Goal: Task Accomplishment & Management: Use online tool/utility

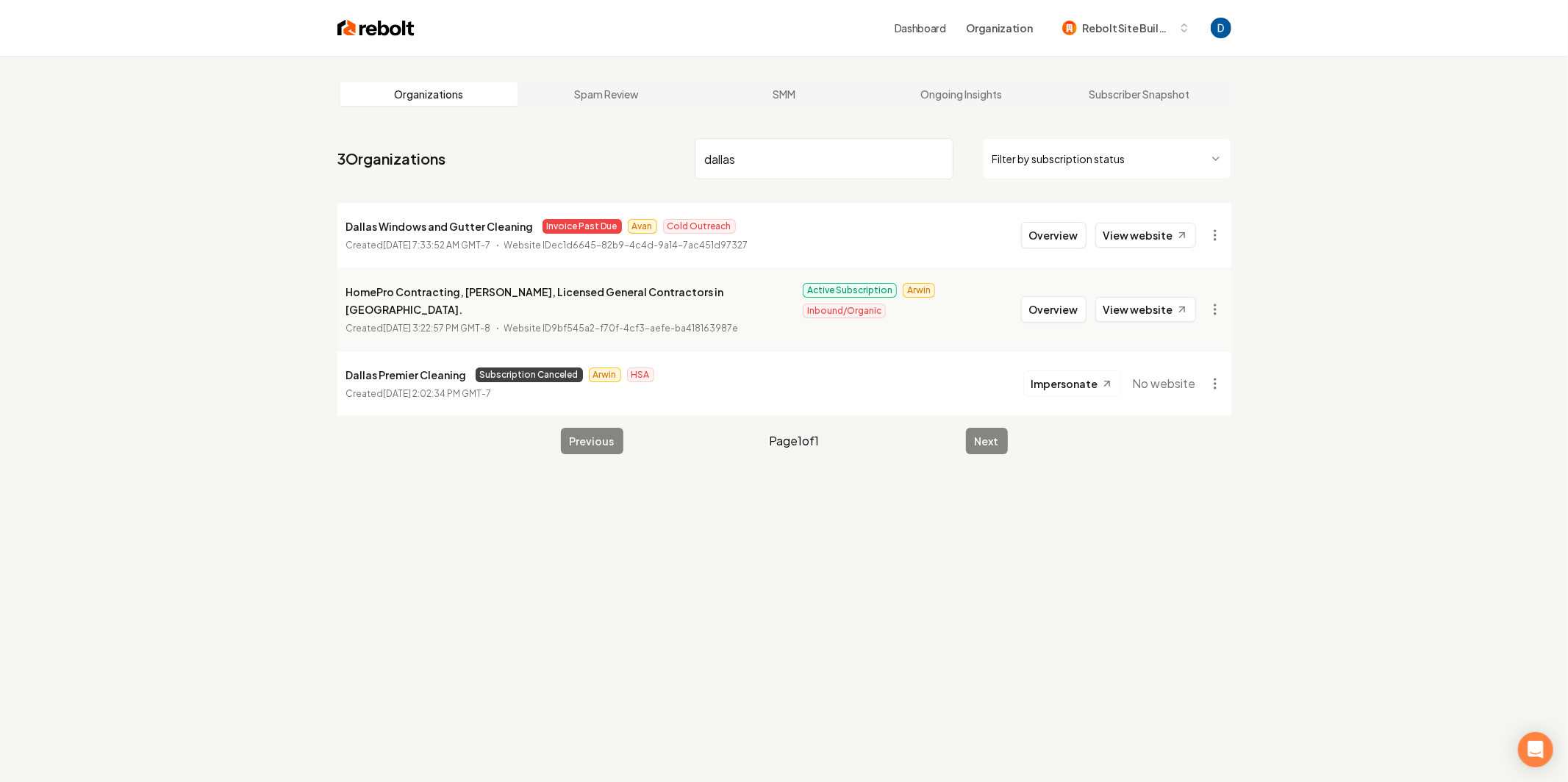
click at [821, 170] on input "dallas" at bounding box center [823, 159] width 258 height 42
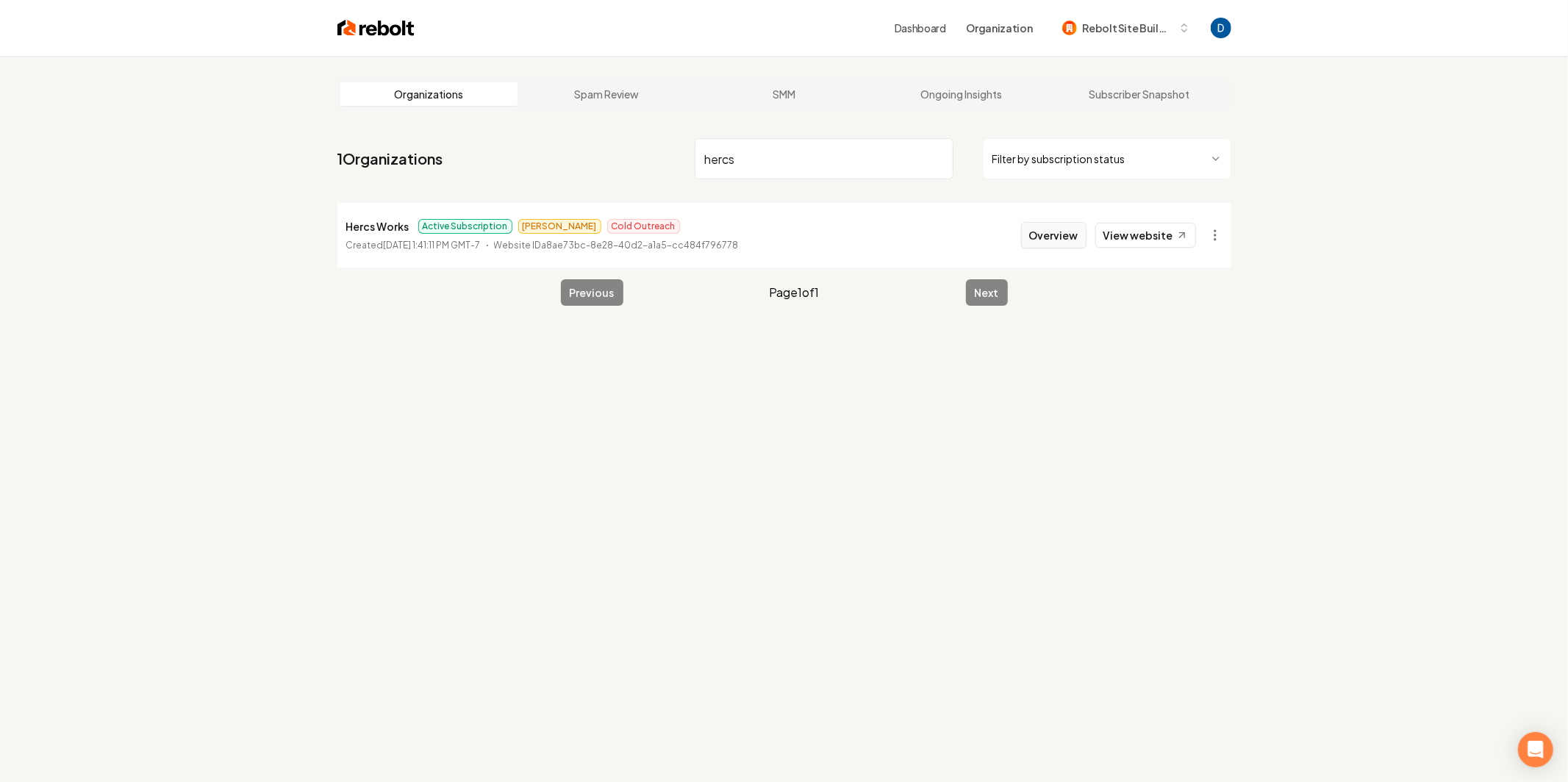
type input "hercs"
click at [1065, 239] on button "Overview" at bounding box center [1054, 235] width 66 height 27
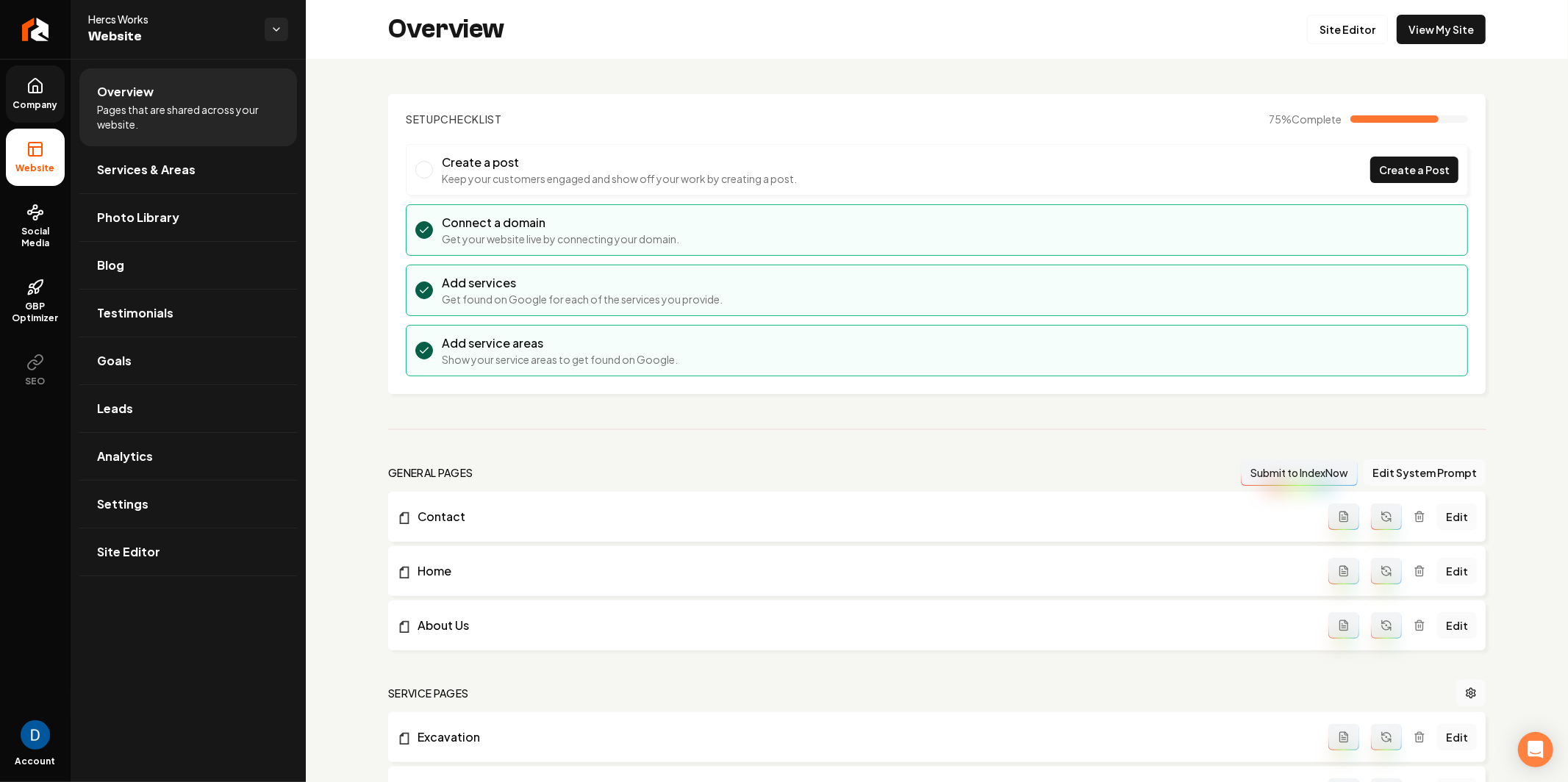
click at [40, 91] on icon at bounding box center [35, 86] width 17 height 17
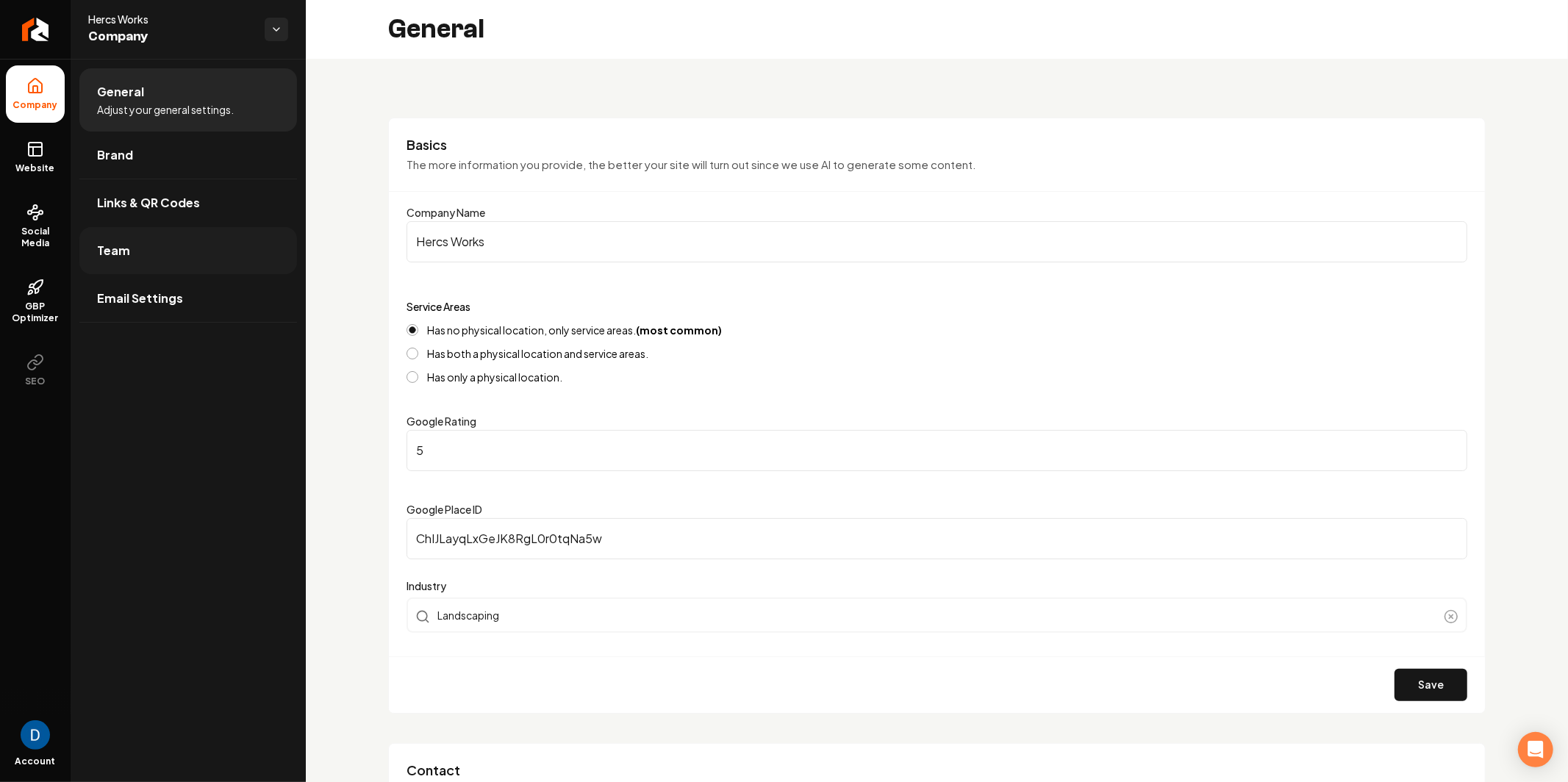
click at [214, 271] on link "Team" at bounding box center [189, 250] width 218 height 47
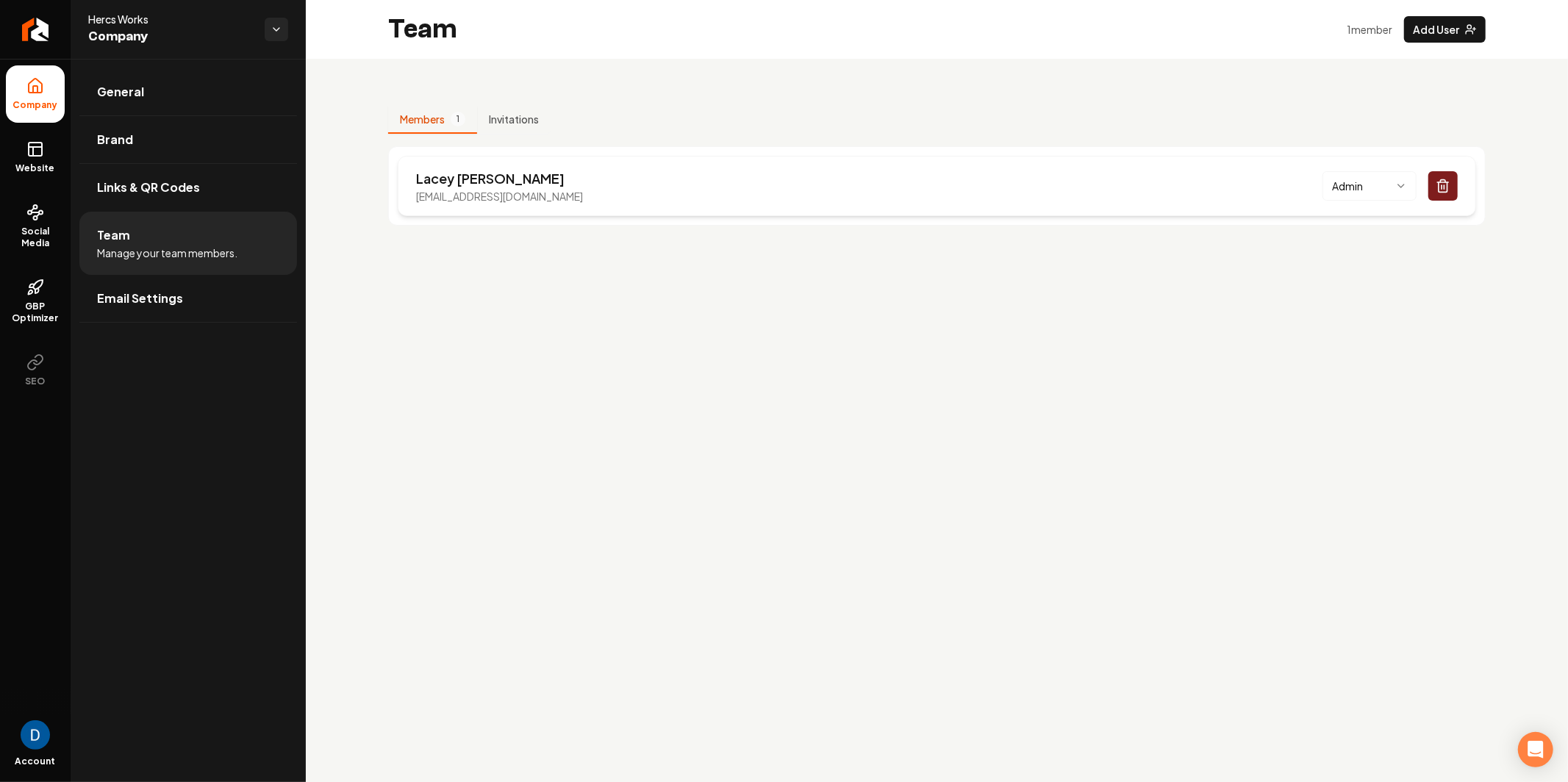
click at [433, 183] on p "Lacey Benson" at bounding box center [499, 179] width 167 height 21
click at [431, 183] on p "Lacey Benson" at bounding box center [499, 179] width 167 height 21
click at [443, 175] on p "Lacey Benson" at bounding box center [499, 179] width 167 height 21
click at [22, 22] on link "Return to dashboard" at bounding box center [35, 29] width 71 height 59
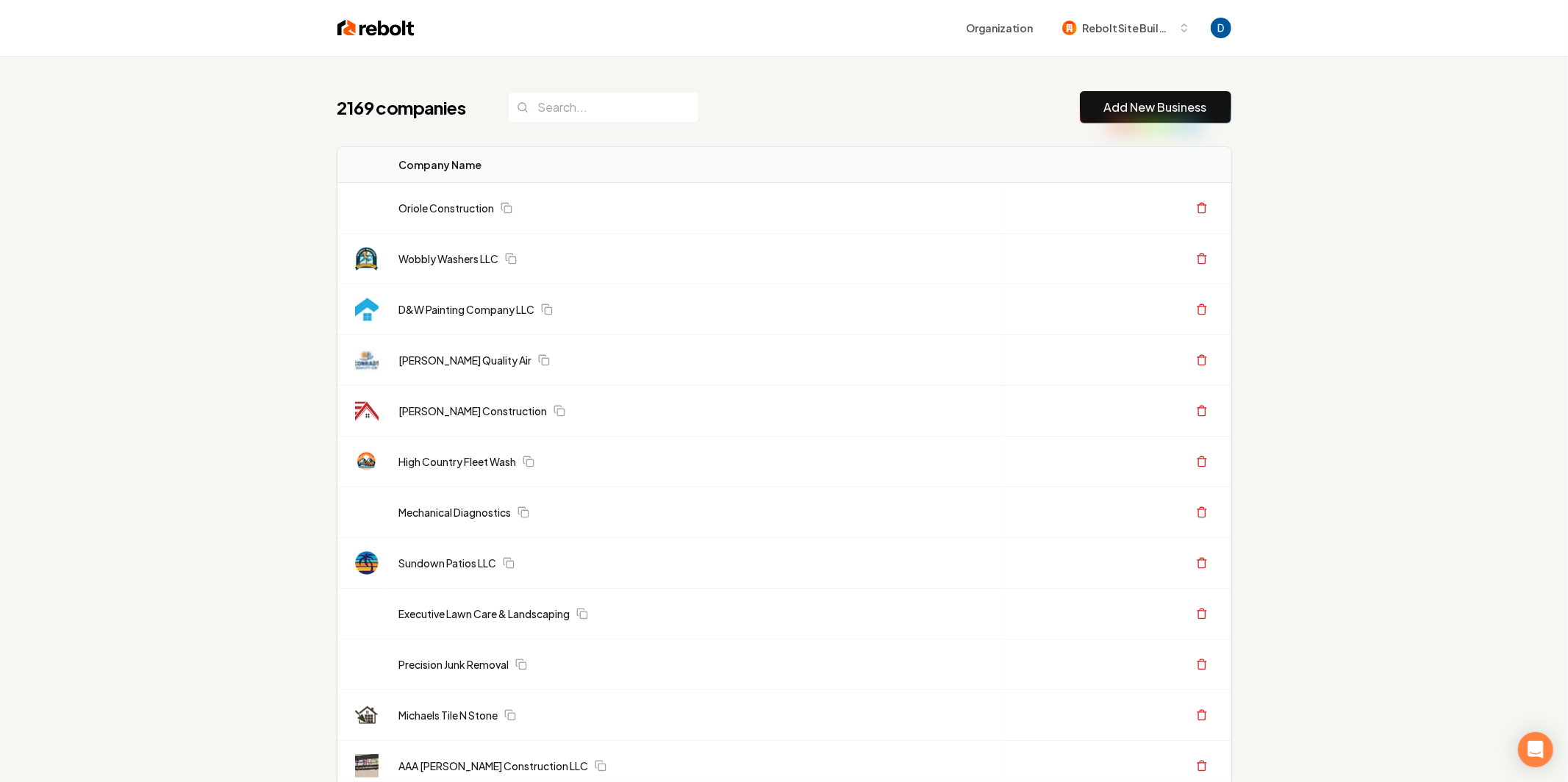
click at [940, 112] on div "2169 companies Add New Business" at bounding box center [784, 107] width 894 height 32
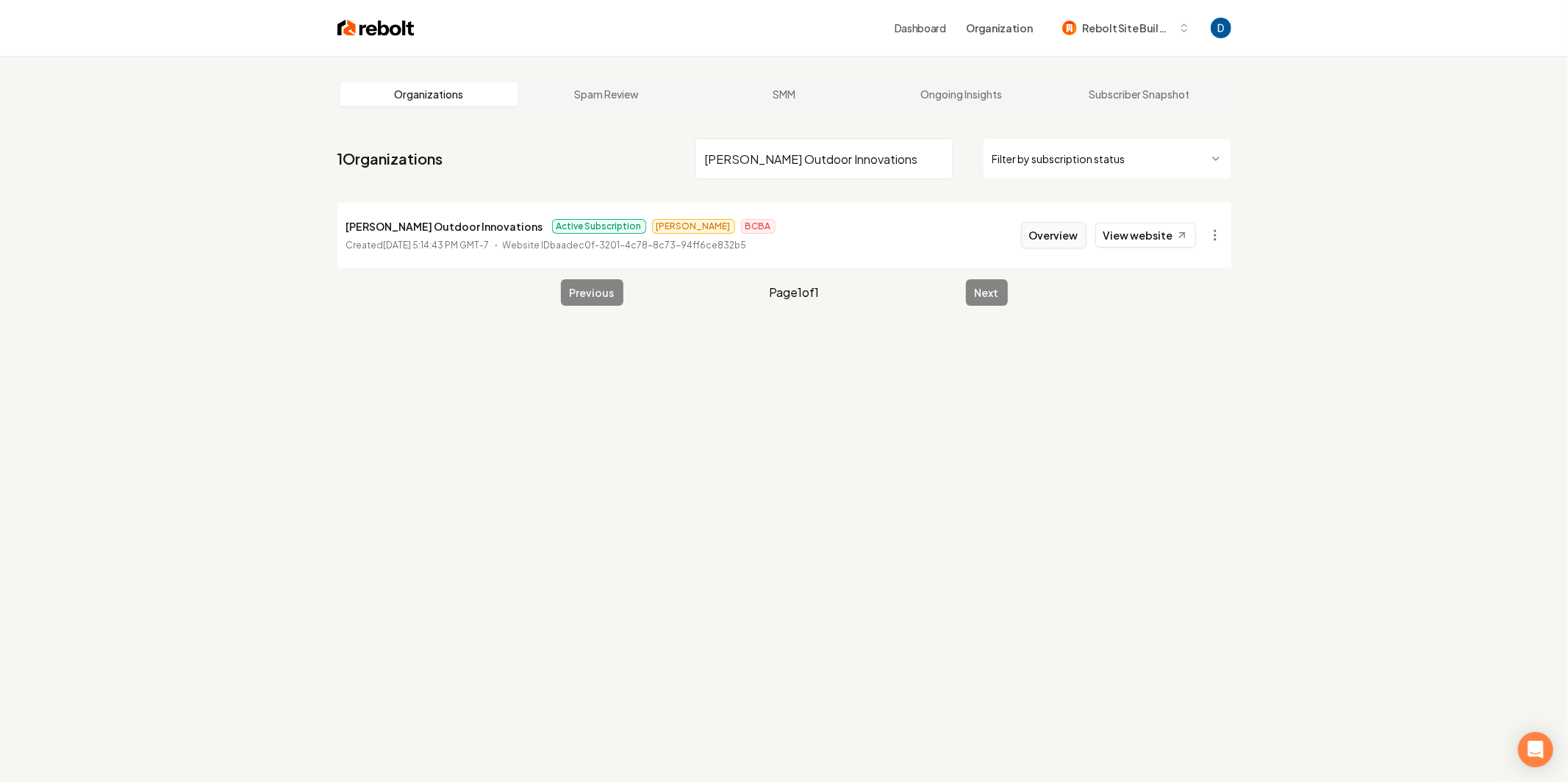
type input "Lunsford Outdoor Innovations"
click at [1071, 230] on button "Overview" at bounding box center [1054, 235] width 66 height 27
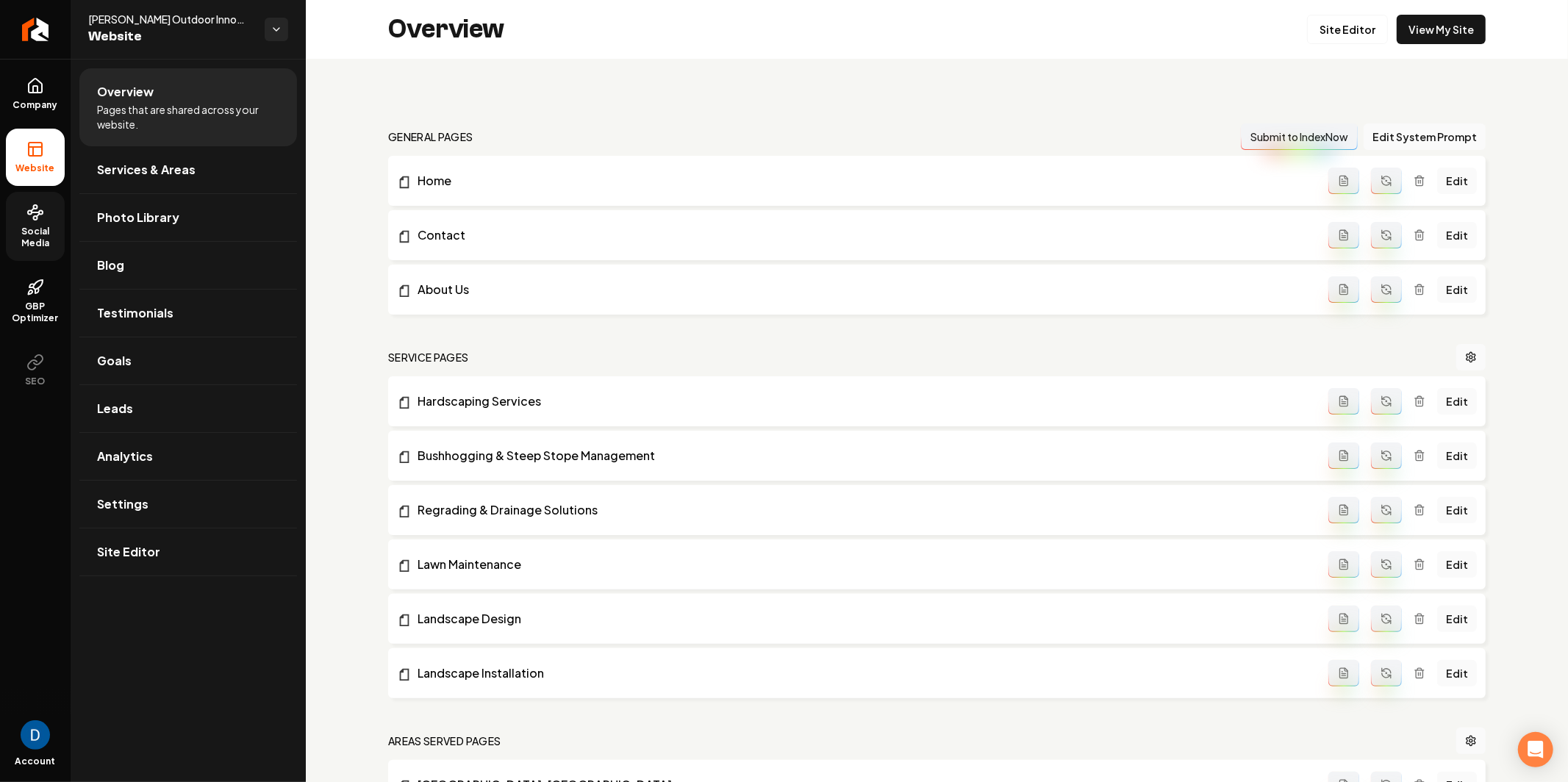
click at [41, 226] on span "Social Media" at bounding box center [35, 238] width 59 height 23
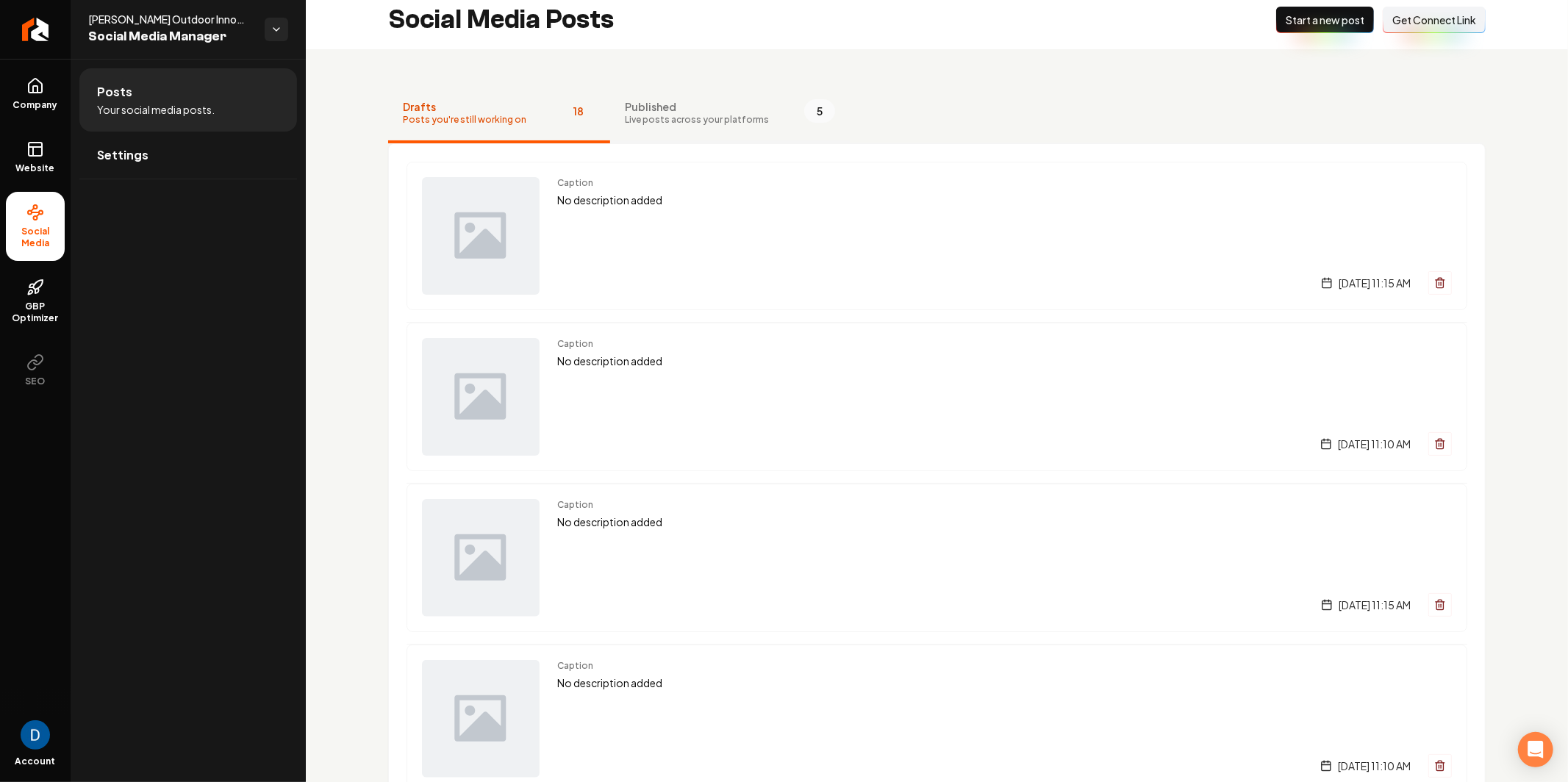
click at [700, 116] on span "Live posts across your platforms" at bounding box center [696, 120] width 144 height 12
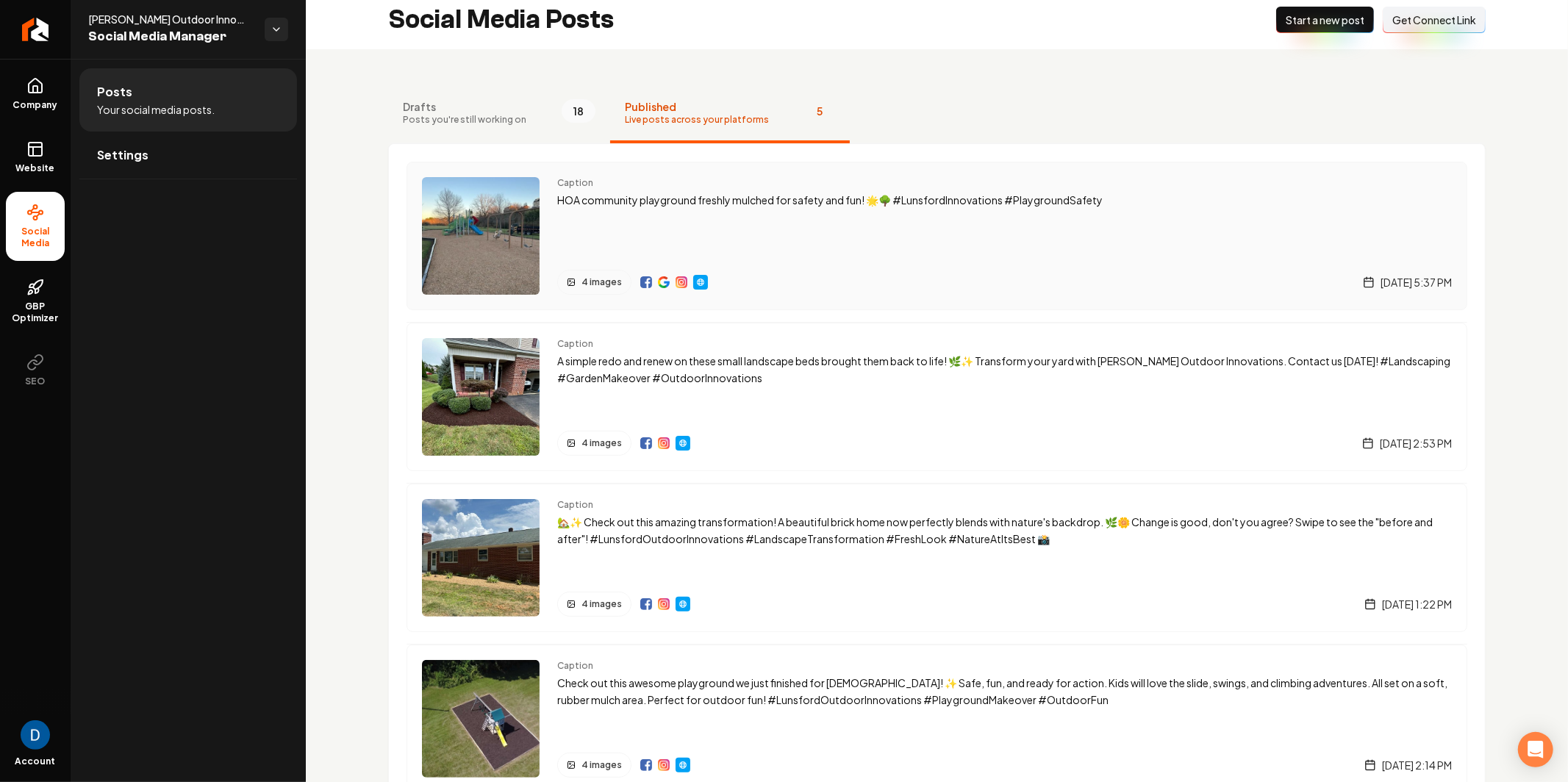
scroll to position [11, 0]
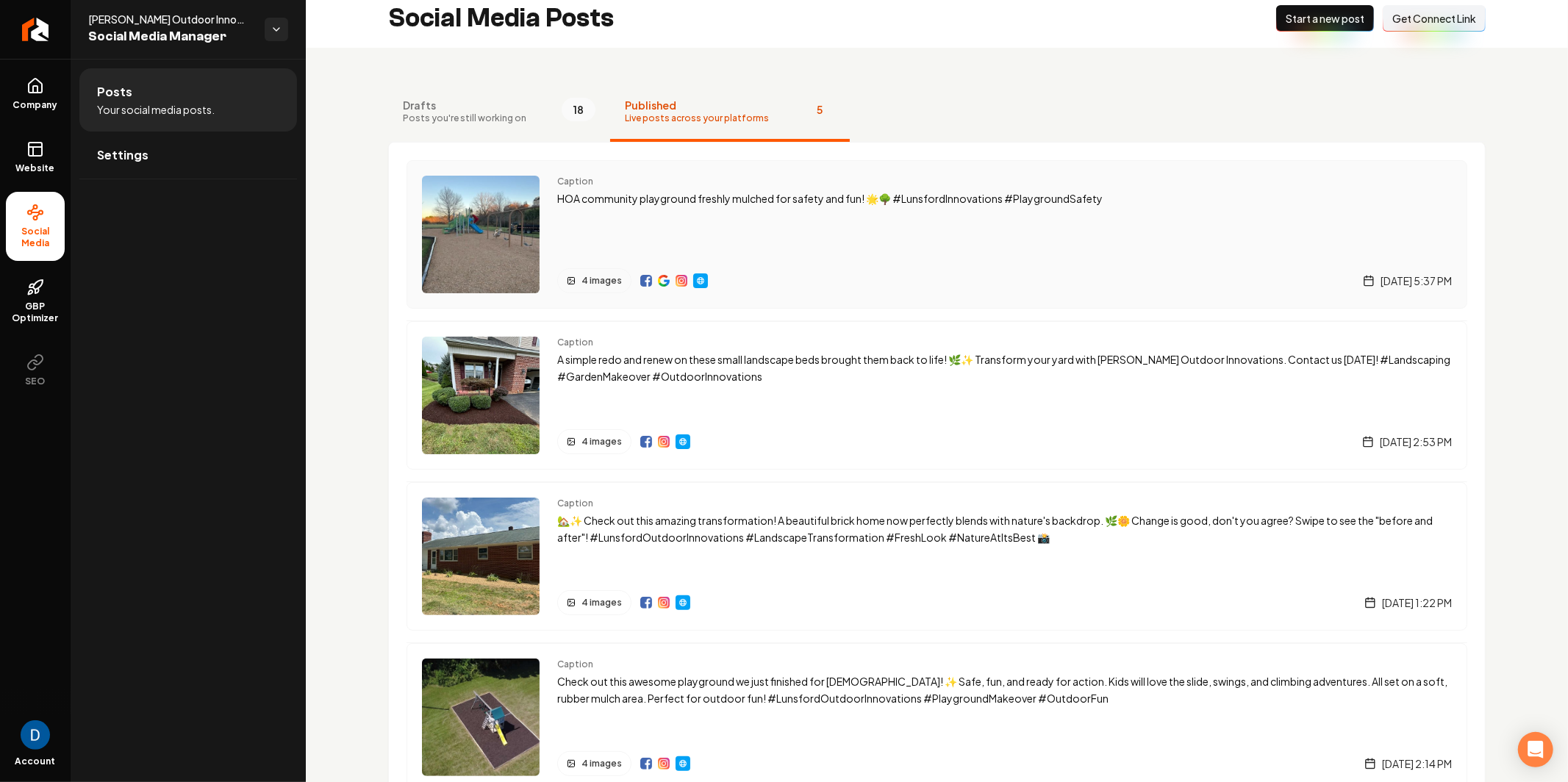
click at [701, 279] on img "Main content area" at bounding box center [700, 281] width 12 height 12
click at [719, 218] on div "Caption HOA community playground freshly mulched for safety and fun! 🌟🌳 #Lunsfo…" at bounding box center [1005, 234] width 895 height 118
click at [1210, 209] on div "Caption HOA community playground freshly mulched for safety and fun! 🌟🌳 #Lunsfo…" at bounding box center [1005, 234] width 895 height 118
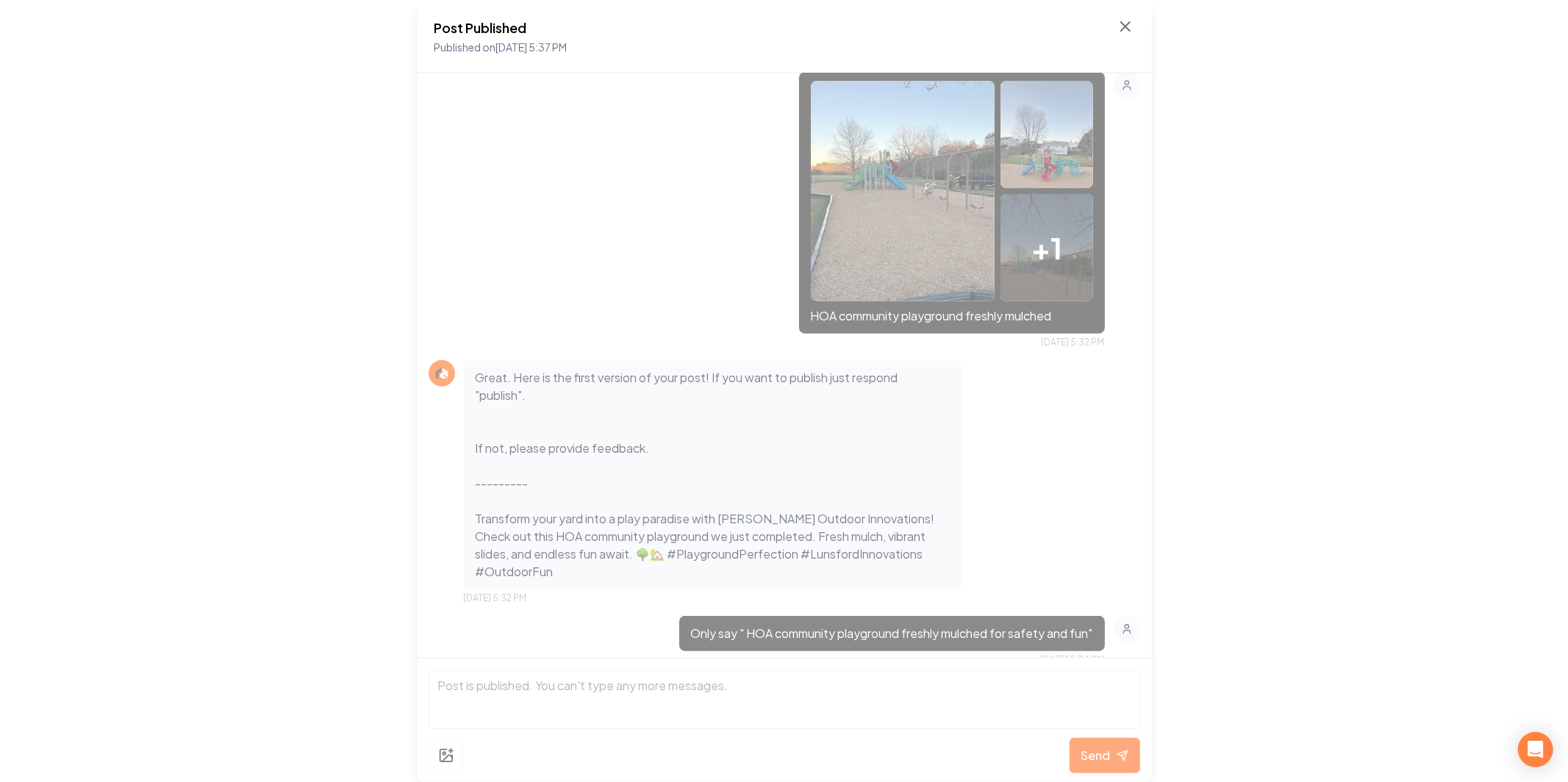
scroll to position [438, 0]
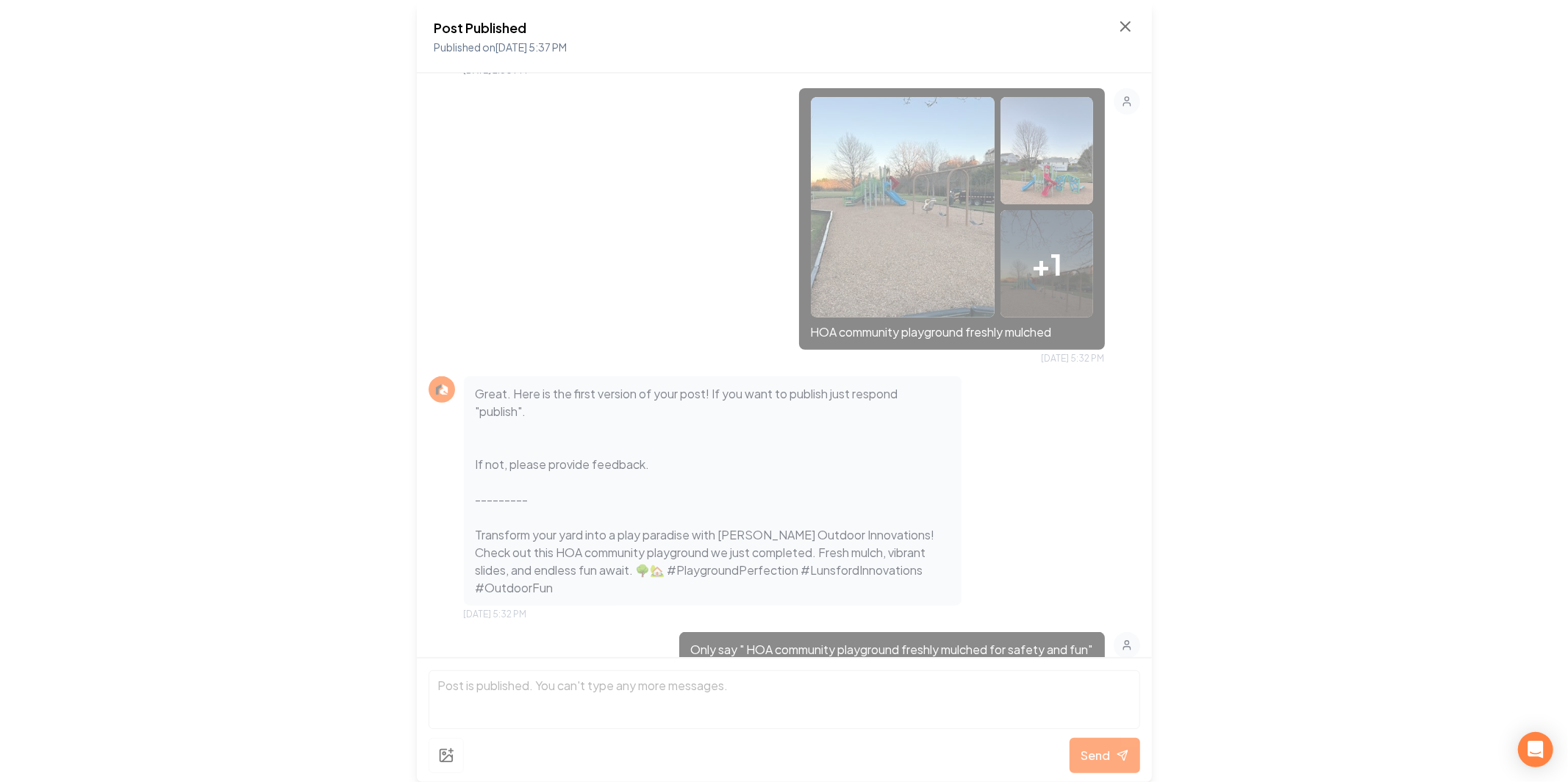
click at [965, 272] on img at bounding box center [903, 207] width 184 height 220
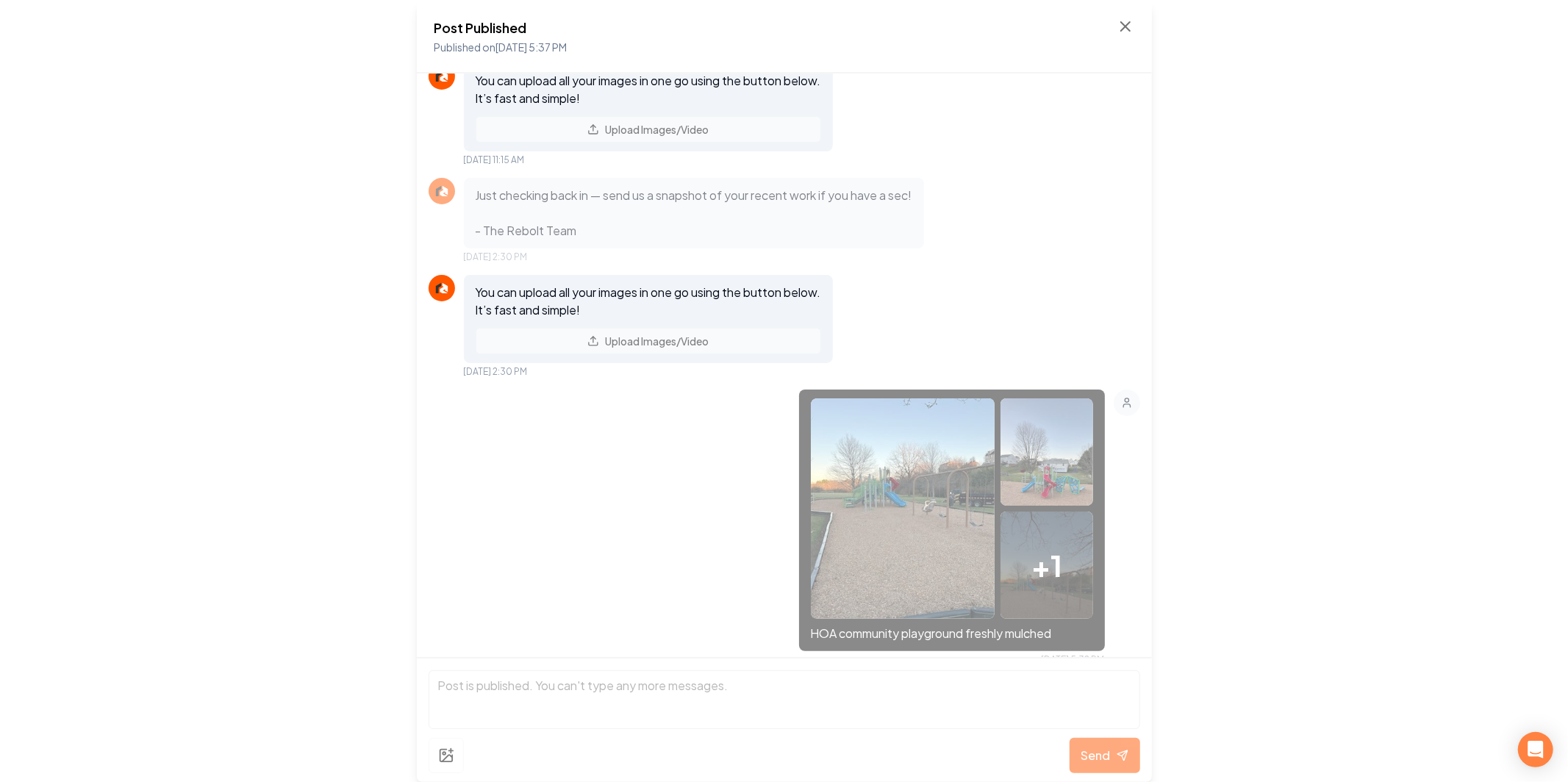
scroll to position [0, 0]
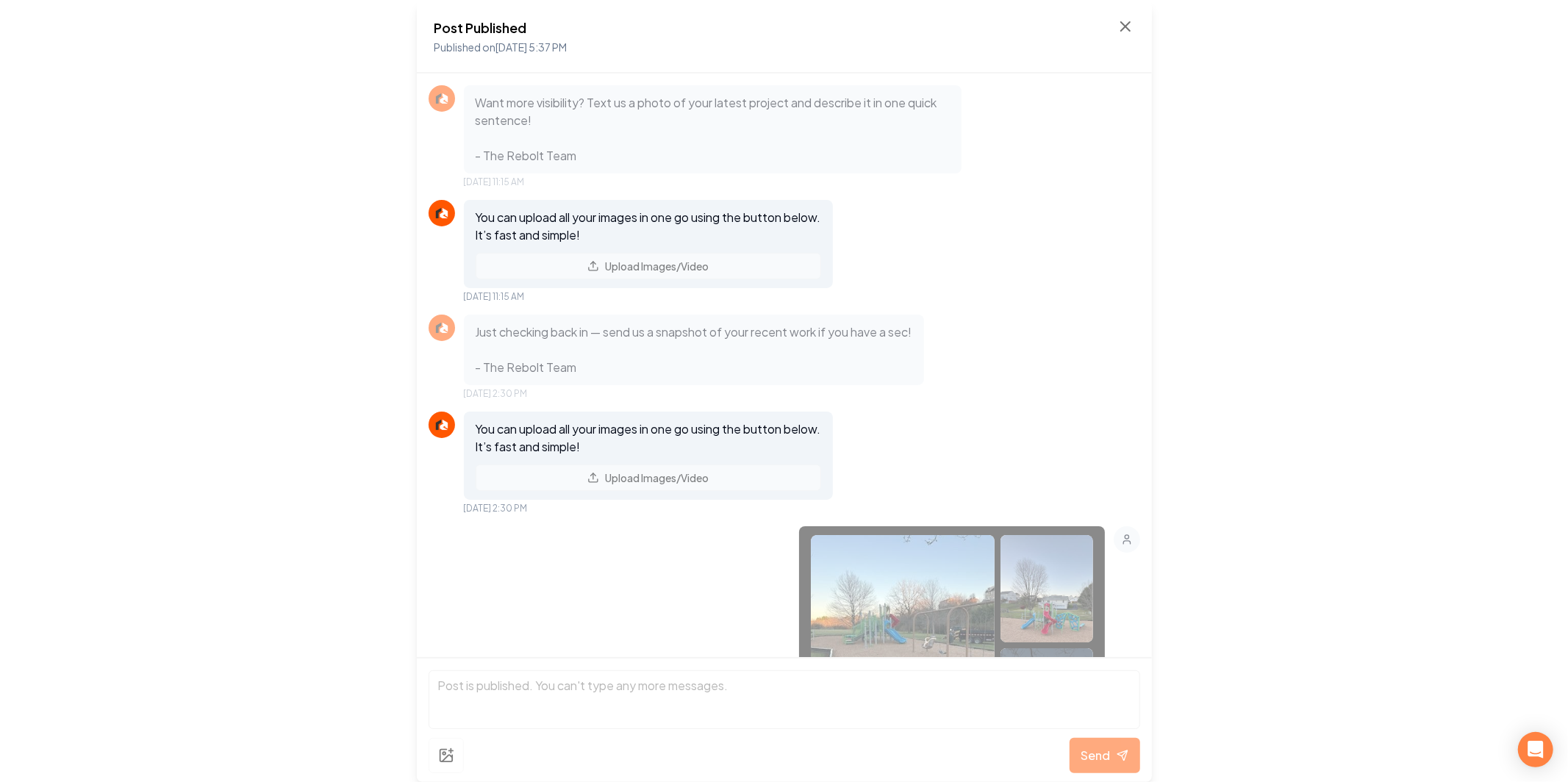
click at [1146, 29] on div "Post Published Published on Aug 22, 2025 5:37 PM" at bounding box center [784, 37] width 735 height 73
click at [1132, 27] on icon at bounding box center [1125, 26] width 17 height 17
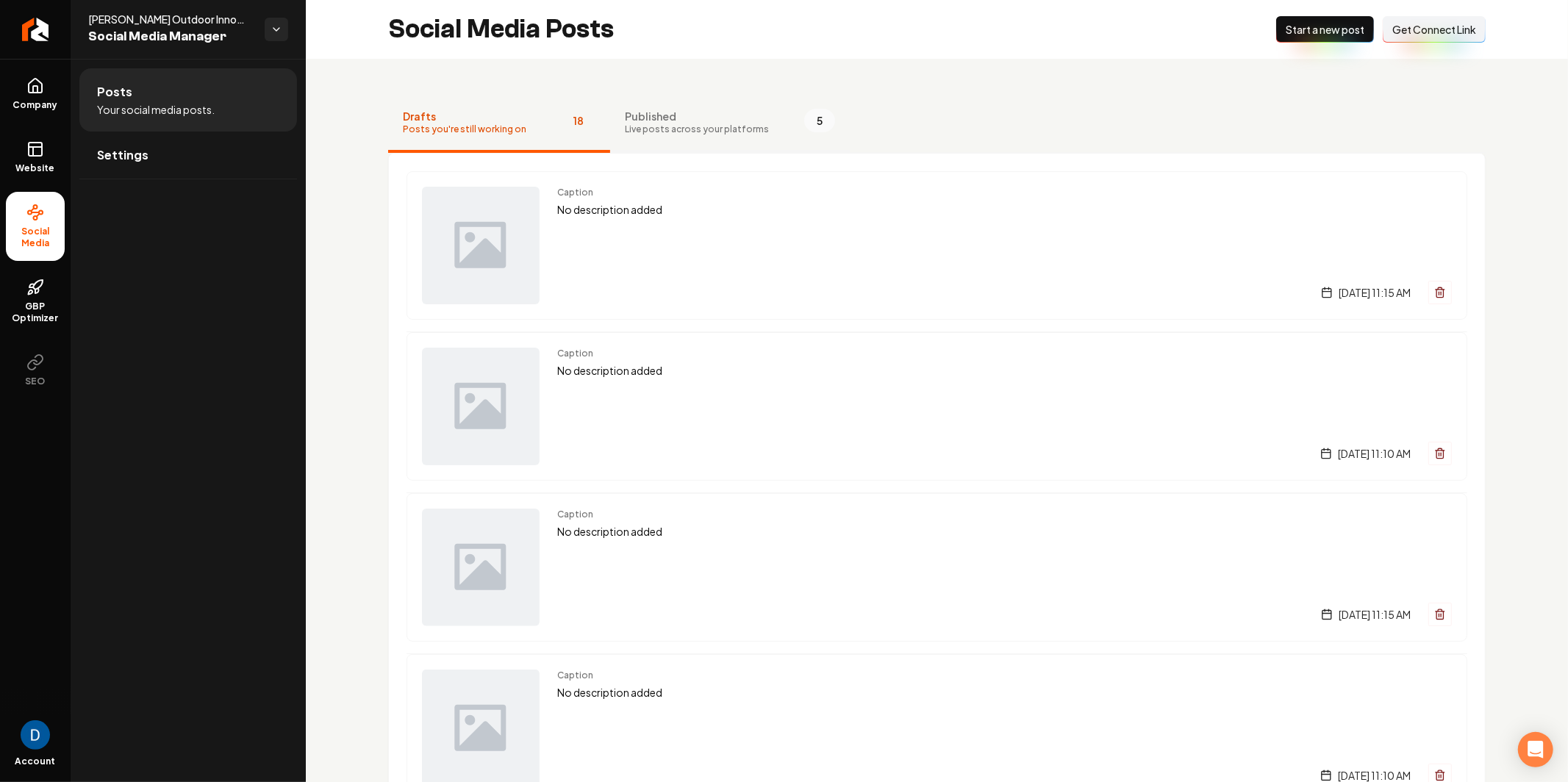
click at [715, 149] on button "Published Live posts across your platforms 5" at bounding box center [730, 123] width 239 height 59
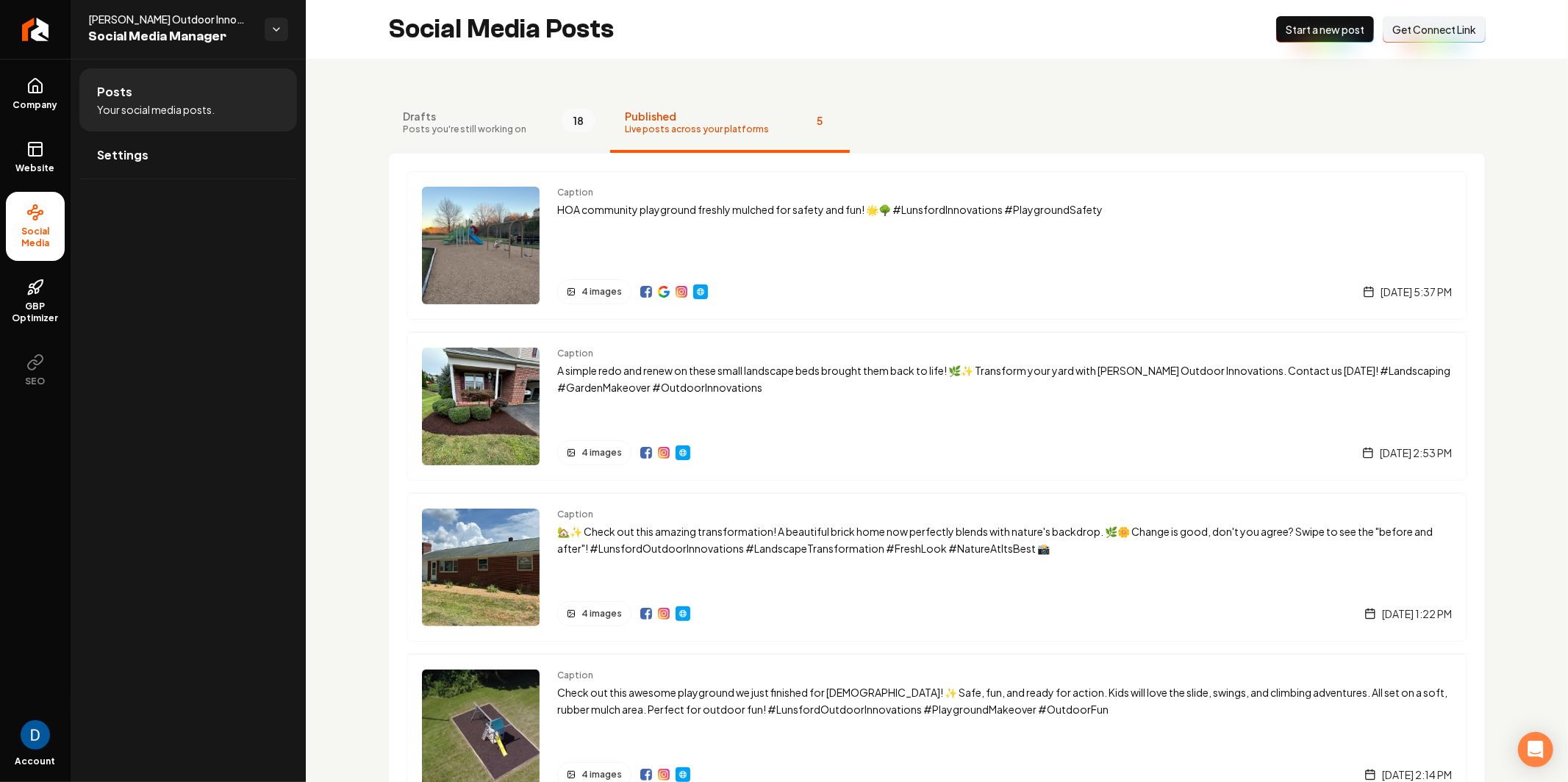
click at [446, 118] on span "Drafts" at bounding box center [465, 116] width 124 height 15
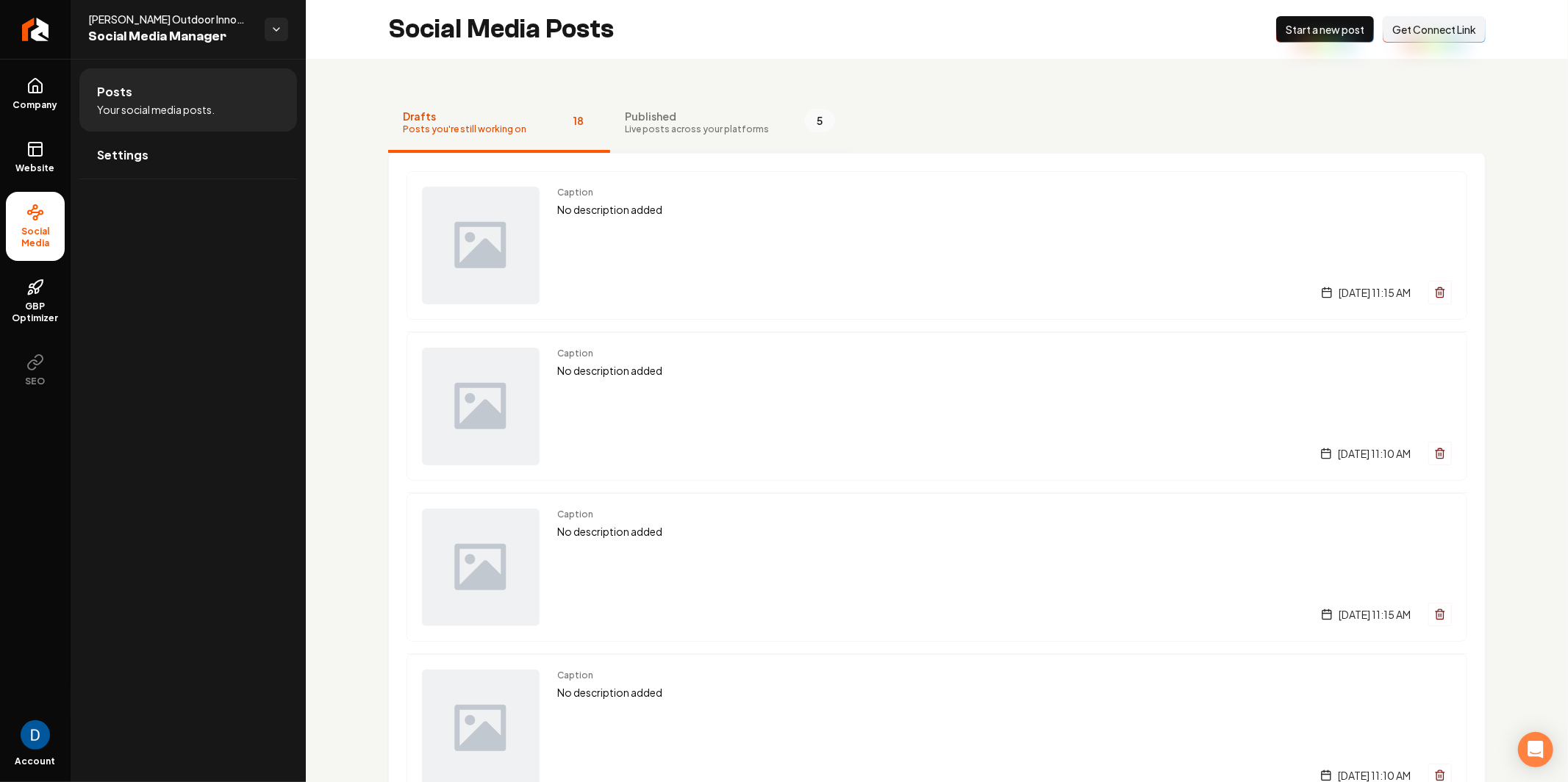
click at [722, 109] on span "Published" at bounding box center [696, 116] width 144 height 15
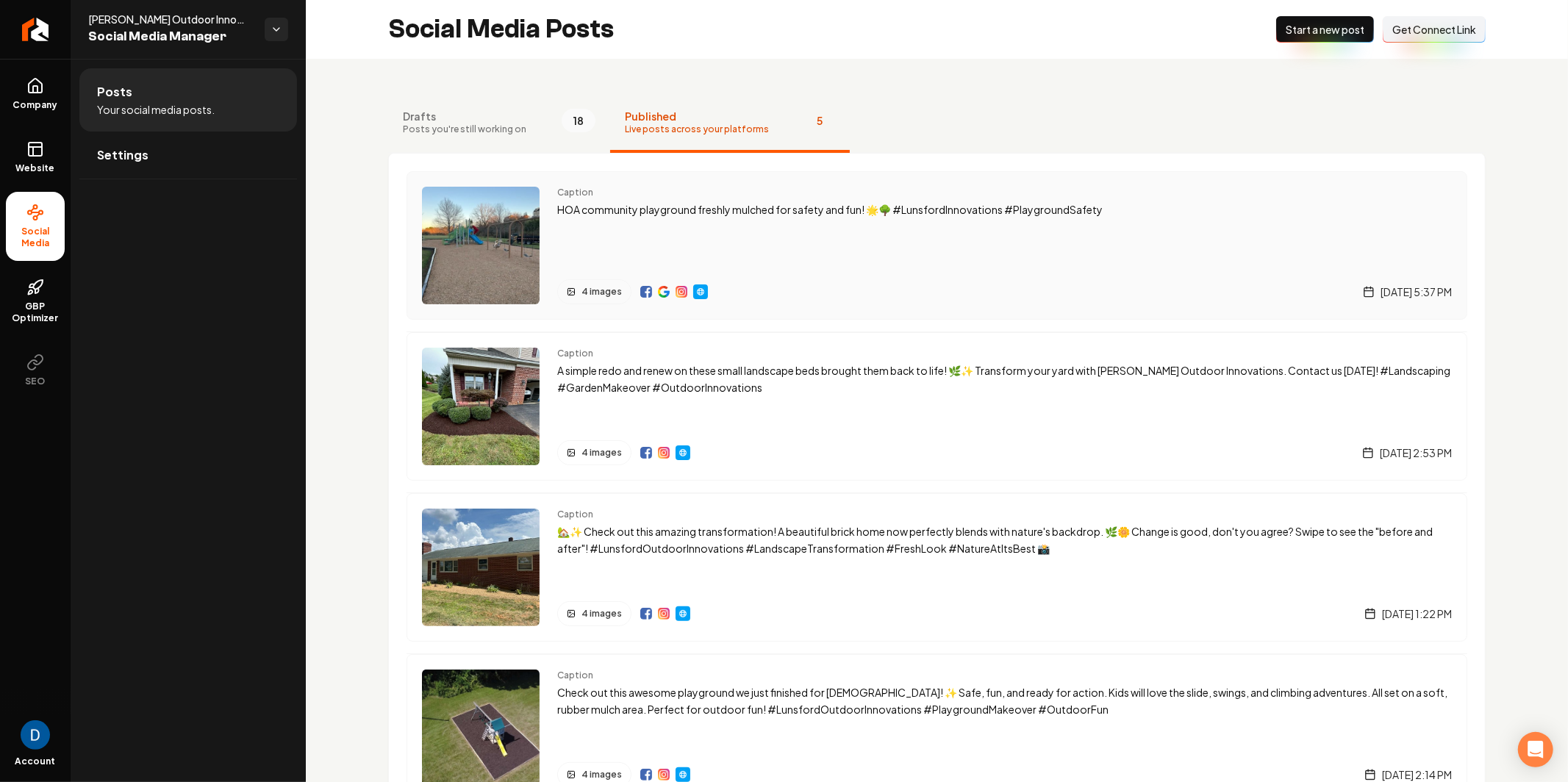
click at [857, 228] on div "Caption HOA community playground freshly mulched for safety and fun! 🌟🌳 #Lunsfo…" at bounding box center [1005, 246] width 895 height 118
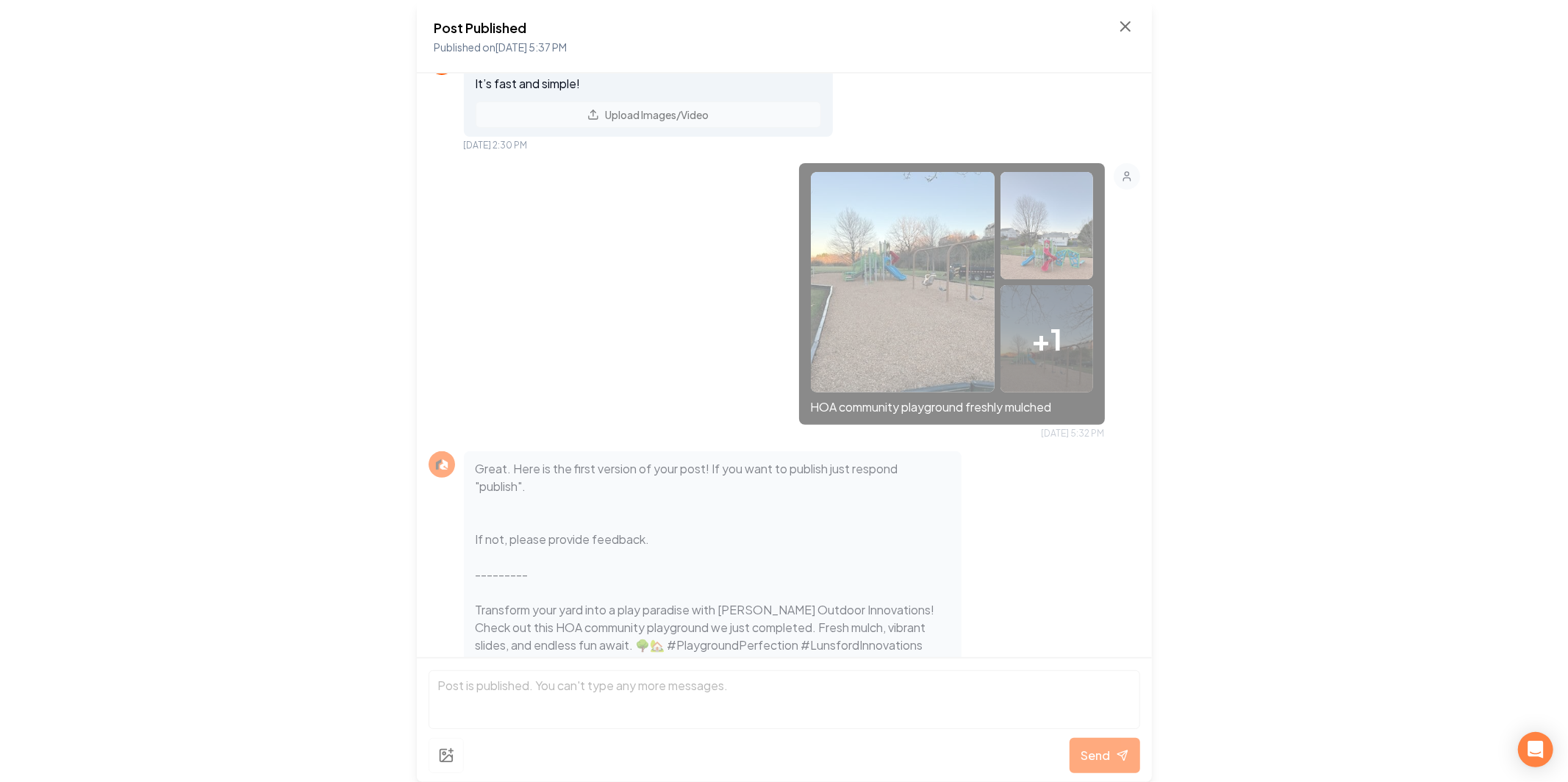
scroll to position [371, 0]
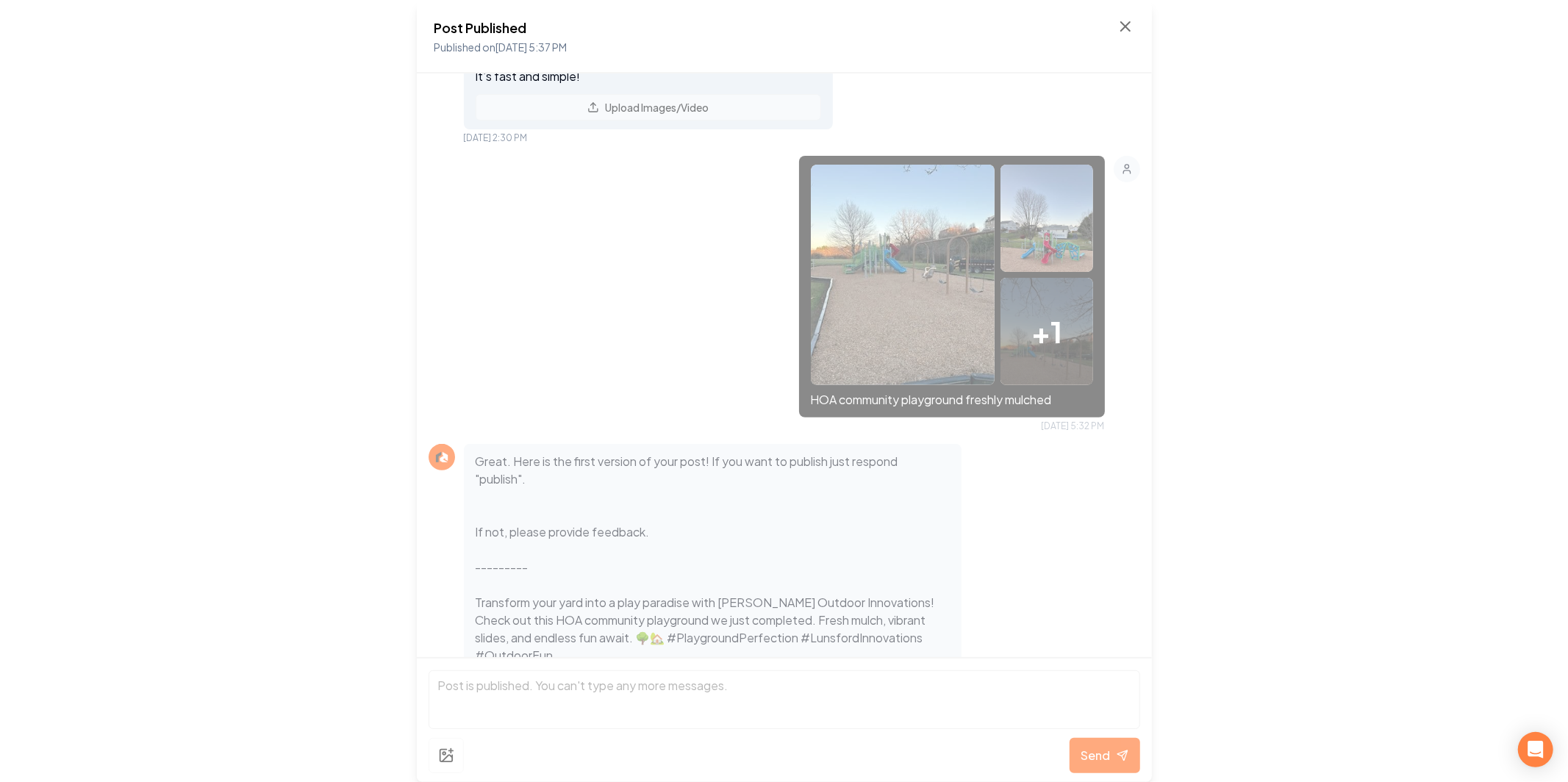
click at [967, 338] on img at bounding box center [903, 274] width 184 height 220
click at [953, 332] on img at bounding box center [903, 274] width 184 height 220
click at [1117, 216] on div "+ 1 HOA community playground freshly mulched Aug 22, 2025 5:32 PM" at bounding box center [784, 294] width 711 height 277
click at [974, 226] on img at bounding box center [903, 274] width 184 height 220
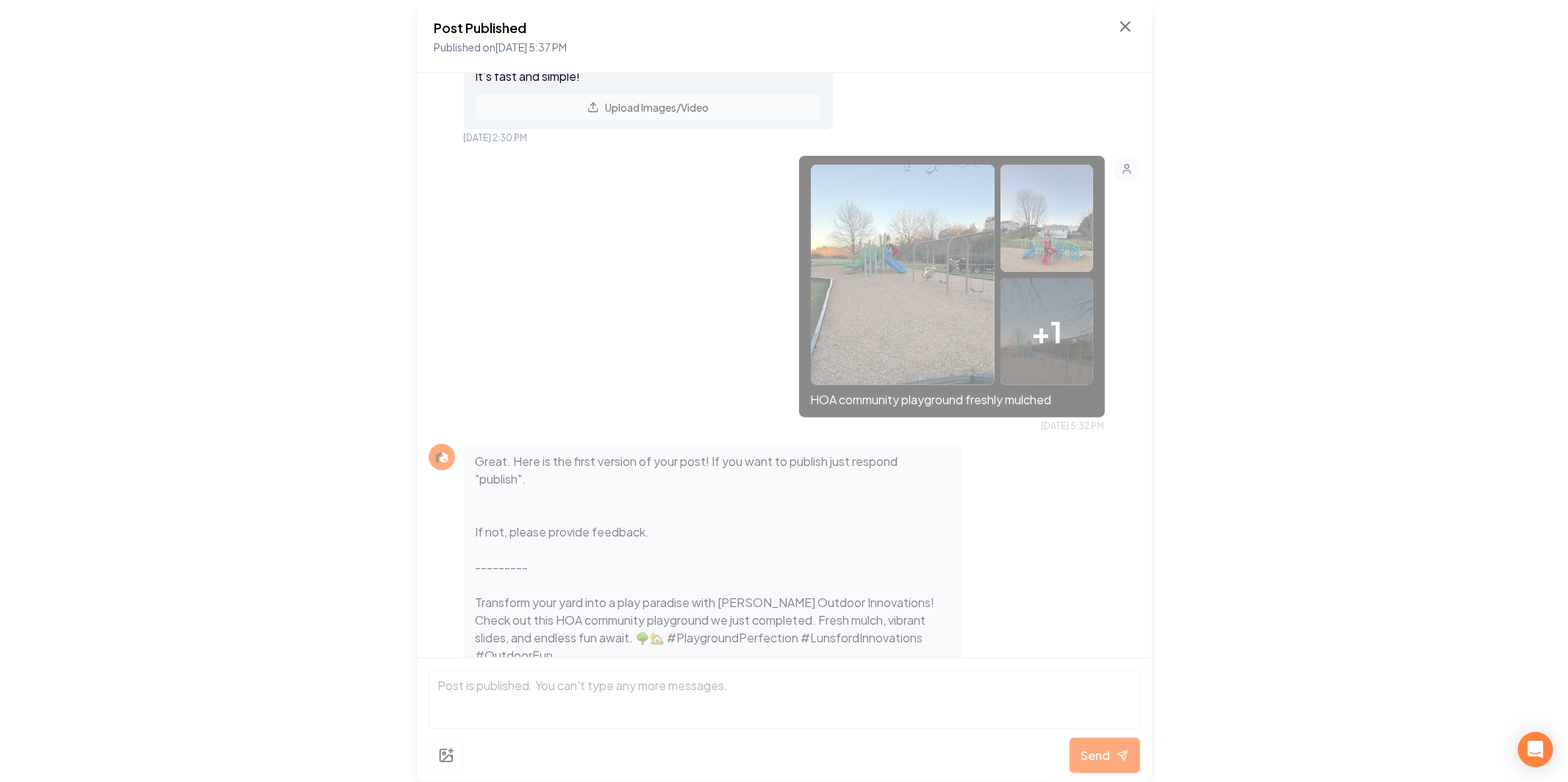
drag, startPoint x: 973, startPoint y: 226, endPoint x: 957, endPoint y: 236, distance: 18.9
click at [973, 226] on img at bounding box center [903, 274] width 184 height 220
click at [943, 320] on img at bounding box center [903, 274] width 184 height 220
drag, startPoint x: 943, startPoint y: 320, endPoint x: 961, endPoint y: 313, distance: 19.3
click at [948, 316] on img at bounding box center [903, 274] width 184 height 220
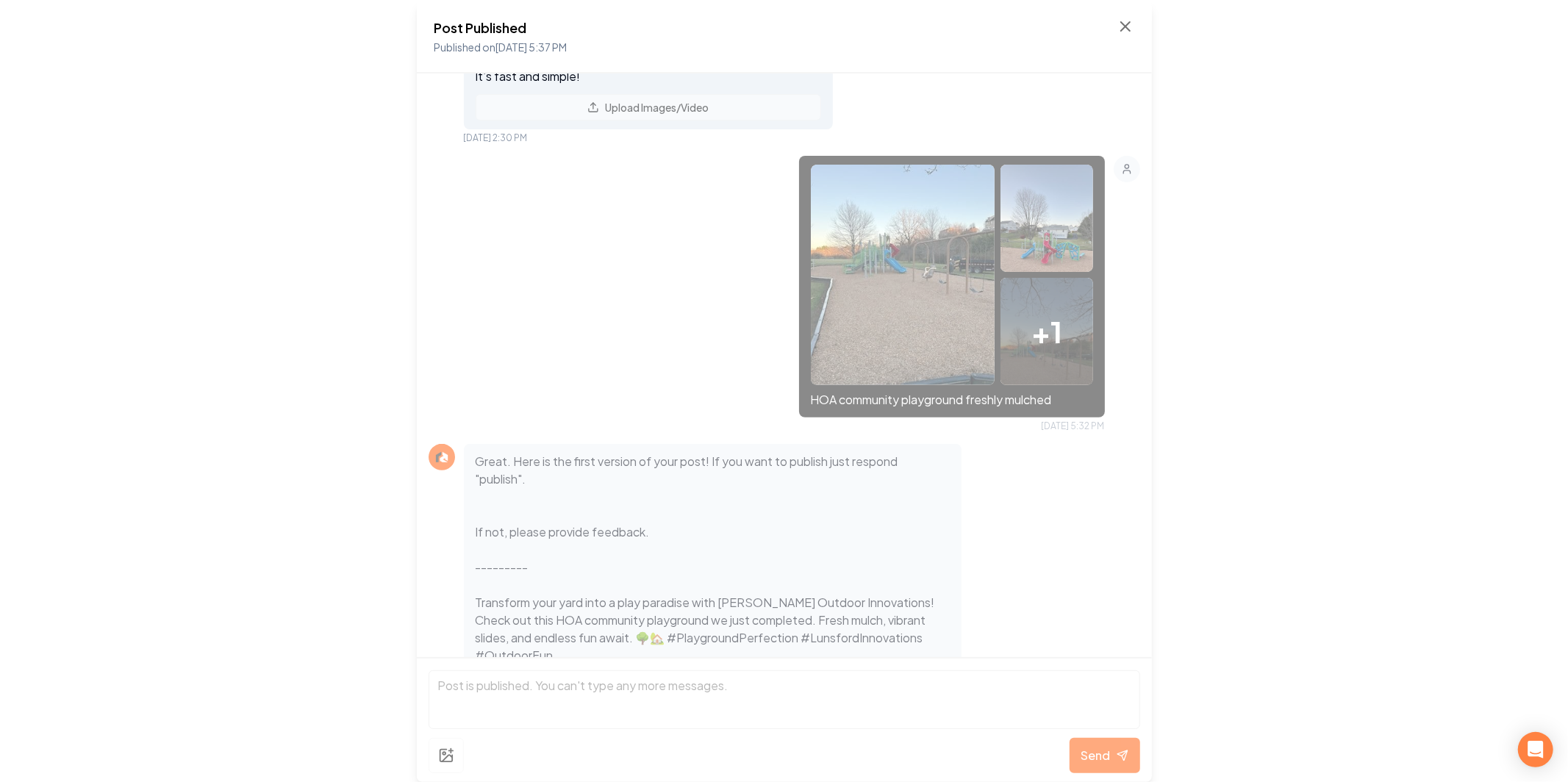
click at [1033, 305] on div "+ 1" at bounding box center [1046, 331] width 92 height 107
drag, startPoint x: 1007, startPoint y: 427, endPoint x: 1074, endPoint y: 214, distance: 223.3
click at [1014, 398] on div "+ 1 HOA community playground freshly mulched Aug 22, 2025 5:32 PM" at bounding box center [952, 294] width 306 height 277
click at [1074, 214] on img at bounding box center [1046, 238] width 92 height 147
click at [911, 298] on img at bounding box center [903, 274] width 184 height 220
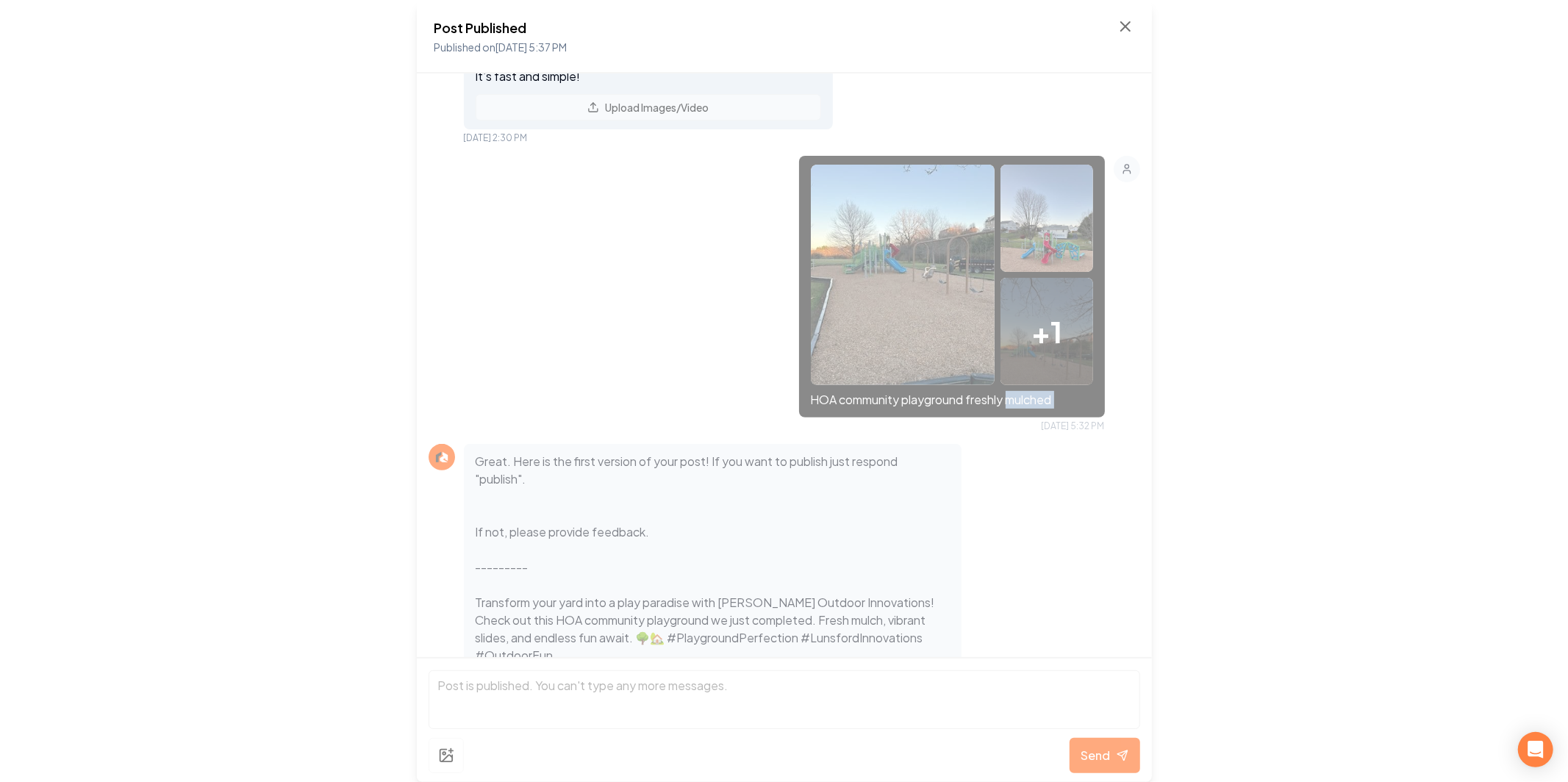
click at [1314, 414] on div "Post Published Published on Aug 22, 2025 5:37 PM Want more visibility? Text us …" at bounding box center [784, 391] width 1568 height 782
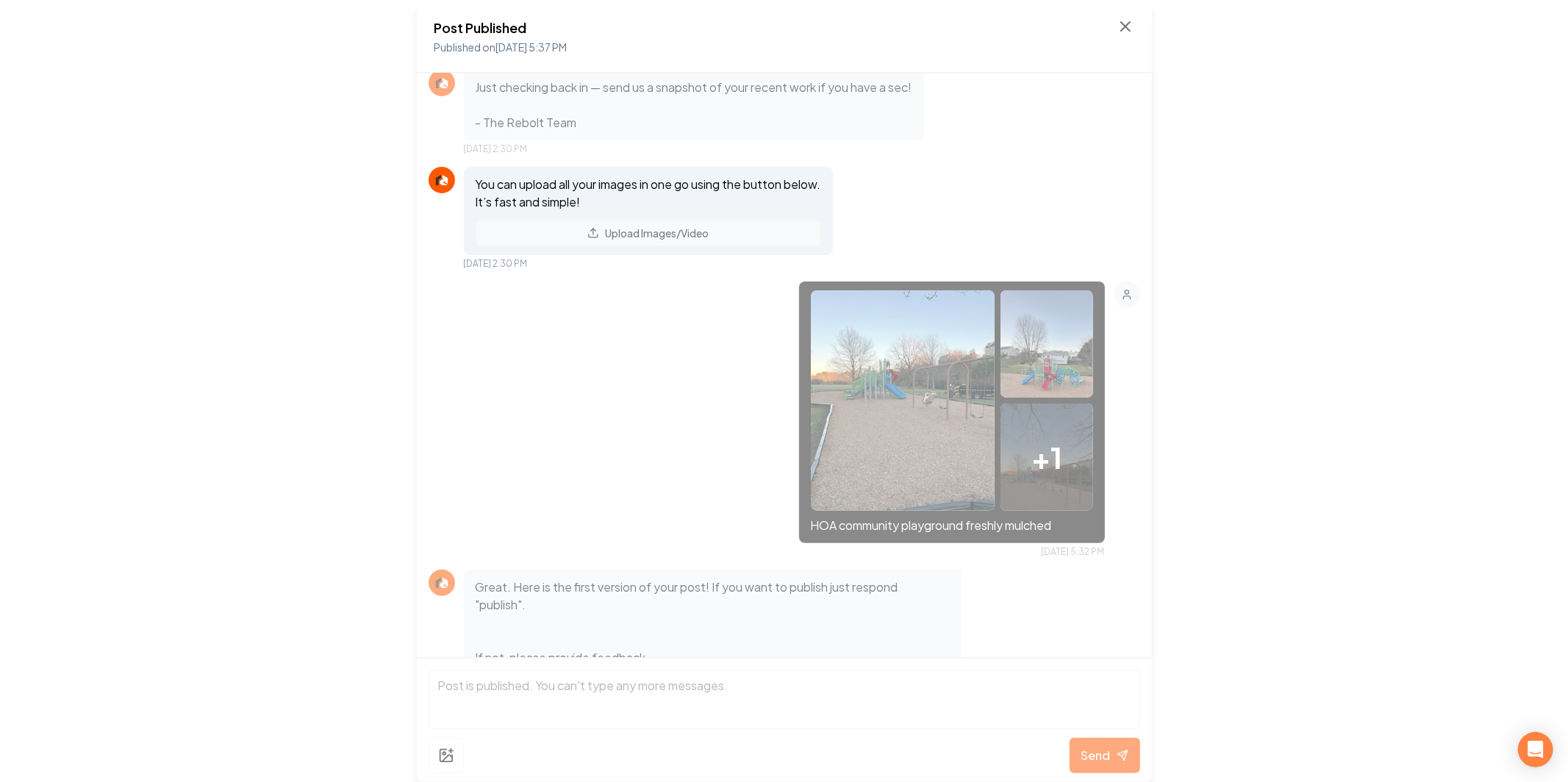
scroll to position [245, 0]
click at [795, 310] on div "+ 1 HOA community playground freshly mulched Aug 22, 2025 5:32 PM" at bounding box center [784, 420] width 711 height 277
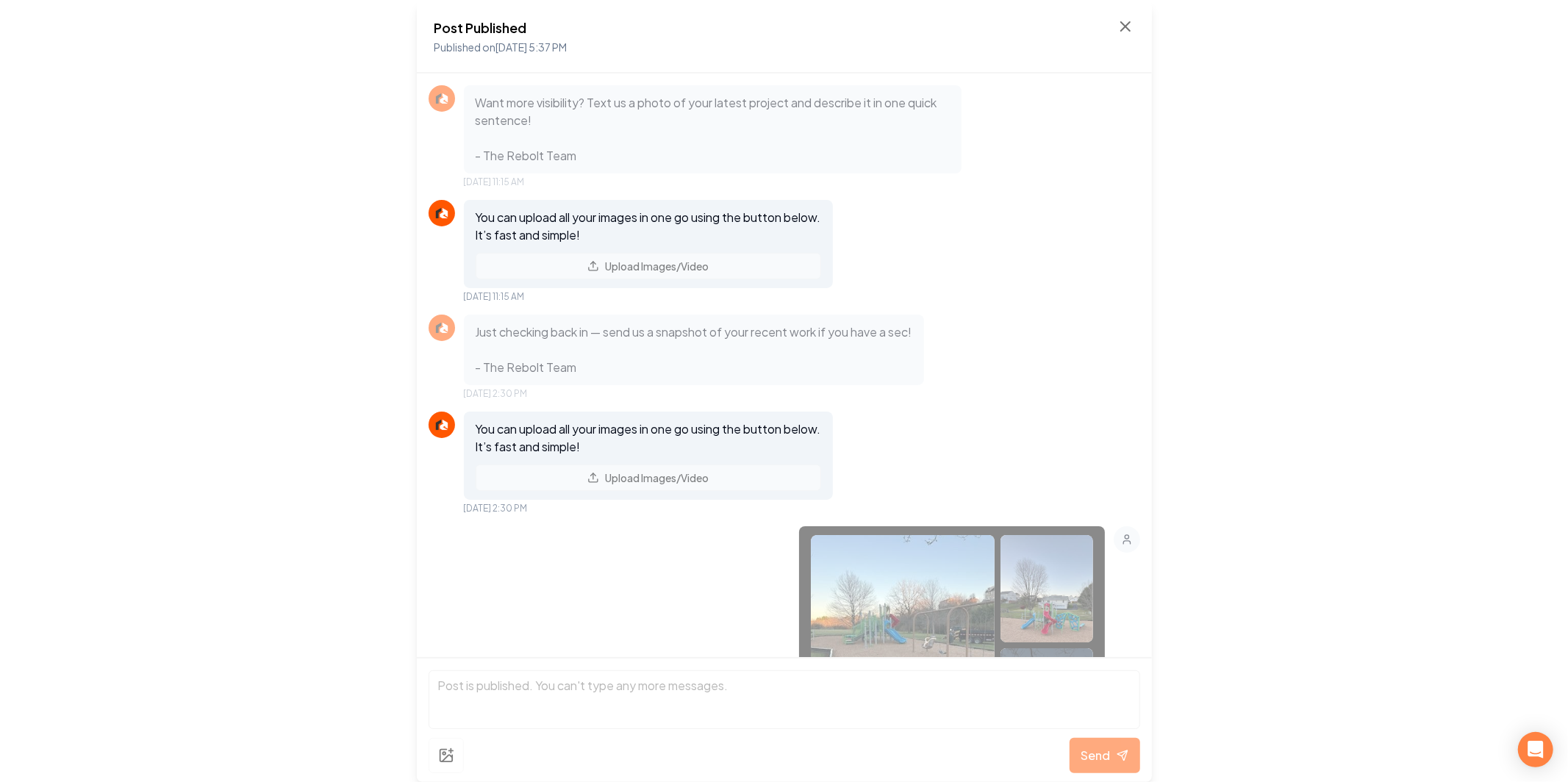
scroll to position [184, 0]
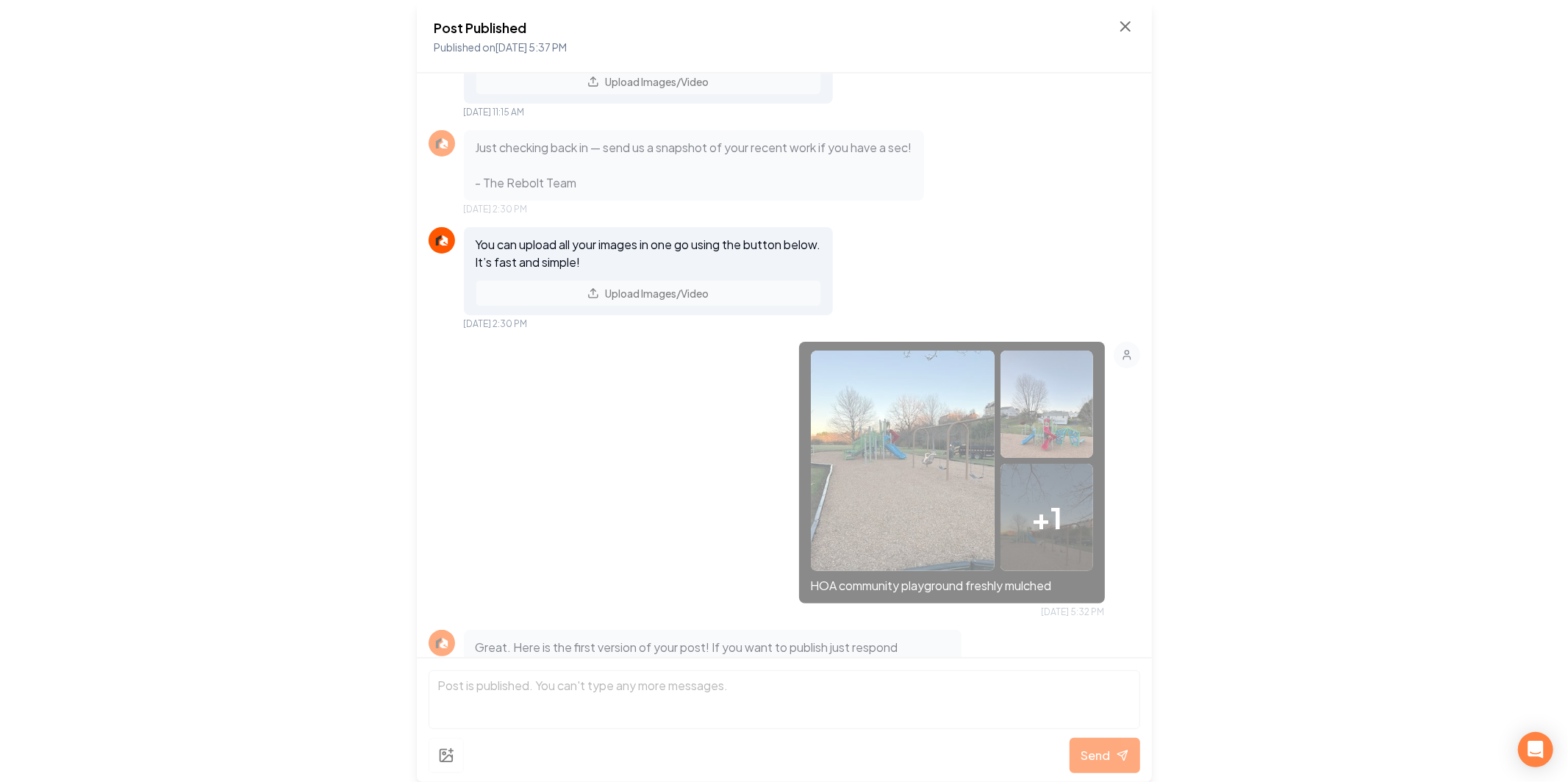
click at [935, 471] on img at bounding box center [903, 460] width 184 height 220
click at [1074, 505] on div "+ 1" at bounding box center [1046, 517] width 92 height 107
click at [1138, 27] on div "Post Published Published on Aug 22, 2025 5:37 PM" at bounding box center [784, 37] width 735 height 73
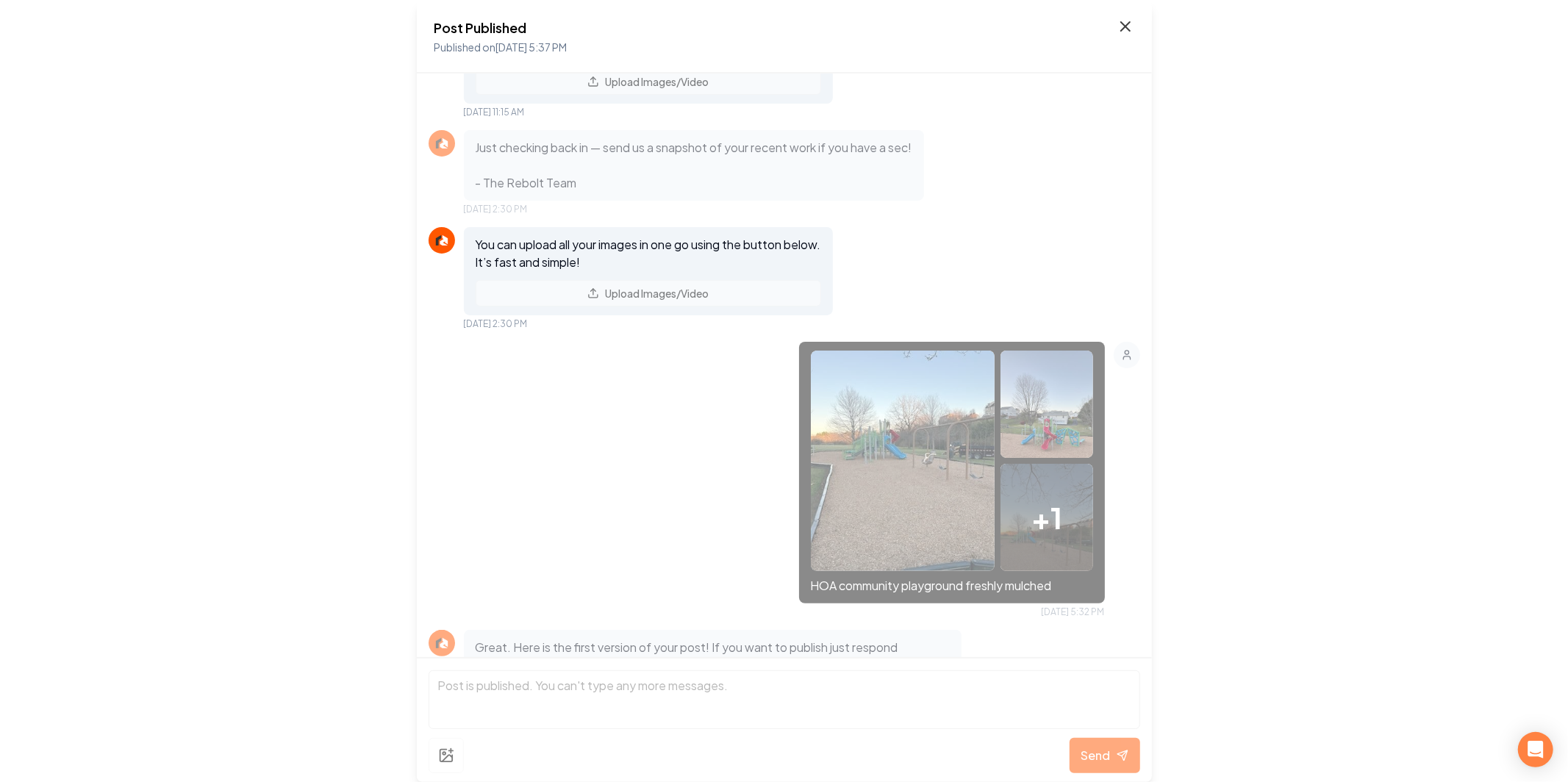
click at [1127, 27] on icon at bounding box center [1125, 26] width 17 height 17
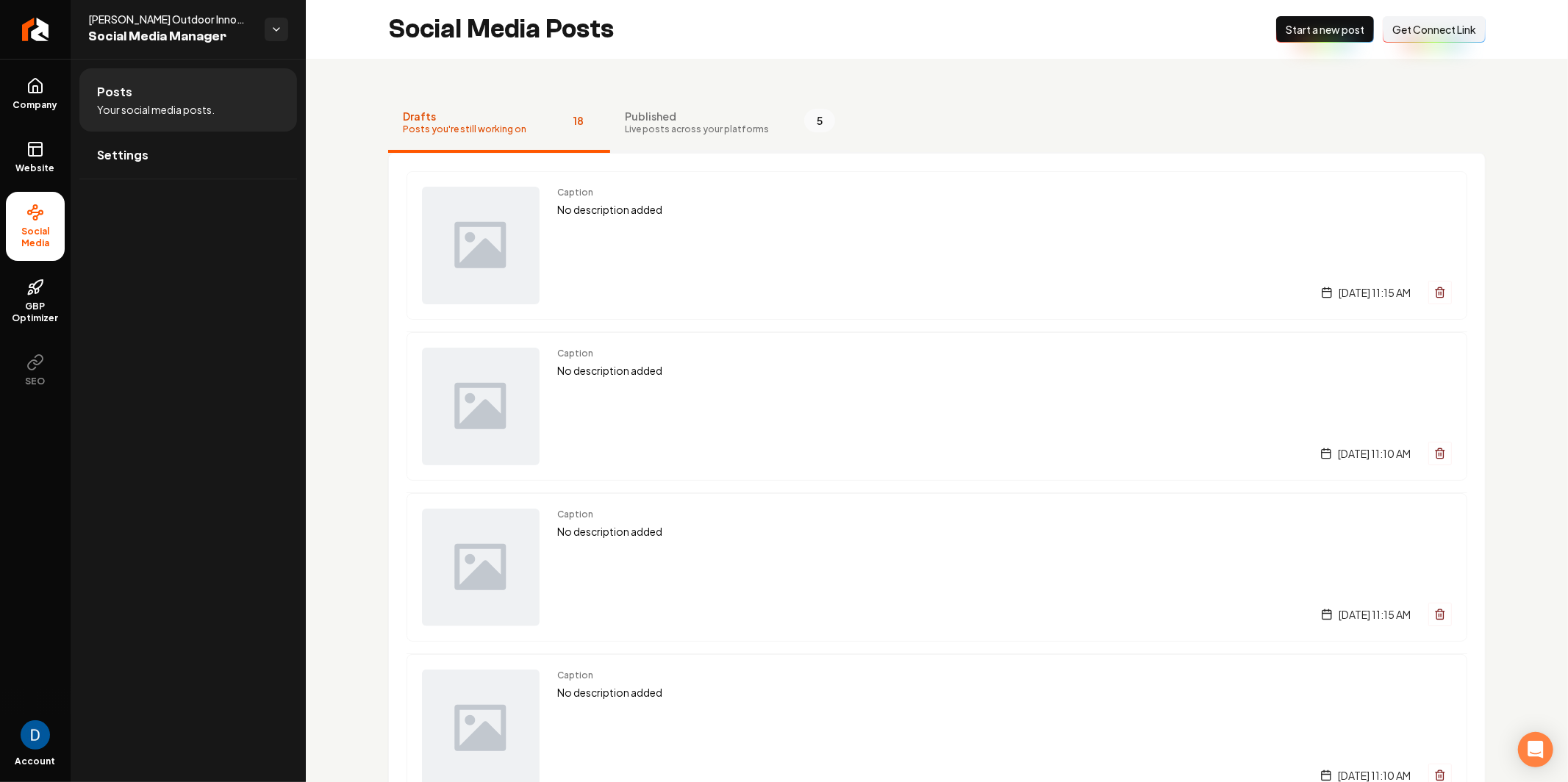
click at [672, 133] on span "Live posts across your platforms" at bounding box center [696, 130] width 144 height 12
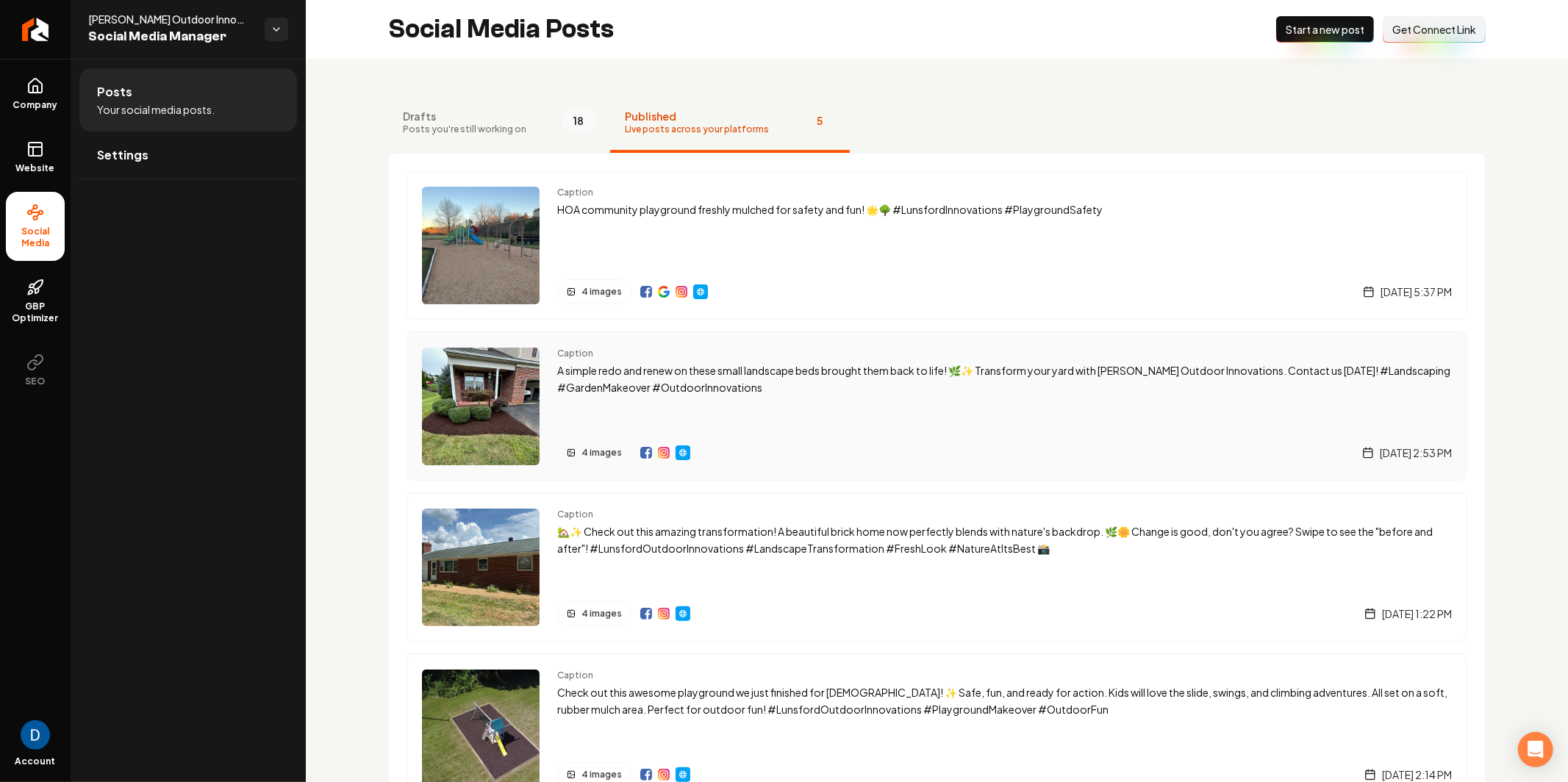
click at [686, 455] on div "Main content area" at bounding box center [683, 453] width 15 height 15
click at [521, 379] on img "Main content area" at bounding box center [481, 406] width 118 height 118
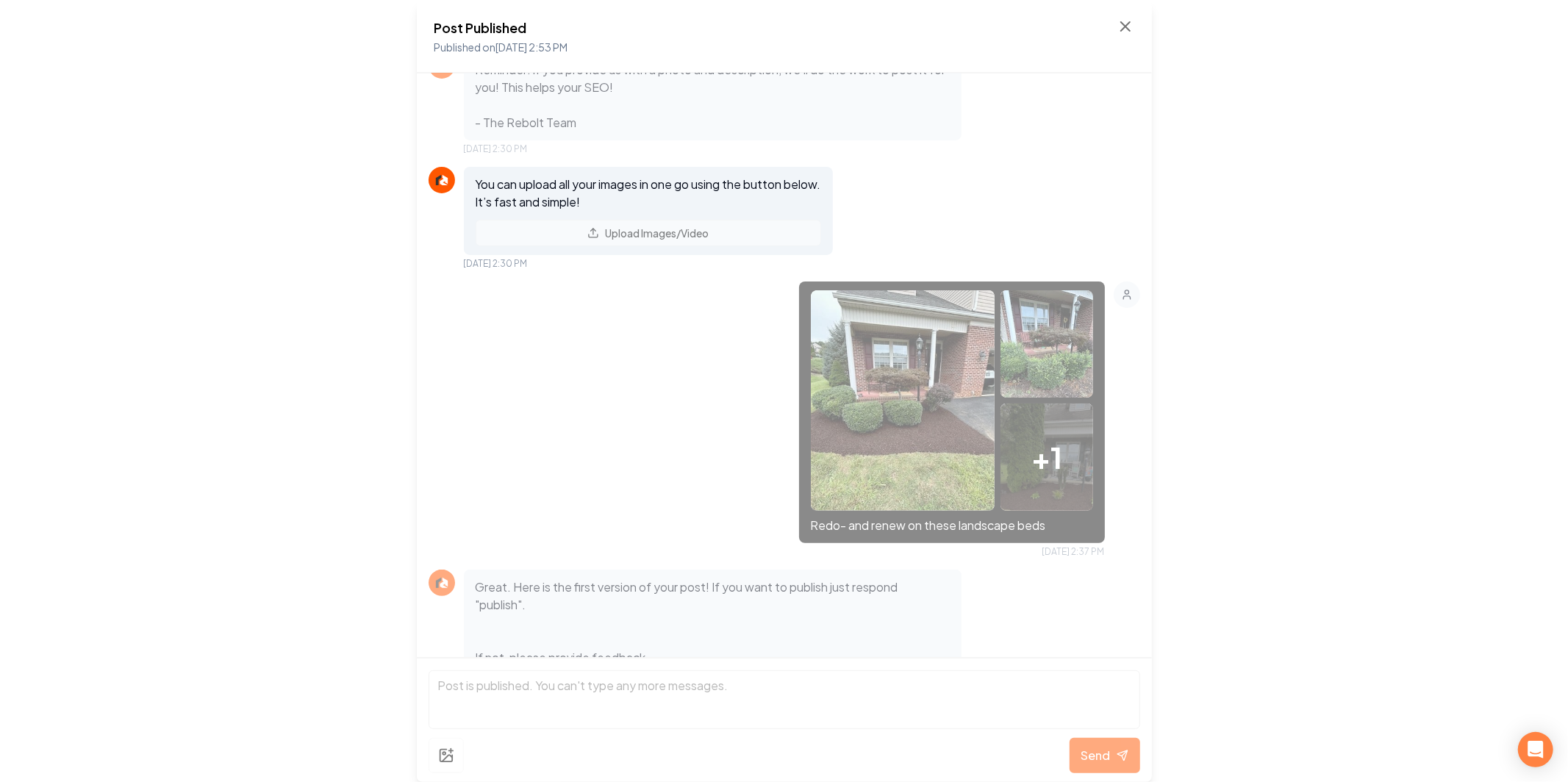
scroll to position [239, 0]
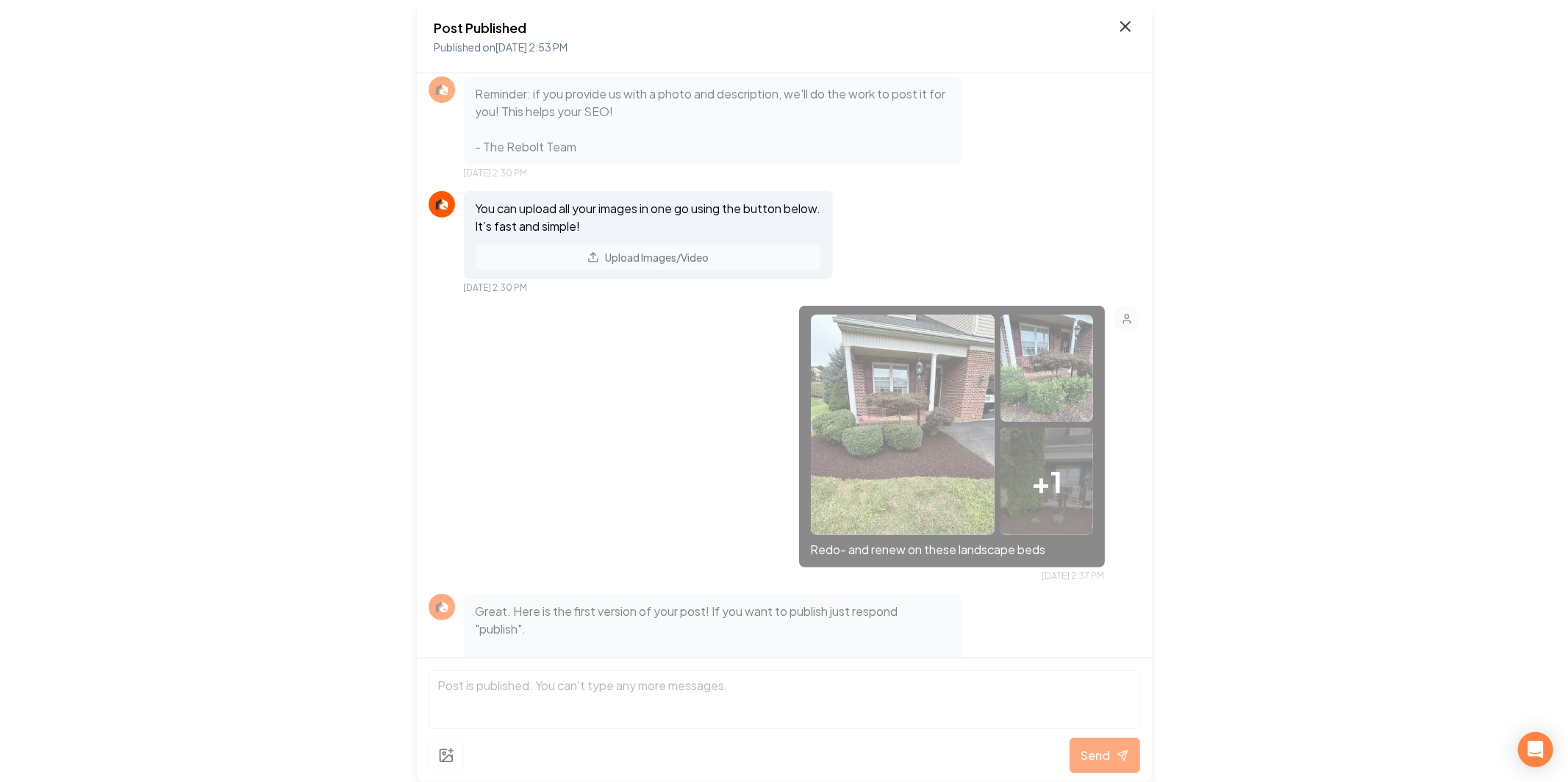
click at [1128, 21] on icon at bounding box center [1125, 26] width 17 height 17
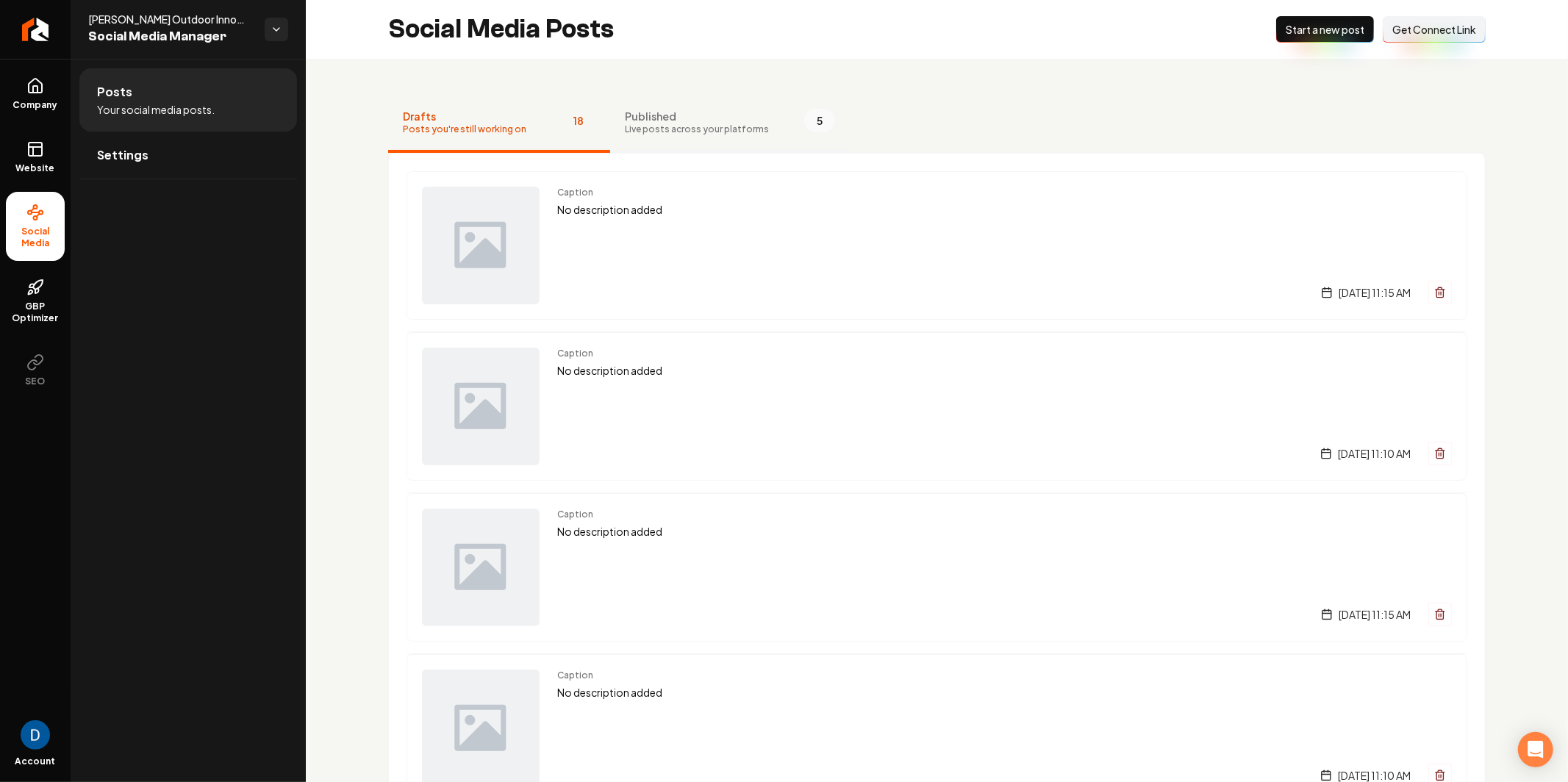
click at [706, 118] on span "Published" at bounding box center [696, 116] width 144 height 15
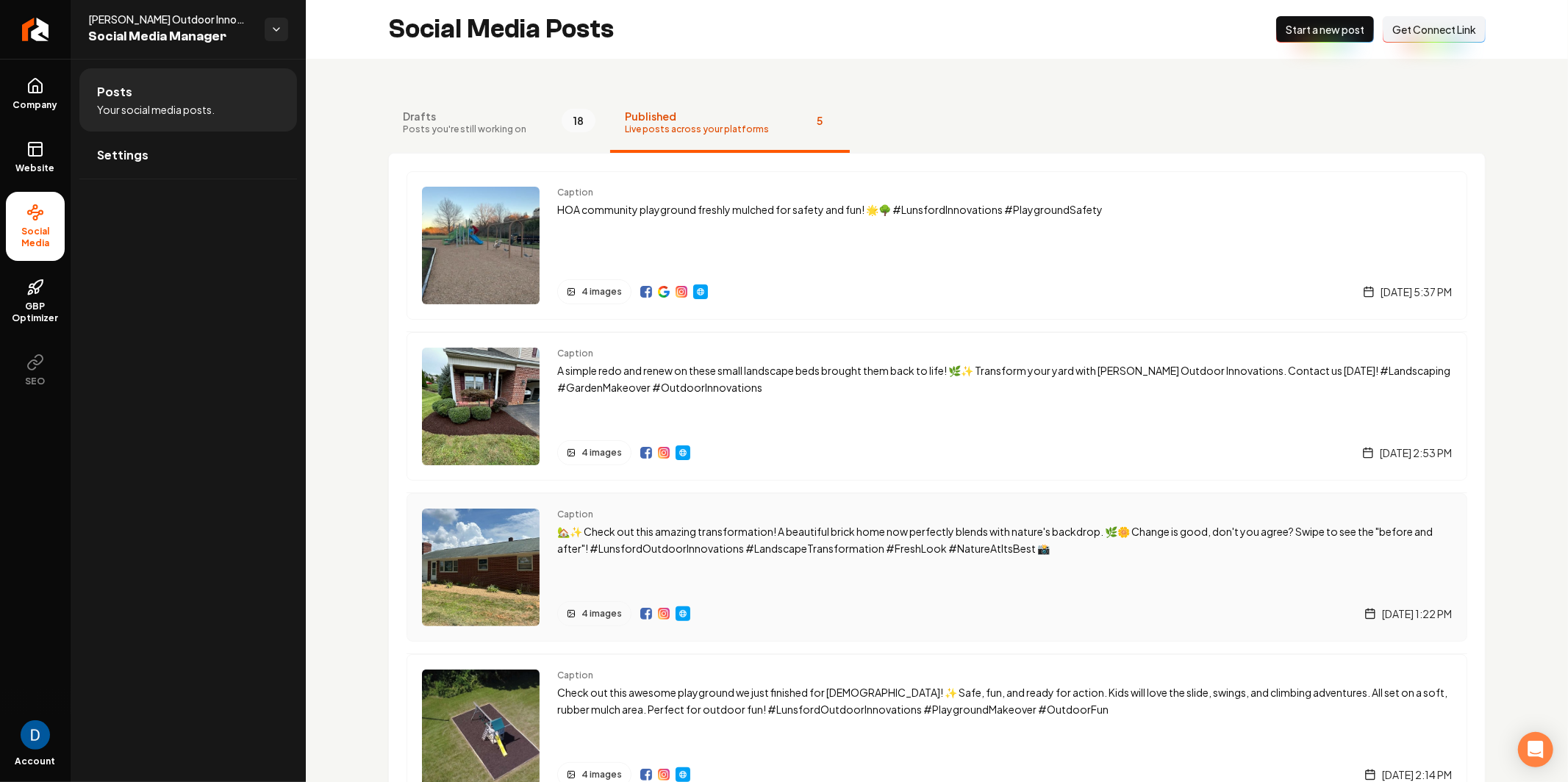
click at [774, 539] on p "🏡✨ Check out this amazing transformation! A beautiful brick home now perfectly …" at bounding box center [1005, 540] width 895 height 34
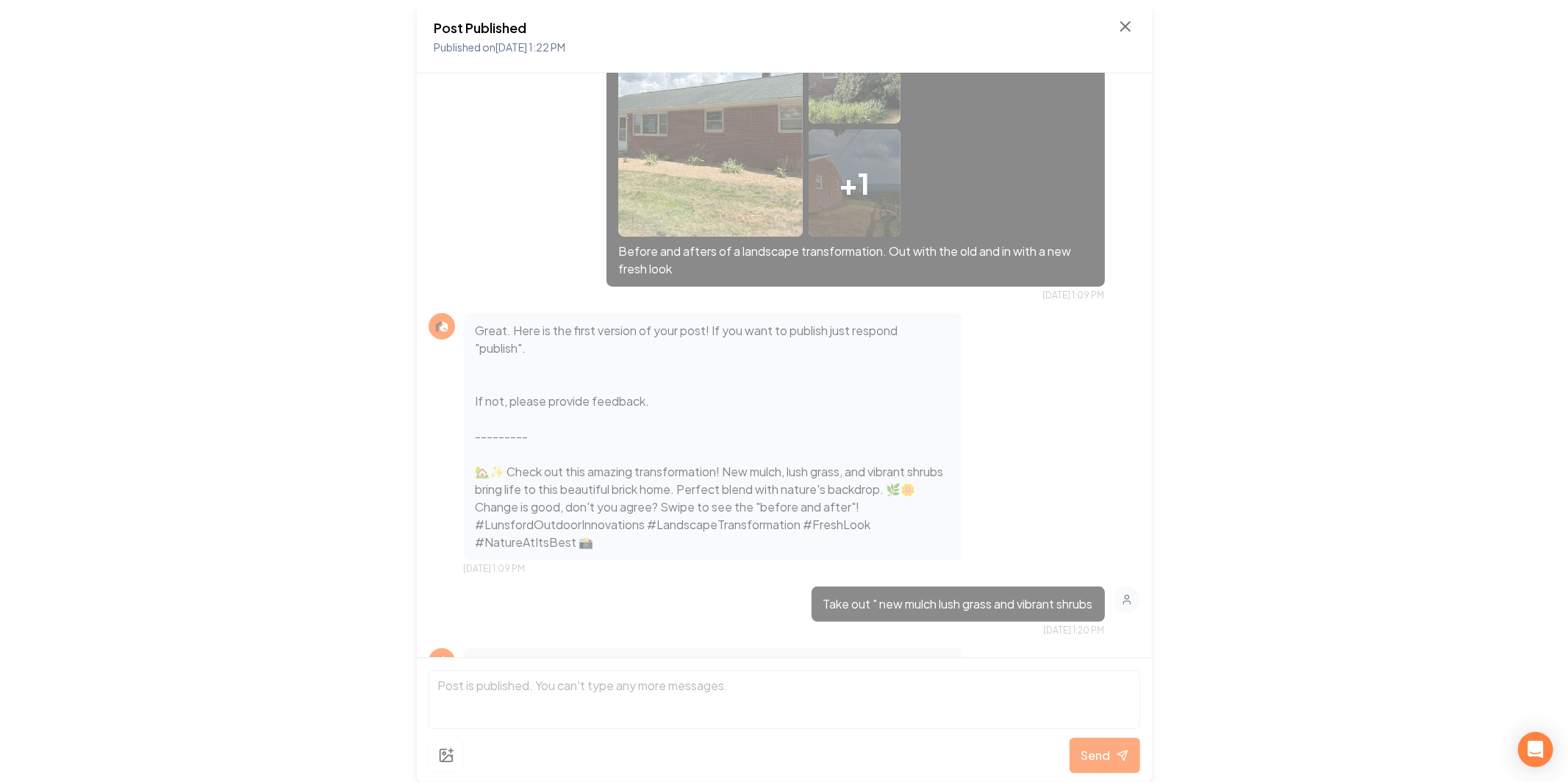
scroll to position [19, 0]
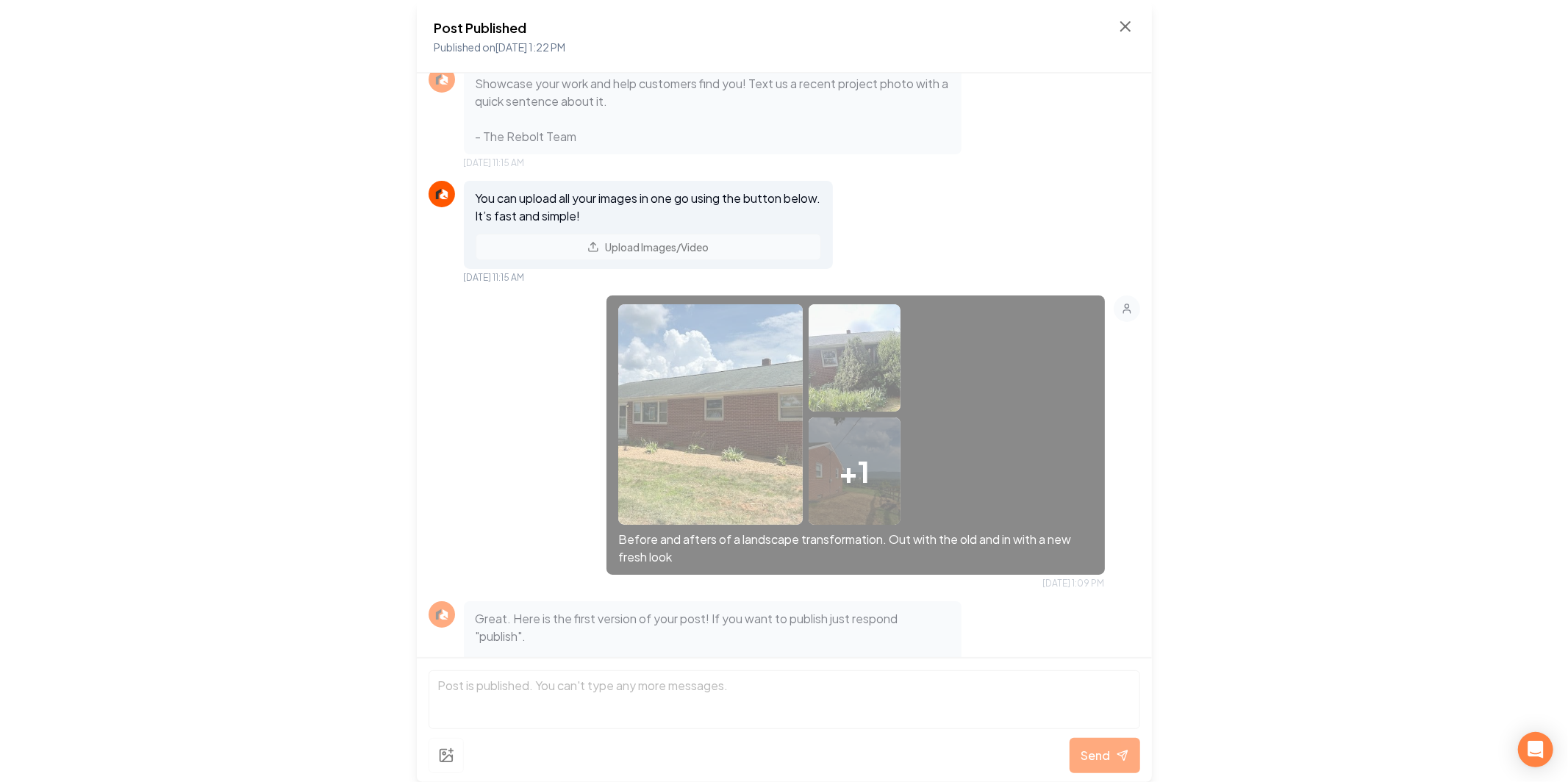
click at [1137, 26] on div "Post Published Published on Aug 8, 2025 1:22 PM" at bounding box center [784, 37] width 735 height 73
click at [1127, 28] on icon at bounding box center [1125, 27] width 9 height 9
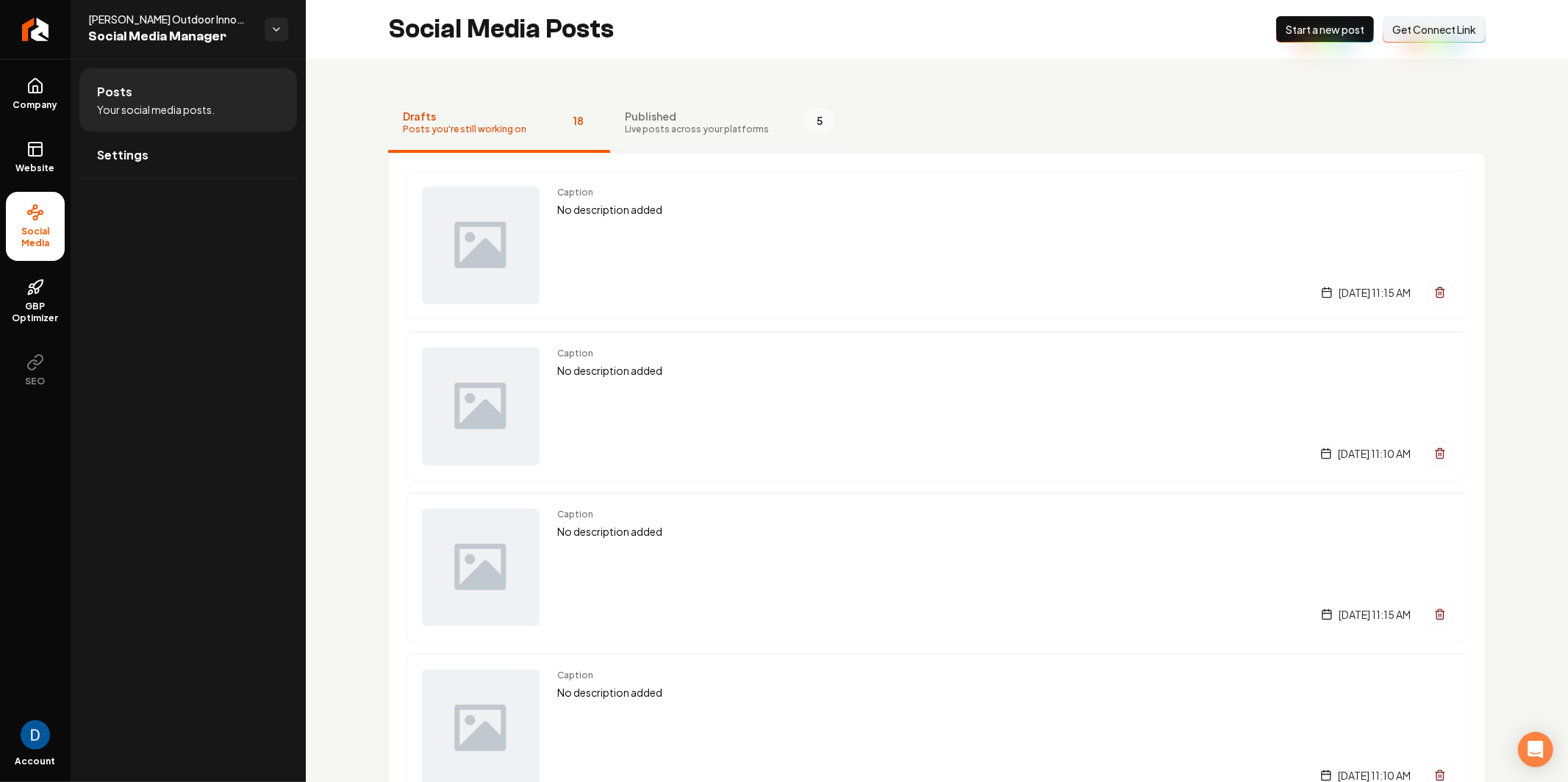
click at [675, 131] on span "Live posts across your platforms" at bounding box center [696, 130] width 144 height 12
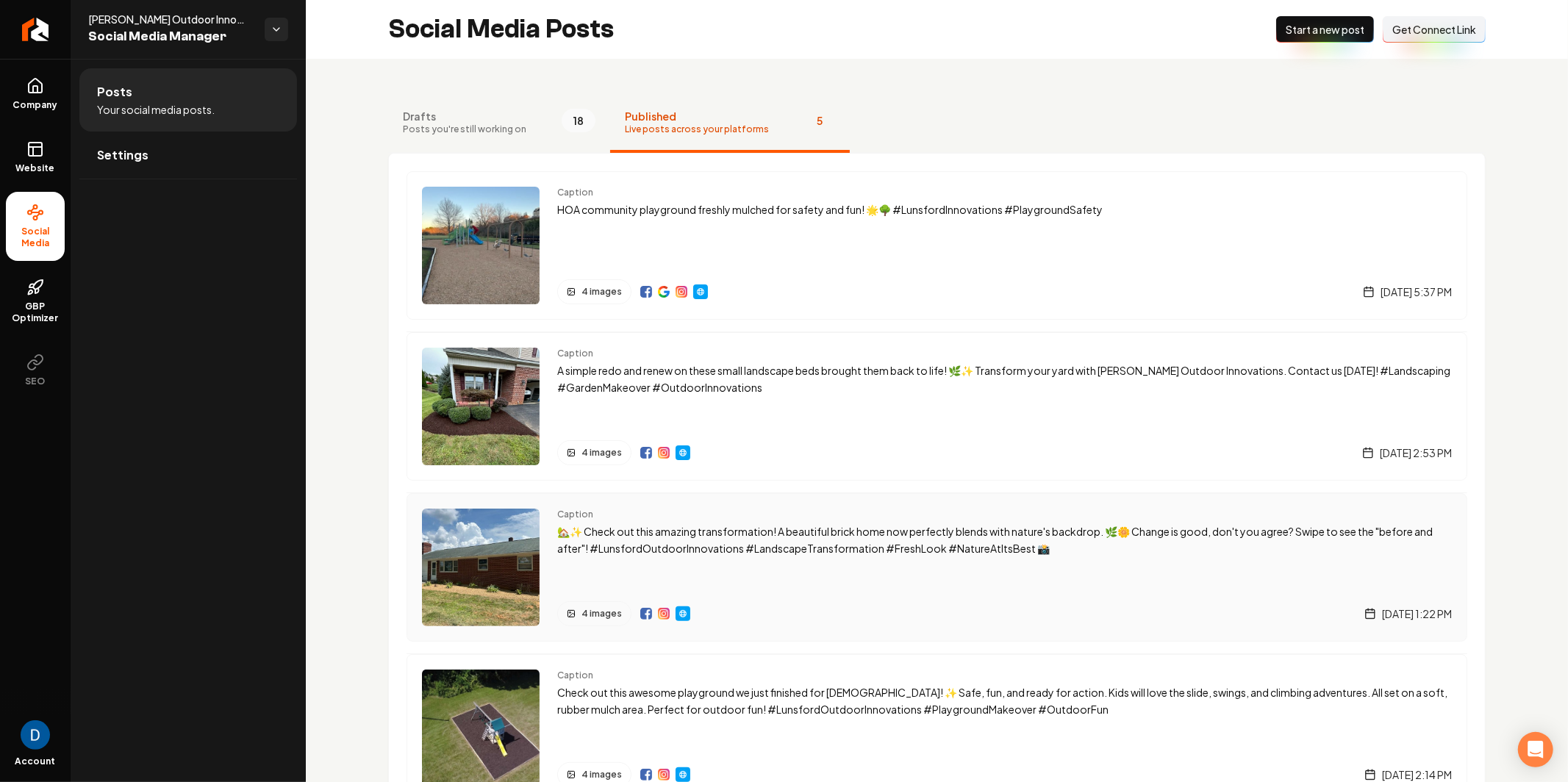
click at [683, 616] on img "Main content area" at bounding box center [683, 614] width 12 height 12
click at [1533, 745] on icon "Open Intercom Messenger" at bounding box center [1535, 750] width 17 height 19
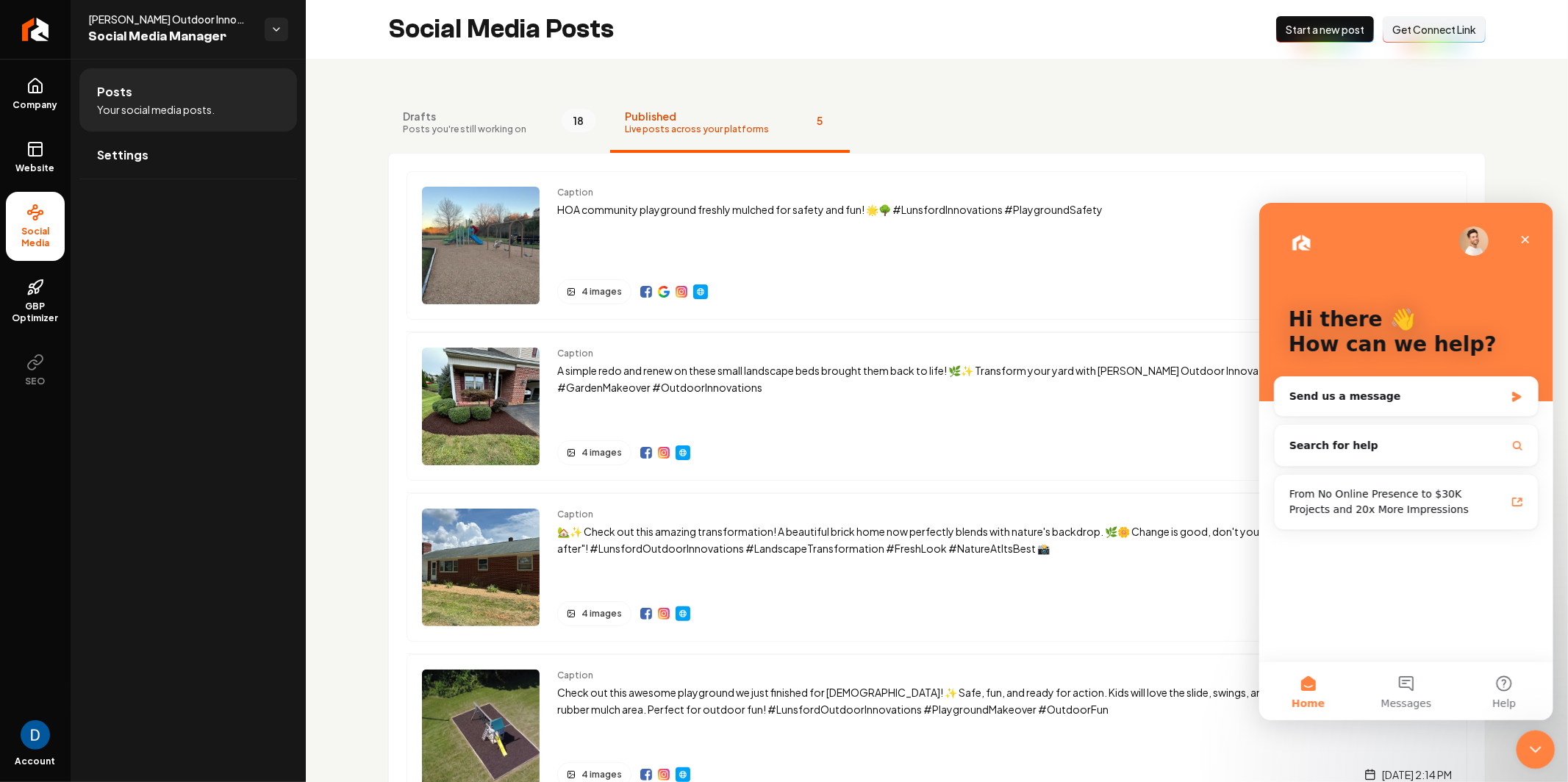
click at [1526, 744] on icon "Close Intercom Messenger" at bounding box center [1533, 747] width 17 height 17
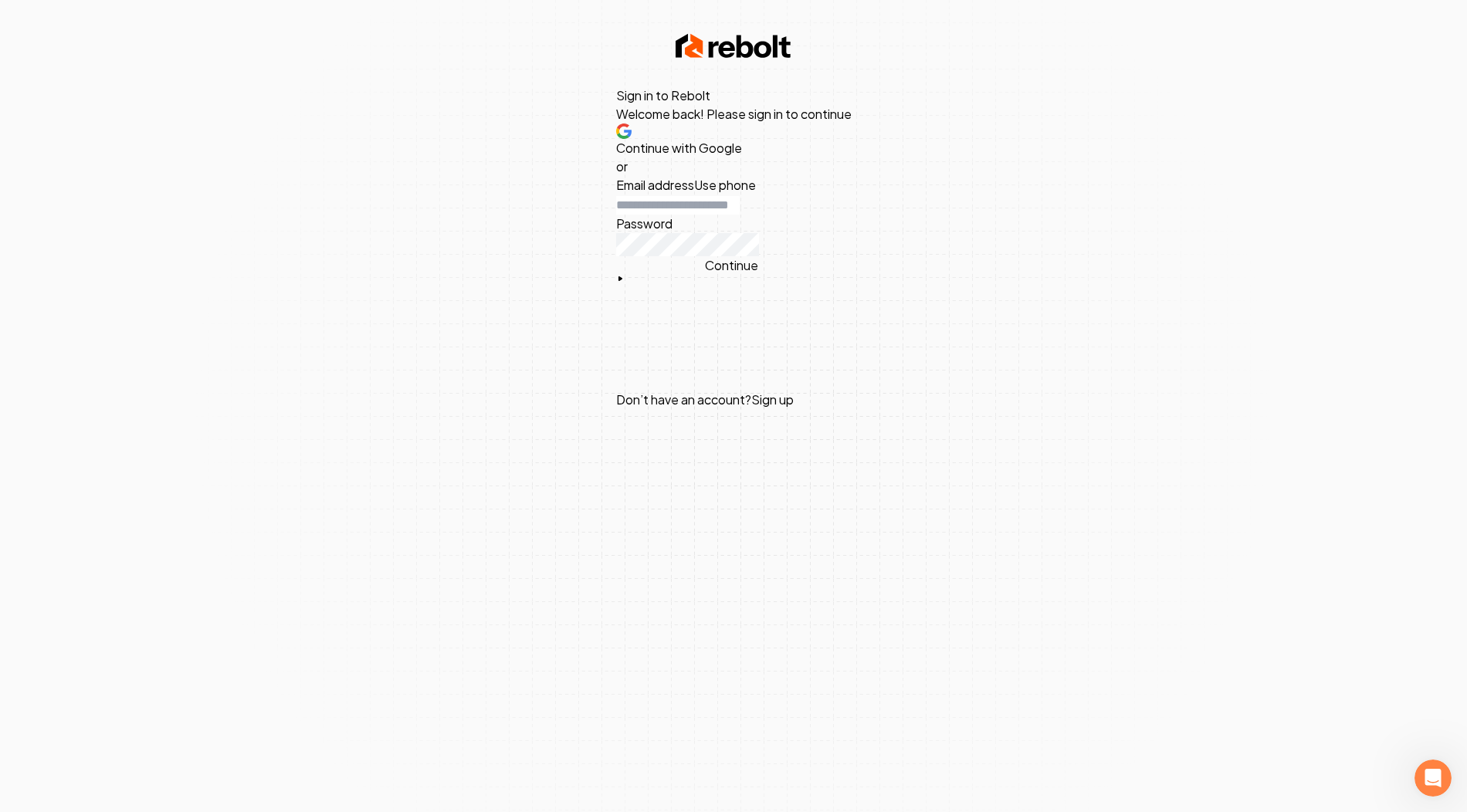
click at [737, 156] on span "Continue with Google" at bounding box center [679, 147] width 126 height 17
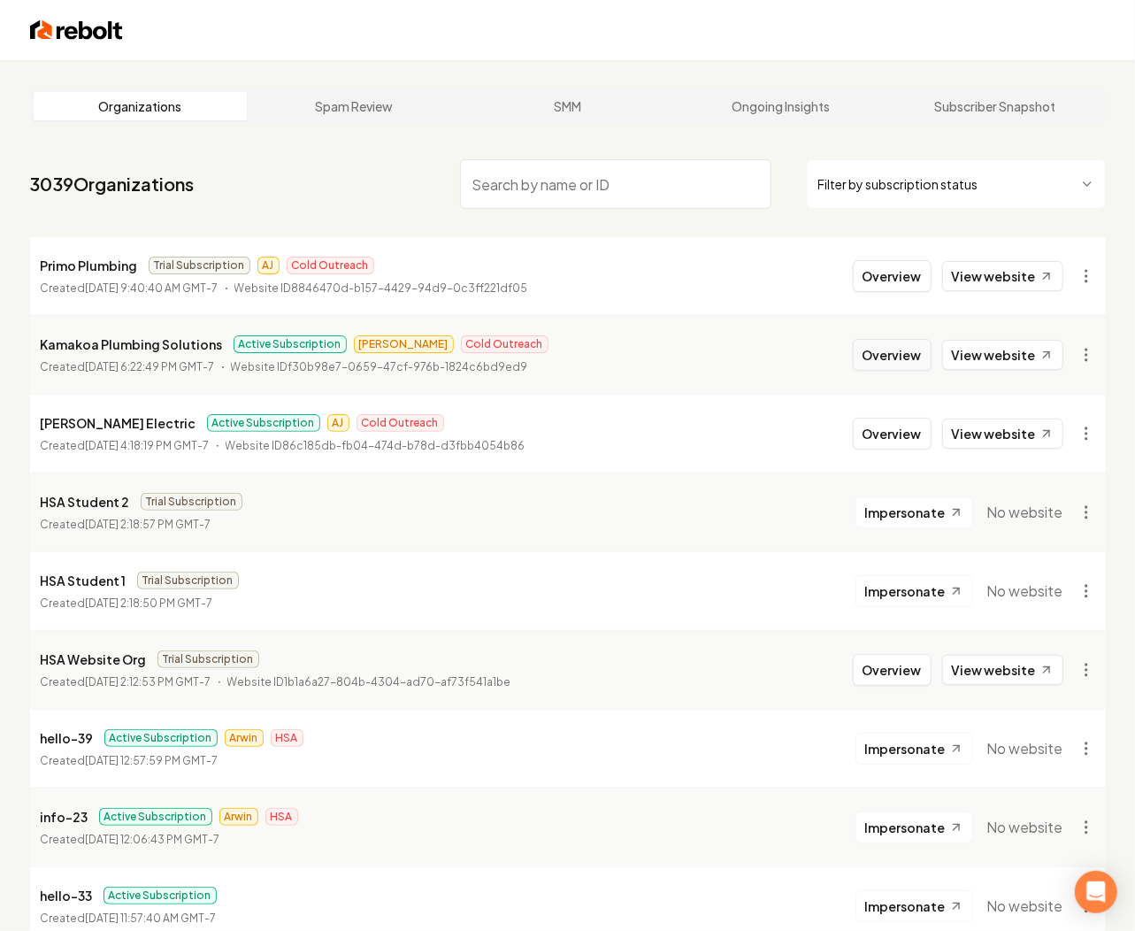
click at [880, 356] on button "Overview" at bounding box center [892, 355] width 79 height 32
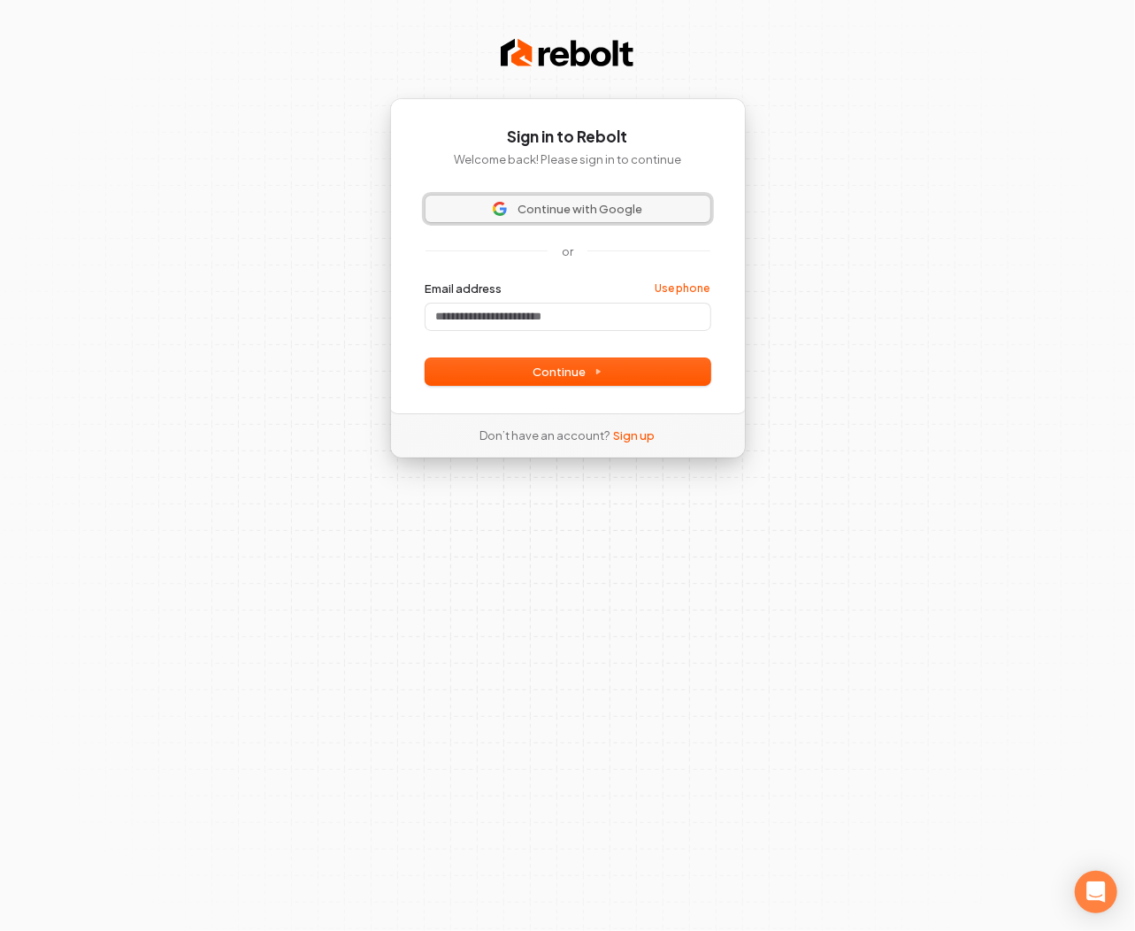
click at [583, 206] on span "Continue with Google" at bounding box center [580, 209] width 125 height 16
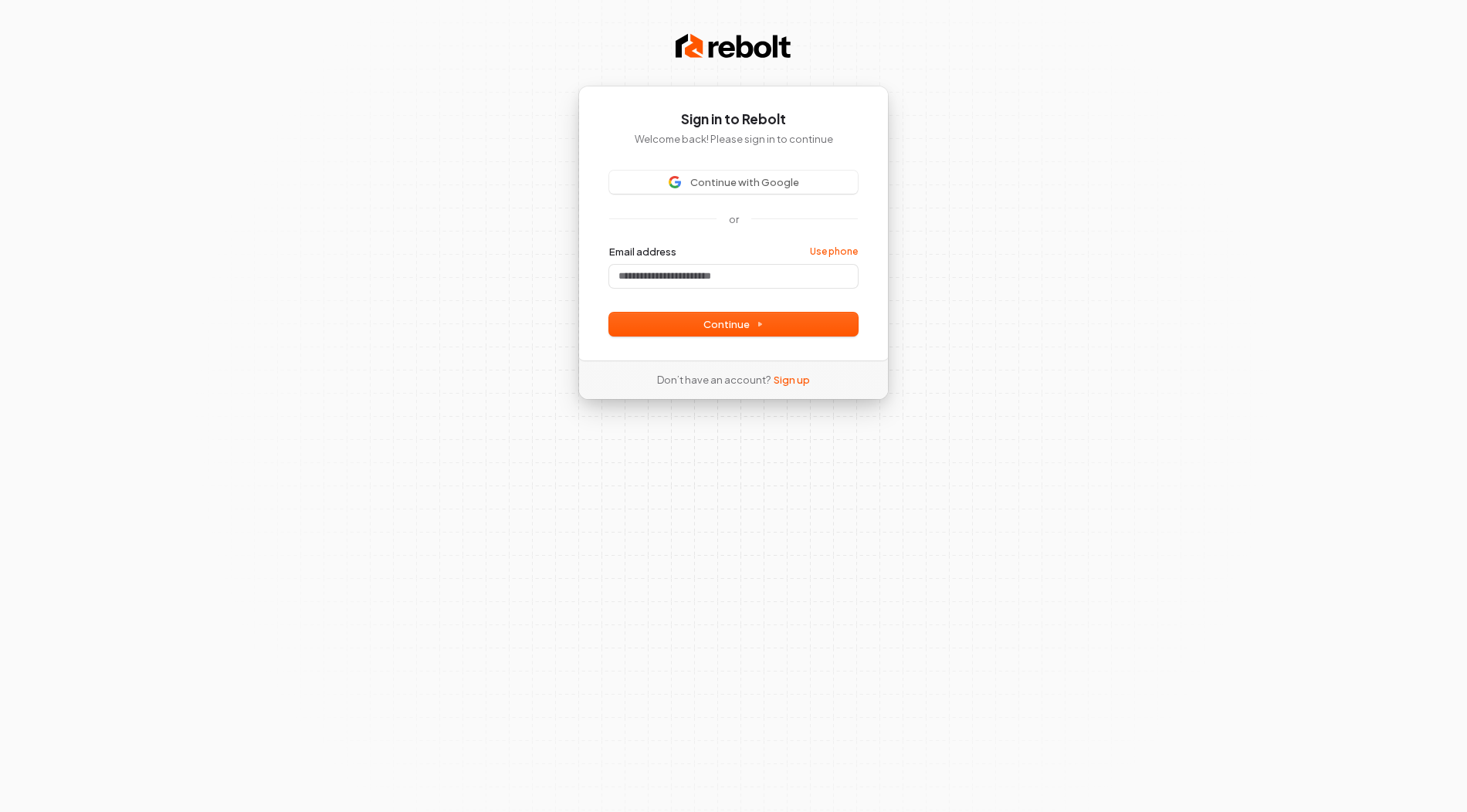
click at [765, 168] on div "Sign in to Rebolt Welcome back! Please sign in to continue Continue with Google…" at bounding box center [734, 222] width 311 height 275
click at [758, 176] on span "Continue with Google" at bounding box center [744, 182] width 109 height 14
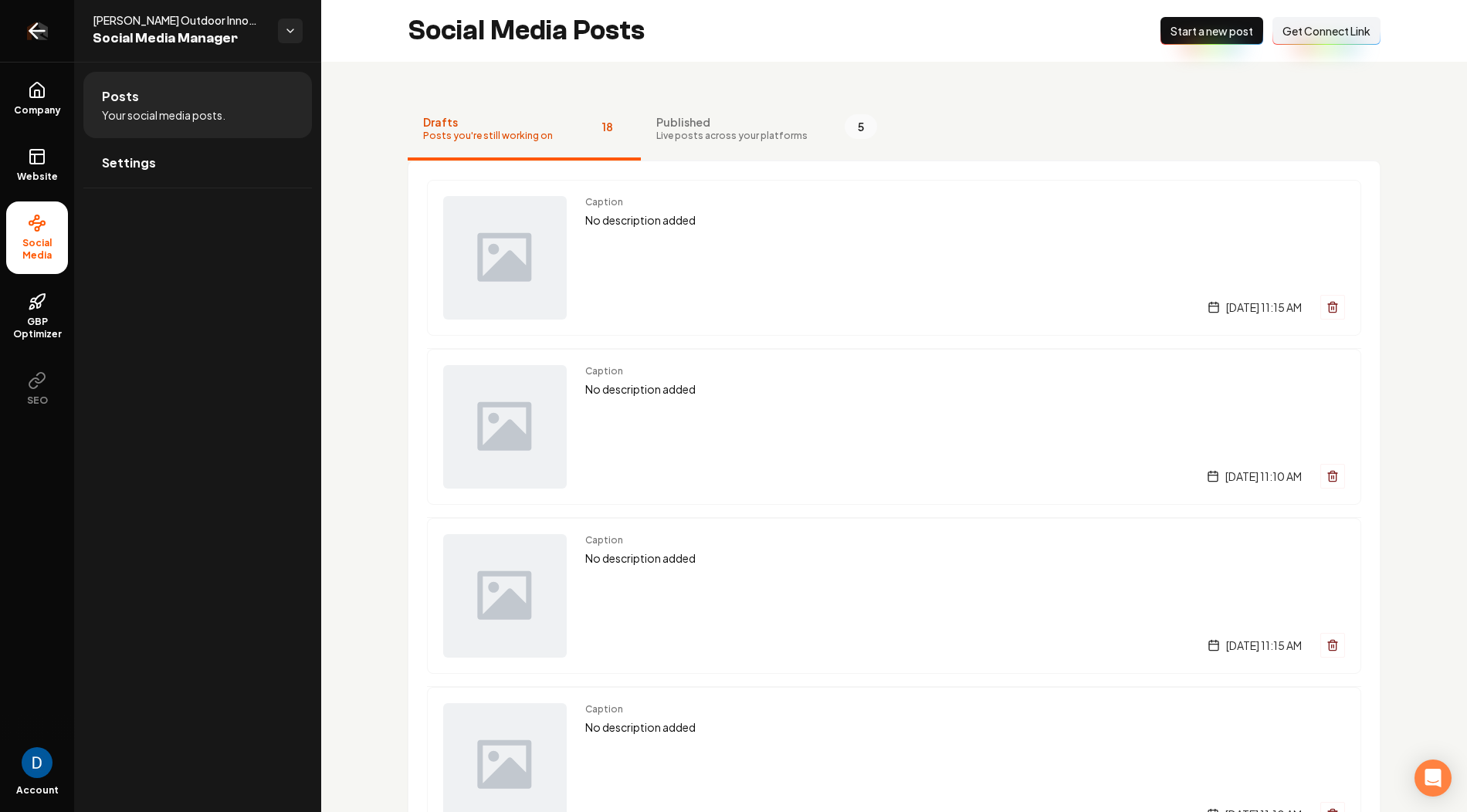
click at [45, 30] on icon "Return to dashboard" at bounding box center [37, 31] width 24 height 24
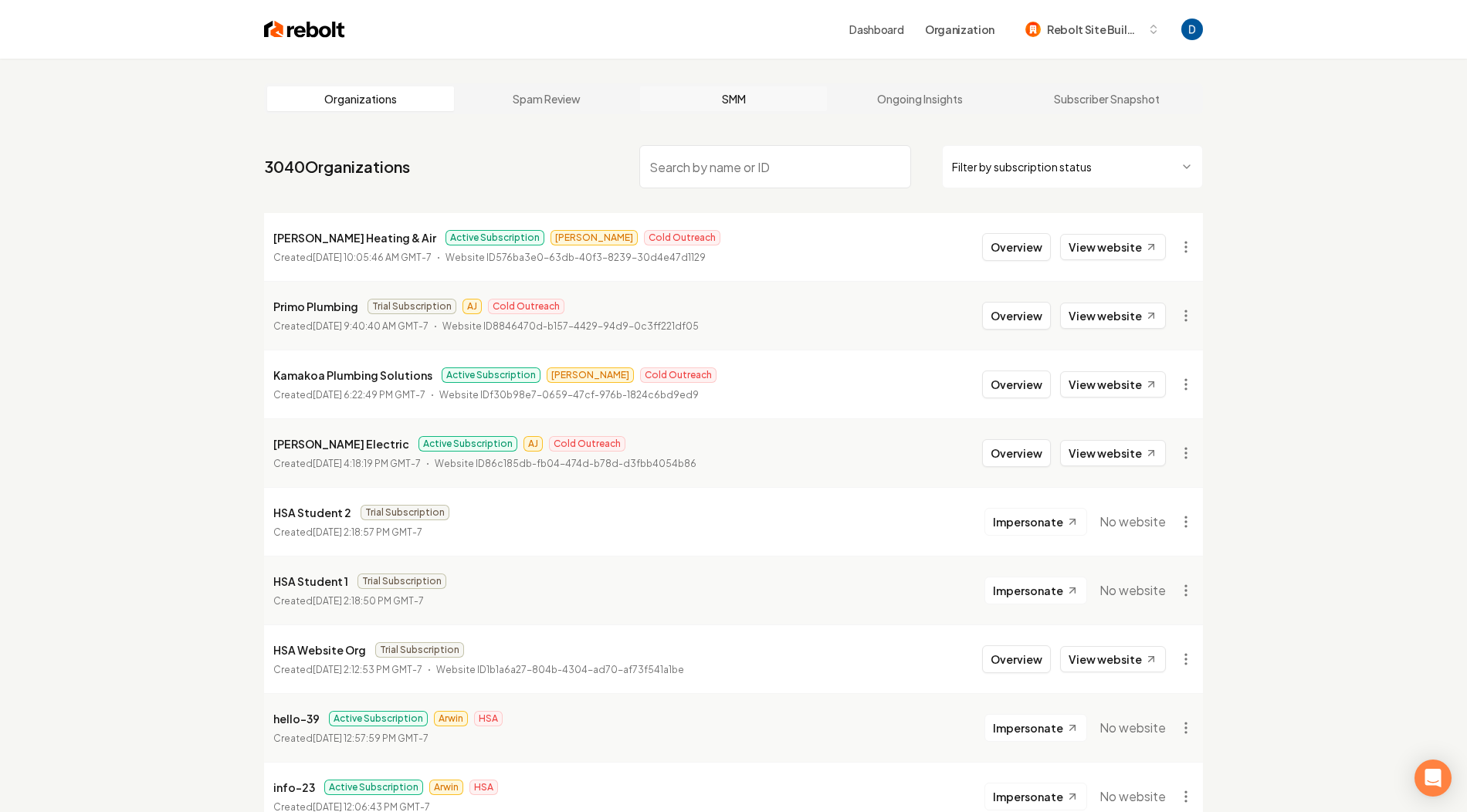
paste input "https://rebolt-builtright.slack.com/archives/C084SEW9Y7P/p1756401082457479"
type input "https://rebolt-builtright.slack.com/archives/C084SEW9Y7P/p1756401082457479"
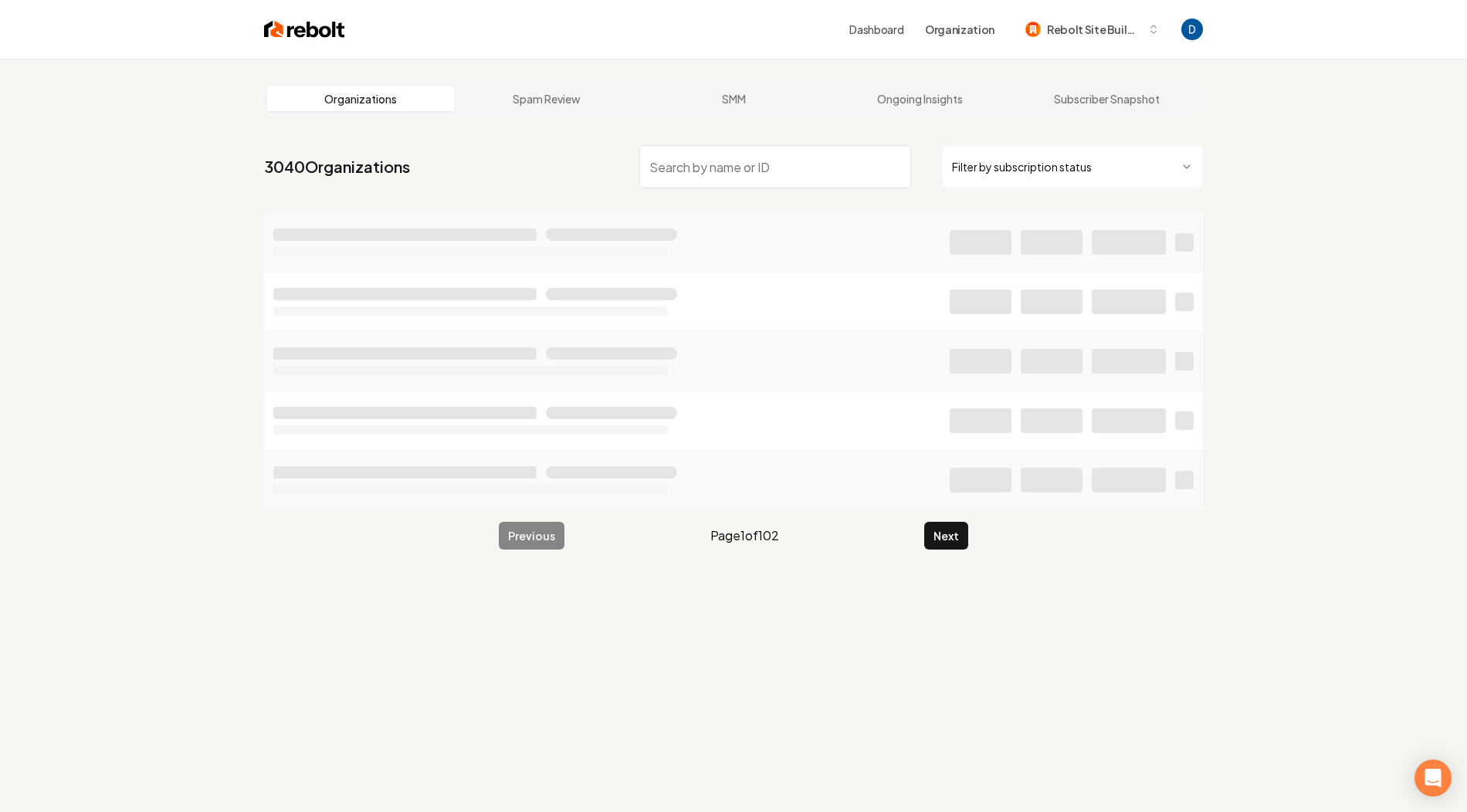
click at [703, 172] on input "search" at bounding box center [775, 167] width 271 height 44
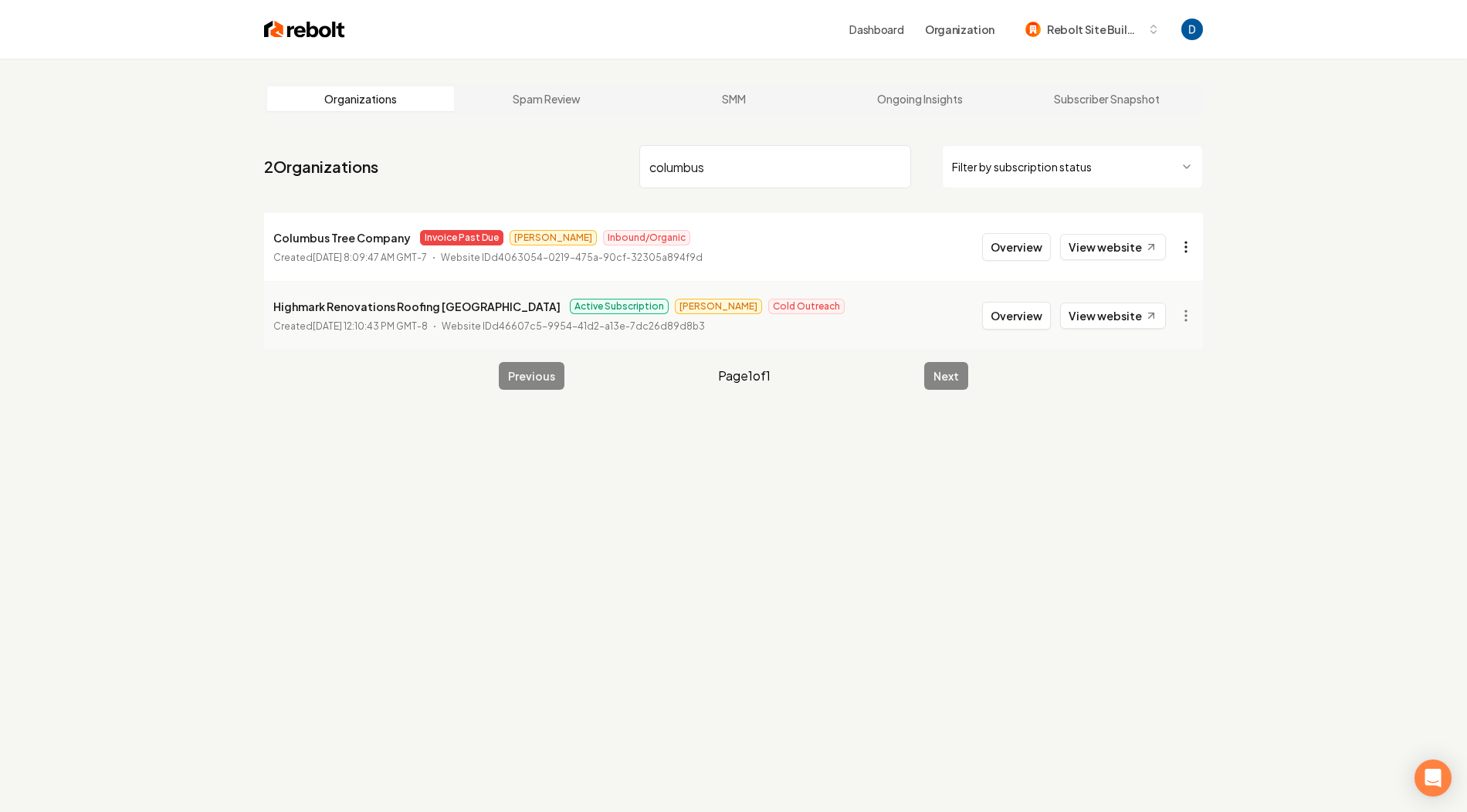
type input "columbus"
click at [1196, 247] on html "Dashboard Organization Rebolt Site Builder Organizations Spam Review SMM Ongoin…" at bounding box center [733, 406] width 1467 height 812
click at [1005, 236] on html "Dashboard Organization Rebolt Site Builder Organizations Spam Review SMM Ongoin…" at bounding box center [733, 406] width 1467 height 812
click at [1011, 245] on button "Overview" at bounding box center [1016, 247] width 69 height 28
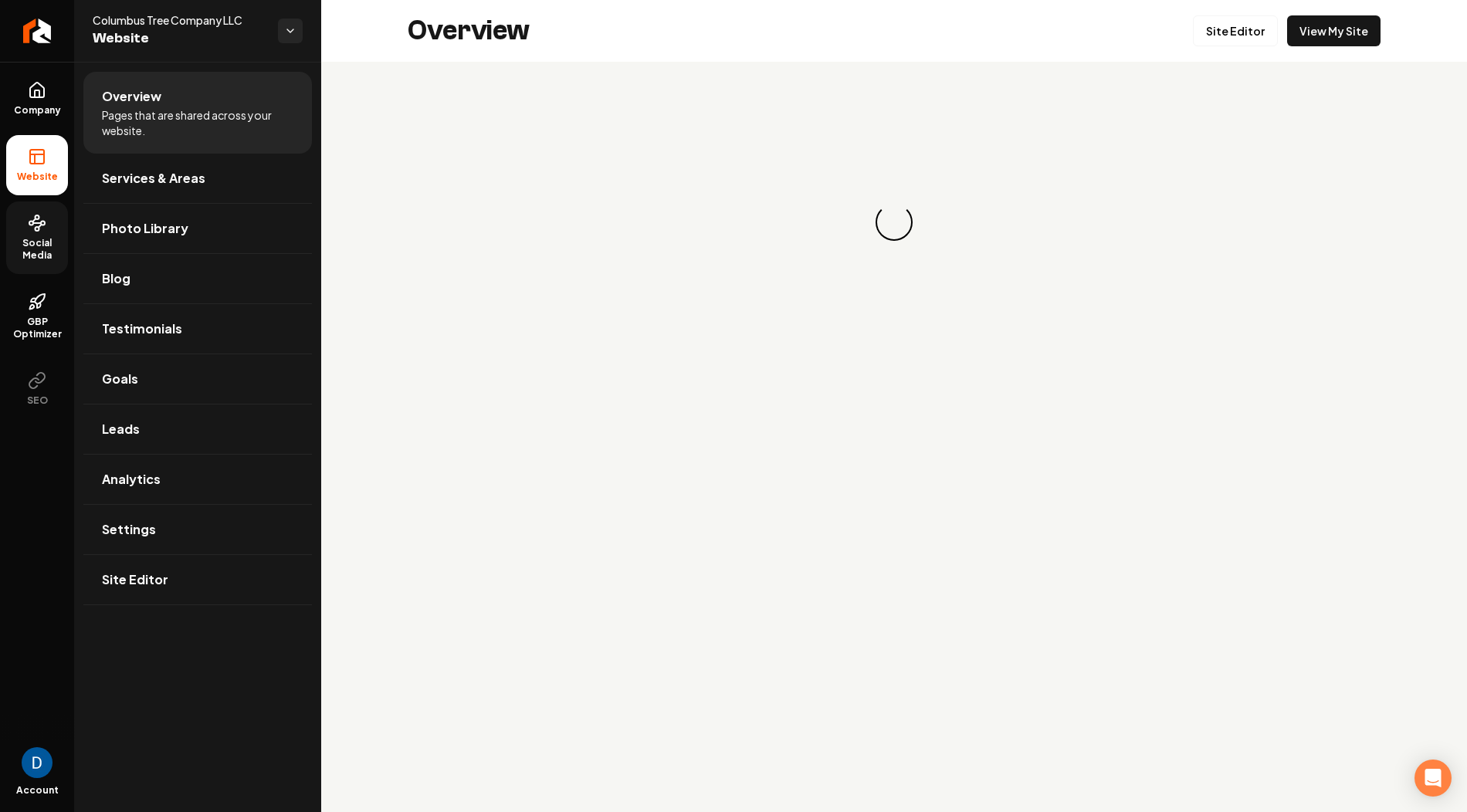
click at [30, 260] on span "Social Media" at bounding box center [37, 249] width 62 height 24
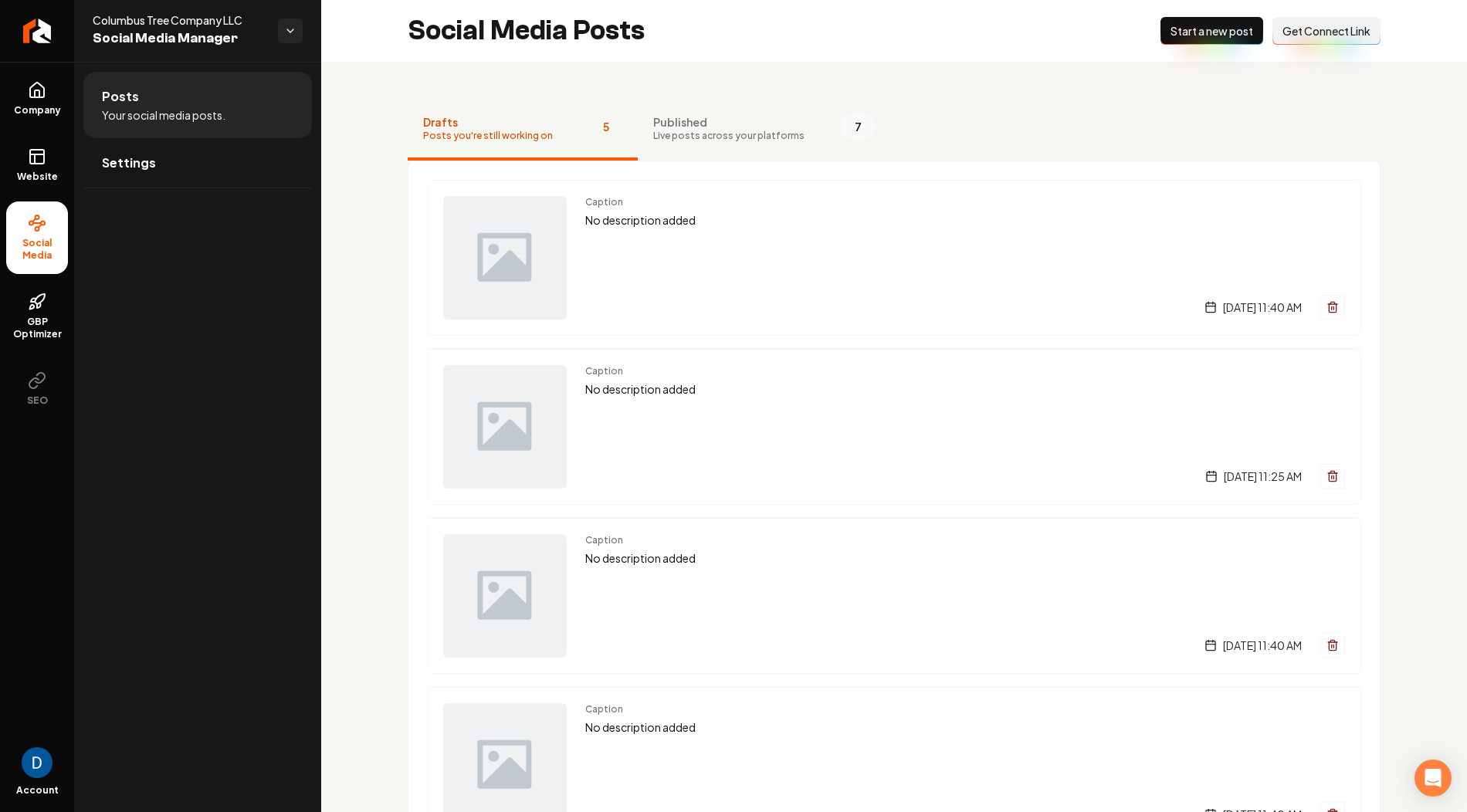
click at [733, 152] on button "Published Live posts across your platforms 7" at bounding box center [764, 129] width 251 height 62
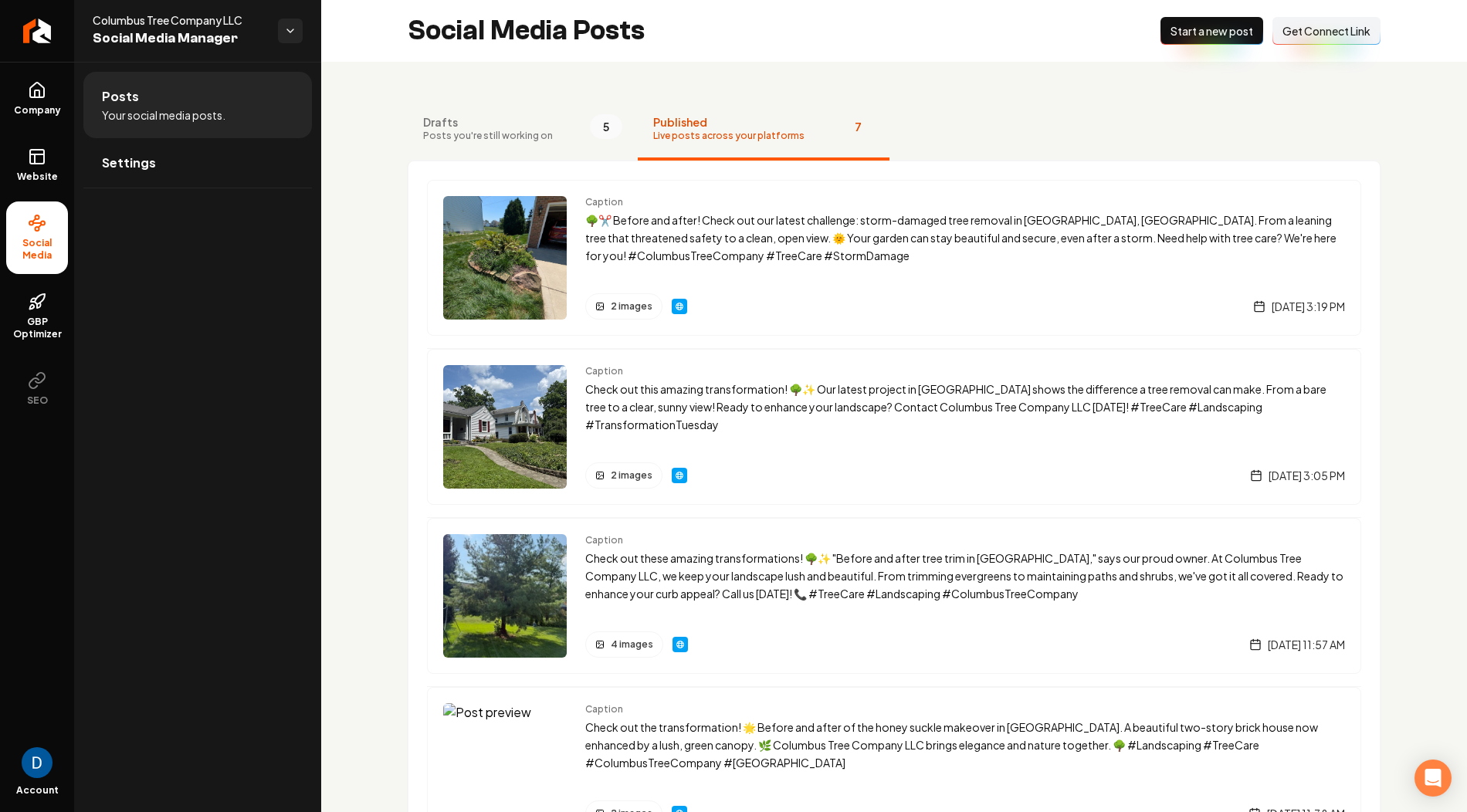
click at [1306, 32] on span "Get Connect Link" at bounding box center [1326, 31] width 88 height 16
click at [51, 89] on link "Company" at bounding box center [37, 99] width 62 height 60
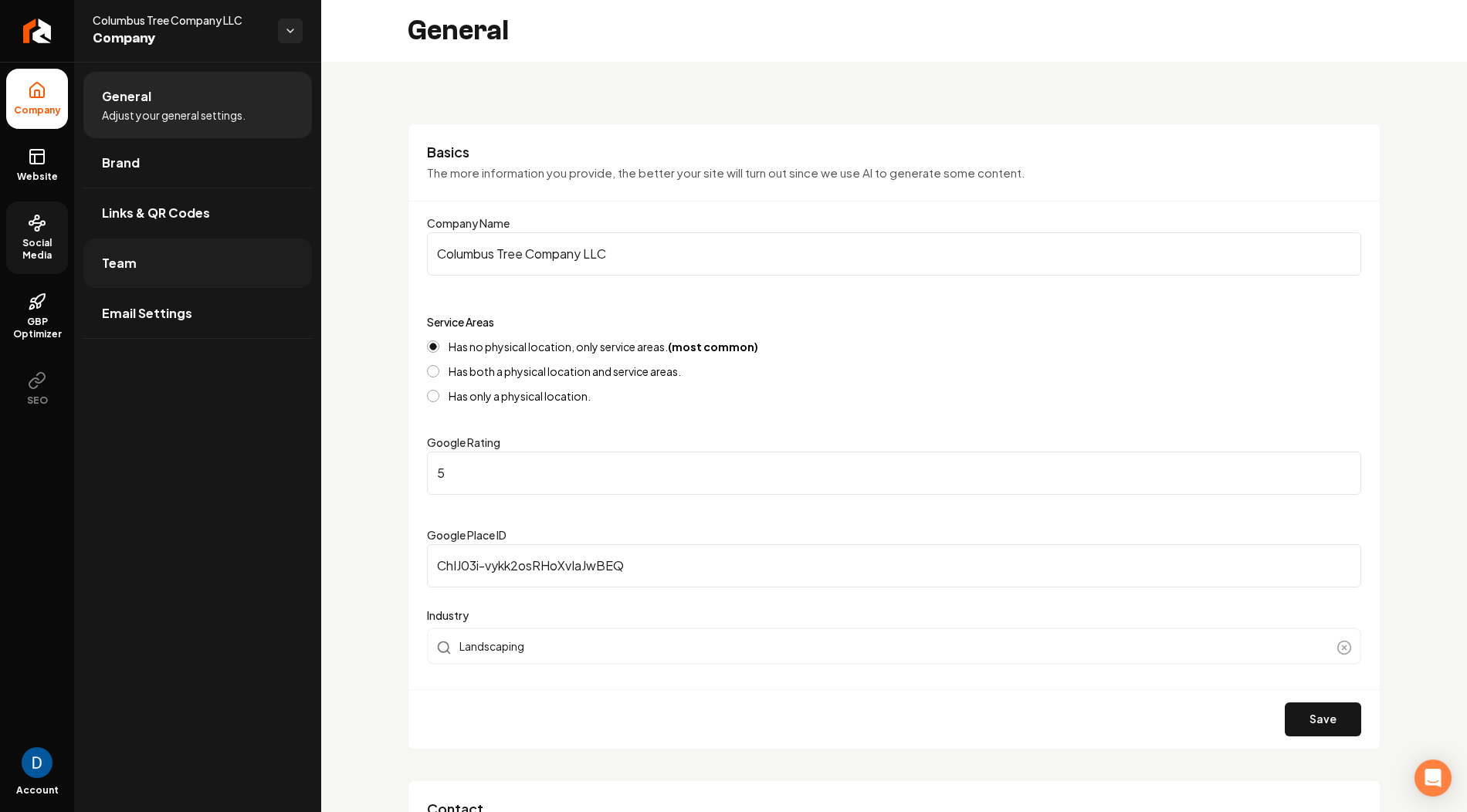
click at [161, 263] on link "Team" at bounding box center [198, 263] width 229 height 50
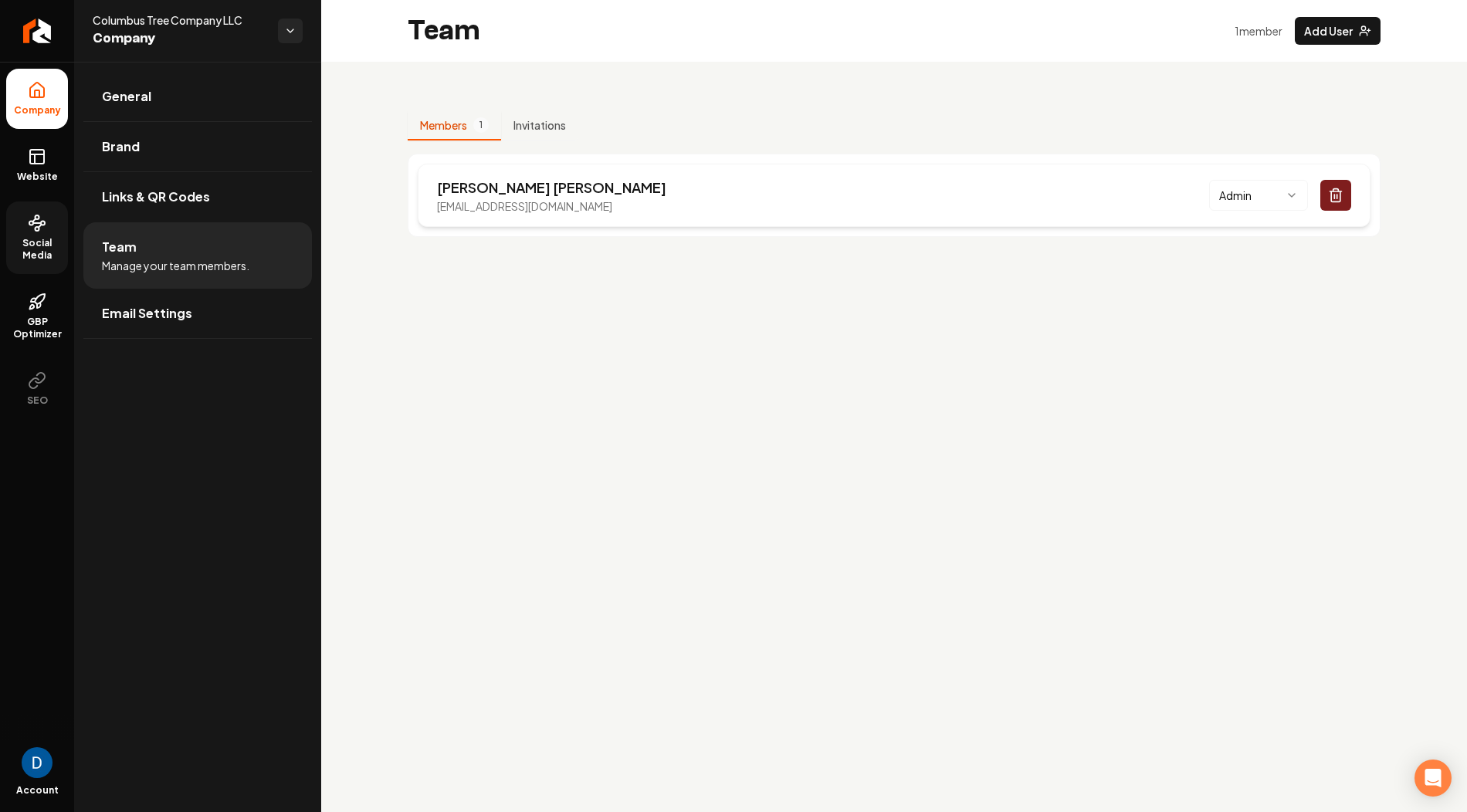
click at [460, 172] on div "Craig Bowman columbustreeco@gmail.com Admin" at bounding box center [895, 195] width 953 height 64
click at [458, 184] on p "Craig Bowman" at bounding box center [552, 188] width 230 height 22
copy p "Craig"
click at [38, 29] on icon "Return to dashboard" at bounding box center [37, 31] width 24 height 24
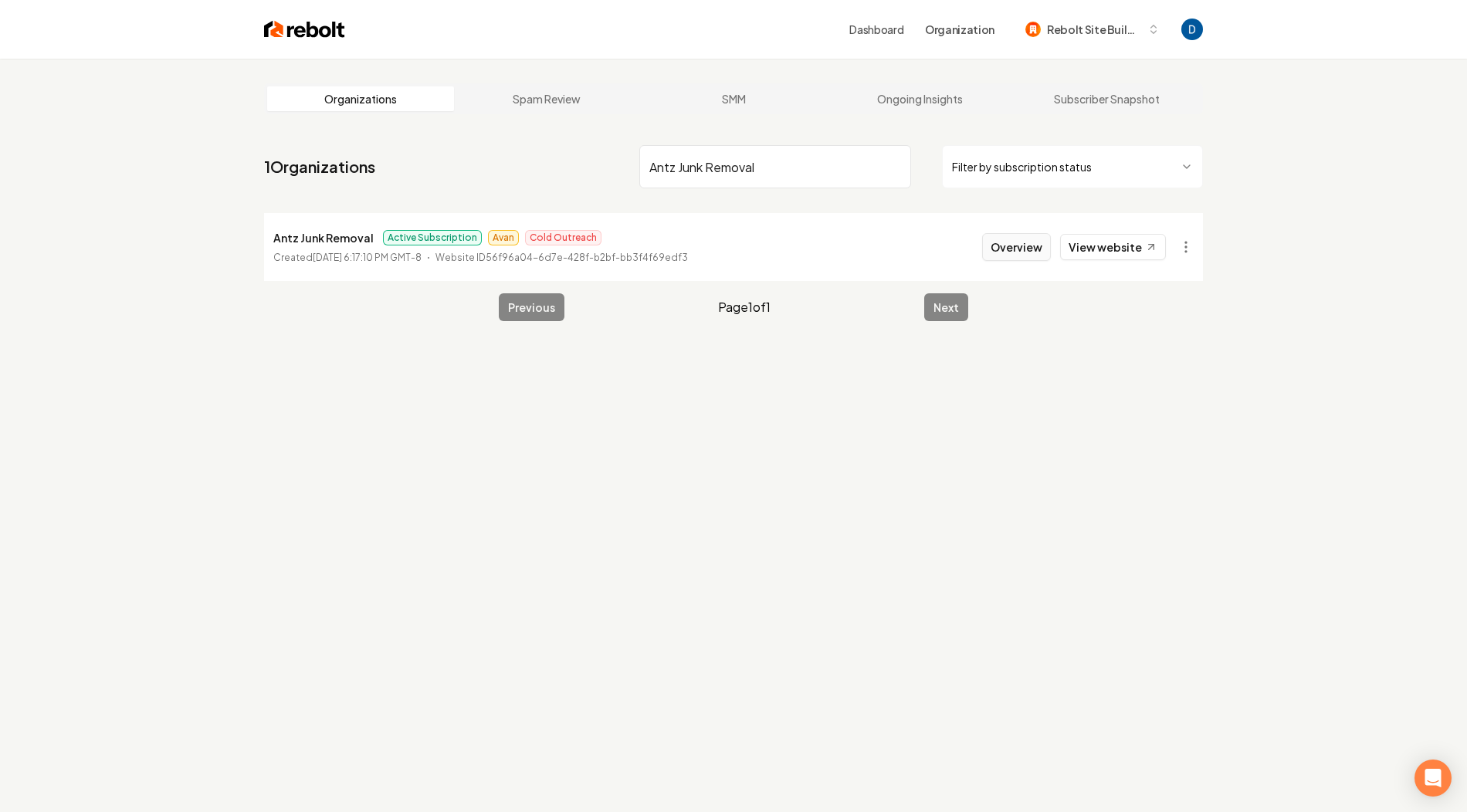
type input "Antz Junk Removal"
click at [1021, 244] on button "Overview" at bounding box center [1016, 247] width 69 height 28
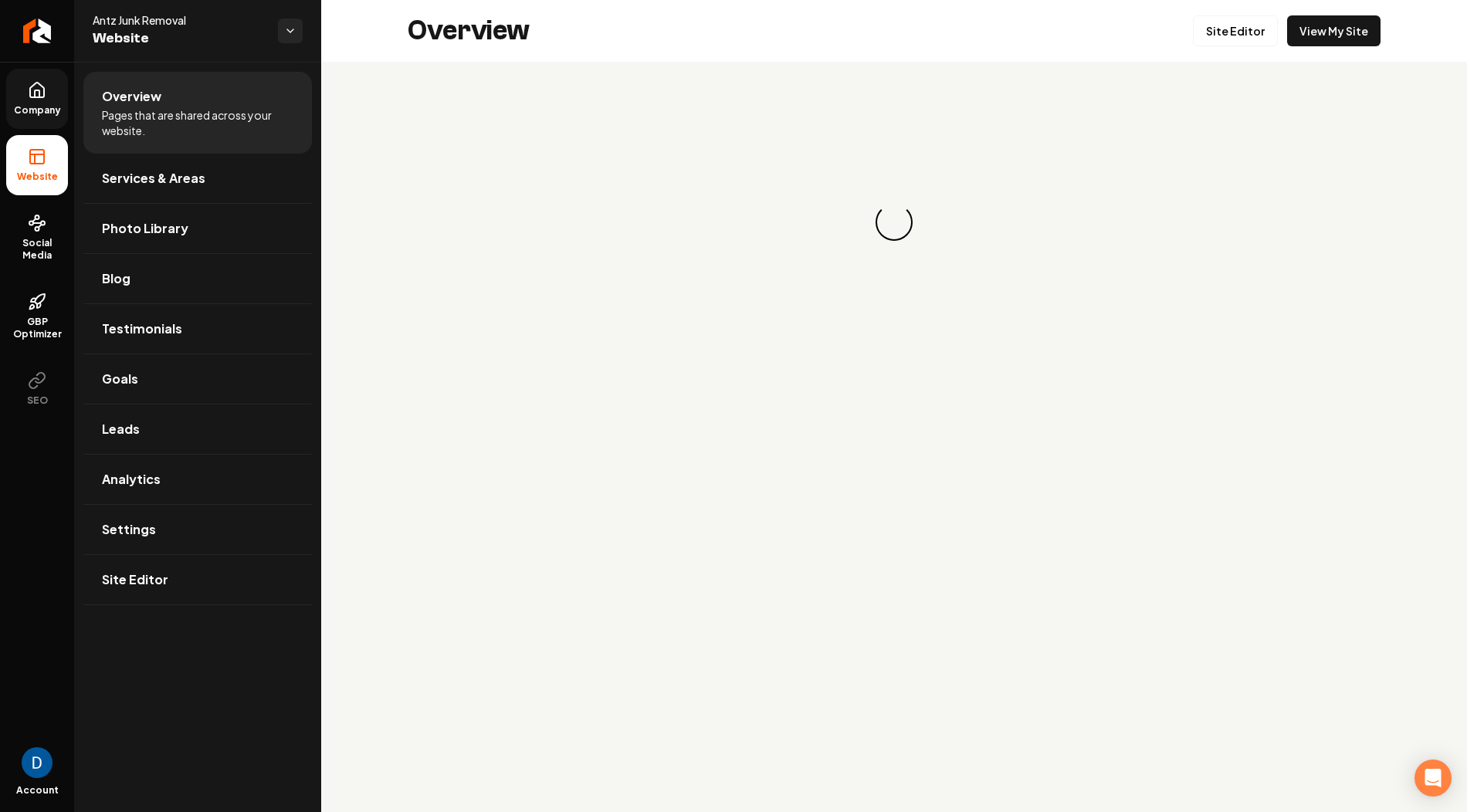
click at [44, 104] on span "Company" at bounding box center [38, 110] width 59 height 12
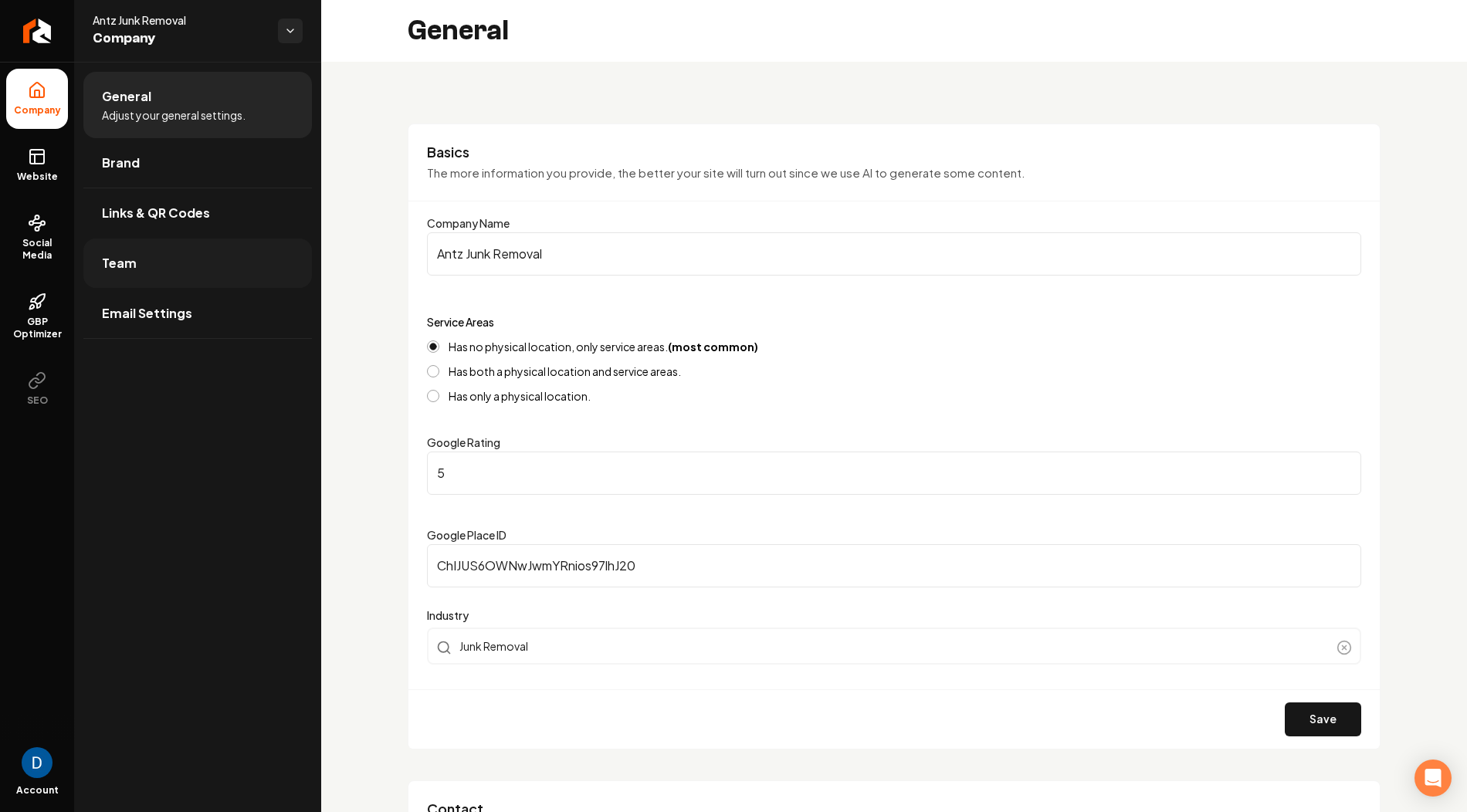
click at [120, 271] on span "Team" at bounding box center [120, 263] width 35 height 18
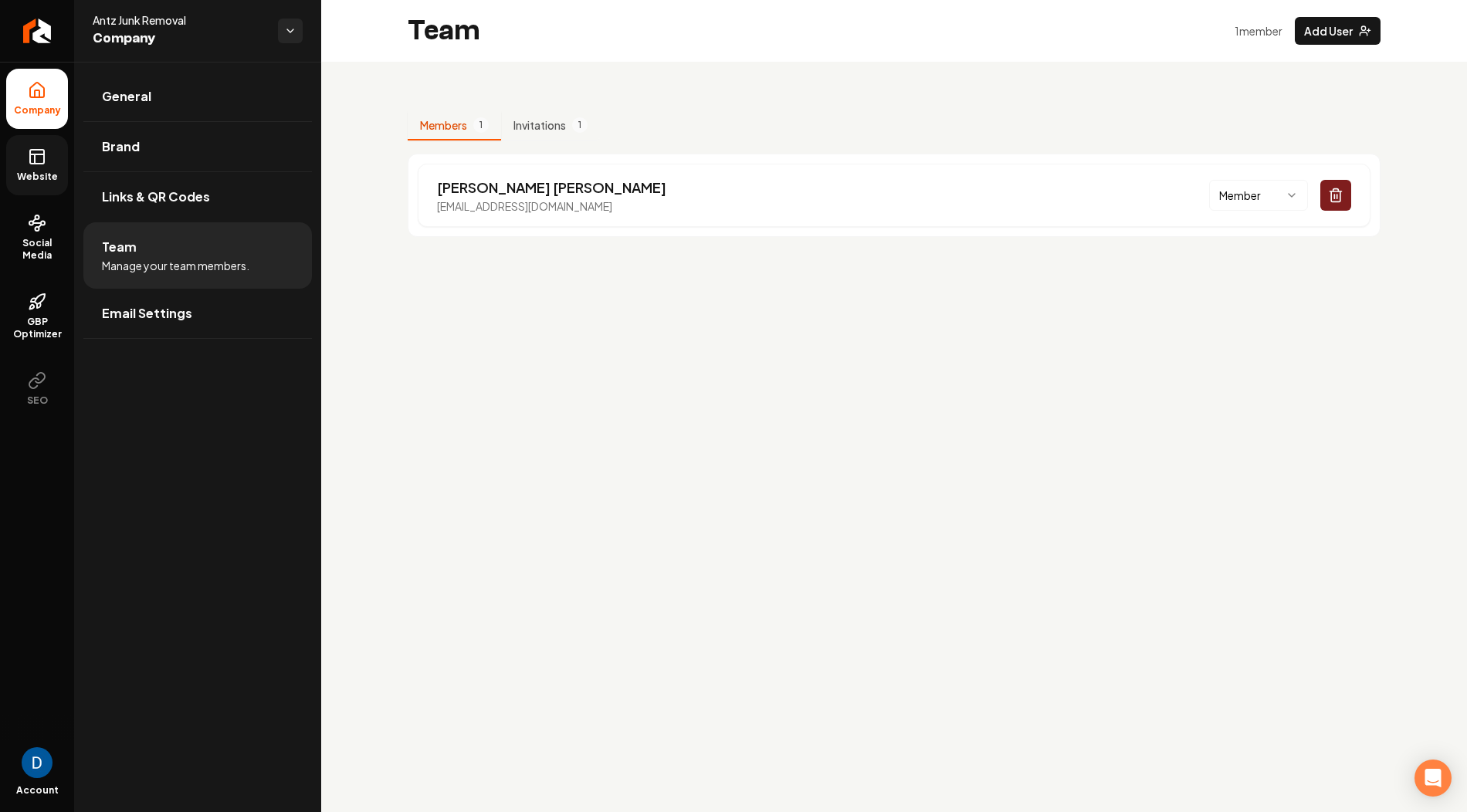
click at [41, 145] on link "Website" at bounding box center [37, 165] width 62 height 60
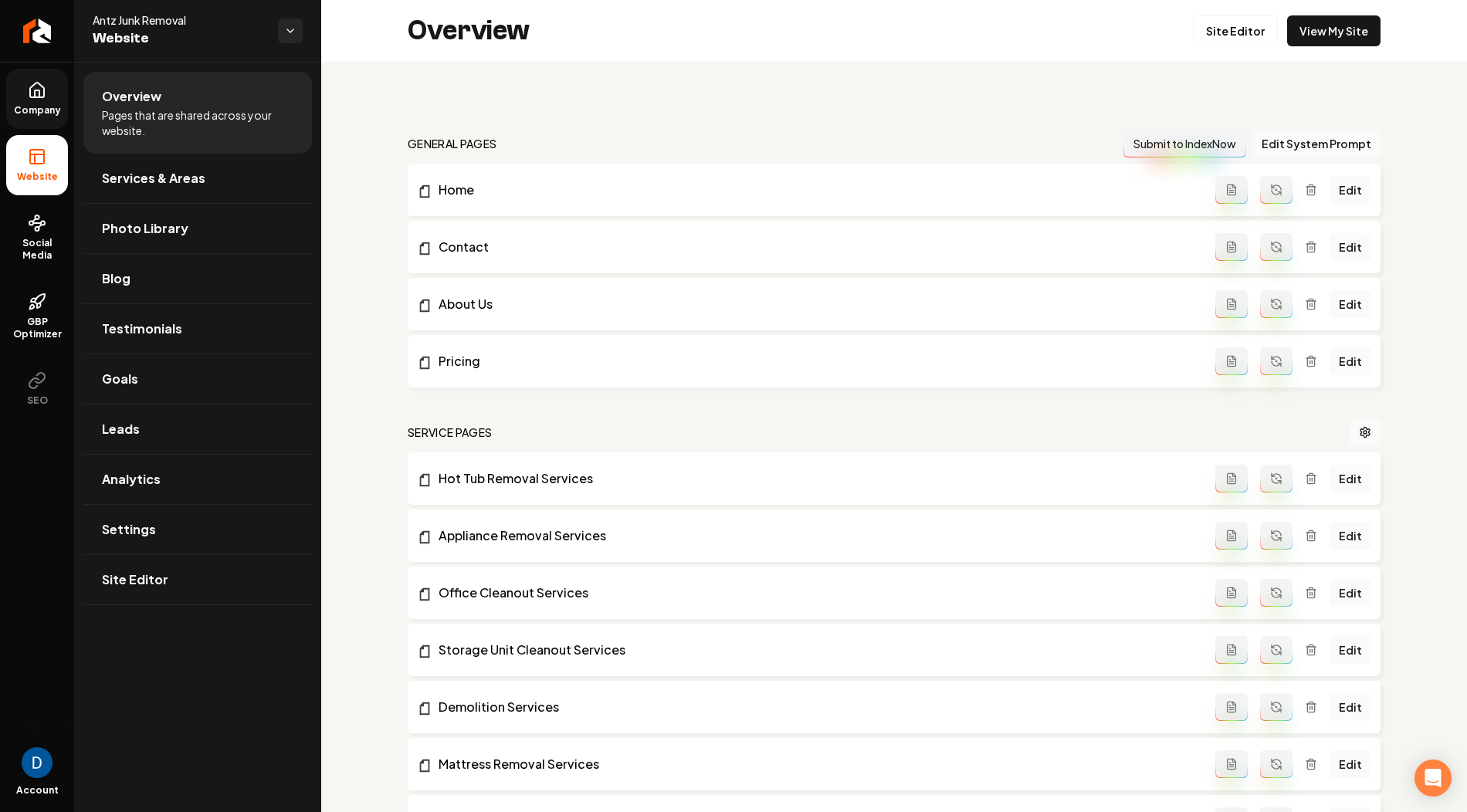
click at [40, 85] on icon at bounding box center [38, 90] width 14 height 15
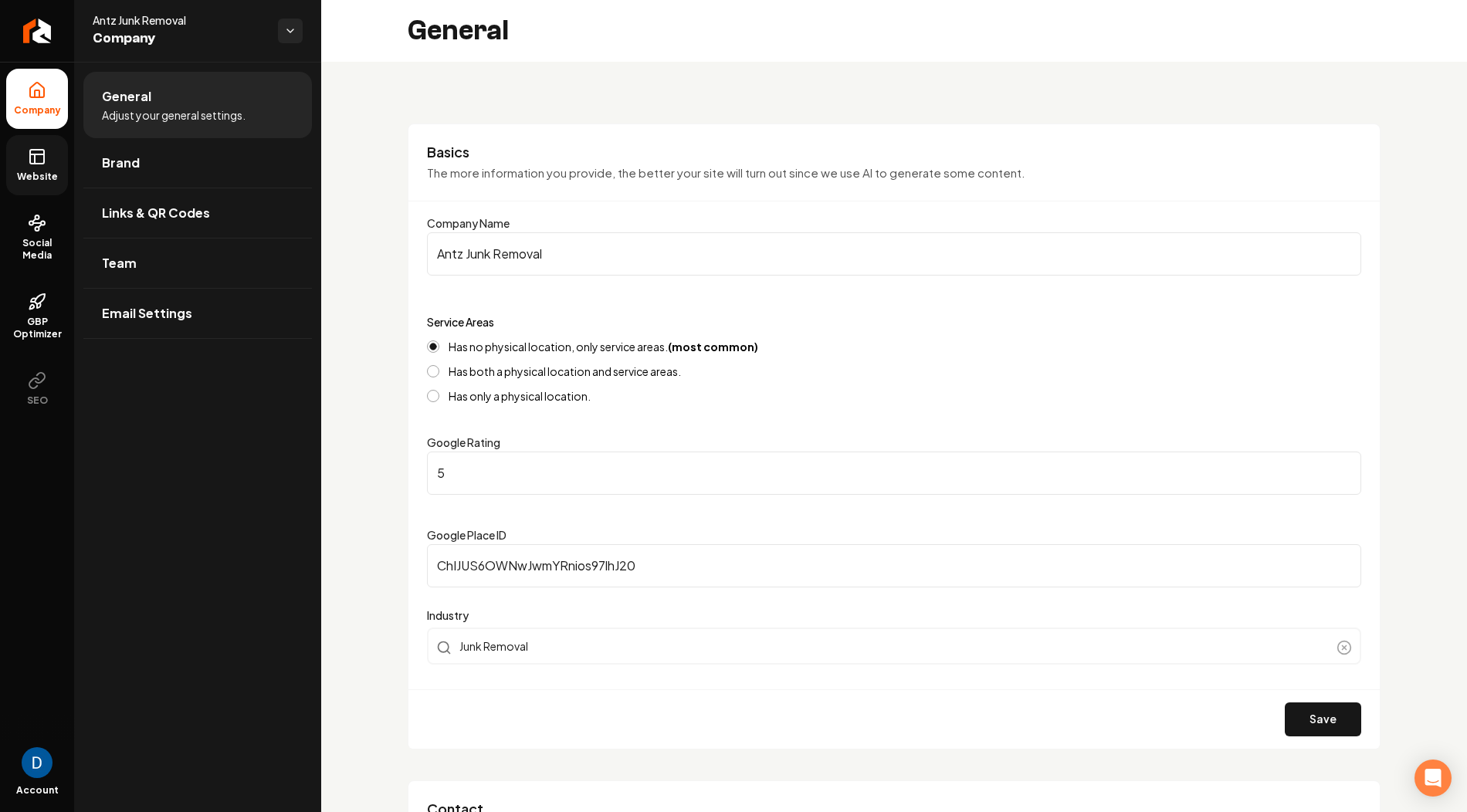
click at [33, 157] on icon at bounding box center [37, 156] width 18 height 18
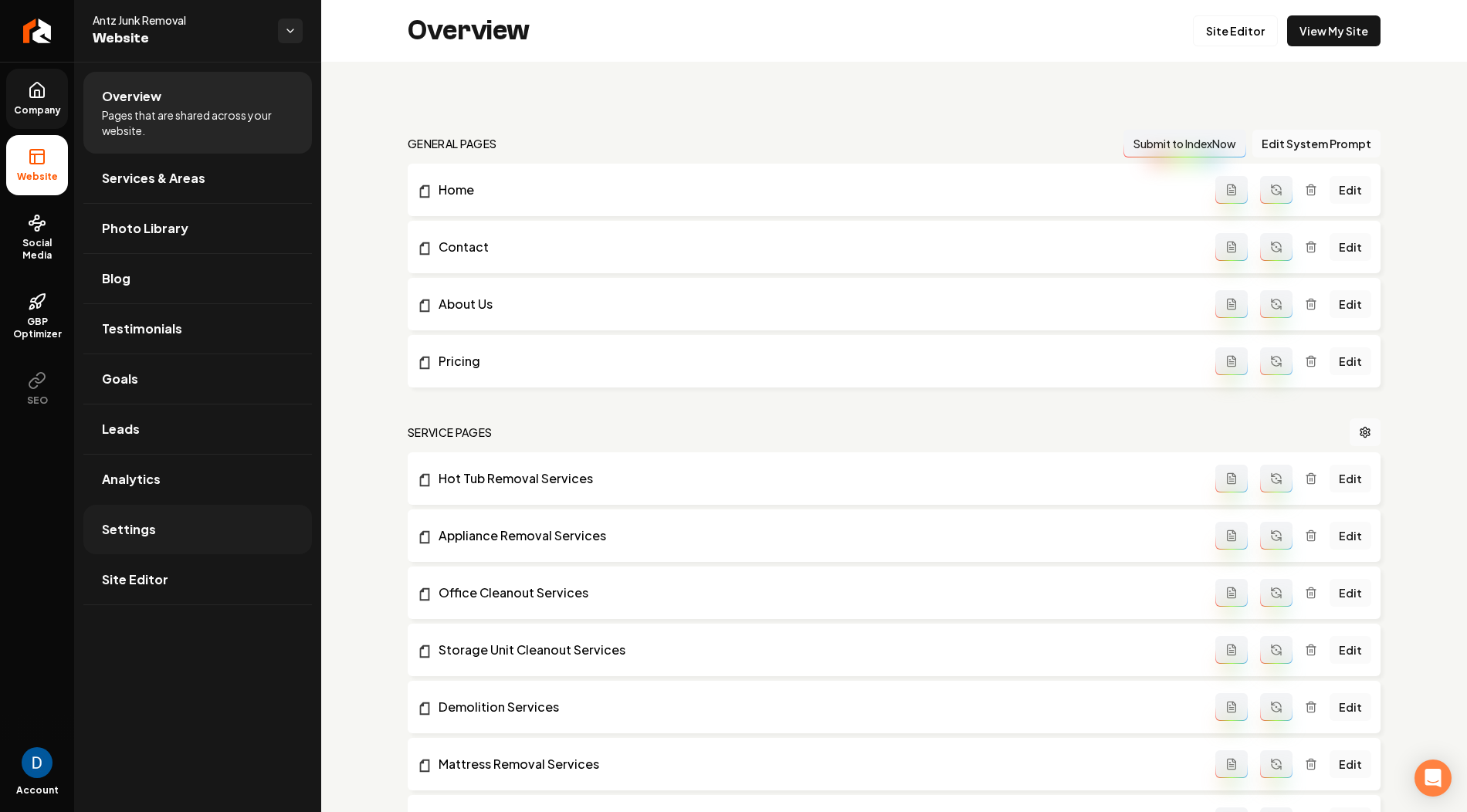
click at [146, 523] on span "Settings" at bounding box center [129, 529] width 54 height 18
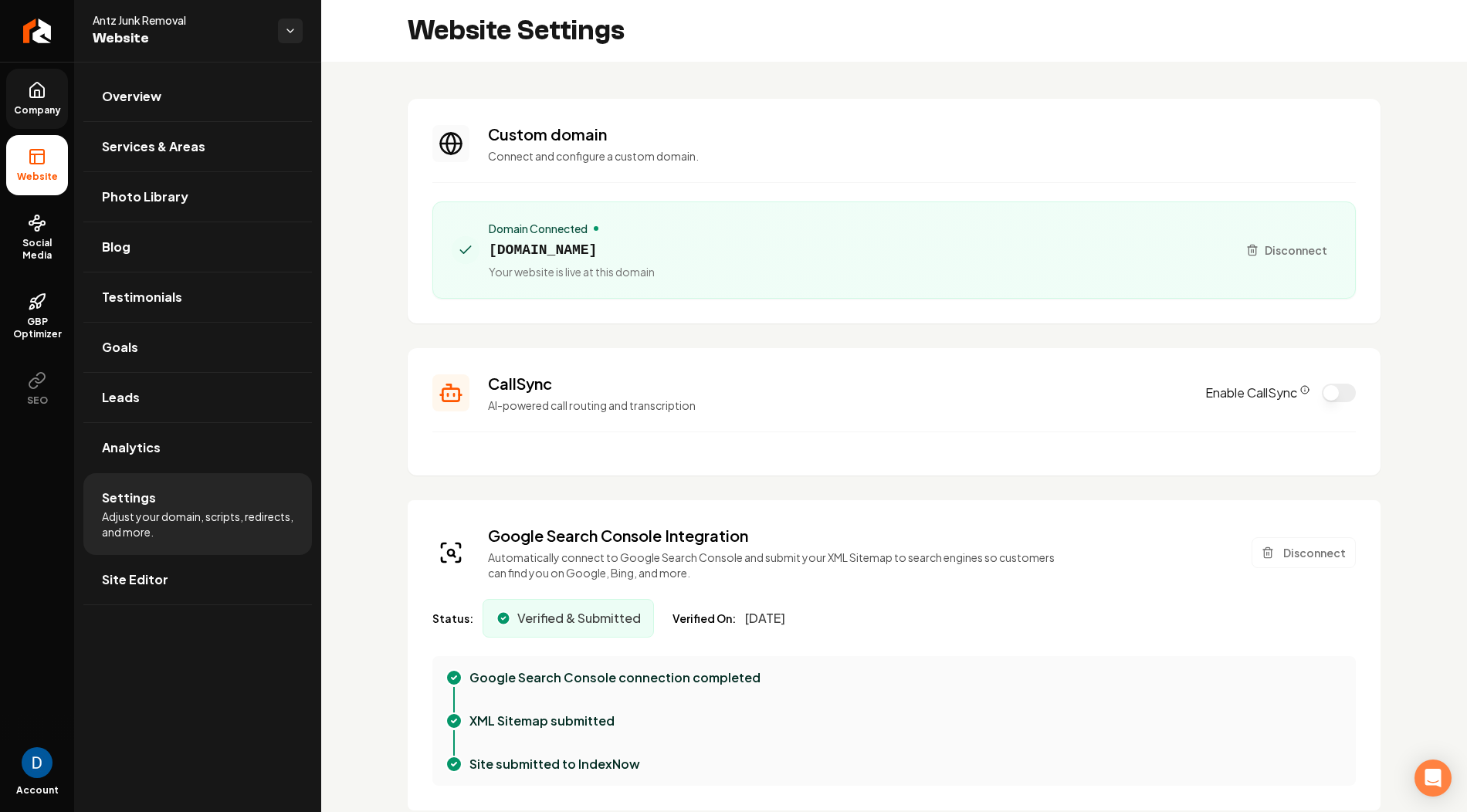
click at [1300, 385] on icon "CallSync Info" at bounding box center [1305, 389] width 10 height 10
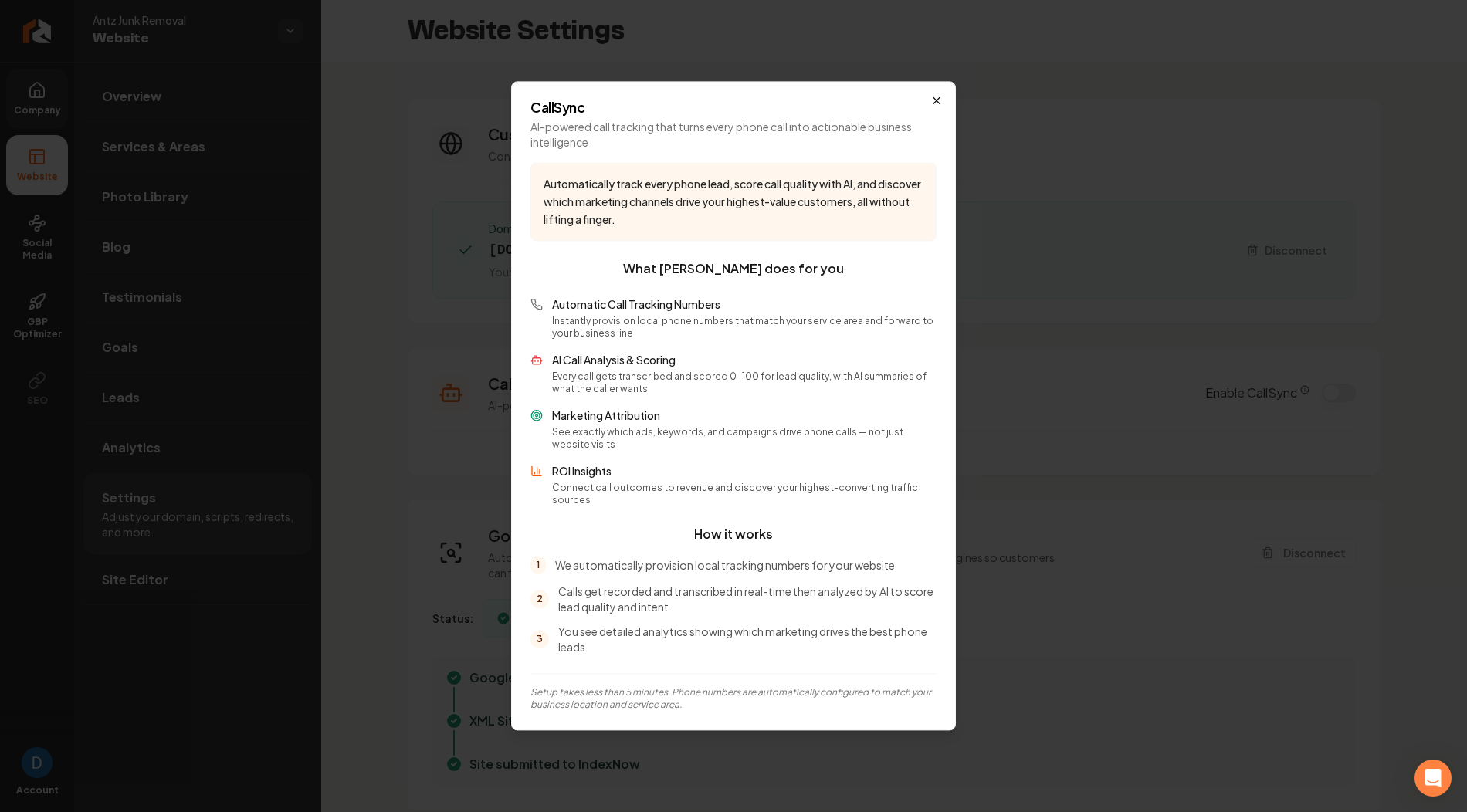
click at [940, 106] on icon "button" at bounding box center [936, 100] width 12 height 12
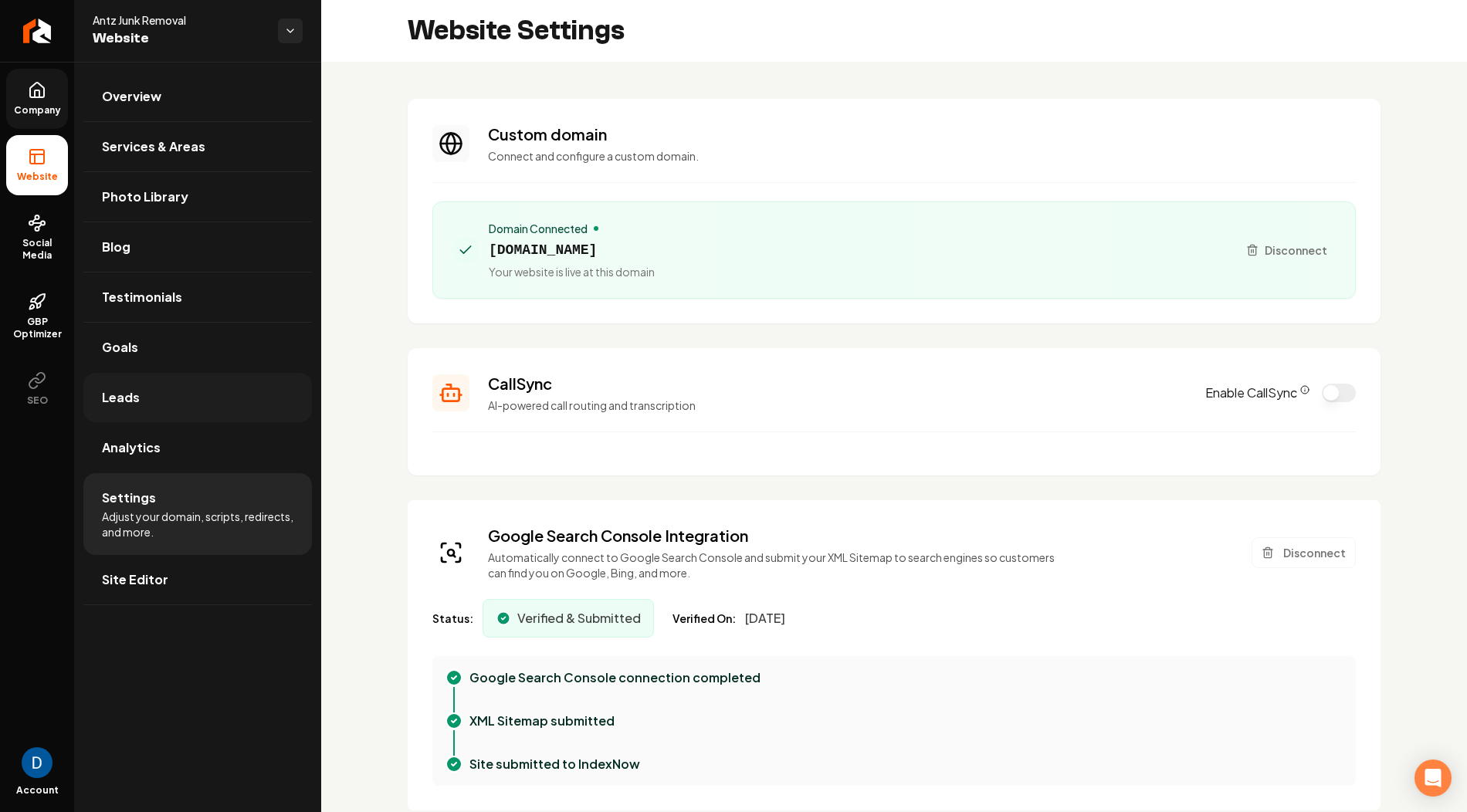
click at [165, 392] on link "Leads" at bounding box center [198, 397] width 229 height 50
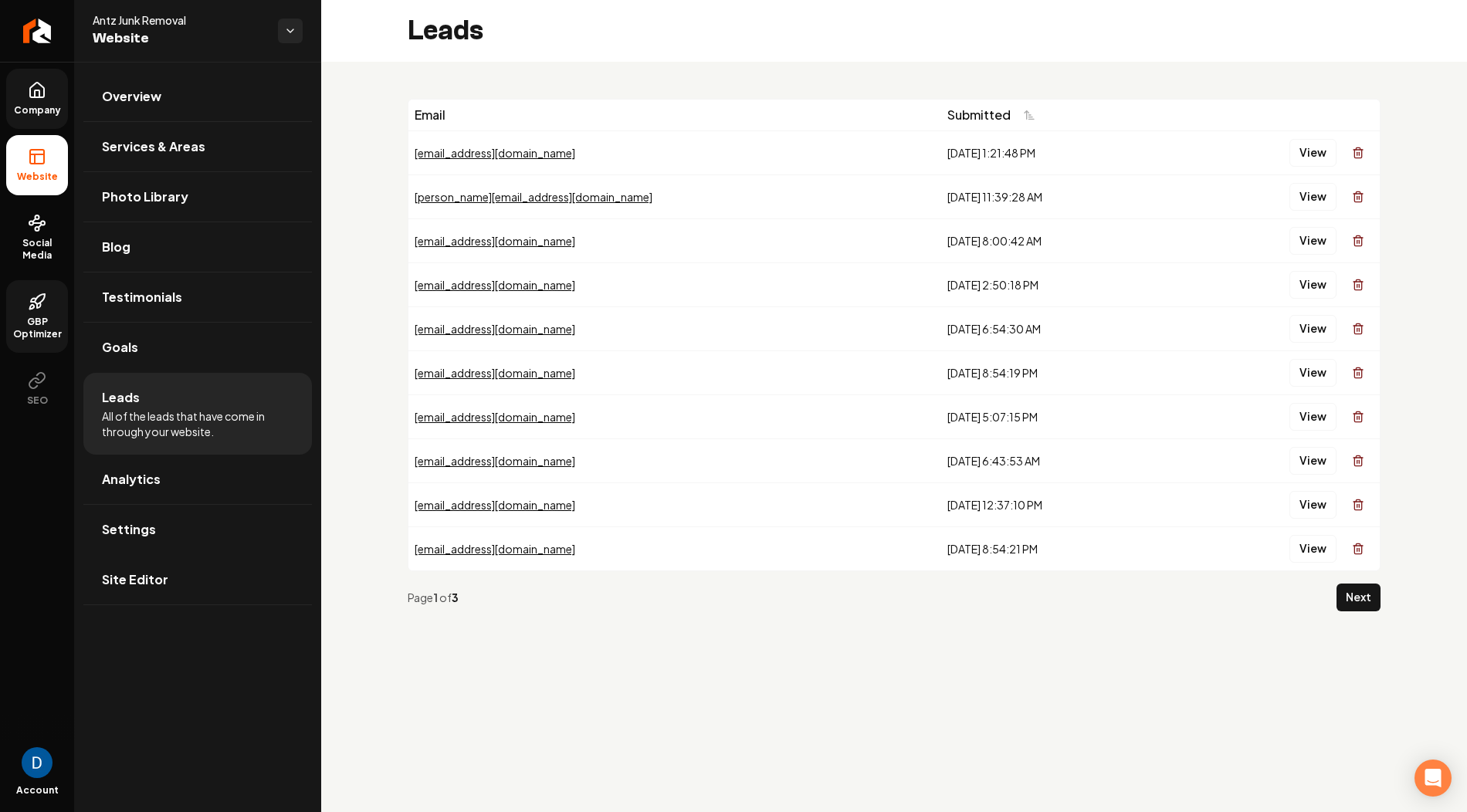
click at [31, 309] on icon at bounding box center [32, 306] width 4 height 4
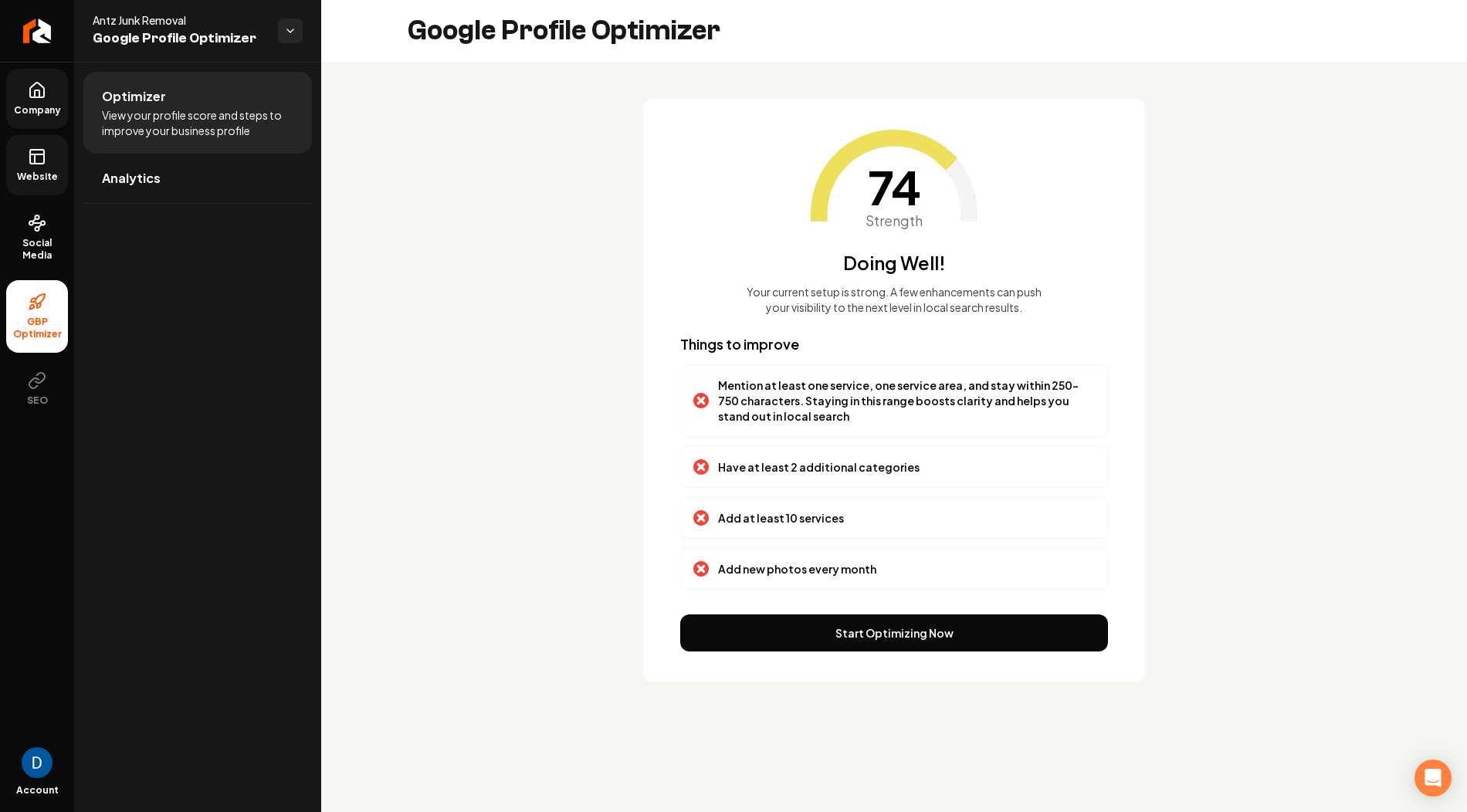
click at [589, 271] on div "74 Strength Doing Well! Your current setup is strong. A few enhancements can pu…" at bounding box center [894, 391] width 1146 height 658
drag, startPoint x: 873, startPoint y: 181, endPoint x: 967, endPoint y: 194, distance: 94.9
click at [967, 194] on div "74 Strength" at bounding box center [894, 213] width 167 height 167
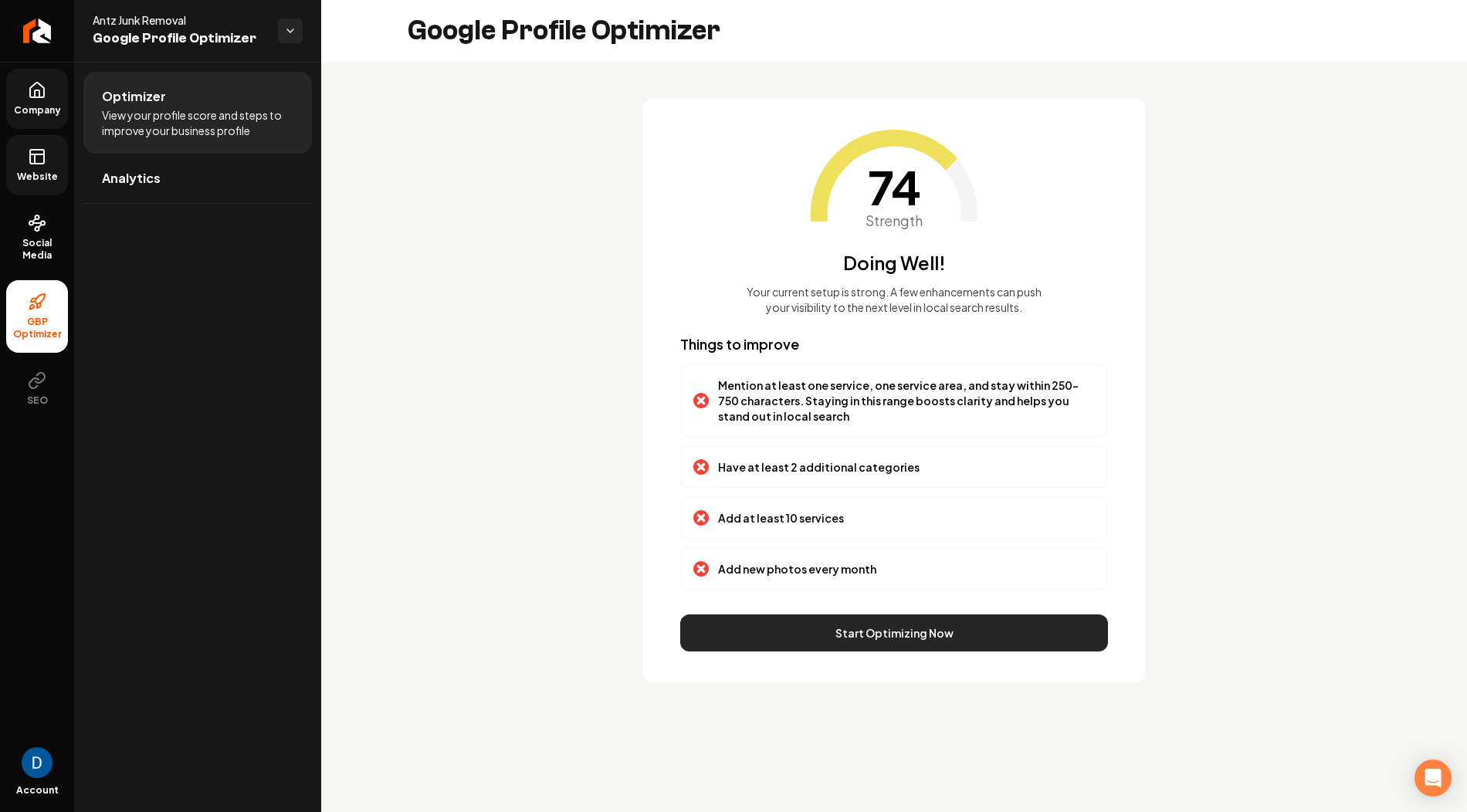
click at [849, 631] on button "Start Optimizing Now" at bounding box center [894, 632] width 428 height 37
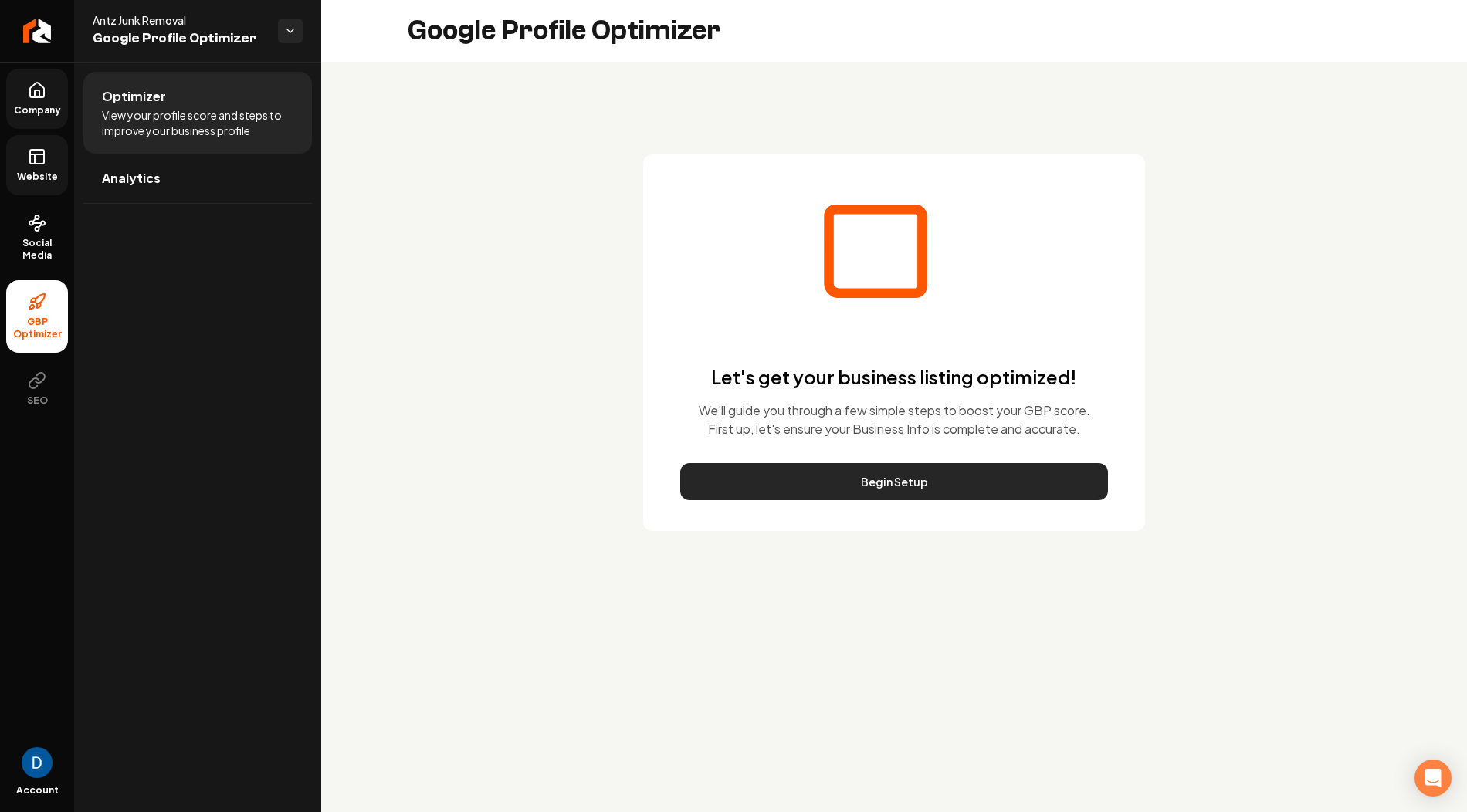
click at [862, 481] on button "Begin Setup" at bounding box center [894, 481] width 428 height 37
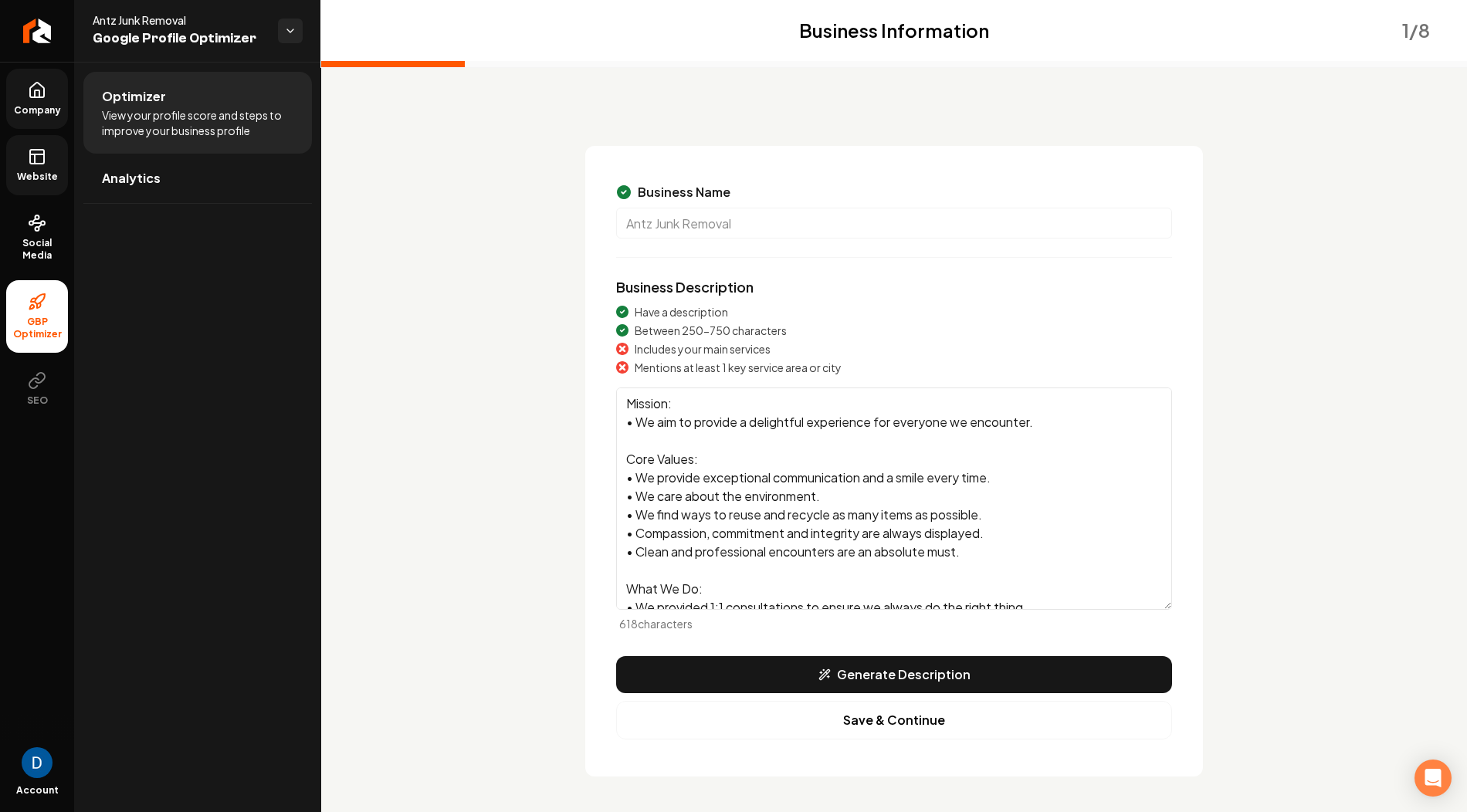
click at [189, 111] on span "View your profile score and steps to improve your business profile" at bounding box center [197, 122] width 191 height 31
click at [629, 410] on textarea "Mission: • We aim to provide a delightful experience for everyone we encounter.…" at bounding box center [894, 498] width 556 height 222
click at [666, 407] on textarea "Mission: • We aim to provide a delightful experience for everyone we encounter.…" at bounding box center [894, 498] width 556 height 222
click at [290, 32] on html "Company Website Social Media GBP Optimizer SEO Account Antz Junk Removal Google…" at bounding box center [733, 406] width 1467 height 812
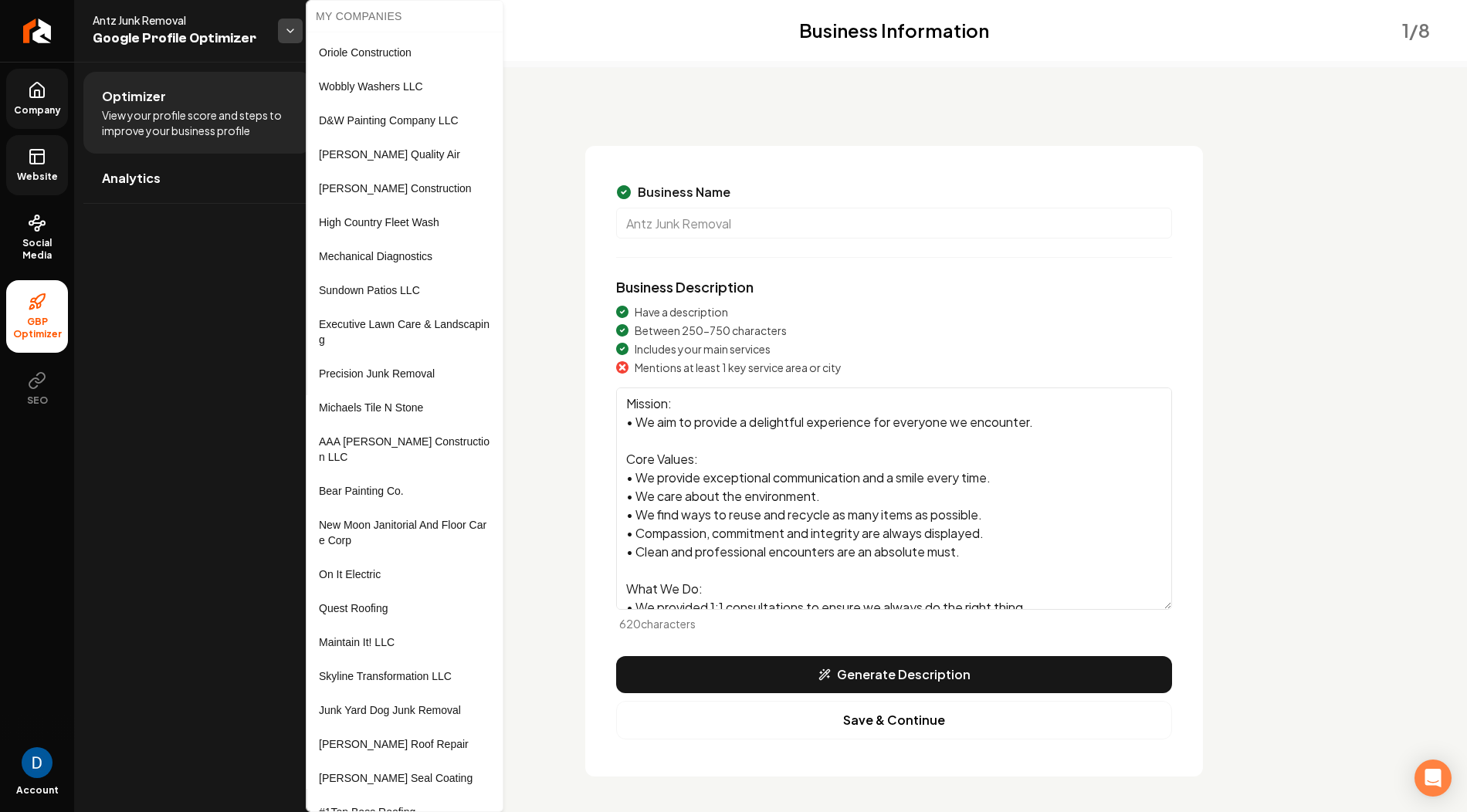
click at [290, 32] on html "Company Website Social Media GBP Optimizer SEO Account Antz Junk Removal Google…" at bounding box center [733, 406] width 1467 height 812
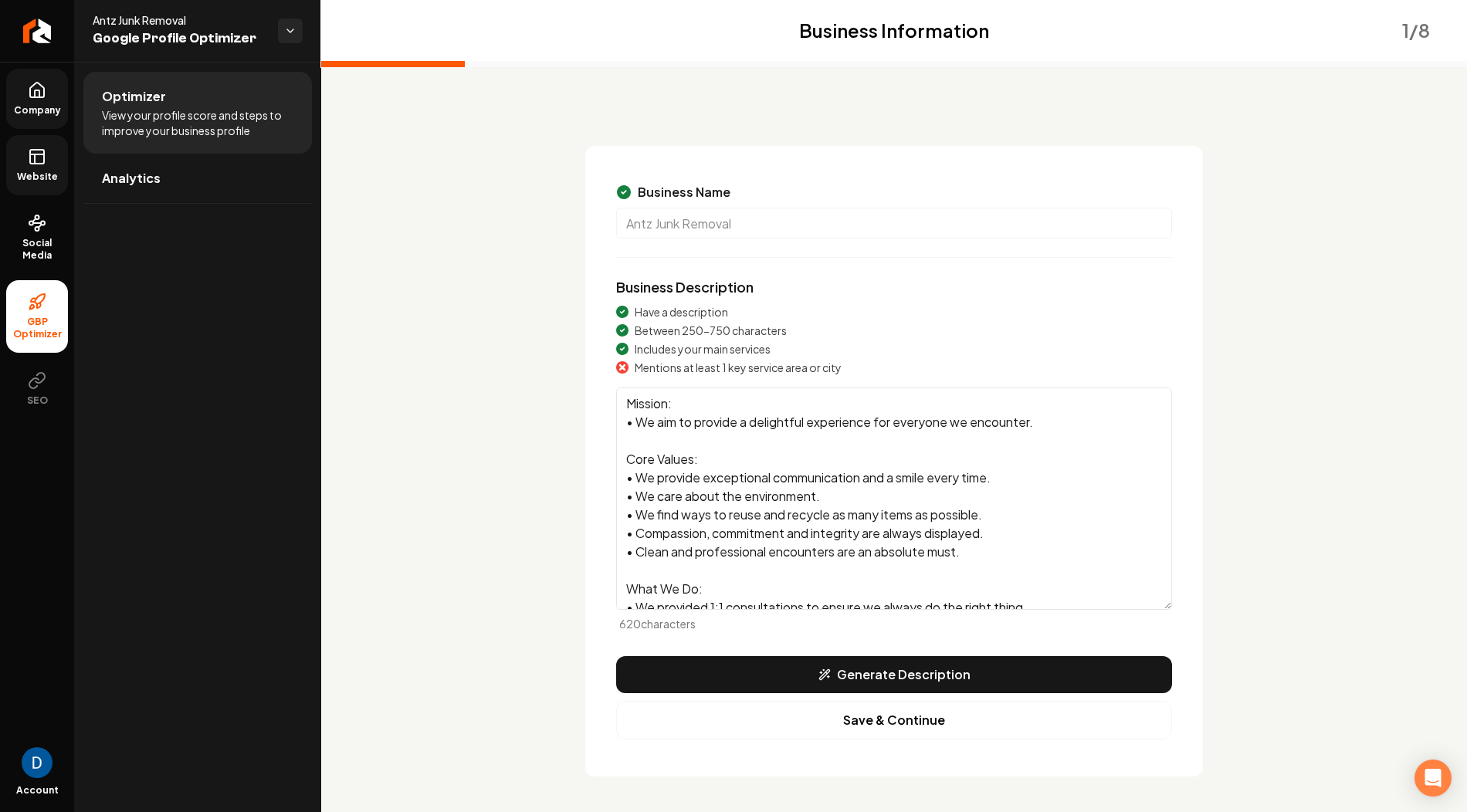
click at [675, 380] on div "Have a description Between 250-750 characters Includes your main services Menti…" at bounding box center [894, 467] width 556 height 327
click at [660, 406] on textarea "Mission: • We aim to provide a delightful experience for everyone we encounter.…" at bounding box center [894, 498] width 556 height 222
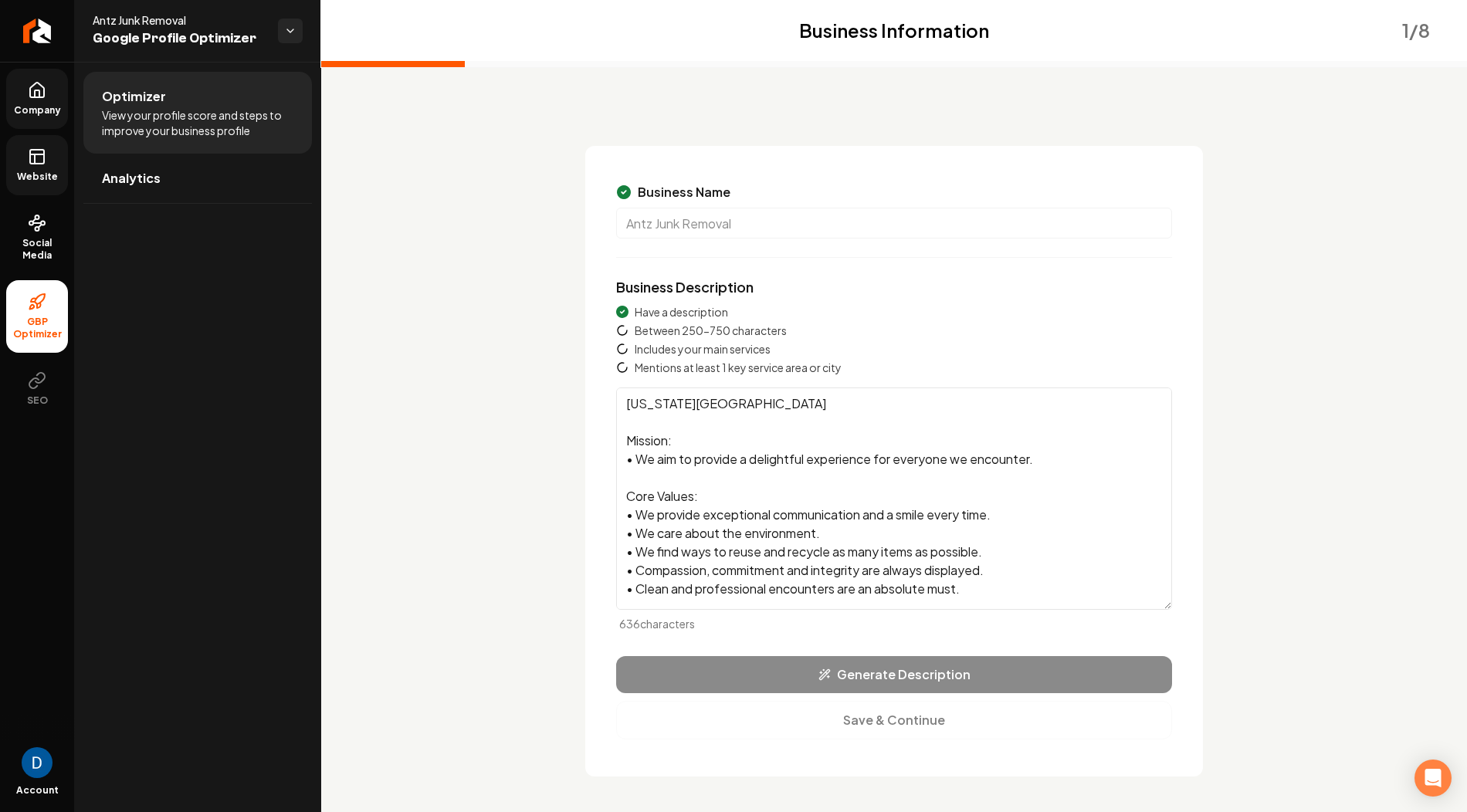
click at [868, 672] on div "Generate Description Save & Continue" at bounding box center [894, 698] width 556 height 84
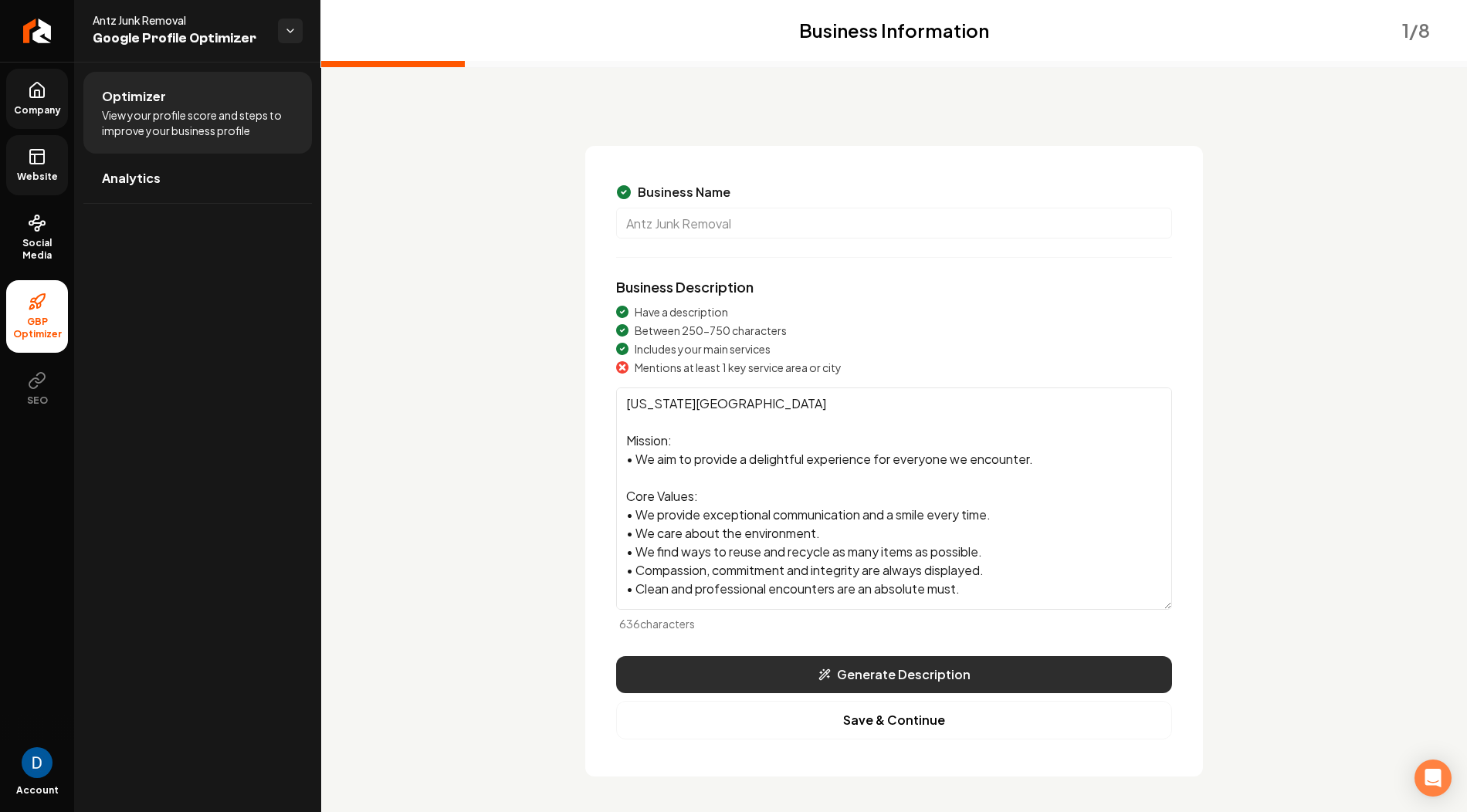
click at [806, 671] on button "Generate Description" at bounding box center [894, 674] width 556 height 37
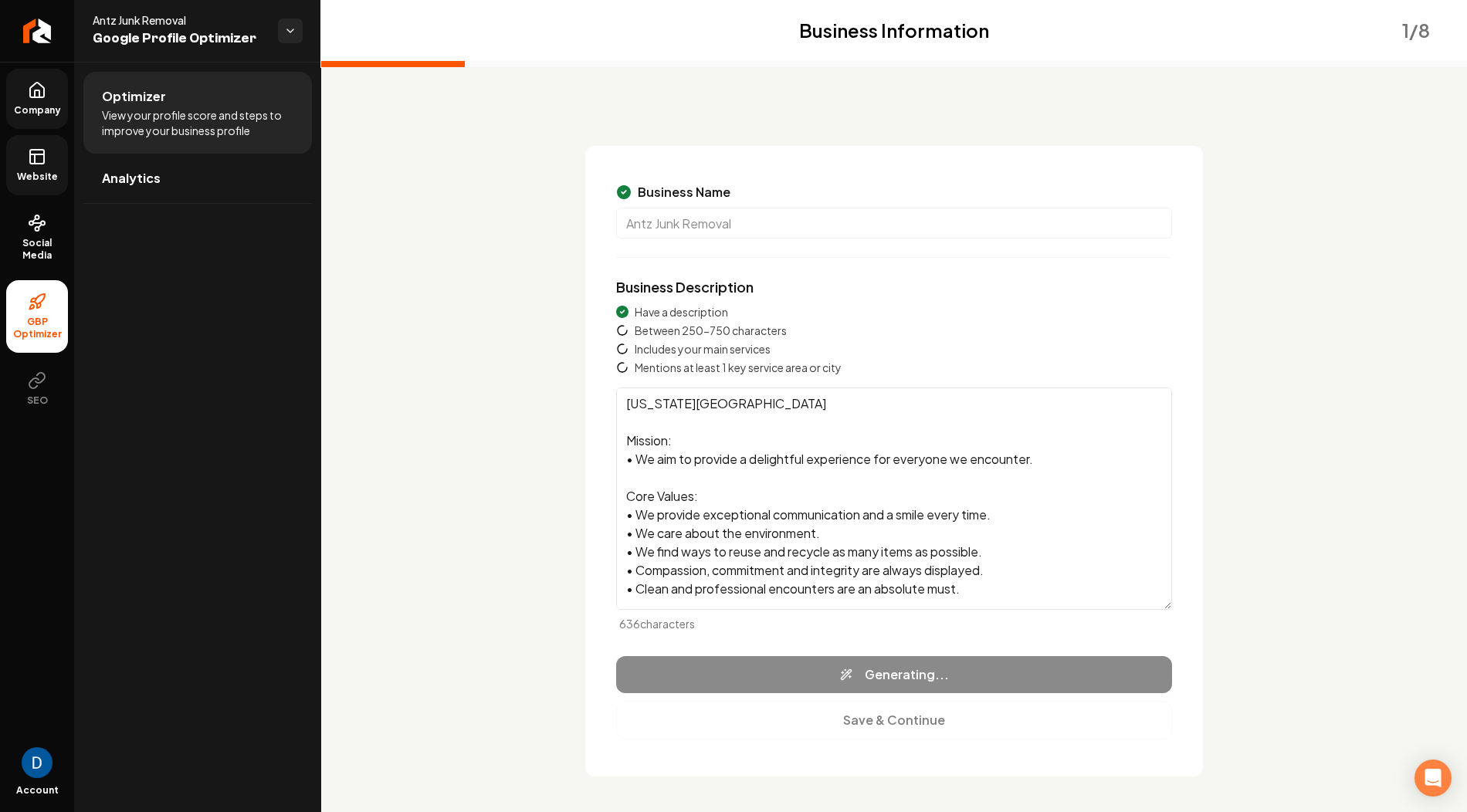
type textarea "Antz Junk Removal specializes in a wide array of services including hot tub and…"
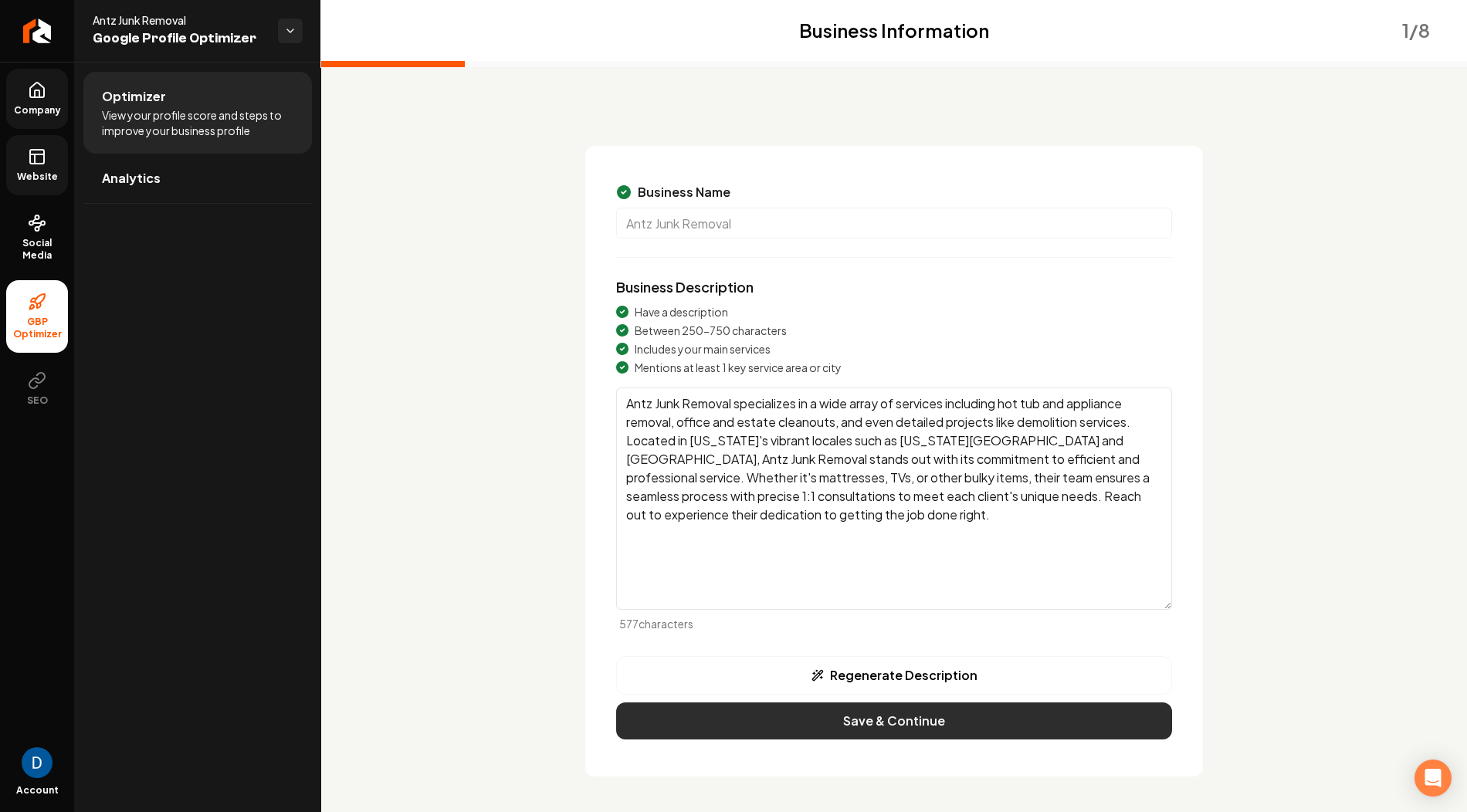
click at [888, 720] on button "Save & Continue" at bounding box center [894, 720] width 556 height 37
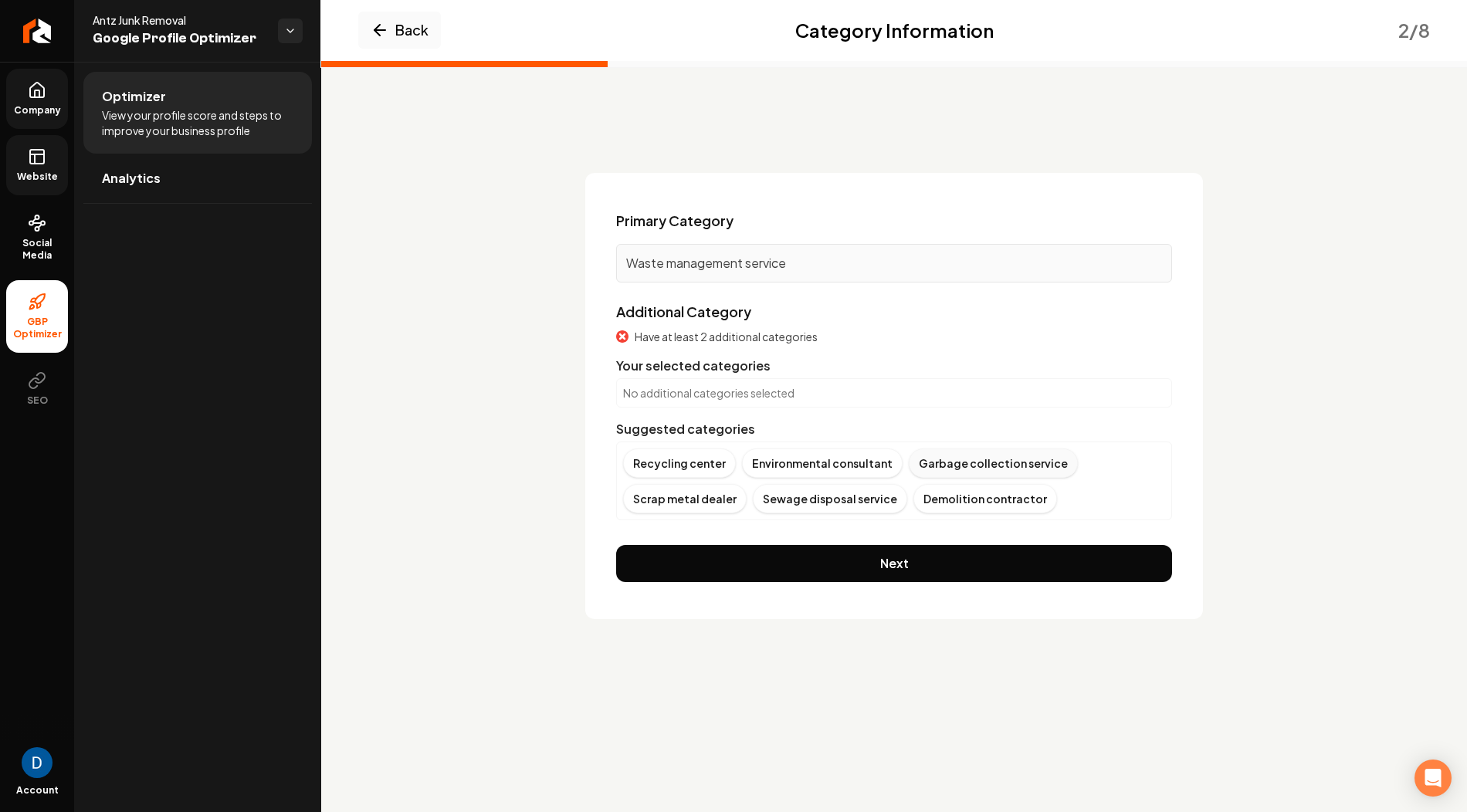
click at [929, 458] on div "Garbage collection service" at bounding box center [993, 463] width 169 height 30
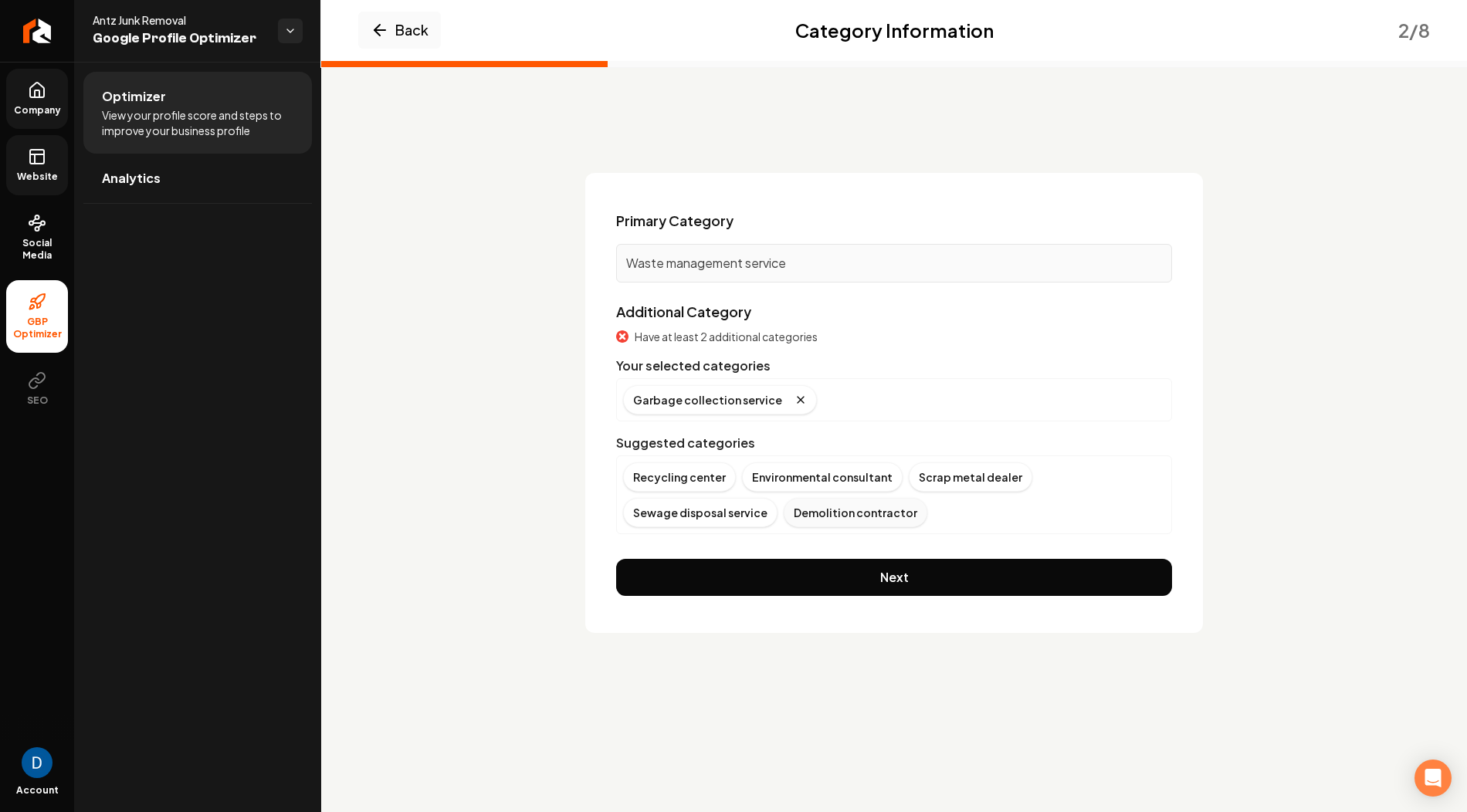
click at [784, 511] on div "Demolition contractor" at bounding box center [855, 513] width 144 height 30
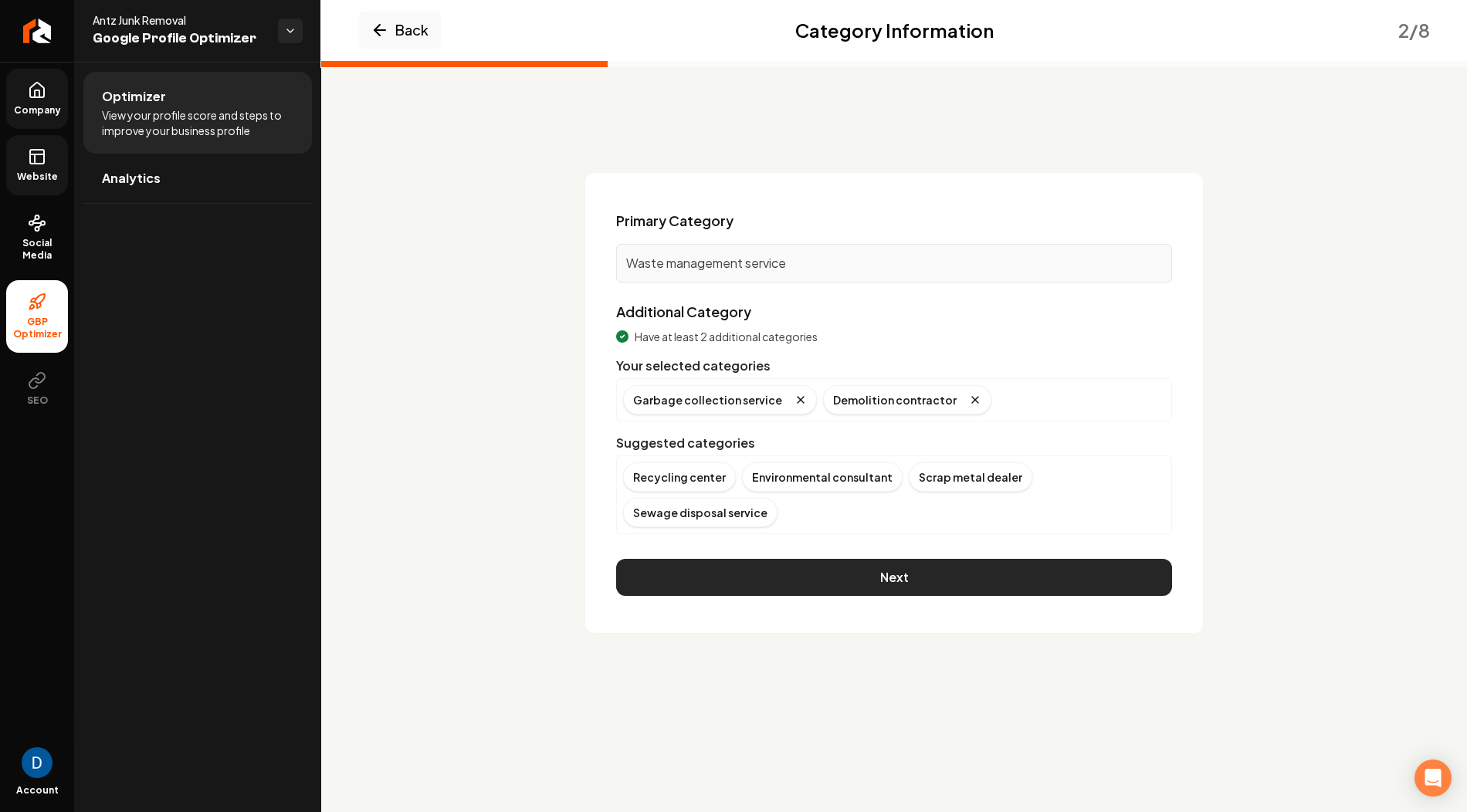
click at [906, 558] on button "Next" at bounding box center [894, 577] width 556 height 37
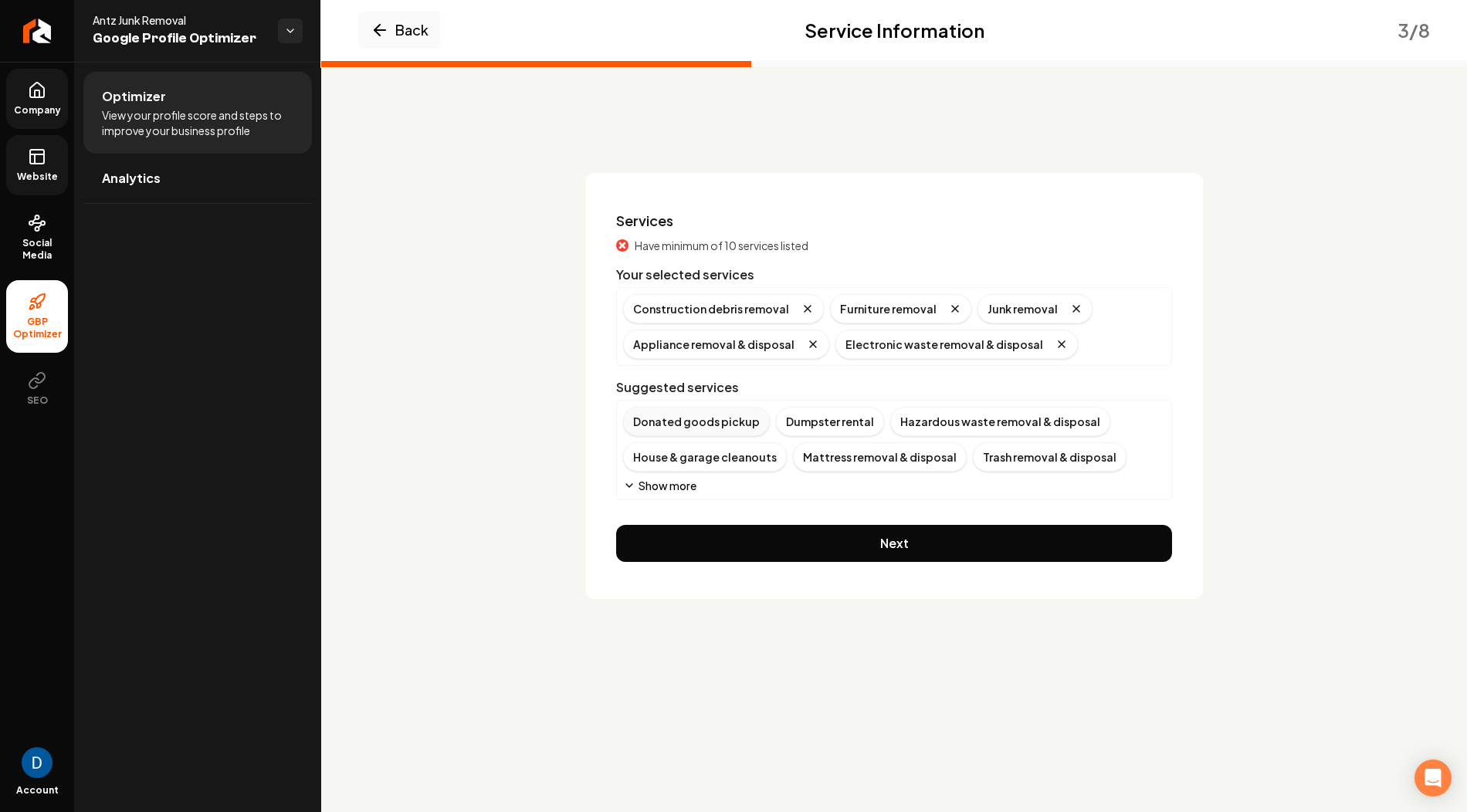
click at [696, 418] on div "Donated goods pickup" at bounding box center [696, 421] width 147 height 30
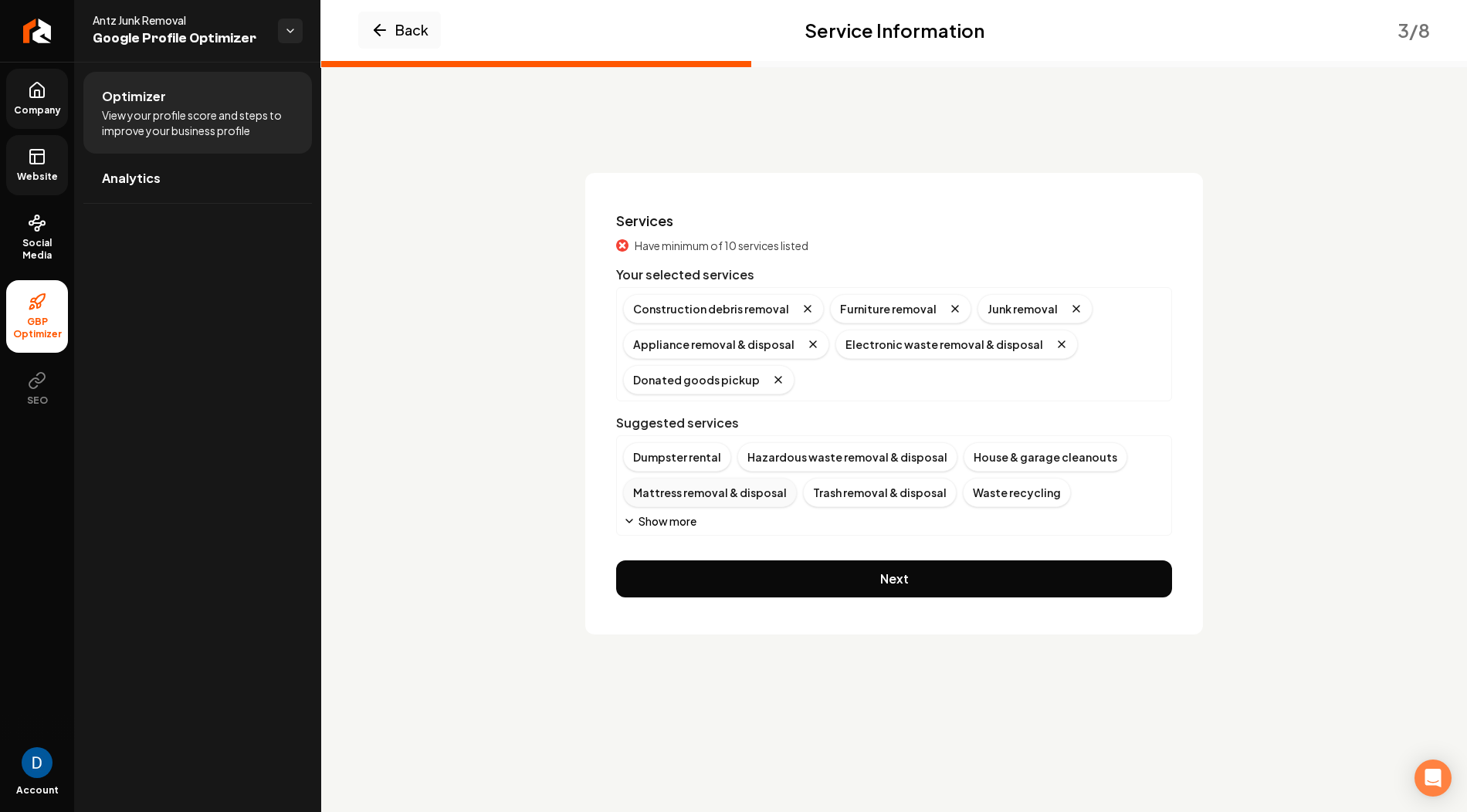
click at [678, 495] on div "Mattress removal & disposal" at bounding box center [710, 493] width 174 height 30
click at [706, 490] on div "Trash removal & disposal" at bounding box center [700, 493] width 154 height 30
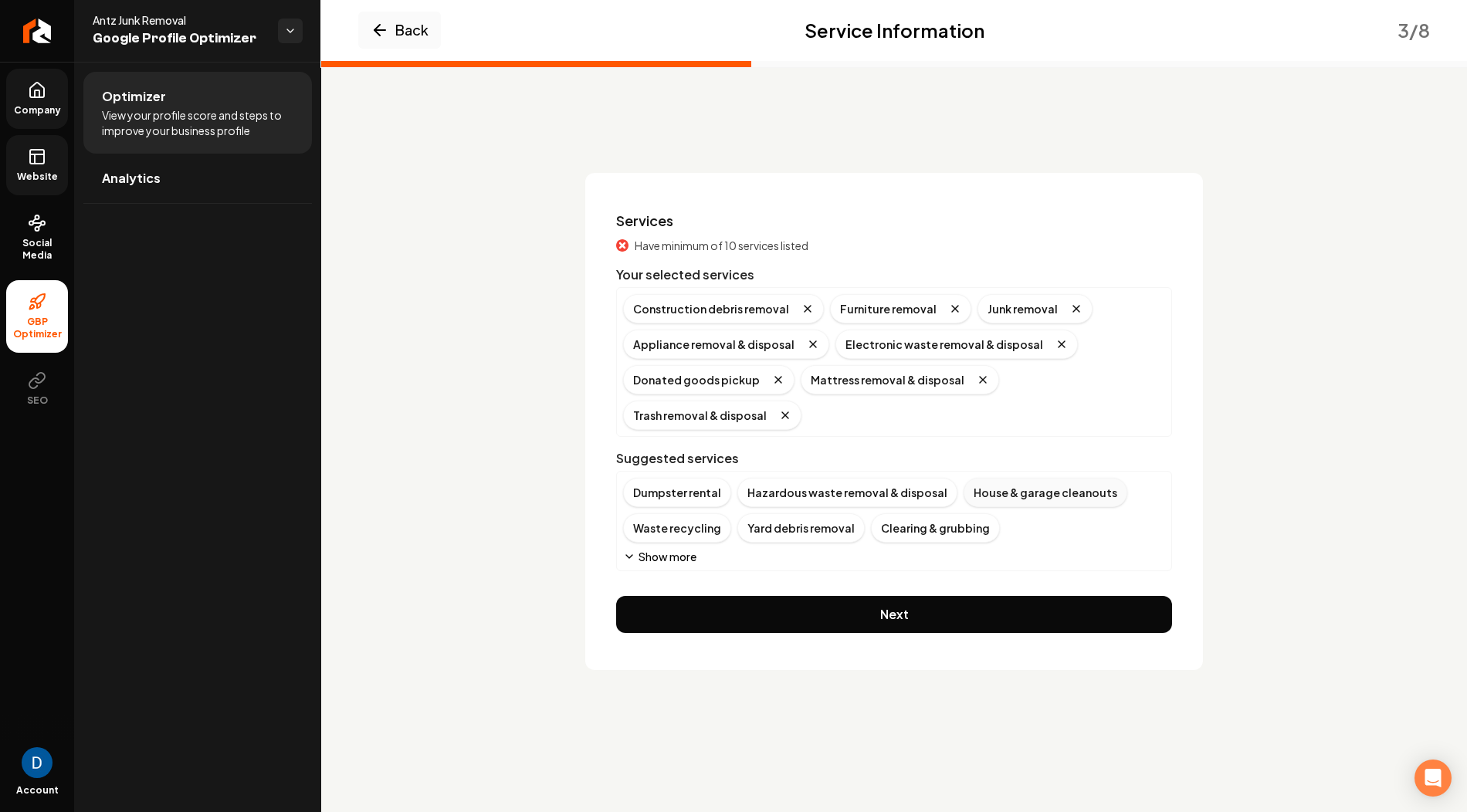
click at [1007, 478] on div "House & garage cleanouts" at bounding box center [1045, 493] width 164 height 30
click at [699, 527] on div "Yard debris removal" at bounding box center [687, 528] width 127 height 30
click at [653, 553] on button "Show more" at bounding box center [660, 556] width 73 height 16
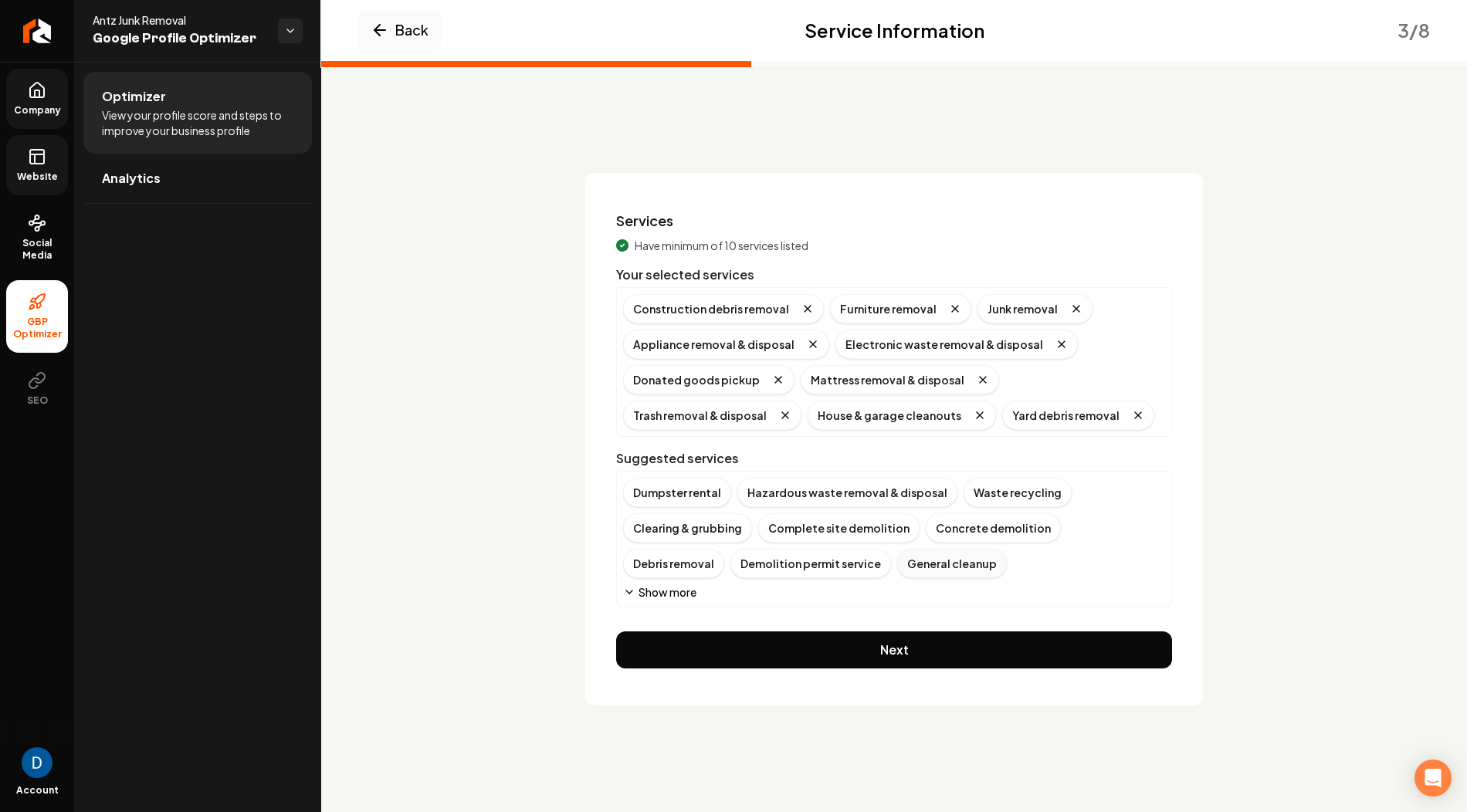
click at [897, 558] on div "General cleanup" at bounding box center [952, 563] width 110 height 30
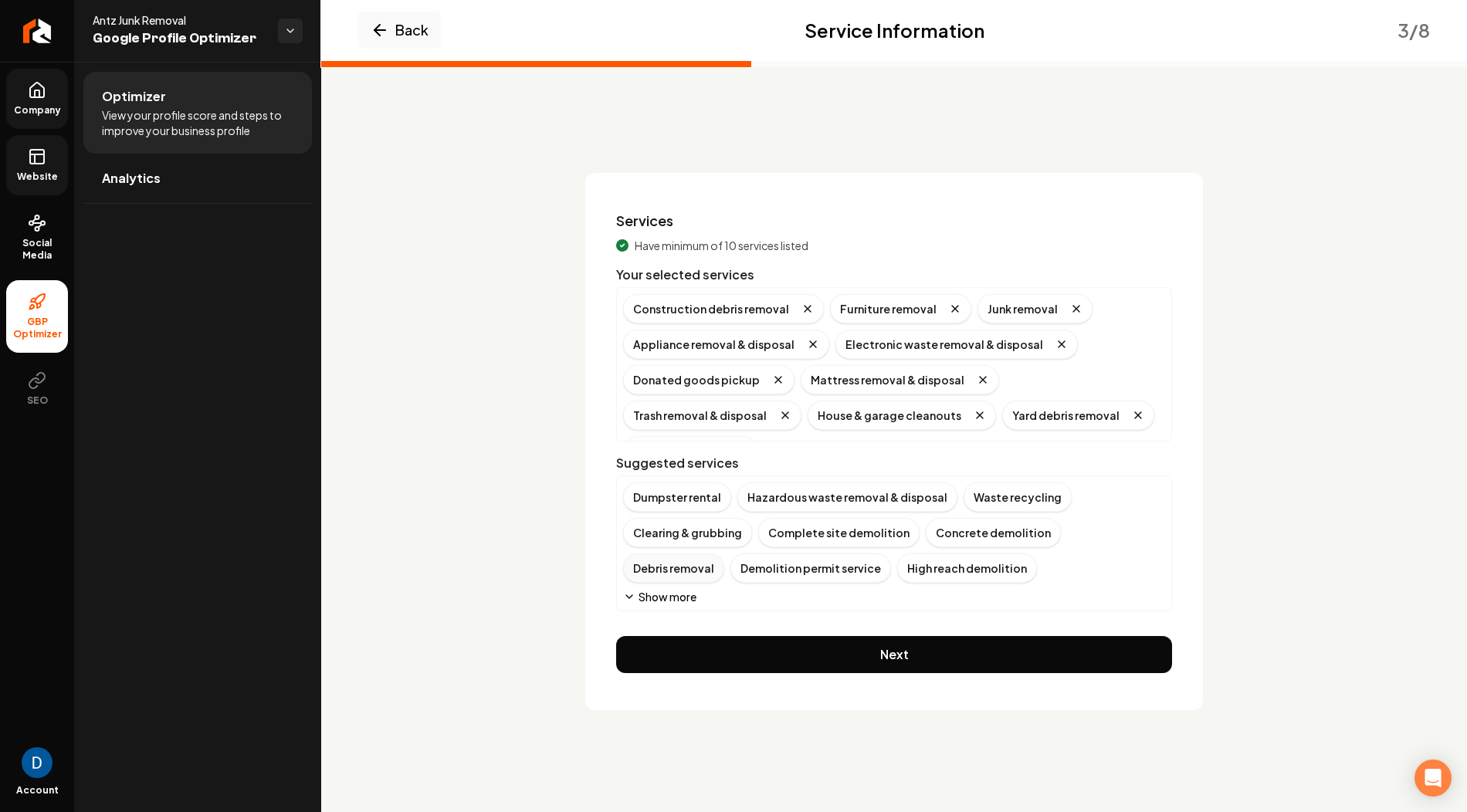
click at [724, 553] on div "Debris removal" at bounding box center [674, 568] width 101 height 30
click at [998, 492] on div "Waste recycling" at bounding box center [1018, 497] width 108 height 30
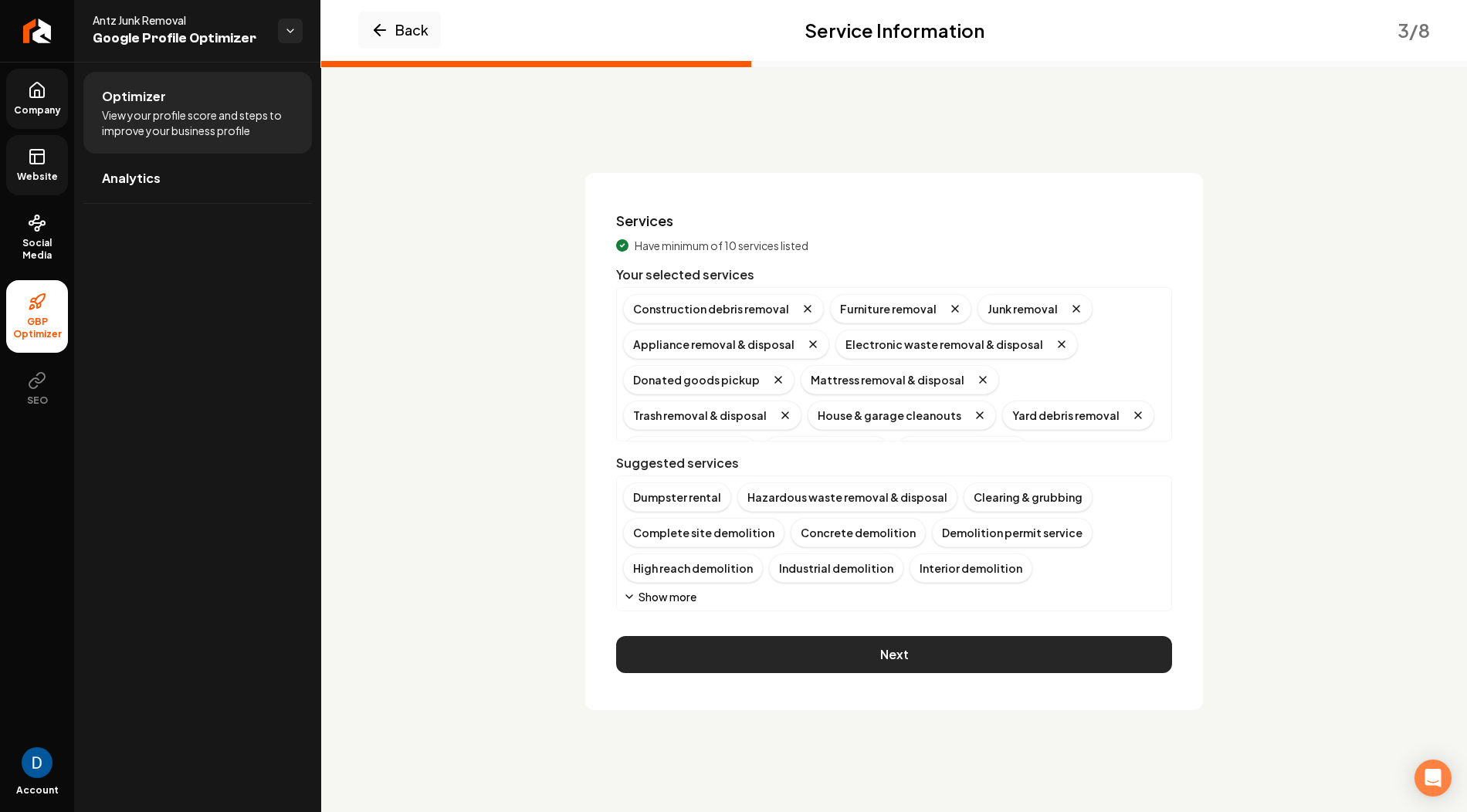
click at [928, 647] on button "Next" at bounding box center [894, 654] width 556 height 37
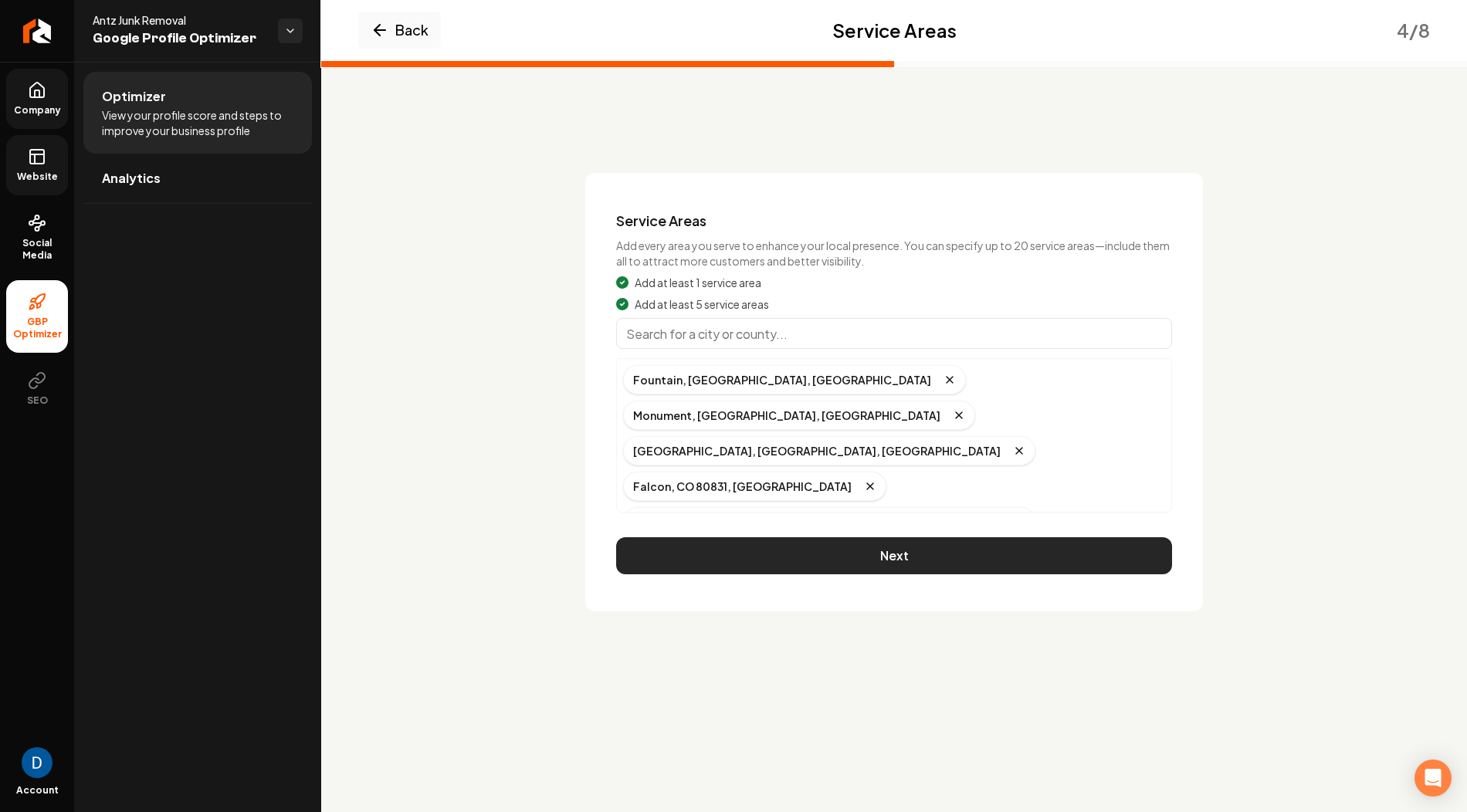
click at [779, 537] on button "Next" at bounding box center [894, 556] width 556 height 37
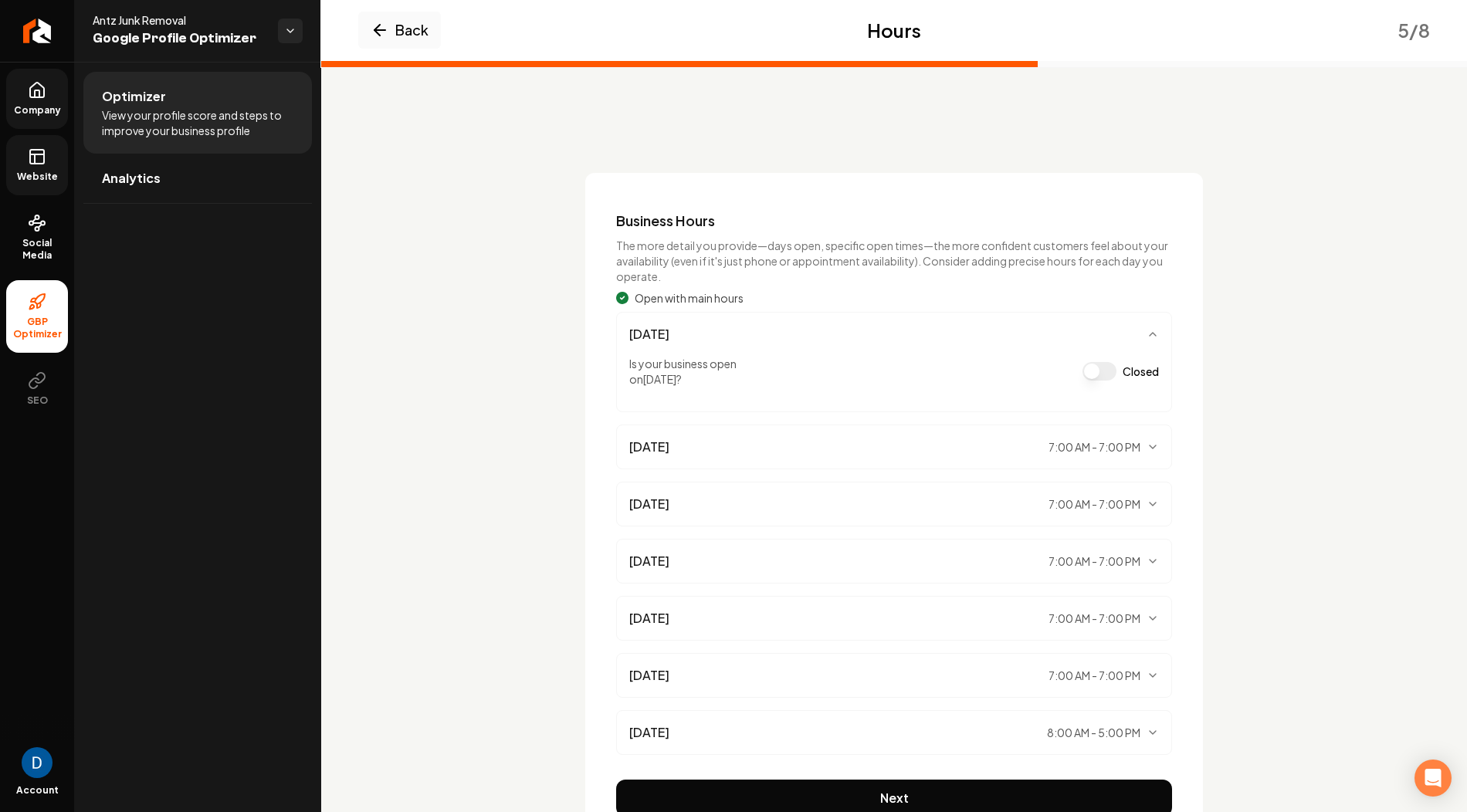
scroll to position [73, 0]
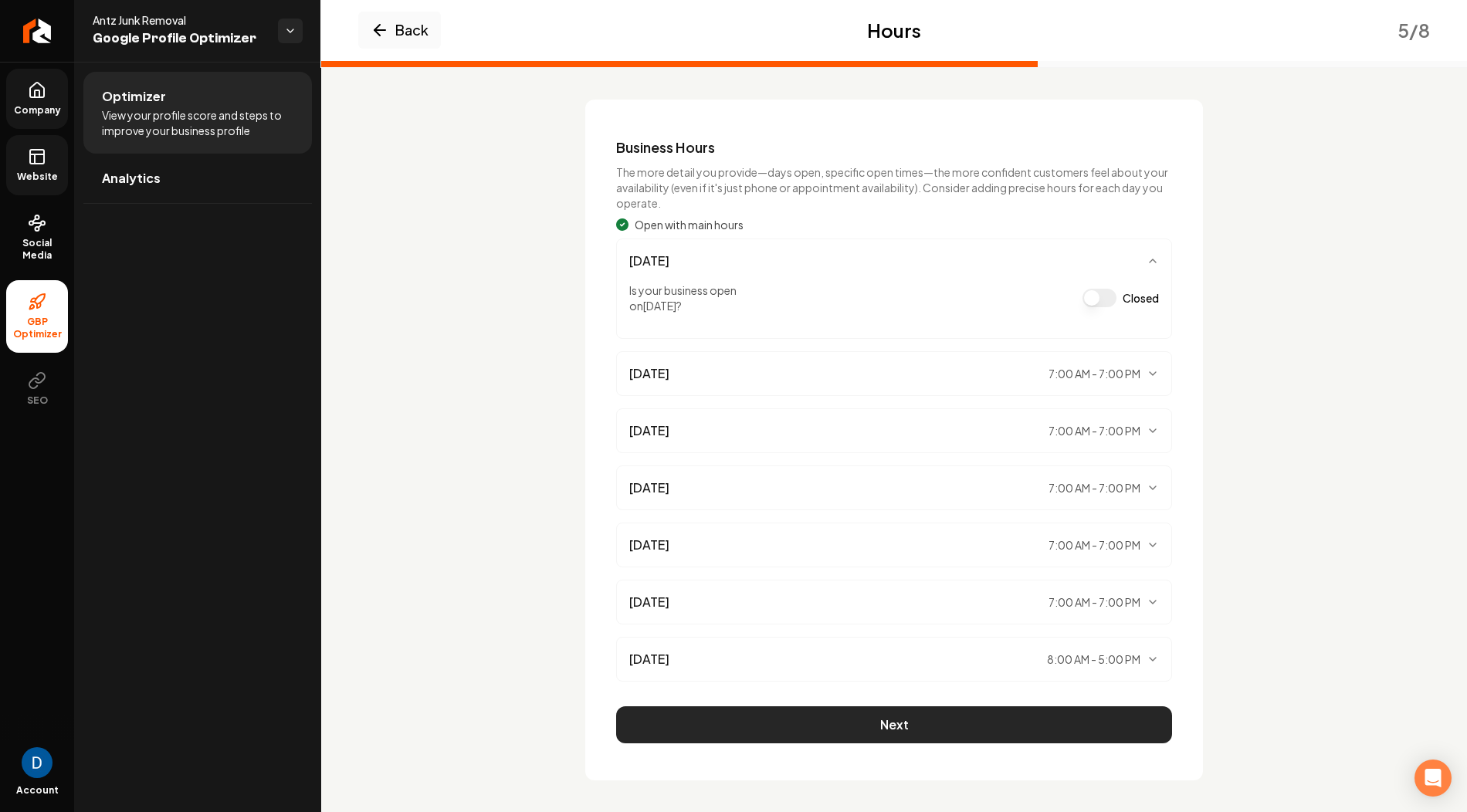
click at [775, 713] on button "Next" at bounding box center [894, 724] width 556 height 37
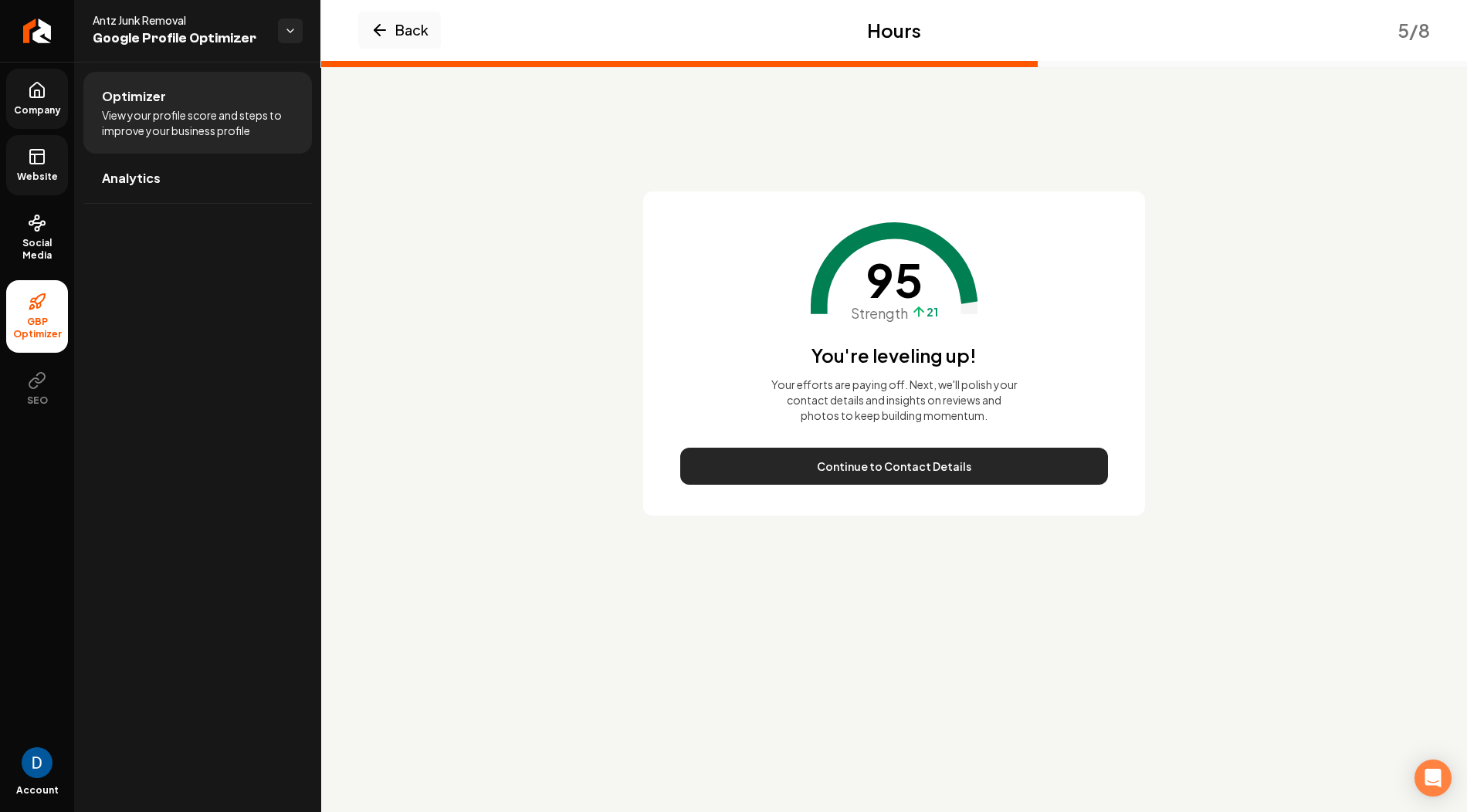
click at [830, 455] on button "Continue to Contact Details" at bounding box center [894, 466] width 428 height 37
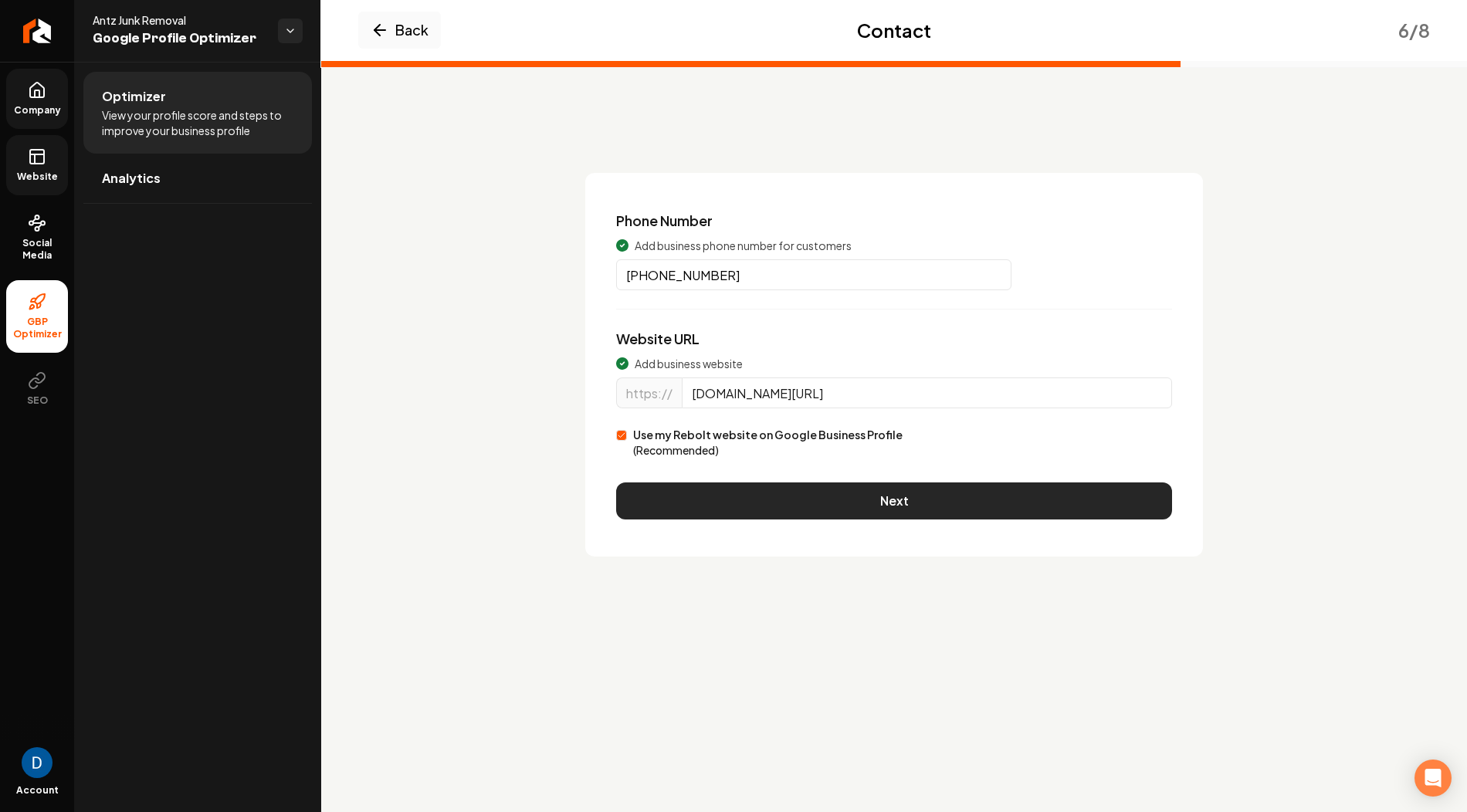
click at [790, 498] on button "Next" at bounding box center [894, 501] width 556 height 37
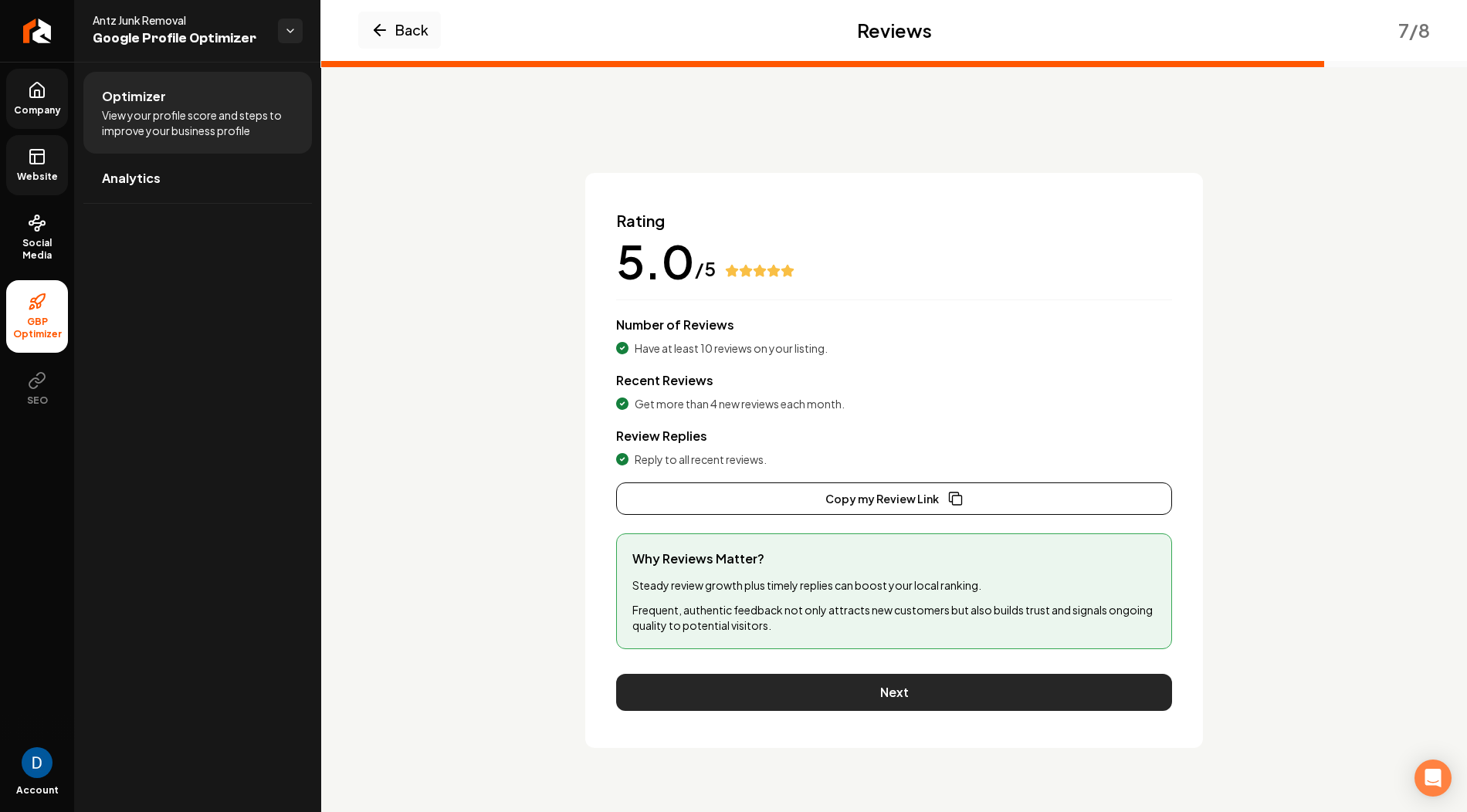
click at [792, 679] on button "Next" at bounding box center [894, 692] width 556 height 37
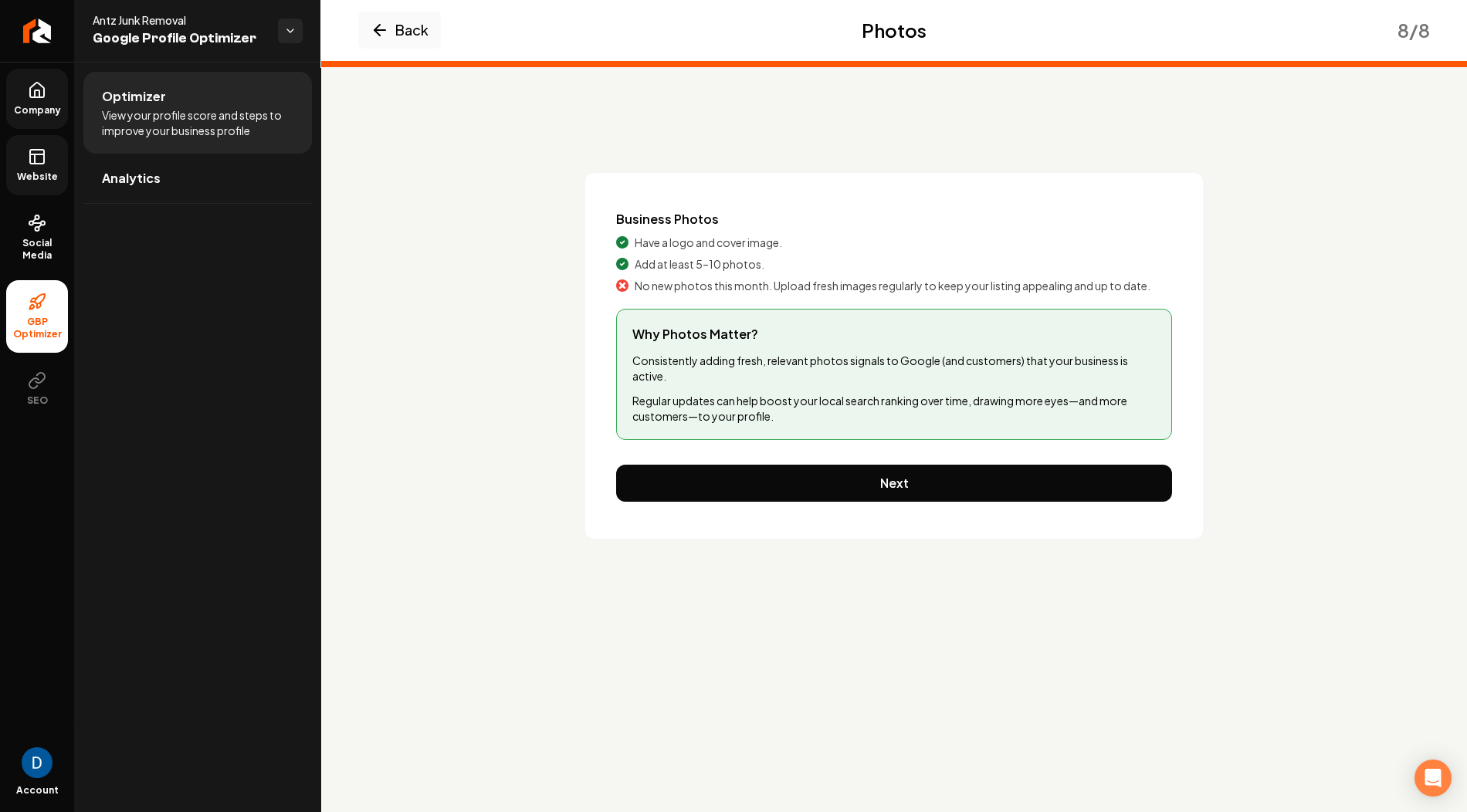
click at [25, 159] on link "Website" at bounding box center [37, 165] width 62 height 60
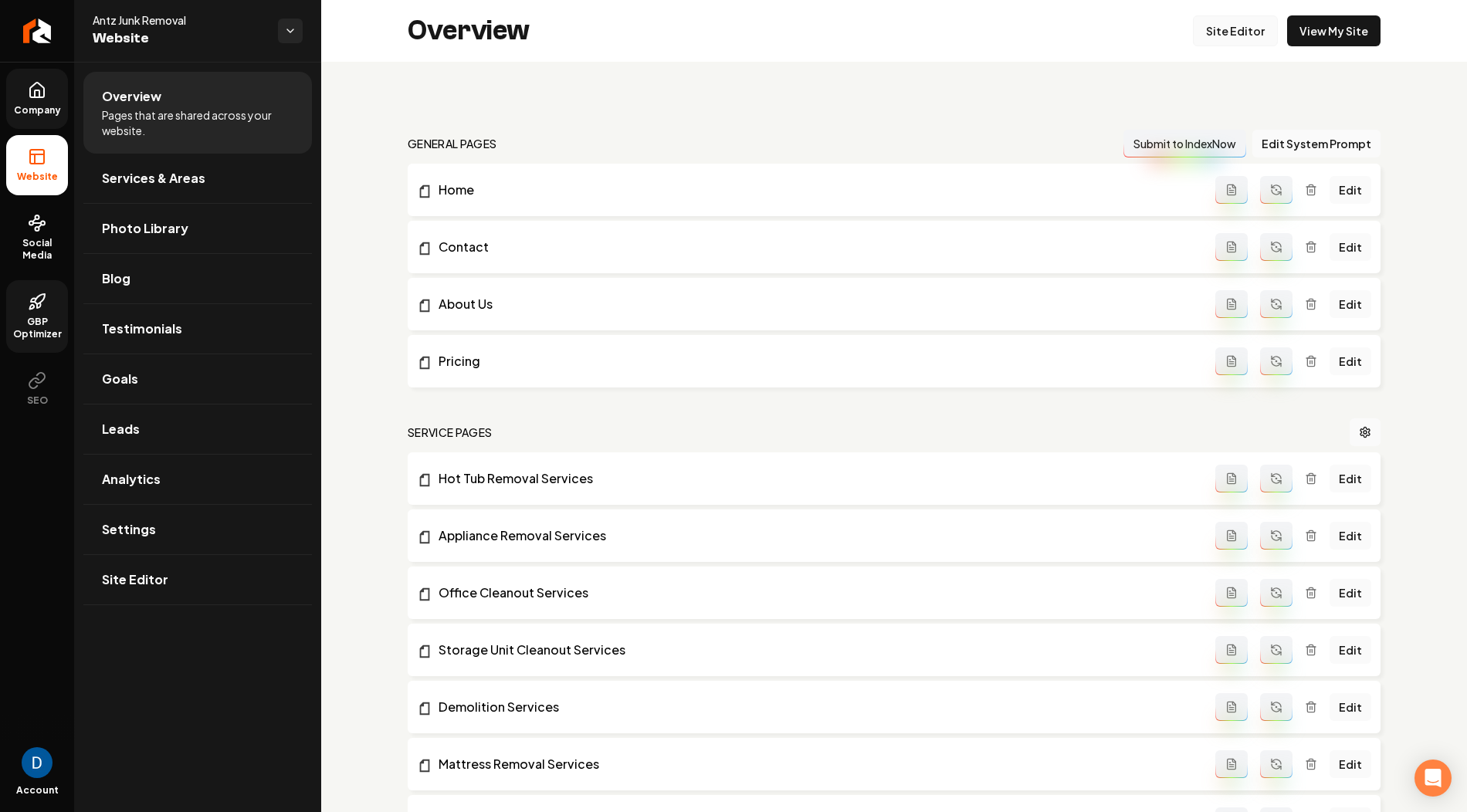
click at [1236, 20] on link "Site Editor" at bounding box center [1235, 31] width 85 height 31
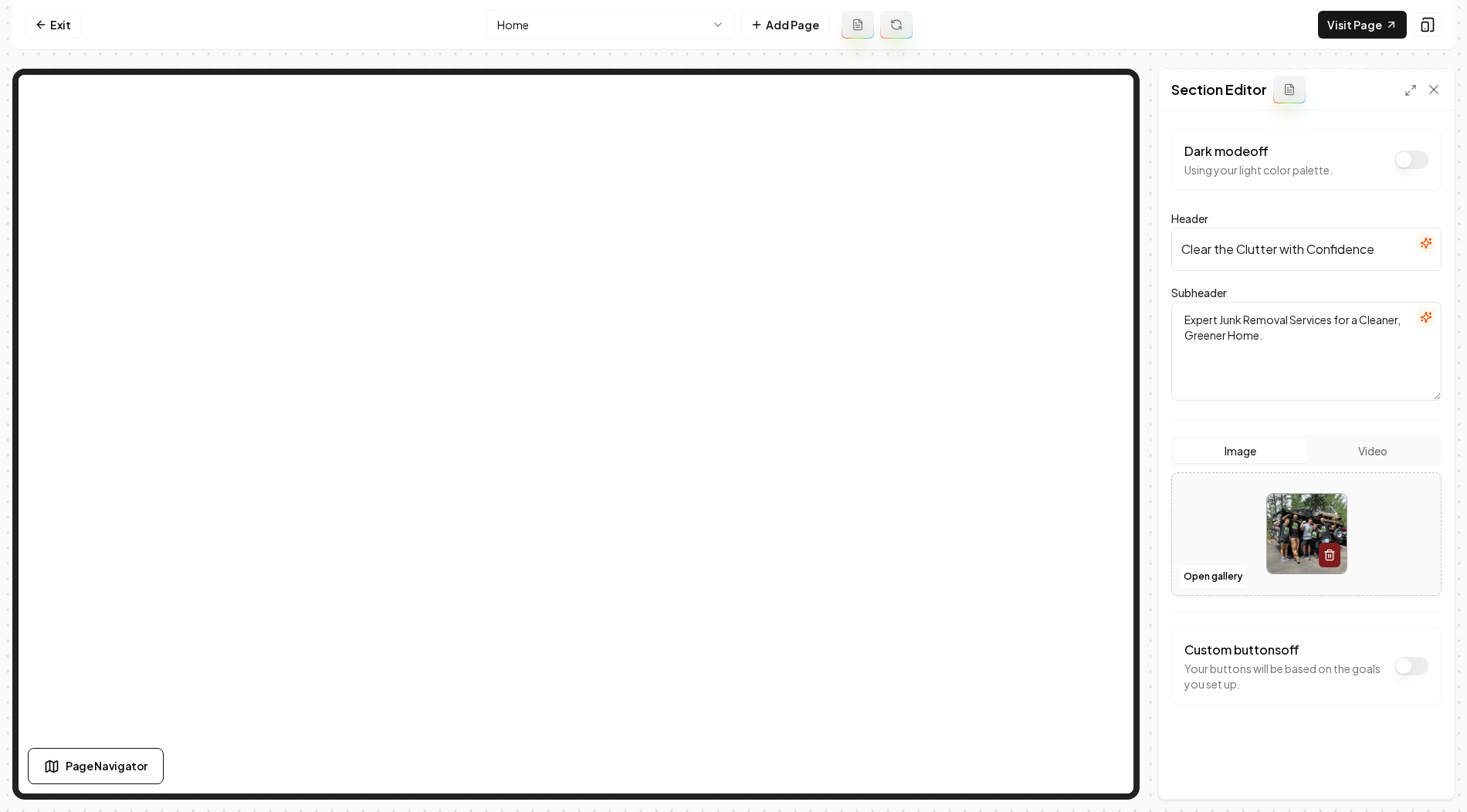
click at [1278, 244] on input "Clear the Clutter with Confidence" at bounding box center [1306, 249] width 271 height 44
paste input "Junk Removal Services in Colorado Springs & Surrounding Areas"
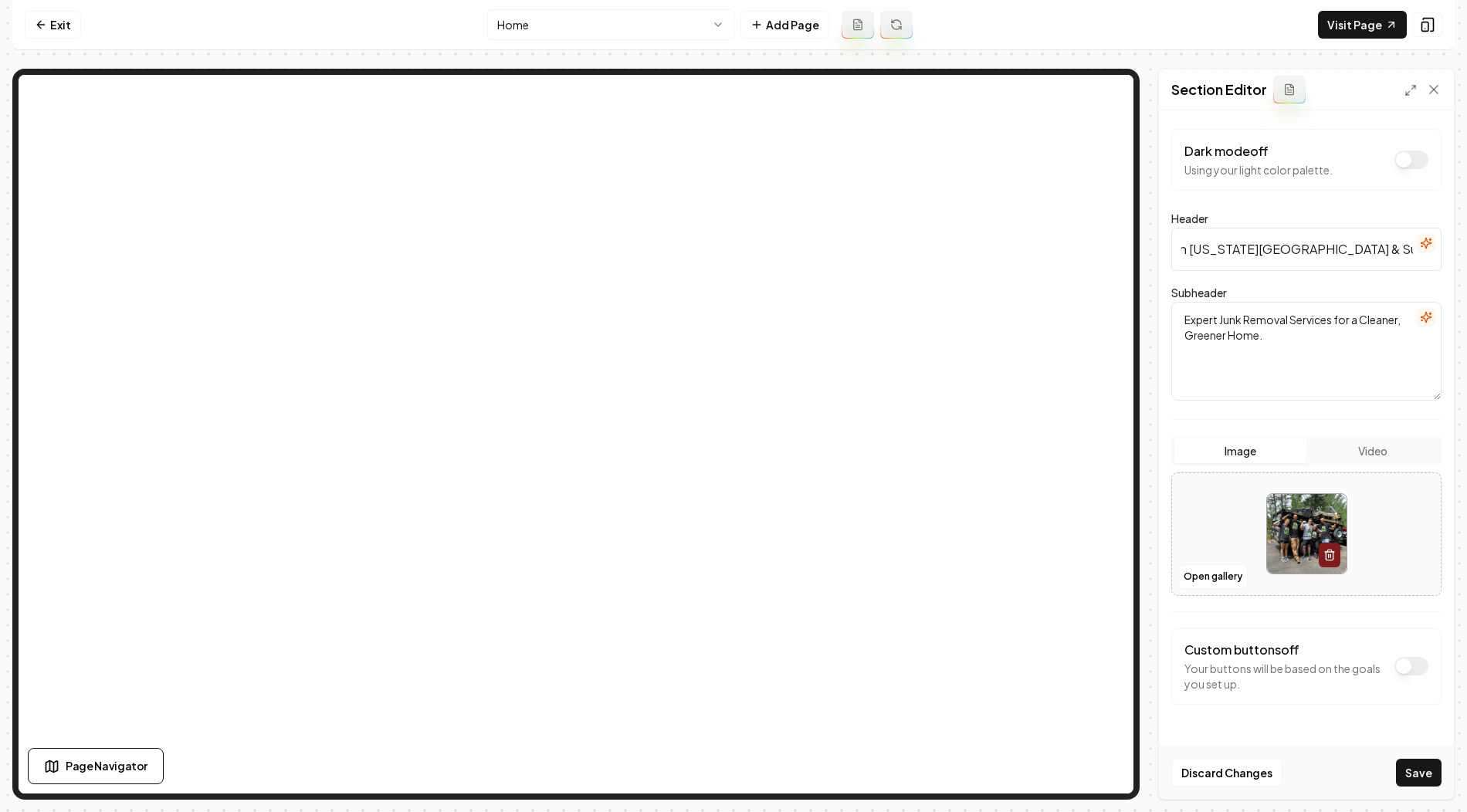
type input "Junk Removal Services in Colorado Springs & Surrounding Areas"
click at [1249, 326] on textarea "Expert Junk Removal Services for a Cleaner, Greener Home." at bounding box center [1306, 351] width 271 height 99
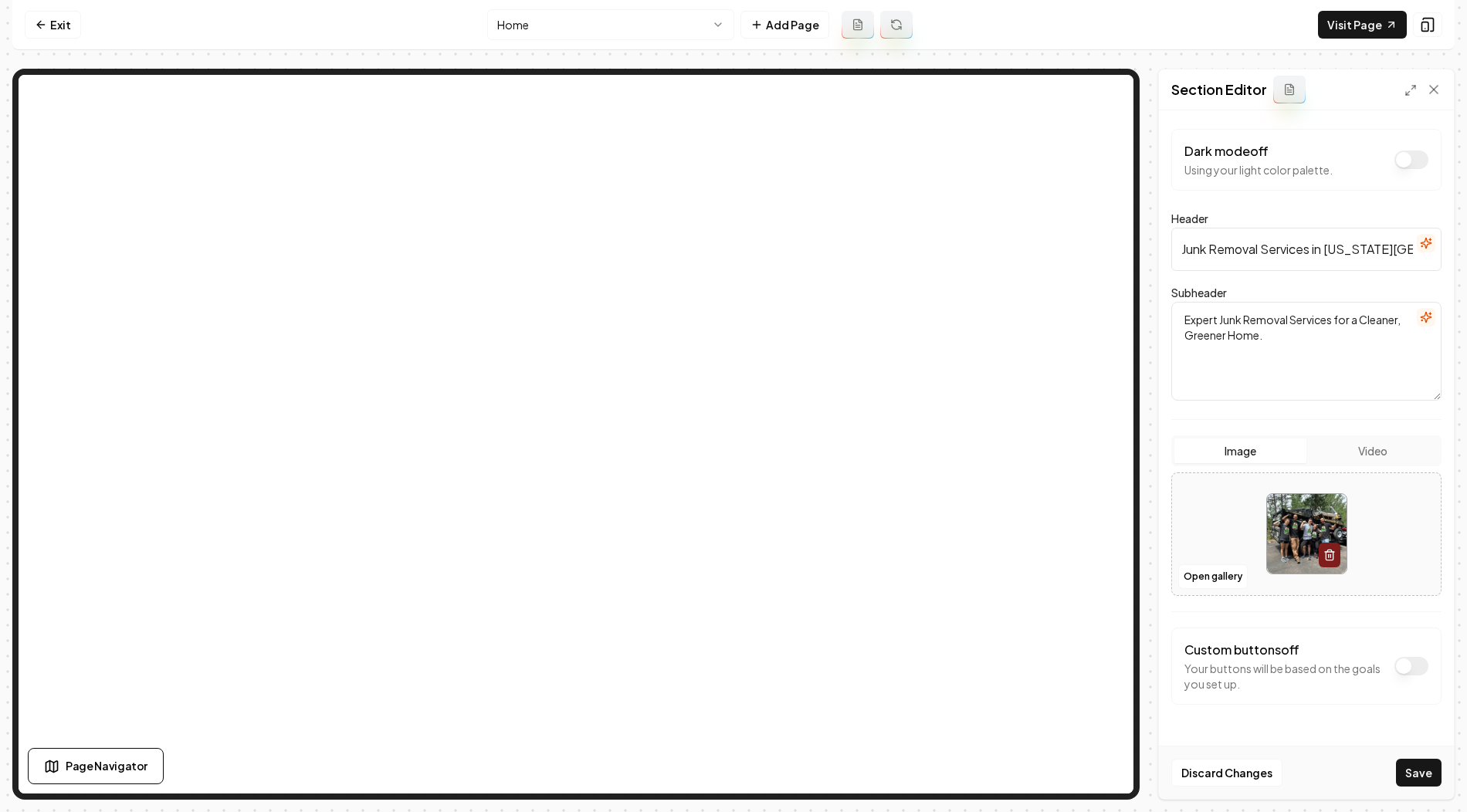
paste textarea "Clear the clutter fast with Antz Junk Removal — reliable, eco-friendly hauling …"
click at [1193, 330] on textarea "Clear the clutter fast with Antz Junk Removal — reliable, eco-friendly hauling …" at bounding box center [1306, 351] width 271 height 99
click at [1278, 348] on textarea "Clear the clutter fast with Antz Junk Removal: reliable, eco-friendly hauling f…" at bounding box center [1306, 351] width 271 height 99
type textarea "Clear the clutter fast with Antz Junk Removal: reliable, eco-friendly hauling f…"
click at [1405, 774] on button "Save" at bounding box center [1418, 773] width 45 height 28
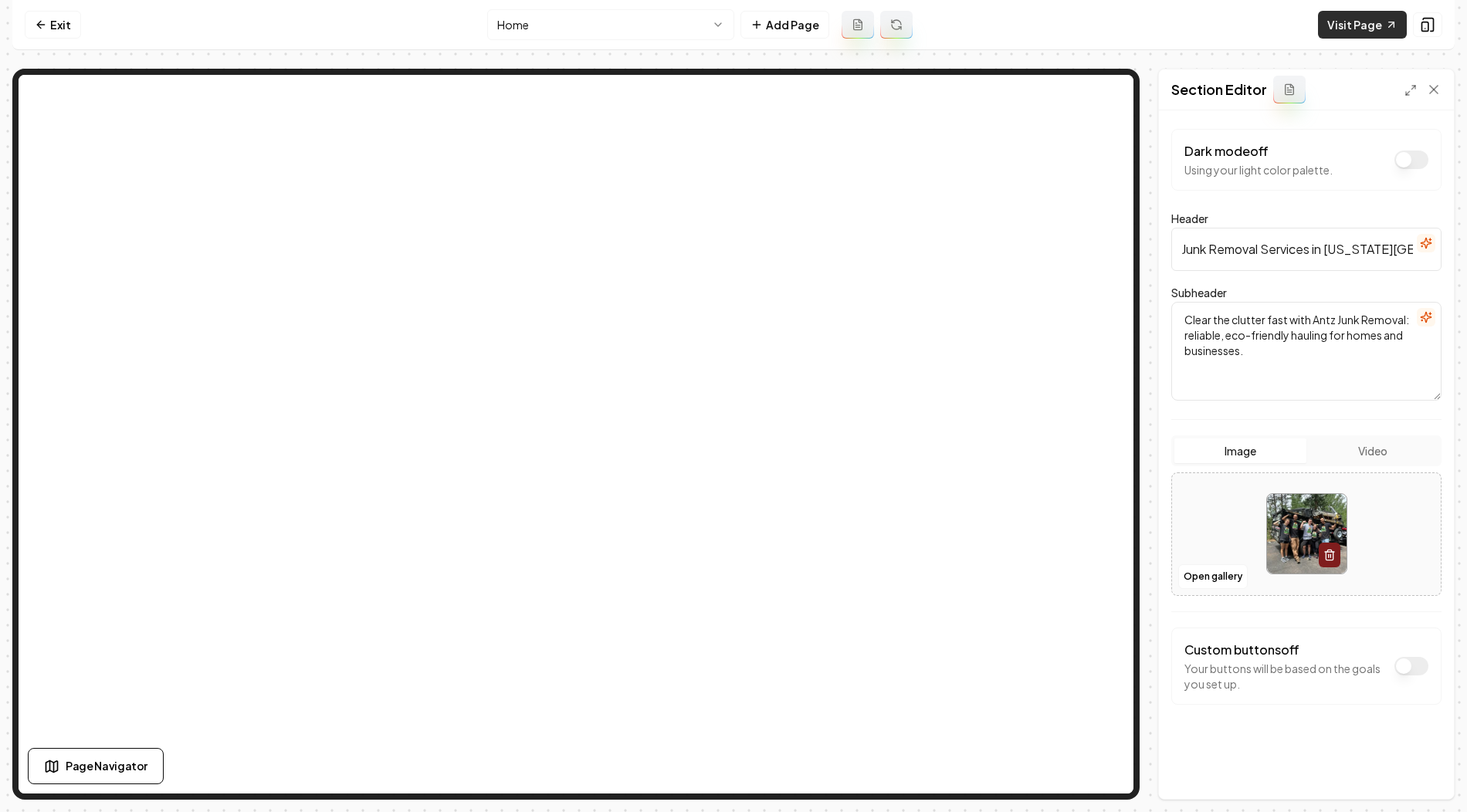
click at [1374, 30] on link "Visit Page" at bounding box center [1362, 24] width 89 height 28
click at [1419, 17] on button at bounding box center [1428, 24] width 30 height 24
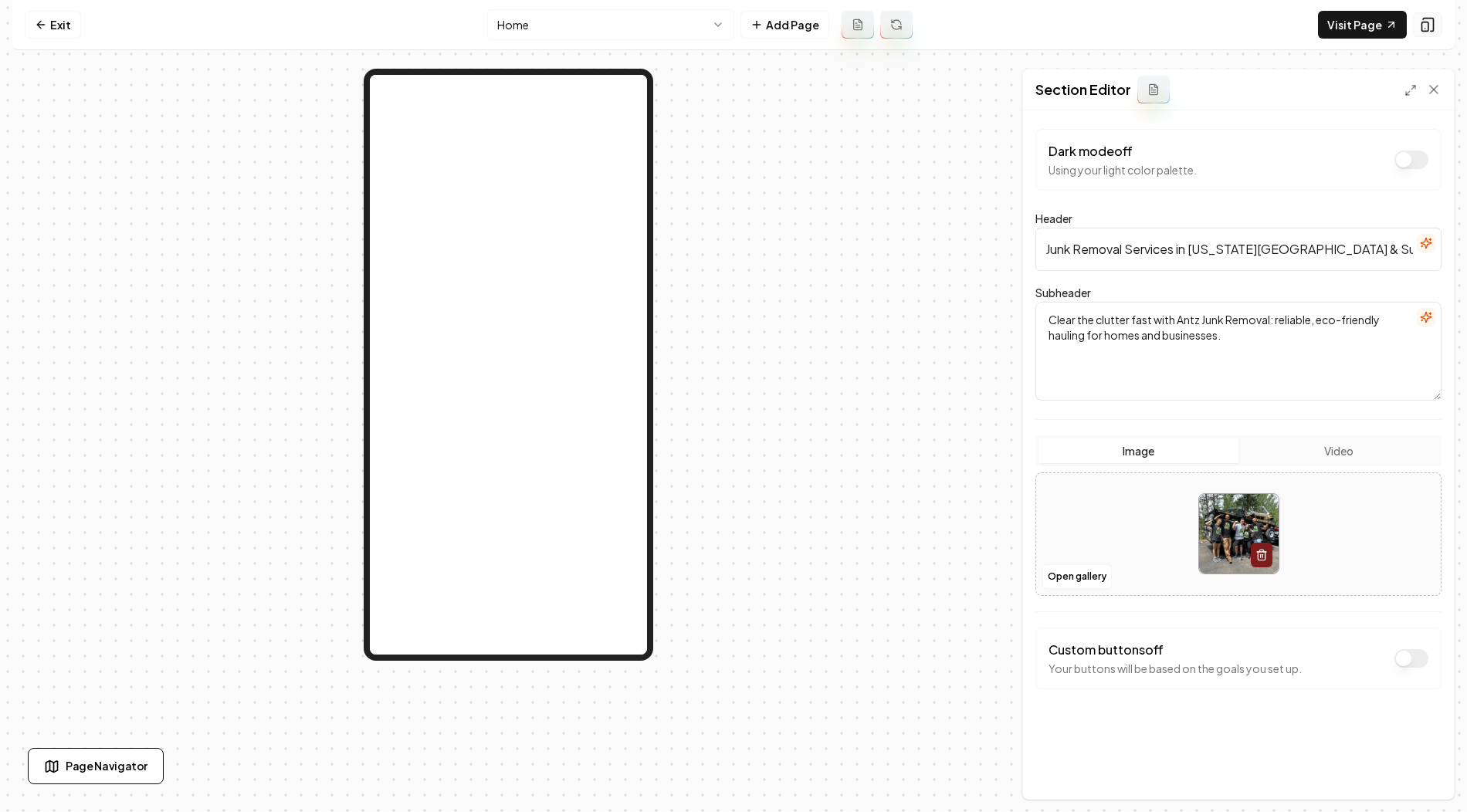
click at [1420, 17] on icon at bounding box center [1428, 24] width 16 height 16
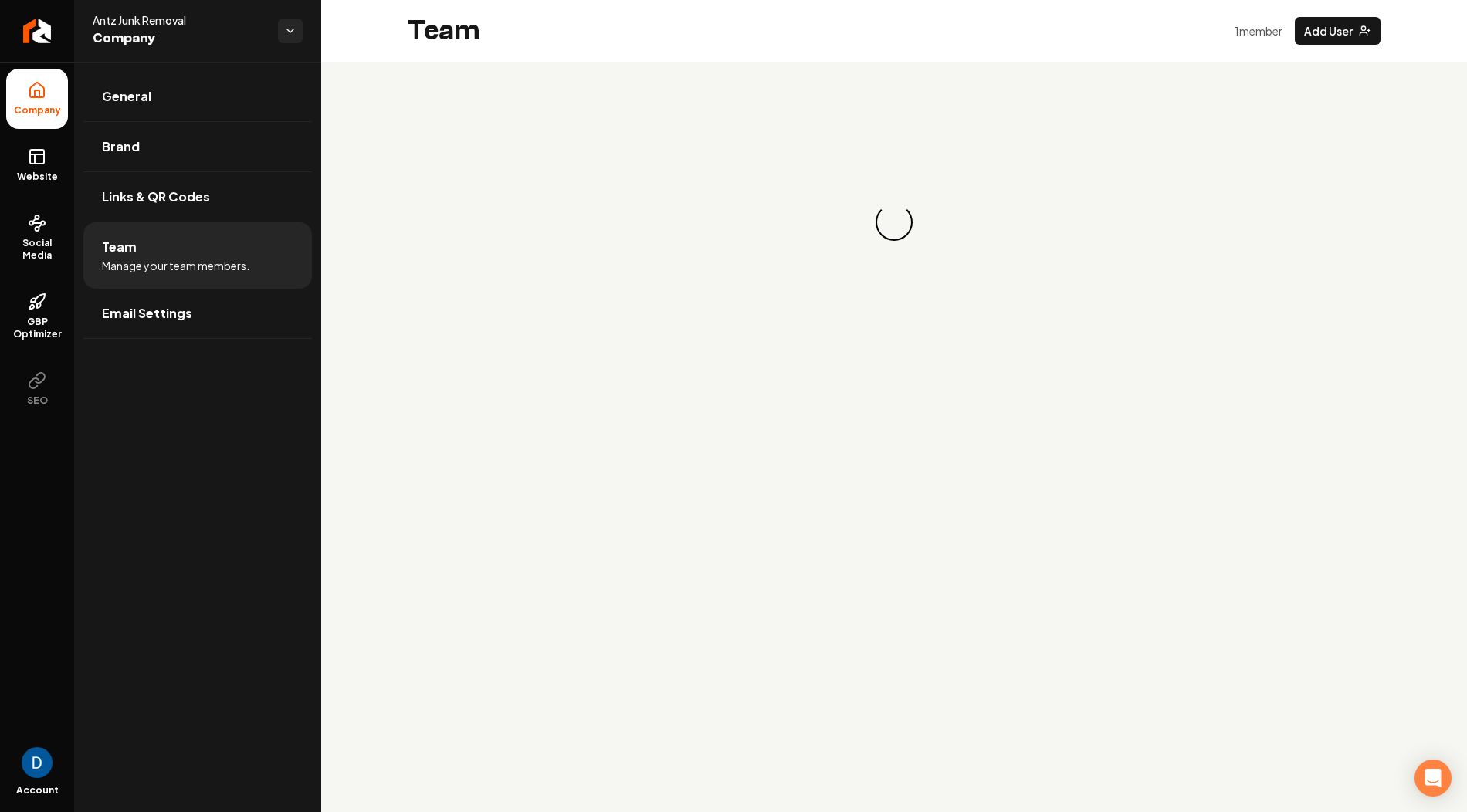
click at [133, 24] on span "Antz Junk Removal" at bounding box center [179, 20] width 173 height 16
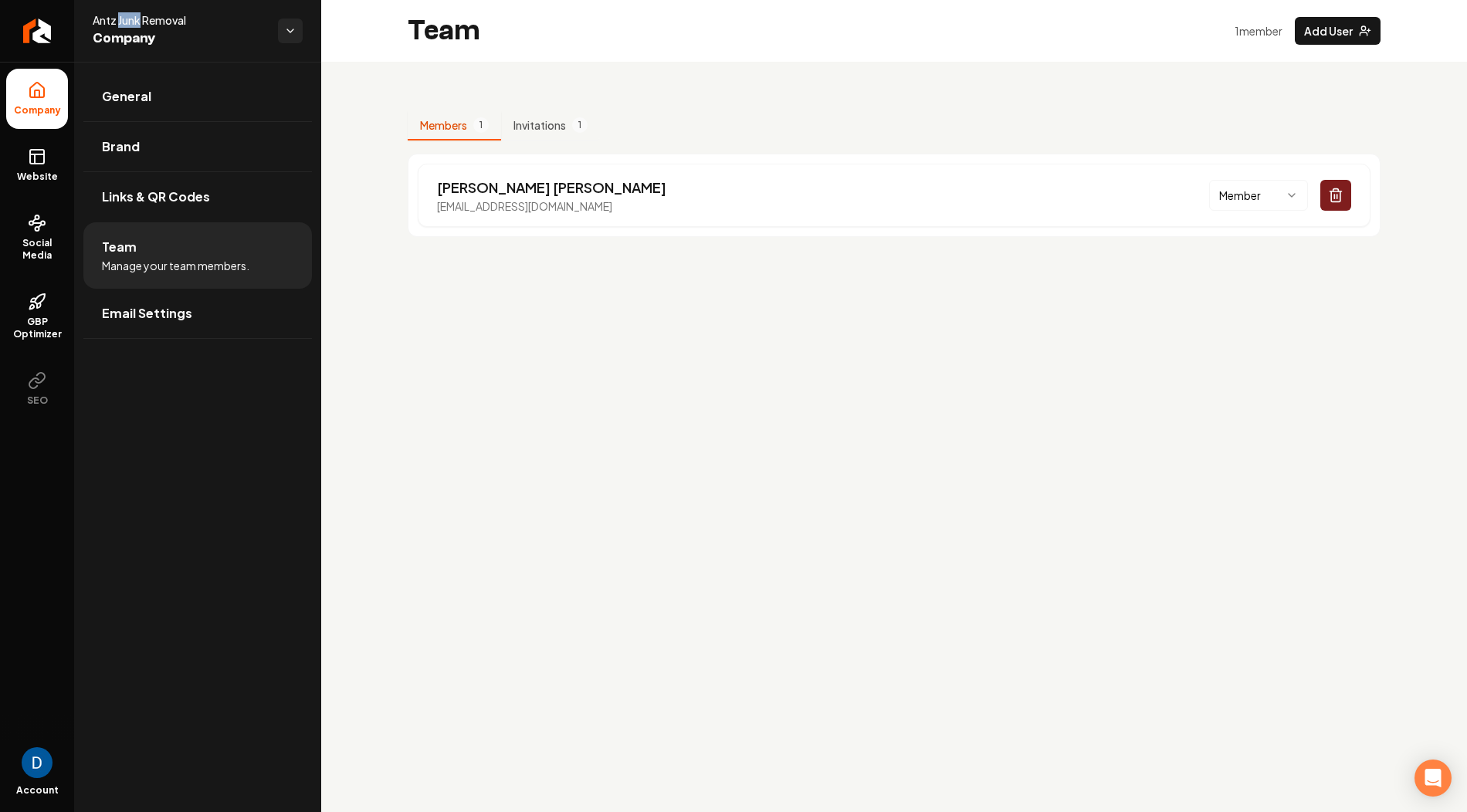
click at [133, 24] on span "Antz Junk Removal" at bounding box center [179, 20] width 173 height 16
copy span "Antz Junk Removal"
click at [41, 38] on icon "Return to dashboard" at bounding box center [37, 31] width 24 height 24
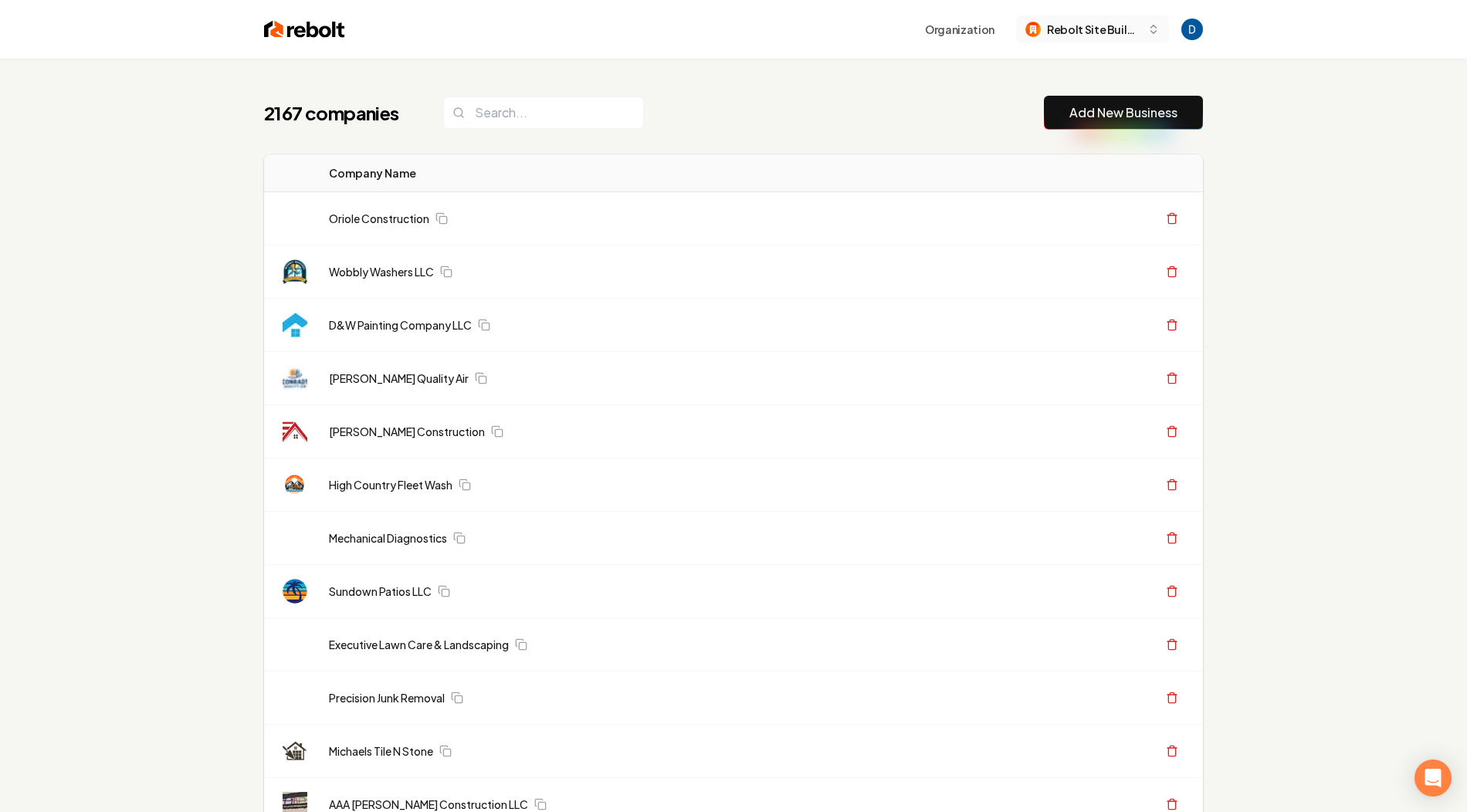
click at [1123, 24] on span "Rebolt Site Builder" at bounding box center [1094, 30] width 94 height 17
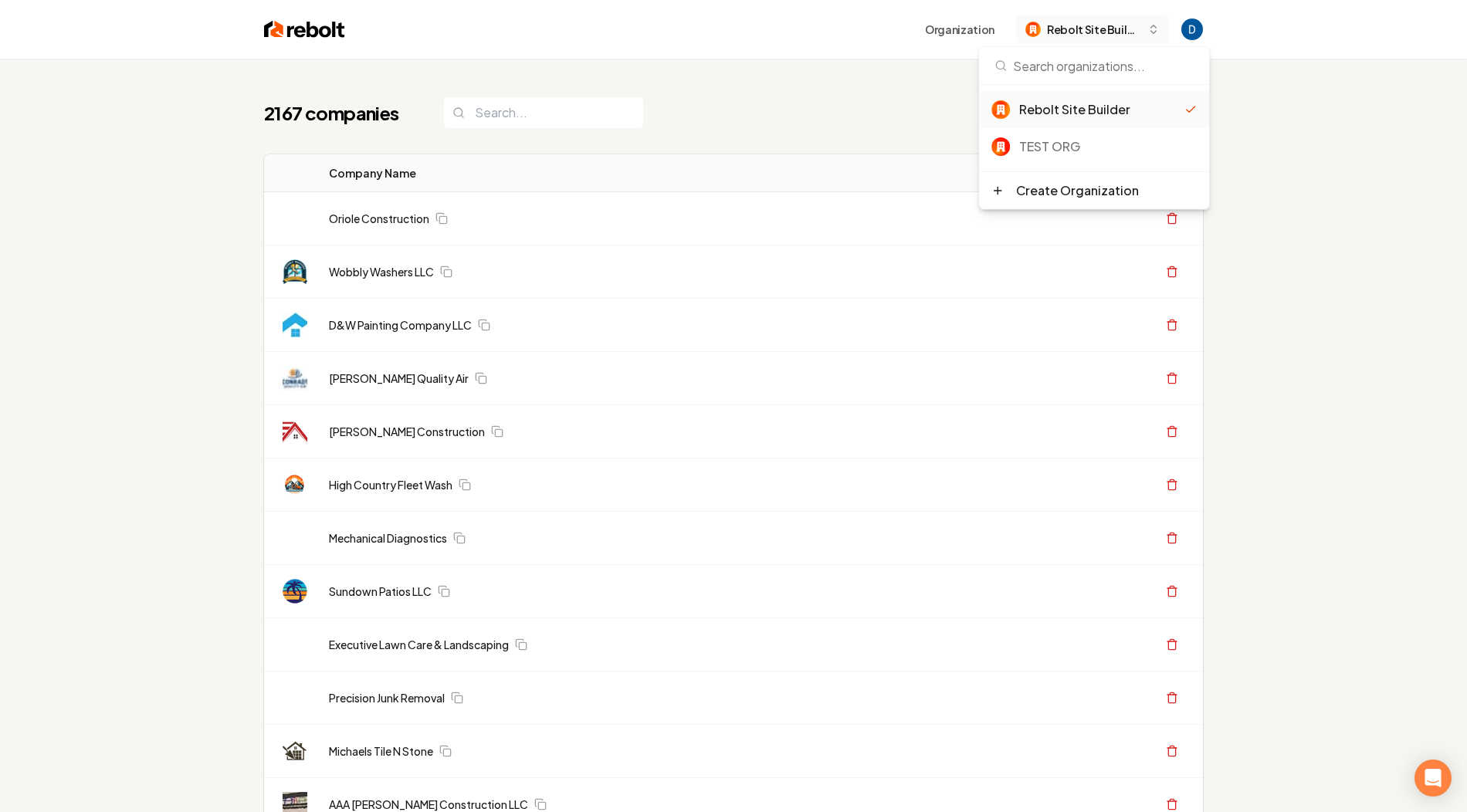
click at [1123, 24] on span "Rebolt Site Builder" at bounding box center [1094, 30] width 94 height 17
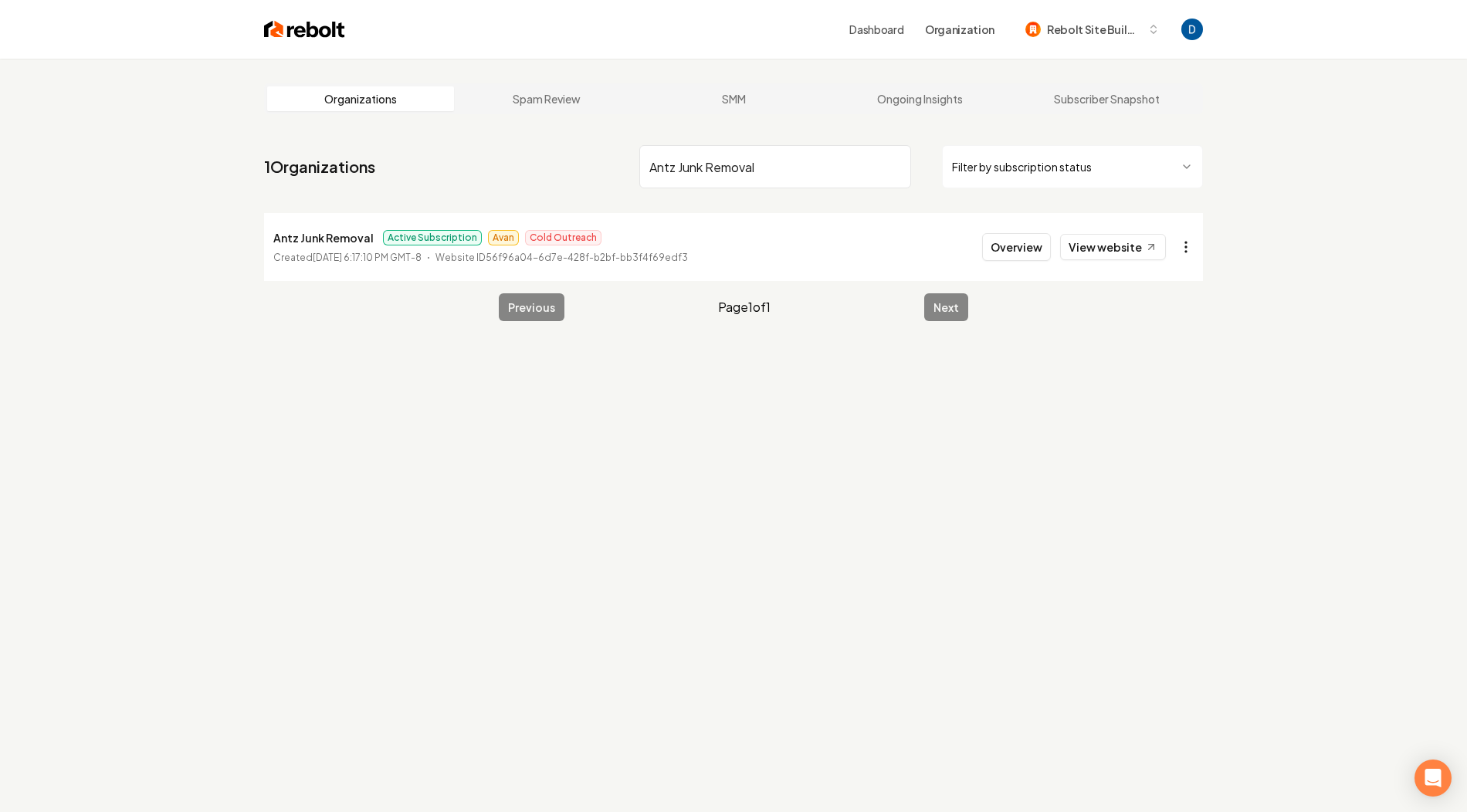
type input "Antz Junk Removal"
click at [1189, 247] on html "Dashboard Organization Rebolt Site Builder Organizations Spam Review SMM Ongoin…" at bounding box center [733, 406] width 1467 height 812
click at [1135, 381] on link "View in Stripe" at bounding box center [1148, 380] width 98 height 24
click at [960, 97] on link "Ongoing Insights" at bounding box center [920, 99] width 187 height 24
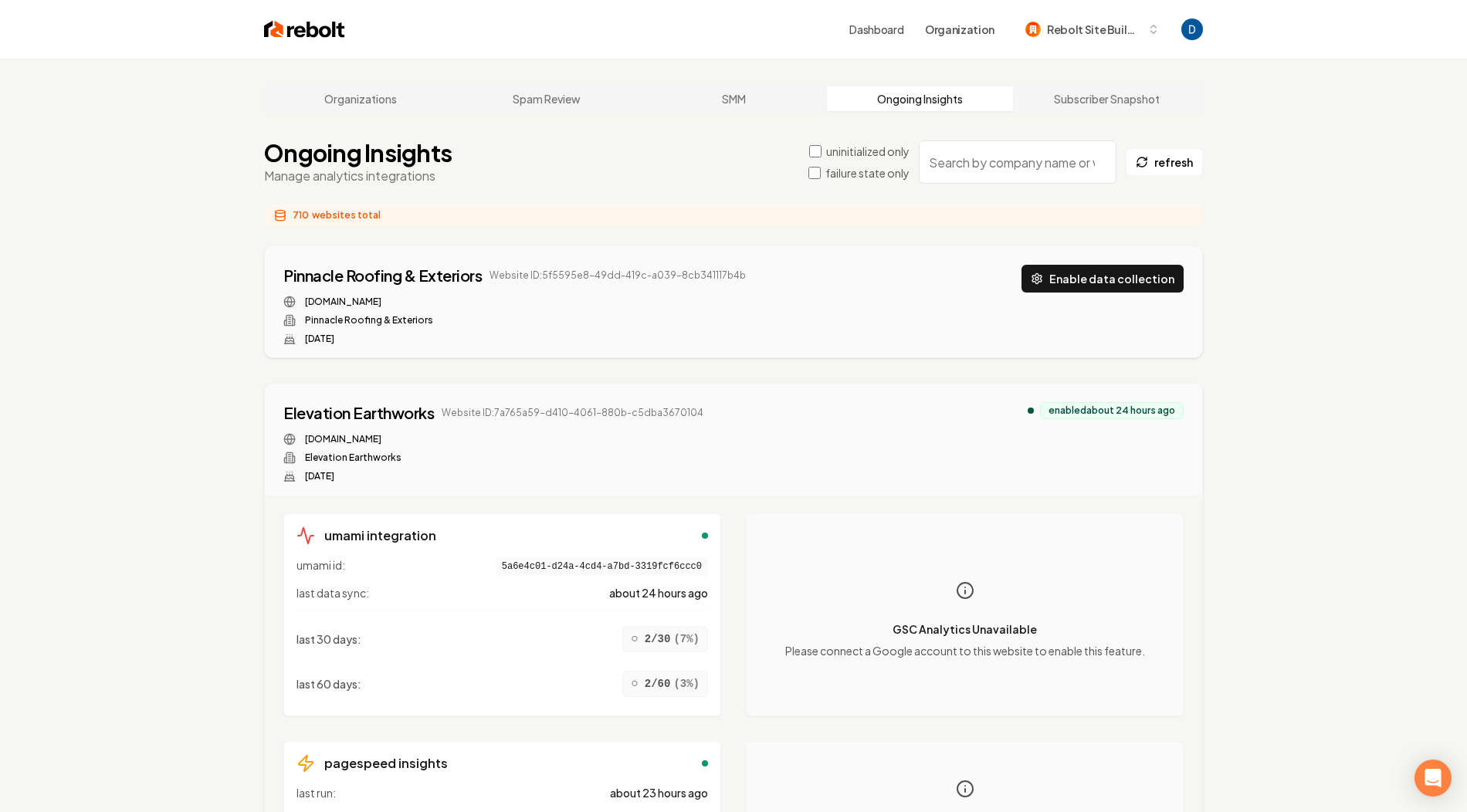
click at [1001, 168] on input "search" at bounding box center [1018, 162] width 197 height 44
paste input "Antz Junk Removal"
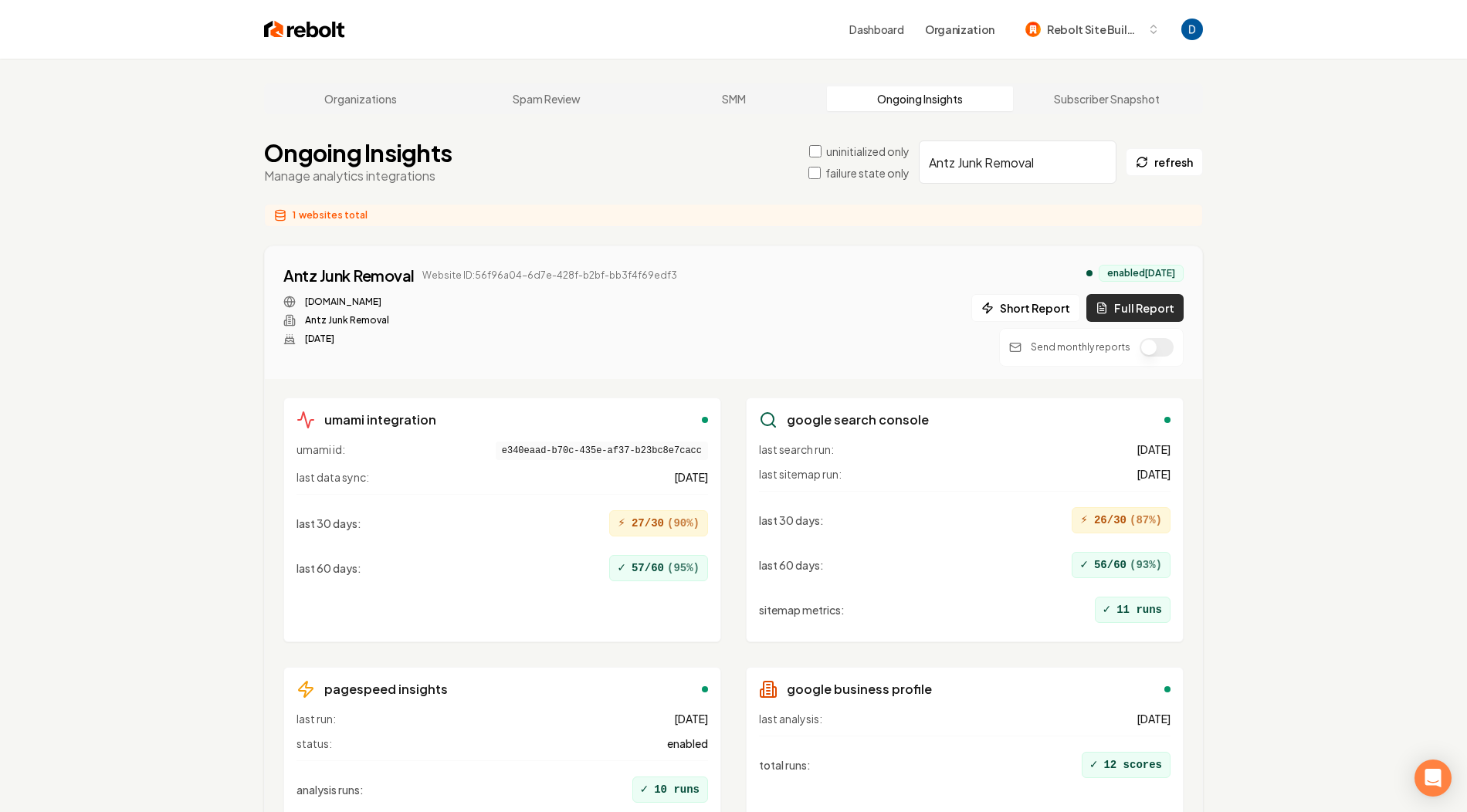
type input "Antz Junk Removal"
click at [1124, 306] on button "Full Report" at bounding box center [1135, 308] width 97 height 28
click at [696, 277] on button "1 report" at bounding box center [711, 275] width 57 height 18
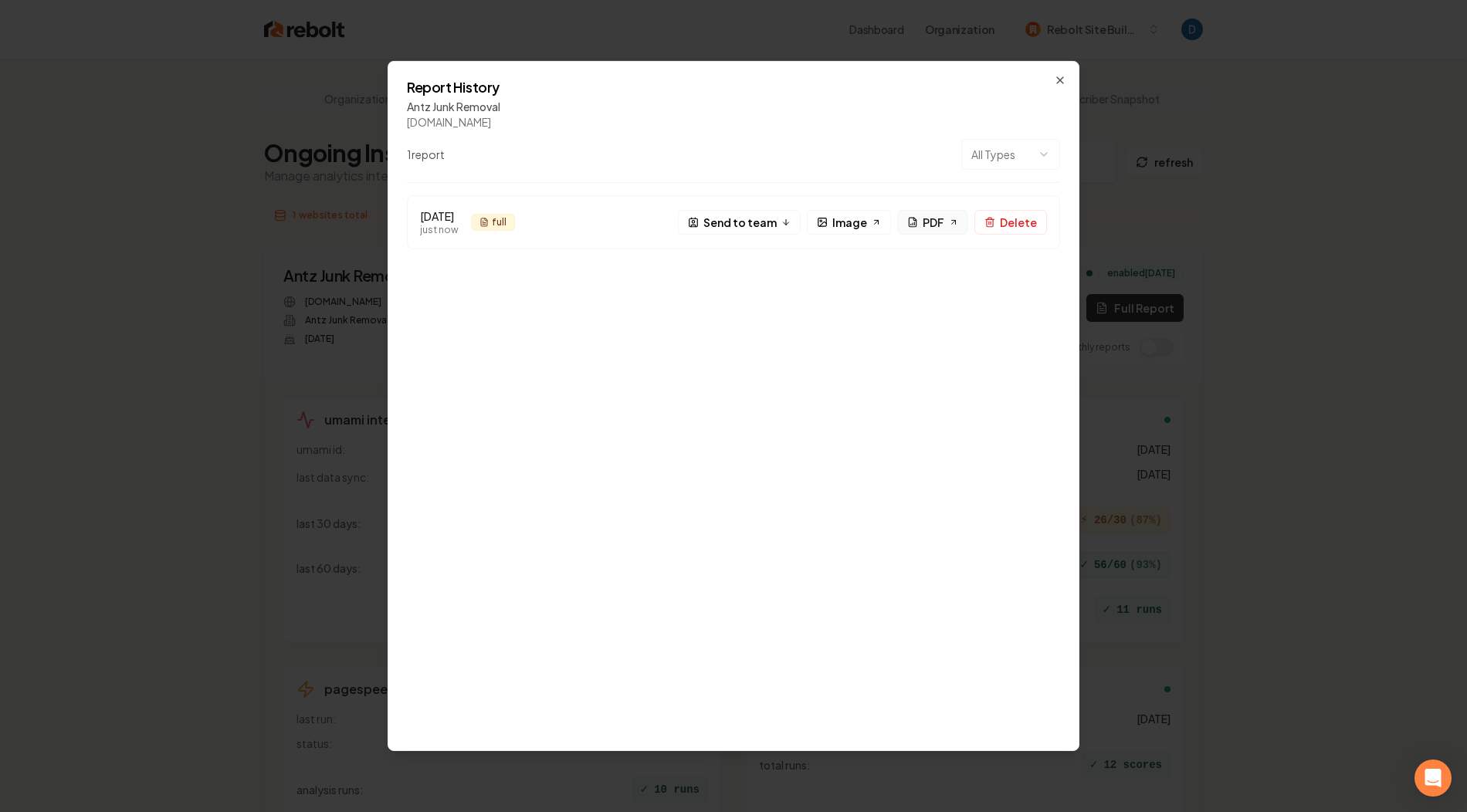
click at [935, 223] on span "PDF" at bounding box center [933, 222] width 22 height 17
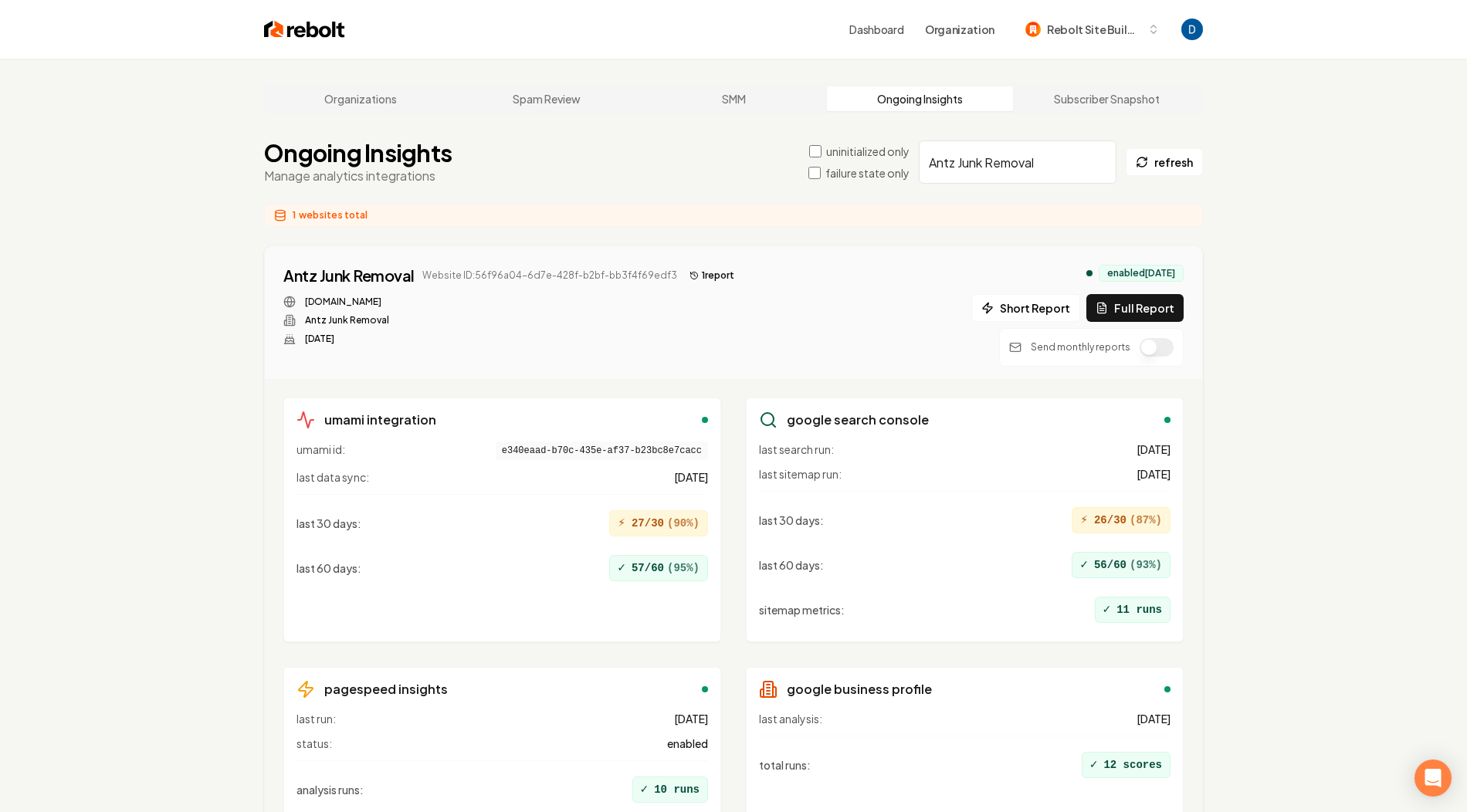
click at [295, 29] on img at bounding box center [305, 29] width 81 height 22
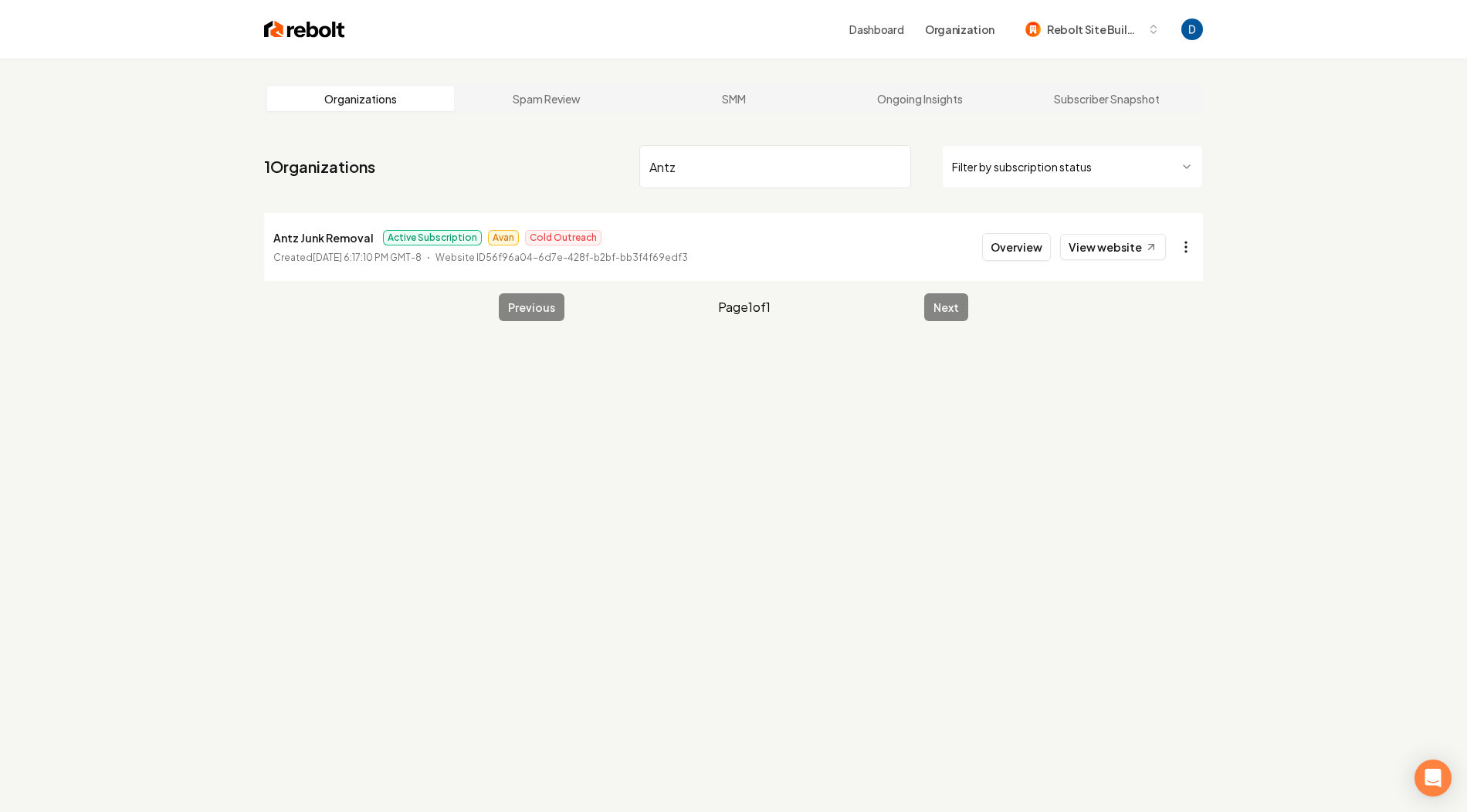
type input "Antz"
click at [1189, 250] on html "Dashboard Organization Rebolt Site Builder Organizations Spam Review SMM Ongoin…" at bounding box center [733, 406] width 1467 height 812
click at [1138, 384] on link "View in Stripe" at bounding box center [1148, 380] width 98 height 24
click at [1018, 244] on button "Overview" at bounding box center [1016, 247] width 69 height 28
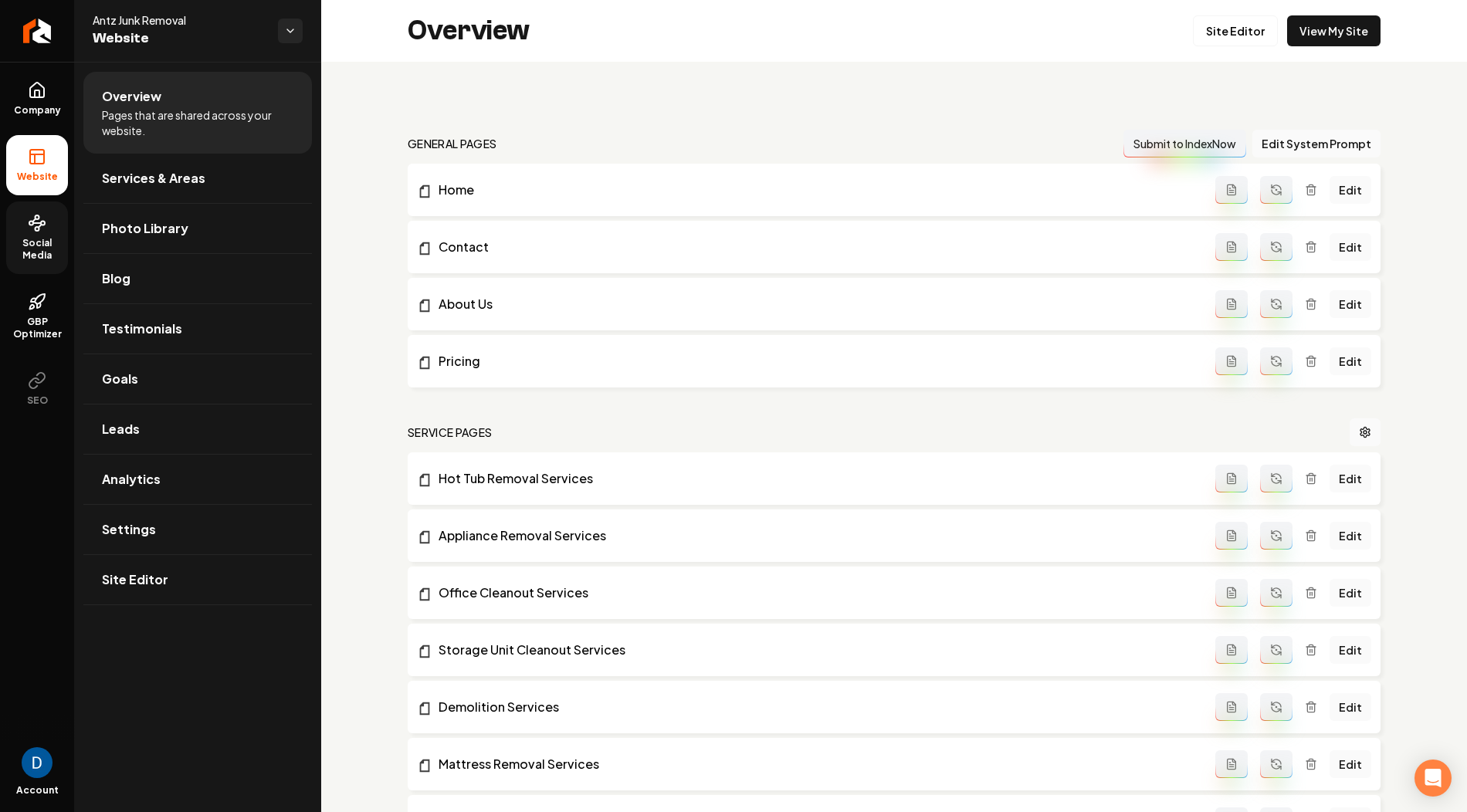
click at [38, 223] on icon at bounding box center [37, 223] width 8 height 0
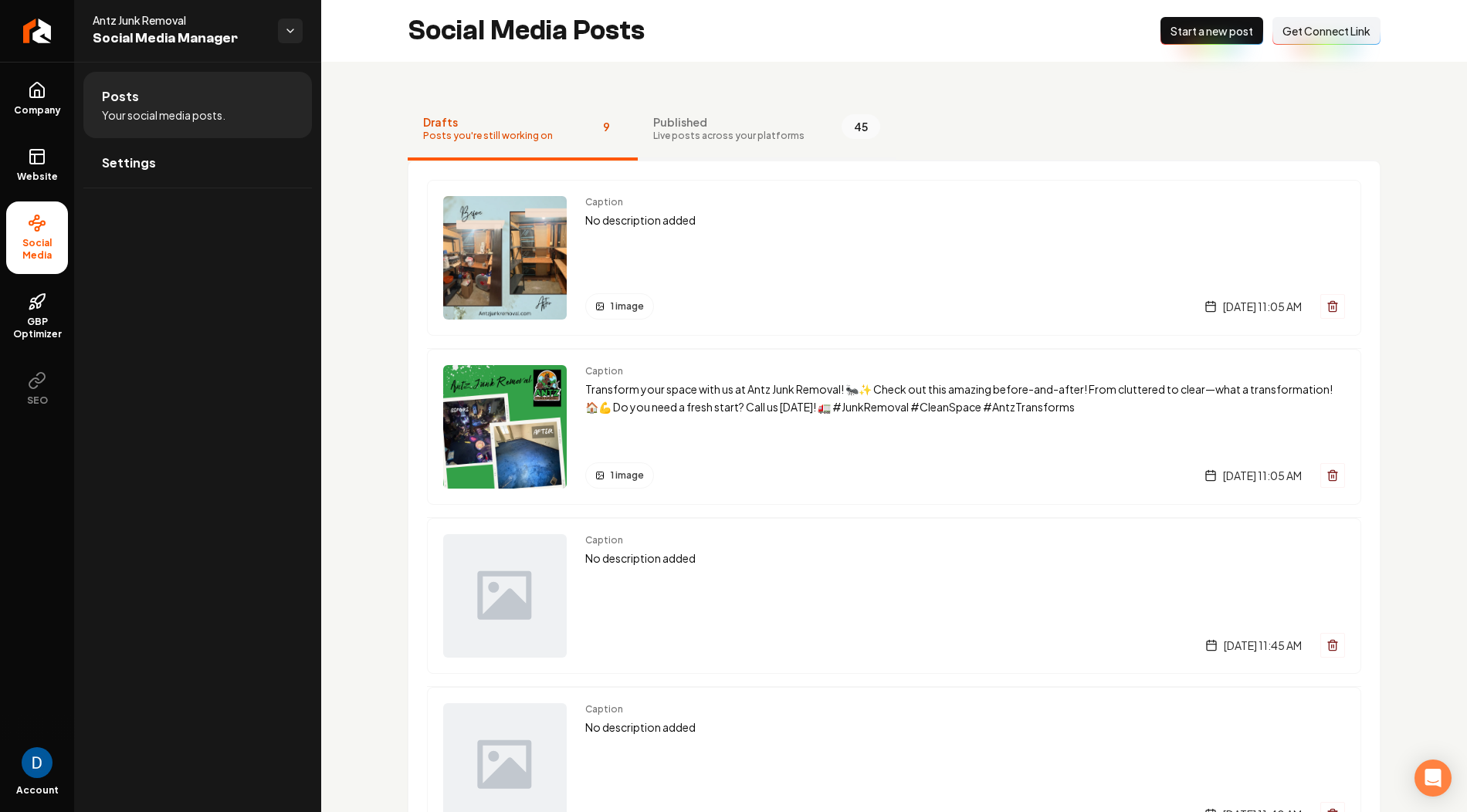
click at [689, 136] on span "Live posts across your platforms" at bounding box center [728, 136] width 151 height 12
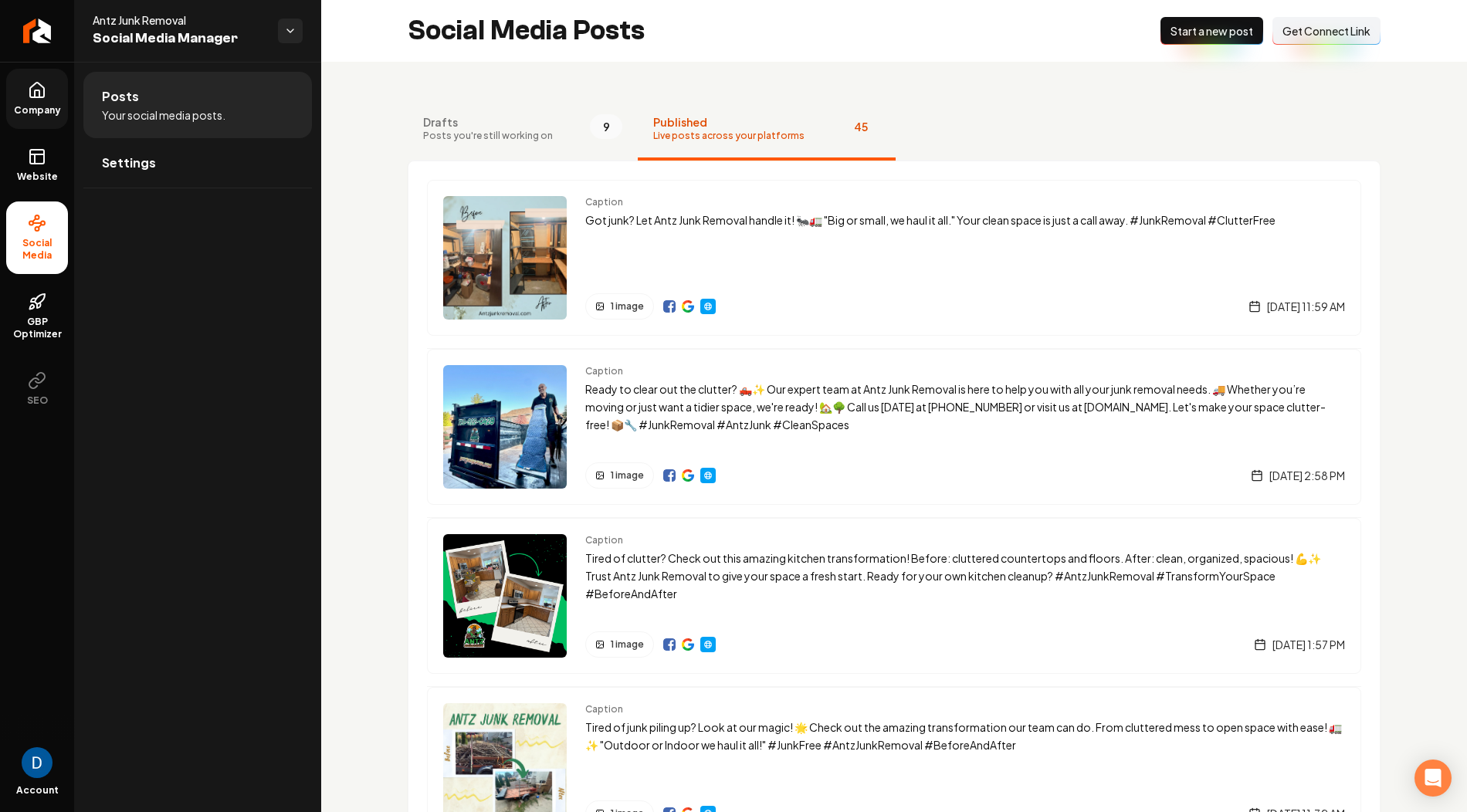
click at [45, 106] on span "Company" at bounding box center [38, 110] width 59 height 12
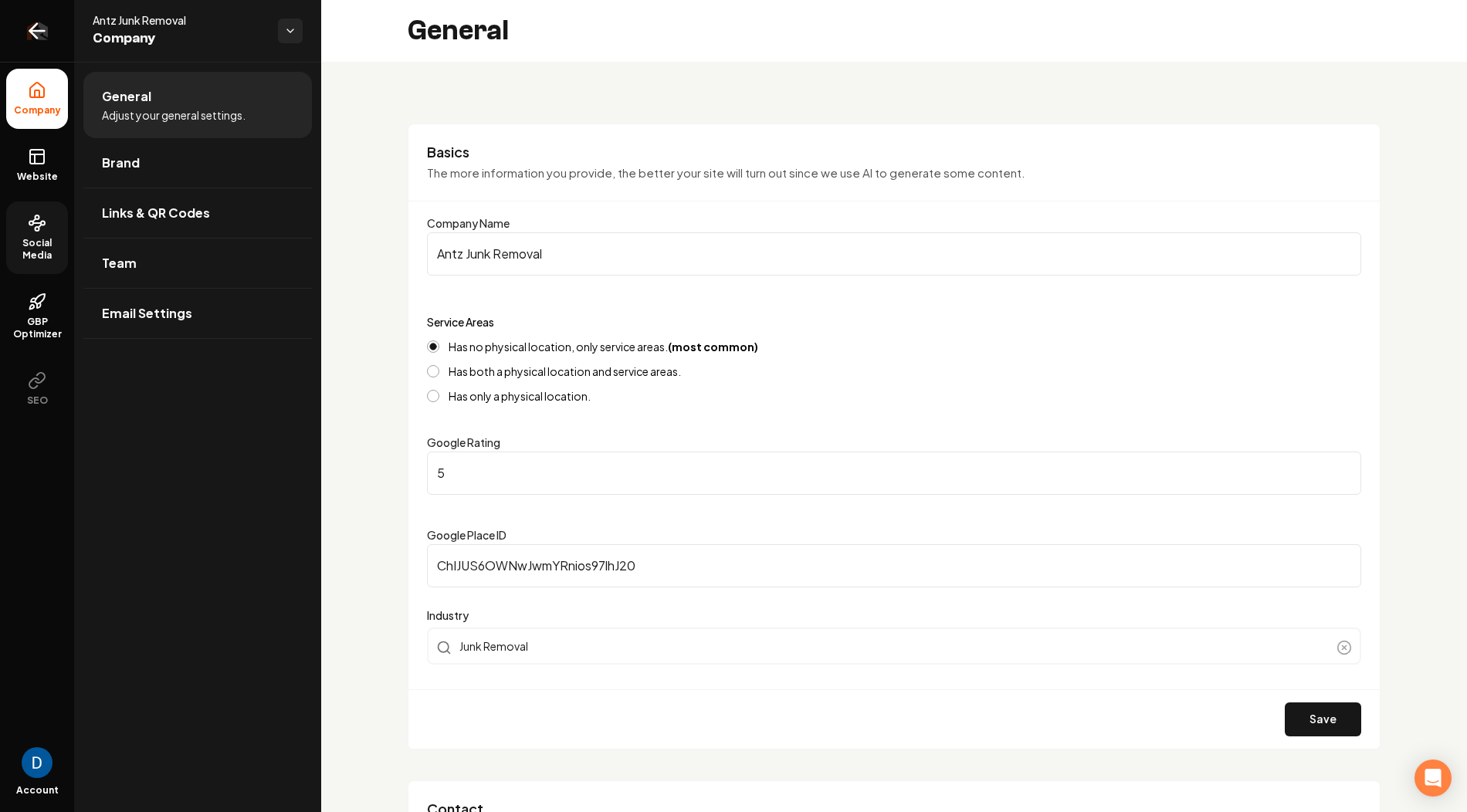
click at [34, 37] on icon "Return to dashboard" at bounding box center [37, 31] width 24 height 24
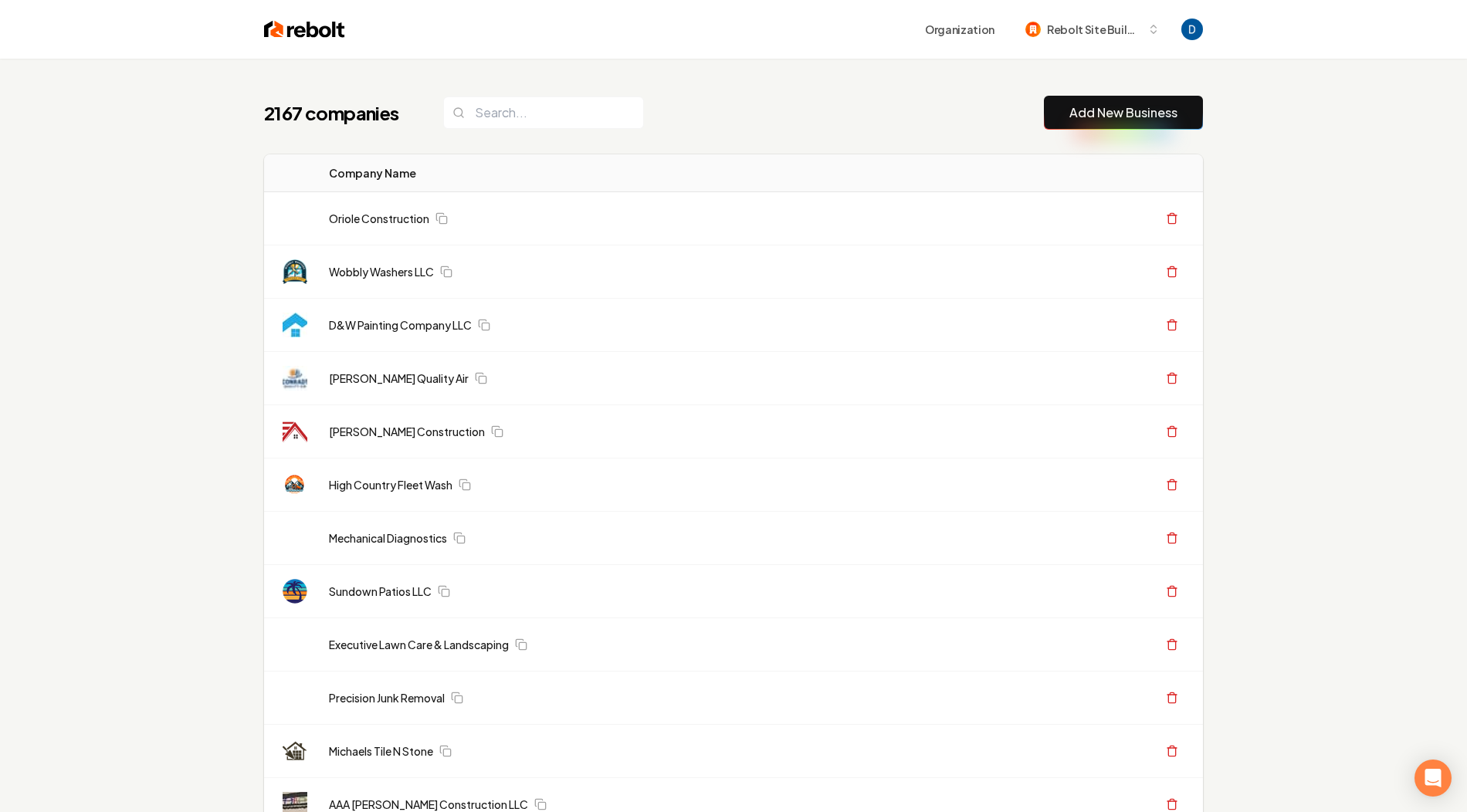
click at [710, 113] on div "2167 companies Add New Business" at bounding box center [734, 113] width 939 height 34
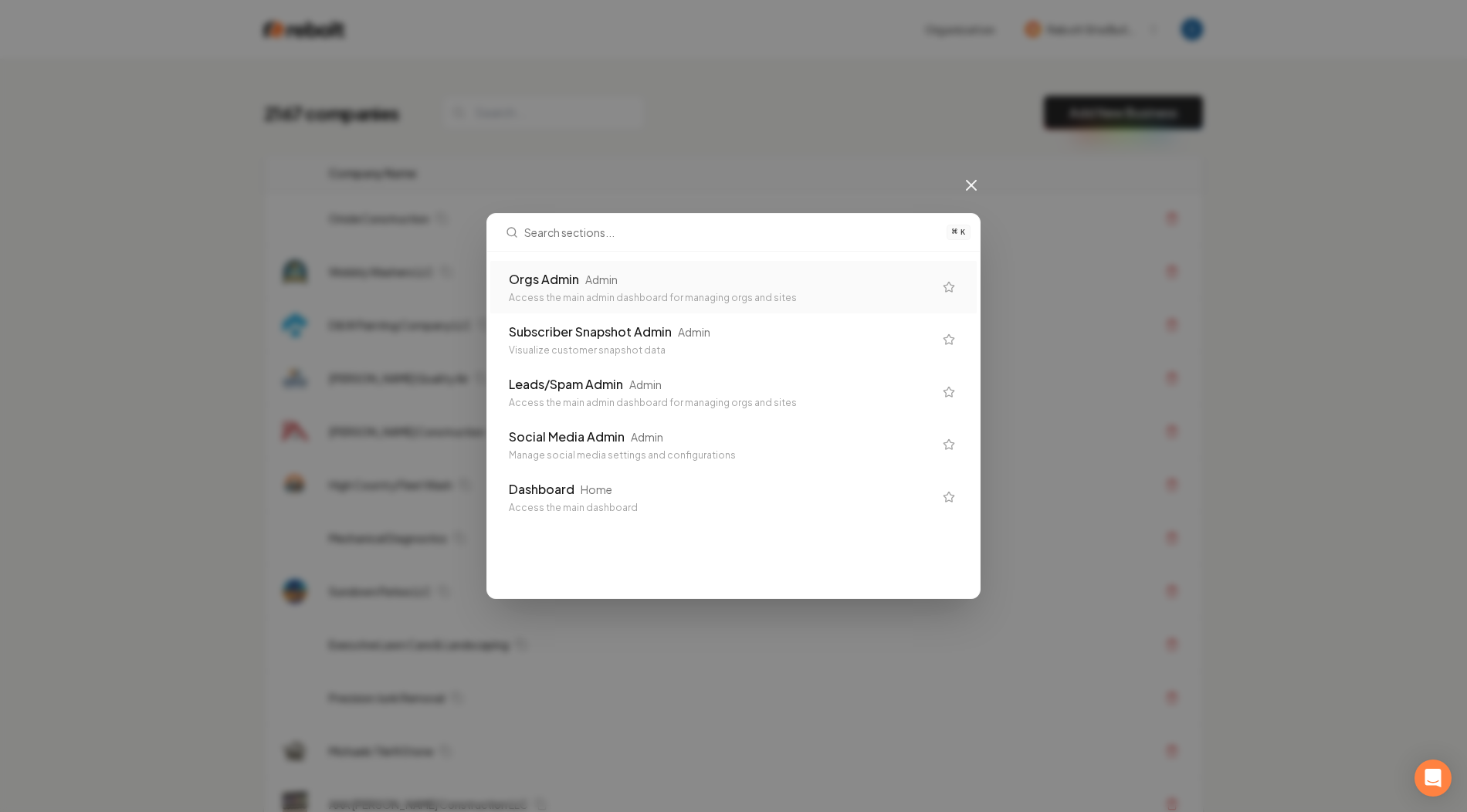
click at [797, 241] on input "text" at bounding box center [730, 232] width 413 height 37
click at [745, 239] on input "text" at bounding box center [730, 232] width 413 height 37
click at [690, 147] on div "⌘ K Orgs Admin Admin Access the main admin dashboard for managing orgs and site…" at bounding box center [733, 406] width 1467 height 812
click at [617, 255] on div "Orgs Admin Admin Access the main admin dashboard for managing orgs and sites Su…" at bounding box center [733, 392] width 492 height 281
click at [612, 281] on div "Admin" at bounding box center [601, 279] width 32 height 16
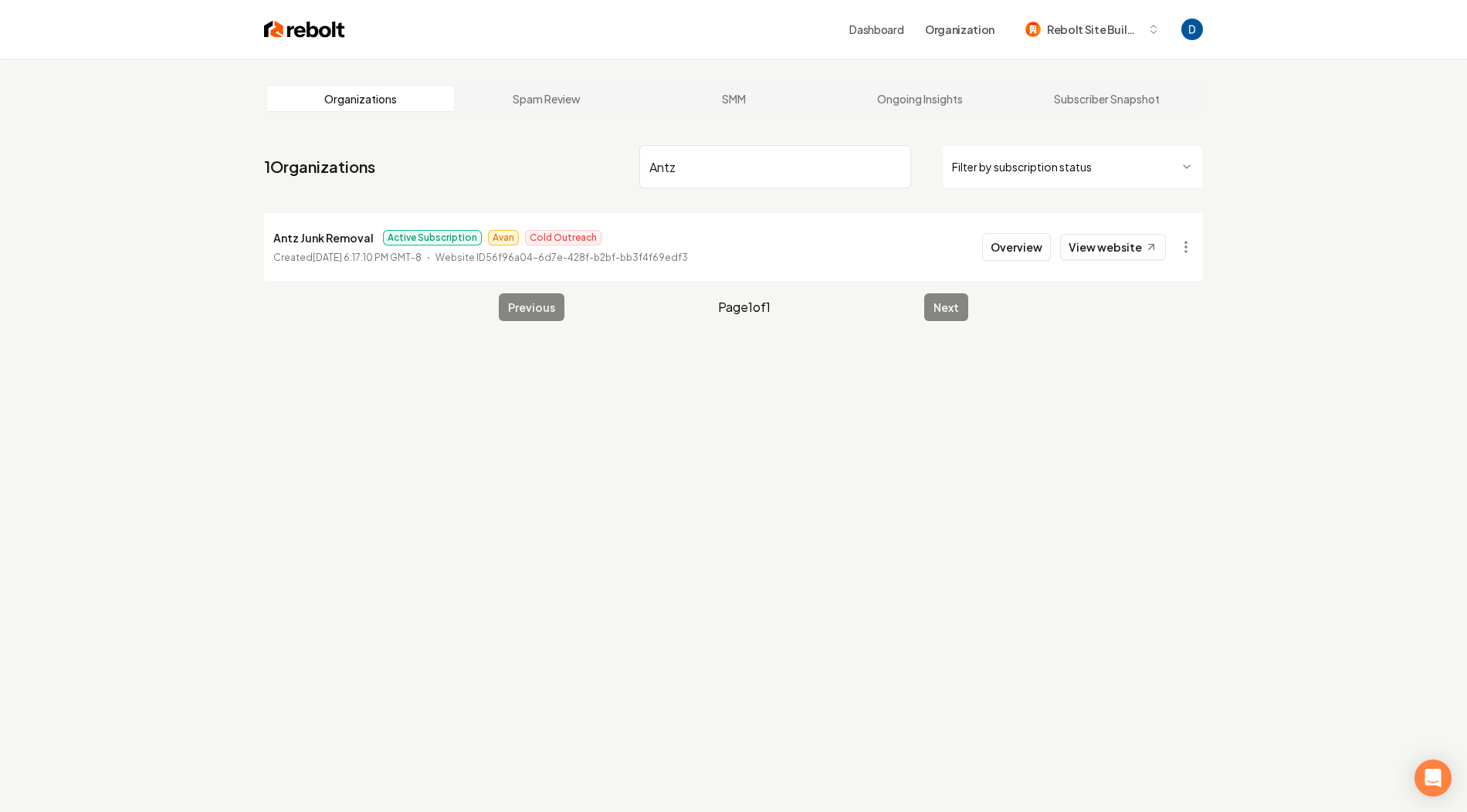
click at [747, 152] on input "Antz" at bounding box center [775, 167] width 271 height 44
type input "Antz Junk Removal"
click at [916, 93] on link "Ongoing Insights" at bounding box center [920, 99] width 187 height 24
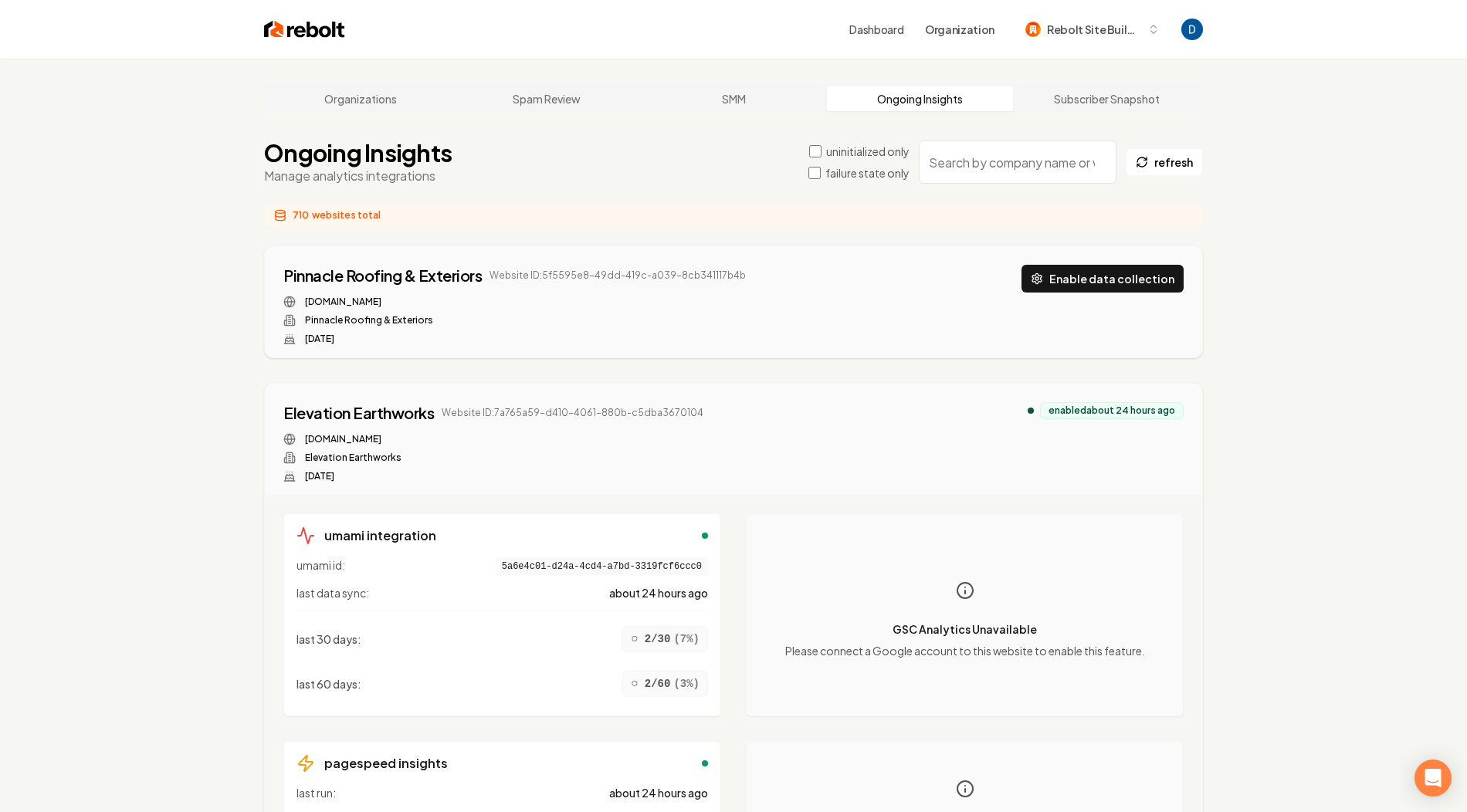
click at [1025, 152] on input "search" at bounding box center [1018, 162] width 197 height 44
paste input "Antz Junk Removal"
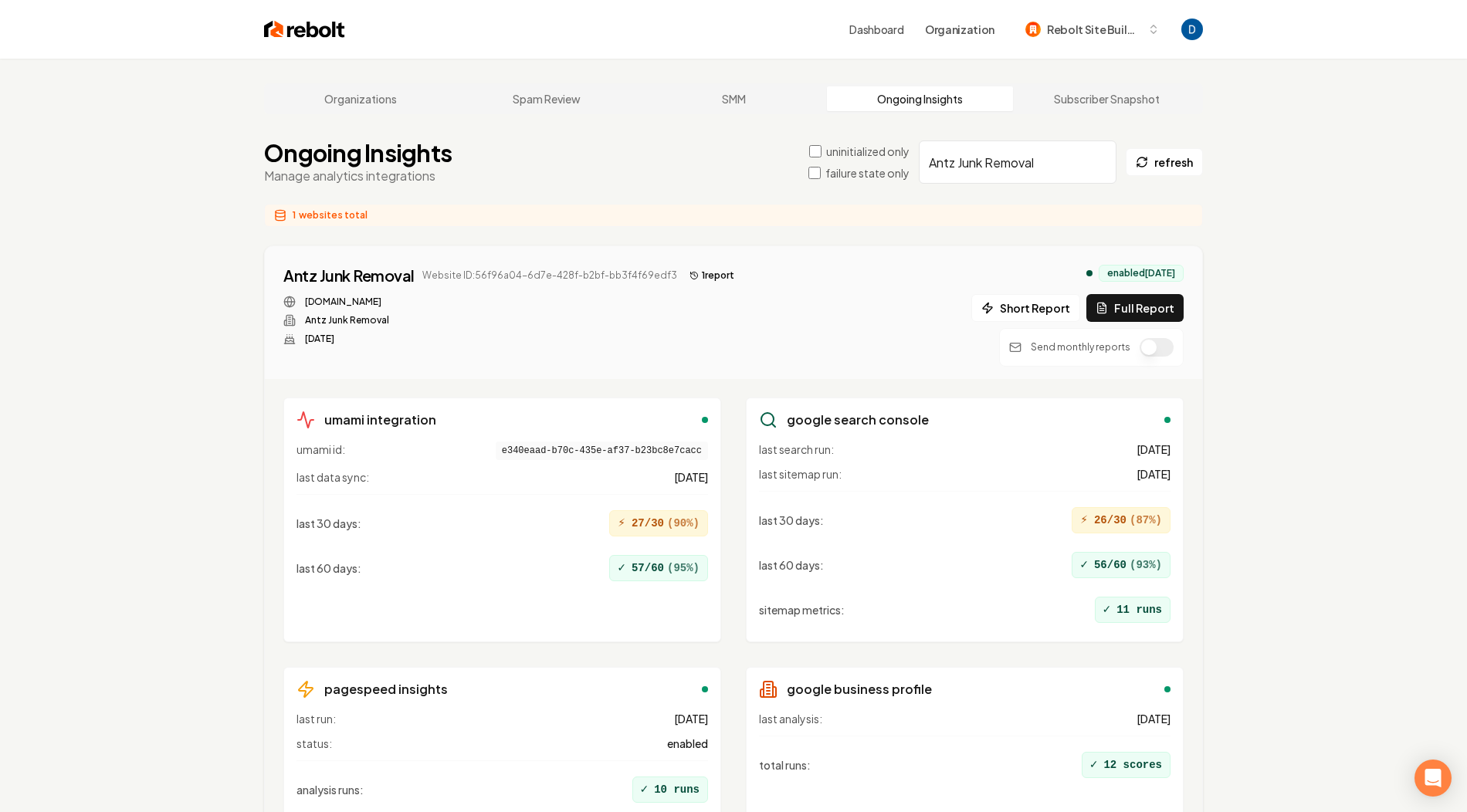
type input "Antz Junk Removal"
click at [1155, 345] on button "button" at bounding box center [1156, 346] width 34 height 18
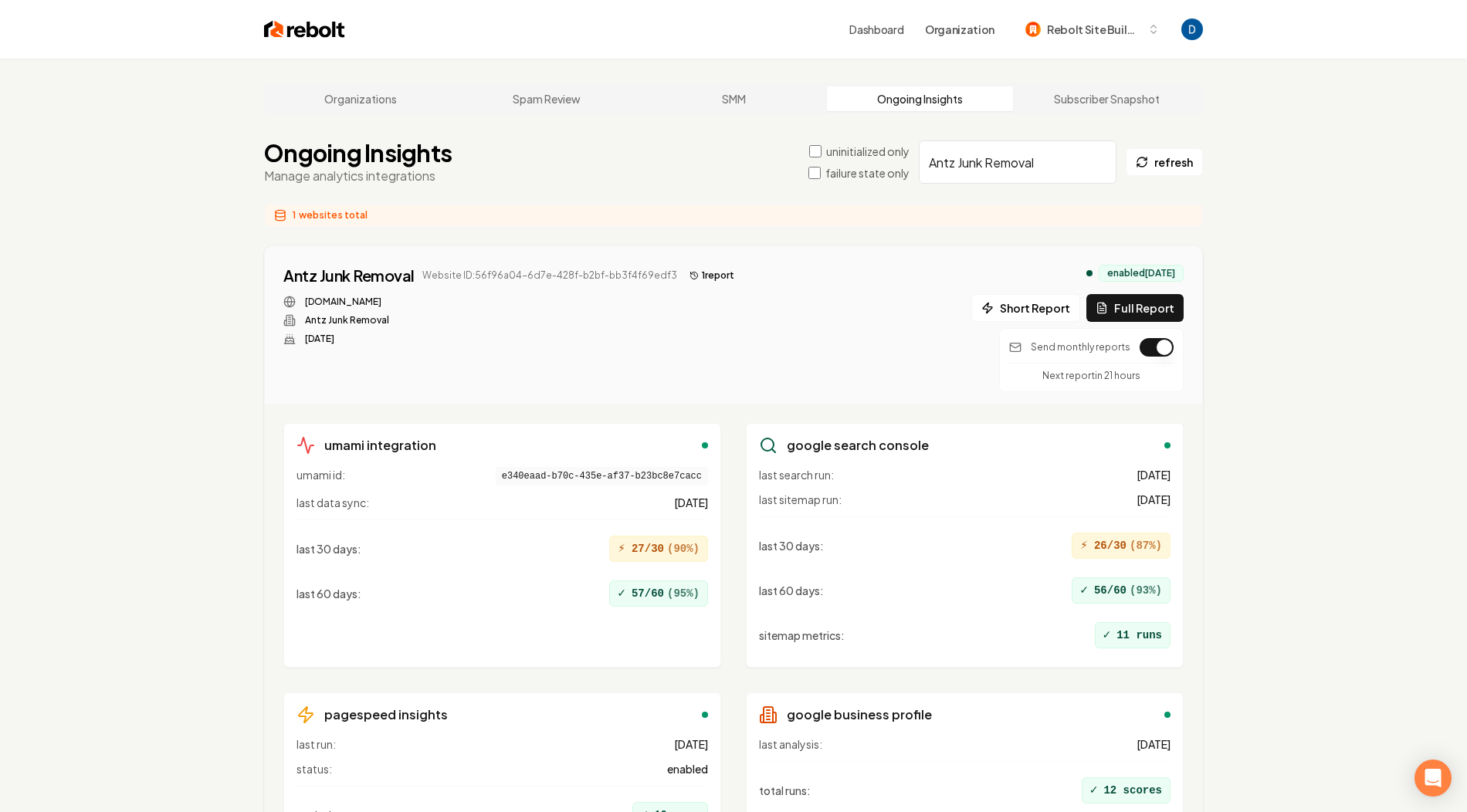
click at [991, 161] on input "Antz Junk Removal" at bounding box center [1018, 162] width 197 height 44
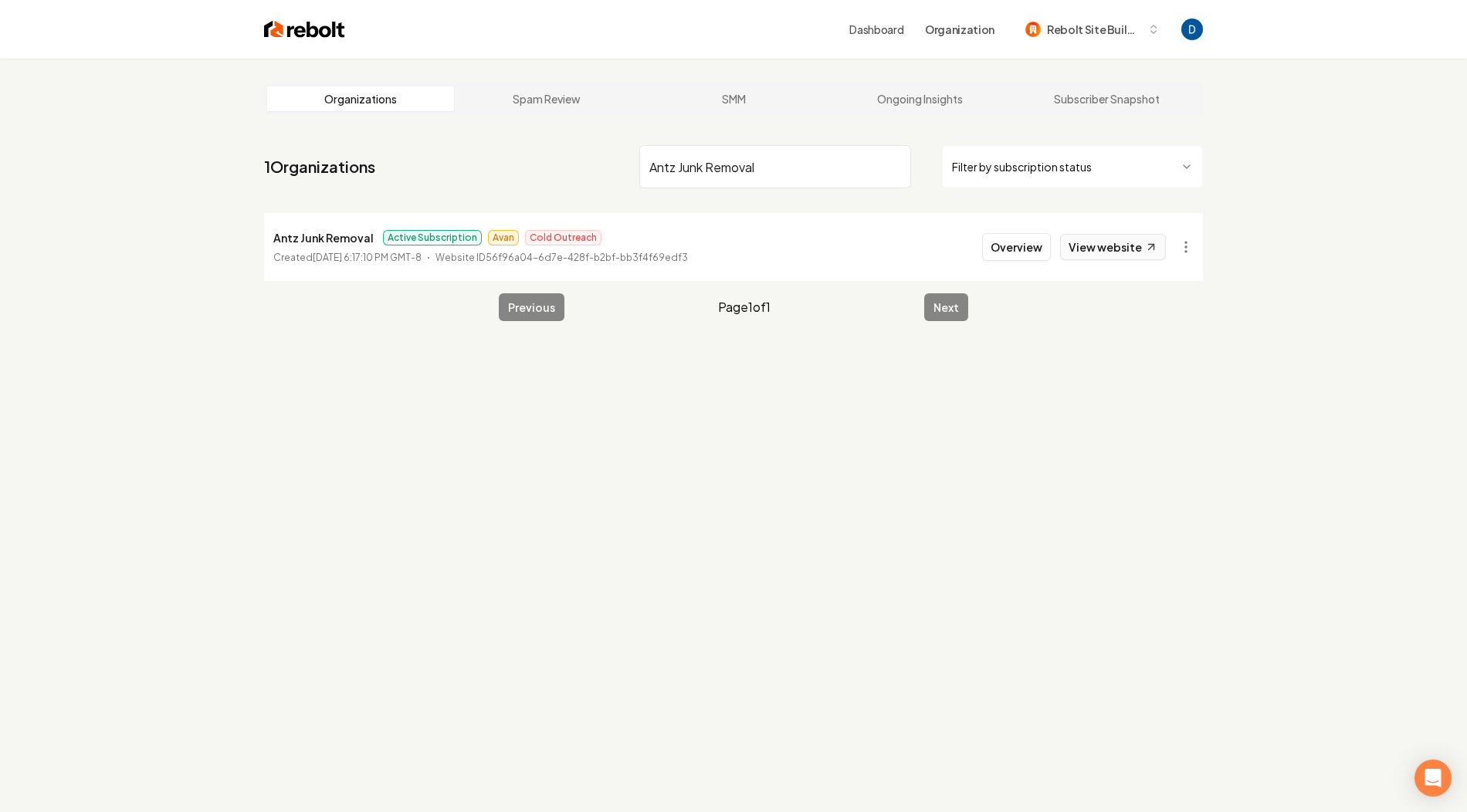
type input "Antz Junk Removal"
click at [1132, 250] on link "View website" at bounding box center [1113, 247] width 106 height 26
click at [319, 244] on p "Relentless Contracting" at bounding box center [336, 237] width 126 height 18
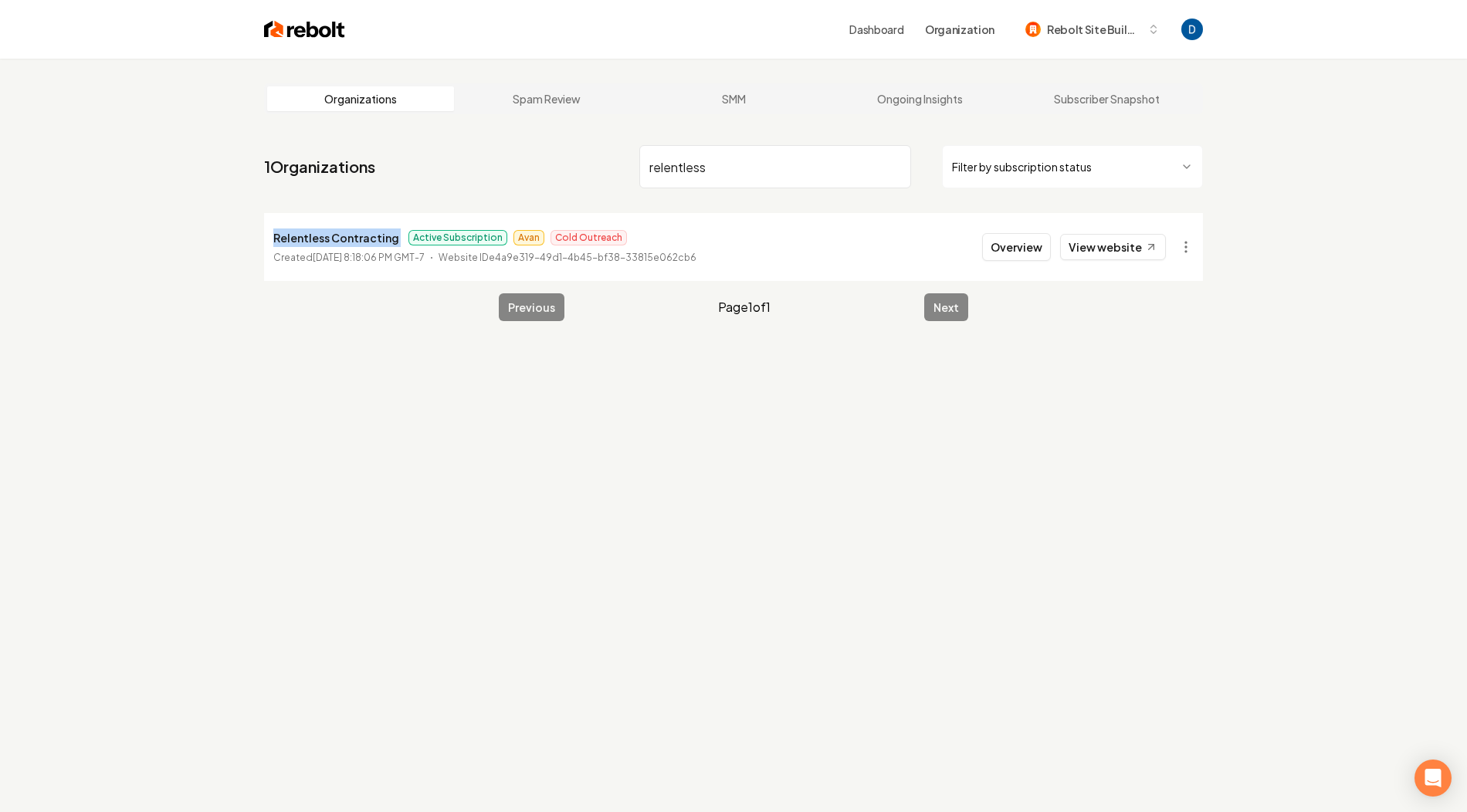
copy p "Relentless Contracting"
click at [675, 177] on input "relentless" at bounding box center [775, 167] width 271 height 44
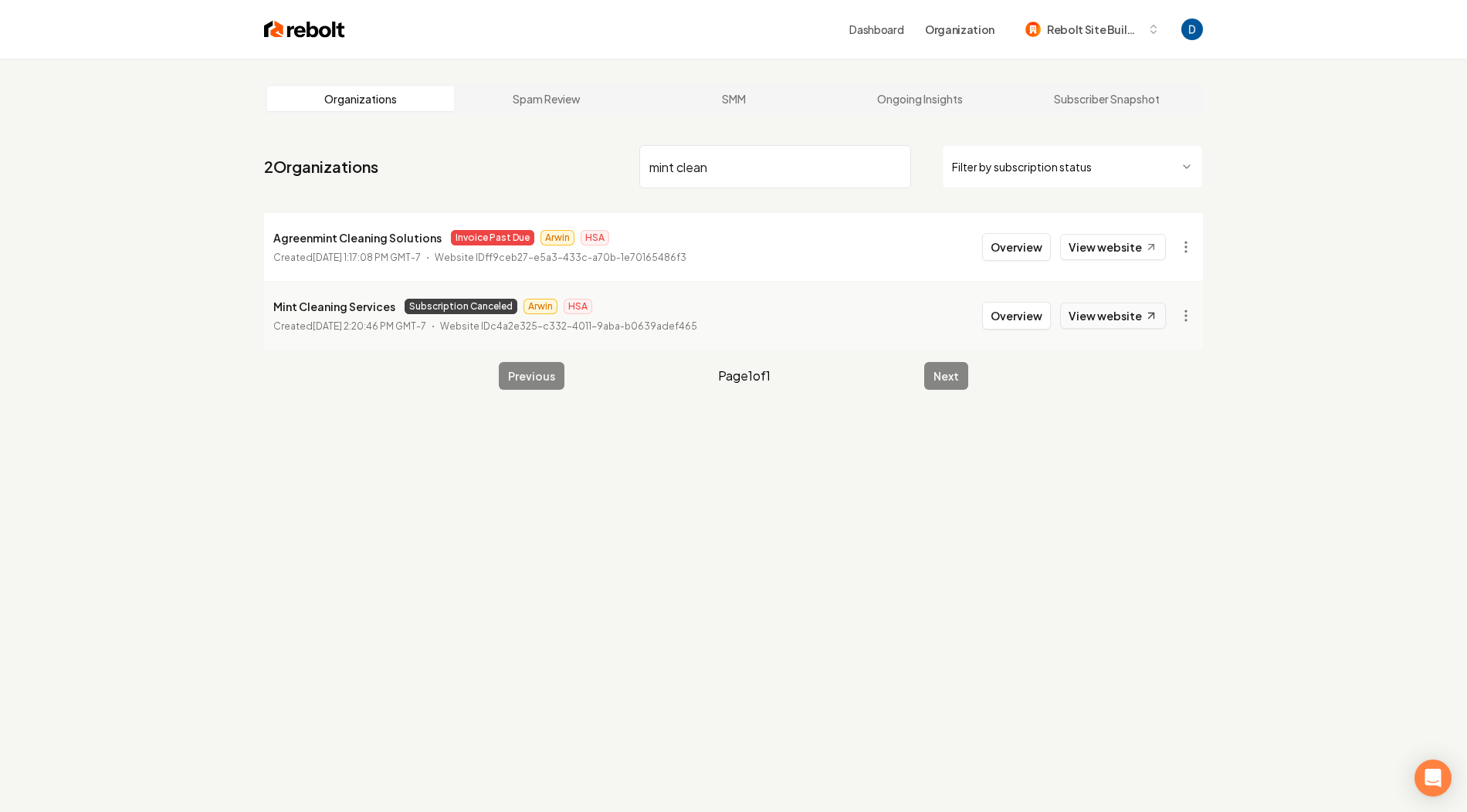
type input "mint clean"
click at [1107, 319] on link "View website" at bounding box center [1113, 316] width 106 height 26
click at [320, 313] on p "Mint Cleaning Services" at bounding box center [334, 306] width 122 height 18
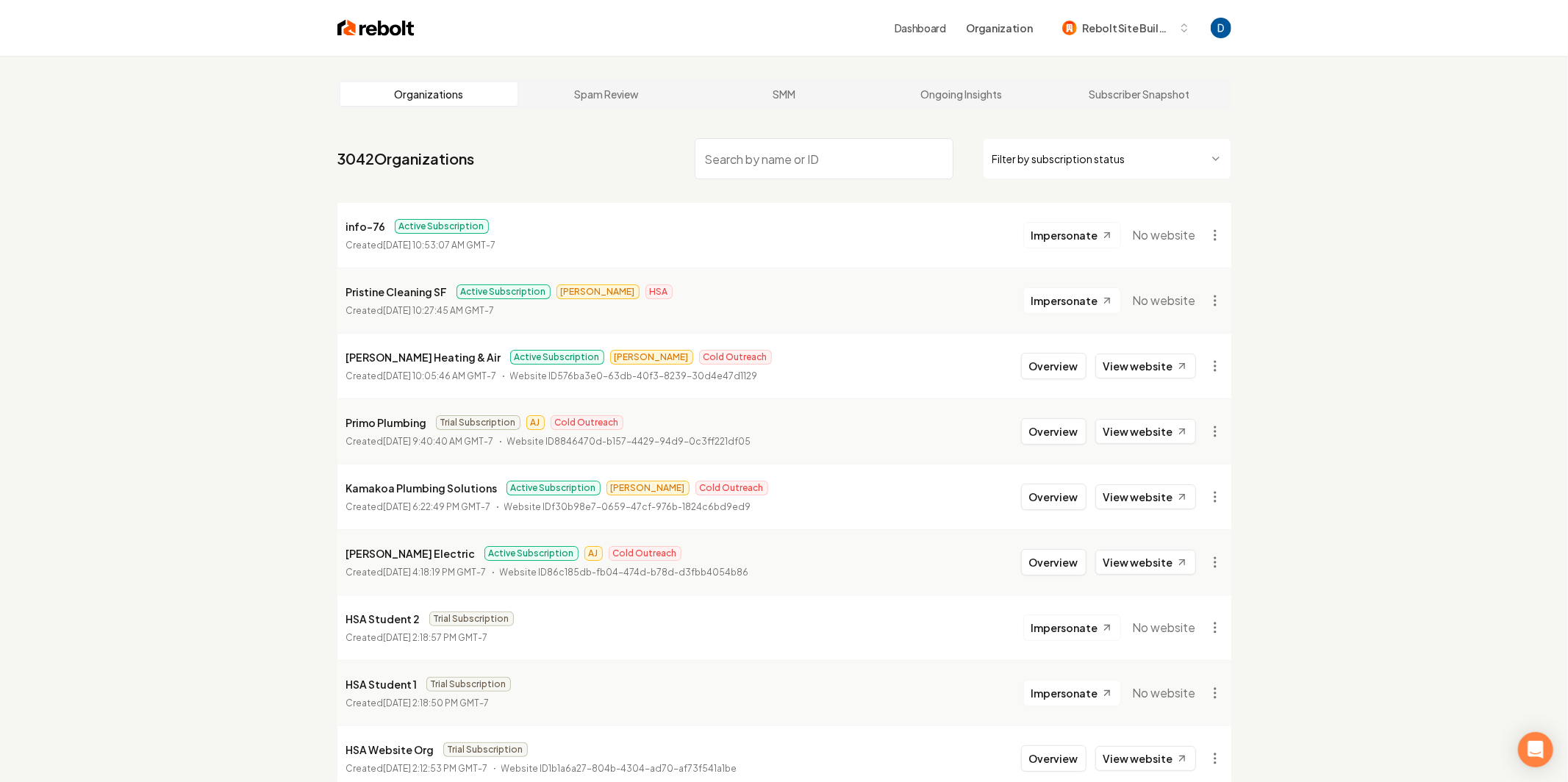
click at [750, 156] on input "search" at bounding box center [823, 159] width 258 height 42
paste input "Relentless Contracting"
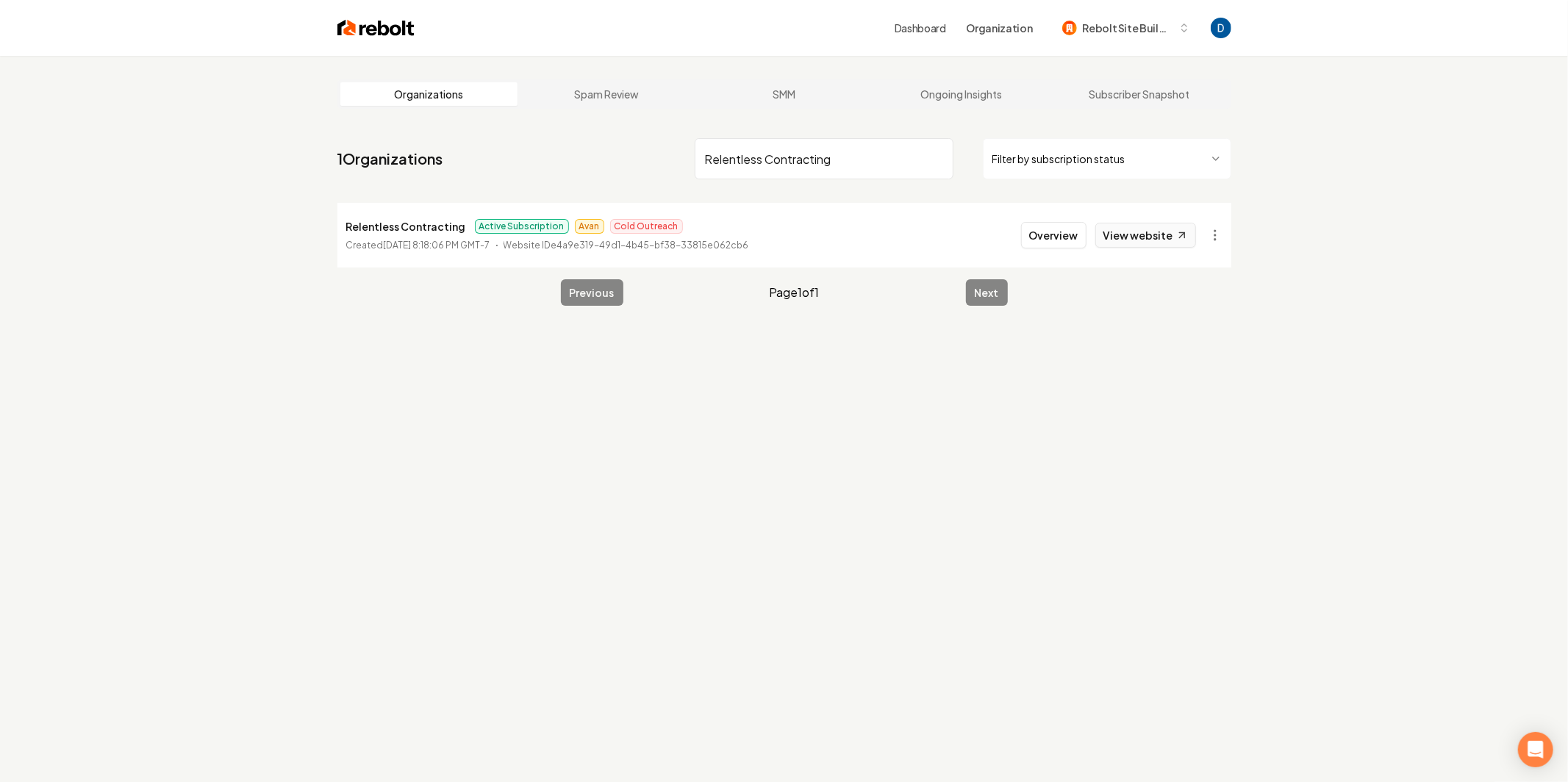
type input "Relentless Contracting"
click at [1143, 223] on link "View website" at bounding box center [1145, 235] width 101 height 25
click at [1042, 227] on button "Overview" at bounding box center [1054, 235] width 66 height 27
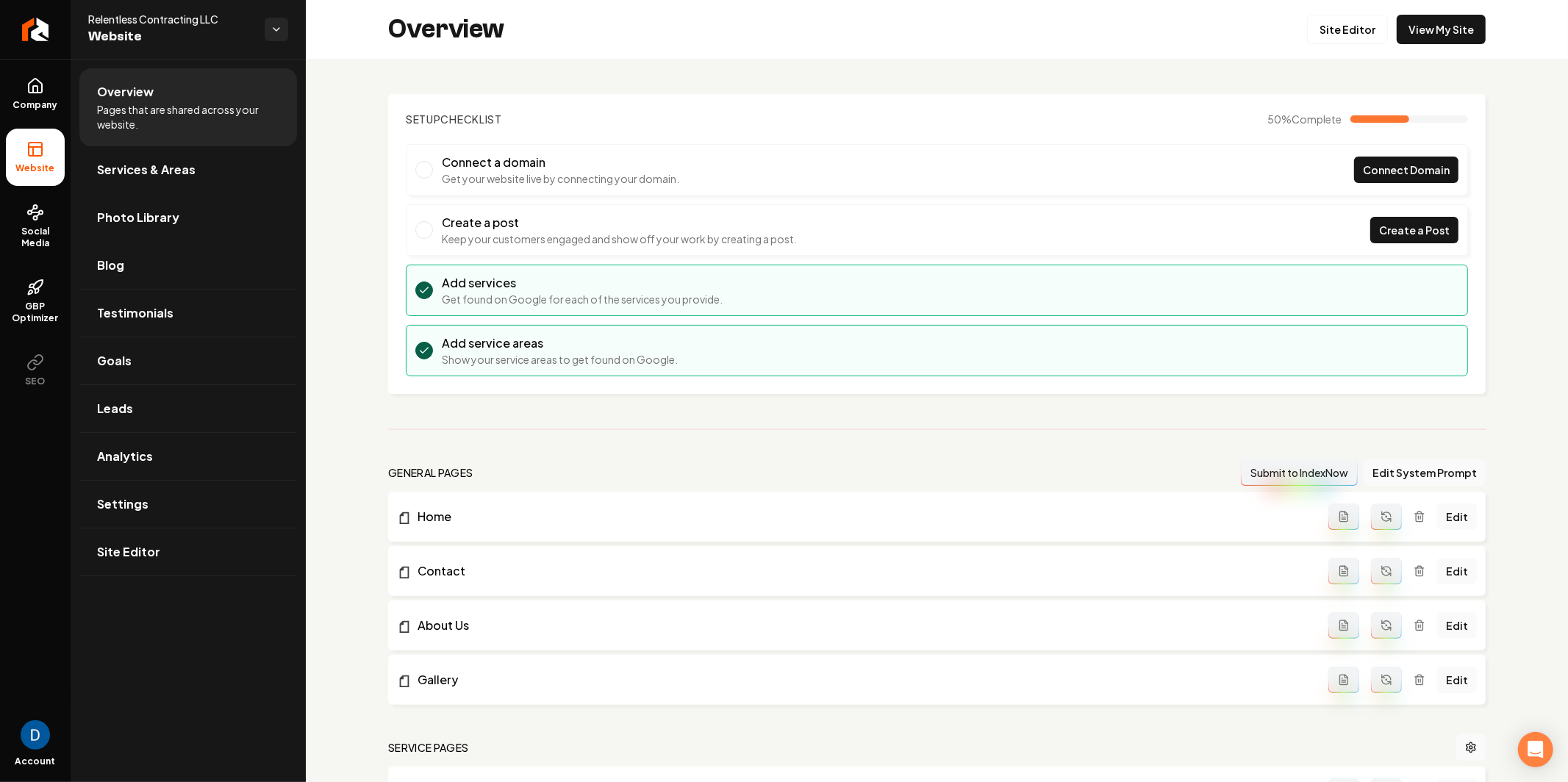
click at [233, 225] on link "Photo Library" at bounding box center [189, 218] width 218 height 47
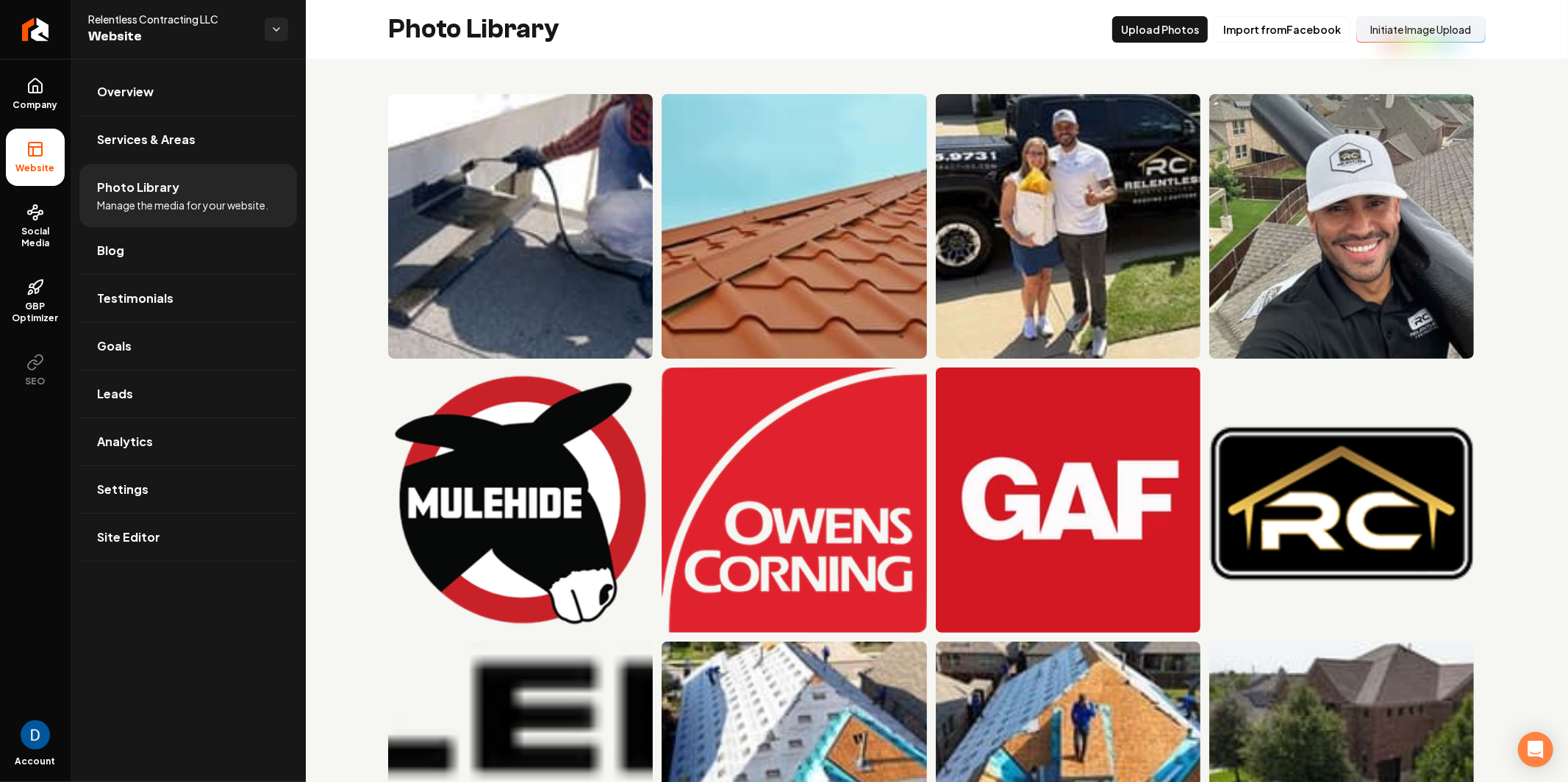
click at [1448, 34] on button "Initiate Image Upload" at bounding box center [1421, 29] width 130 height 27
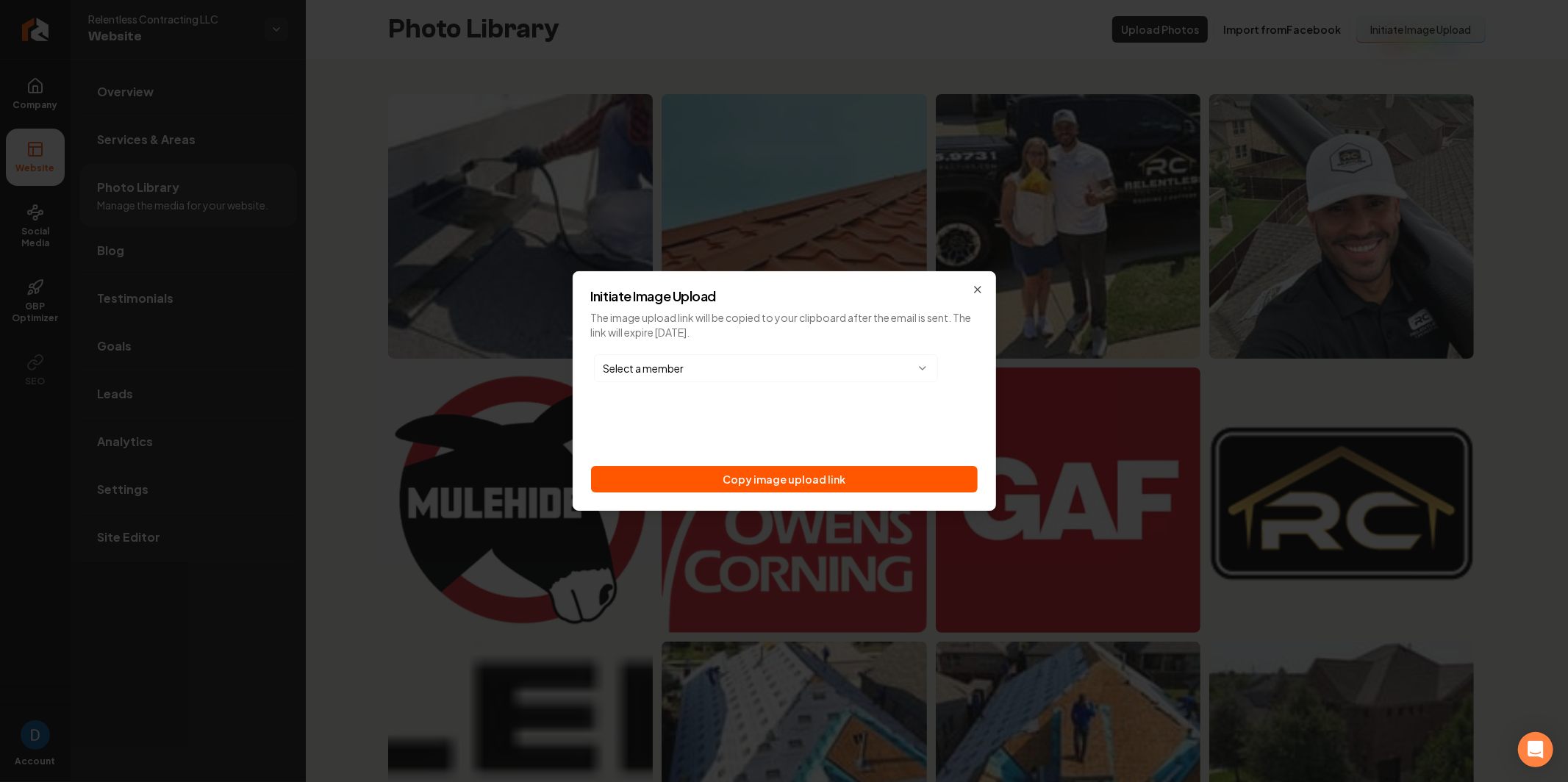
click at [702, 363] on body "Company Website Social Media GBP Optimizer SEO Account Relentless Contracting L…" at bounding box center [784, 391] width 1568 height 782
click at [800, 478] on button "Send image upload email and copy link" at bounding box center [784, 480] width 386 height 27
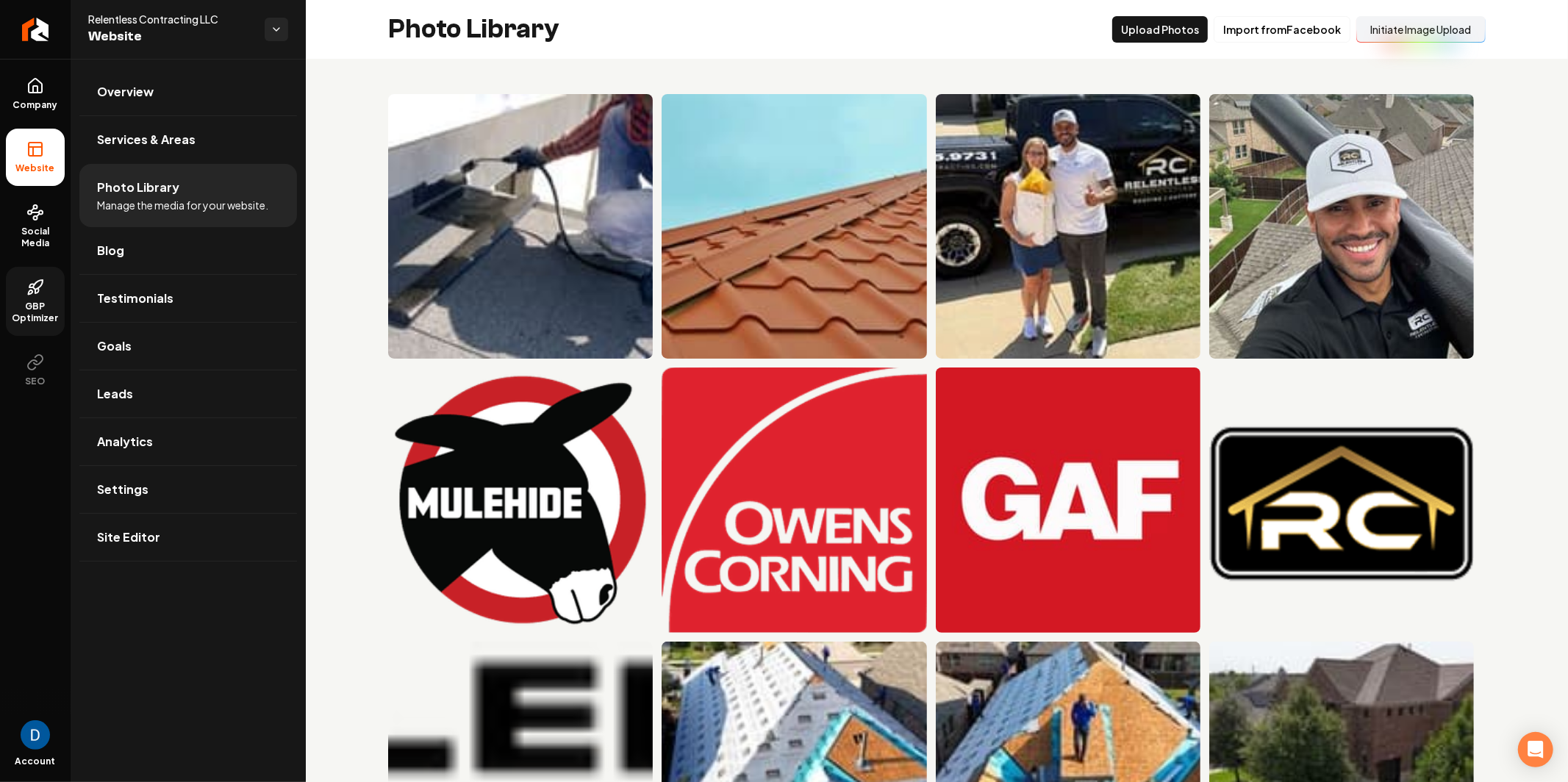
click at [28, 307] on span "GBP Optimizer" at bounding box center [35, 312] width 59 height 23
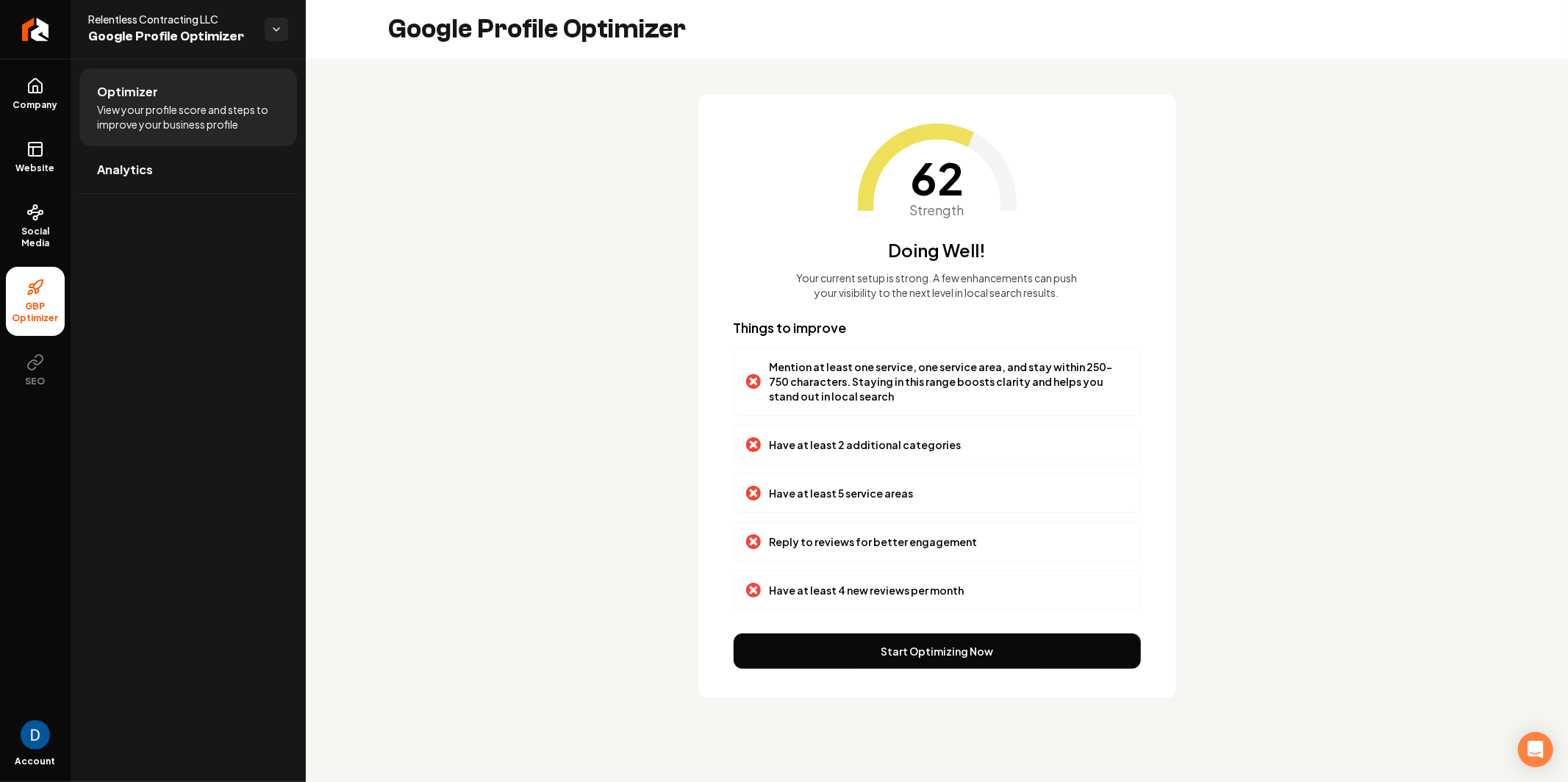
click at [853, 376] on p "Mention at least one service, one service area, and stay within 250-750 charact…" at bounding box center [949, 381] width 359 height 44
drag, startPoint x: 853, startPoint y: 376, endPoint x: 848, endPoint y: 416, distance: 40.3
click at [853, 376] on p "Mention at least one service, one service area, and stay within 250-750 charact…" at bounding box center [949, 381] width 359 height 44
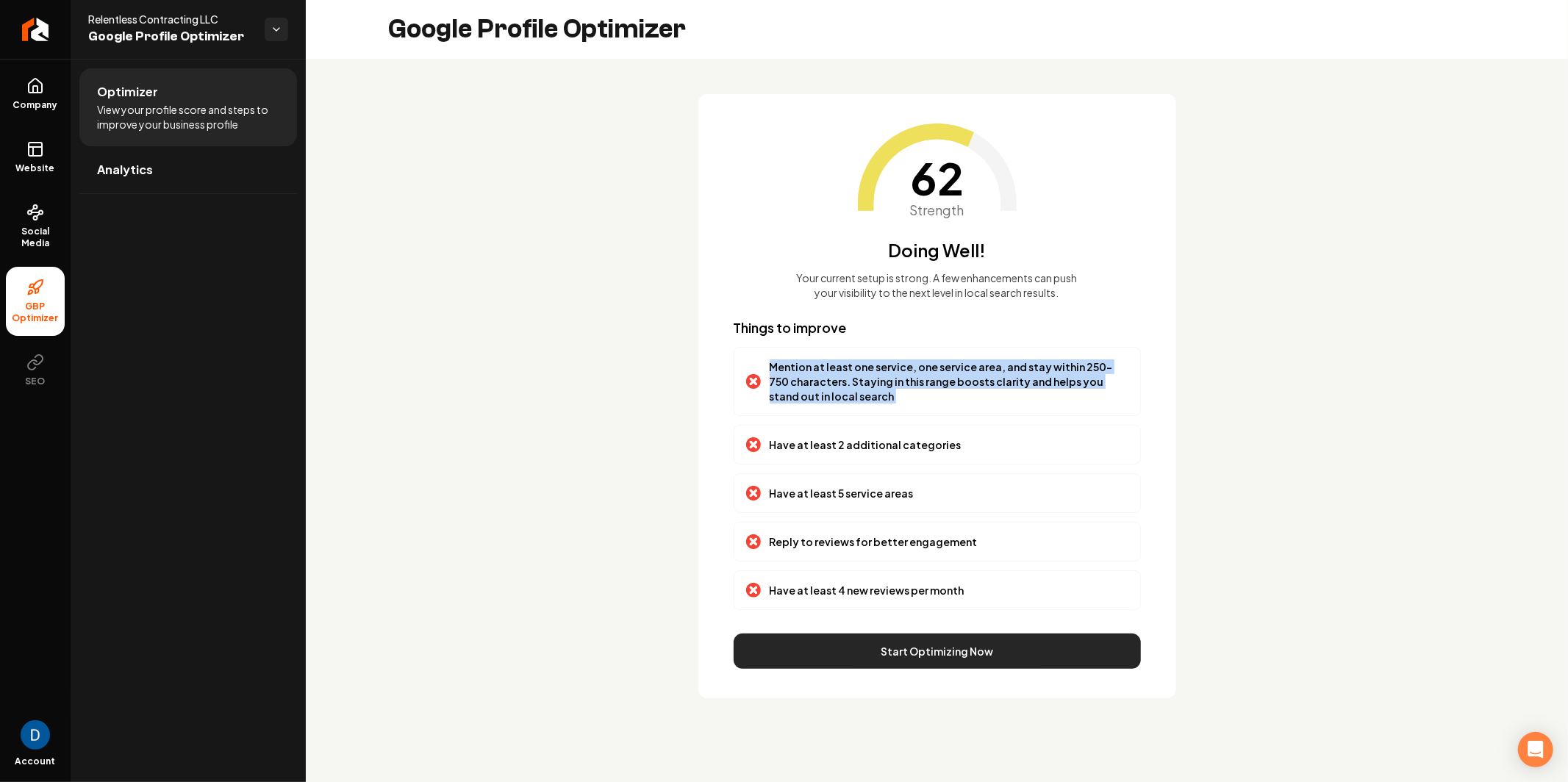
click at [966, 653] on button "Start Optimizing Now" at bounding box center [937, 652] width 407 height 35
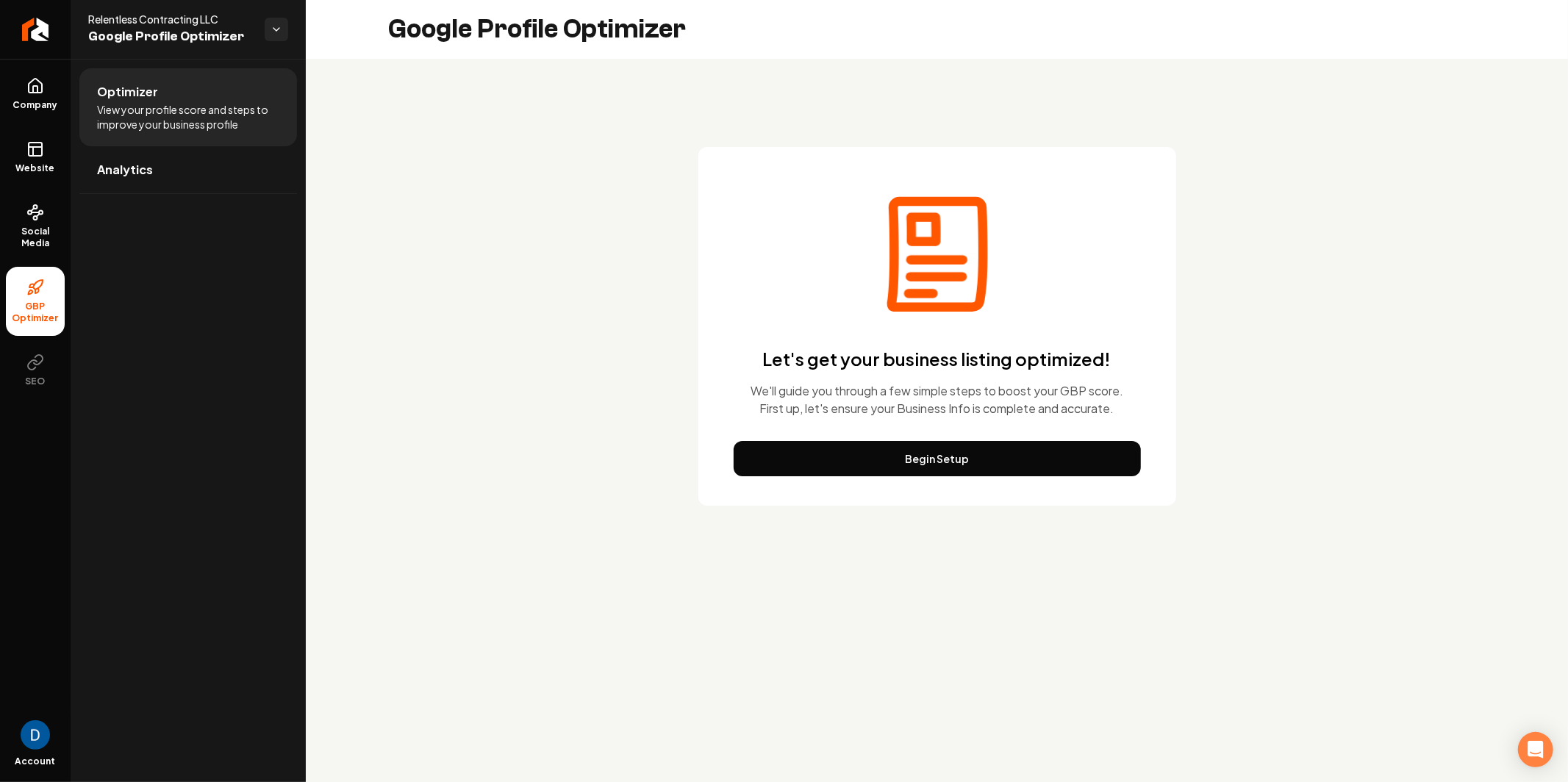
click at [1025, 436] on div "Let's get your business listing optimized! We'll guide you through a few simple…" at bounding box center [936, 327] width 478 height 359
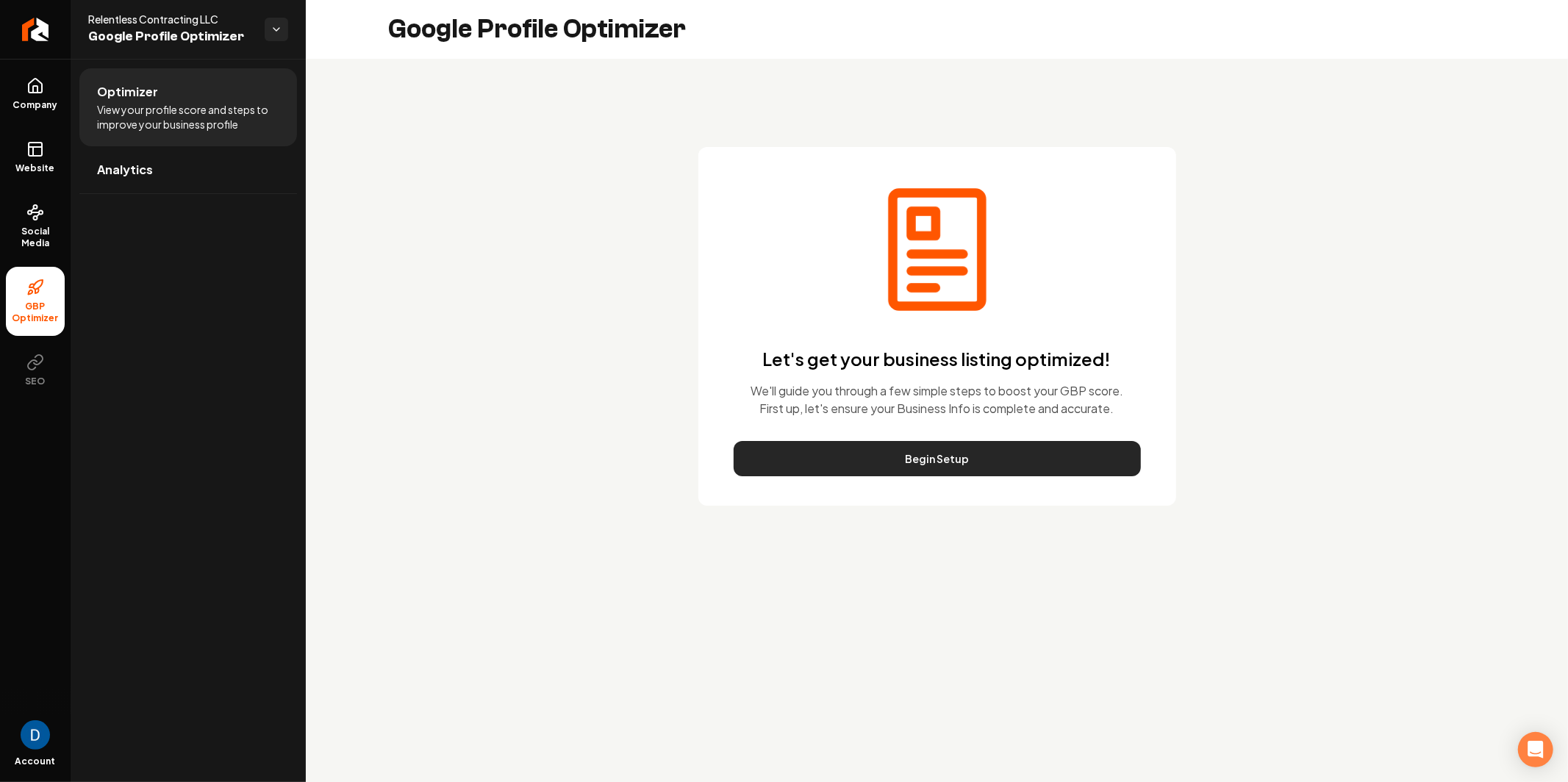
click at [1011, 454] on button "Begin Setup" at bounding box center [937, 459] width 407 height 35
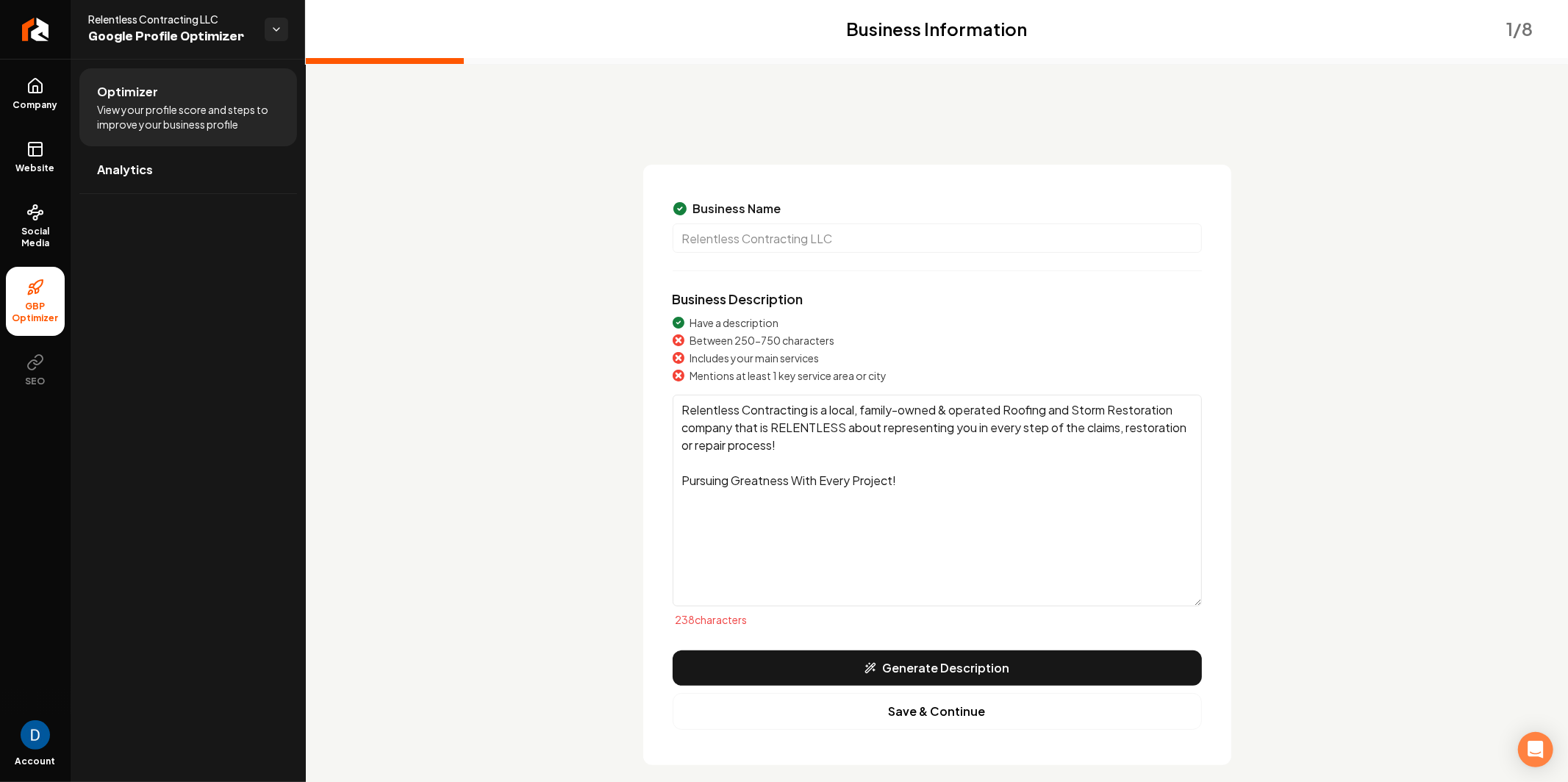
click at [944, 478] on textarea "Relentless Contracting is a local, family-owned & operated Roofing and Storm Re…" at bounding box center [936, 500] width 529 height 212
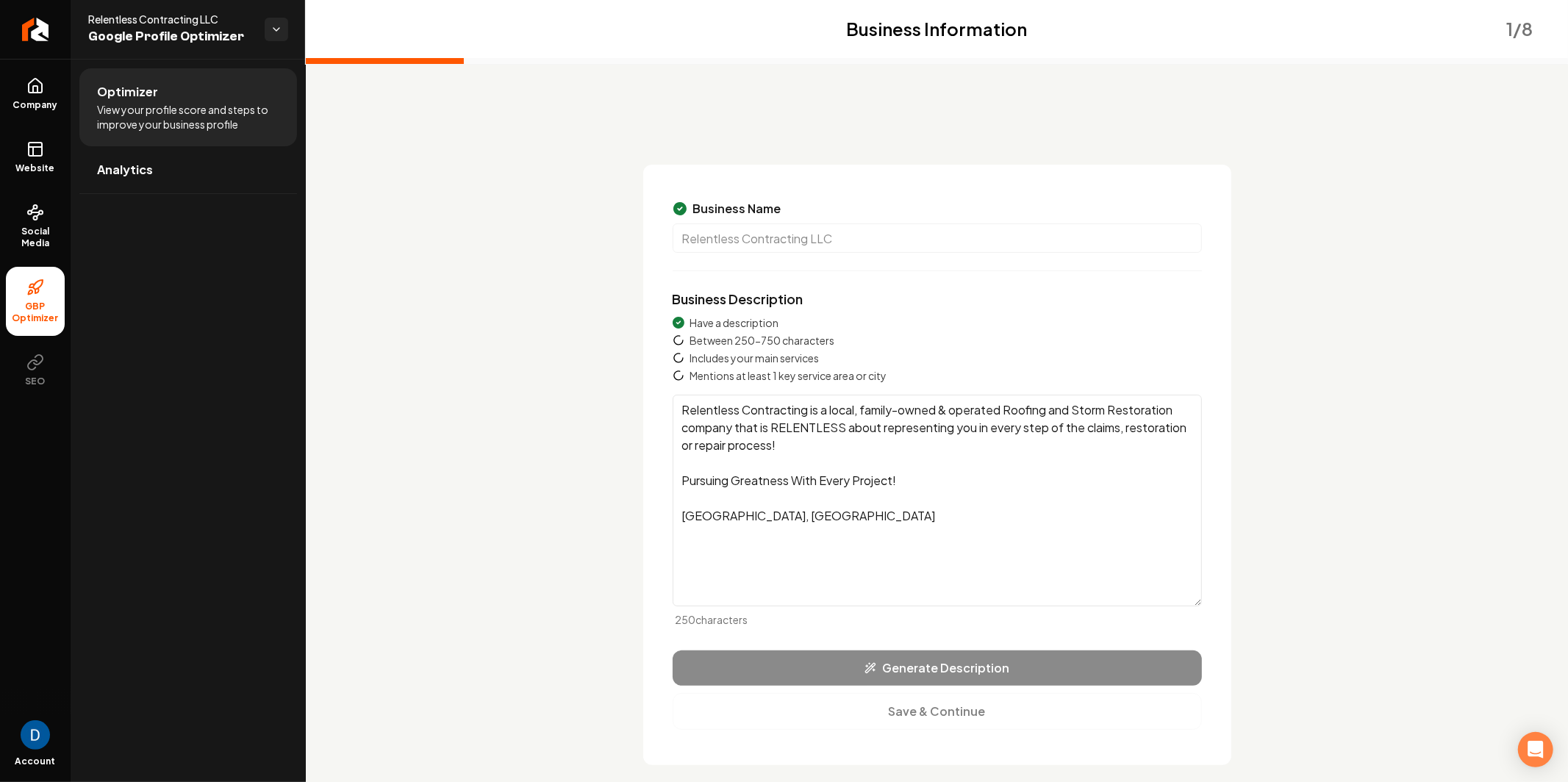
click at [940, 679] on div "Generate Description Save & Continue" at bounding box center [936, 691] width 529 height 80
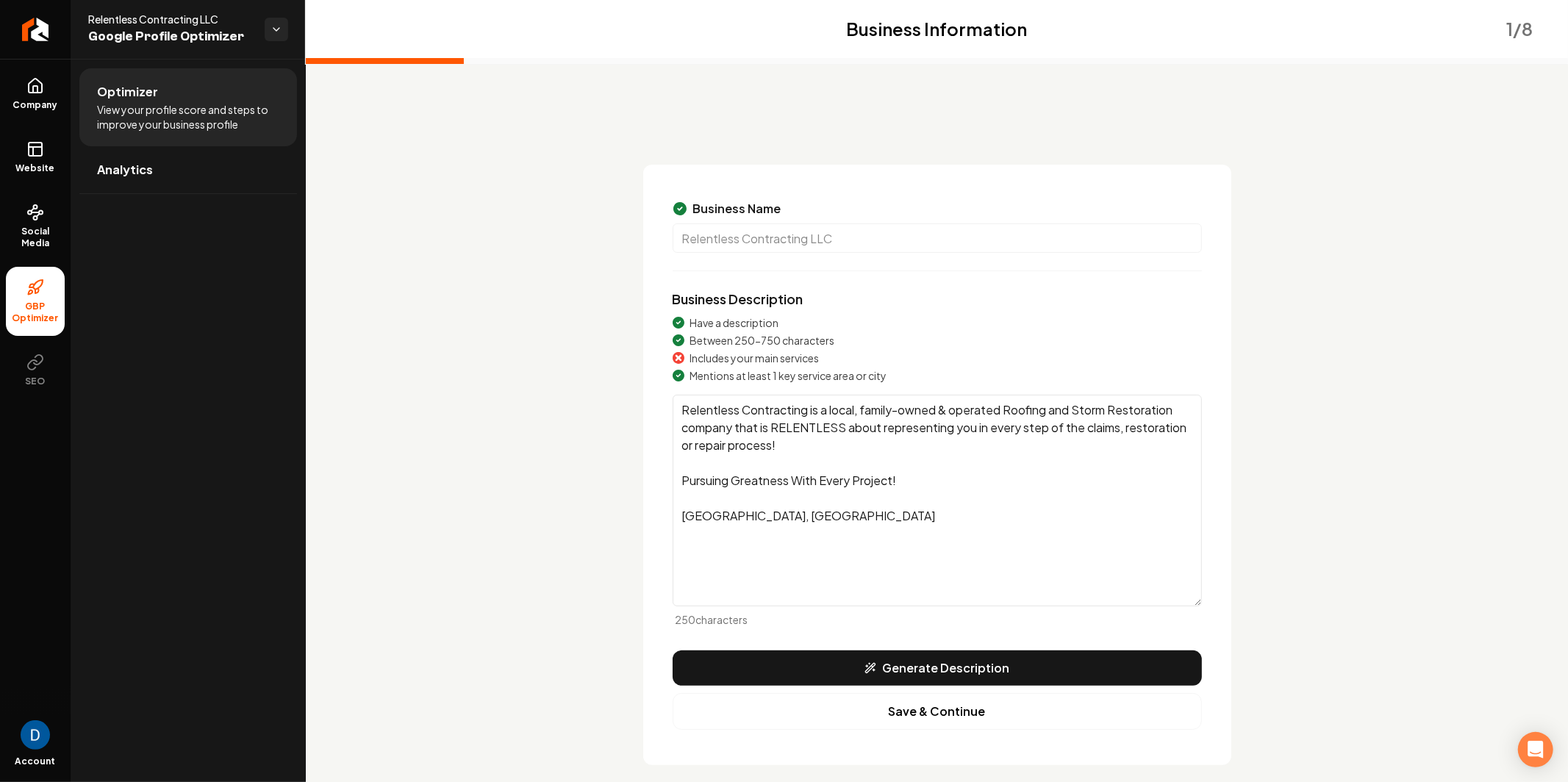
click at [754, 537] on textarea "Relentless Contracting is a local, family-owned & operated Roofing and Storm Re…" at bounding box center [936, 500] width 529 height 212
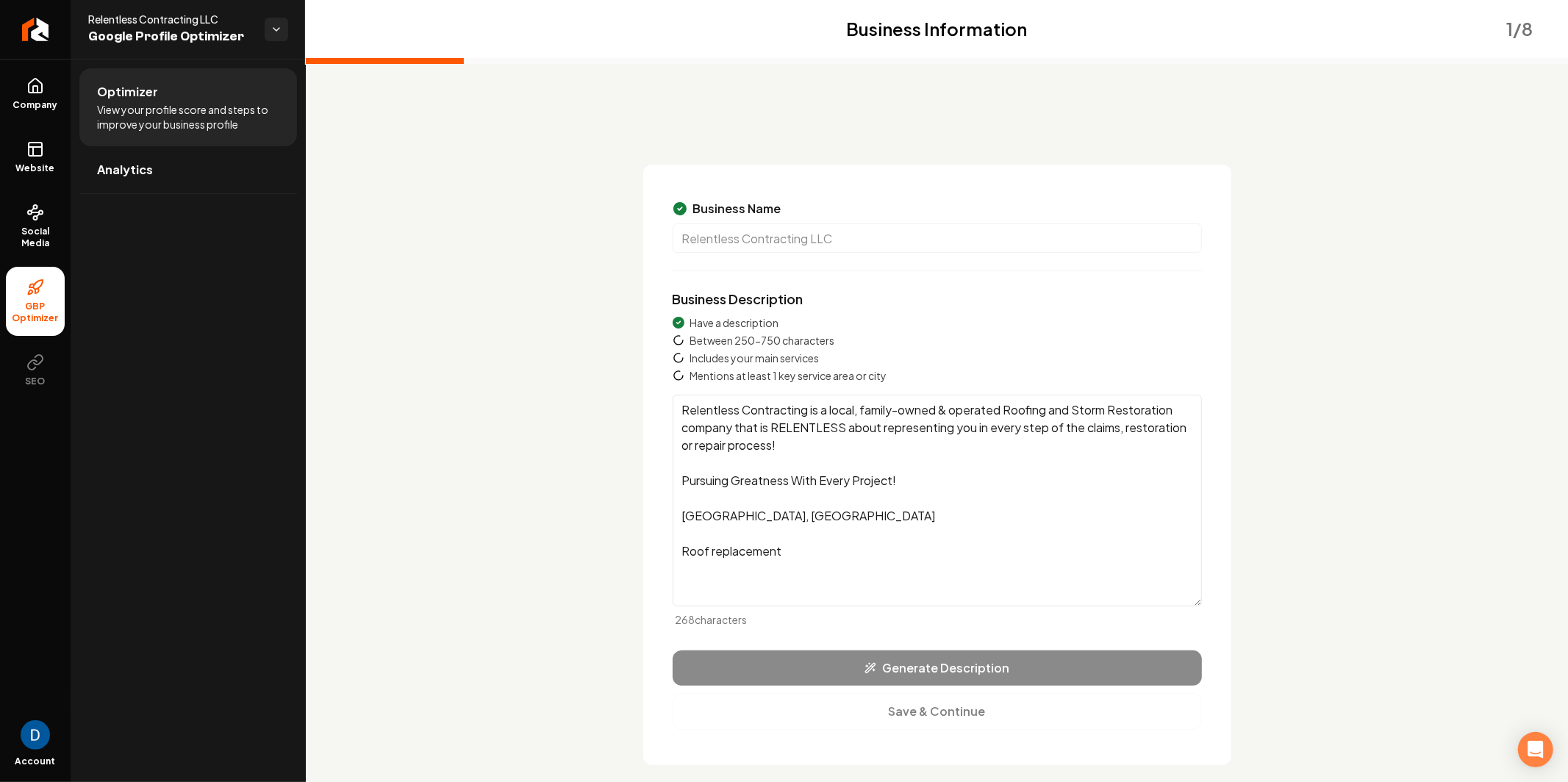
click at [799, 552] on textarea "Relentless Contracting is a local, family-owned & operated Roofing and Storm Re…" at bounding box center [936, 500] width 529 height 212
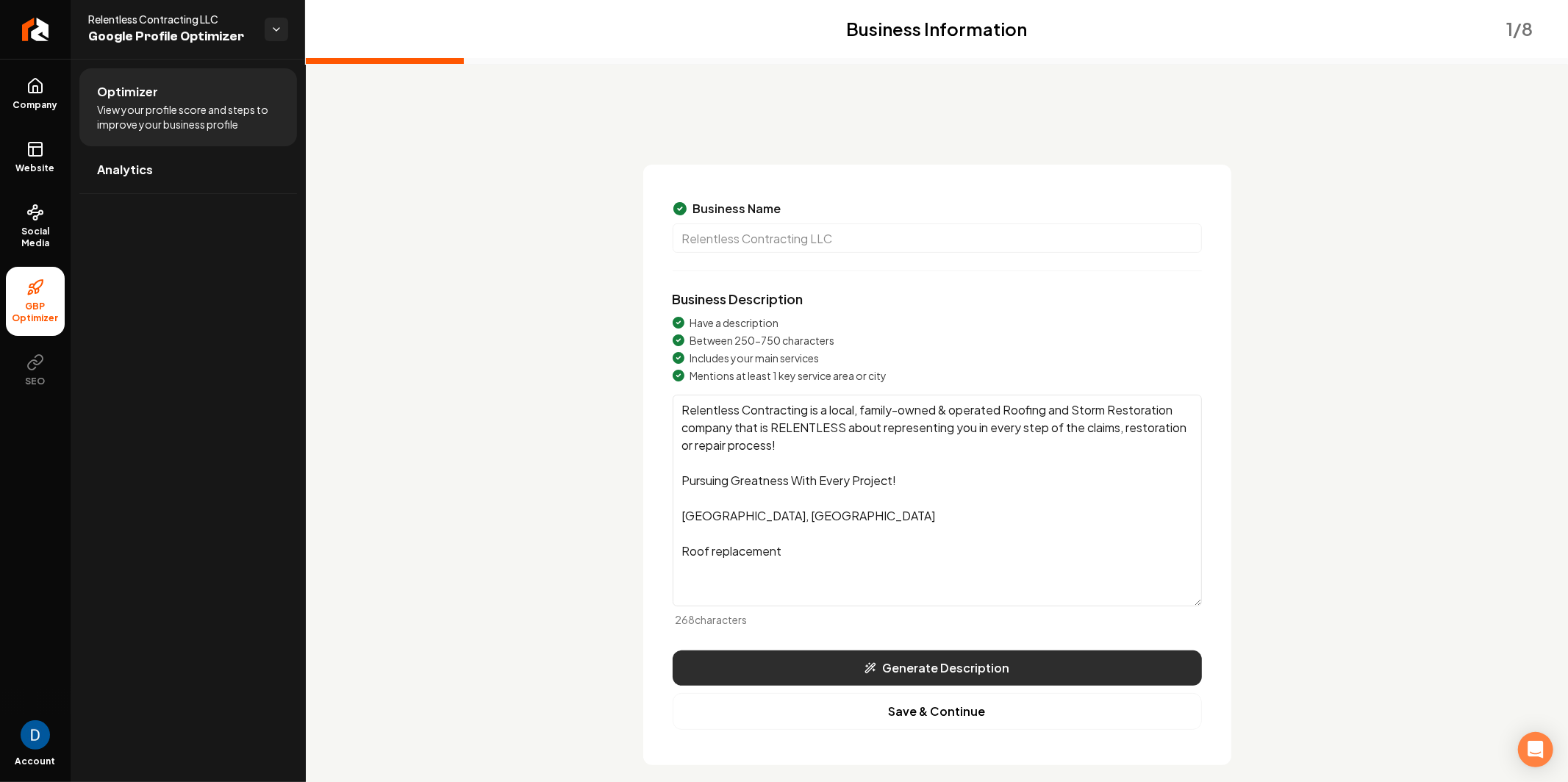
click at [917, 678] on button "Generate Description" at bounding box center [936, 668] width 529 height 35
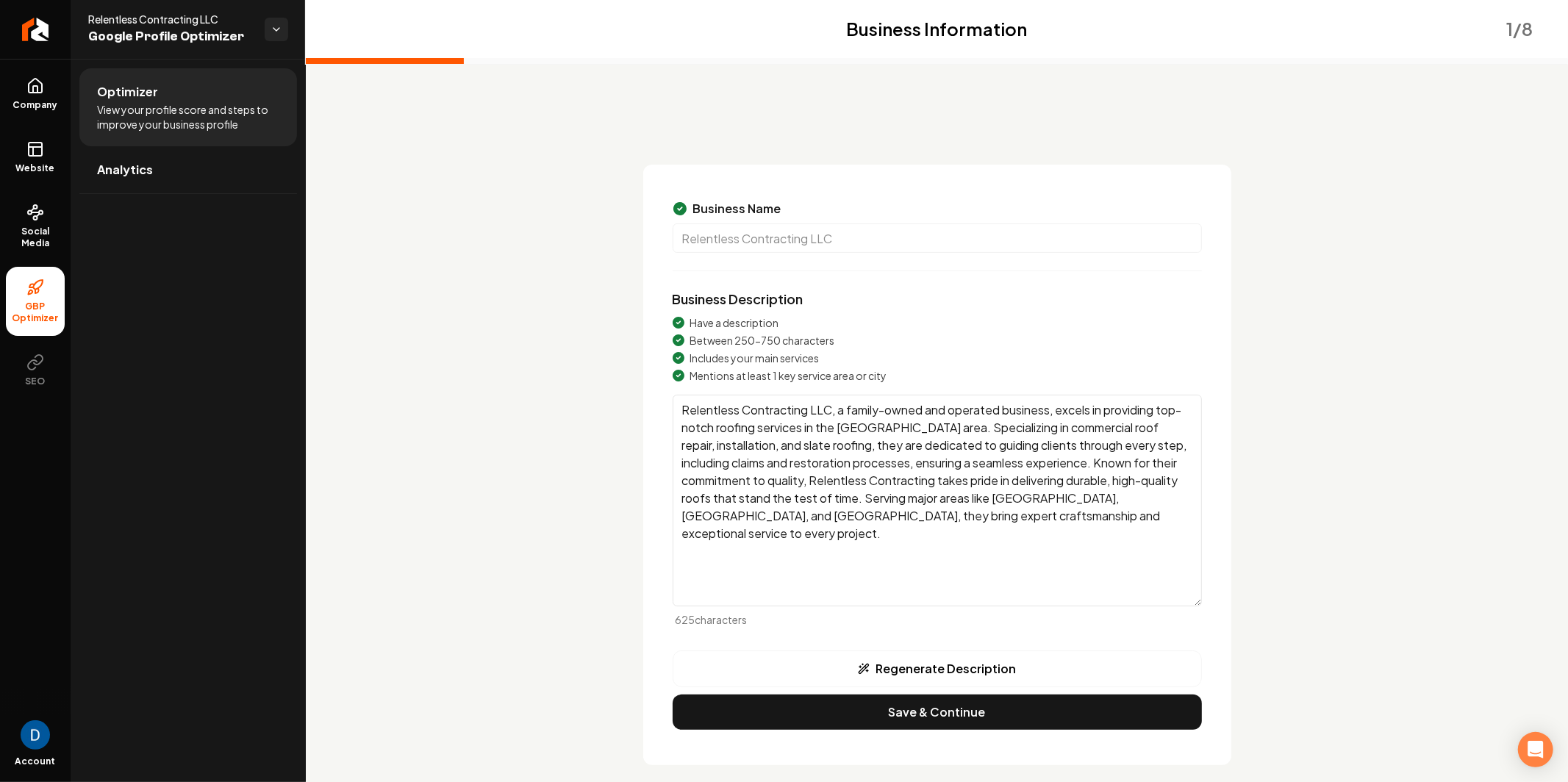
click at [1059, 424] on textarea "Relentless Contracting LLC, a family-owned and operated business, excels in pro…" at bounding box center [936, 500] width 529 height 212
drag, startPoint x: 1051, startPoint y: 429, endPoint x: 1182, endPoint y: 428, distance: 131.0
click at [1182, 428] on textarea "Relentless Contracting LLC, a family-owned and operated business, excels in pro…" at bounding box center [936, 500] width 529 height 212
click at [1044, 460] on textarea "Relentless Contracting LLC, a family-owned and operated business, excels in pro…" at bounding box center [936, 500] width 529 height 212
click at [1144, 515] on textarea "Relentless Contracting LLC, a family-owned and operated business, excels in pro…" at bounding box center [936, 500] width 529 height 212
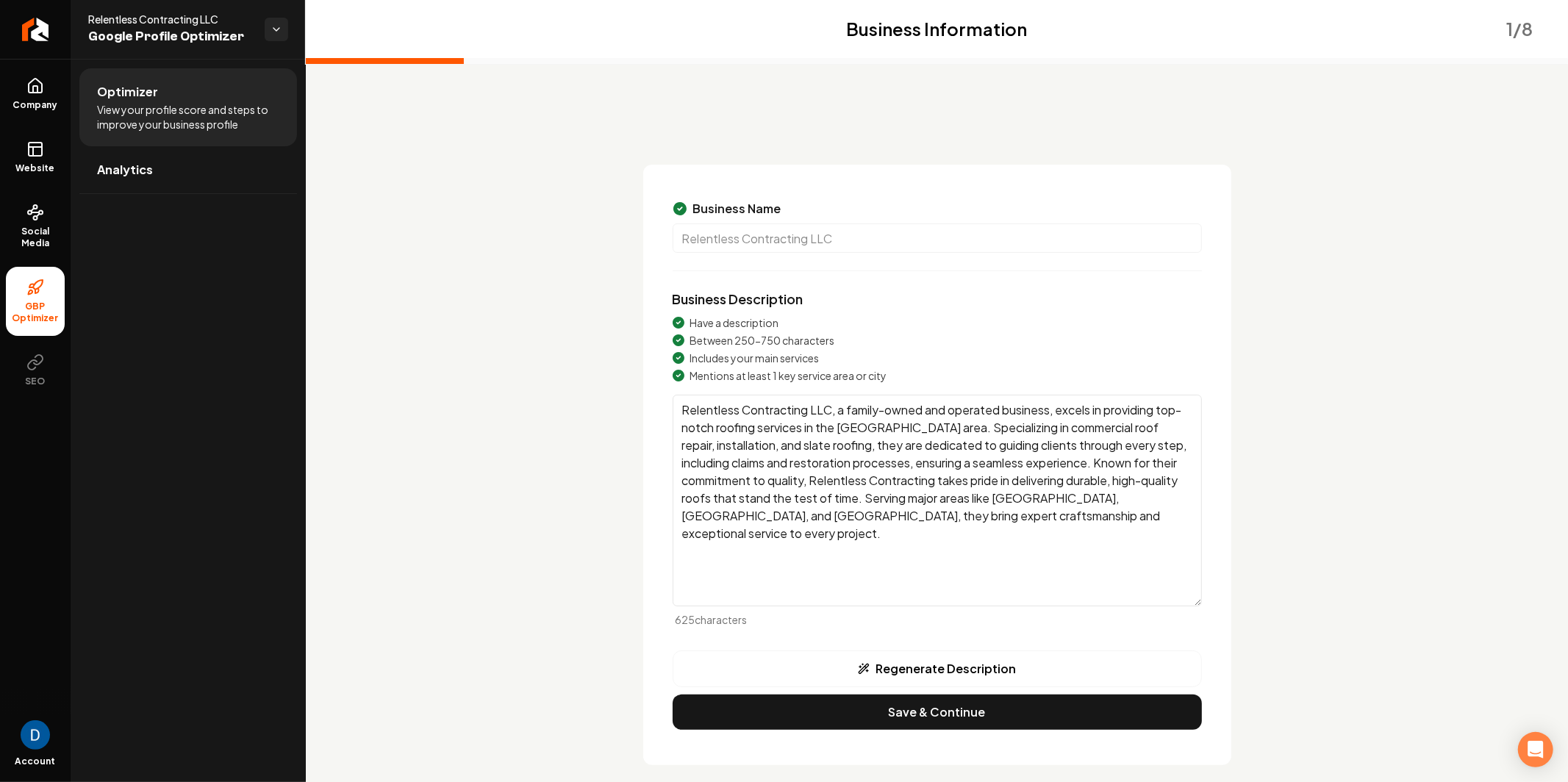
click at [1090, 433] on textarea "Relentless Contracting LLC, a family-owned and operated business, excels in pro…" at bounding box center [936, 500] width 529 height 212
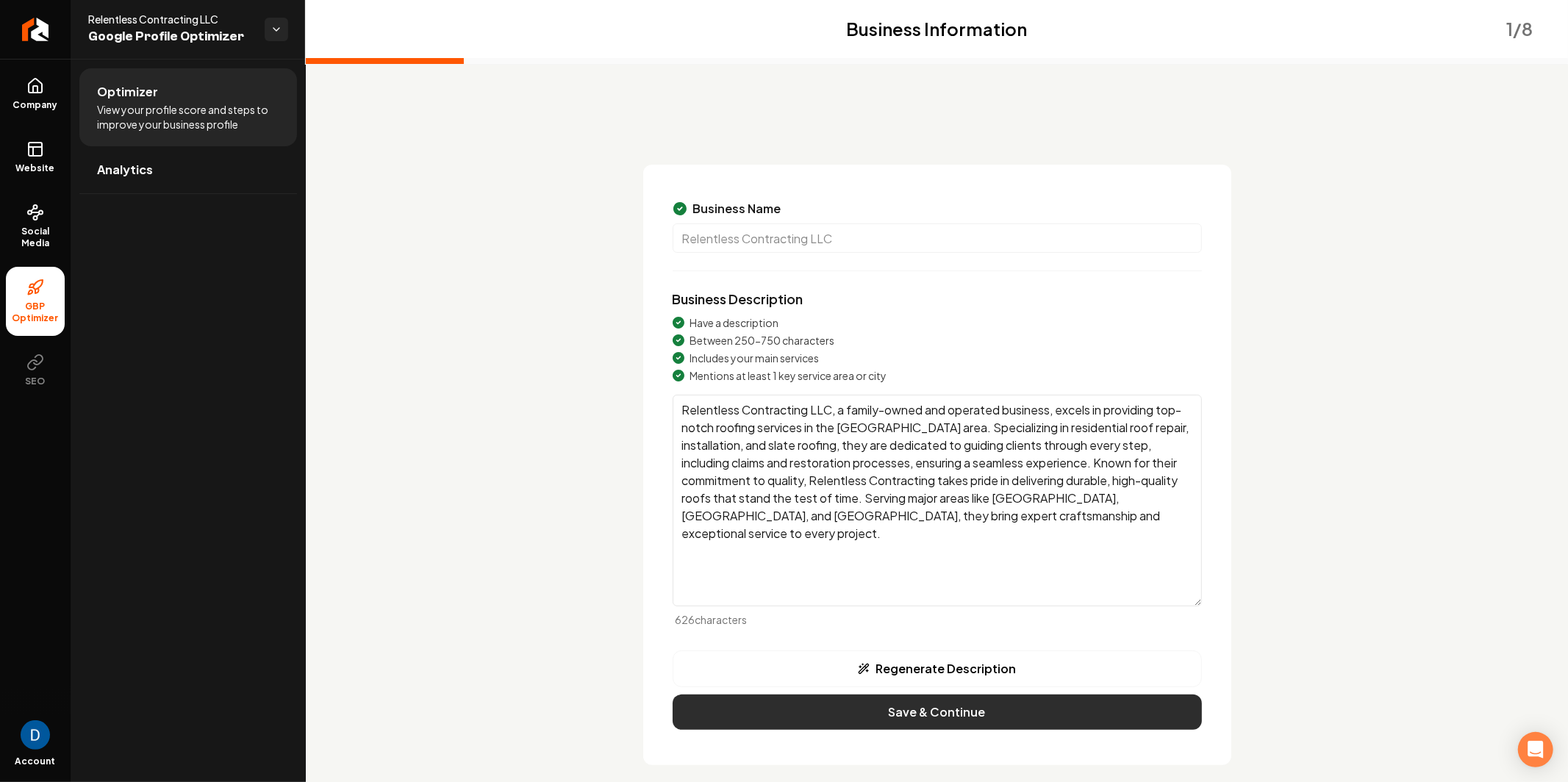
type textarea "Relentless Contracting LLC, a family-owned and operated business, excels in pro…"
click at [942, 713] on button "Save & Continue" at bounding box center [936, 712] width 529 height 35
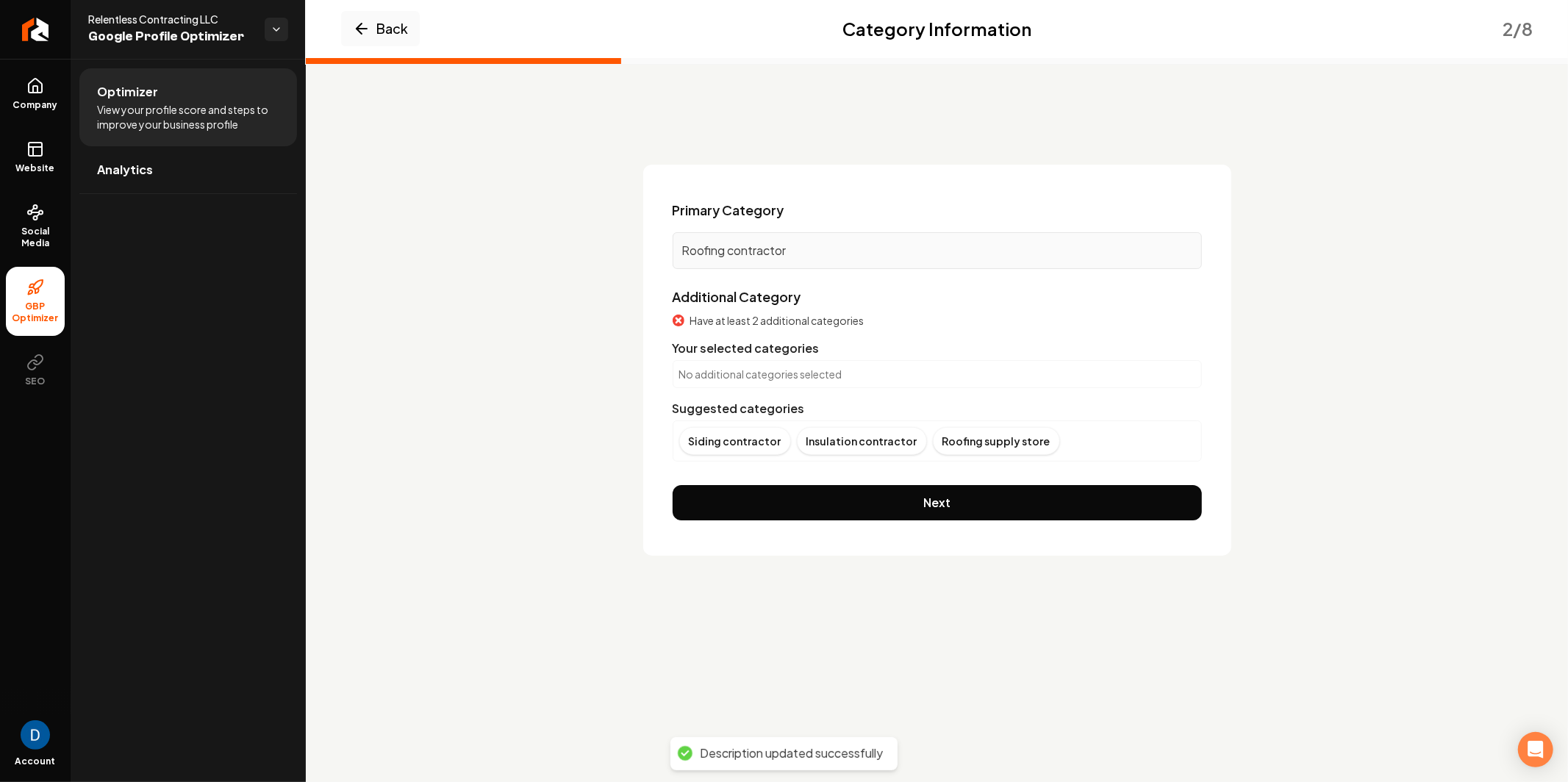
click at [1079, 514] on button "Next" at bounding box center [936, 503] width 529 height 35
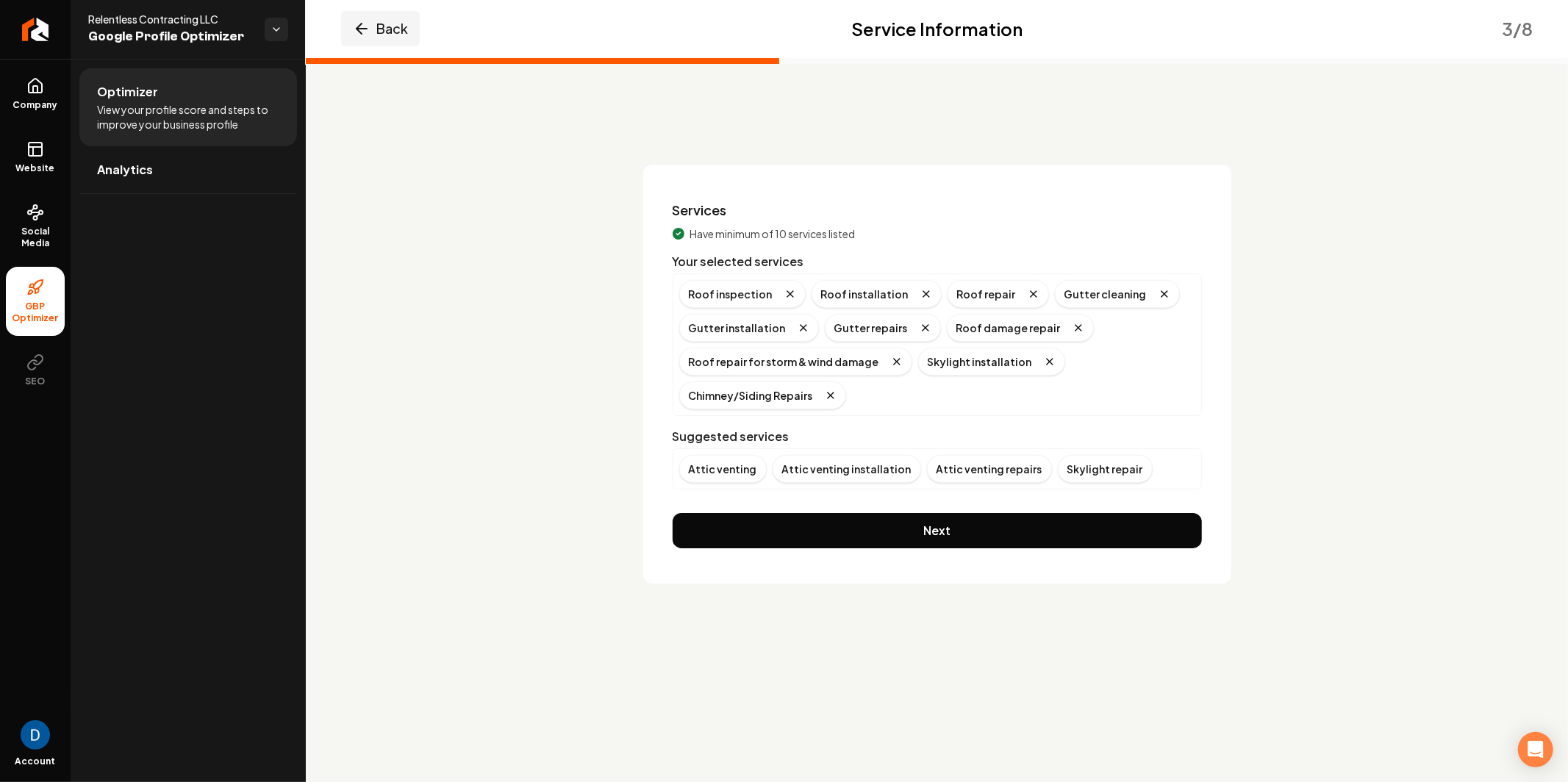
click at [379, 28] on button "Back" at bounding box center [380, 28] width 79 height 35
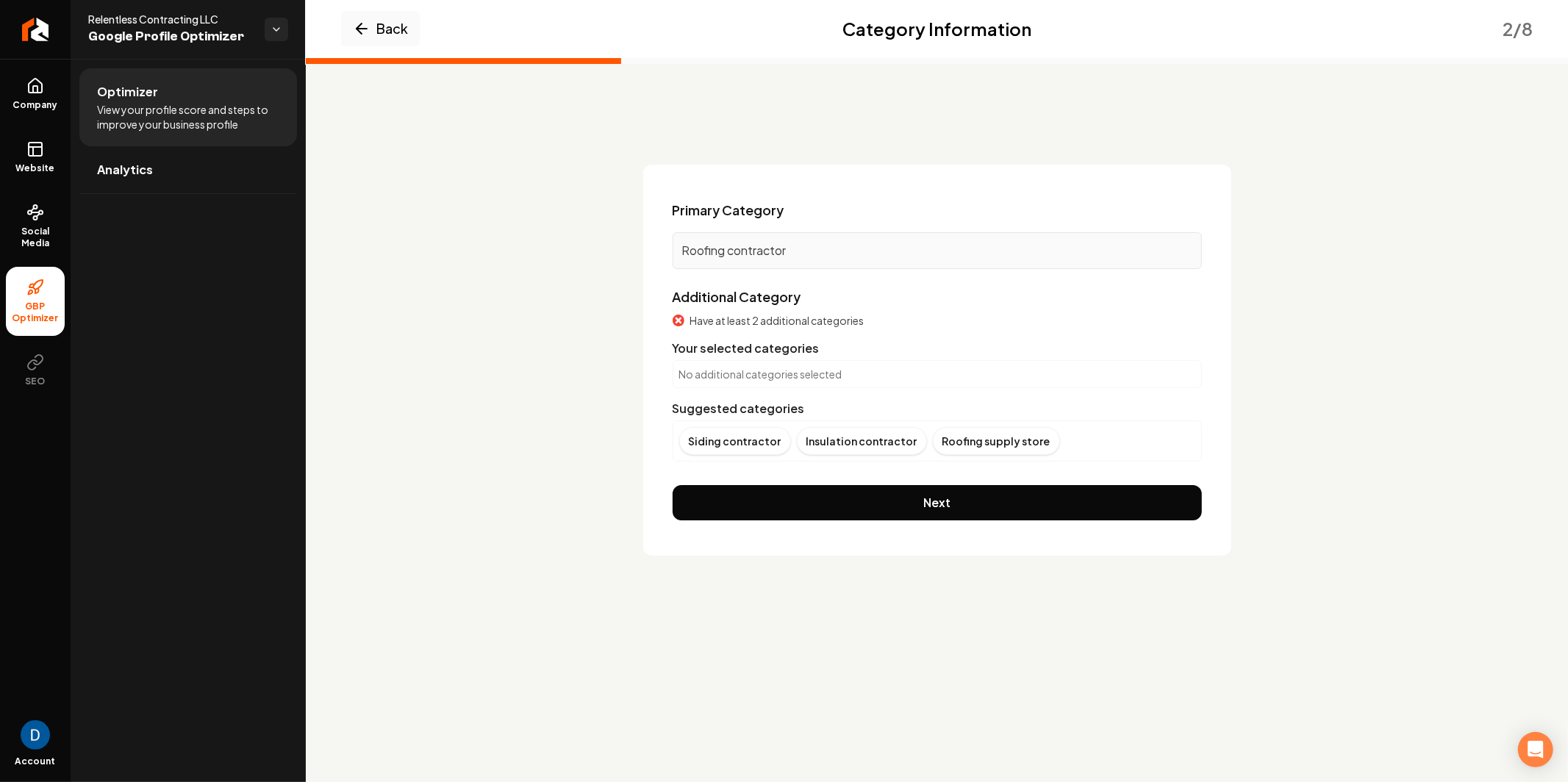
drag, startPoint x: 832, startPoint y: 354, endPoint x: 828, endPoint y: 368, distance: 14.6
click at [832, 357] on div "Your selected categories" at bounding box center [936, 348] width 529 height 17
click at [828, 369] on p "No additional categories selected" at bounding box center [936, 374] width 516 height 15
click at [693, 357] on div "Have at least 2 additional categories Your selected categories No additional ca…" at bounding box center [936, 387] width 529 height 149
click at [700, 366] on p "No additional categories selected" at bounding box center [936, 374] width 516 height 15
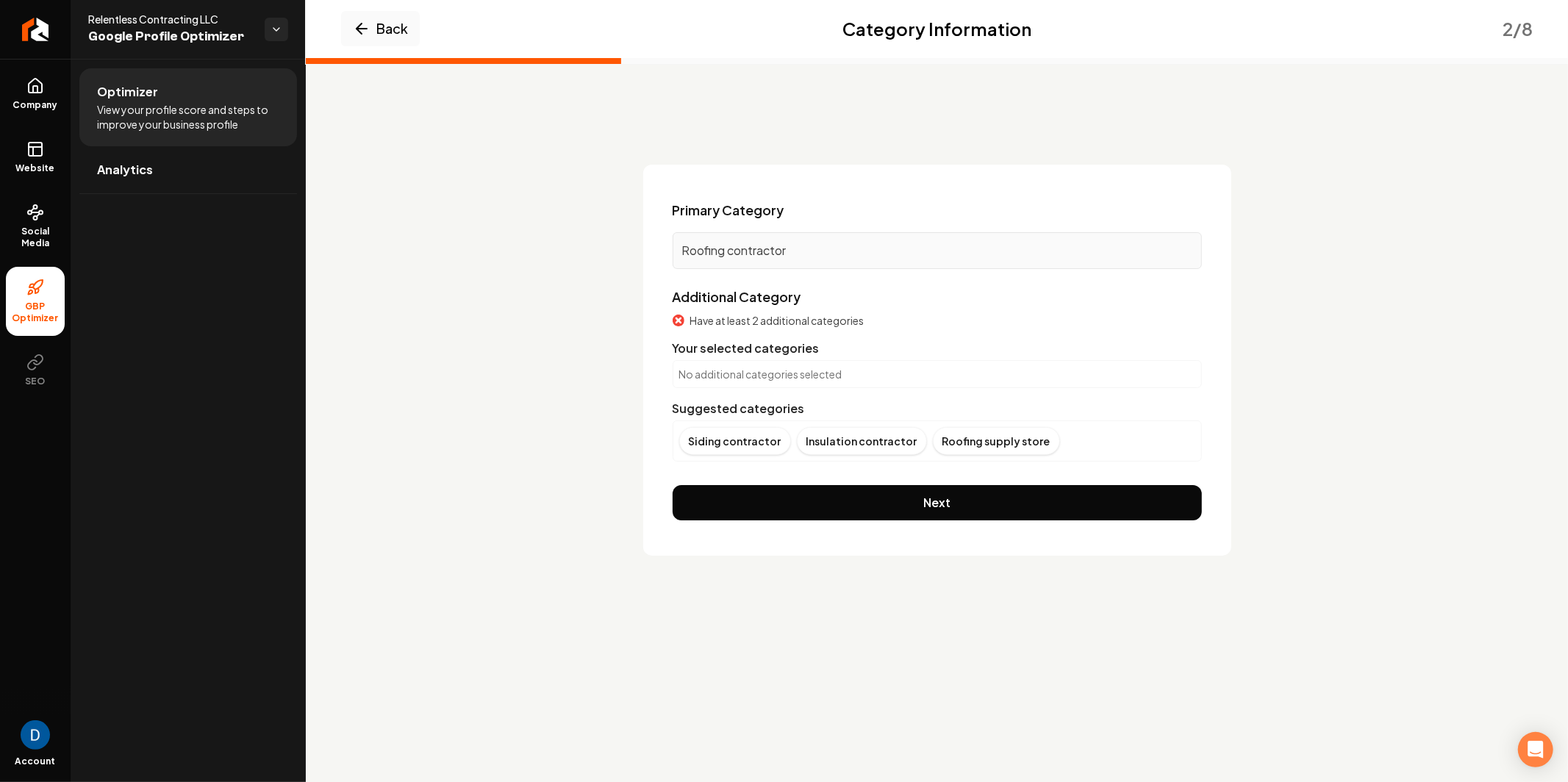
click at [700, 379] on p "No additional categories selected" at bounding box center [936, 374] width 516 height 15
click at [739, 392] on div "Have at least 2 additional categories Your selected categories No additional ca…" at bounding box center [936, 387] width 529 height 149
click at [764, 435] on div "Siding contractor" at bounding box center [735, 441] width 111 height 28
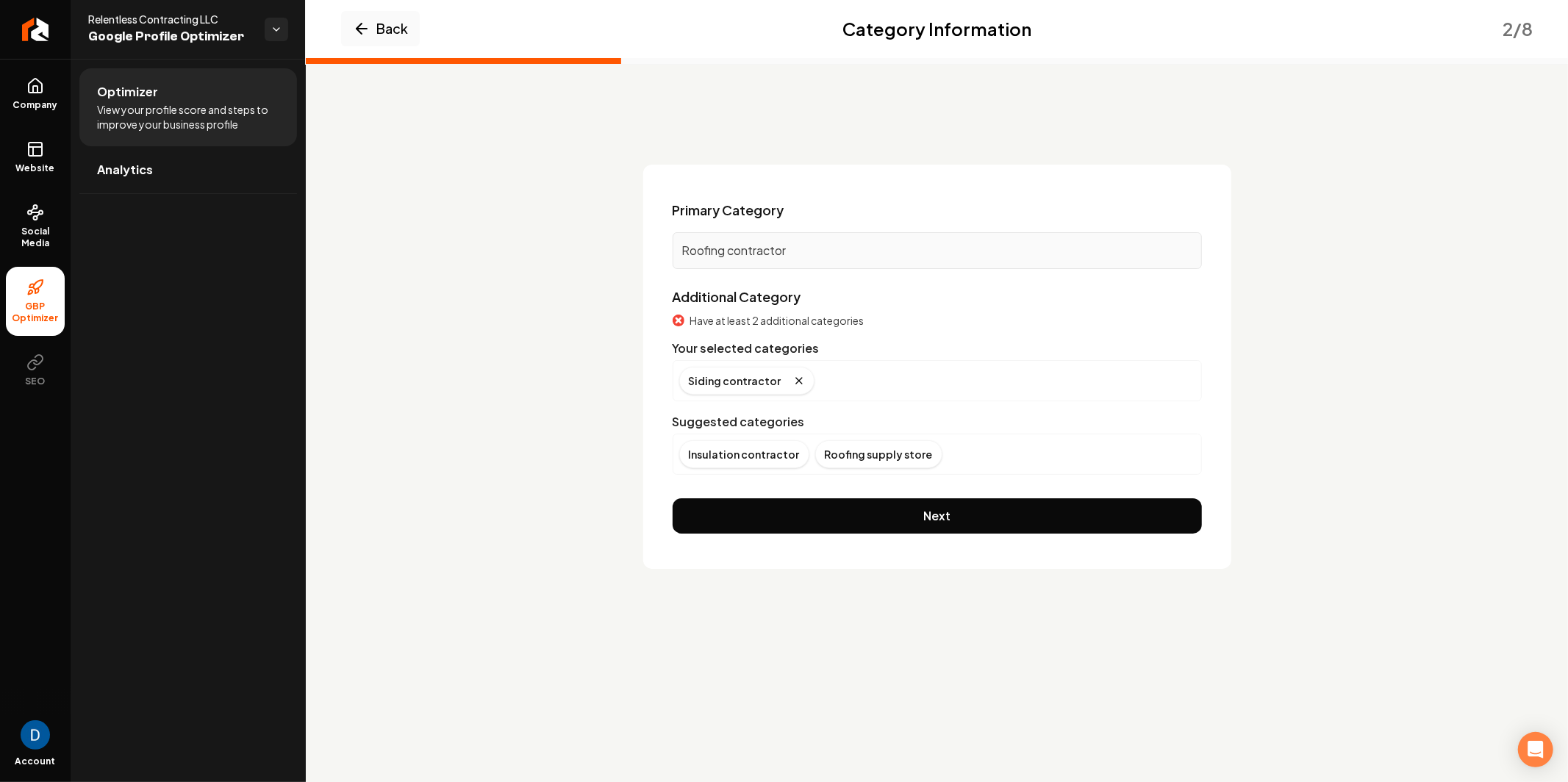
click at [949, 512] on button "Next" at bounding box center [936, 516] width 529 height 35
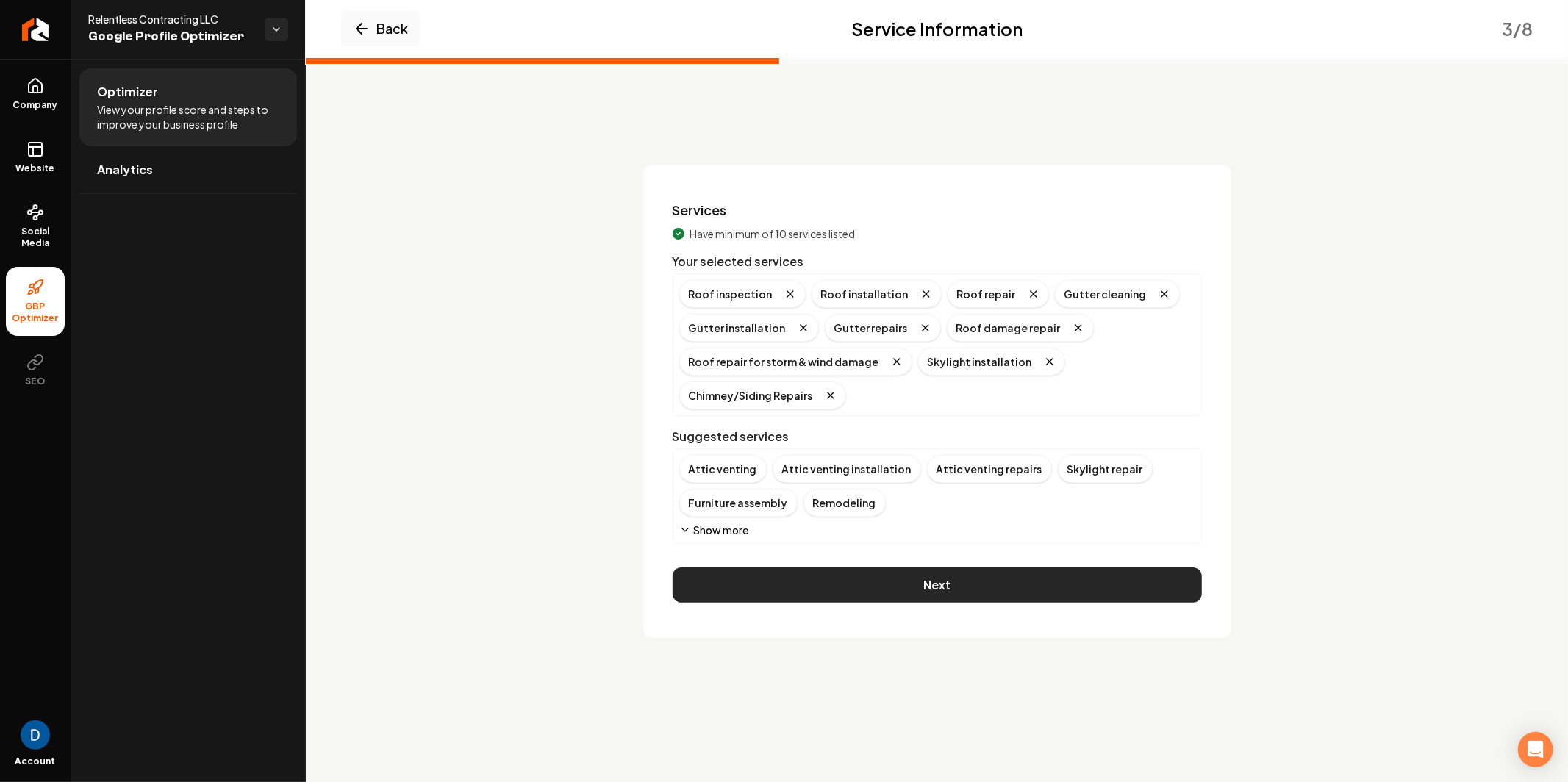
click at [867, 583] on button "Next" at bounding box center [936, 585] width 529 height 35
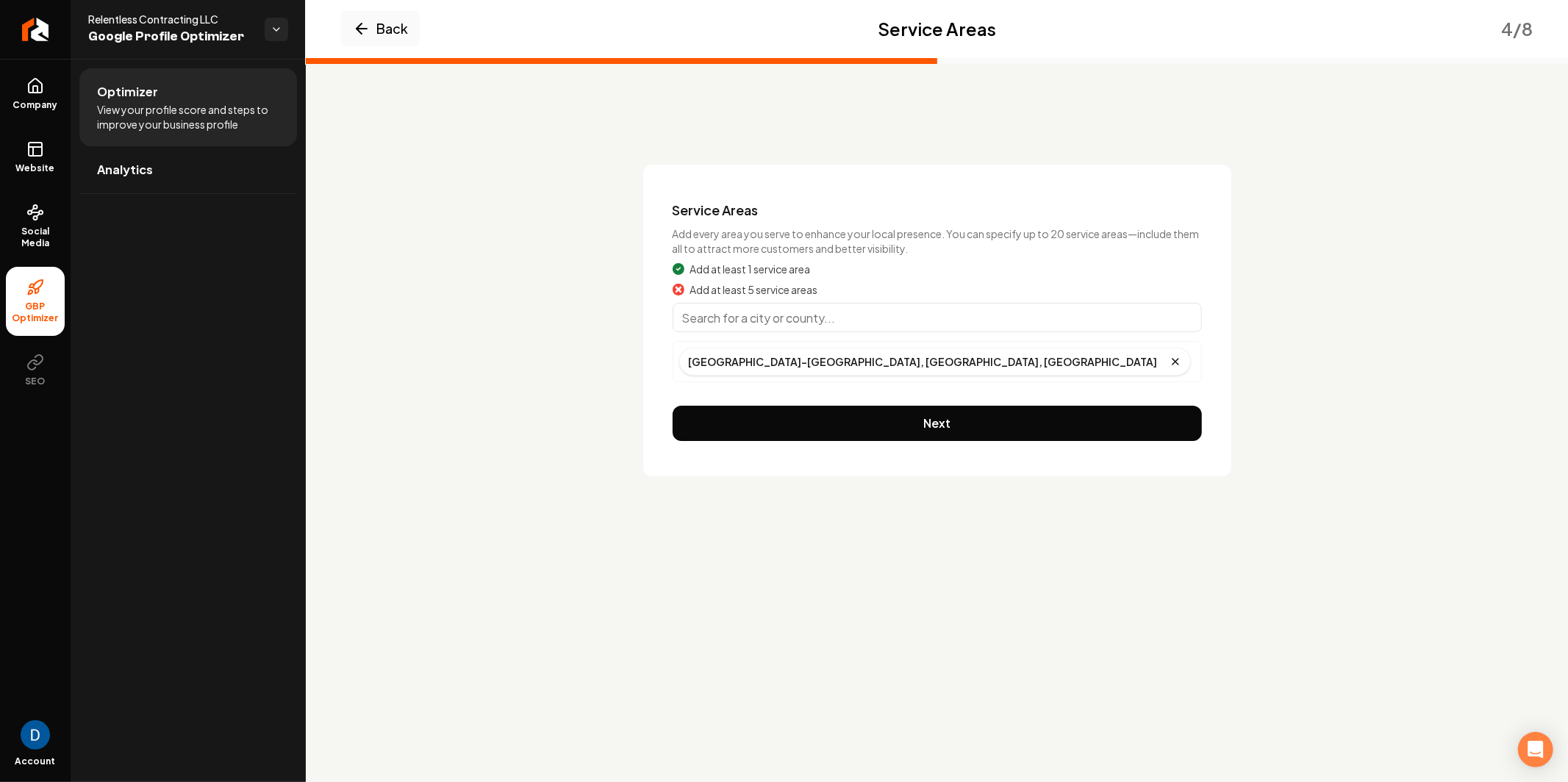
click at [877, 330] on input "Main content area" at bounding box center [936, 317] width 529 height 29
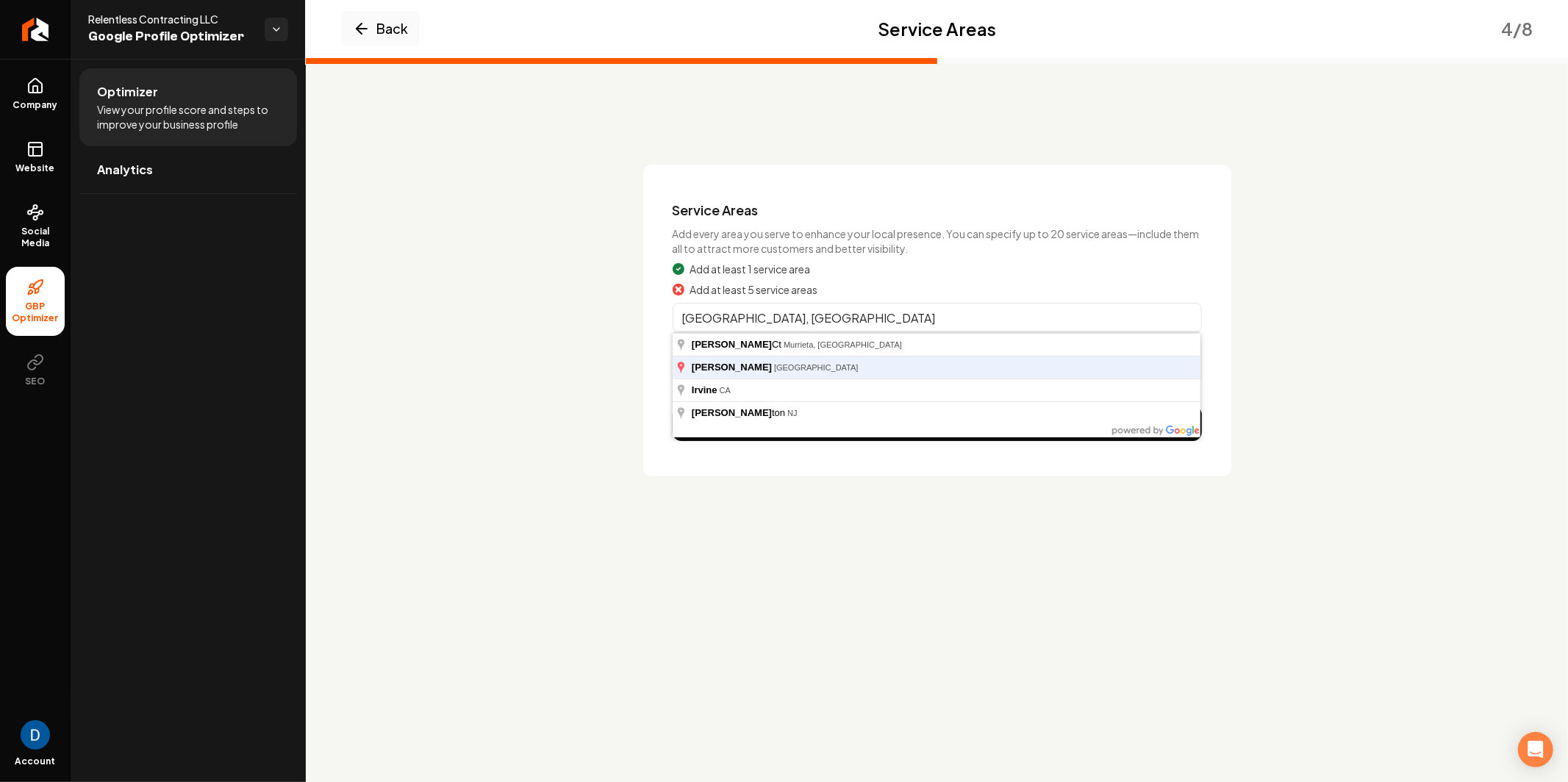
type input "Irving, TX"
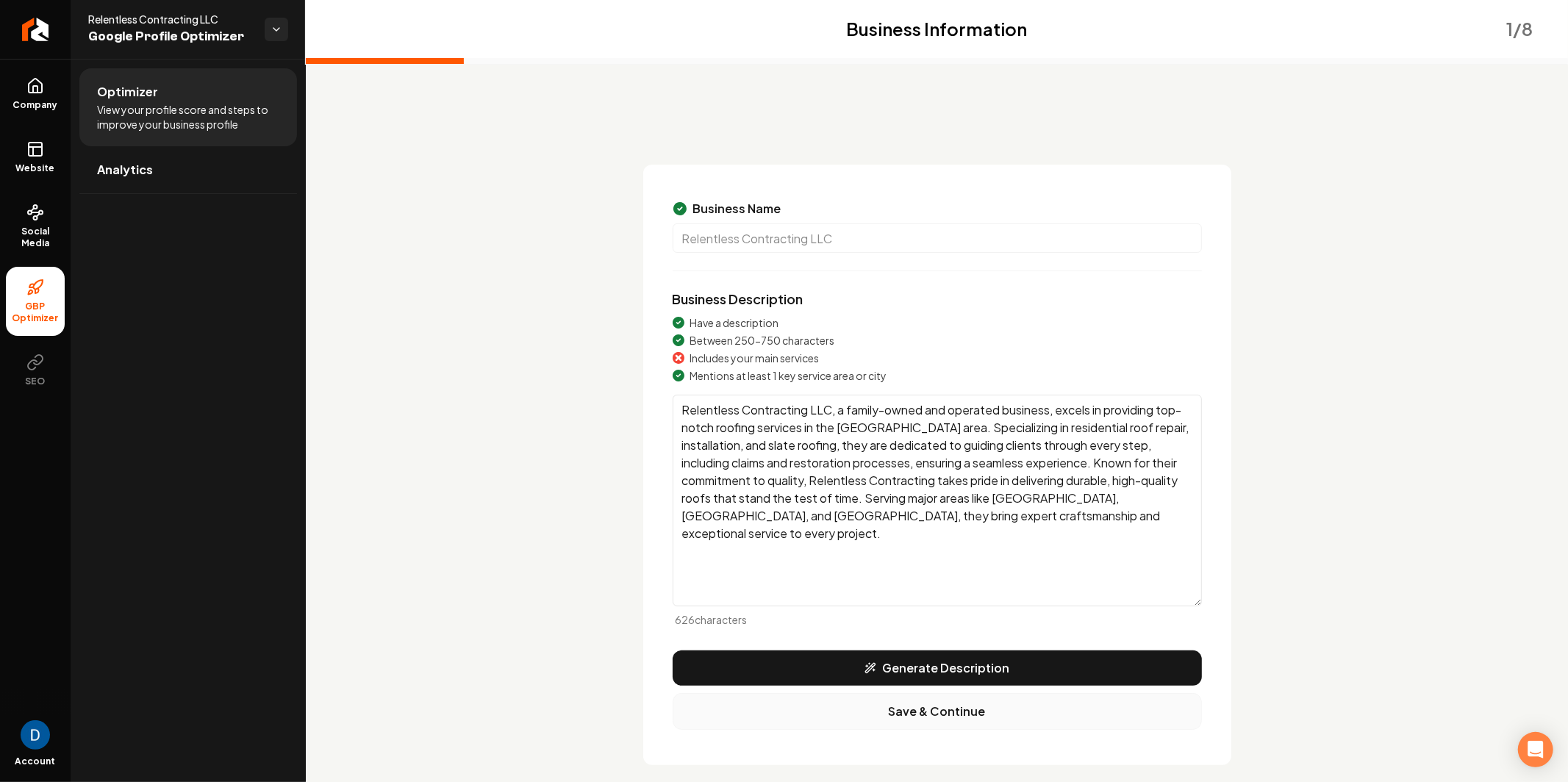
click at [967, 730] on button "Save & Continue" at bounding box center [936, 711] width 529 height 37
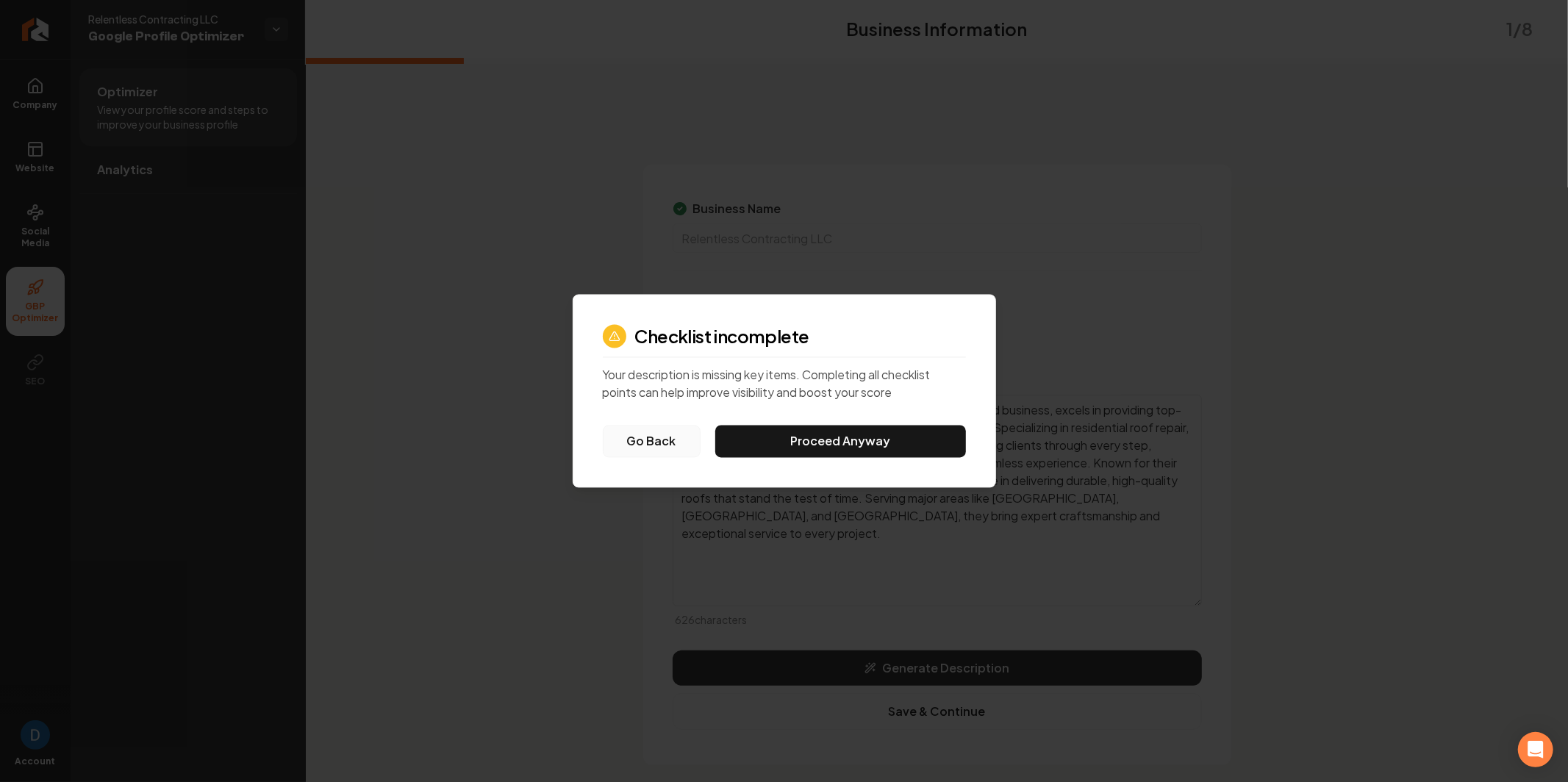
click at [629, 445] on button "Go Back" at bounding box center [651, 441] width 98 height 32
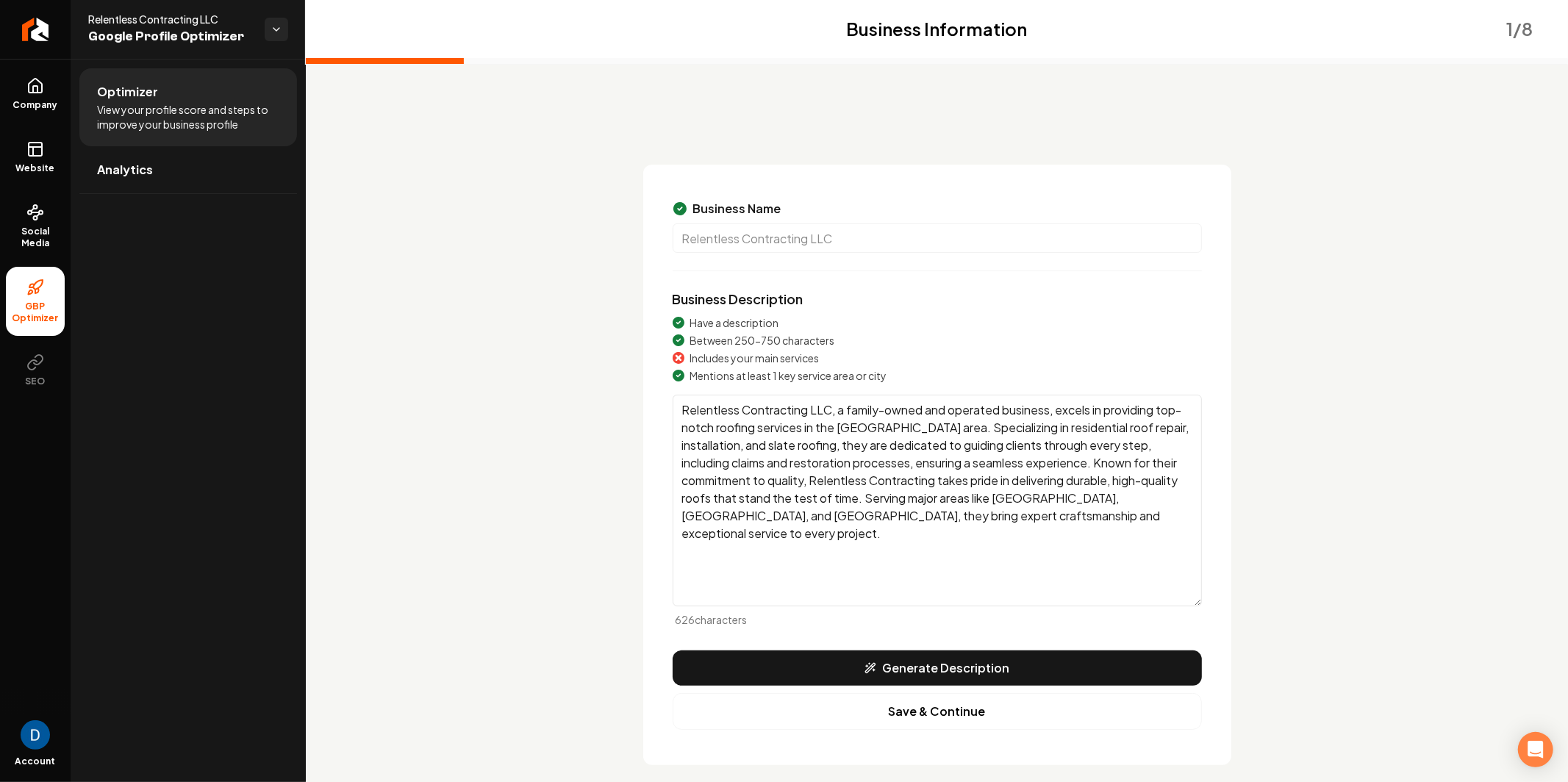
click at [1084, 509] on textarea "Relentless Contracting LLC, a family-owned and operated business, excels in pro…" at bounding box center [936, 500] width 529 height 212
drag, startPoint x: 1049, startPoint y: 430, endPoint x: 1139, endPoint y: 423, distance: 90.3
click at [1139, 423] on textarea "Relentless Contracting LLC, a family-owned and operated business, excels in pro…" at bounding box center [936, 500] width 529 height 212
click at [944, 721] on button "Save & Continue" at bounding box center [936, 711] width 529 height 37
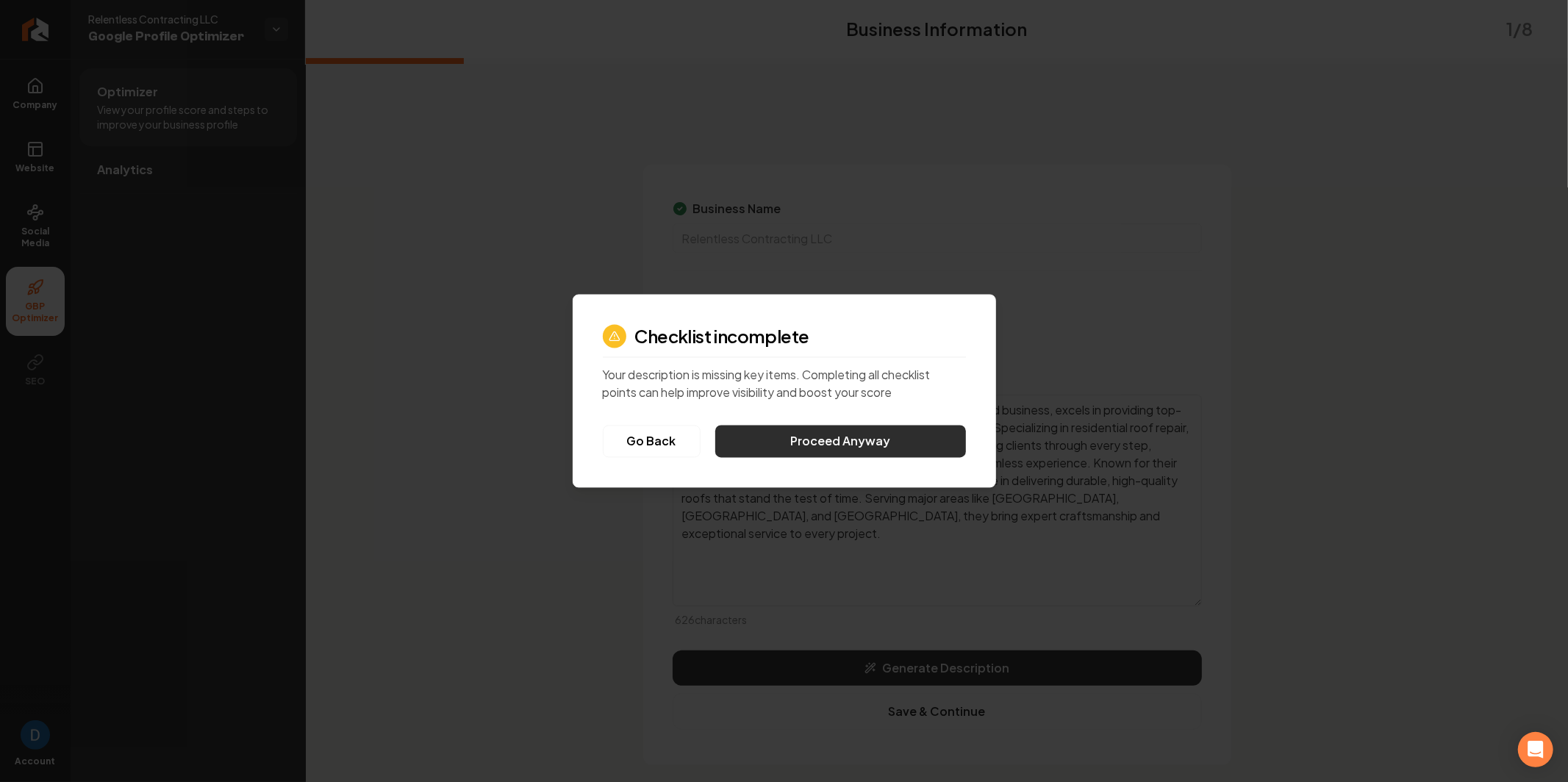
click at [887, 436] on button "Proceed Anyway" at bounding box center [841, 441] width 251 height 32
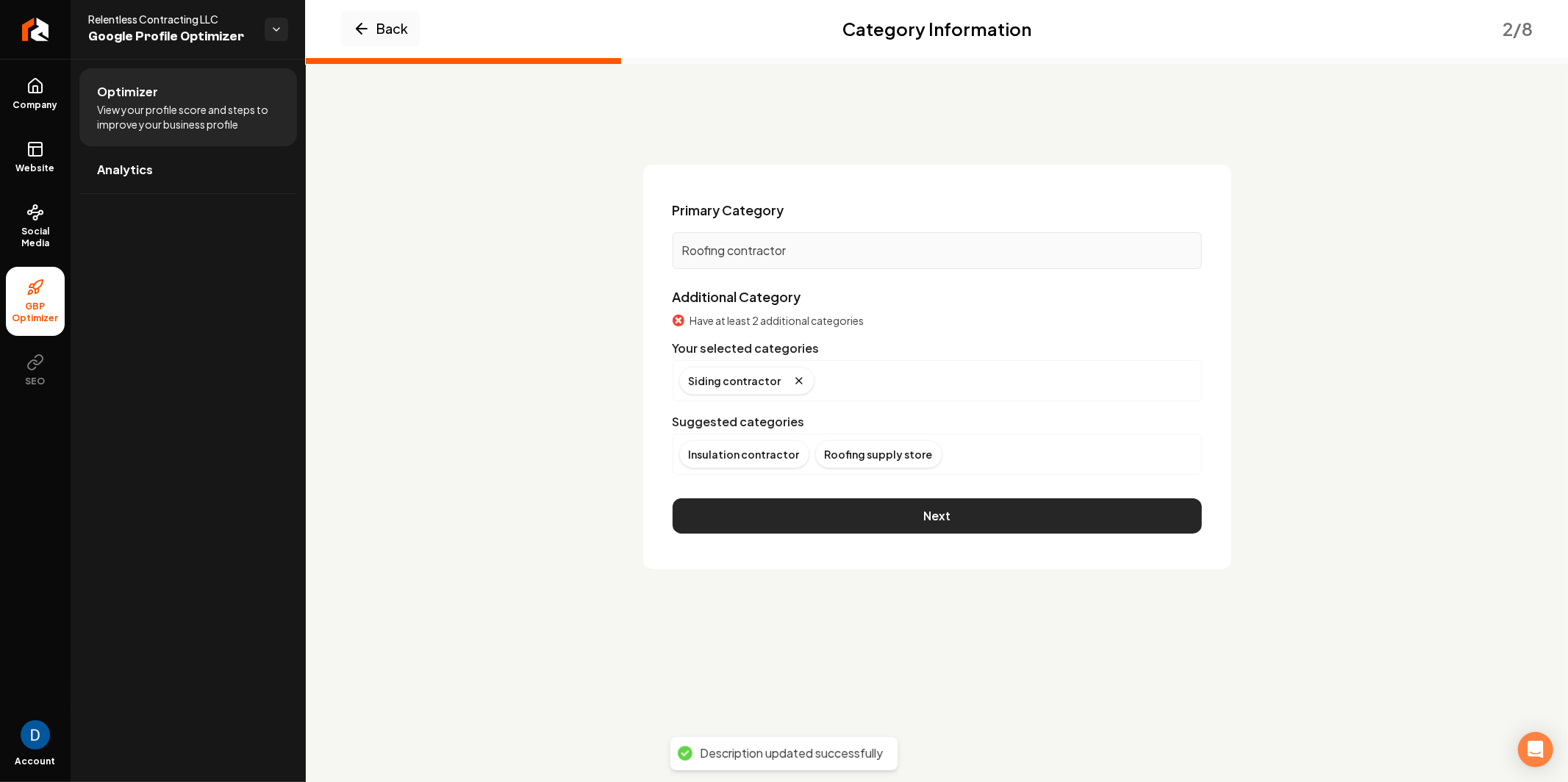
click at [890, 511] on button "Next" at bounding box center [936, 516] width 529 height 35
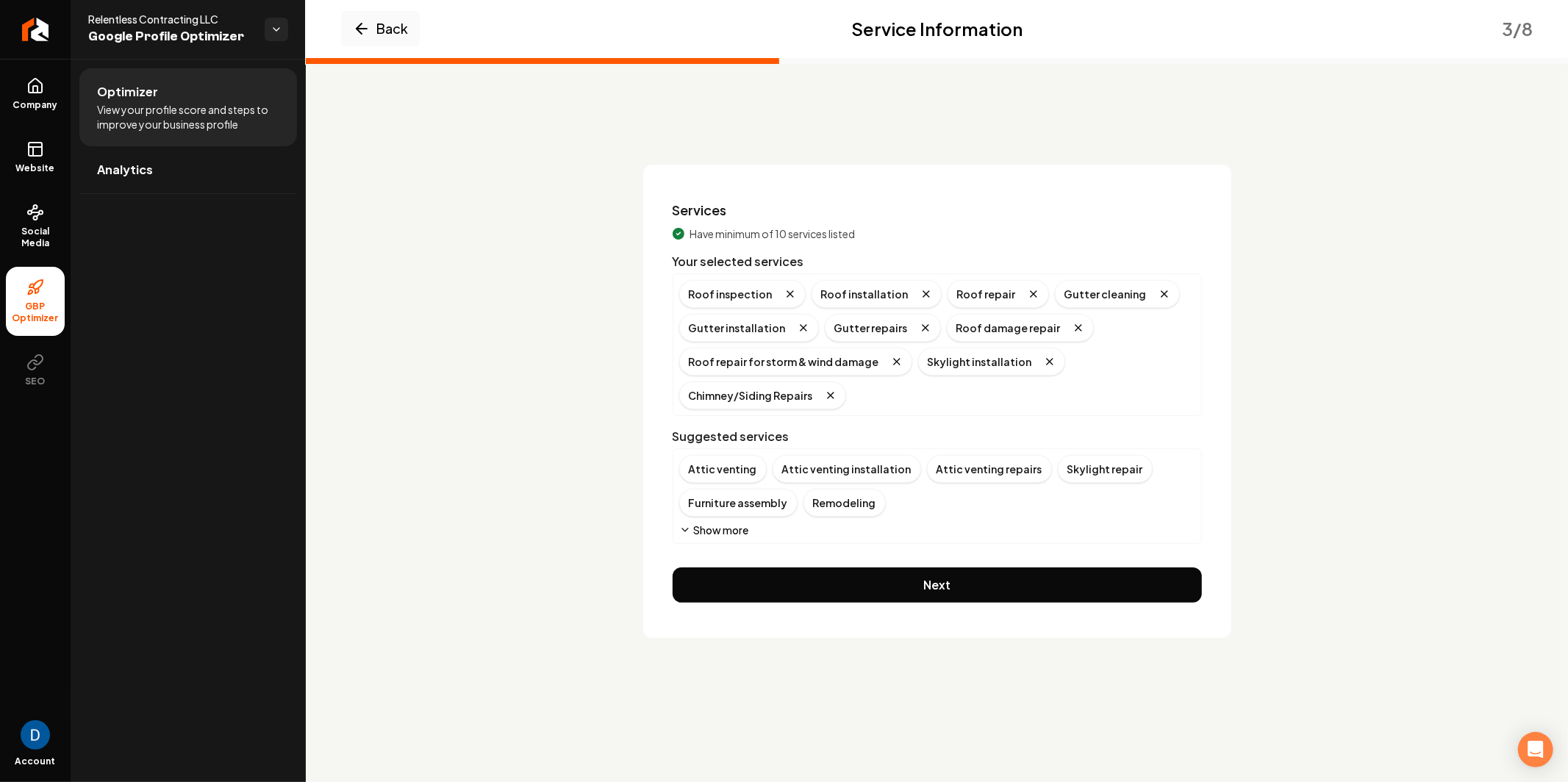
click at [861, 577] on button "Next" at bounding box center [936, 585] width 529 height 35
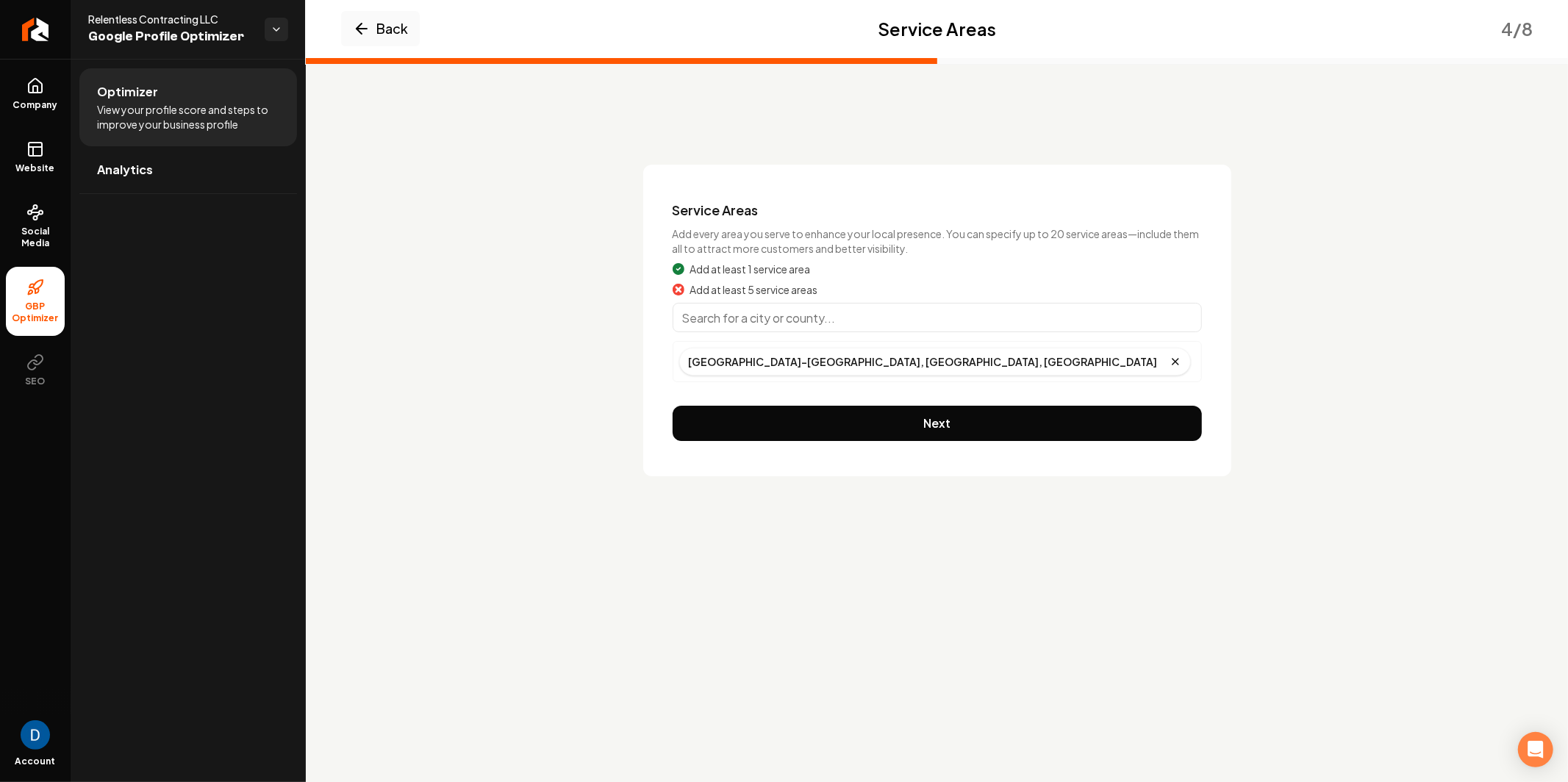
drag, startPoint x: 801, startPoint y: 287, endPoint x: 801, endPoint y: 295, distance: 8.0
click at [801, 288] on span "Add at least 5 service areas" at bounding box center [755, 290] width 128 height 15
click at [799, 319] on input "Main content area" at bounding box center [936, 317] width 529 height 29
click at [759, 315] on input "Main content area" at bounding box center [936, 317] width 529 height 29
click at [804, 305] on input "Main content area" at bounding box center [936, 317] width 529 height 29
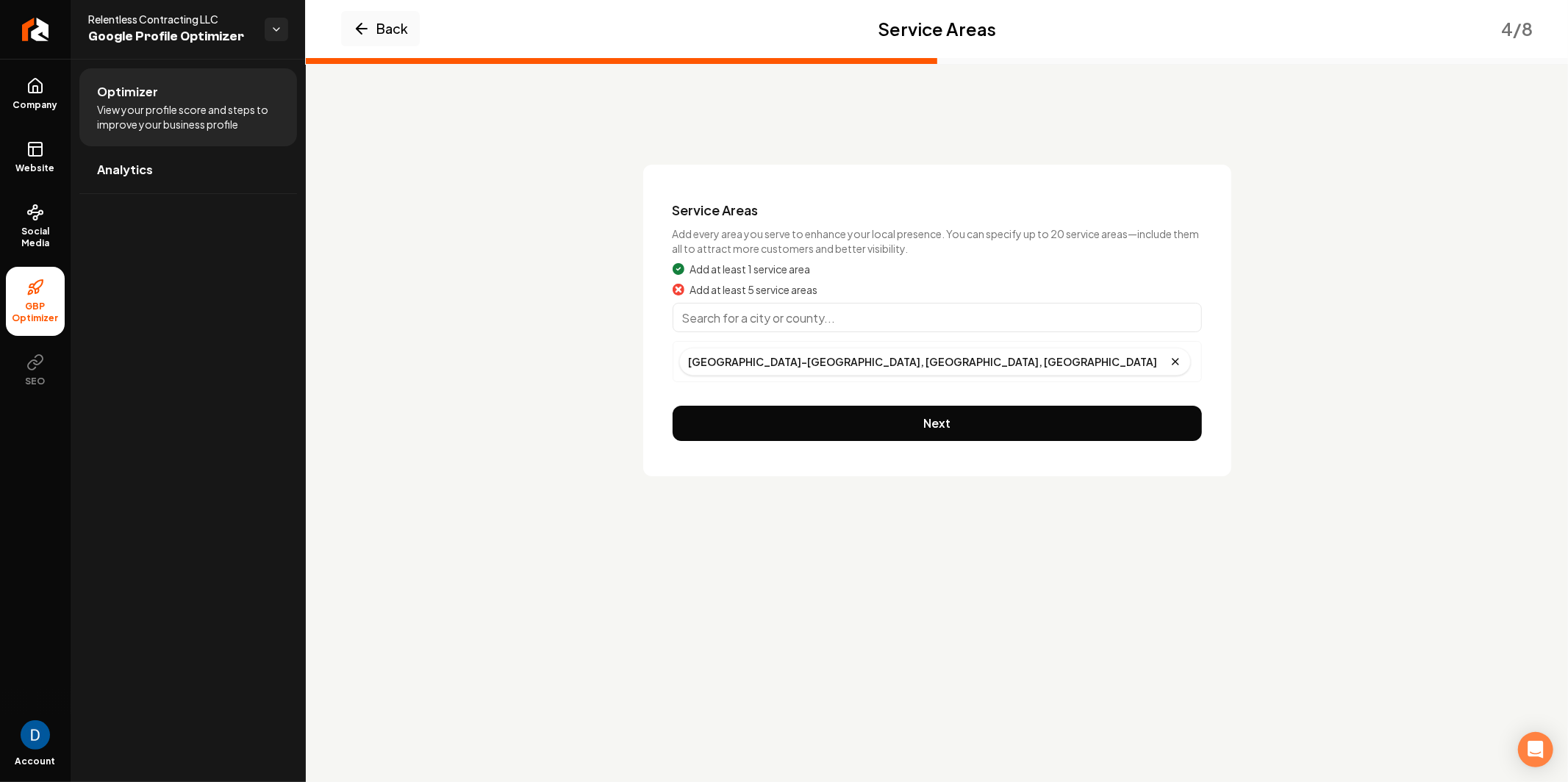
click at [804, 316] on input "Main content area" at bounding box center [936, 317] width 529 height 29
type input "F"
type input "[GEOGRAPHIC_DATA], [GEOGRAPHIC_DATA]"
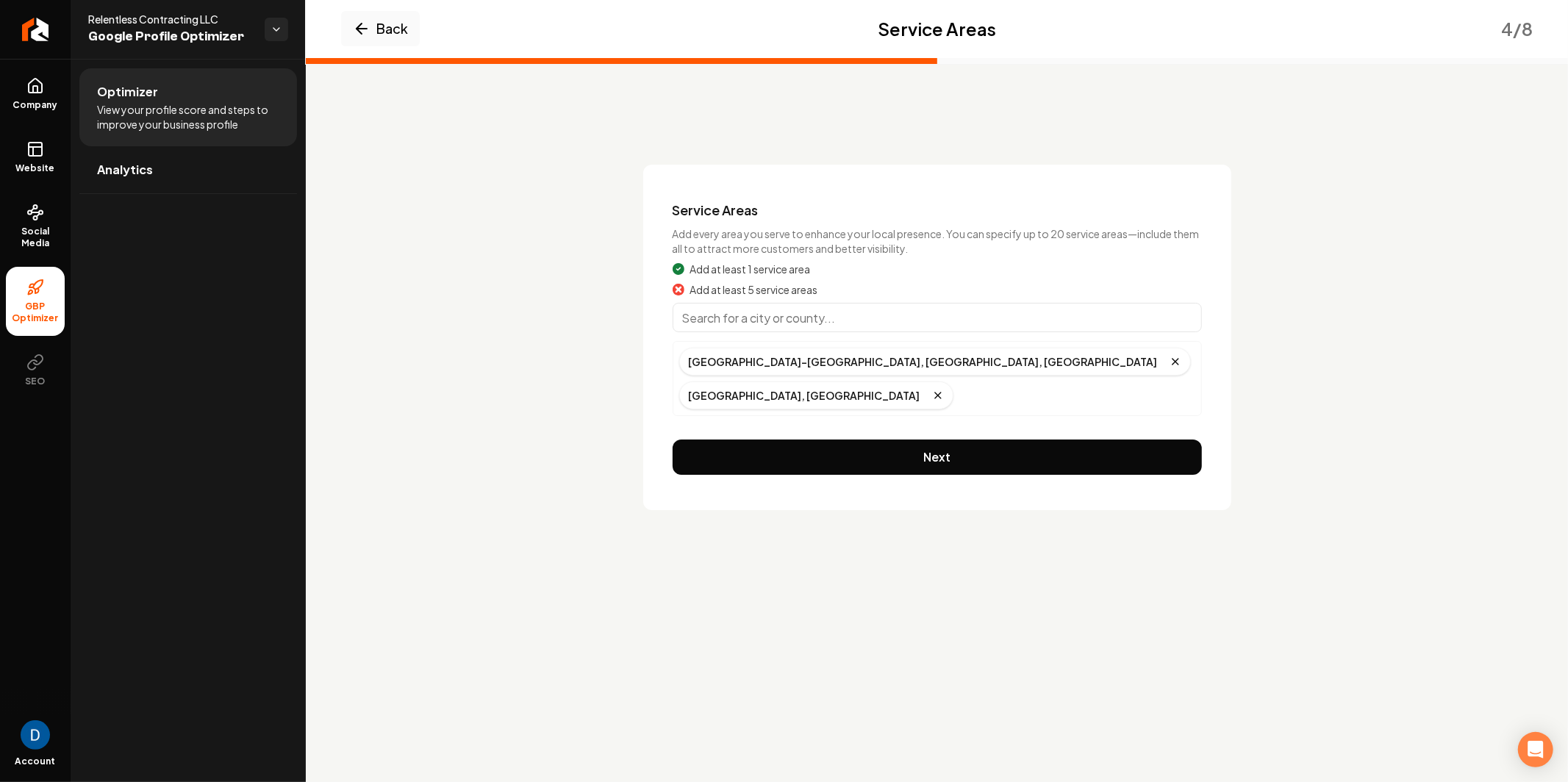
click at [836, 309] on input "Main content area" at bounding box center [936, 317] width 529 height 29
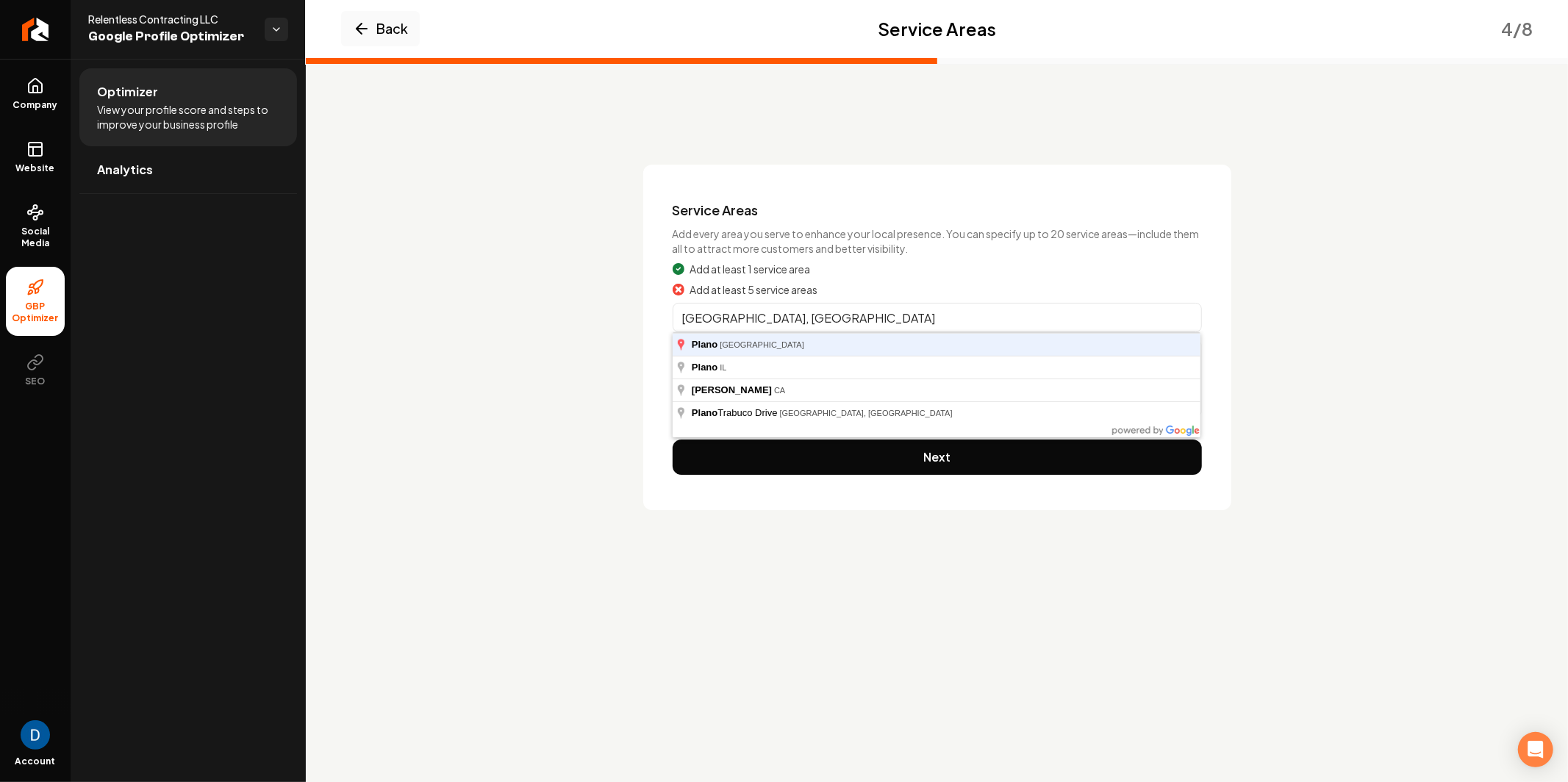
type input "Plano, TX"
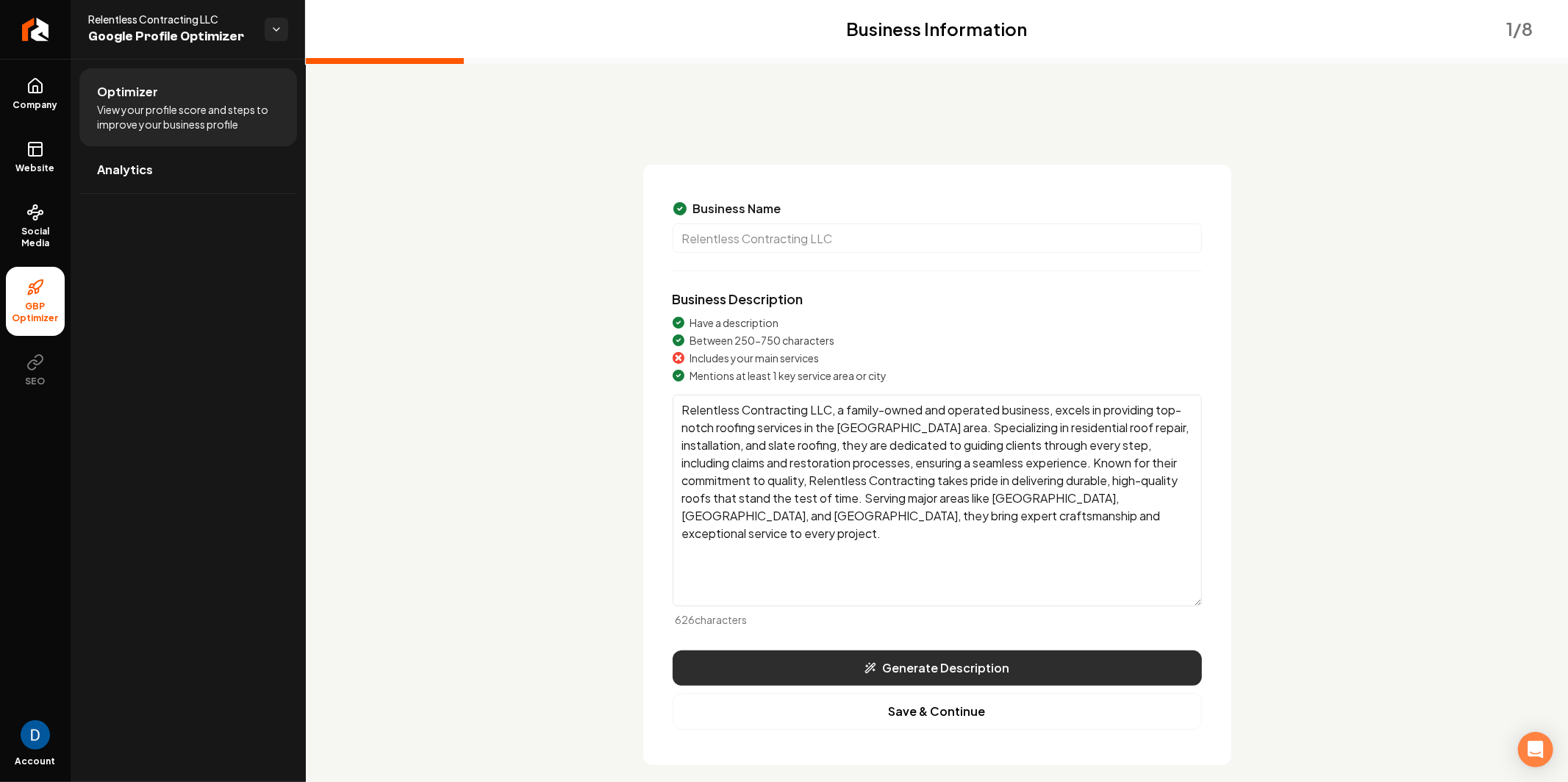
click at [908, 669] on button "Generate Description" at bounding box center [936, 668] width 529 height 35
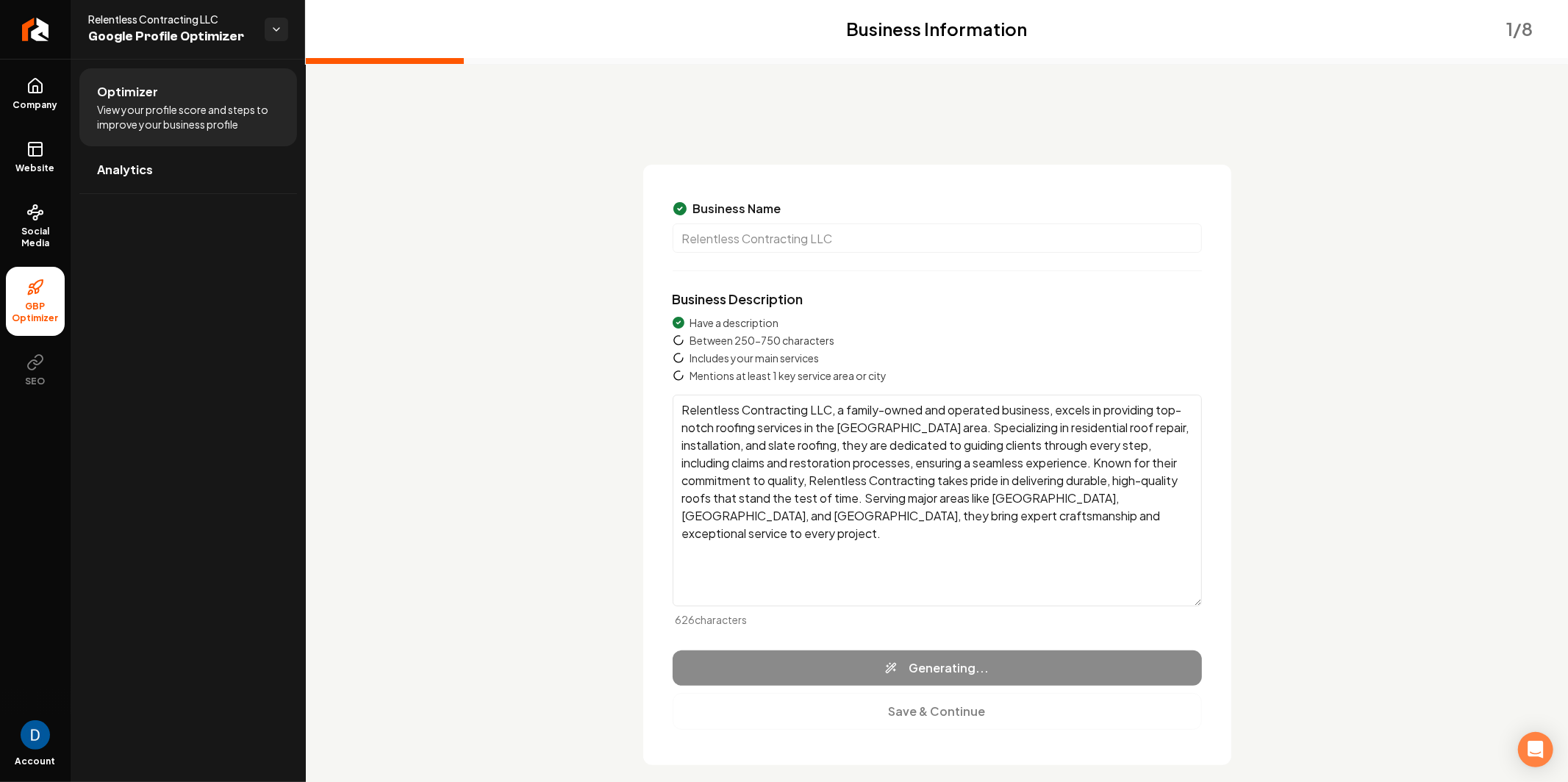
click at [921, 421] on textarea "Relentless Contracting LLC, a family-owned and operated business, excels in pro…" at bounding box center [936, 500] width 529 height 212
type textarea "Relentless Contracting LLC, located in the [GEOGRAPHIC_DATA] area, specializes …"
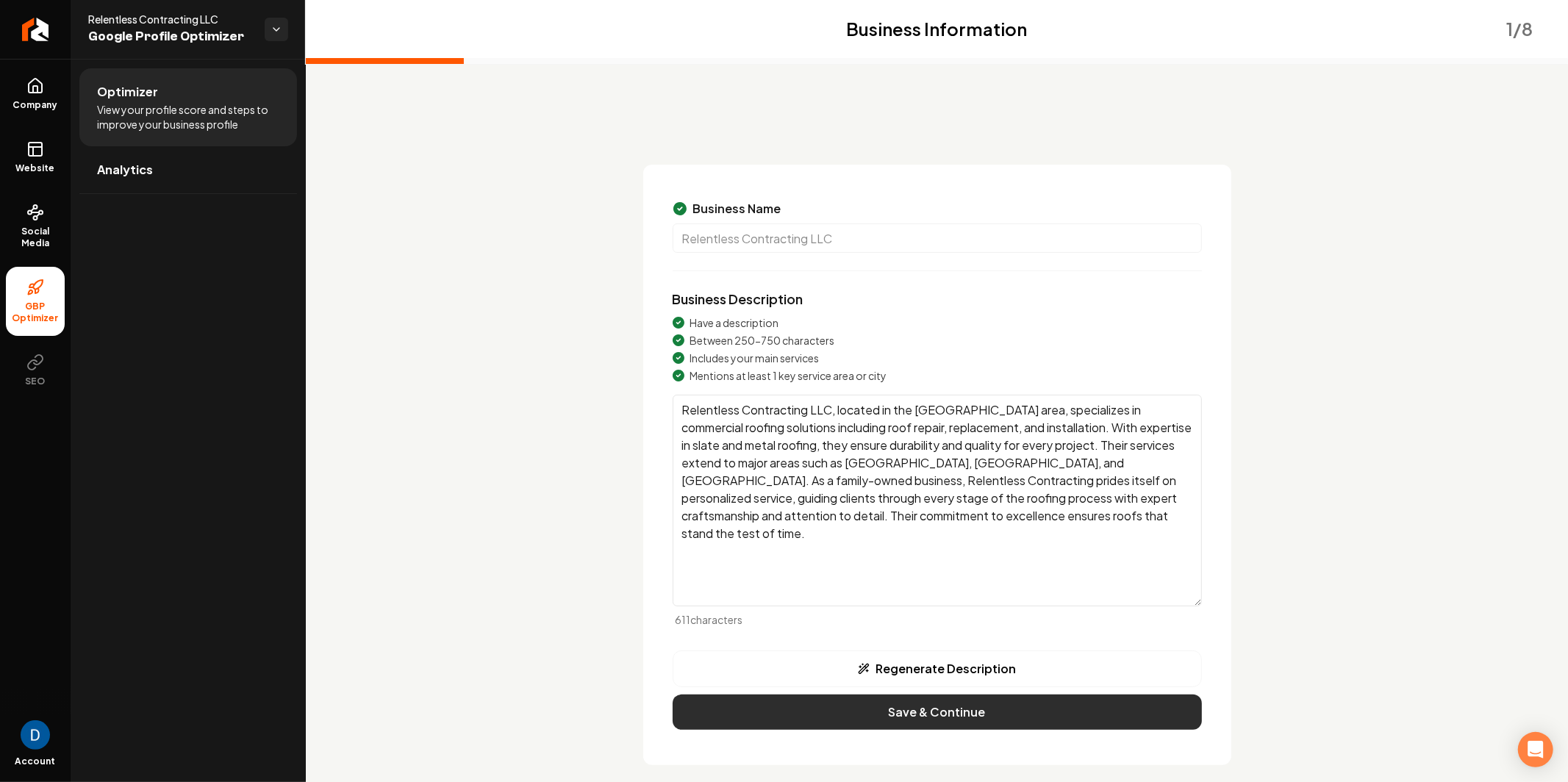
click at [981, 716] on button "Save & Continue" at bounding box center [936, 712] width 529 height 35
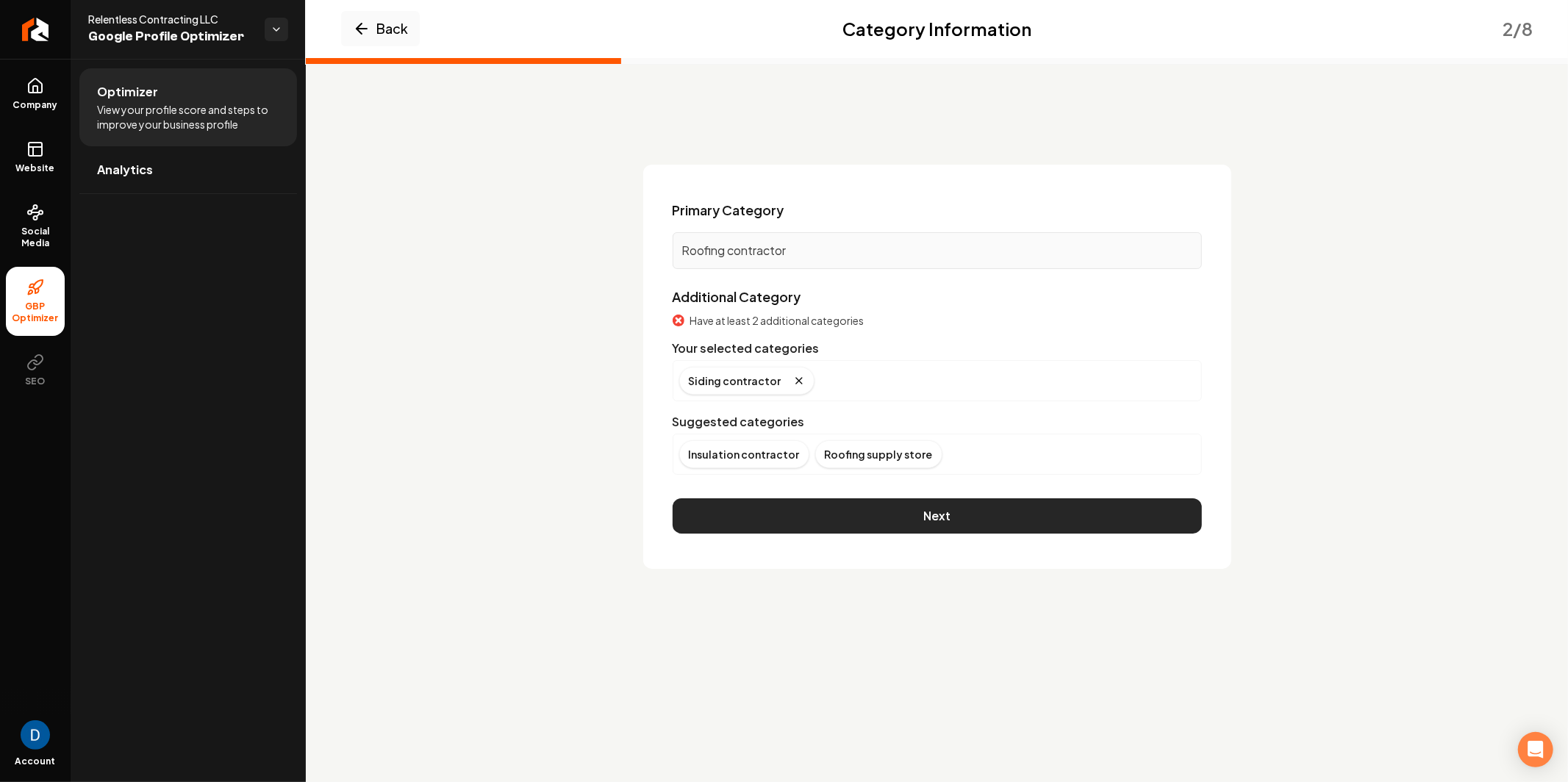
click at [912, 519] on button "Next" at bounding box center [936, 516] width 529 height 35
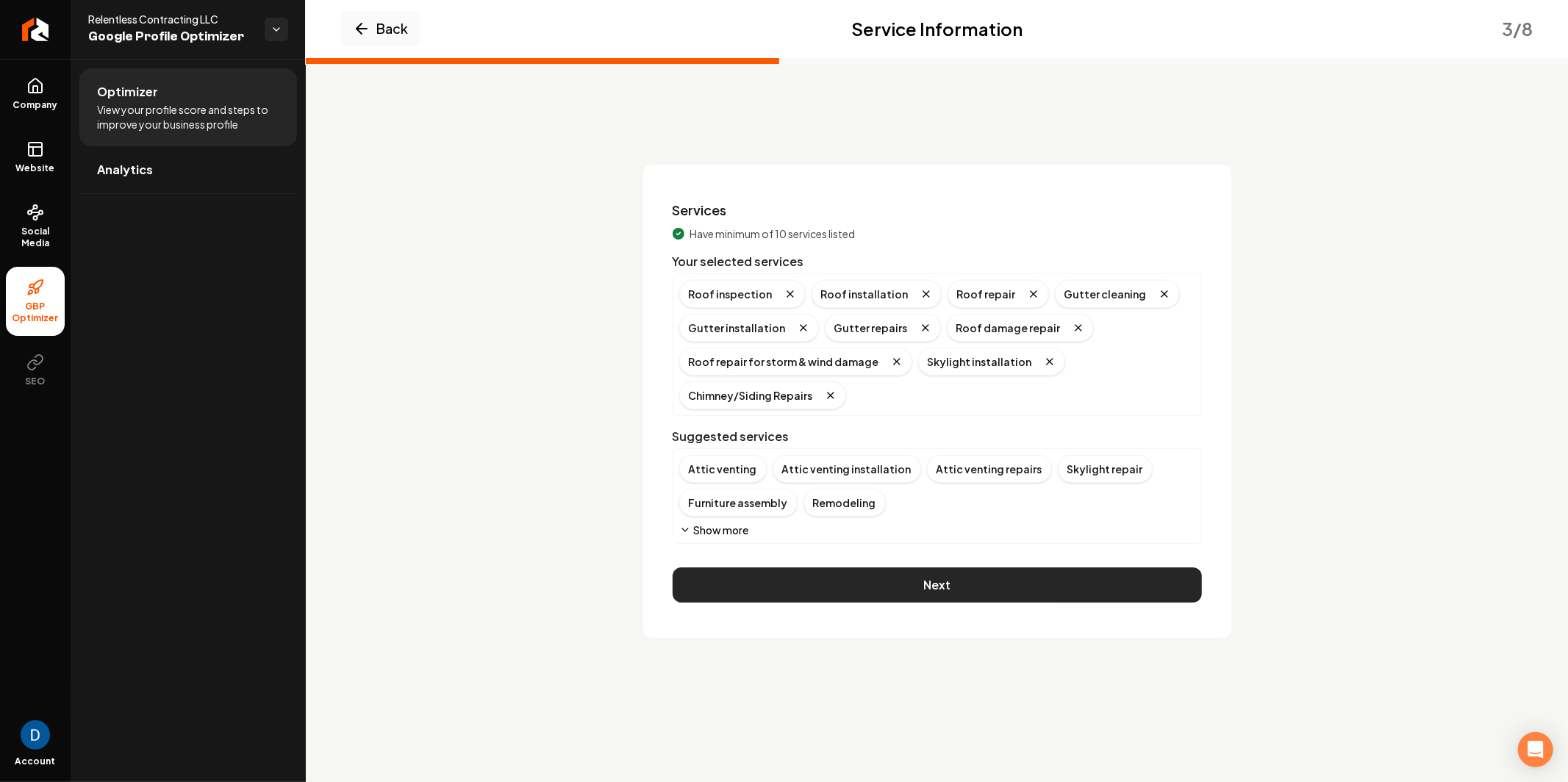
click at [890, 583] on button "Next" at bounding box center [936, 585] width 529 height 35
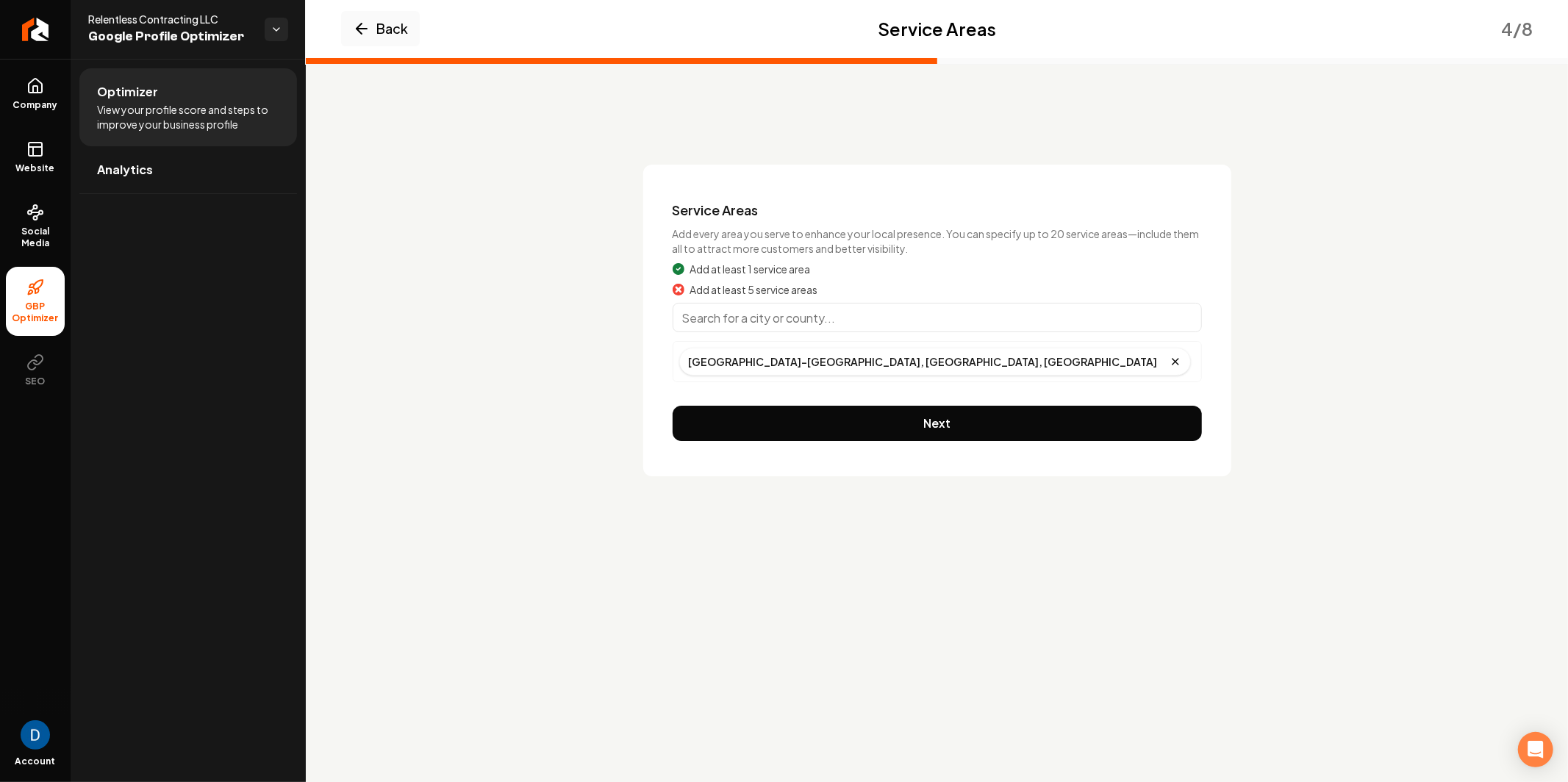
click at [838, 305] on input "Main content area" at bounding box center [936, 317] width 529 height 29
type input "[GEOGRAPHIC_DATA], [GEOGRAPHIC_DATA]"
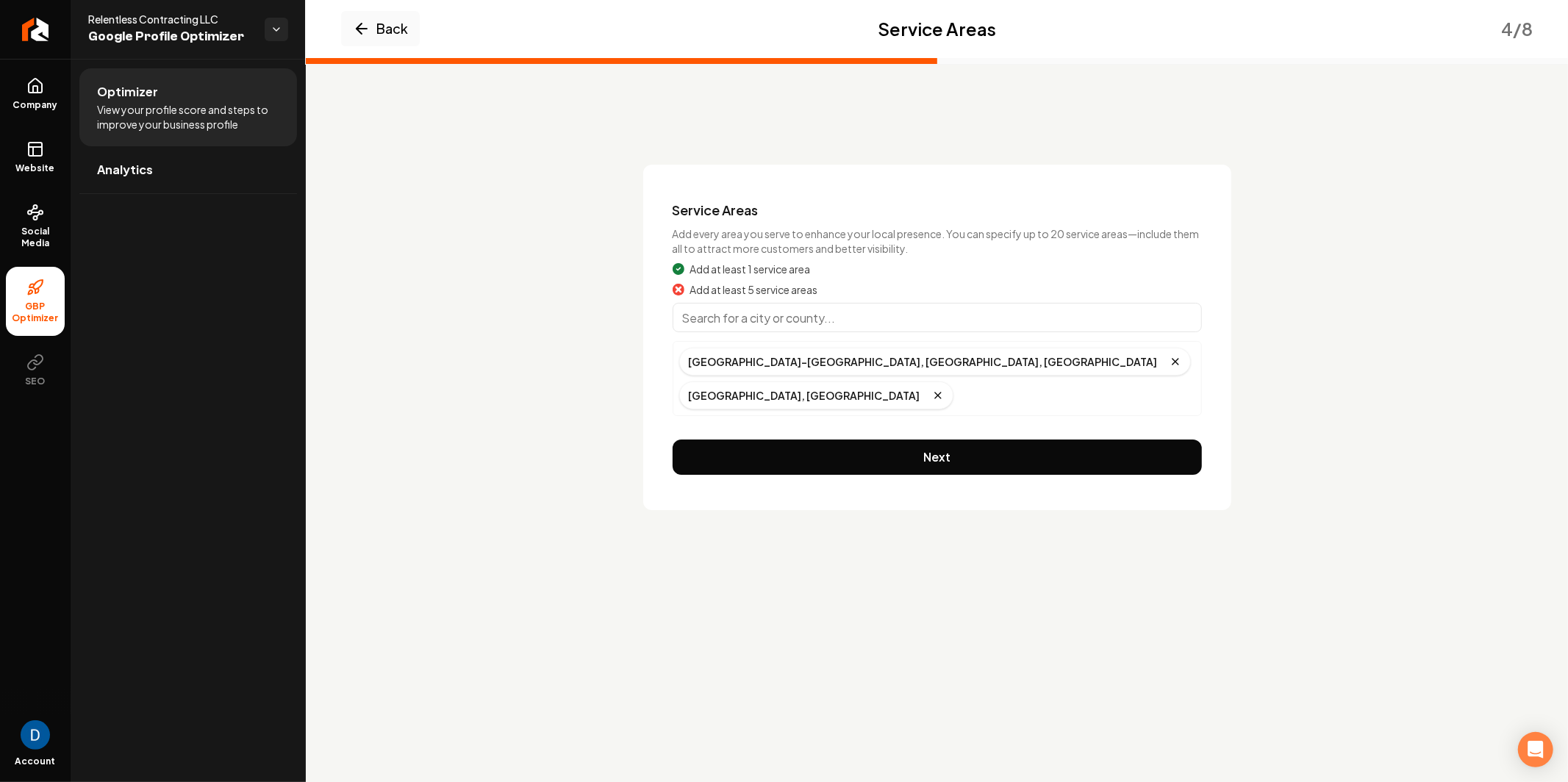
click at [889, 318] on input "Main content area" at bounding box center [936, 317] width 529 height 29
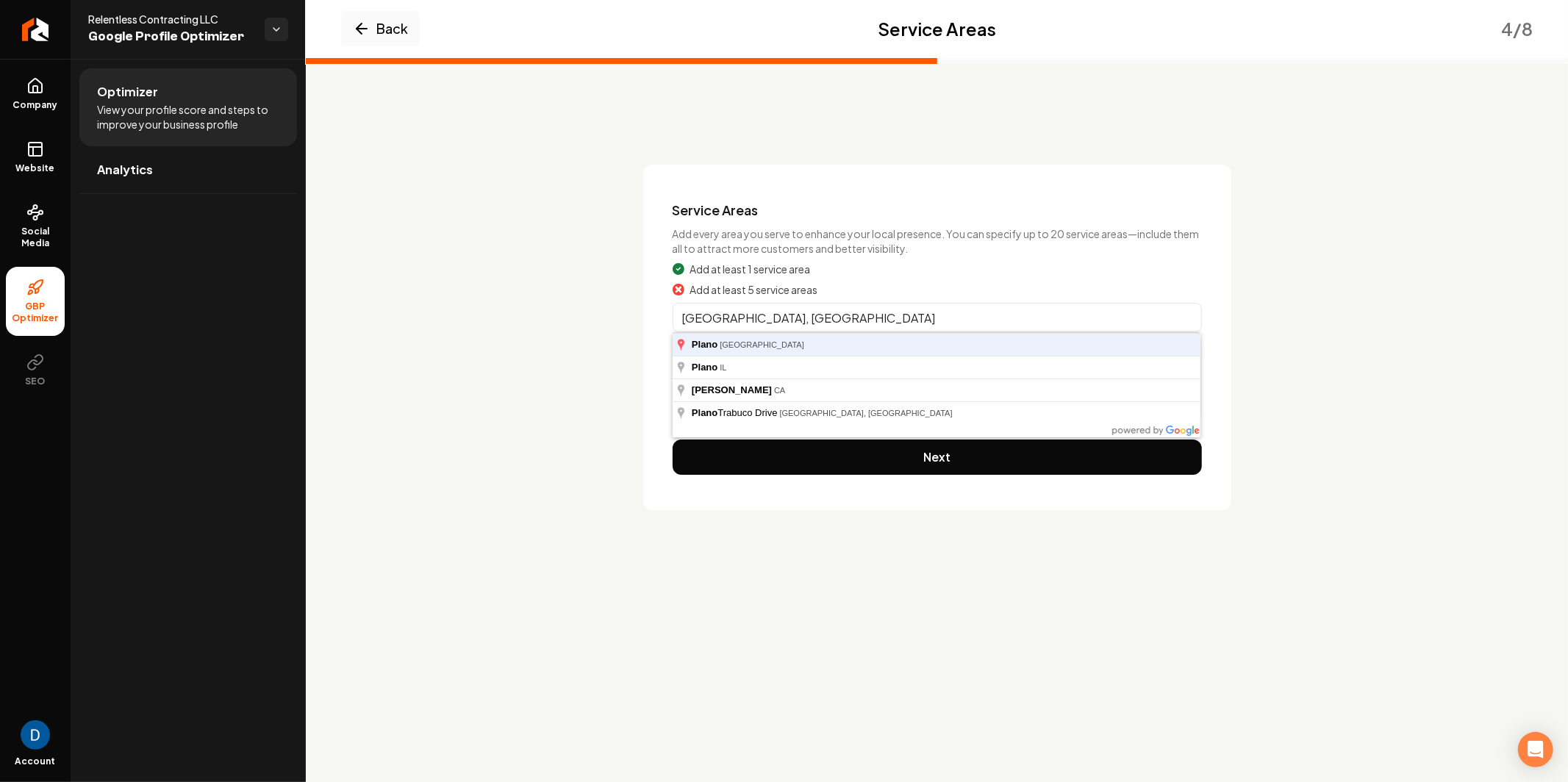
type input "[GEOGRAPHIC_DATA], [GEOGRAPHIC_DATA]"
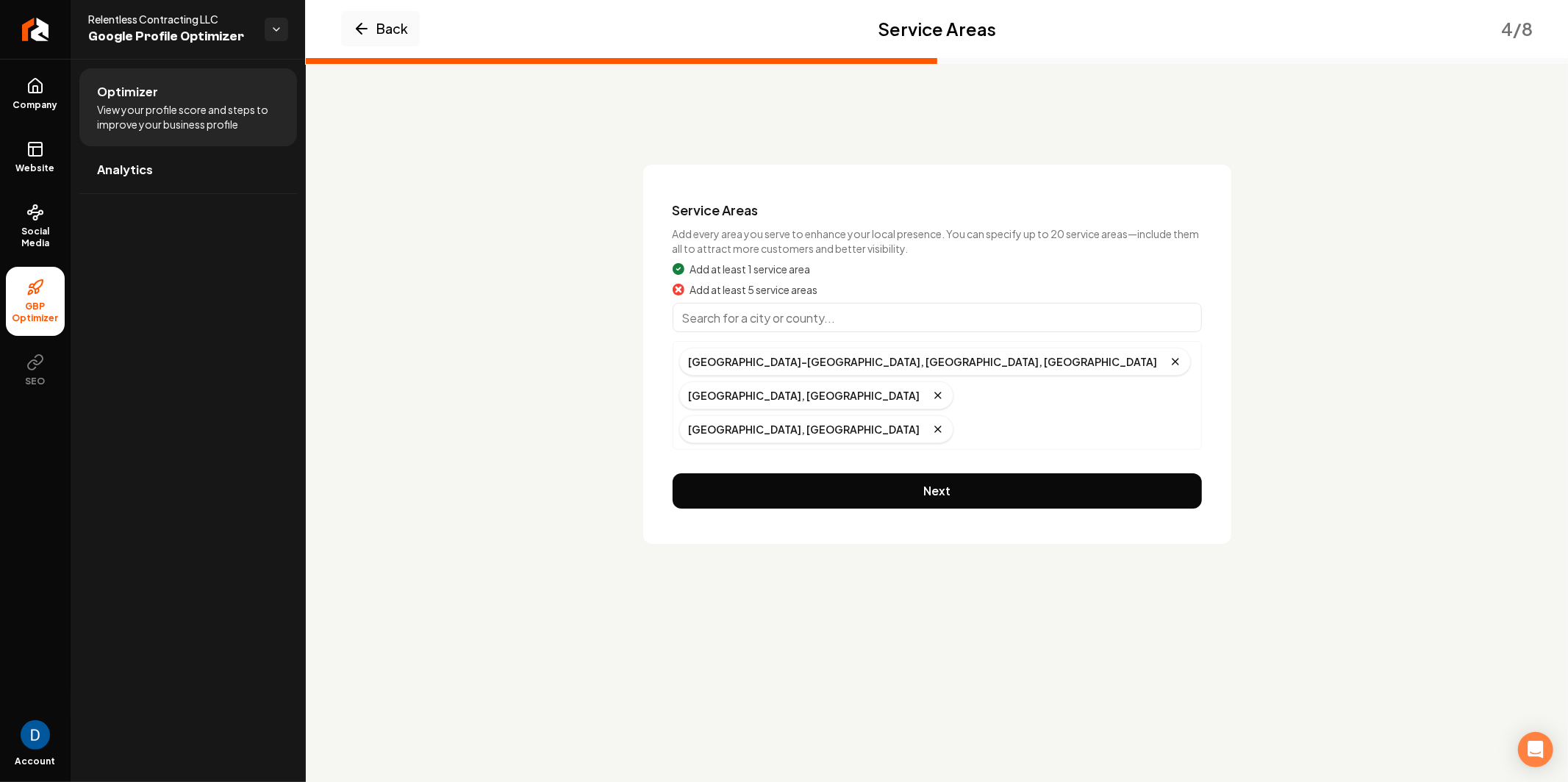
click at [766, 317] on input "Main content area" at bounding box center [936, 317] width 529 height 29
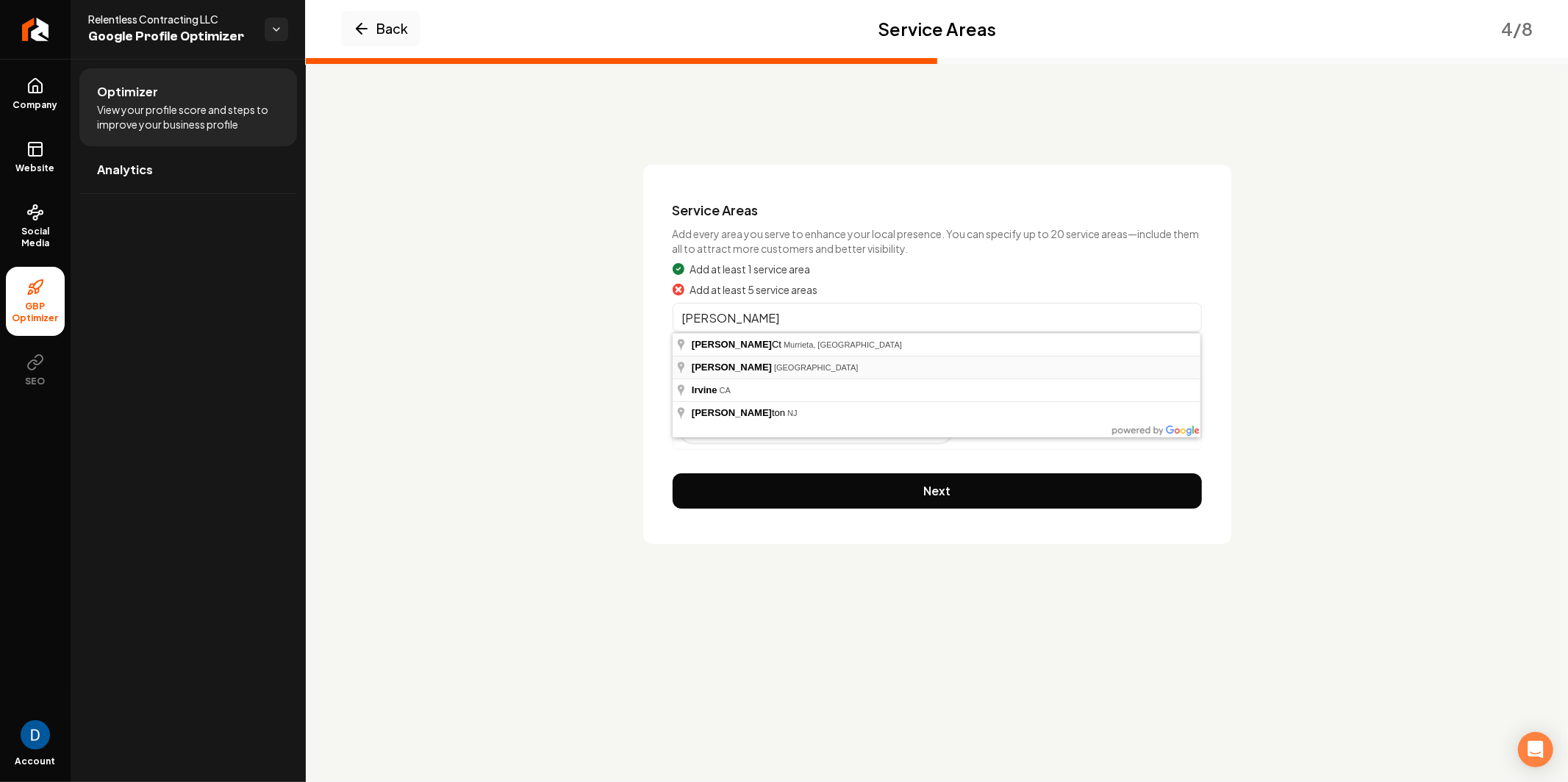
type input "[GEOGRAPHIC_DATA], [GEOGRAPHIC_DATA]"
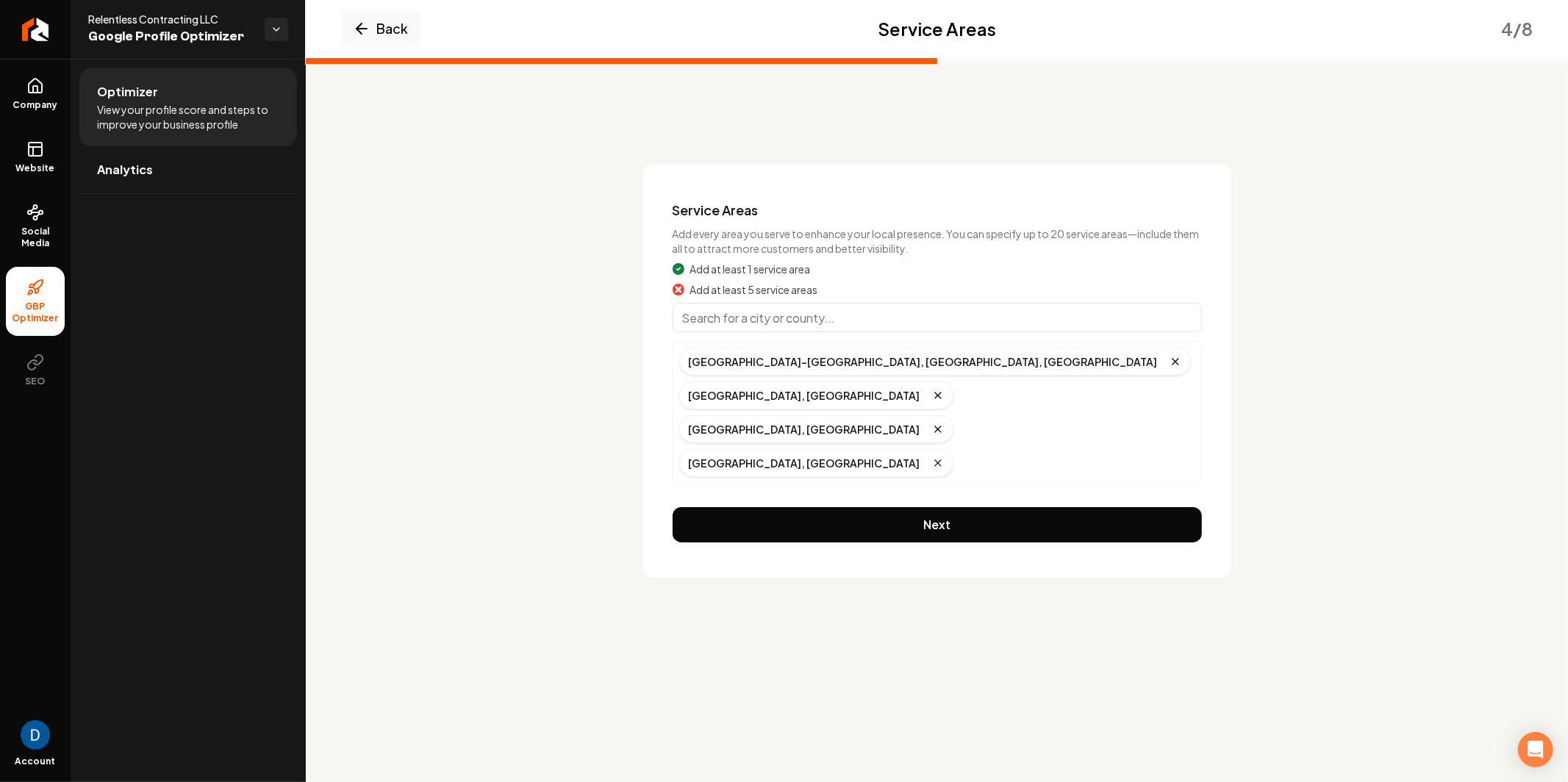
click at [785, 311] on input "Main content area" at bounding box center [936, 317] width 529 height 29
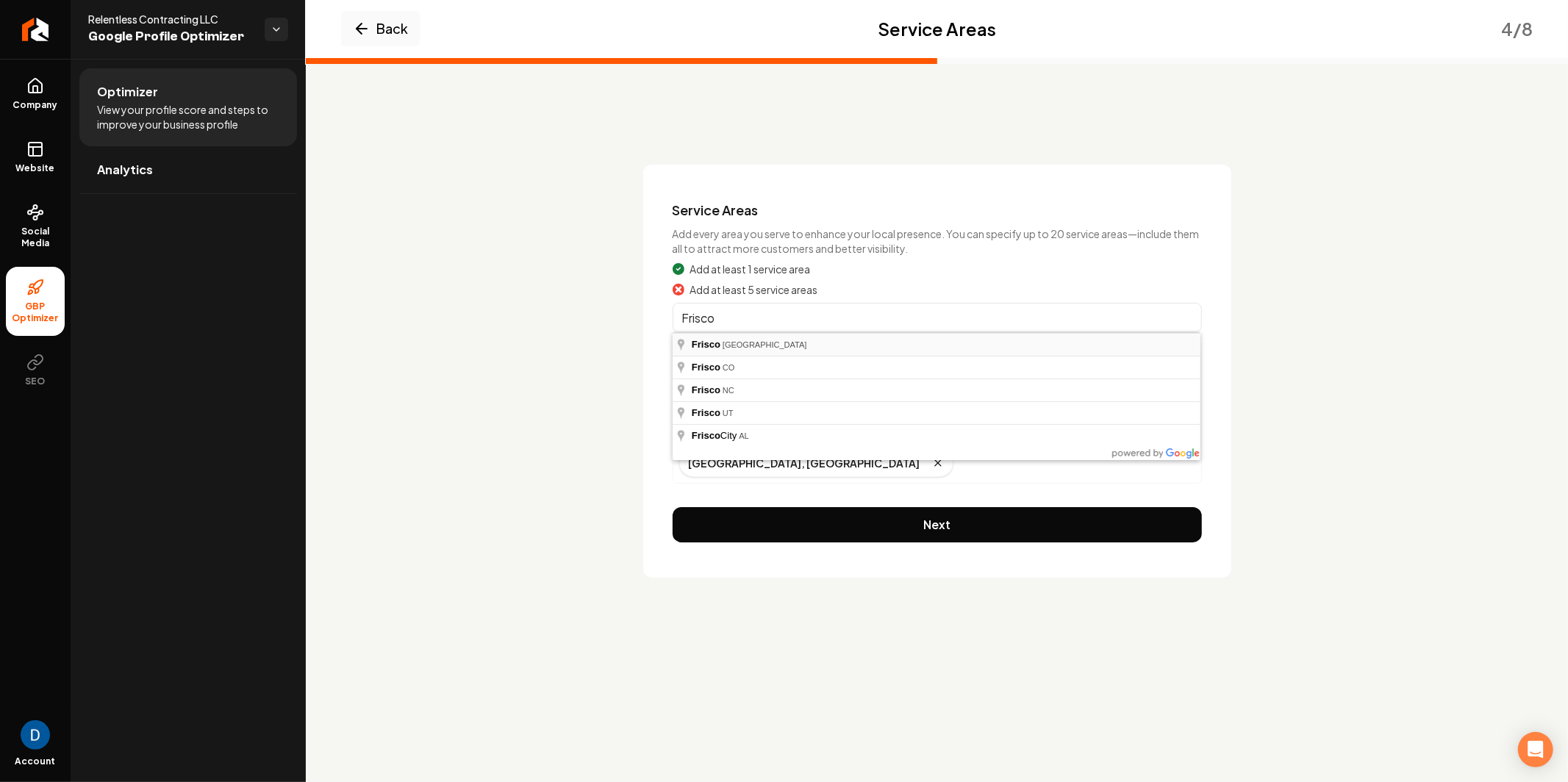
type input "[GEOGRAPHIC_DATA], [GEOGRAPHIC_DATA]"
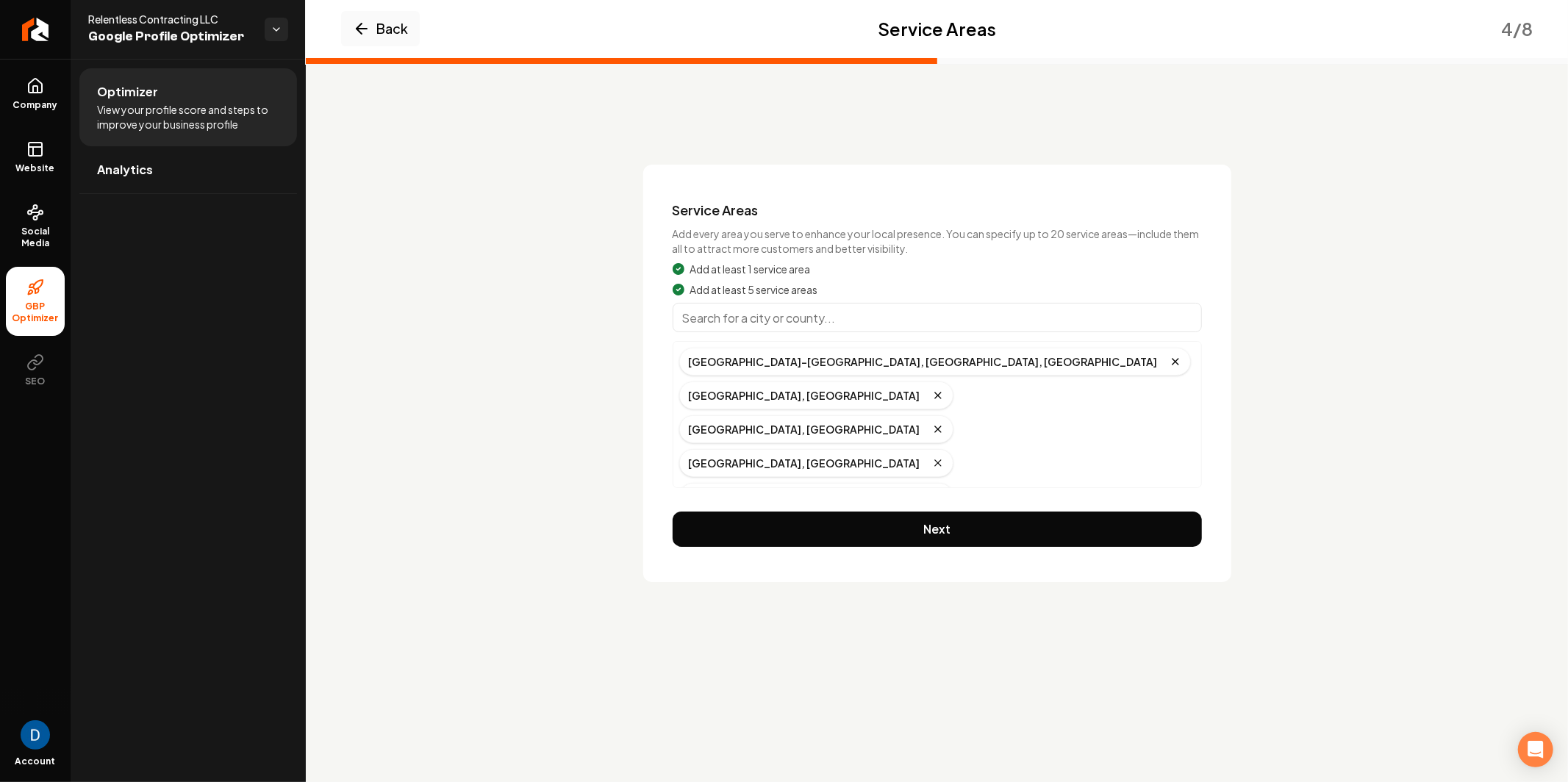
click at [915, 317] on input "Main content area" at bounding box center [936, 317] width 529 height 29
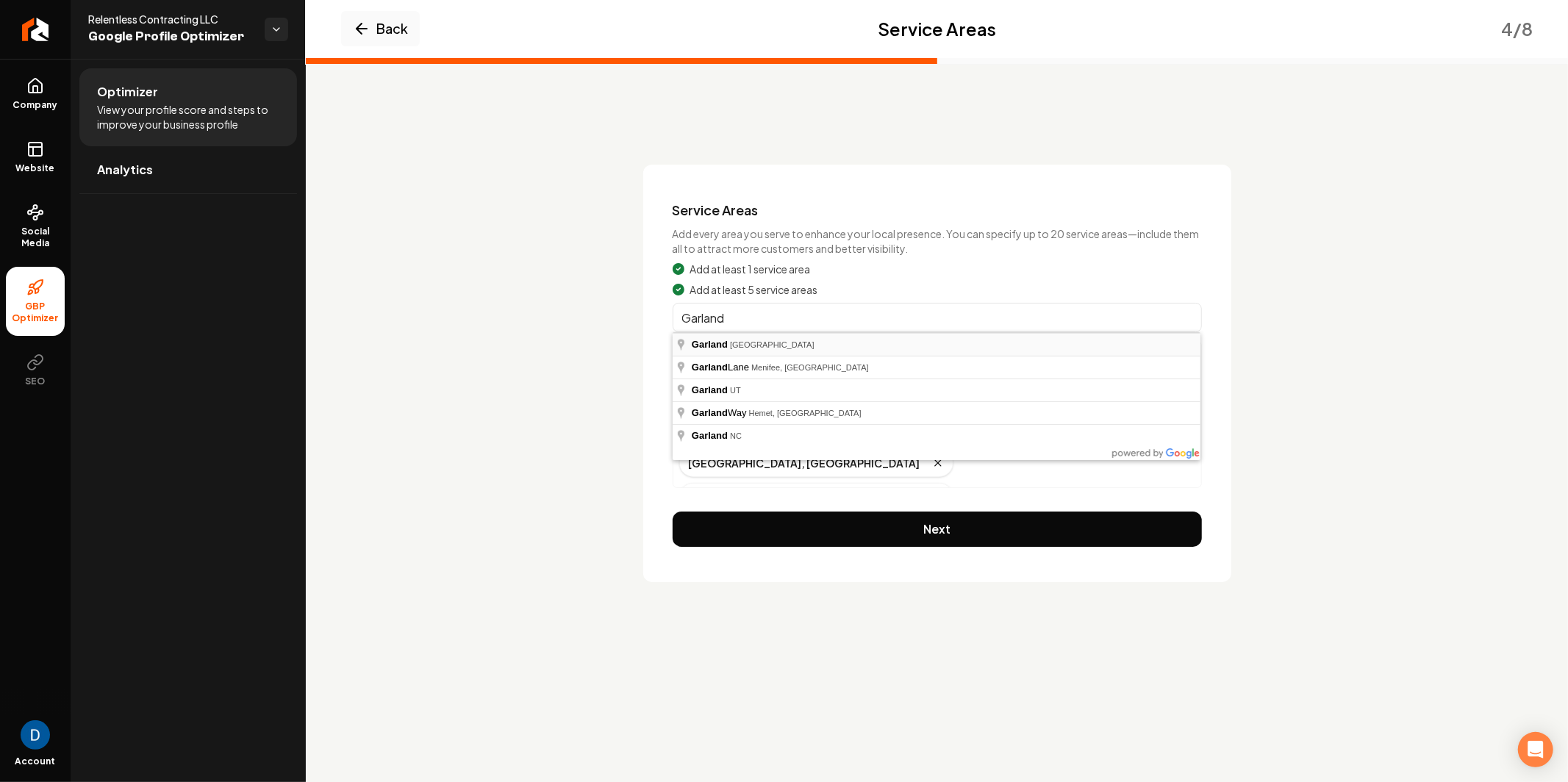
type input "[GEOGRAPHIC_DATA], [GEOGRAPHIC_DATA]"
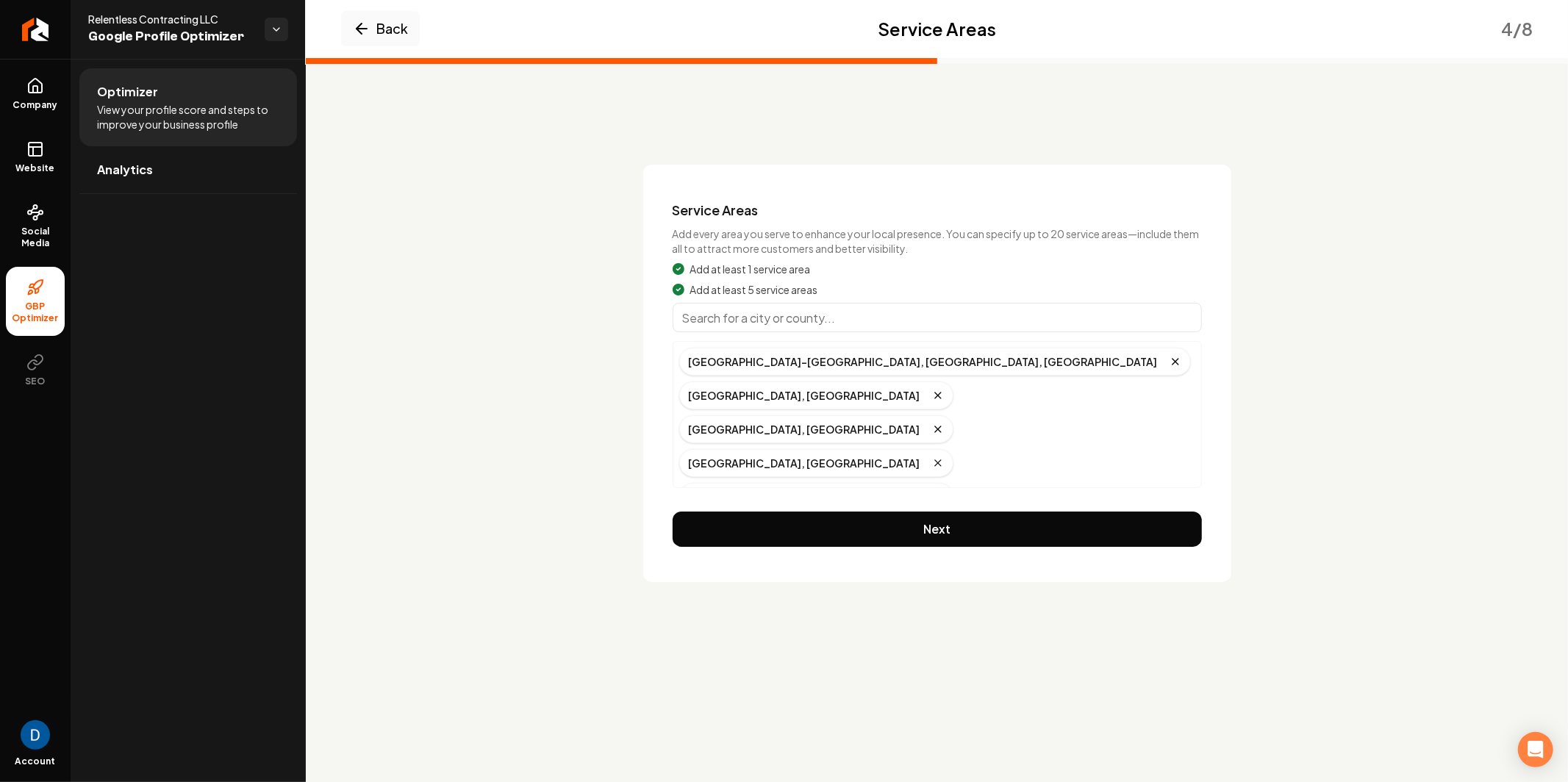
click at [877, 324] on input "Main content area" at bounding box center [936, 317] width 529 height 29
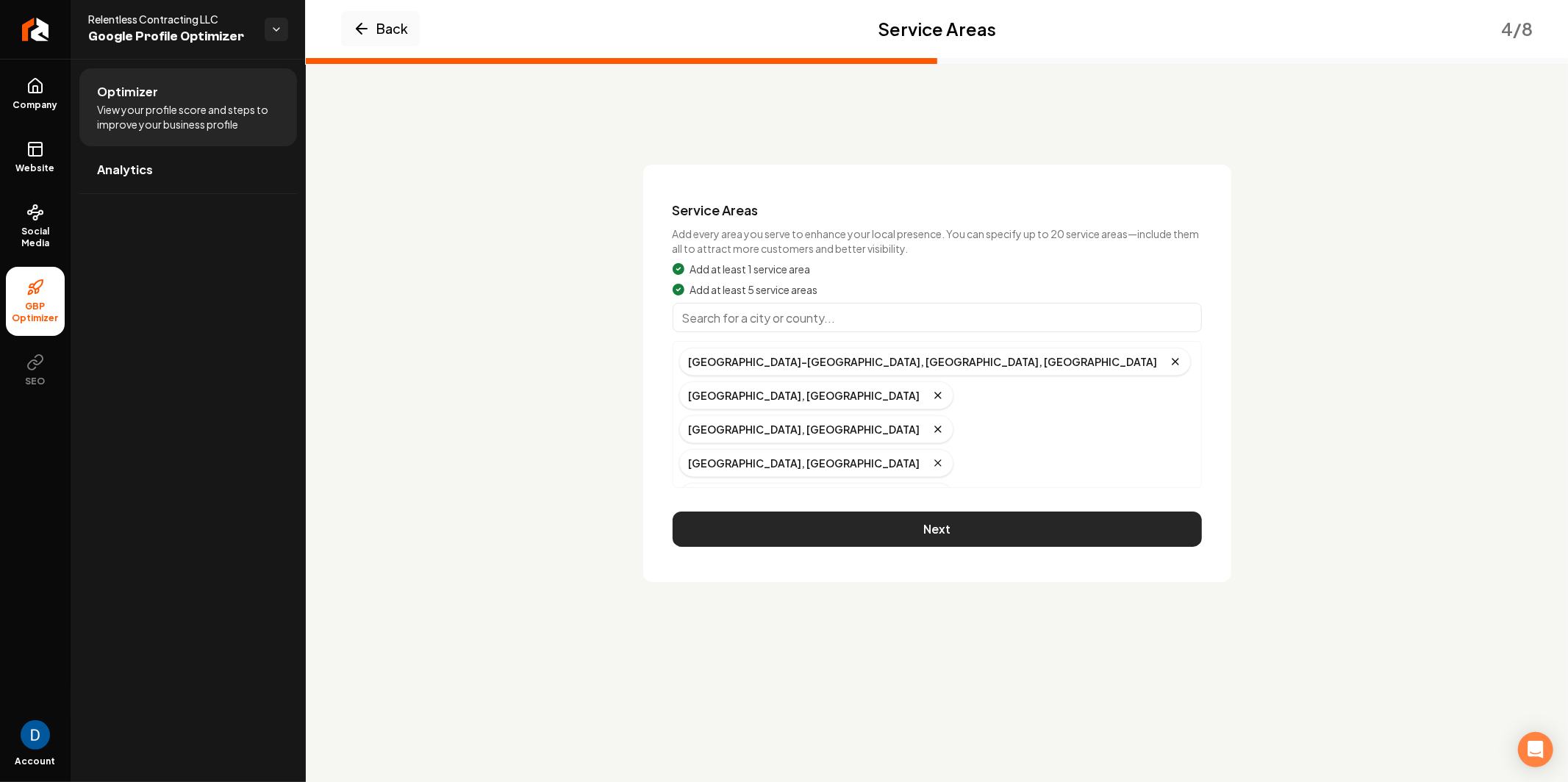
click at [925, 512] on button "Next" at bounding box center [936, 529] width 529 height 35
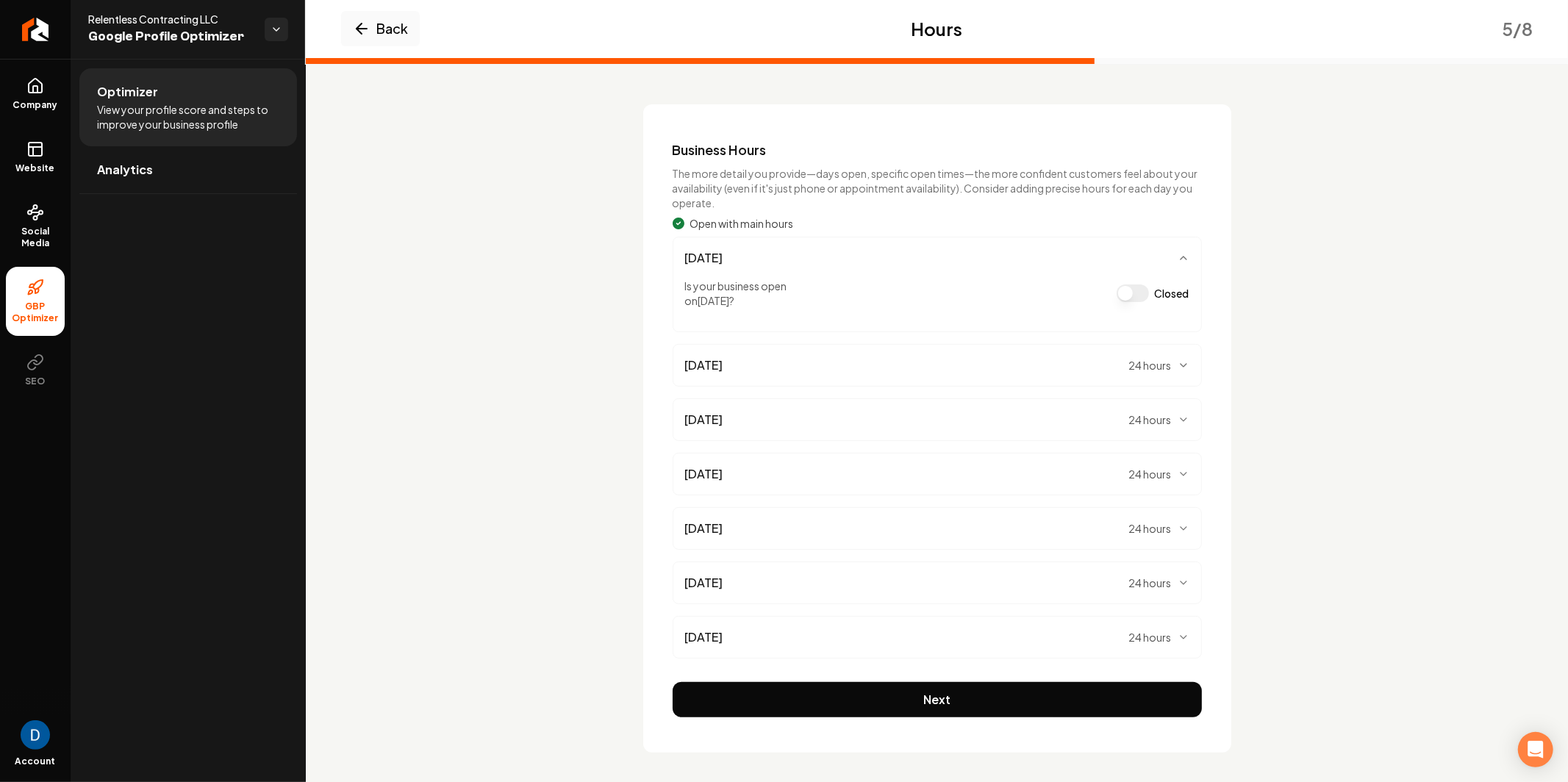
scroll to position [67, 0]
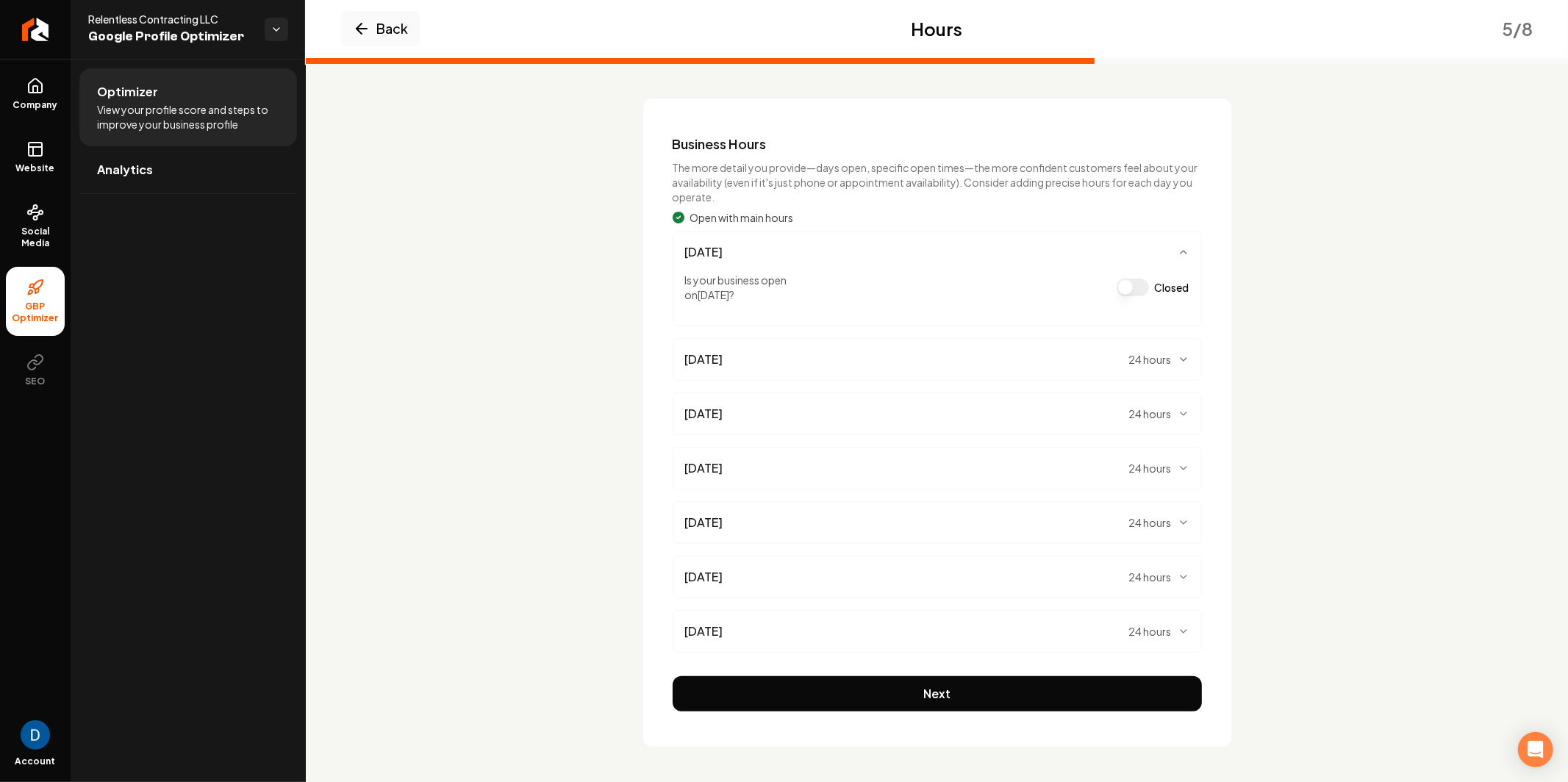
click at [1178, 366] on div "24 hours" at bounding box center [1159, 360] width 61 height 15
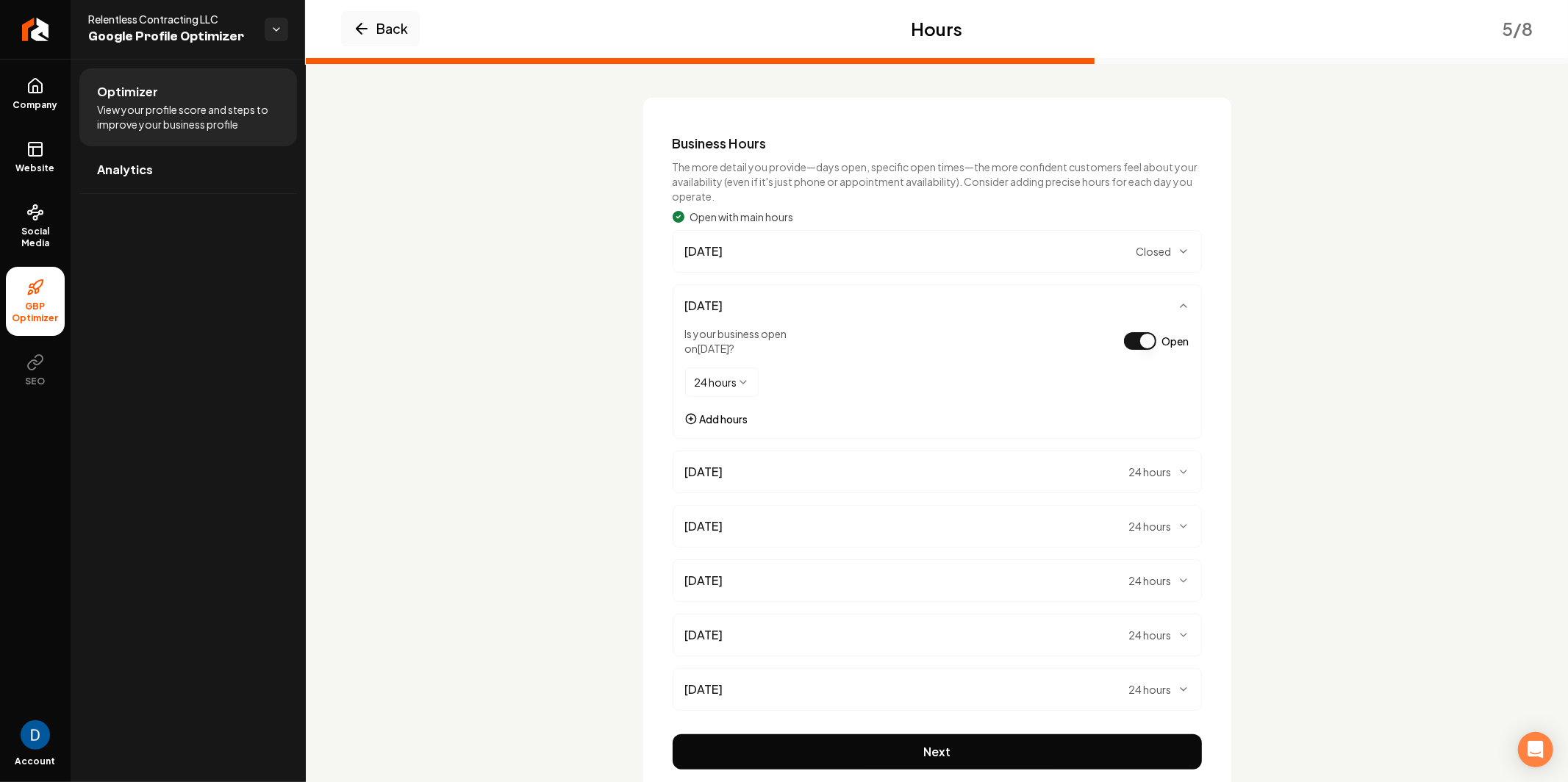
click at [1176, 293] on div "[DATE] Is your business open [DATE] ? Open 24 hours ******** ******** ******* *…" at bounding box center [936, 361] width 529 height 155
click at [1184, 303] on icon "Main content area" at bounding box center [1183, 306] width 12 height 12
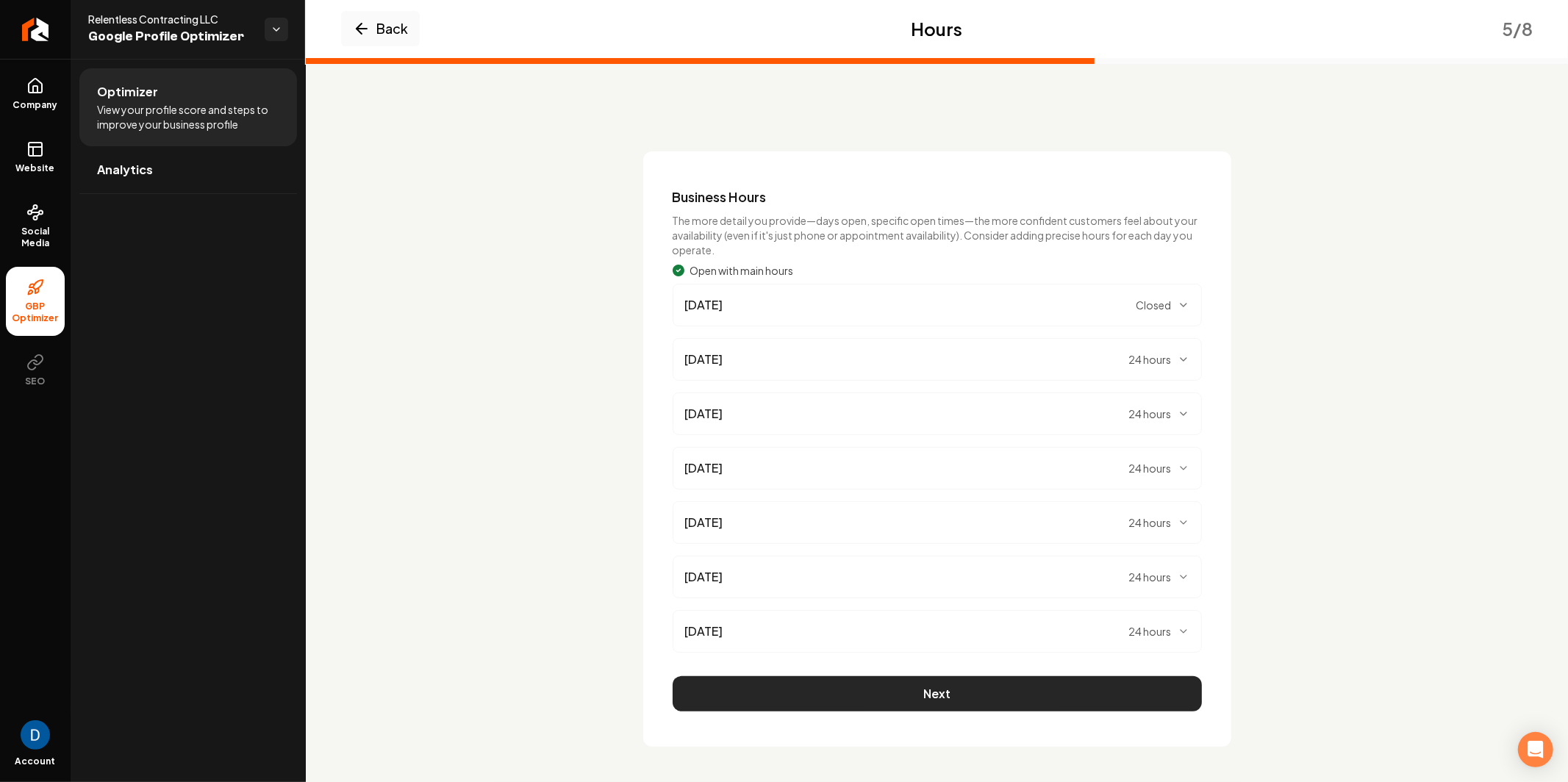
click at [946, 697] on button "Next" at bounding box center [936, 694] width 529 height 35
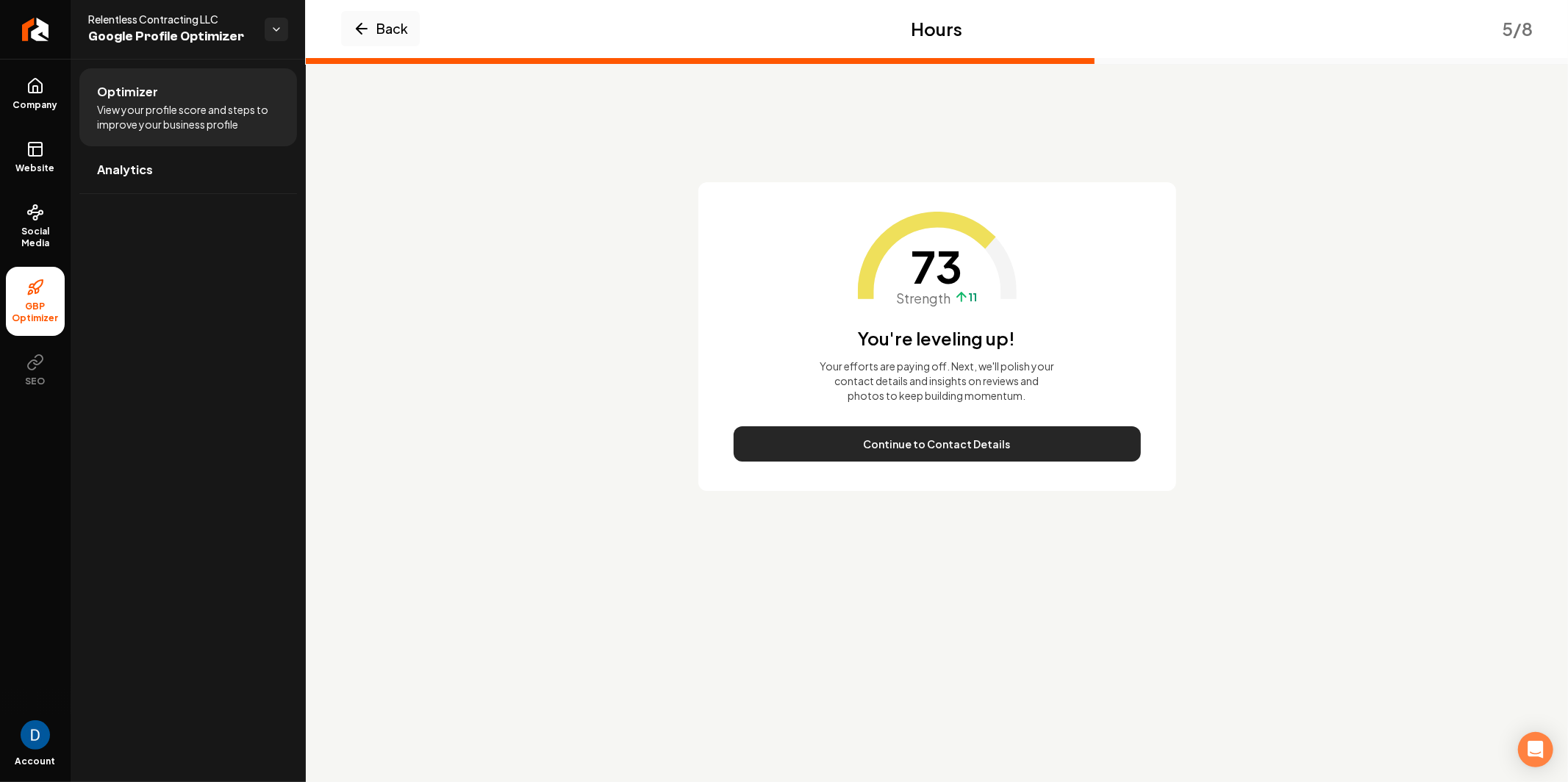
click at [903, 437] on button "Continue to Contact Details" at bounding box center [937, 444] width 407 height 35
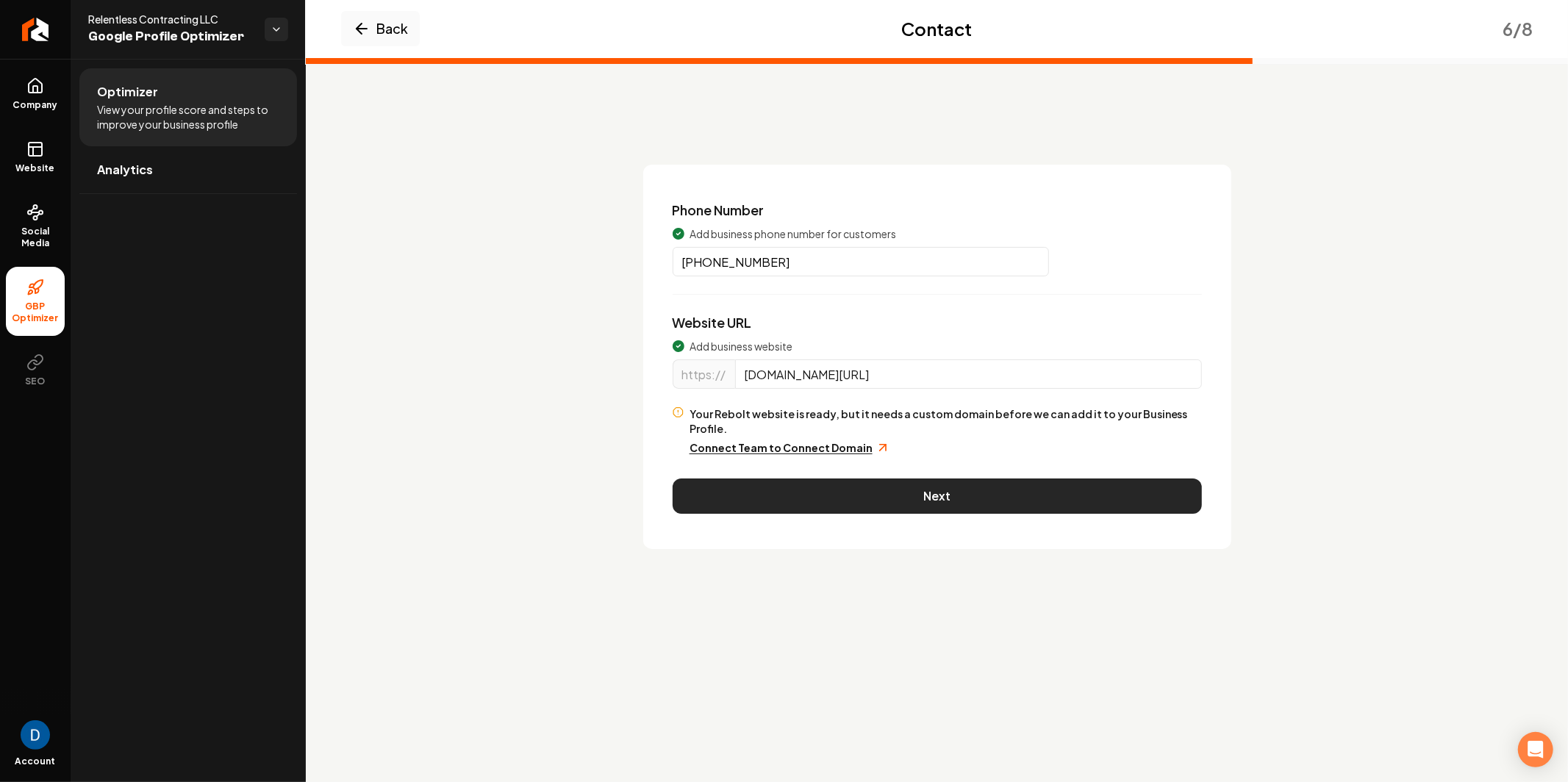
click at [887, 479] on button "Next" at bounding box center [936, 496] width 529 height 35
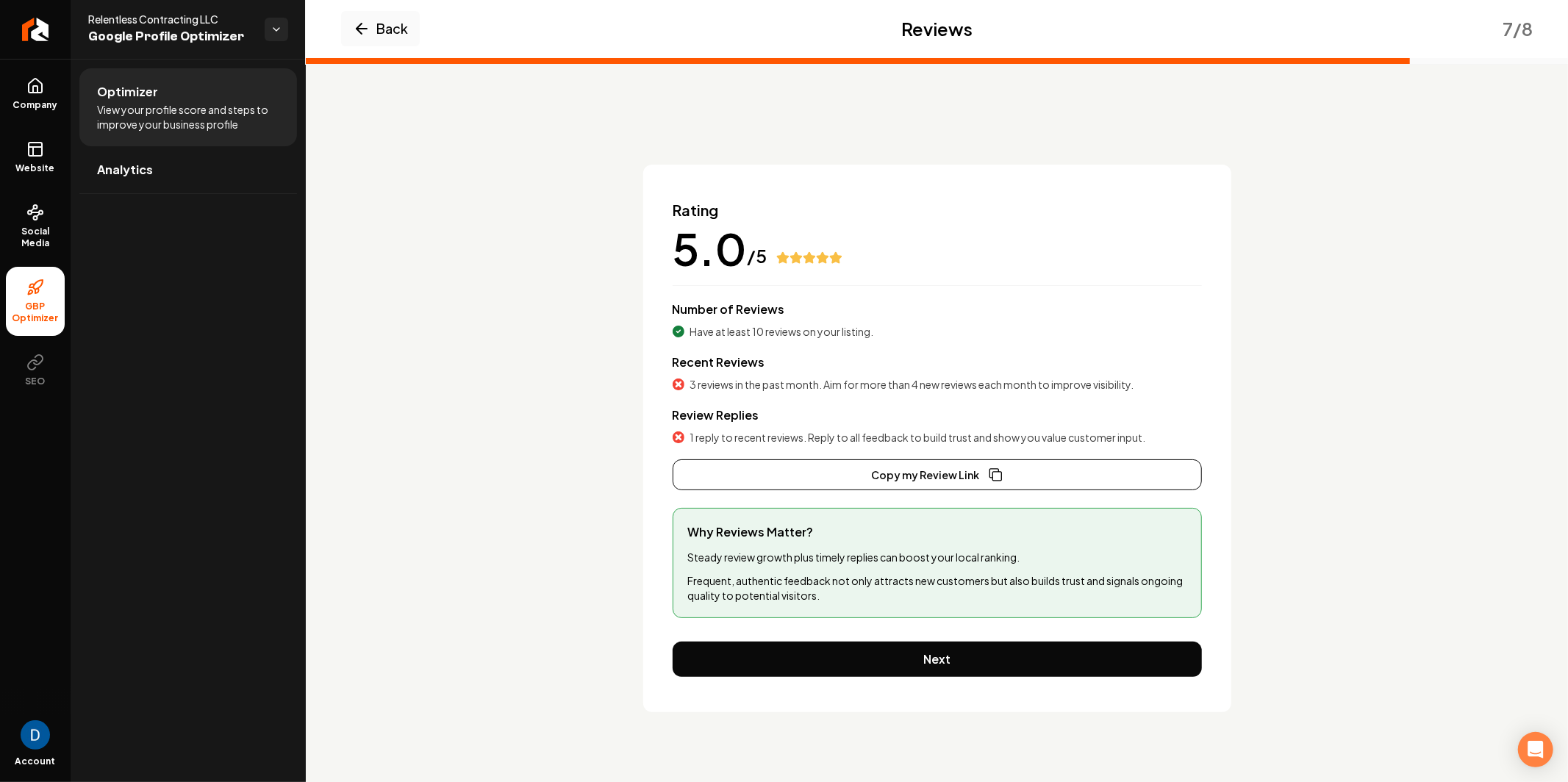
click at [720, 366] on span "Recent Reviews" at bounding box center [718, 361] width 92 height 16
drag, startPoint x: 720, startPoint y: 366, endPoint x: 720, endPoint y: 391, distance: 25.0
click at [720, 366] on span "Recent Reviews" at bounding box center [718, 361] width 92 height 16
click at [719, 416] on span "Review Replies" at bounding box center [715, 415] width 86 height 16
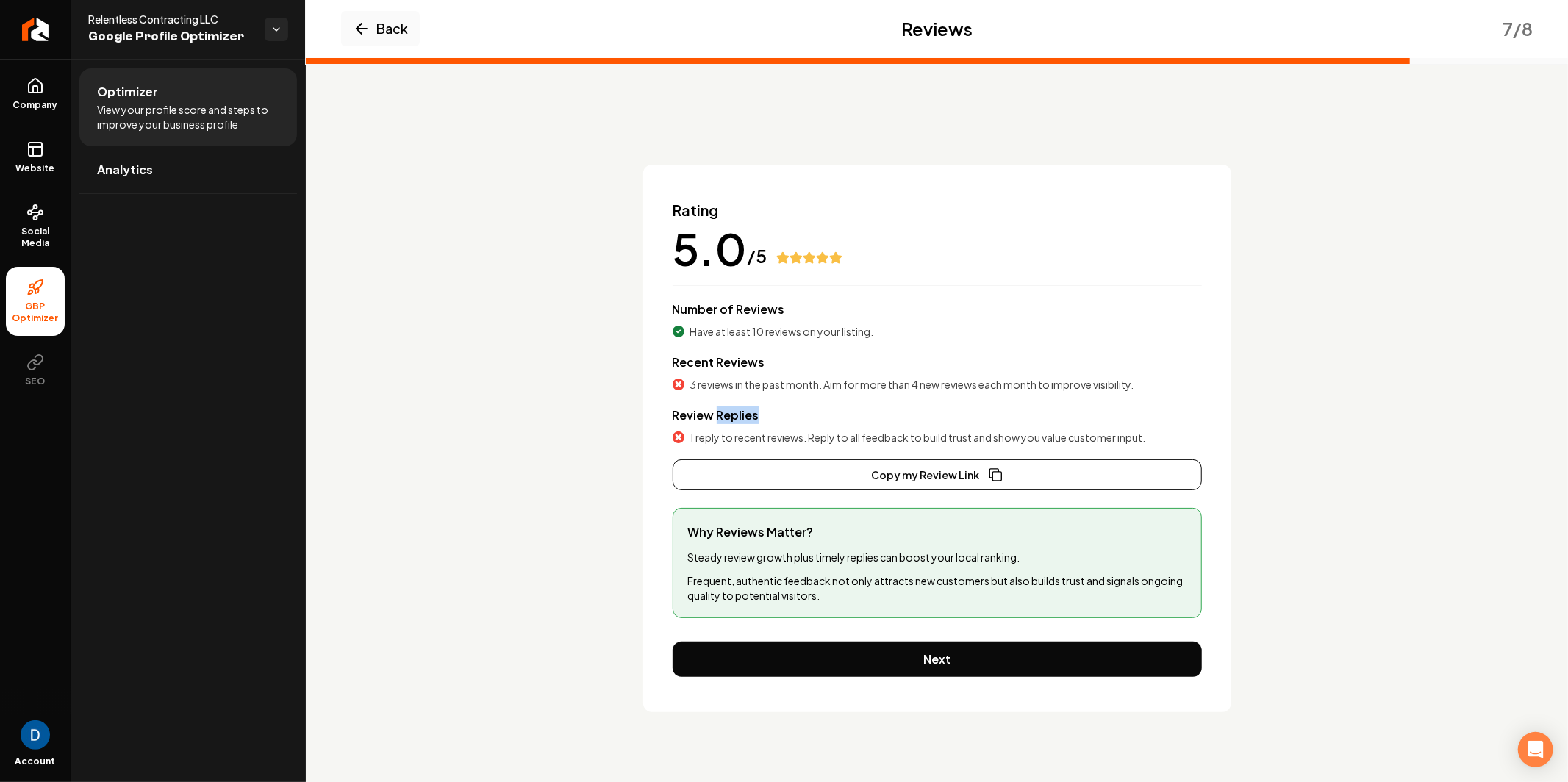
click at [719, 416] on span "Review Replies" at bounding box center [715, 415] width 86 height 16
click at [732, 392] on div "Rating 5.0 /5 Number of Reviews Have at least 10 reviews on your listing. Recen…" at bounding box center [936, 345] width 529 height 290
click at [733, 392] on div "Rating 5.0 /5 Number of Reviews Have at least 10 reviews on your listing. Recen…" at bounding box center [936, 345] width 529 height 290
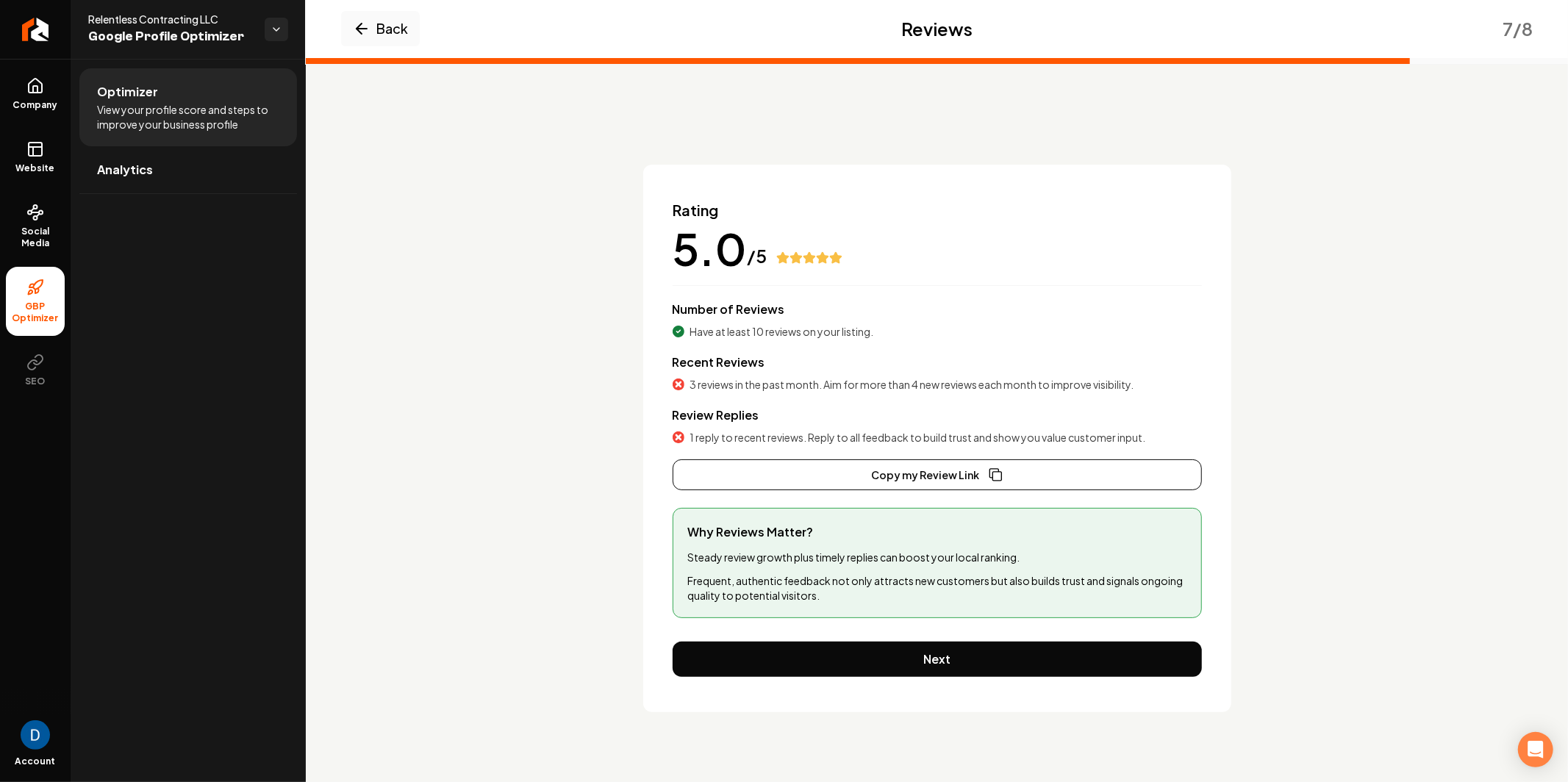
drag, startPoint x: 745, startPoint y: 345, endPoint x: 743, endPoint y: 354, distance: 9.2
click at [745, 344] on div "Rating 5.0 /5 Number of Reviews Have at least 10 reviews on your listing. Recen…" at bounding box center [936, 345] width 529 height 290
click at [740, 382] on span "3 reviews in the past month. Aim for more than 4 new reviews each month to impr…" at bounding box center [912, 385] width 444 height 15
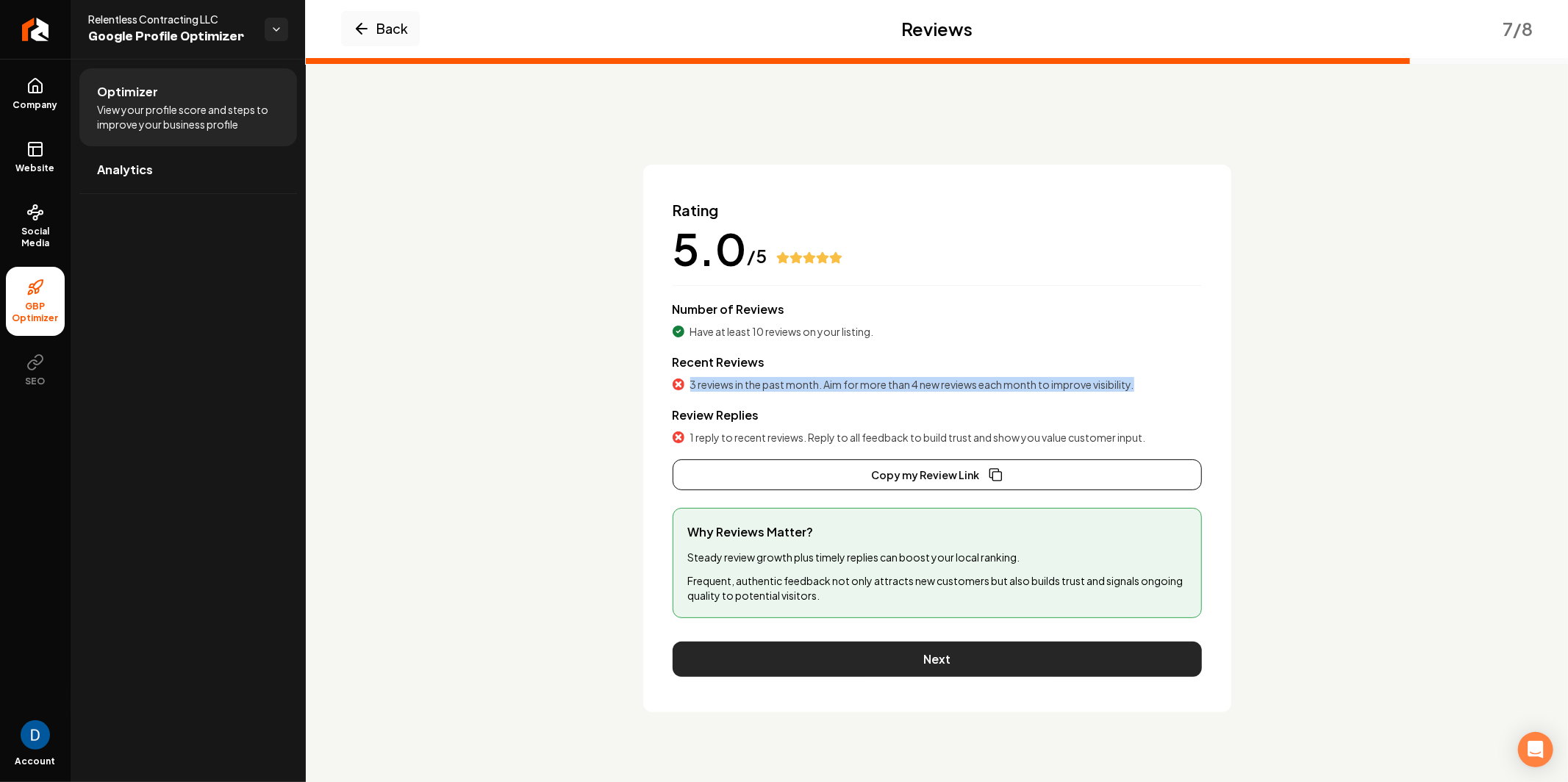
click at [927, 666] on button "Next" at bounding box center [936, 659] width 529 height 35
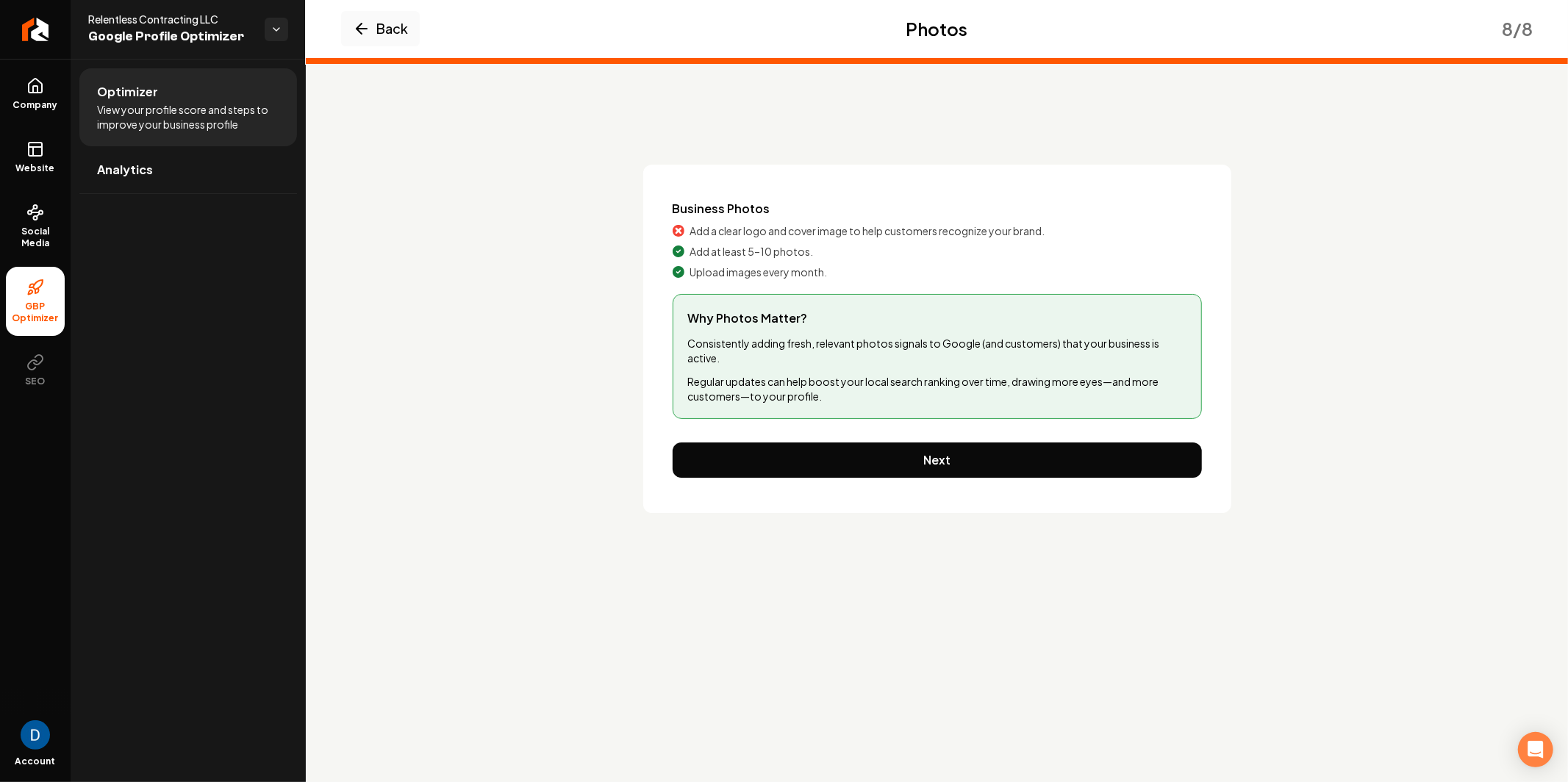
click at [794, 238] on span "Add a clear logo and cover image to help customers recognize your brand." at bounding box center [868, 231] width 355 height 15
click at [767, 224] on span "Add a clear logo and cover image to help customers recognize your brand." at bounding box center [868, 231] width 355 height 15
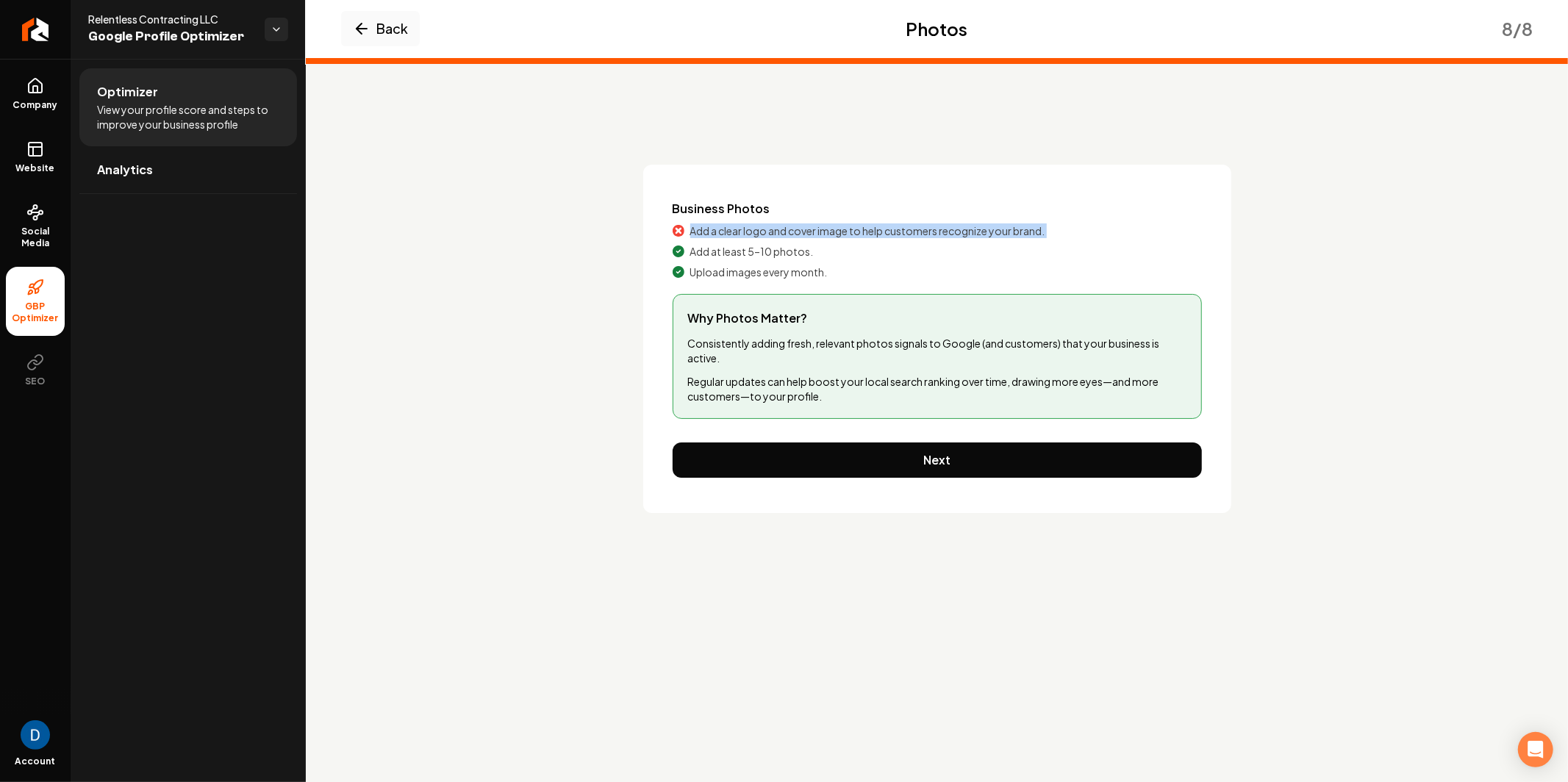
click at [767, 224] on span "Add a clear logo and cover image to help customers recognize your brand." at bounding box center [868, 231] width 355 height 15
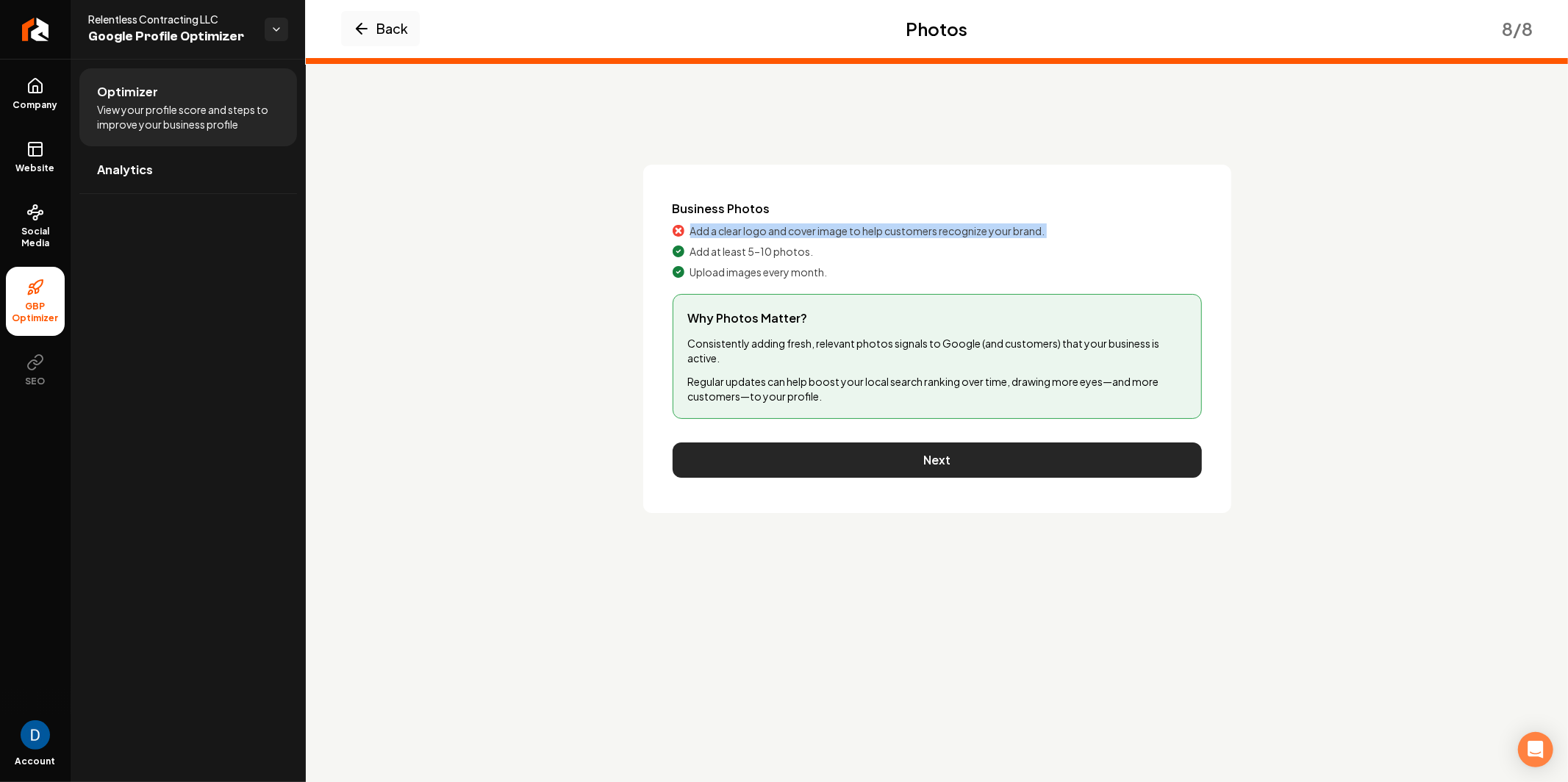
click at [1042, 466] on button "Next" at bounding box center [936, 460] width 529 height 35
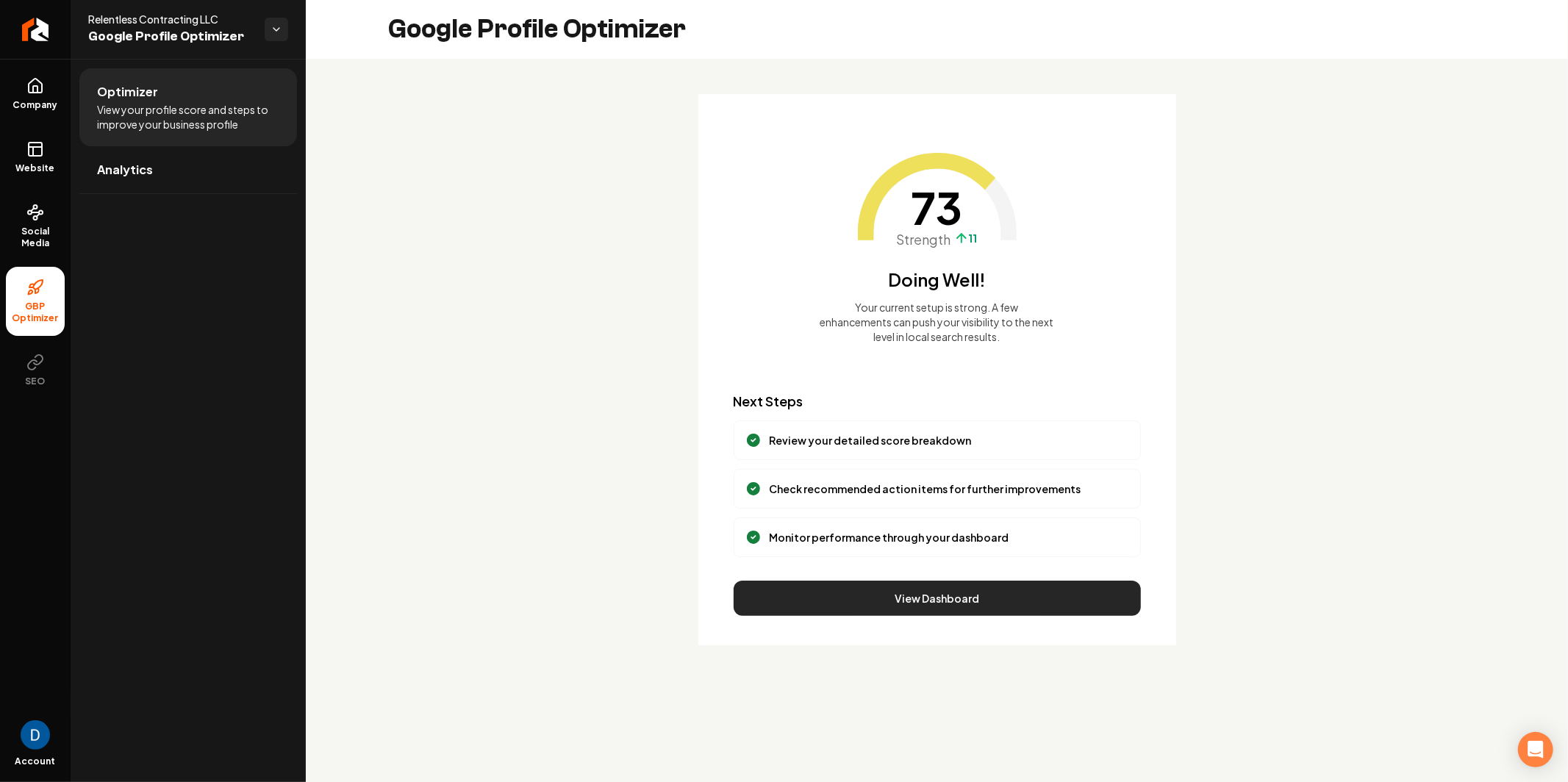
click at [902, 602] on button "View Dashboard" at bounding box center [937, 598] width 407 height 35
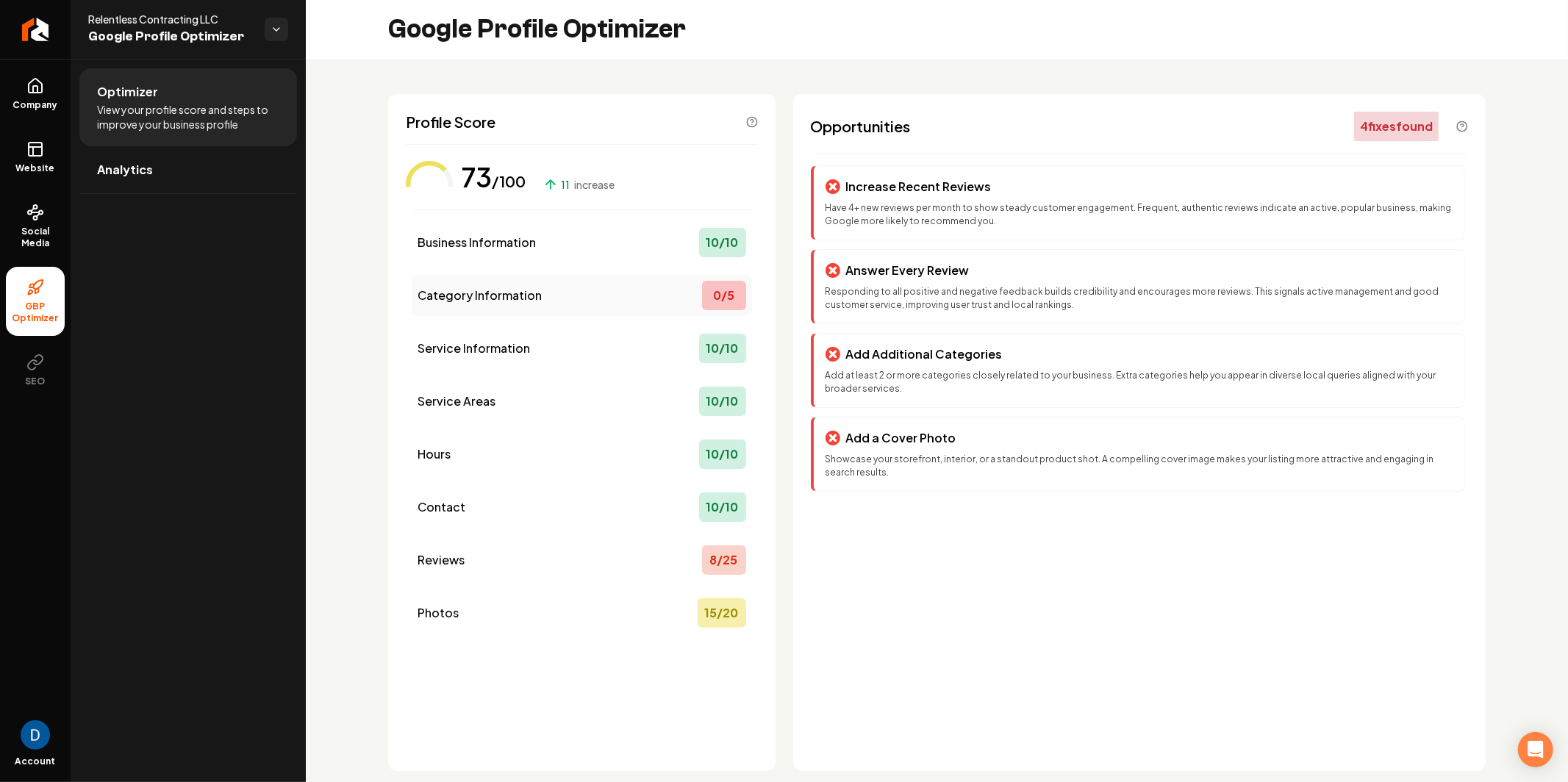
click at [605, 297] on div "Category Information 0 / 5" at bounding box center [582, 296] width 341 height 42
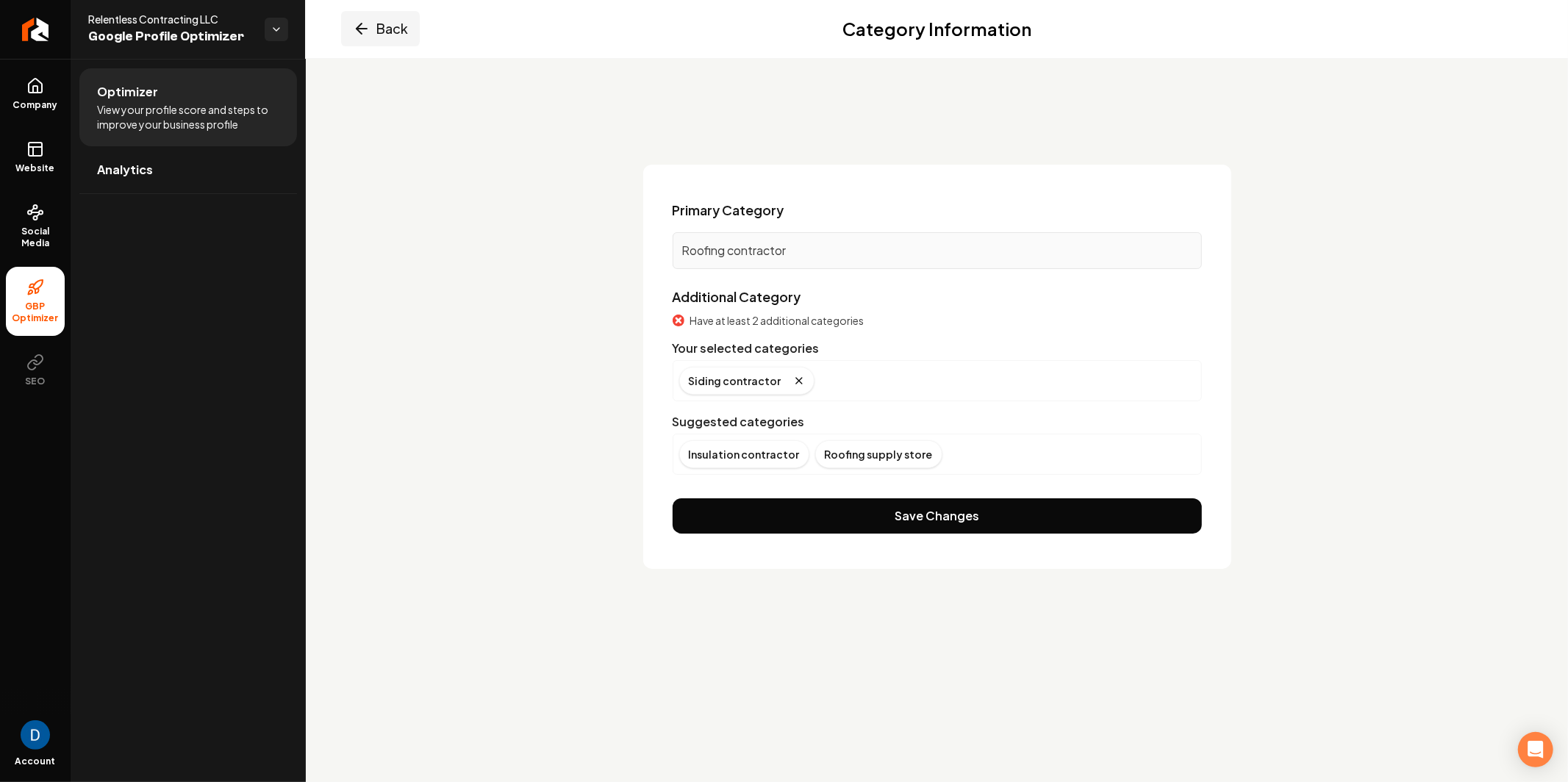
click at [375, 28] on button "Back" at bounding box center [380, 28] width 79 height 35
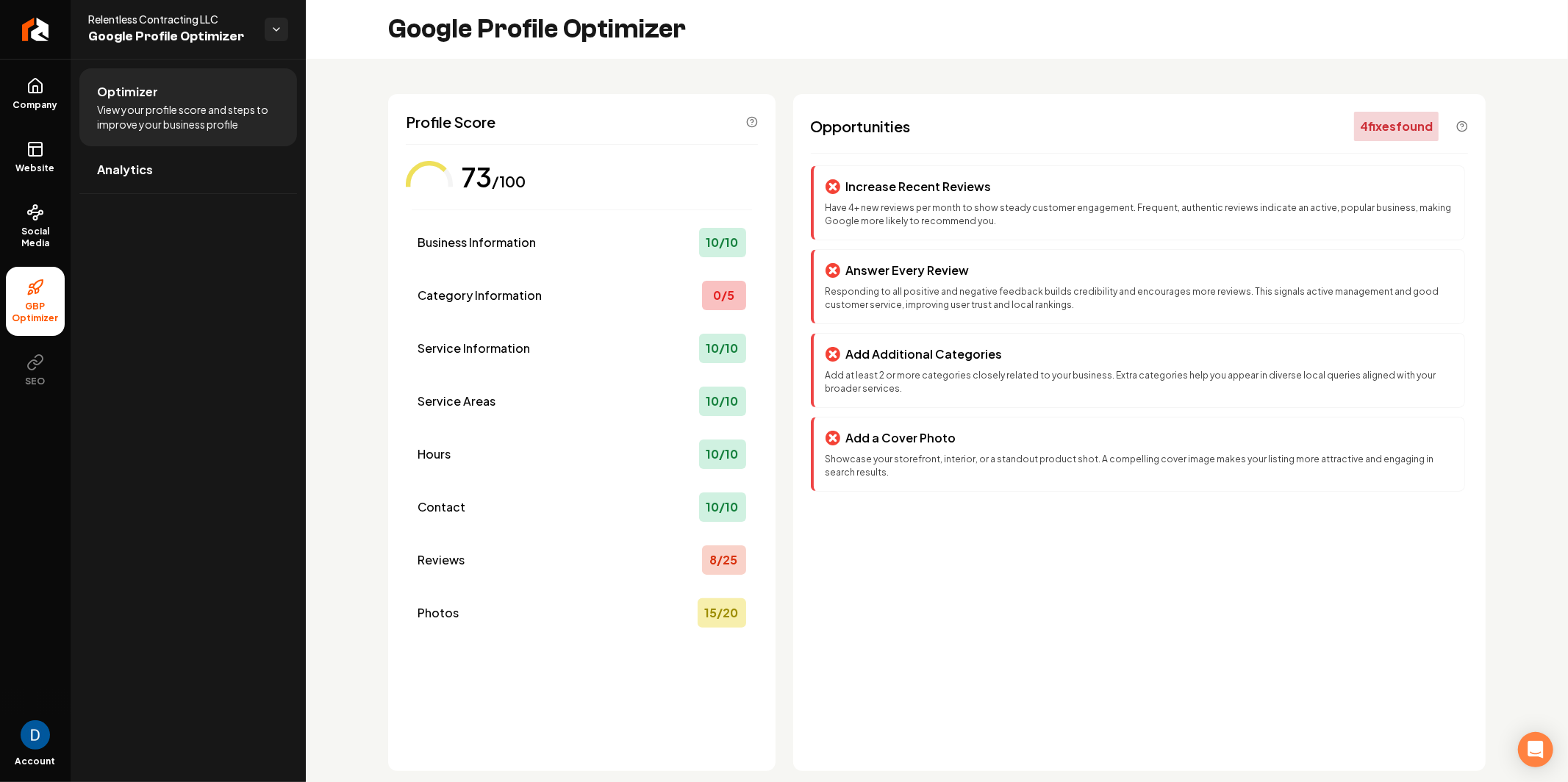
click at [48, 125] on ul "Company Website Social Media GBP Optimizer SEO" at bounding box center [35, 232] width 71 height 347
click at [39, 145] on icon at bounding box center [35, 149] width 17 height 17
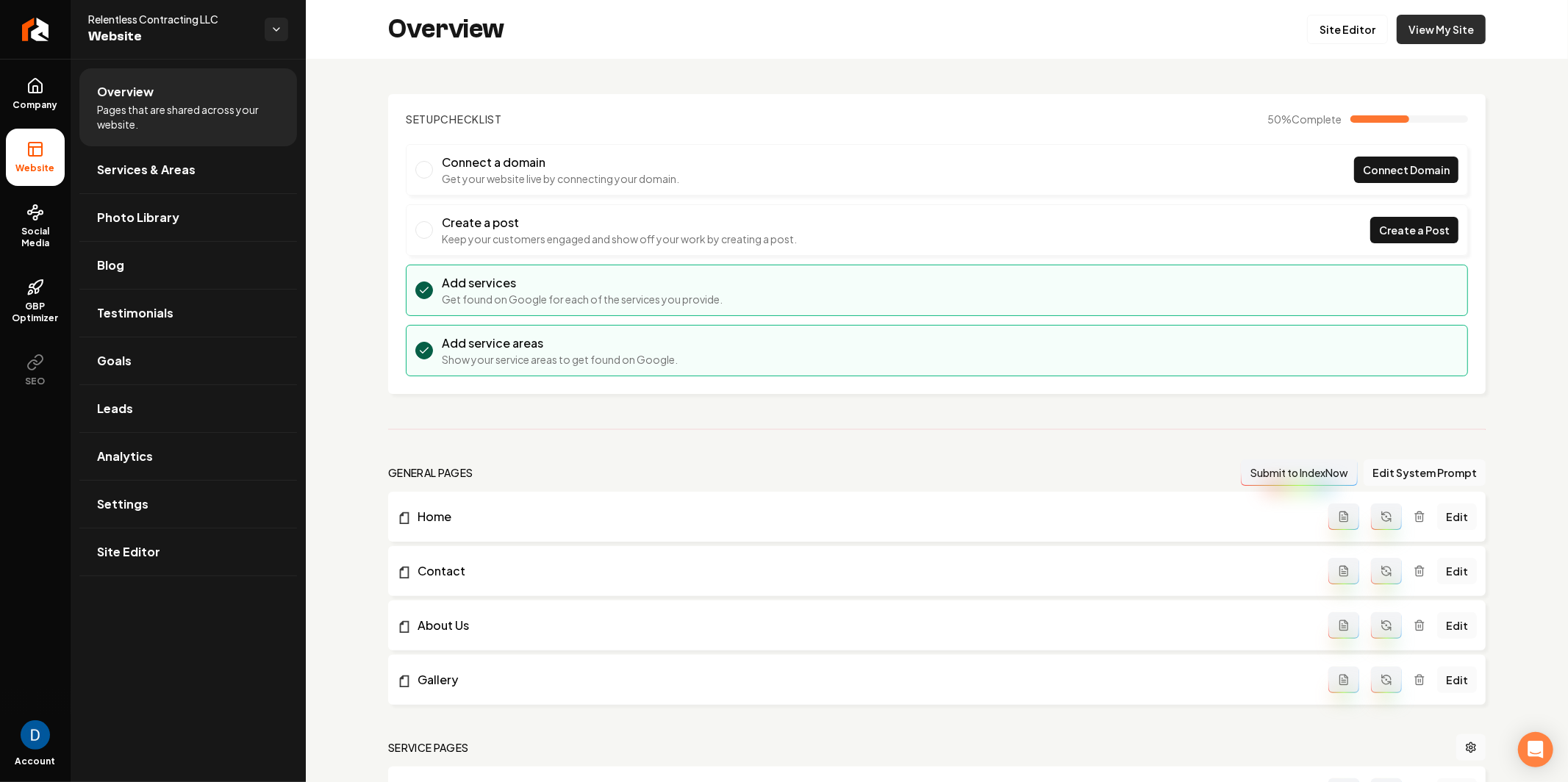
click at [1450, 20] on link "View My Site" at bounding box center [1441, 29] width 89 height 29
click at [1373, 34] on link "Site Editor" at bounding box center [1347, 29] width 81 height 29
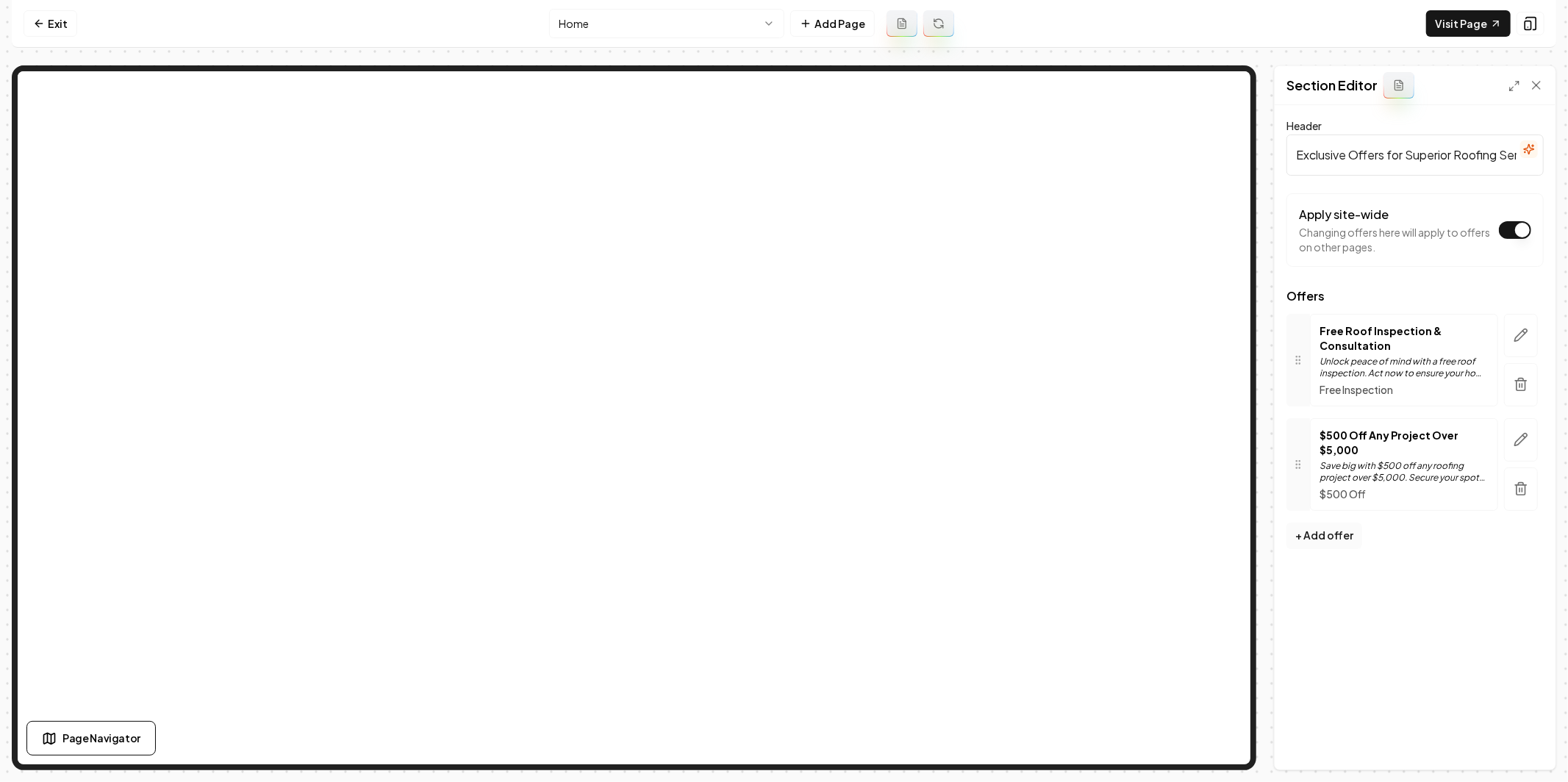
click at [1332, 532] on button "+ Add offer" at bounding box center [1324, 536] width 76 height 27
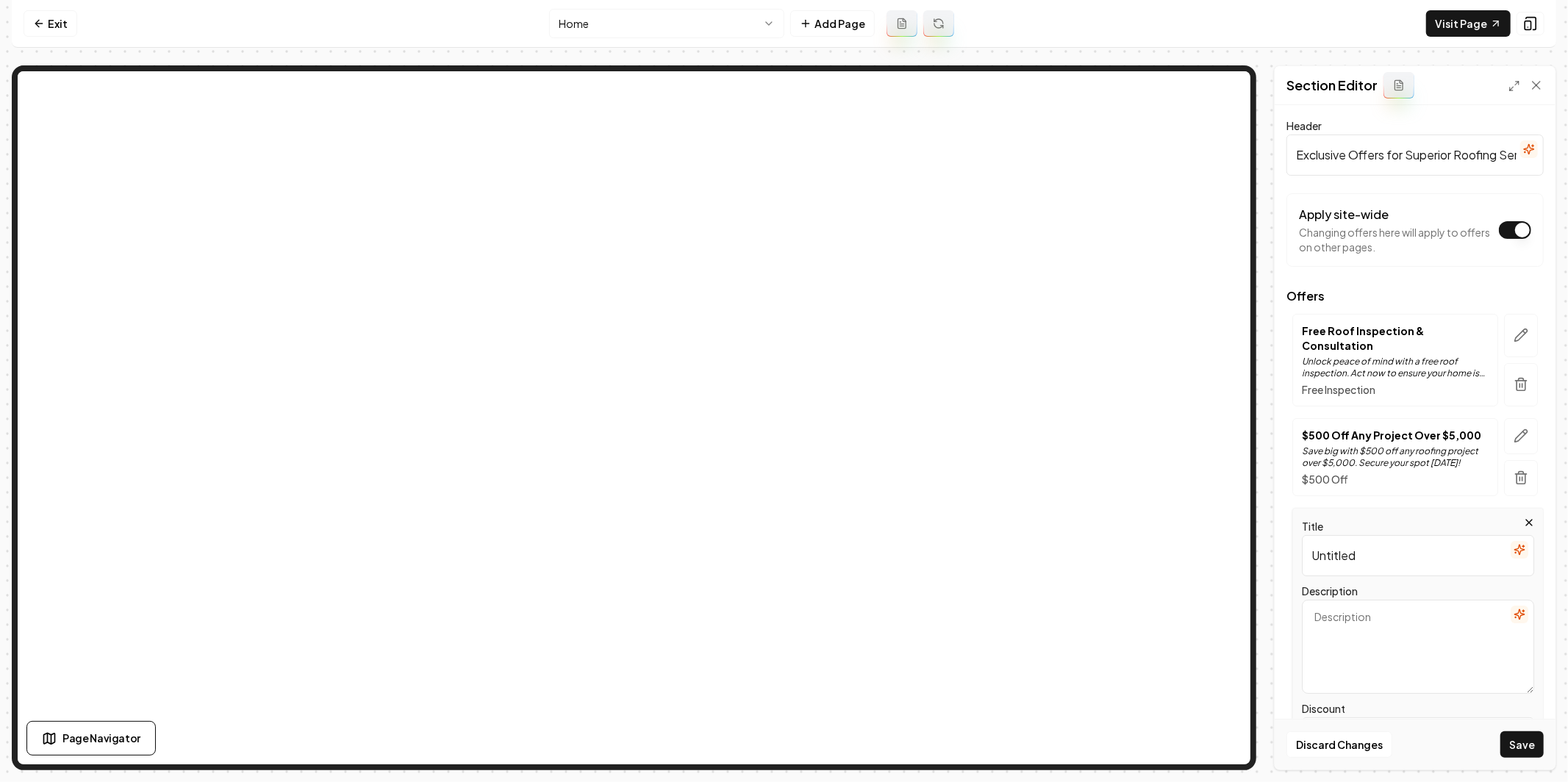
click at [1379, 550] on input "Untitled" at bounding box center [1418, 556] width 233 height 42
click at [1349, 627] on textarea "Description" at bounding box center [1418, 647] width 233 height 94
type textarea "$1000 off full roof replacement for Veterans"
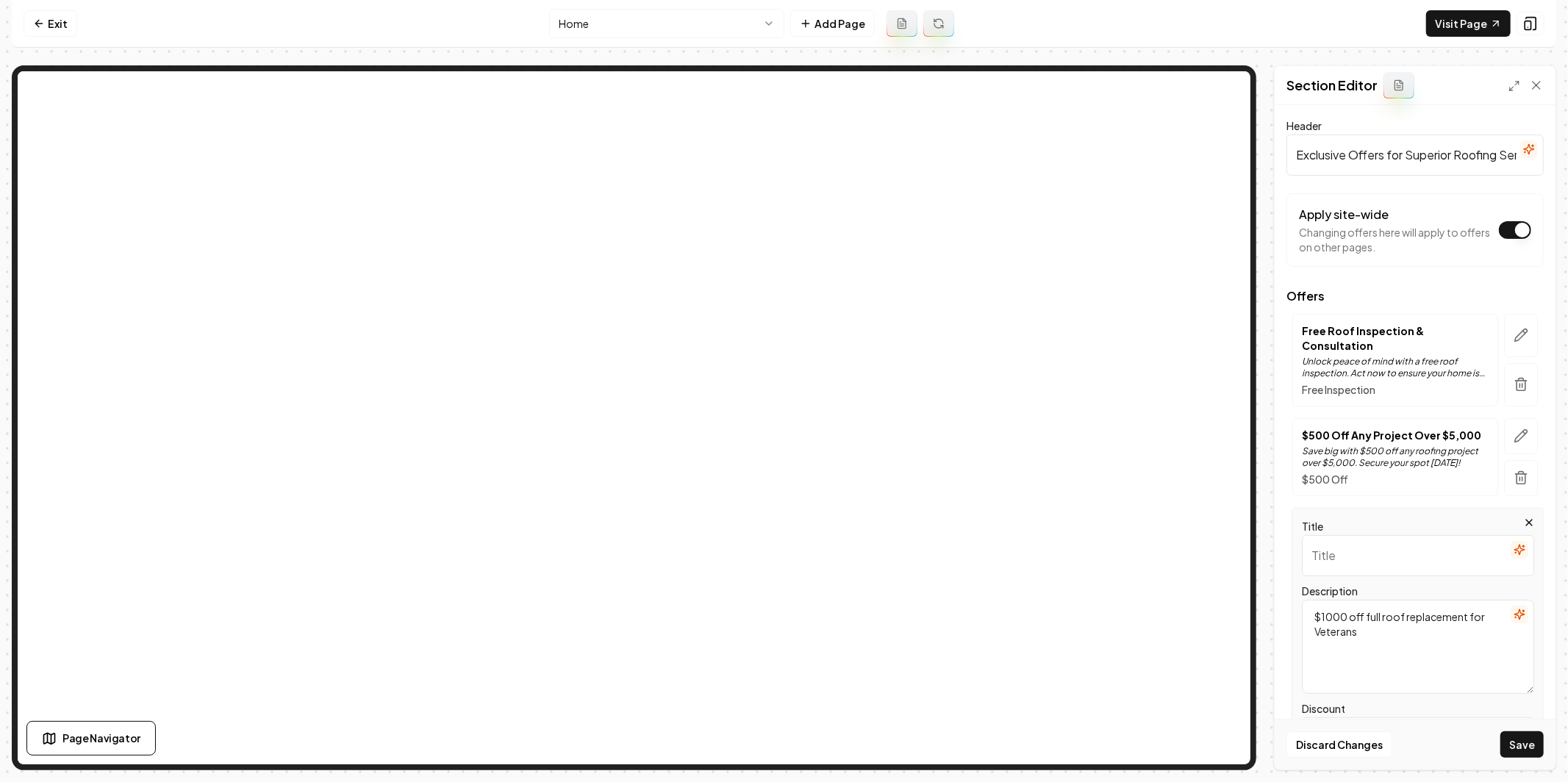
click at [1352, 545] on input "Title" at bounding box center [1418, 556] width 233 height 42
click at [1519, 544] on icon "button" at bounding box center [1520, 550] width 12 height 12
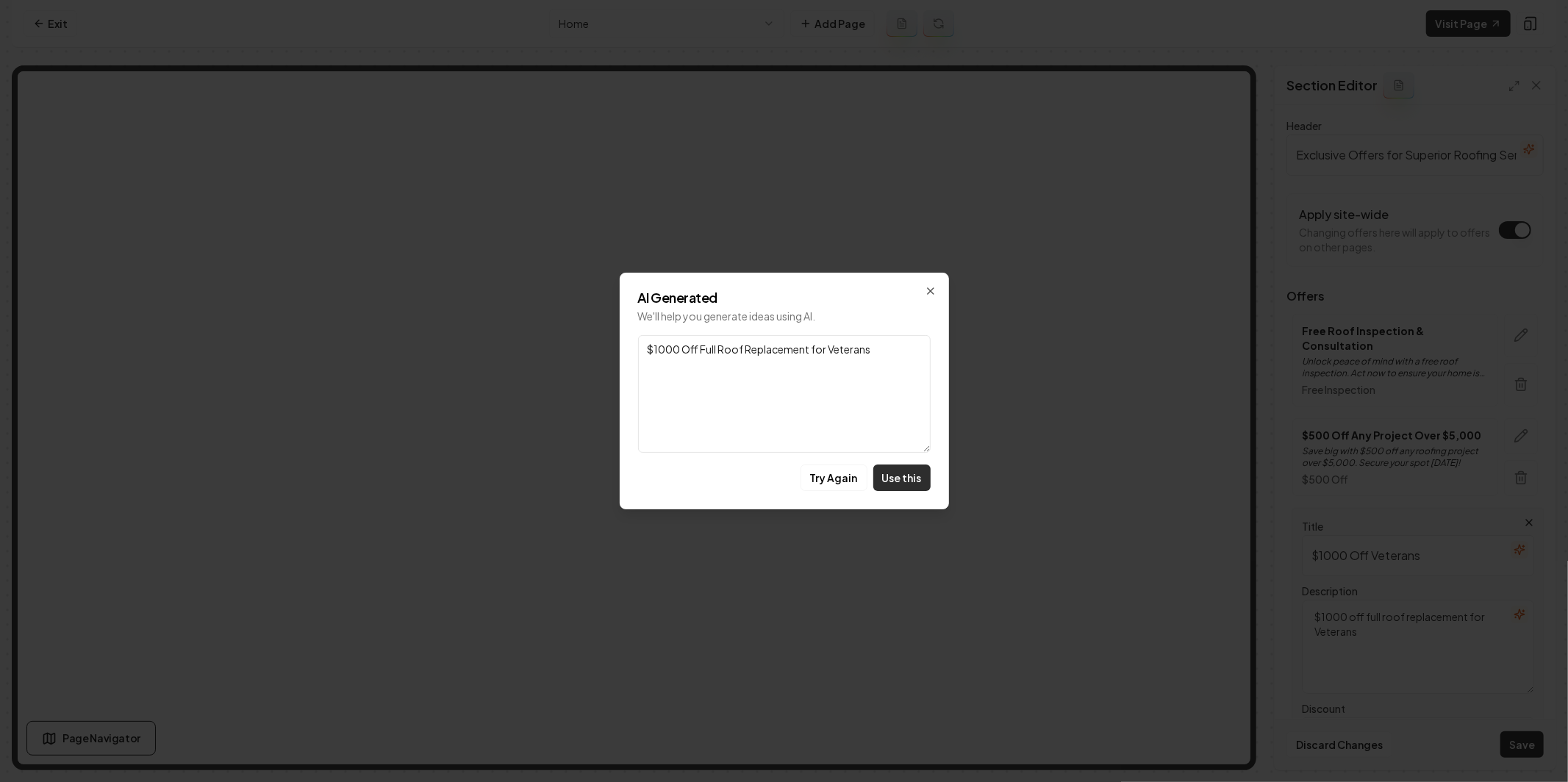
click at [909, 471] on button "Use this" at bounding box center [902, 478] width 57 height 27
type input "$1000 Off Full Roof Replacement for Veterans"
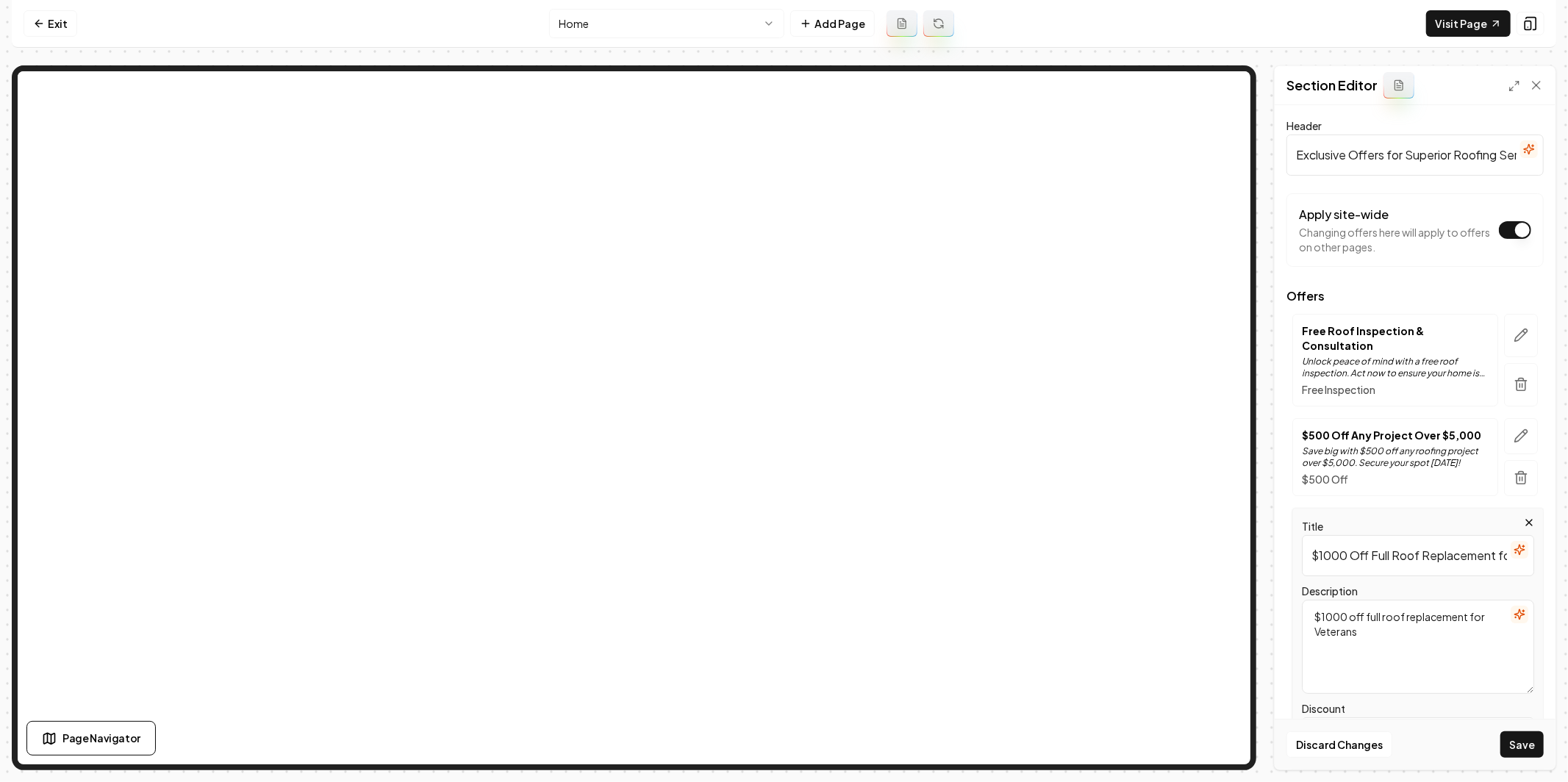
click at [1526, 606] on button "button" at bounding box center [1519, 614] width 17 height 17
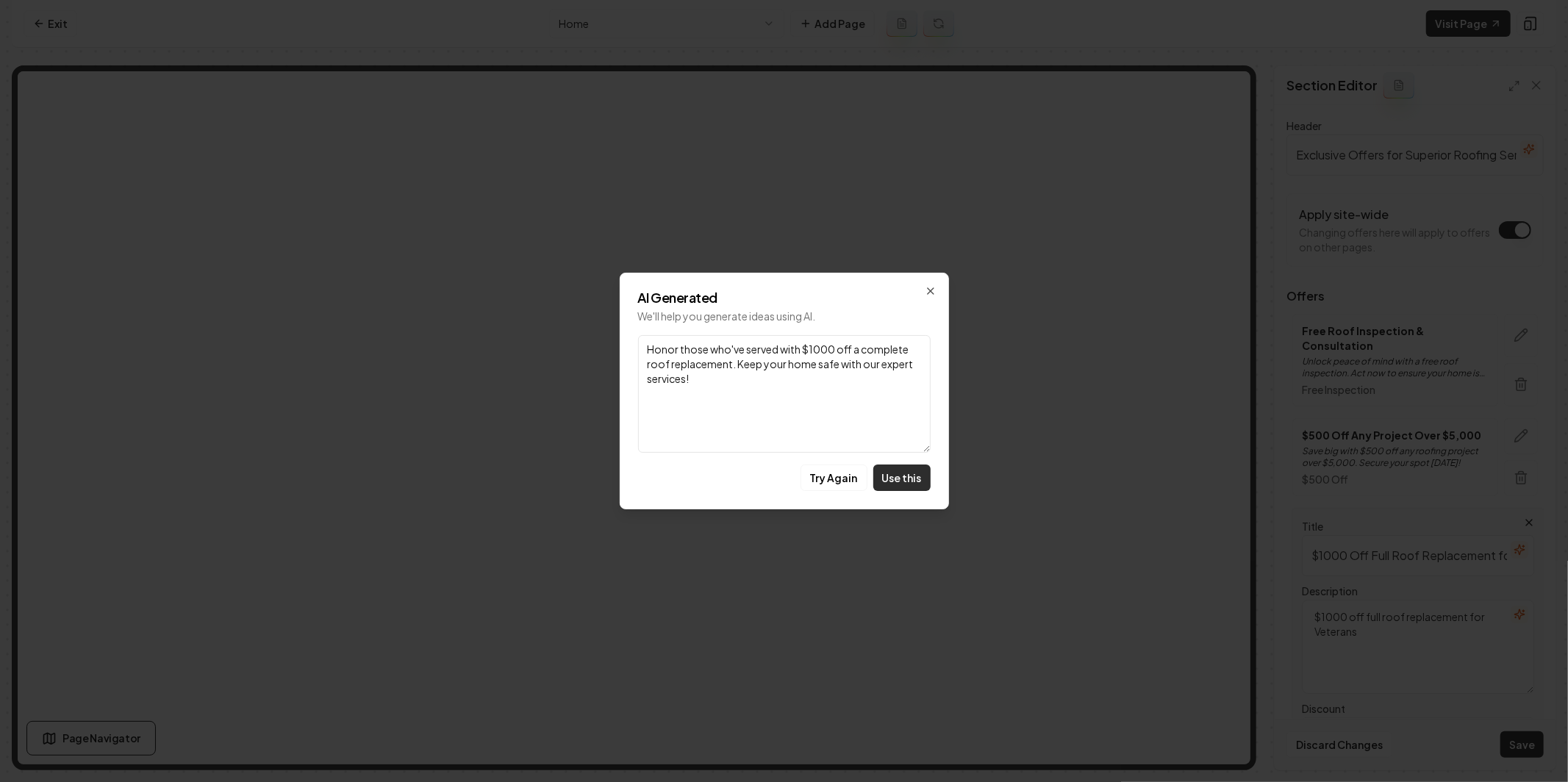
click at [917, 477] on button "Use this" at bounding box center [902, 478] width 57 height 27
type textarea "Honor those who've served with $1000 off a complete roof replacement. Keep your…"
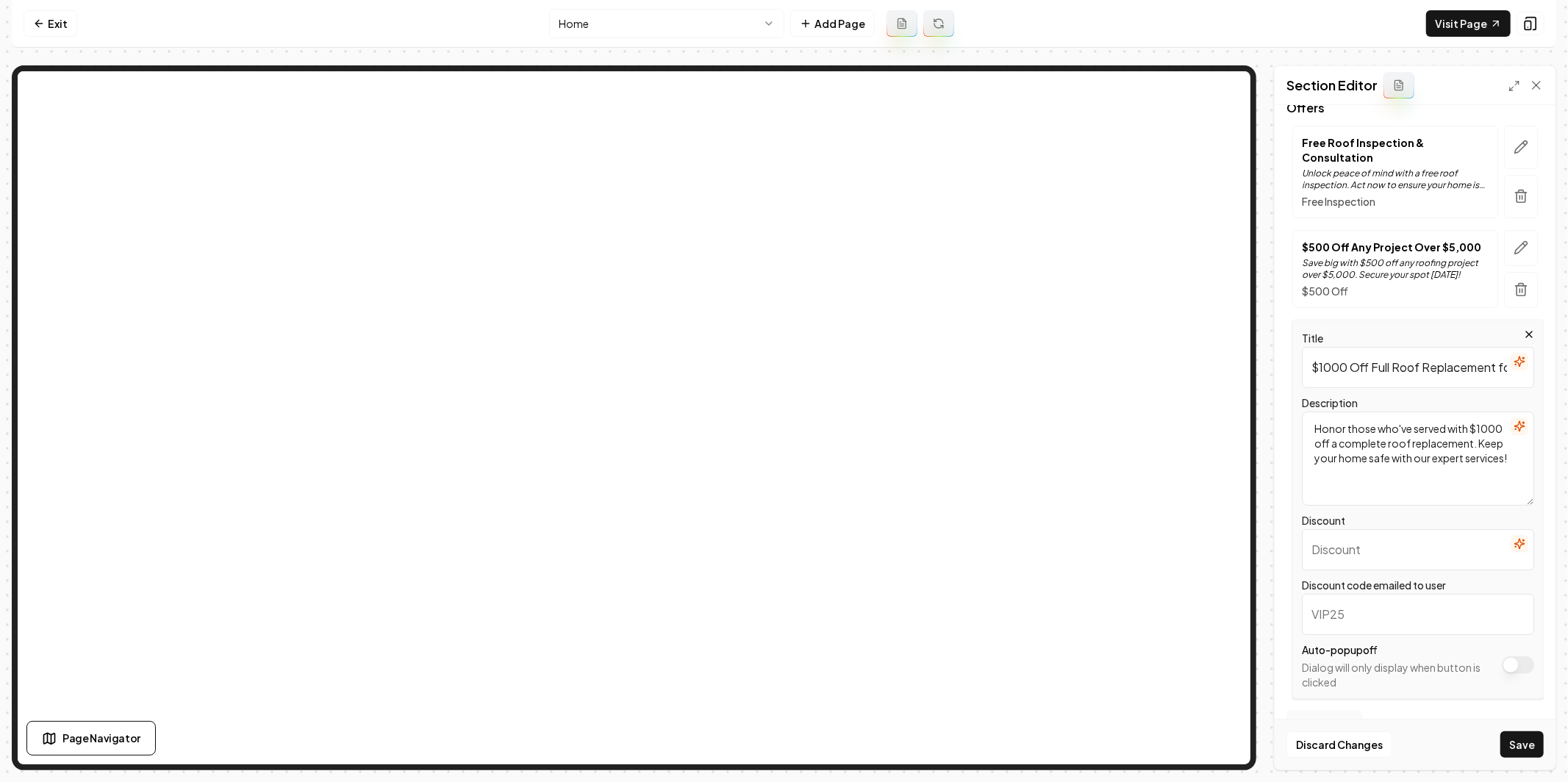
scroll to position [189, 0]
click at [1517, 537] on icon "button" at bounding box center [1520, 543] width 12 height 12
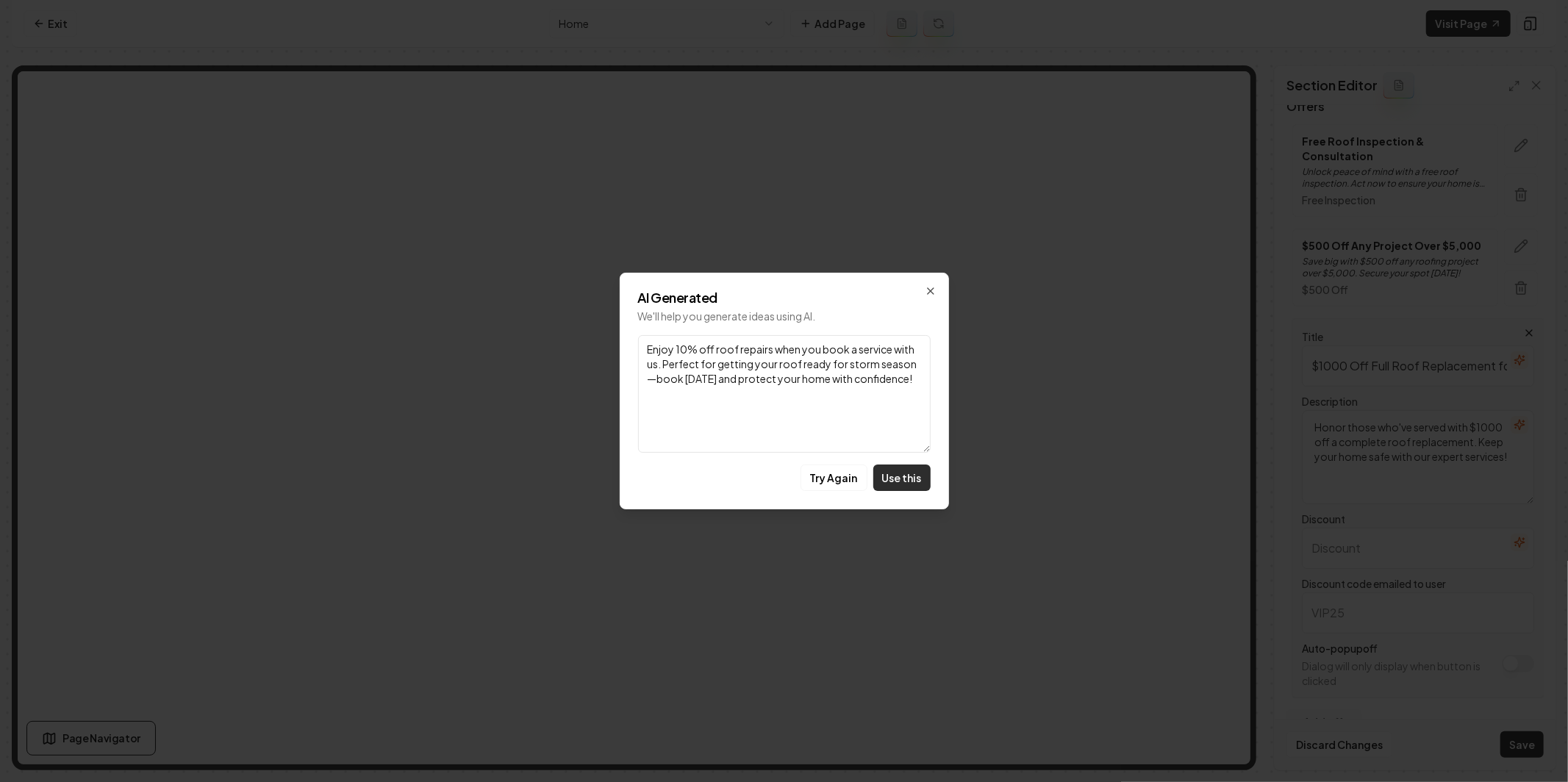
click at [895, 477] on button "Use this" at bounding box center [902, 478] width 57 height 27
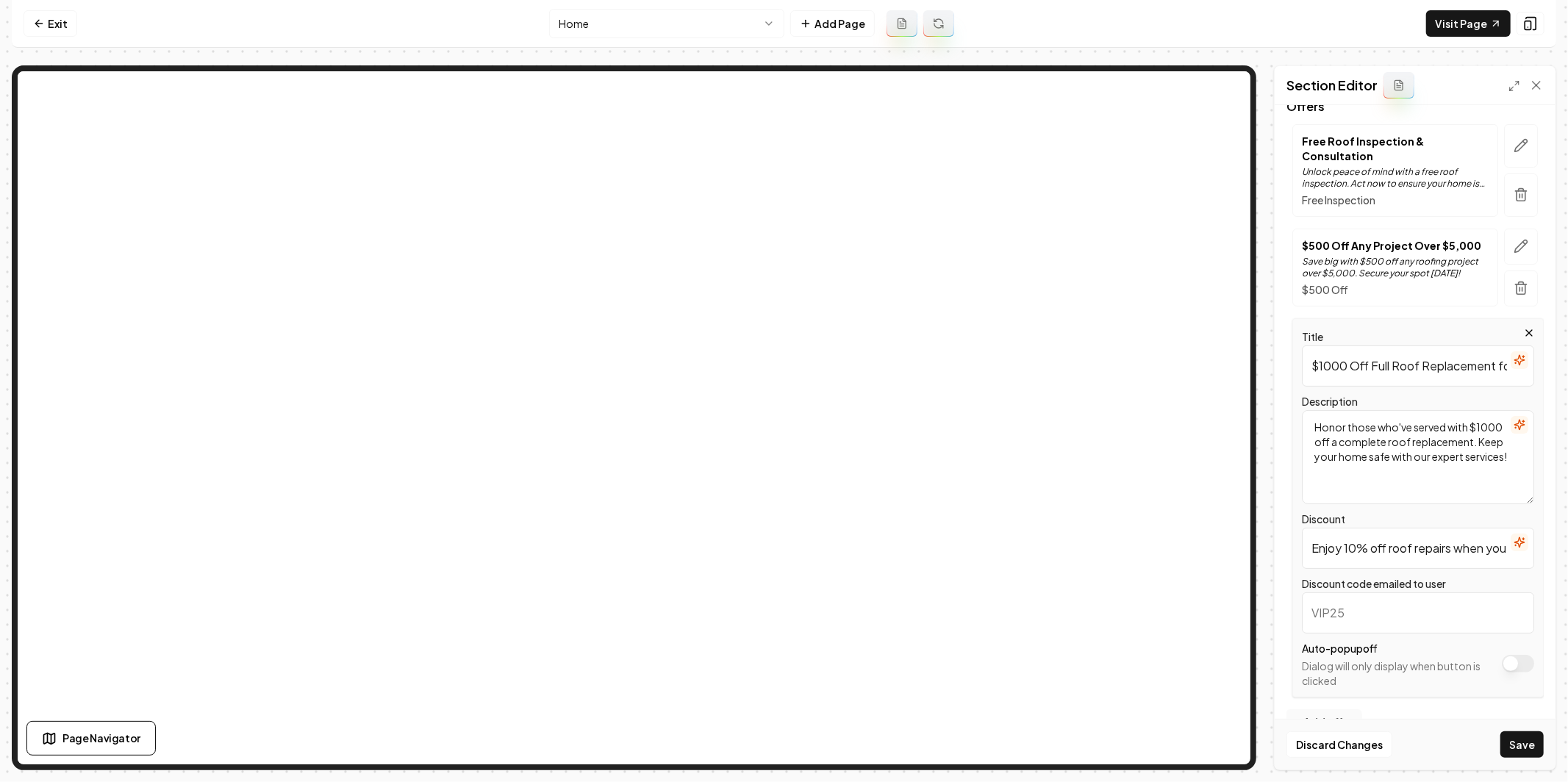
scroll to position [209, 0]
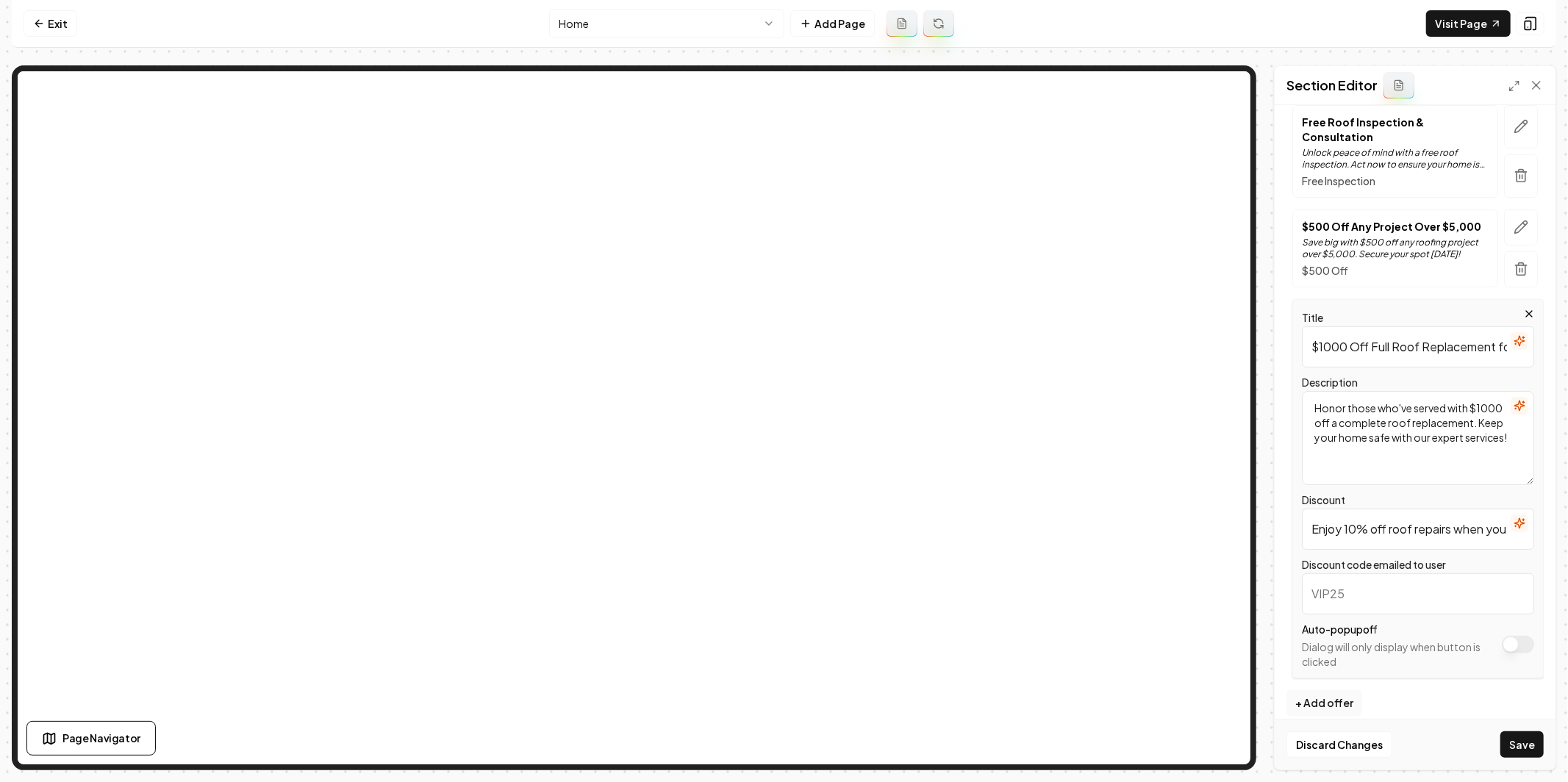
click at [1448, 581] on input "Discount code emailed to user" at bounding box center [1418, 594] width 233 height 42
click at [1354, 515] on input "Enjoy 10% off roof repairs when you book a service with us. Perfect for getting…" at bounding box center [1418, 529] width 233 height 42
type input "Enjoy $1000 off roof repairs when you book a service with us. Perfect for getti…"
click at [1372, 573] on input "Discount code emailed to user" at bounding box center [1418, 594] width 233 height 42
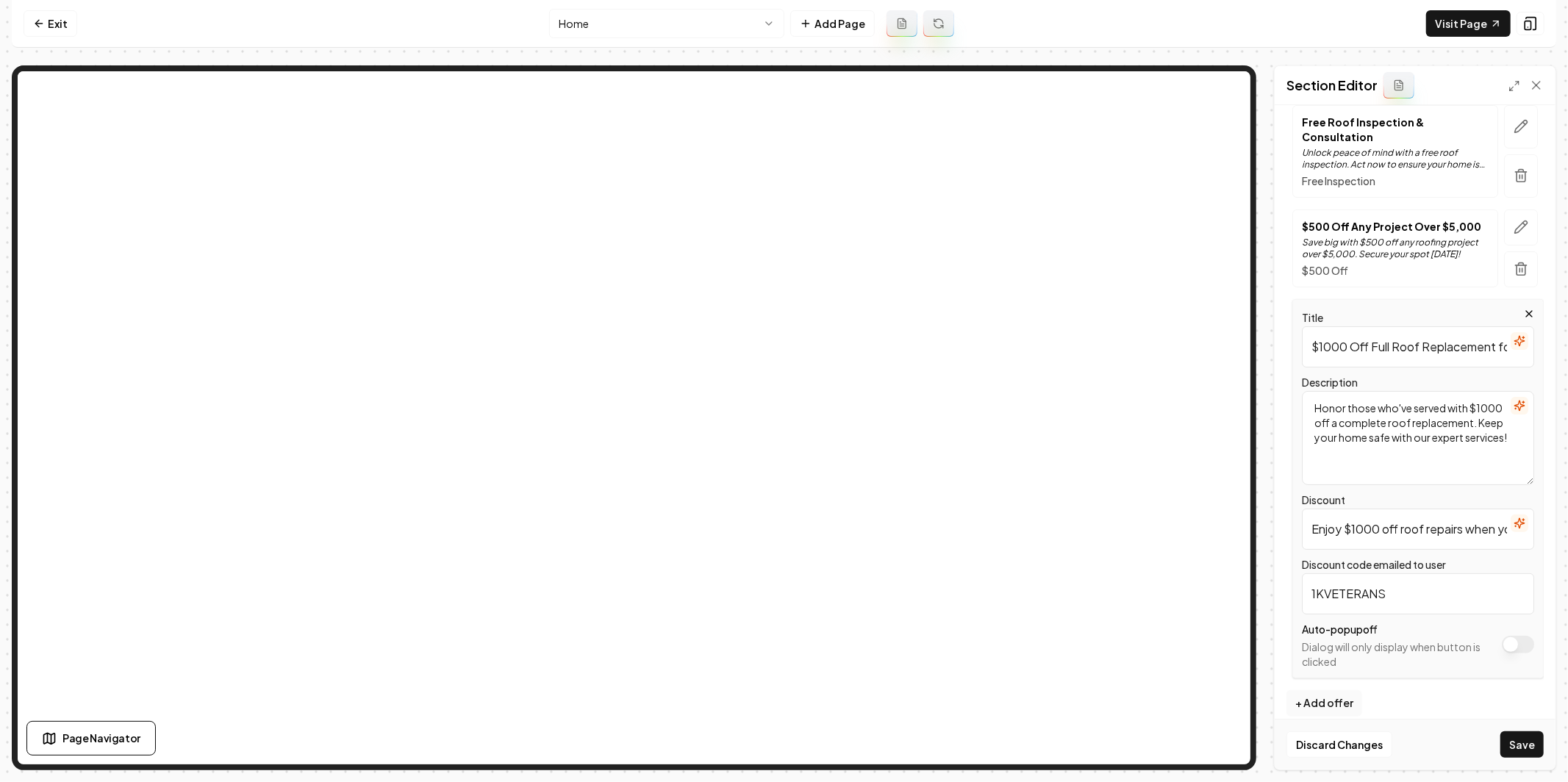
type input "1KVETERANS"
click at [1525, 740] on button "Save" at bounding box center [1522, 745] width 43 height 27
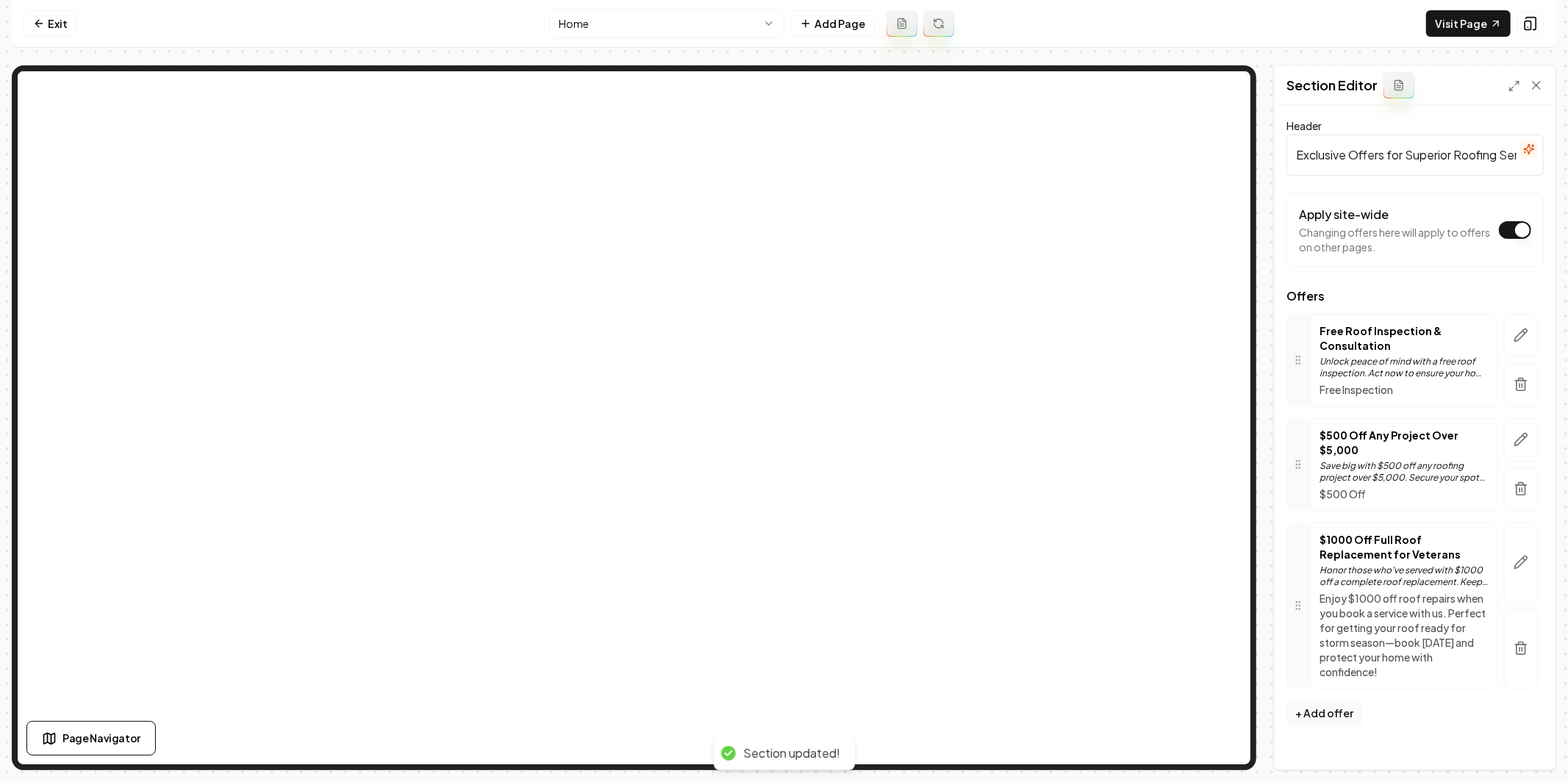
scroll to position [0, 0]
click at [1516, 564] on icon "button" at bounding box center [1521, 563] width 15 height 15
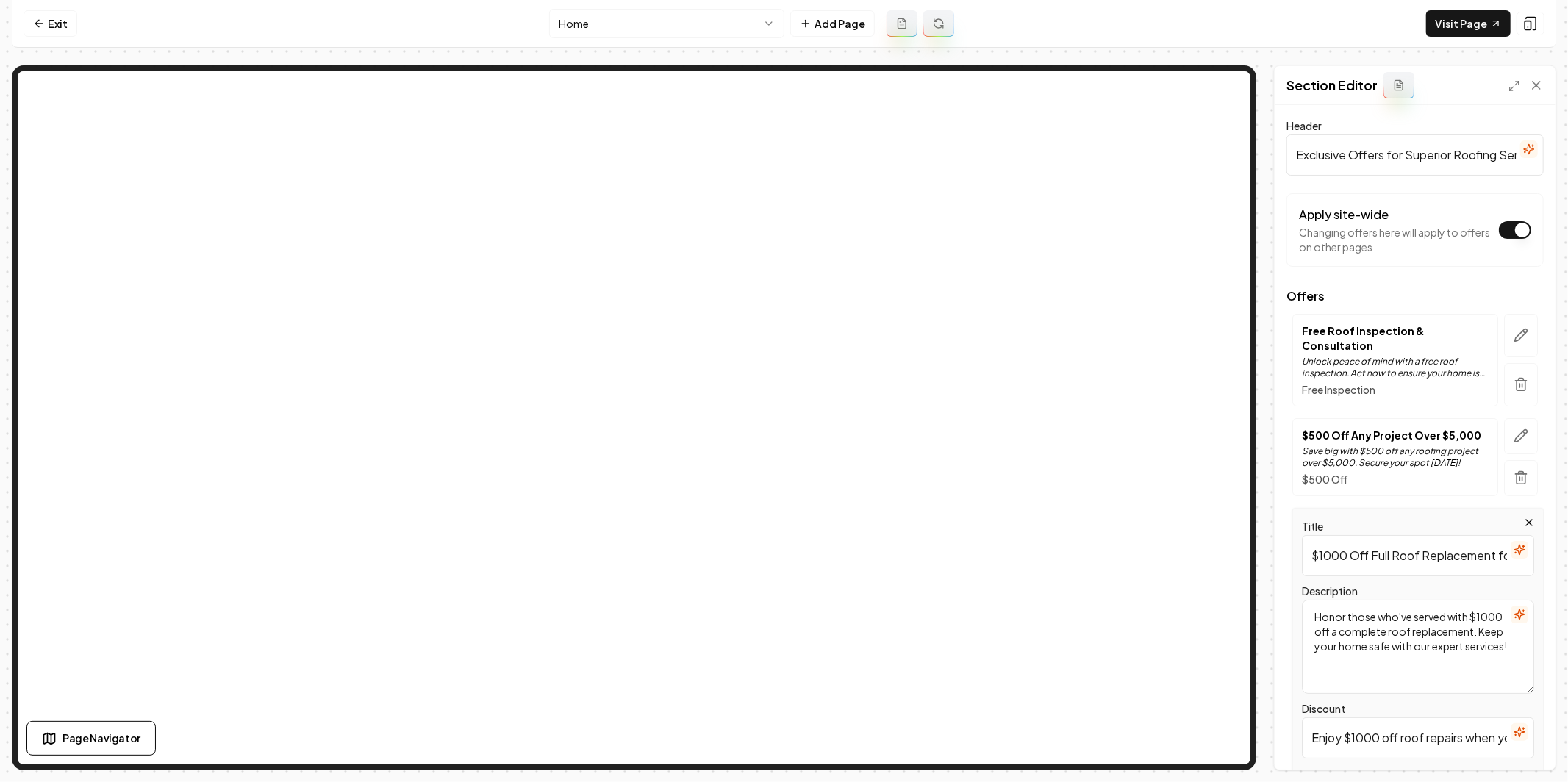
click at [1365, 608] on textarea "Honor those who've served with $1000 off a complete roof replacement. Keep your…" at bounding box center [1418, 647] width 233 height 94
click at [1364, 608] on textarea "Honor those who've served with $1000 off a complete roof replacement. Keep your…" at bounding box center [1418, 647] width 233 height 94
click at [1528, 421] on button "button" at bounding box center [1521, 435] width 34 height 36
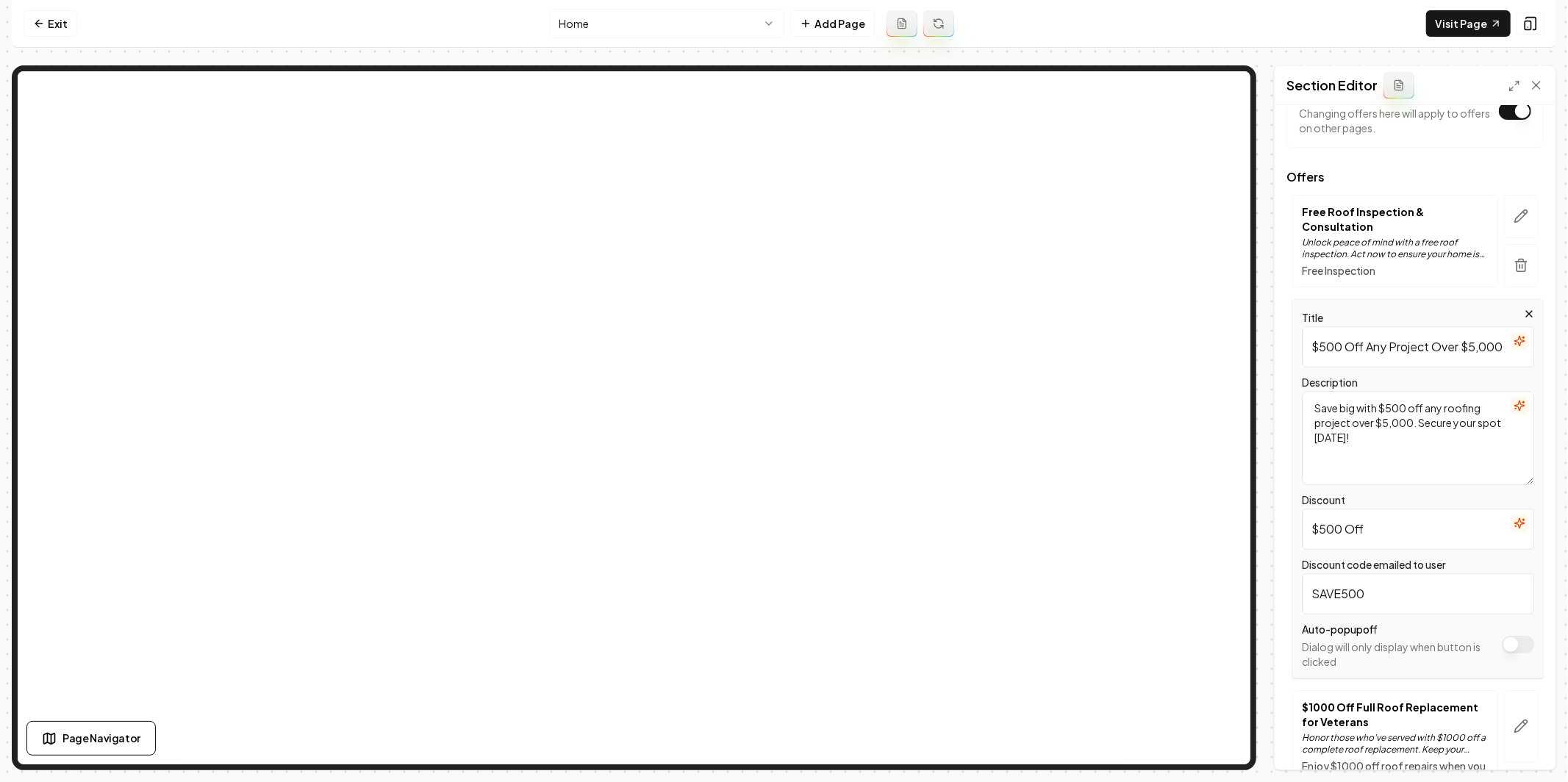
scroll to position [232, 0]
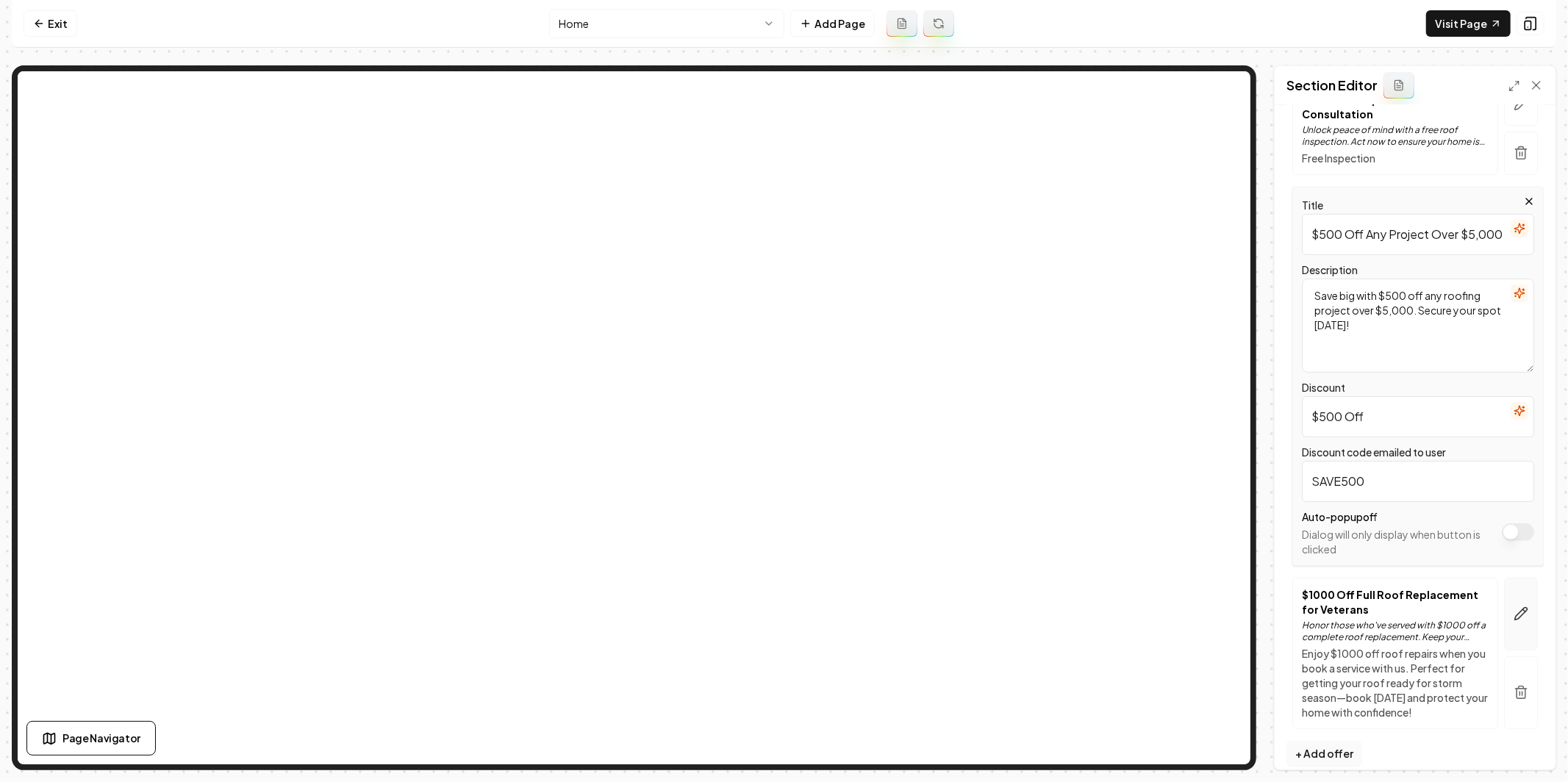
click at [1524, 607] on icon "button" at bounding box center [1521, 614] width 15 height 15
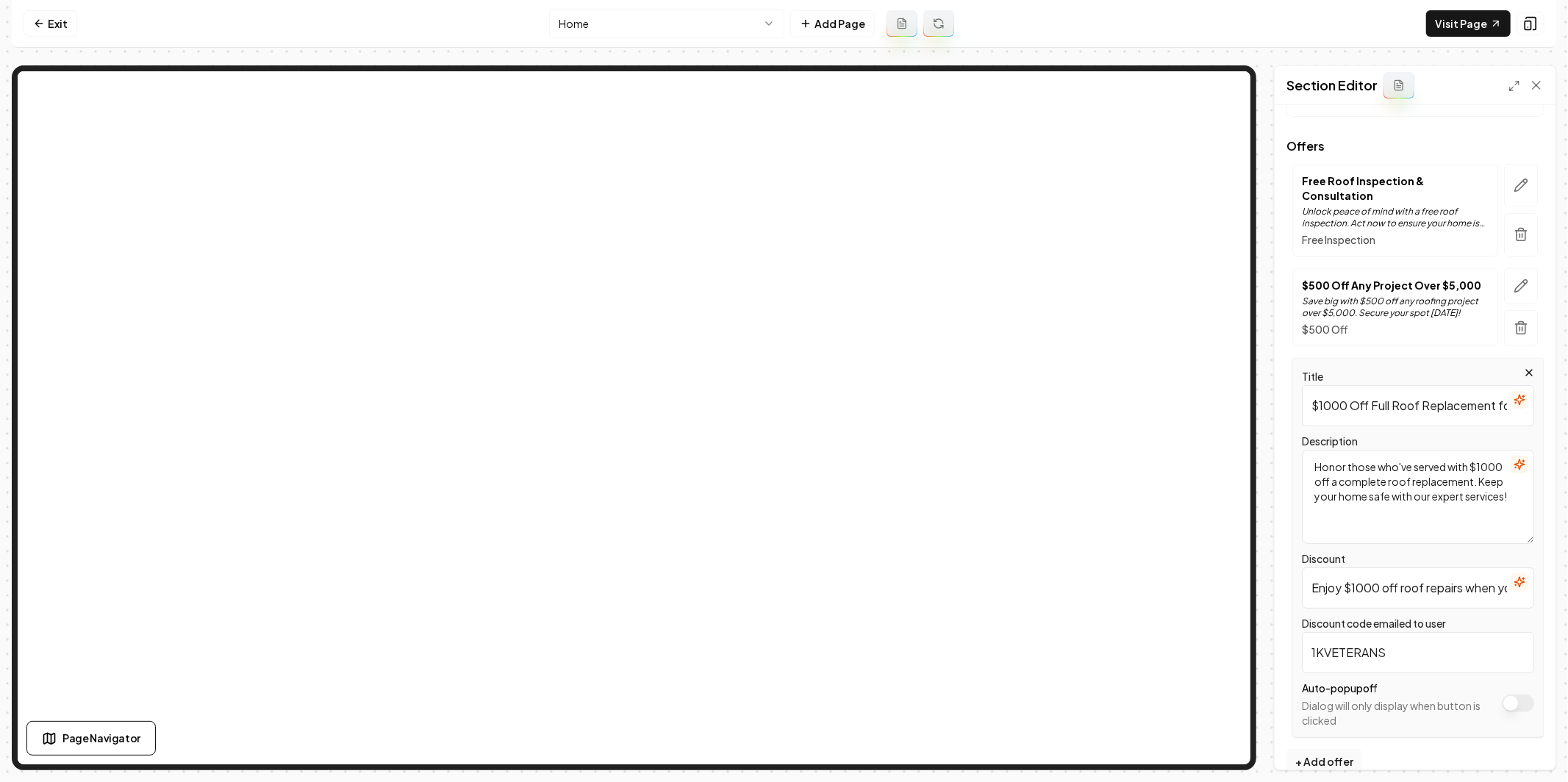
scroll to position [153, 0]
click at [1437, 571] on input "Enjoy $1000 off roof repairs when you book a service with us. Perfect for getti…" at bounding box center [1418, 585] width 233 height 42
click at [1329, 569] on input "Enjoy $1000 off roof replacement when you book a service with us. Perfect for g…" at bounding box center [1418, 585] width 233 height 42
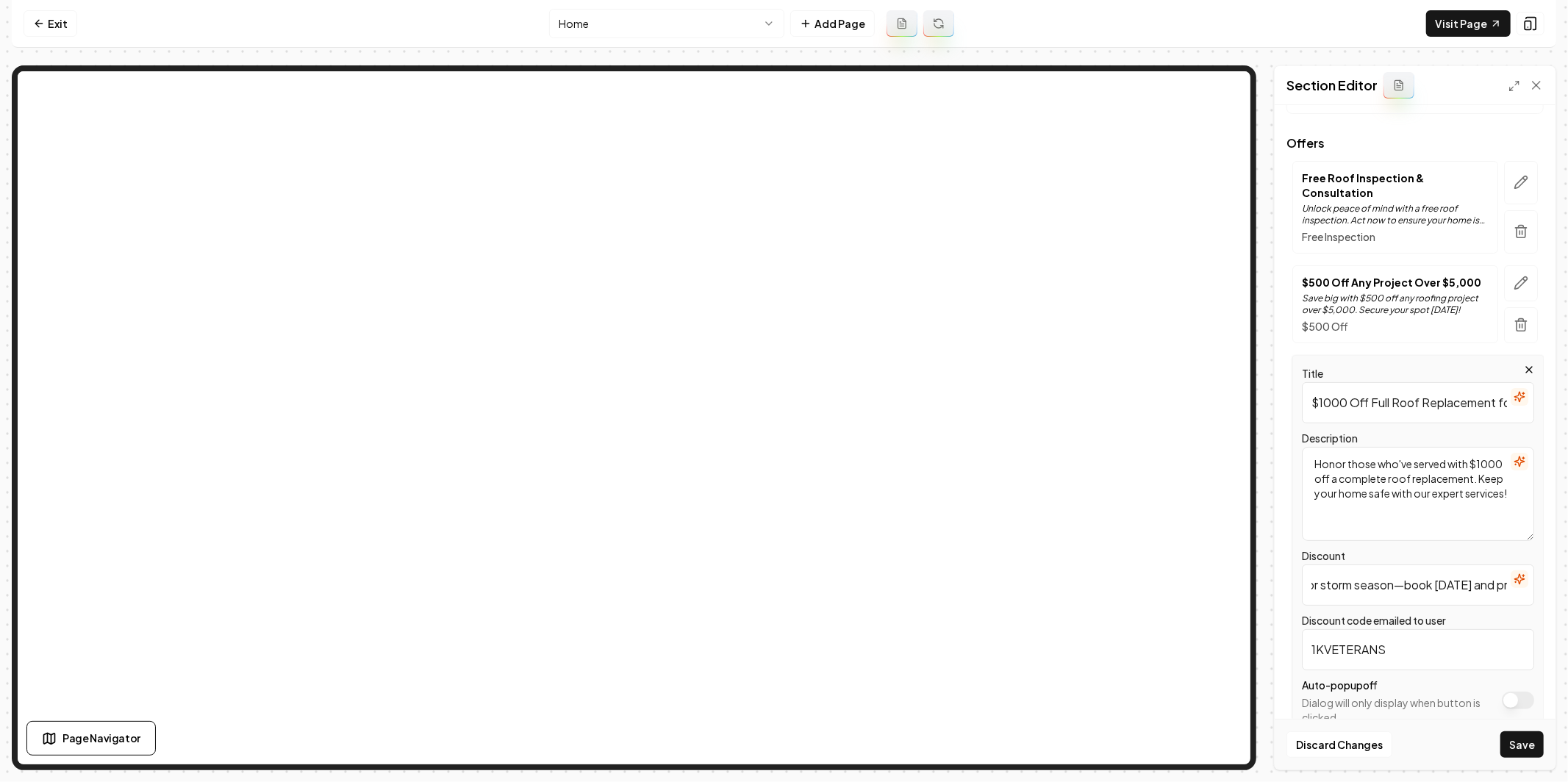
scroll to position [0, 0]
click at [1468, 572] on input "$1000 off roof replacement when you book a service with us. Perfect for getting…" at bounding box center [1418, 585] width 233 height 42
type input "$1000 Off Roof Replacement"
click at [1526, 742] on button "Save" at bounding box center [1522, 745] width 43 height 27
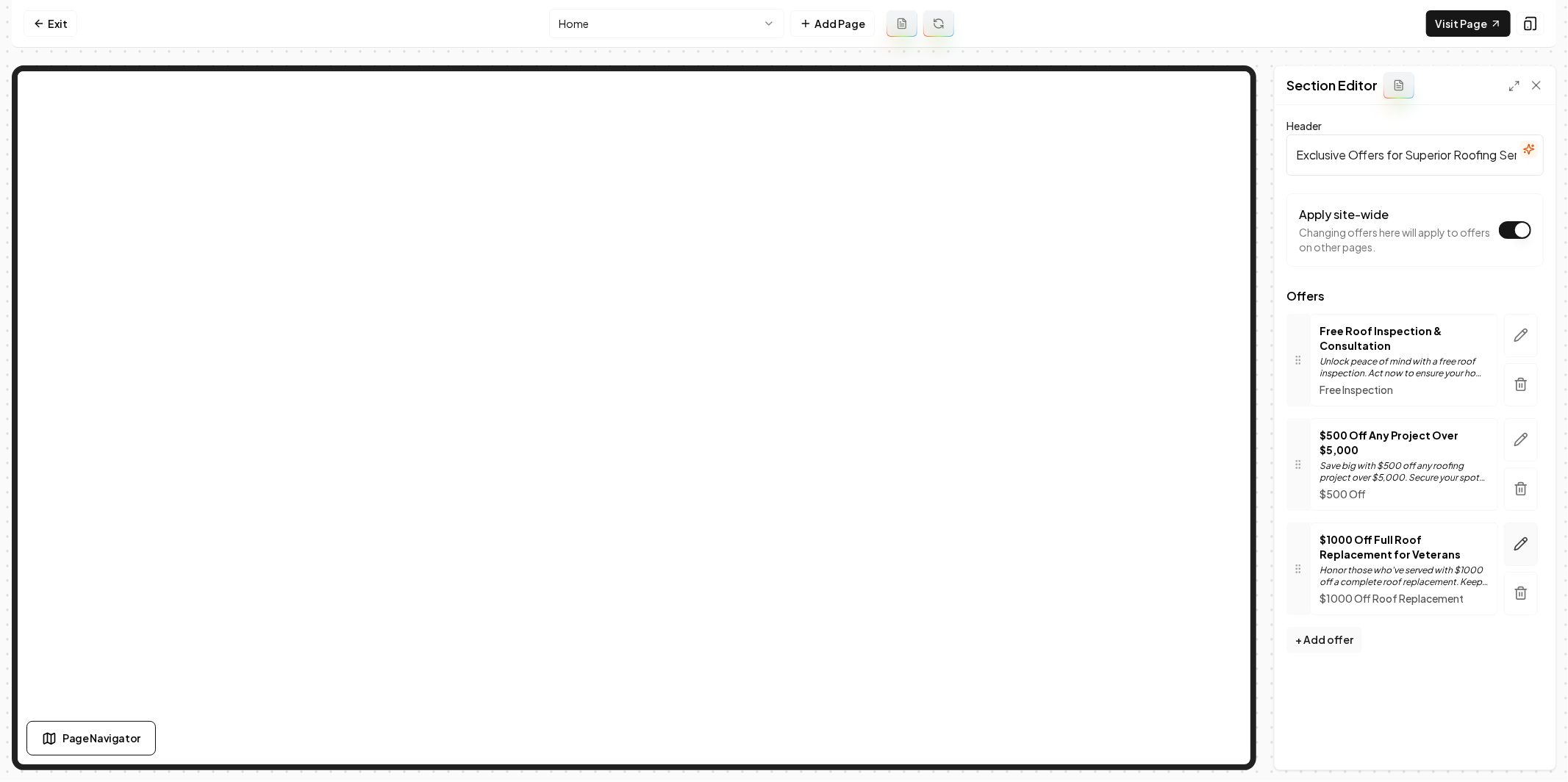
click at [1523, 545] on icon "button" at bounding box center [1521, 544] width 15 height 15
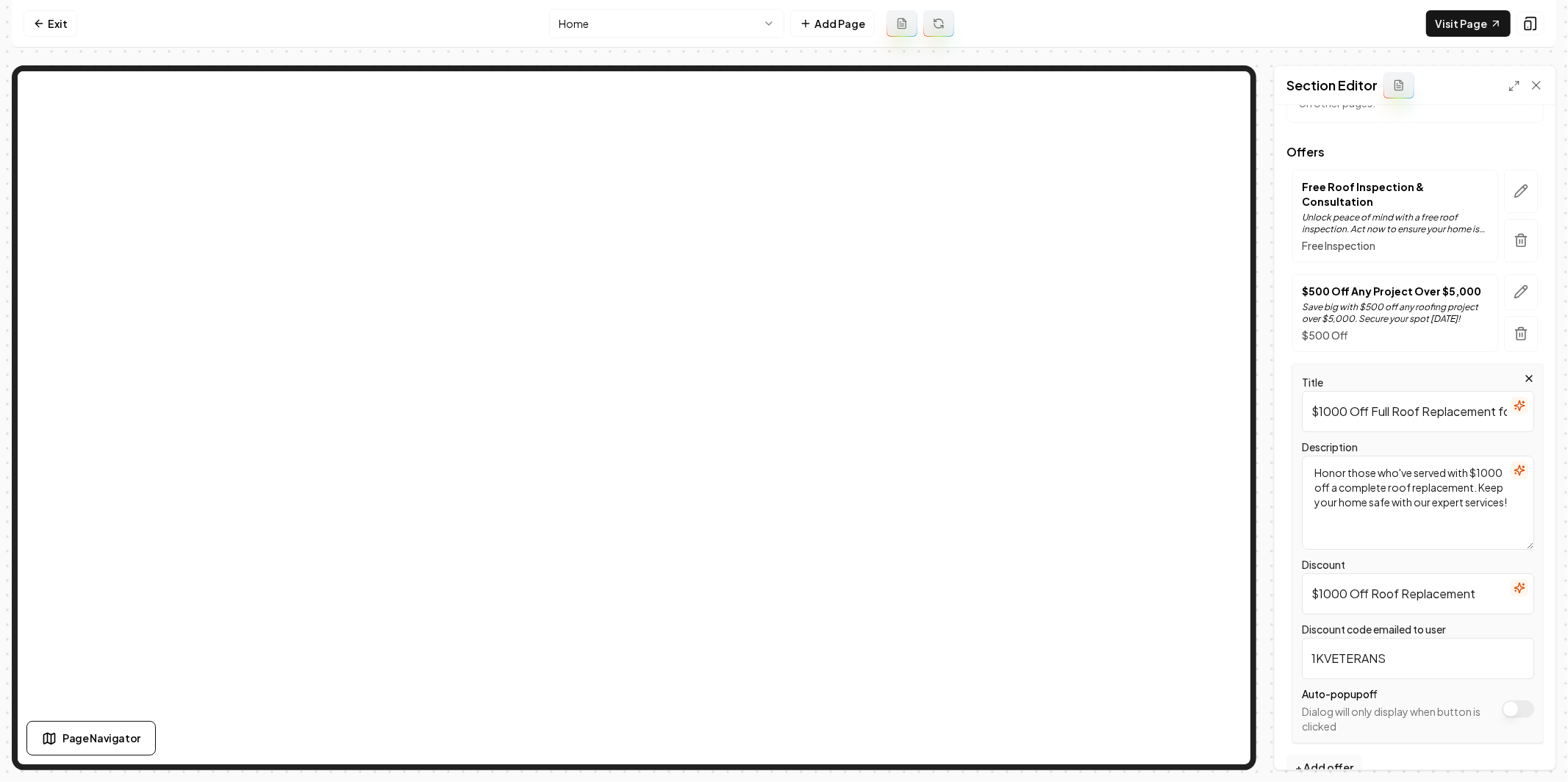
scroll to position [156, 0]
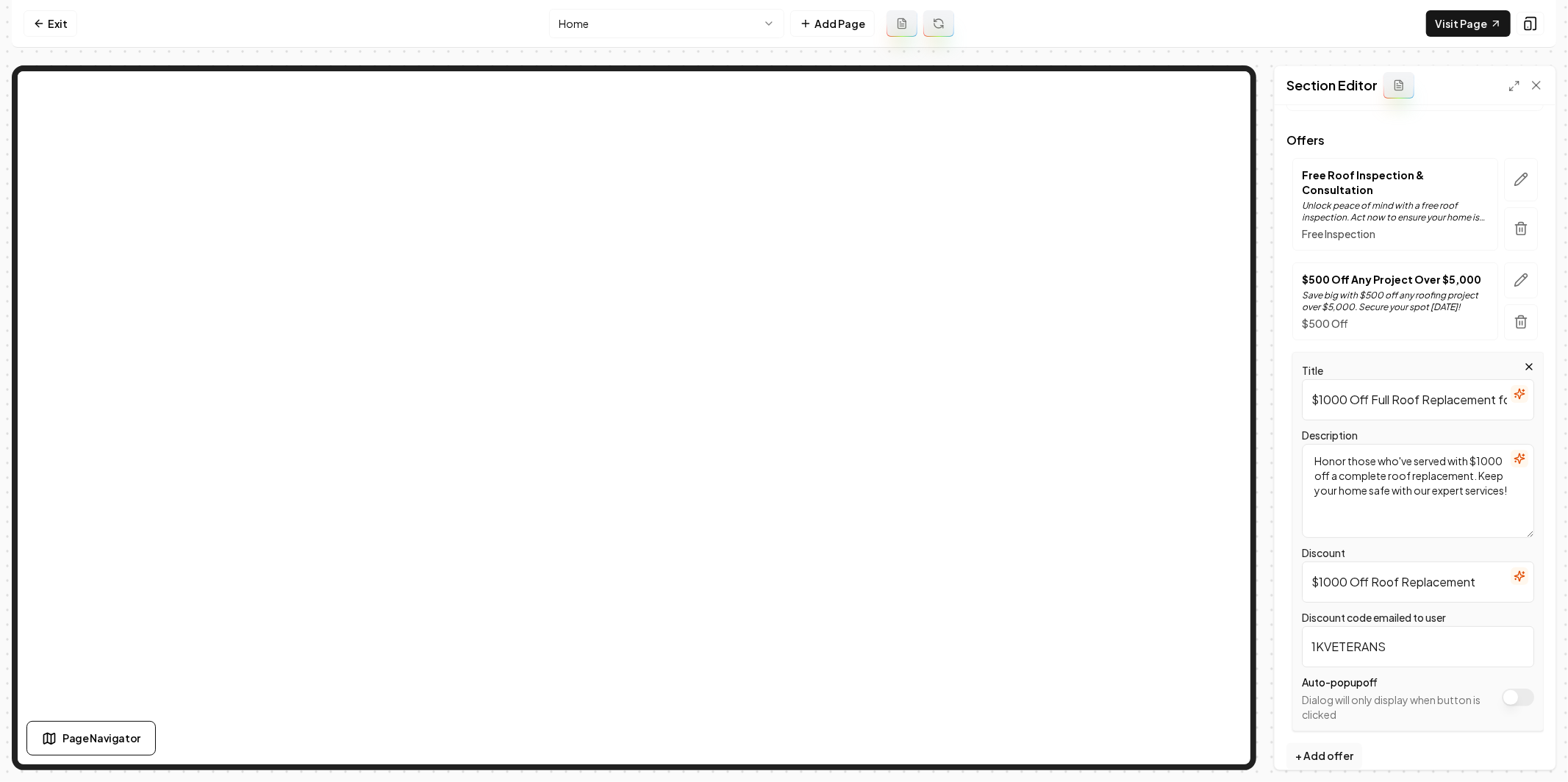
click at [1354, 627] on input "1KVETERANS" at bounding box center [1418, 647] width 233 height 42
click at [1353, 627] on input "1KVETERANS" at bounding box center [1418, 647] width 233 height 42
click at [1442, 628] on input "RELENTLESSHEROS" at bounding box center [1418, 647] width 233 height 42
type input "RELENTLESSHEROS"
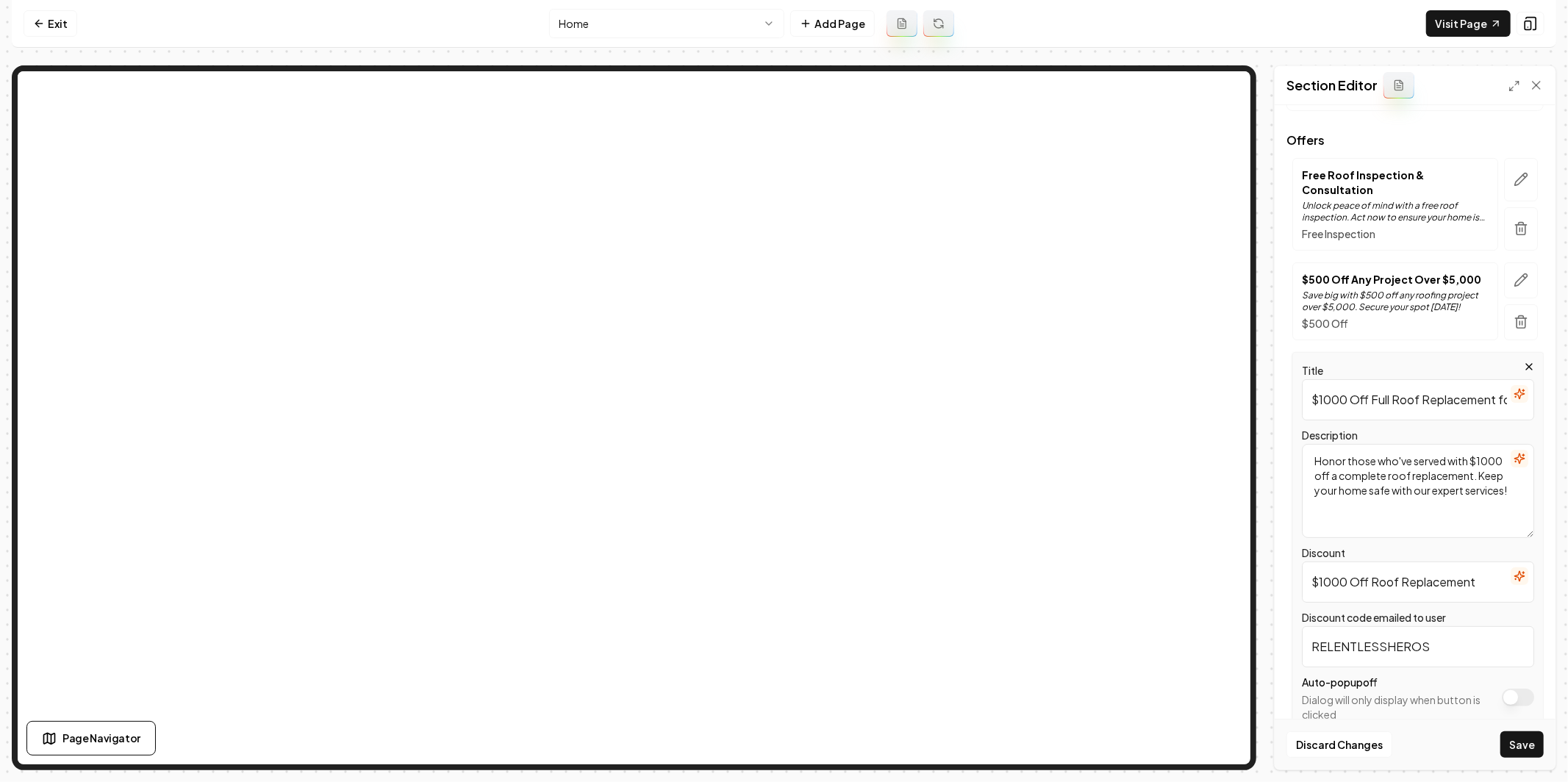
click at [1529, 750] on button "Save" at bounding box center [1522, 745] width 43 height 27
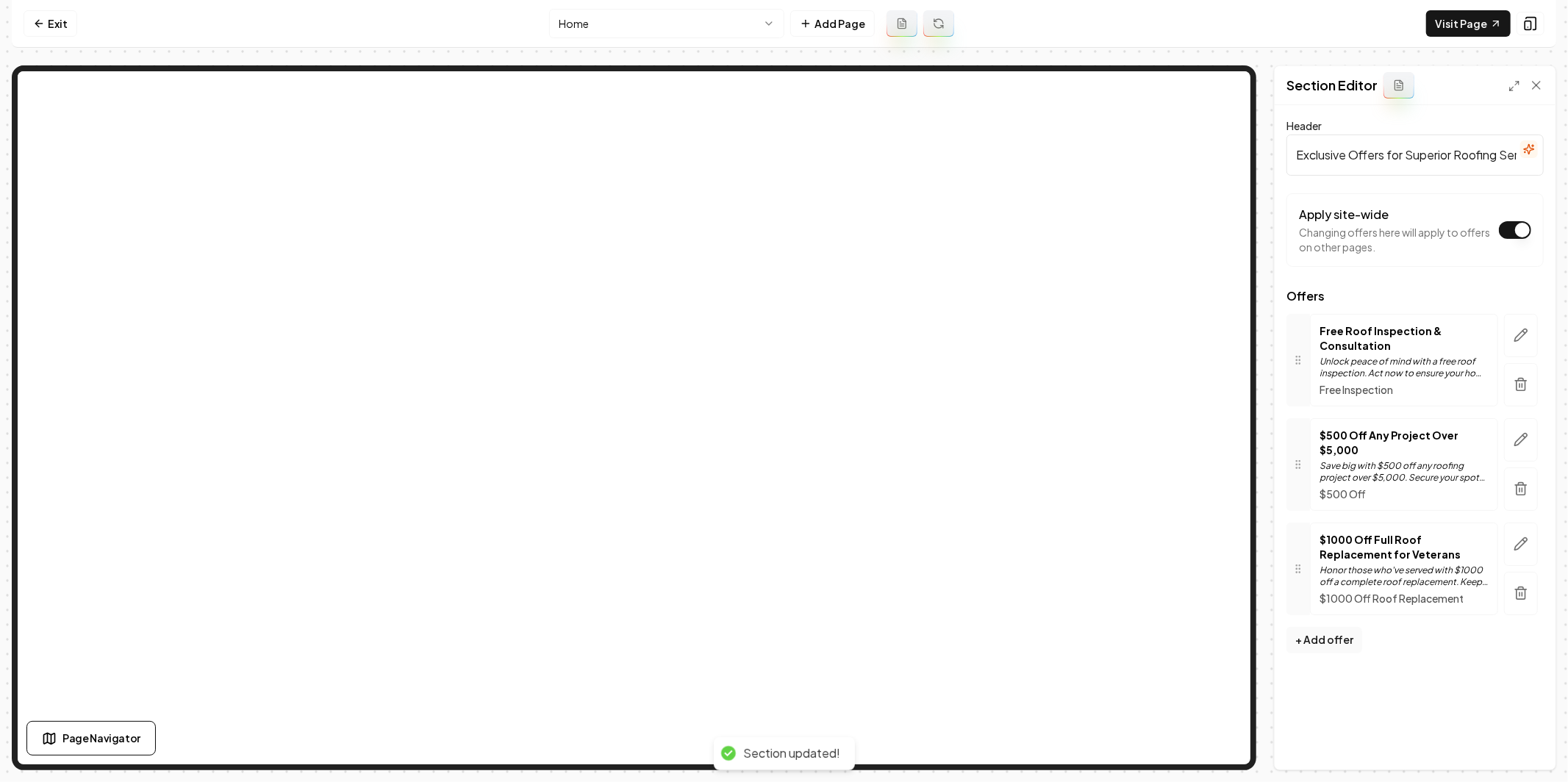
scroll to position [0, 0]
click at [1460, 22] on link "Visit Page" at bounding box center [1468, 23] width 85 height 27
click at [1342, 645] on button "+ Add offer" at bounding box center [1324, 641] width 76 height 27
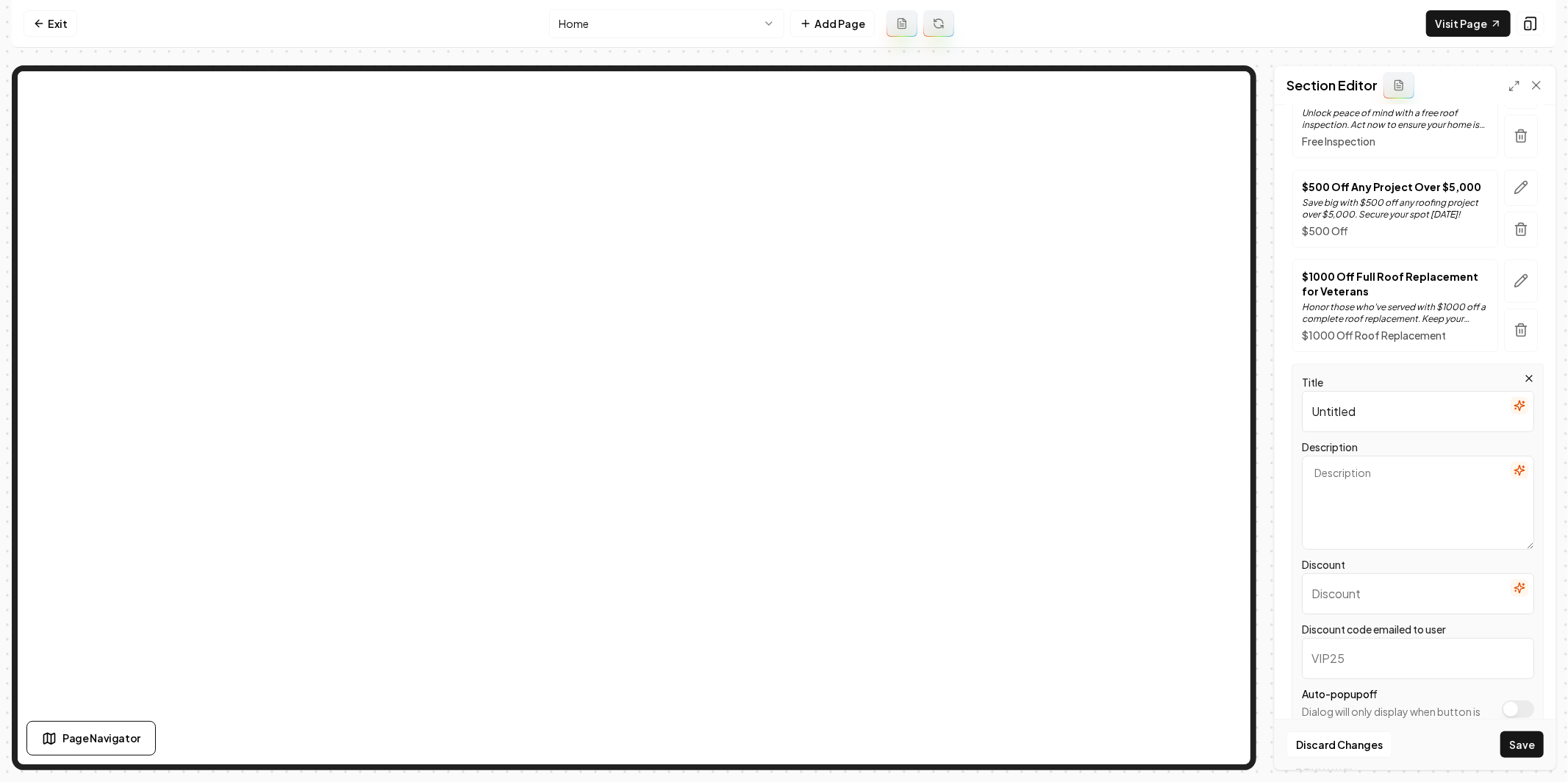
scroll to position [271, 0]
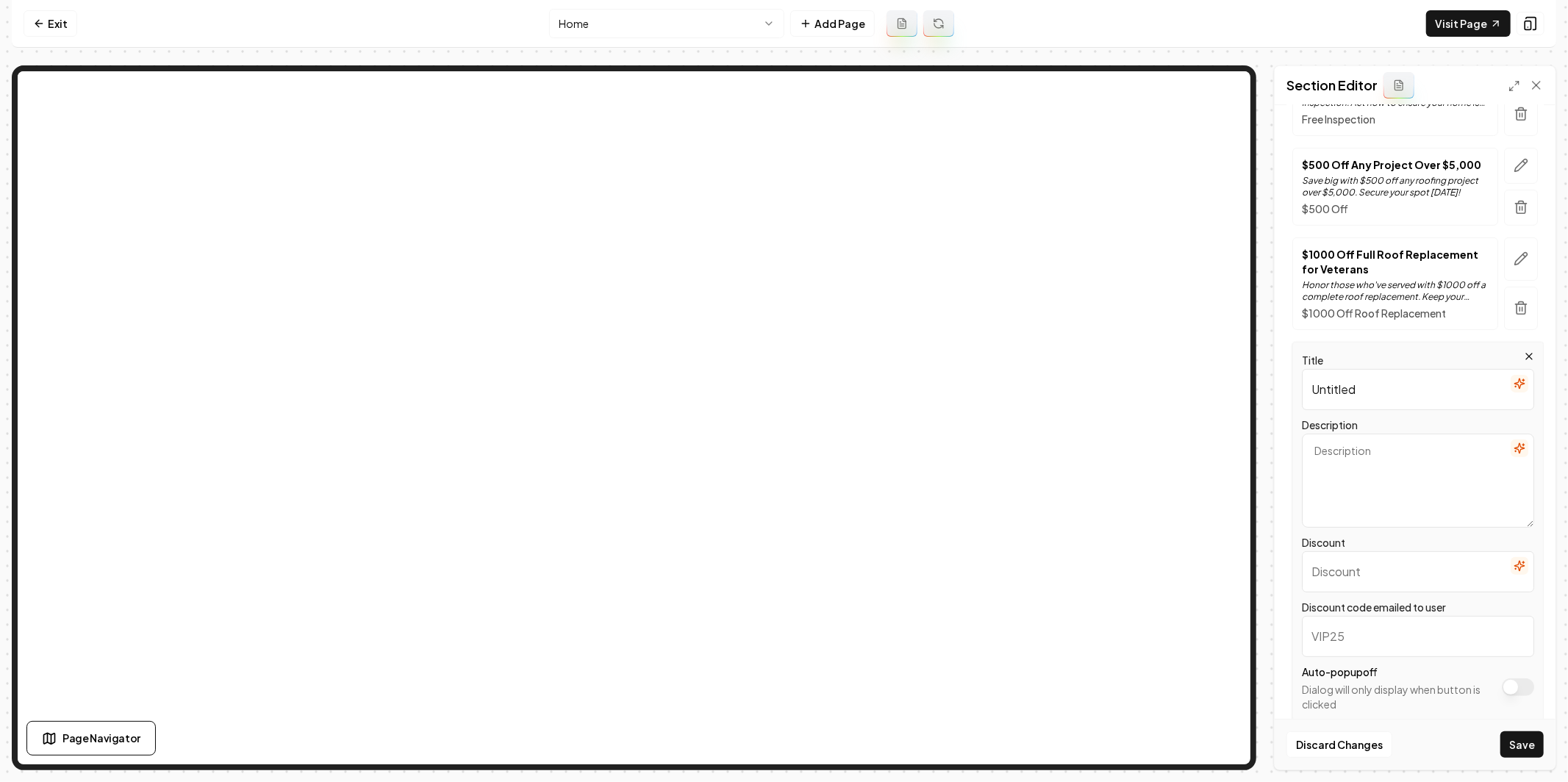
click at [1370, 380] on input "Untitled" at bounding box center [1418, 390] width 233 height 42
click at [1372, 378] on input "Untitled" at bounding box center [1418, 390] width 233 height 42
type input "Untitle"
click at [1377, 352] on div "Title Untitle" at bounding box center [1418, 381] width 233 height 59
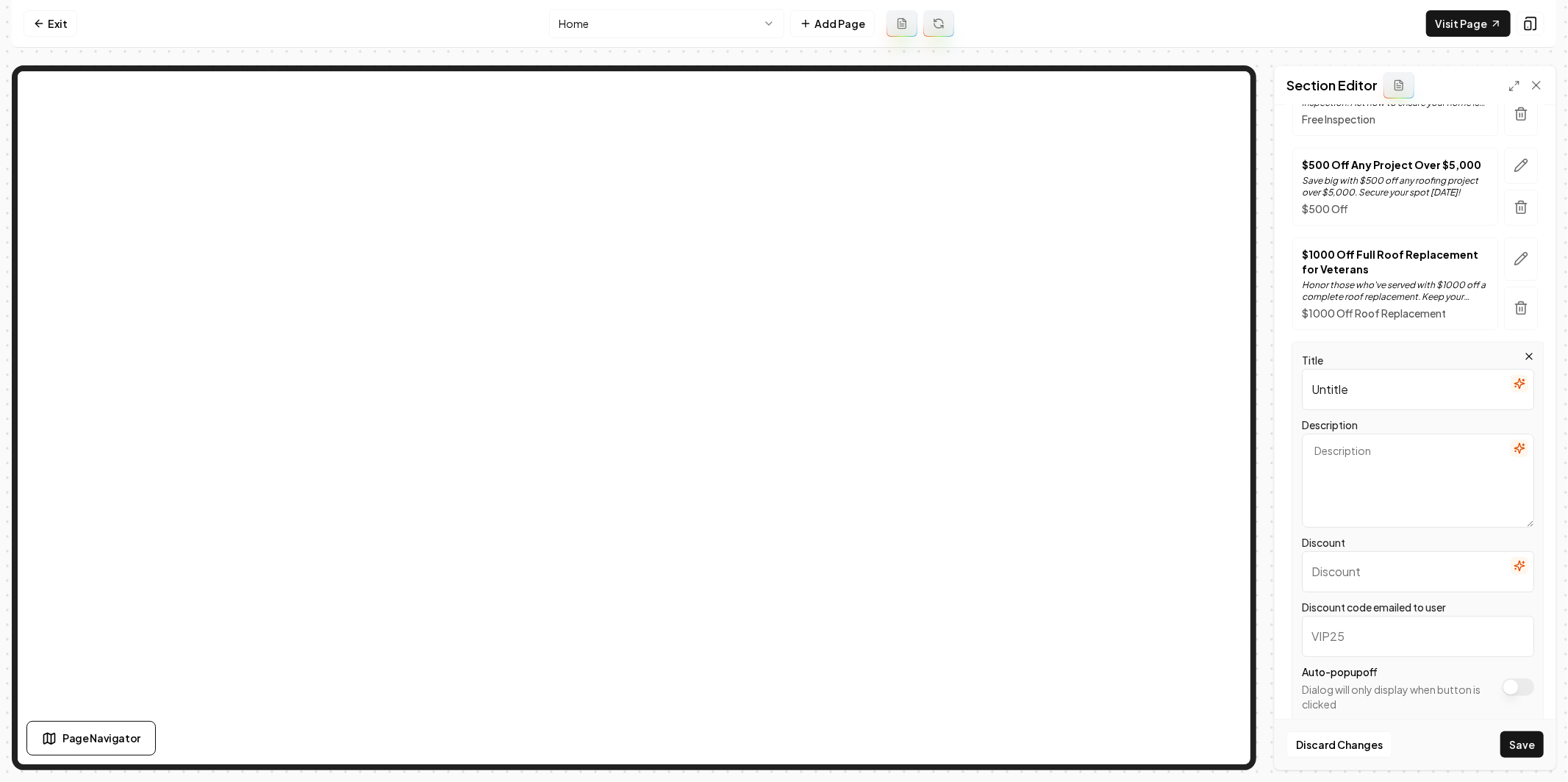
click at [1374, 373] on input "Untitle" at bounding box center [1418, 390] width 233 height 42
click at [1327, 449] on textarea "Description" at bounding box center [1418, 494] width 233 height 94
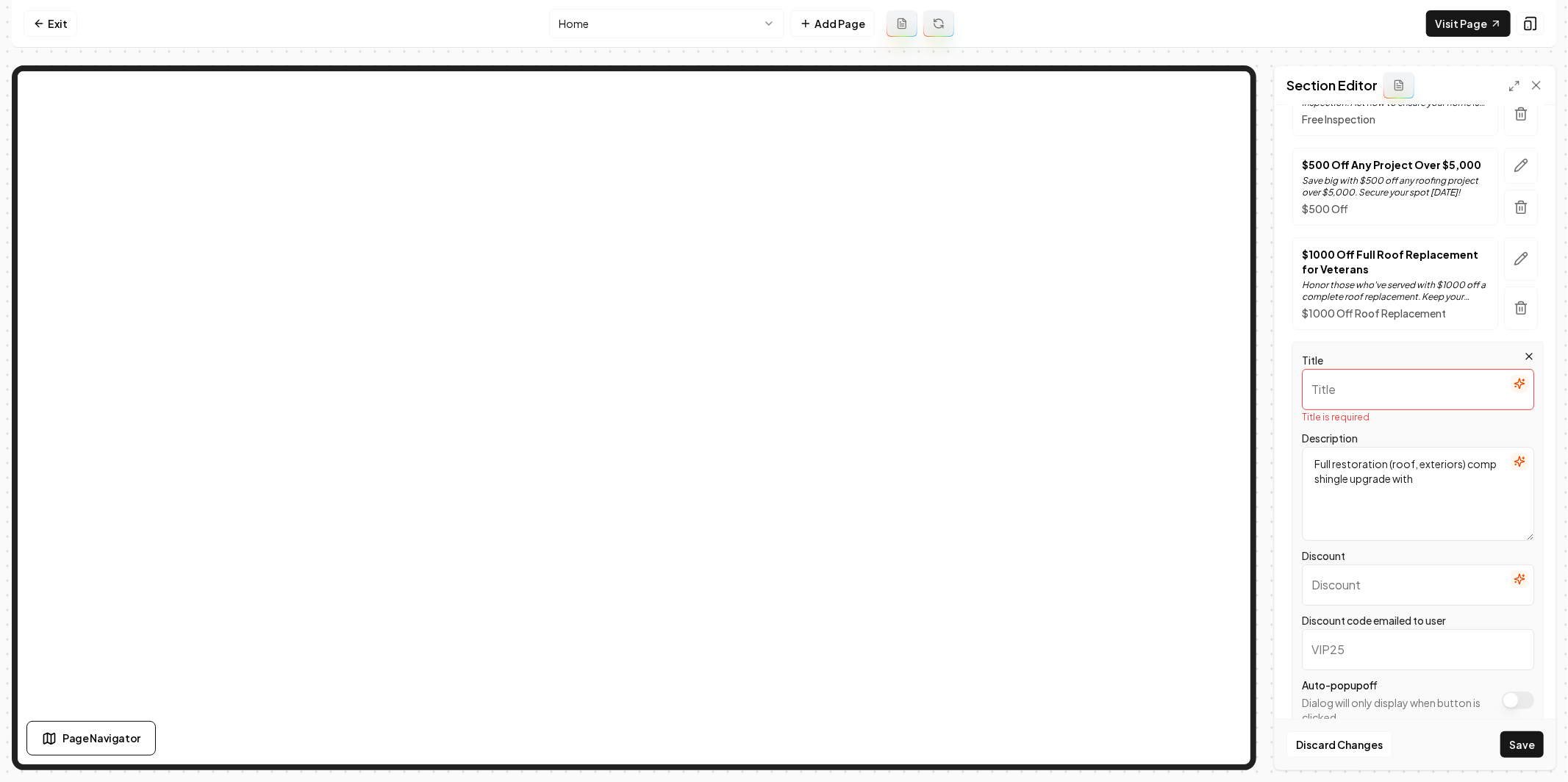
click at [1394, 483] on textarea "Full restoration (roof, exteriors) comp shingle upgrade with" at bounding box center [1418, 494] width 233 height 94
click at [1407, 473] on textarea "Full restoration (roof, exteriors) comp shingle upgrade with" at bounding box center [1418, 494] width 233 height 94
click at [1407, 474] on textarea "Full restoration (roof, exteriors) comp shingle upgrade with" at bounding box center [1418, 494] width 233 height 94
drag, startPoint x: 1449, startPoint y: 483, endPoint x: 1435, endPoint y: 477, distance: 15.2
click at [1448, 483] on textarea "Full restoration (roof, exteriors) comp shingle upgrade with" at bounding box center [1418, 494] width 233 height 94
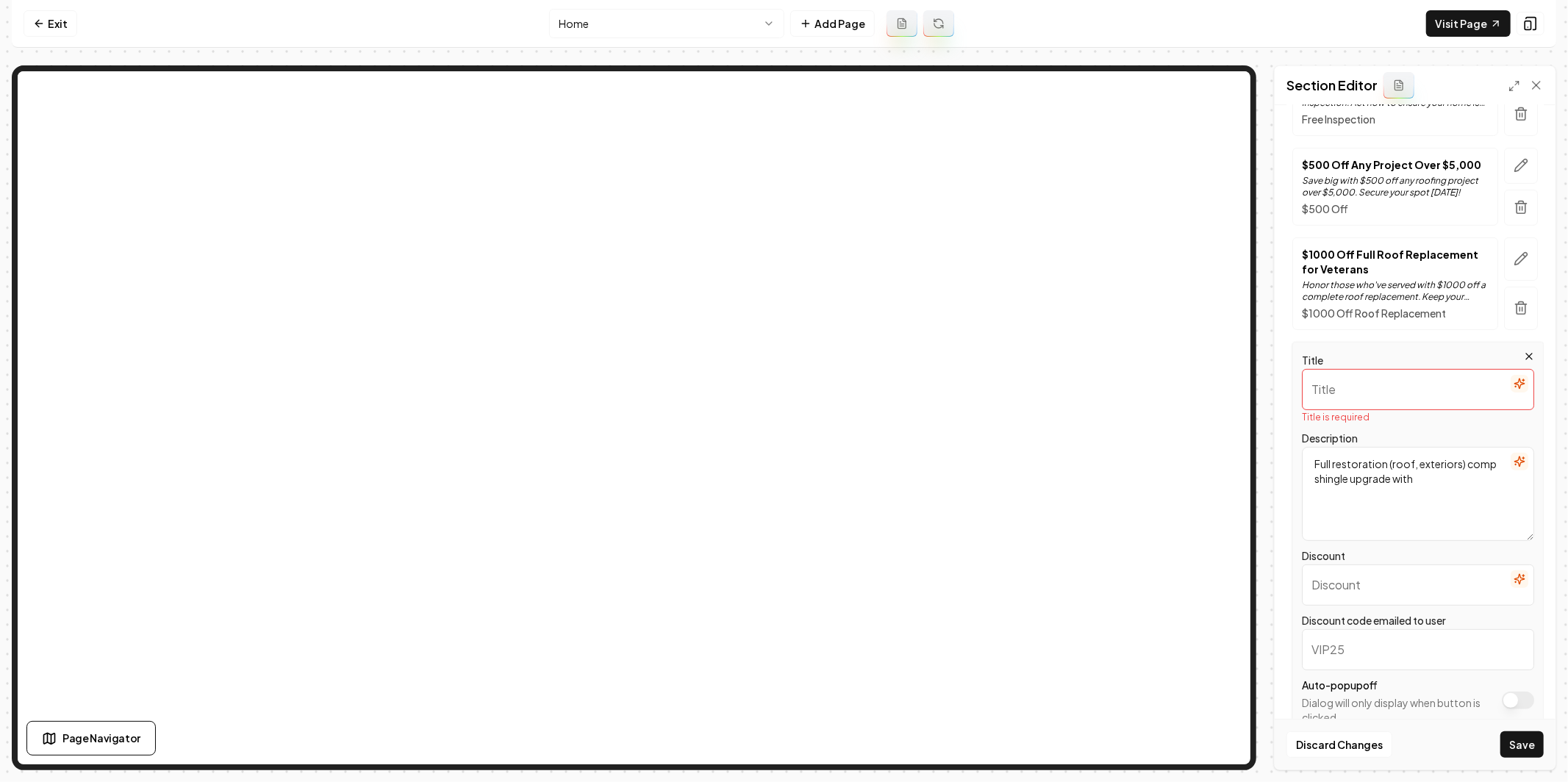
click at [1397, 475] on textarea "Full restoration (roof, exteriors) comp shingle upgrade with" at bounding box center [1418, 494] width 233 height 94
paste textarea "With full claim approval on restoration (roof, exteriors, etc.), receive a comp…"
type textarea "With full claim approval on restoration (roof, exteriors, etc.), receive a comp…"
click at [1354, 504] on textarea "With full claim approval on restoration (roof, exteriors, etc.), receive a comp…" at bounding box center [1418, 494] width 233 height 94
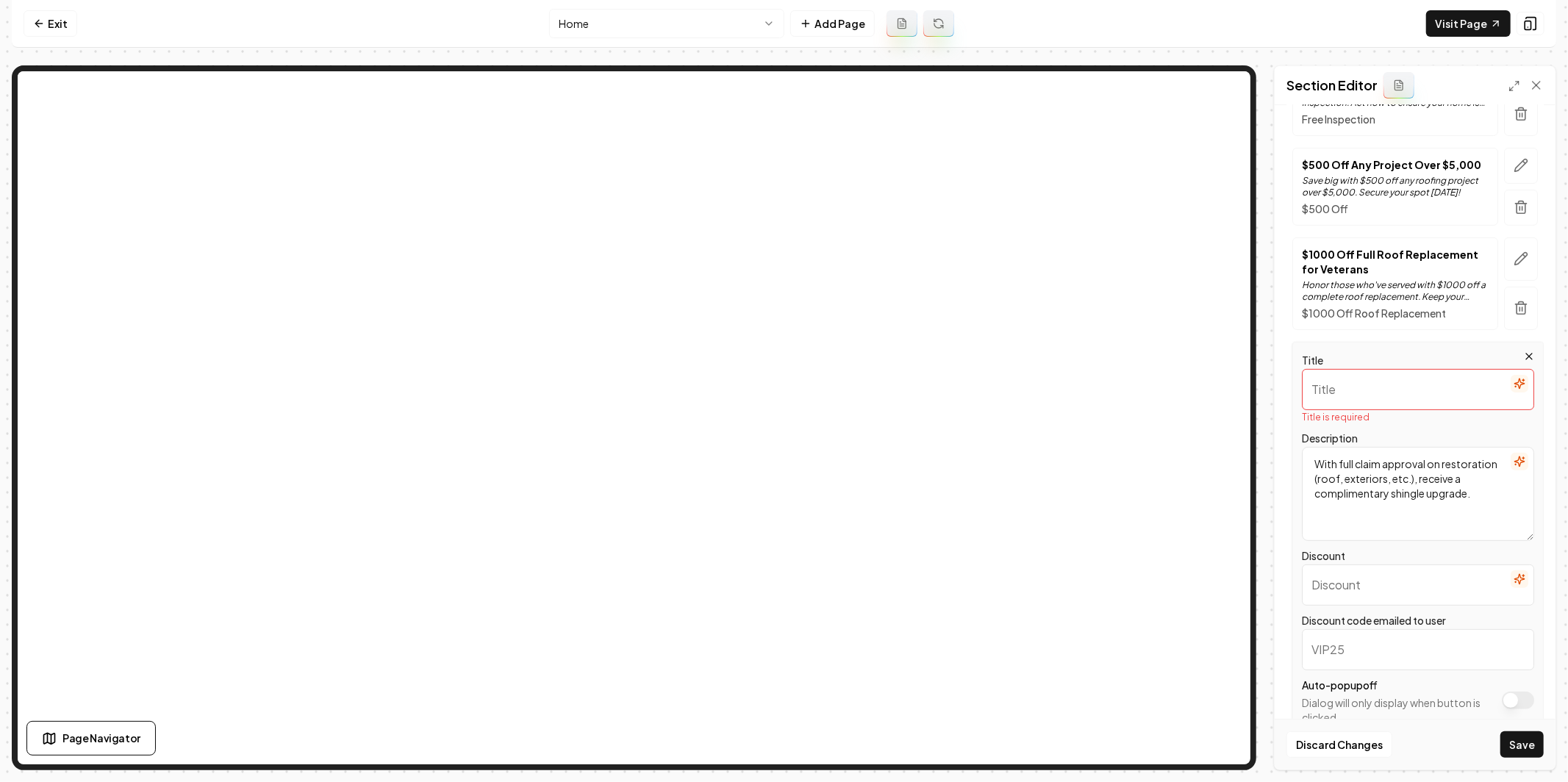
drag, startPoint x: 1358, startPoint y: 342, endPoint x: 1357, endPoint y: 352, distance: 10.0
click at [1358, 352] on div "Title Title is required" at bounding box center [1418, 387] width 233 height 72
click at [1348, 378] on input "Title" at bounding box center [1418, 390] width 233 height 42
paste input "Full claim approval? Your restoration comes with a free shingle upgrade."
type input "Full claim approval? Your restoration comes with a free shingle upgrade."
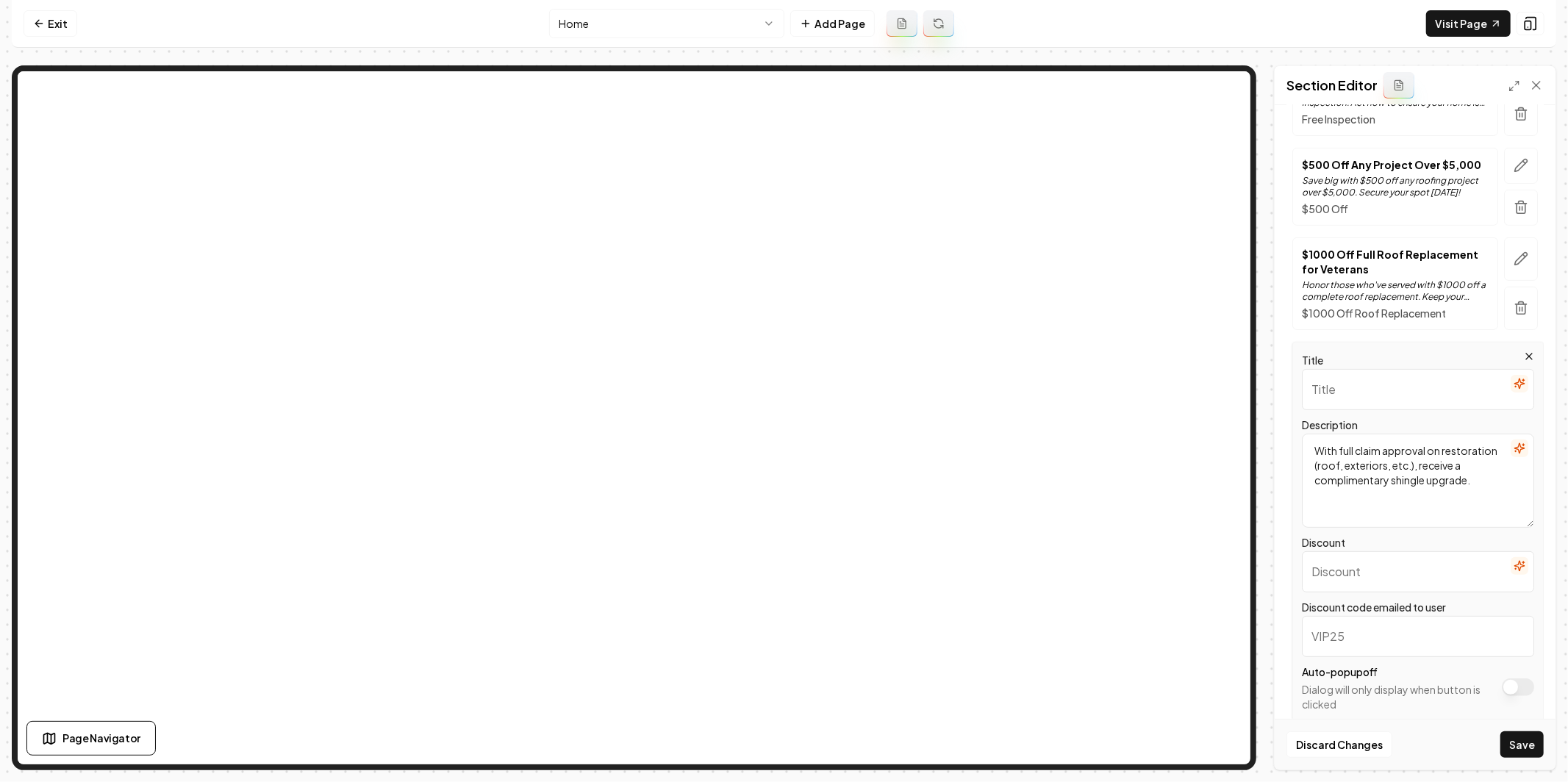
scroll to position [0, 0]
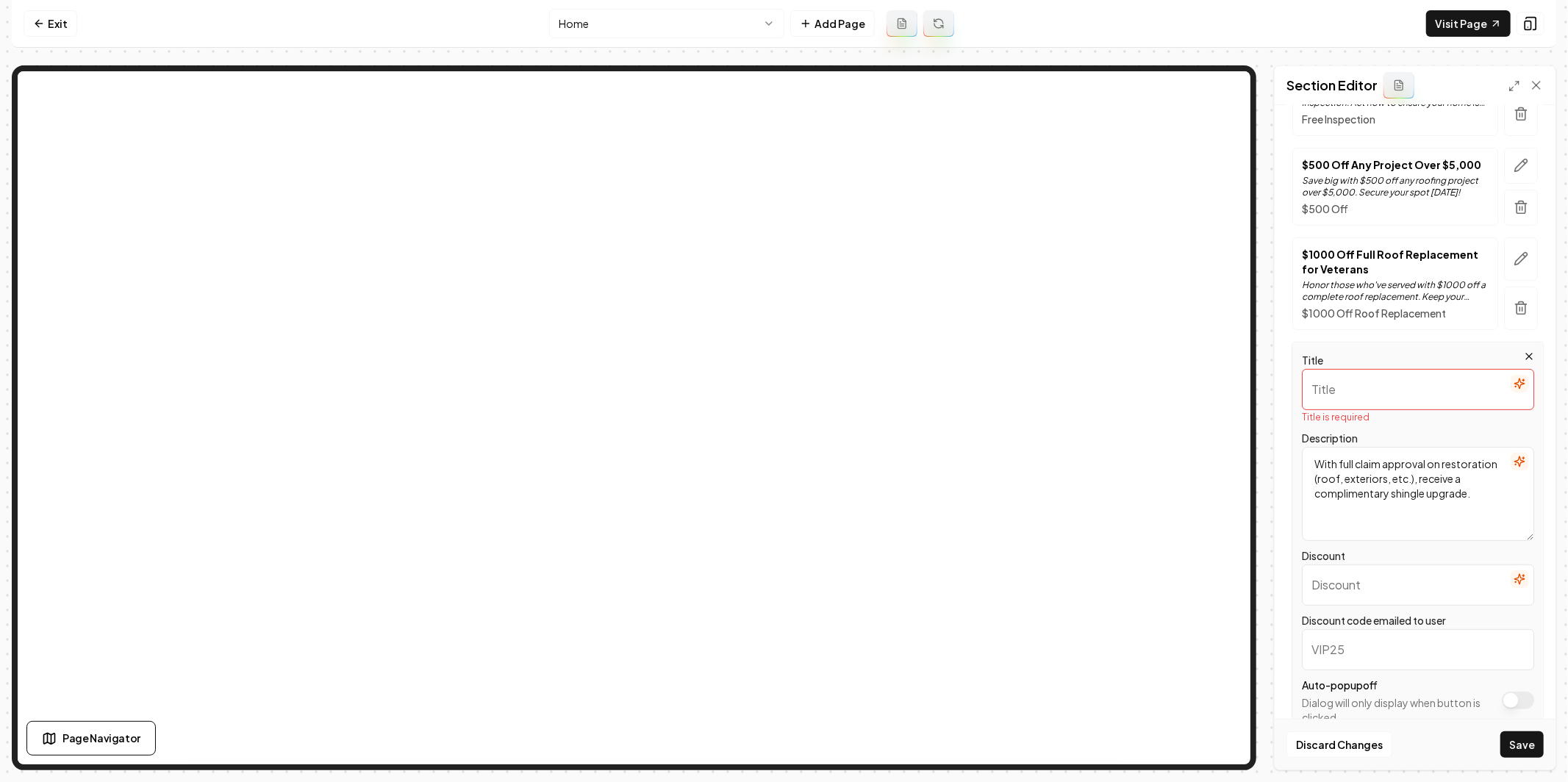
click at [1359, 529] on div "Title Title is required Description With full claim approval on restoration (ro…" at bounding box center [1418, 538] width 252 height 392
click at [1402, 484] on textarea "With full claim approval on restoration (roof, exteriors, etc.), receive a comp…" at bounding box center [1418, 494] width 233 height 94
paste textarea "Full claim approval? Your restoration comes with a free shingle upgrade."
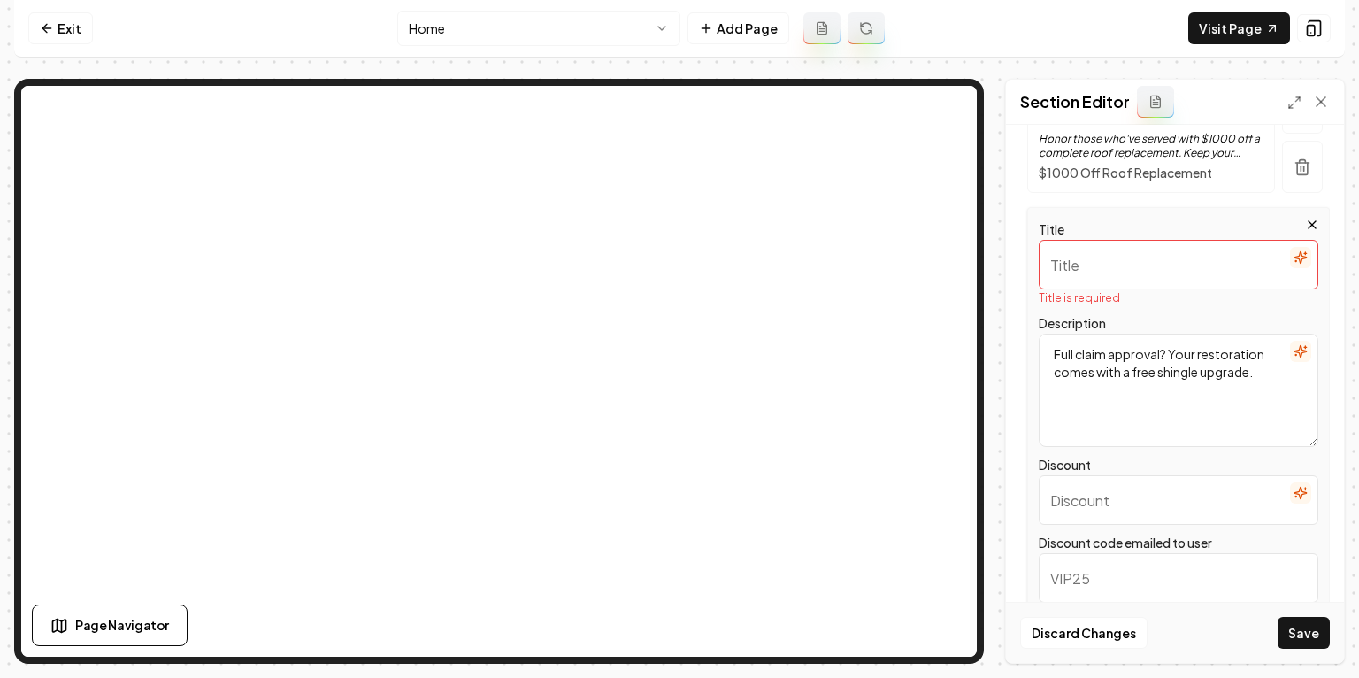
scroll to position [535, 0]
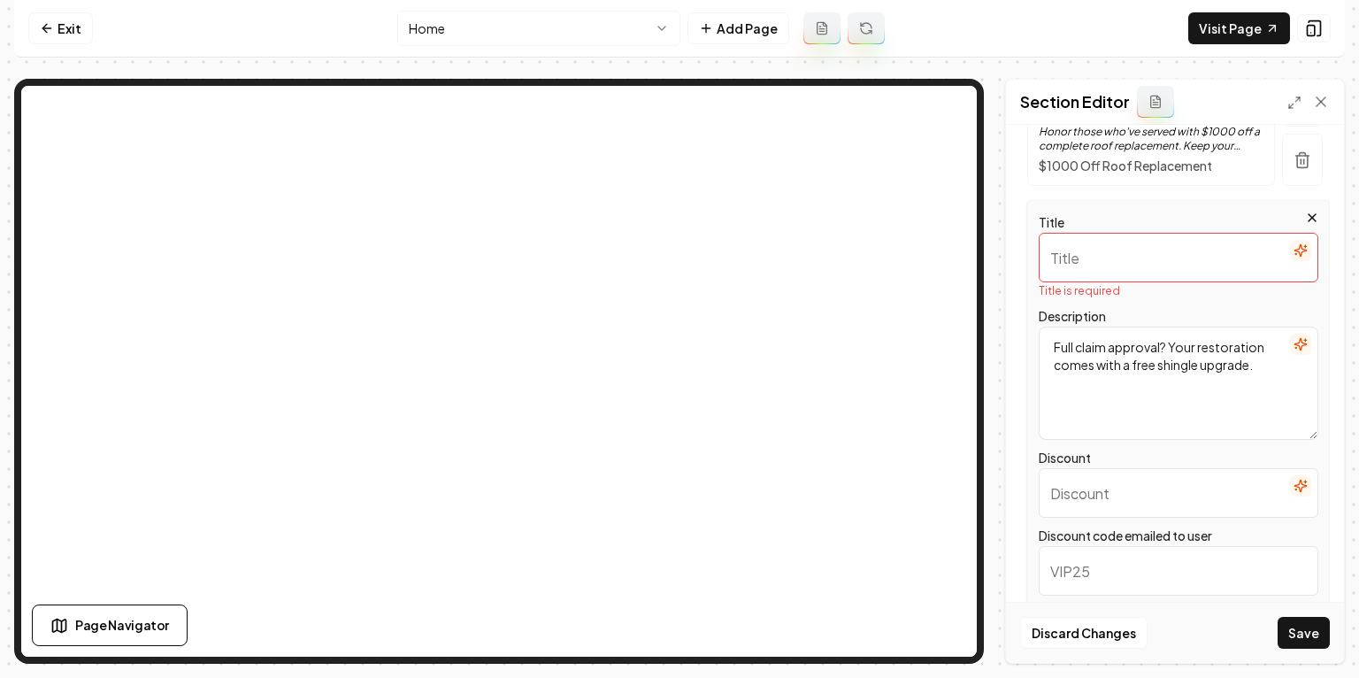
type textarea "Full claim approval? Your restoration comes with a free shingle upgrade."
click at [1144, 244] on input "Title" at bounding box center [1179, 258] width 280 height 50
paste input "Free Shingle Upgrade"
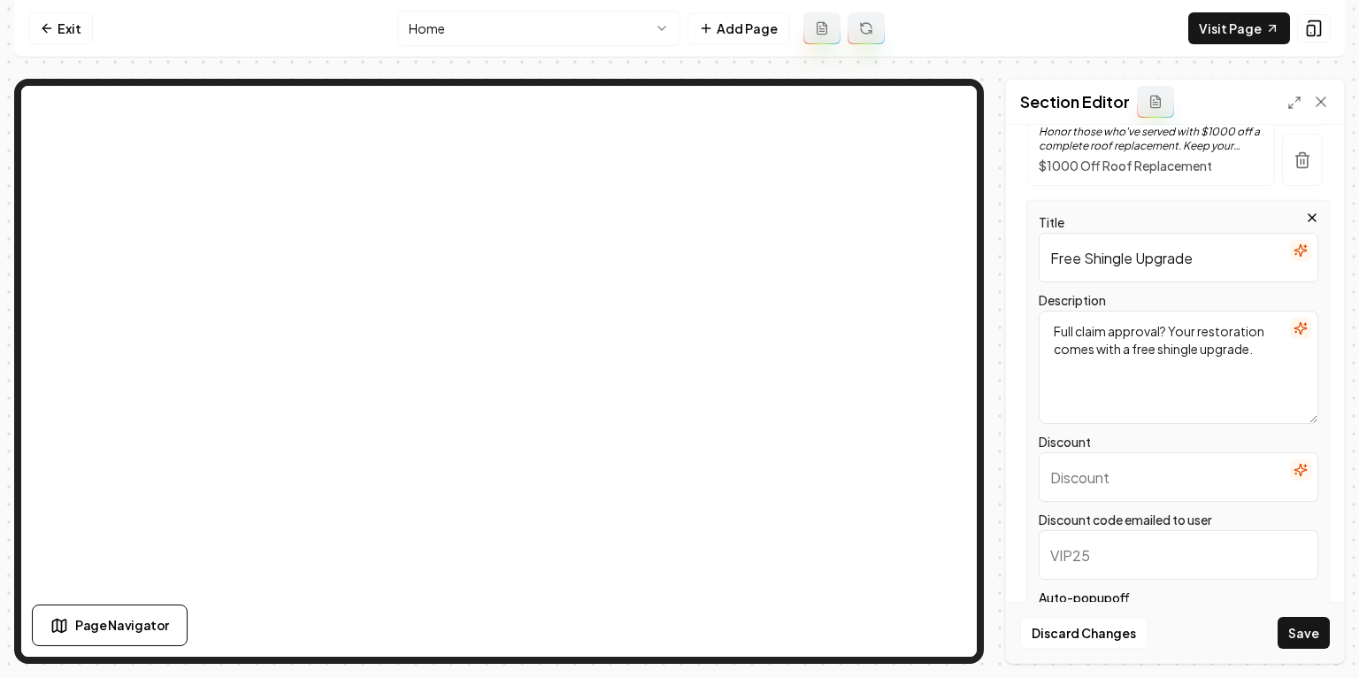
type input "Free Shingle Upgrade"
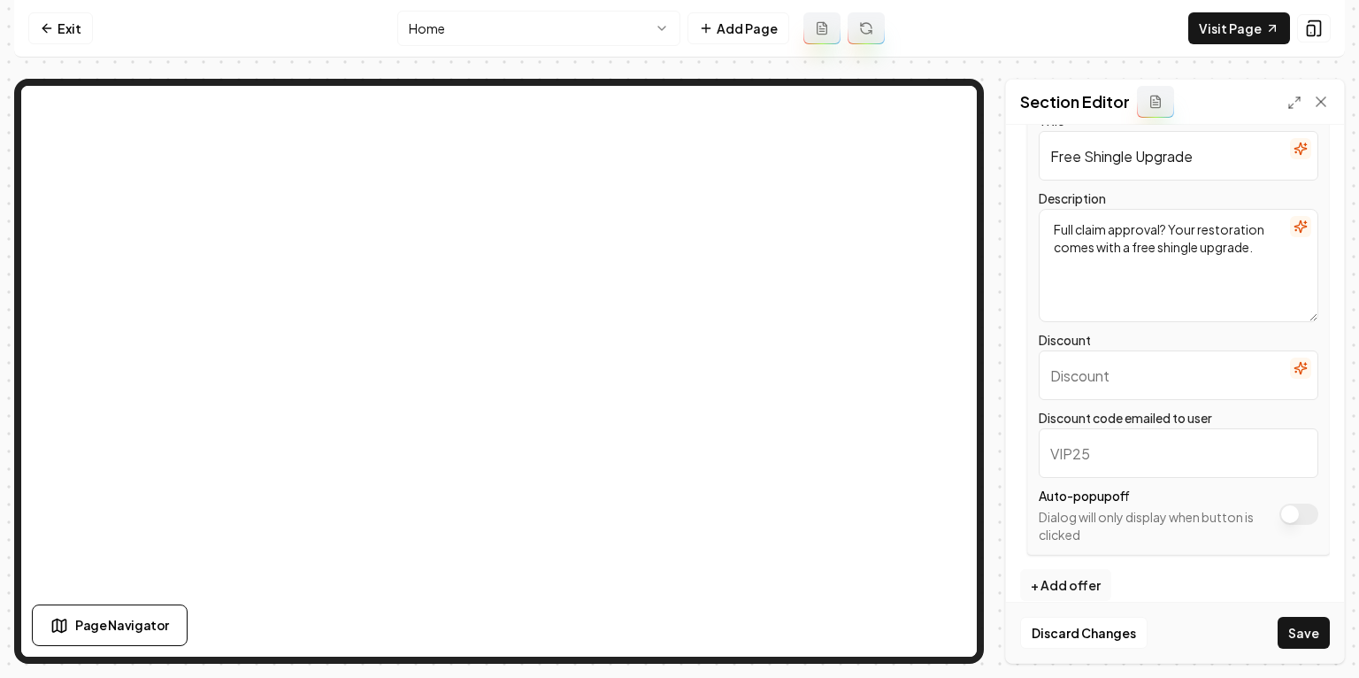
click at [1133, 431] on input "Discount code emailed to user" at bounding box center [1179, 453] width 280 height 50
type input "FREESHINGLE"
click at [1168, 358] on input "Discount" at bounding box center [1179, 375] width 280 height 50
click at [1099, 437] on input "FREESHINGLE" at bounding box center [1179, 453] width 280 height 50
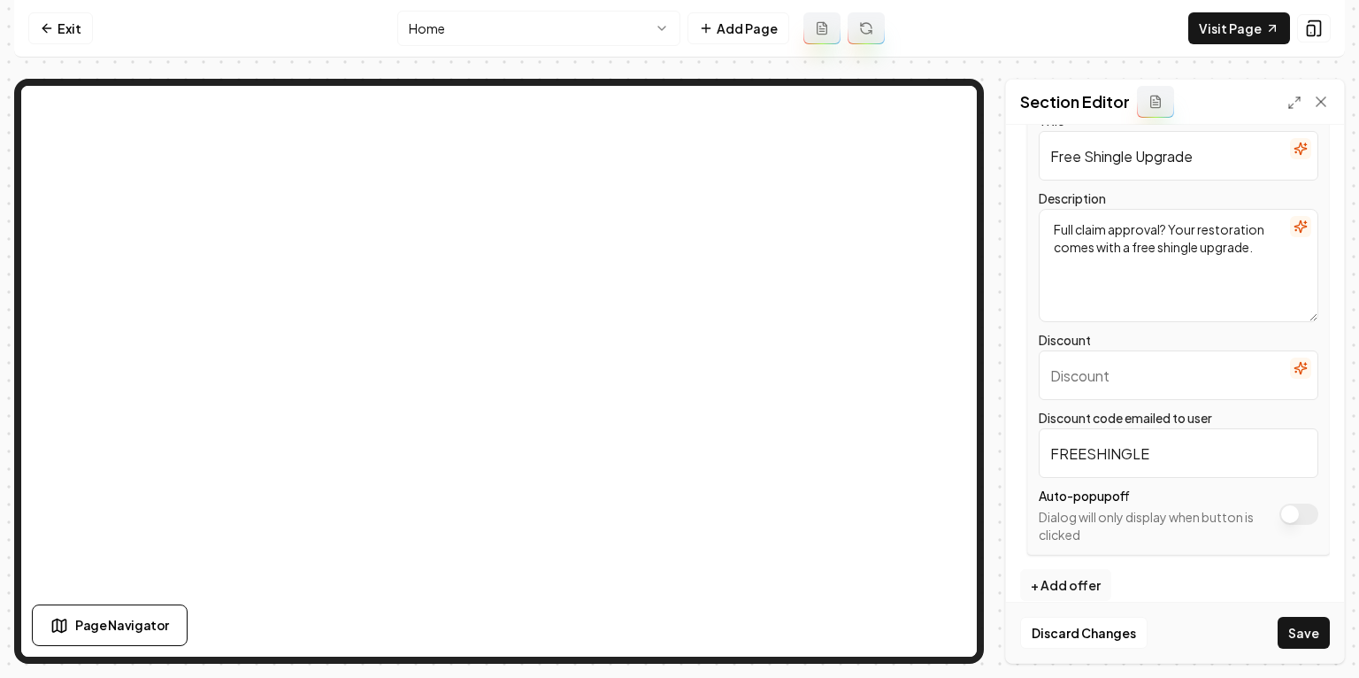
click at [1099, 437] on input "FREESHINGLE" at bounding box center [1179, 453] width 280 height 50
click at [1133, 350] on input "Discount" at bounding box center [1179, 375] width 280 height 50
click at [1068, 438] on input "FREESHINGLE" at bounding box center [1179, 453] width 280 height 50
click at [1102, 358] on input "Discount" at bounding box center [1179, 375] width 280 height 50
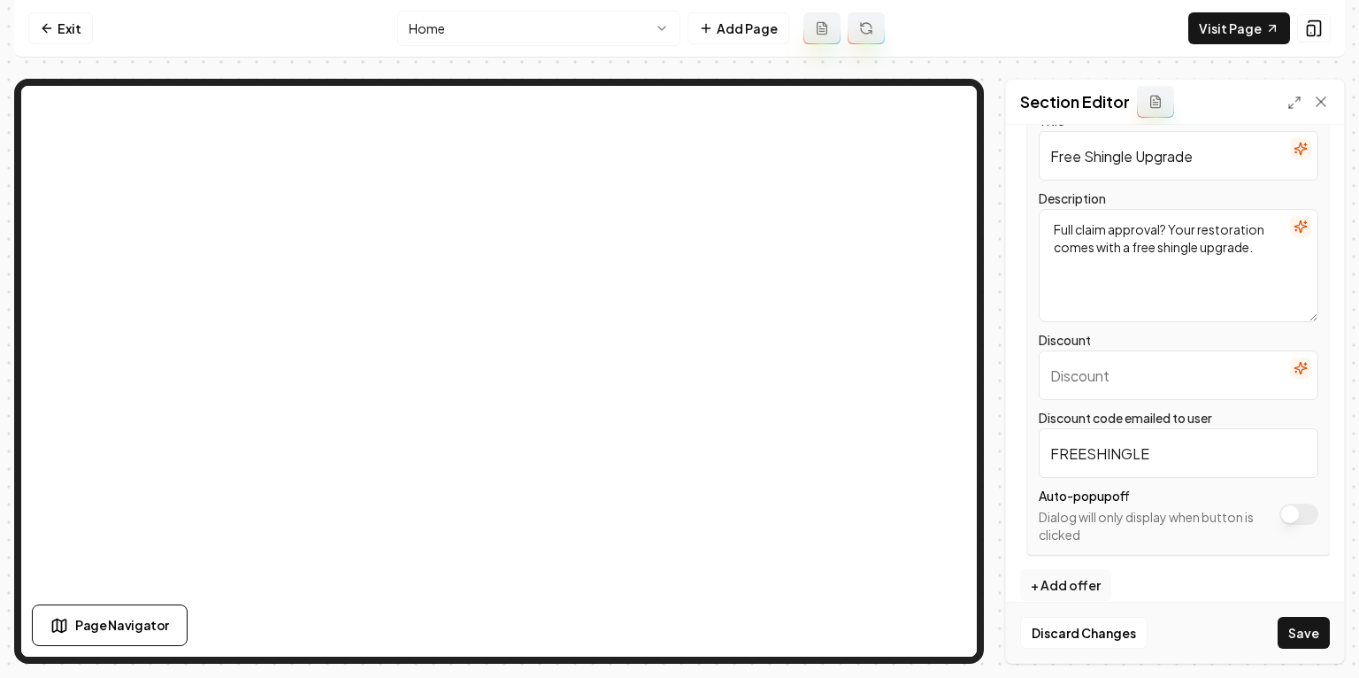
paste input "FREESHINGLE"
click at [1085, 363] on input "FREESHINGLE" at bounding box center [1179, 375] width 280 height 50
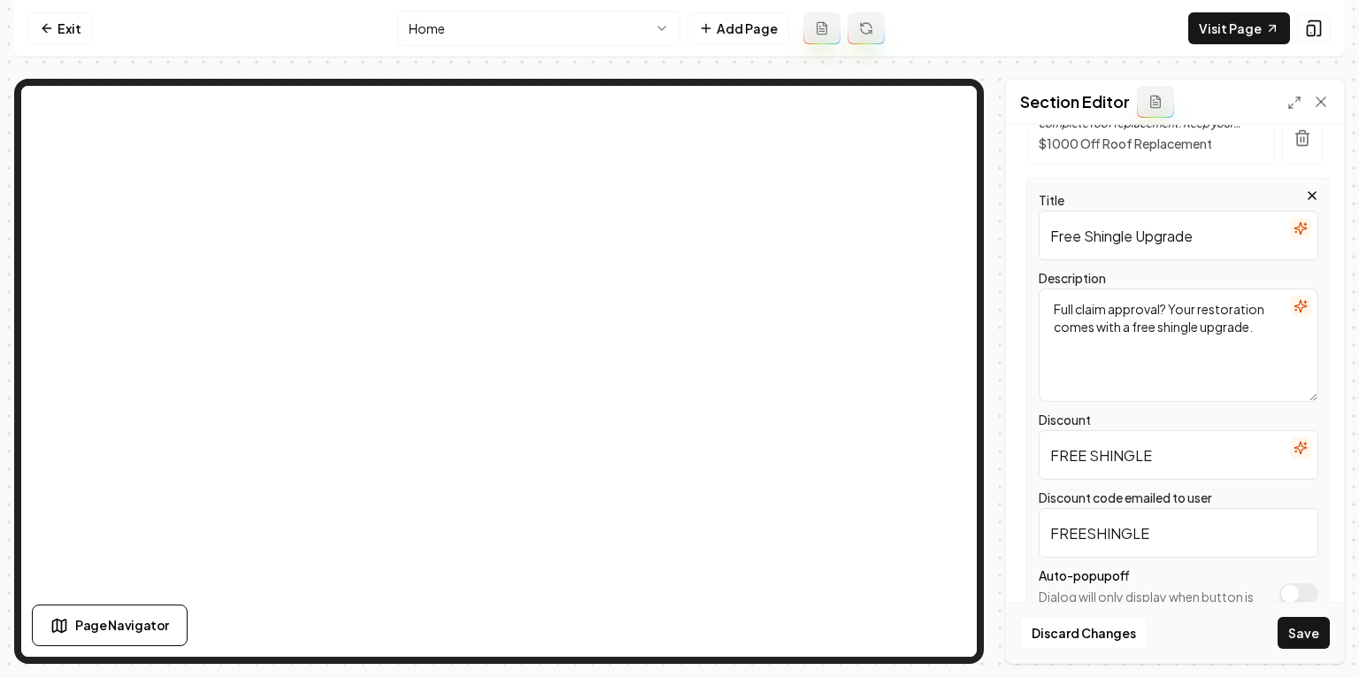
scroll to position [616, 0]
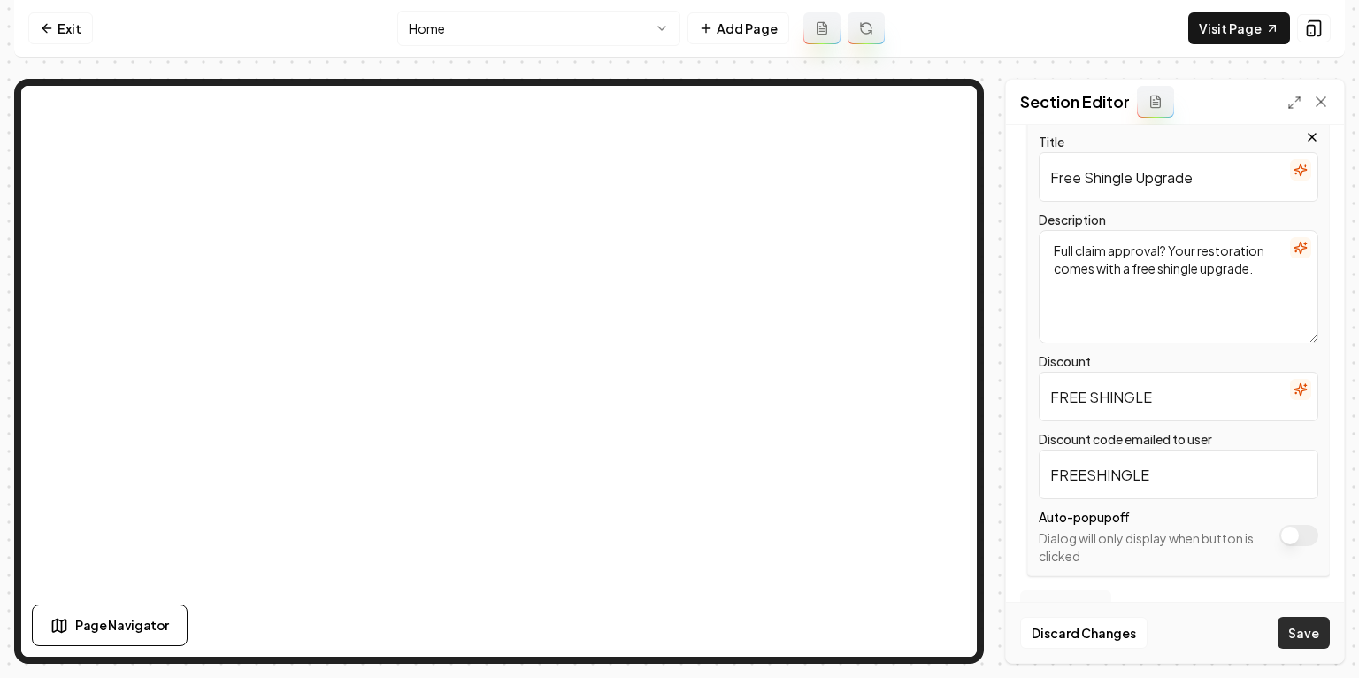
type input "FREE SHINGLE"
drag, startPoint x: 1300, startPoint y: 620, endPoint x: 1239, endPoint y: 603, distance: 62.5
click at [1300, 620] on button "Save" at bounding box center [1303, 633] width 52 height 32
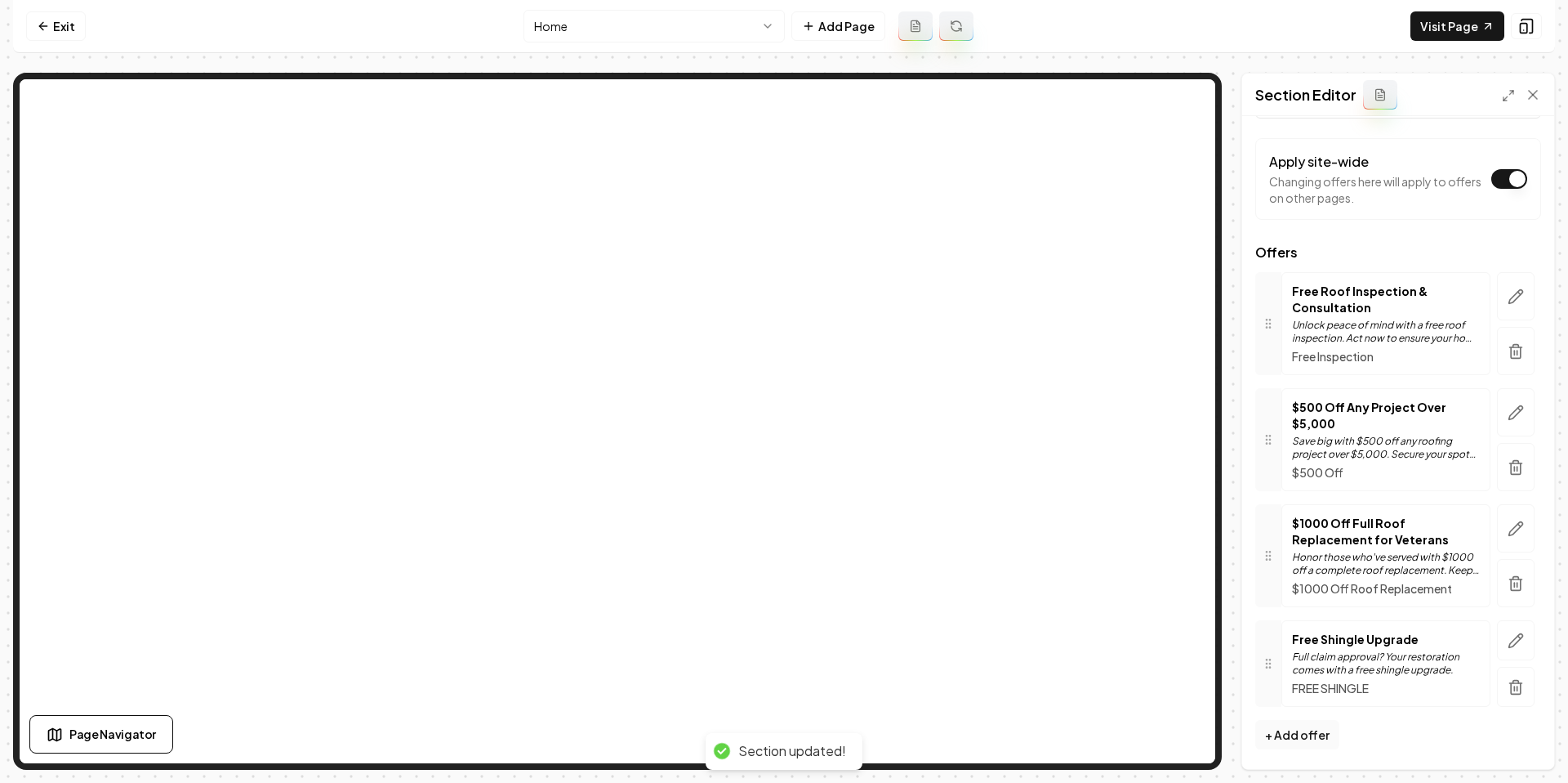
scroll to position [76, 0]
click at [1515, 644] on icon "button" at bounding box center [1515, 641] width 17 height 17
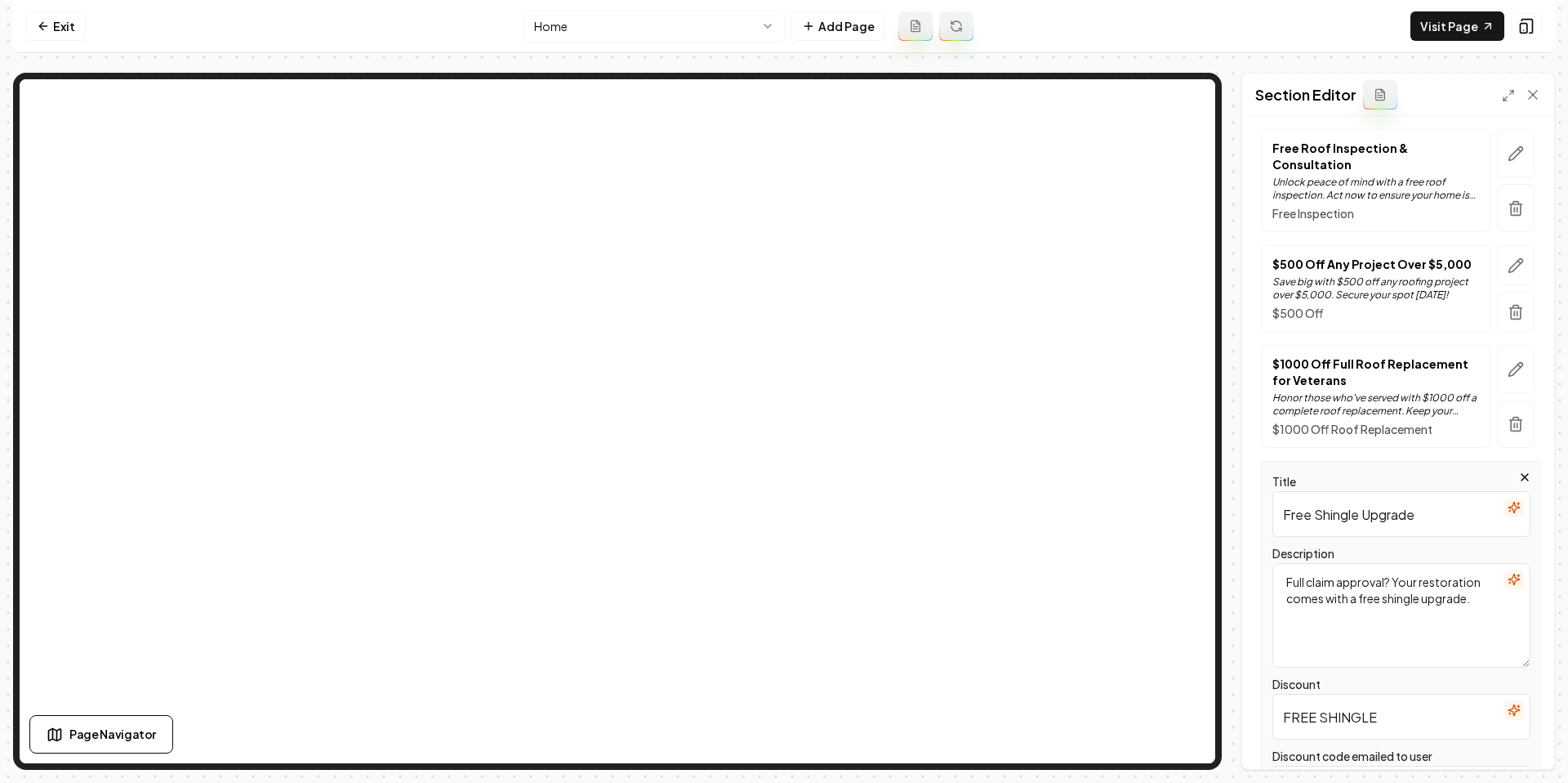
scroll to position [236, 0]
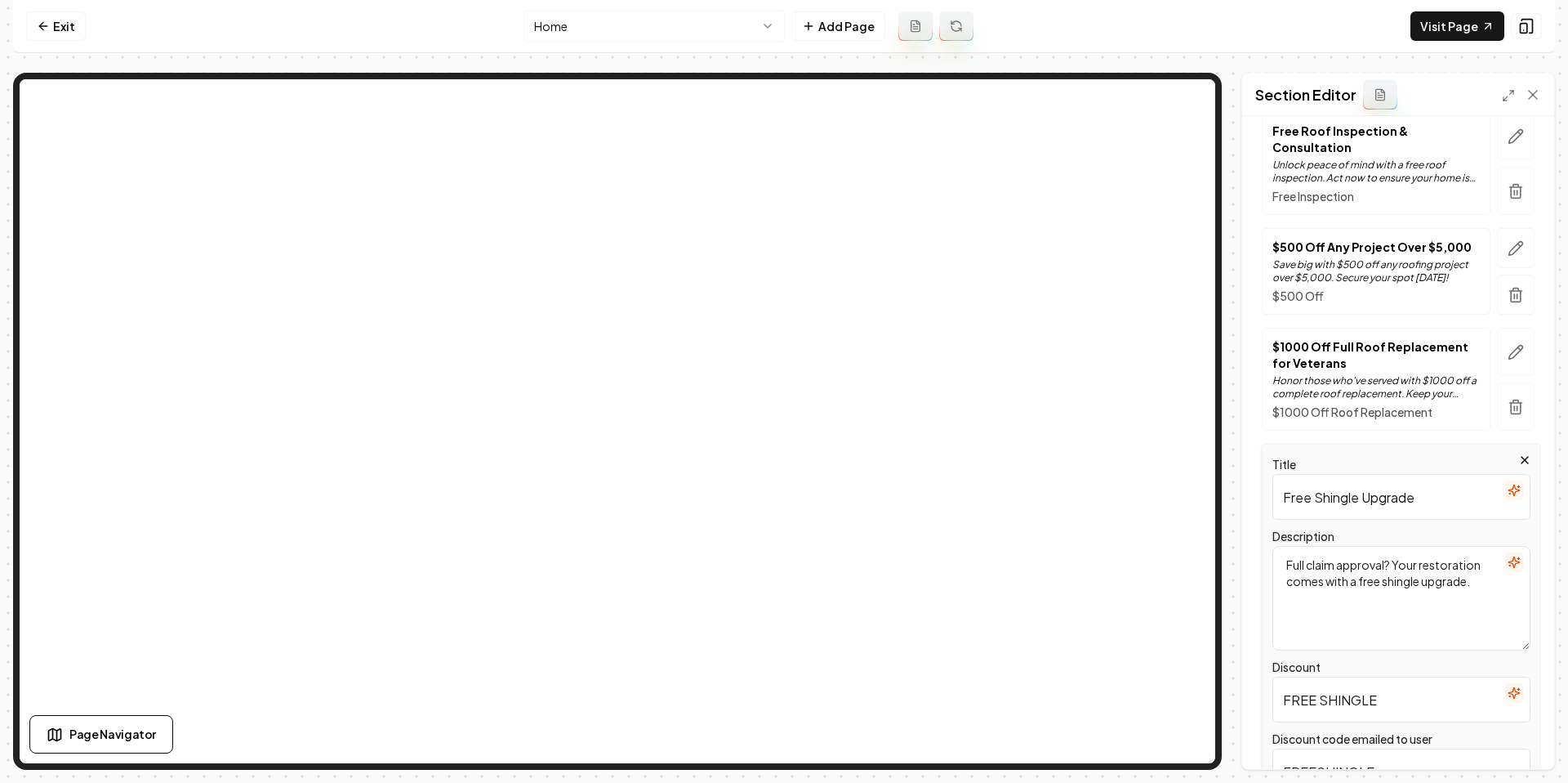
click at [1377, 479] on input "Free Shingle Upgrade" at bounding box center [1401, 497] width 258 height 46
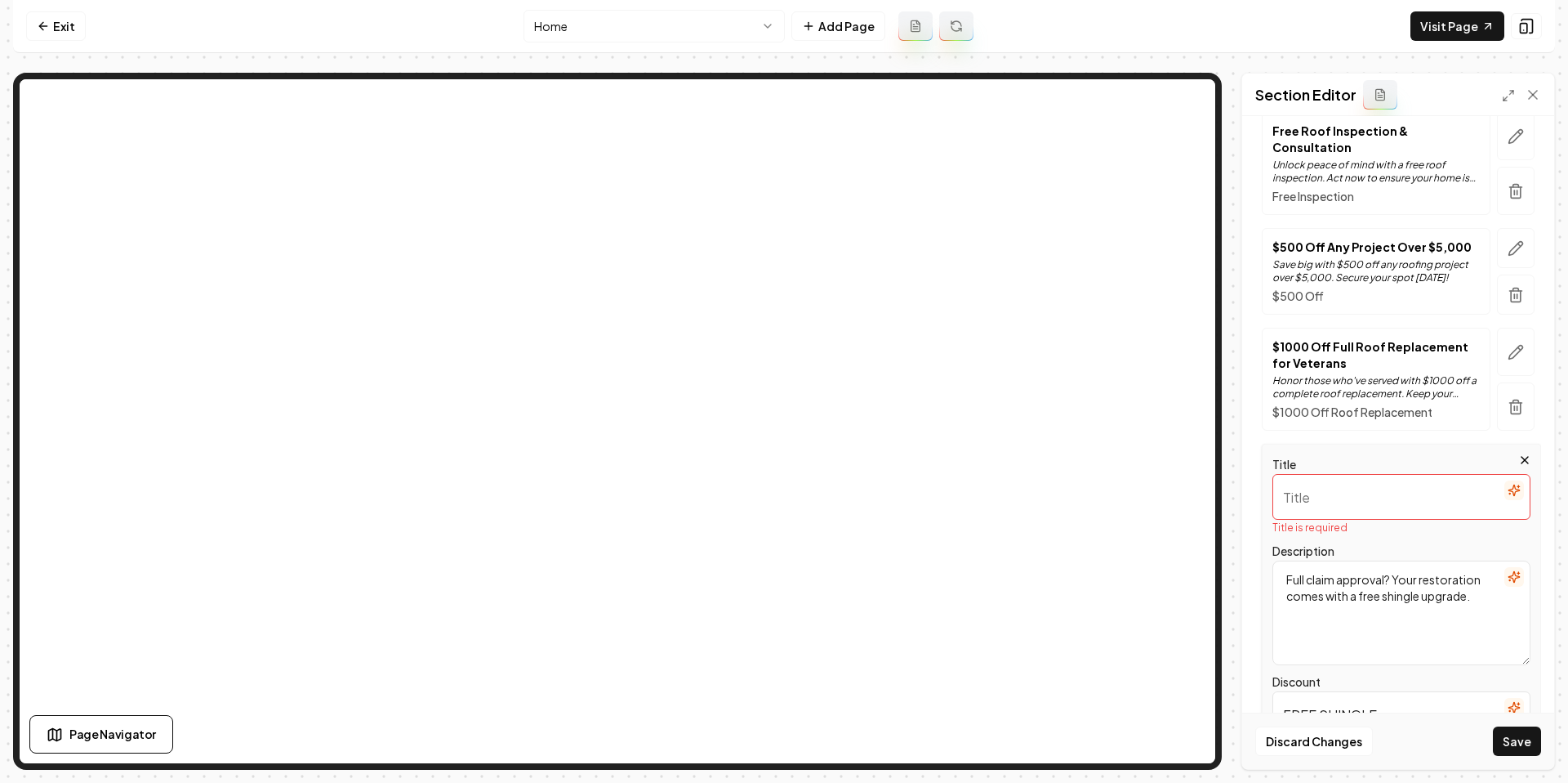
click at [1370, 697] on input "FREE SHINGLE" at bounding box center [1401, 714] width 258 height 46
click at [1370, 698] on input "FREE SHINGLE" at bounding box center [1401, 714] width 258 height 46
click at [1370, 697] on input "FREE SHINGLE" at bounding box center [1401, 714] width 258 height 46
paste input "ree Shingle Upgrade"
type input "Free Shingle Upgrade"
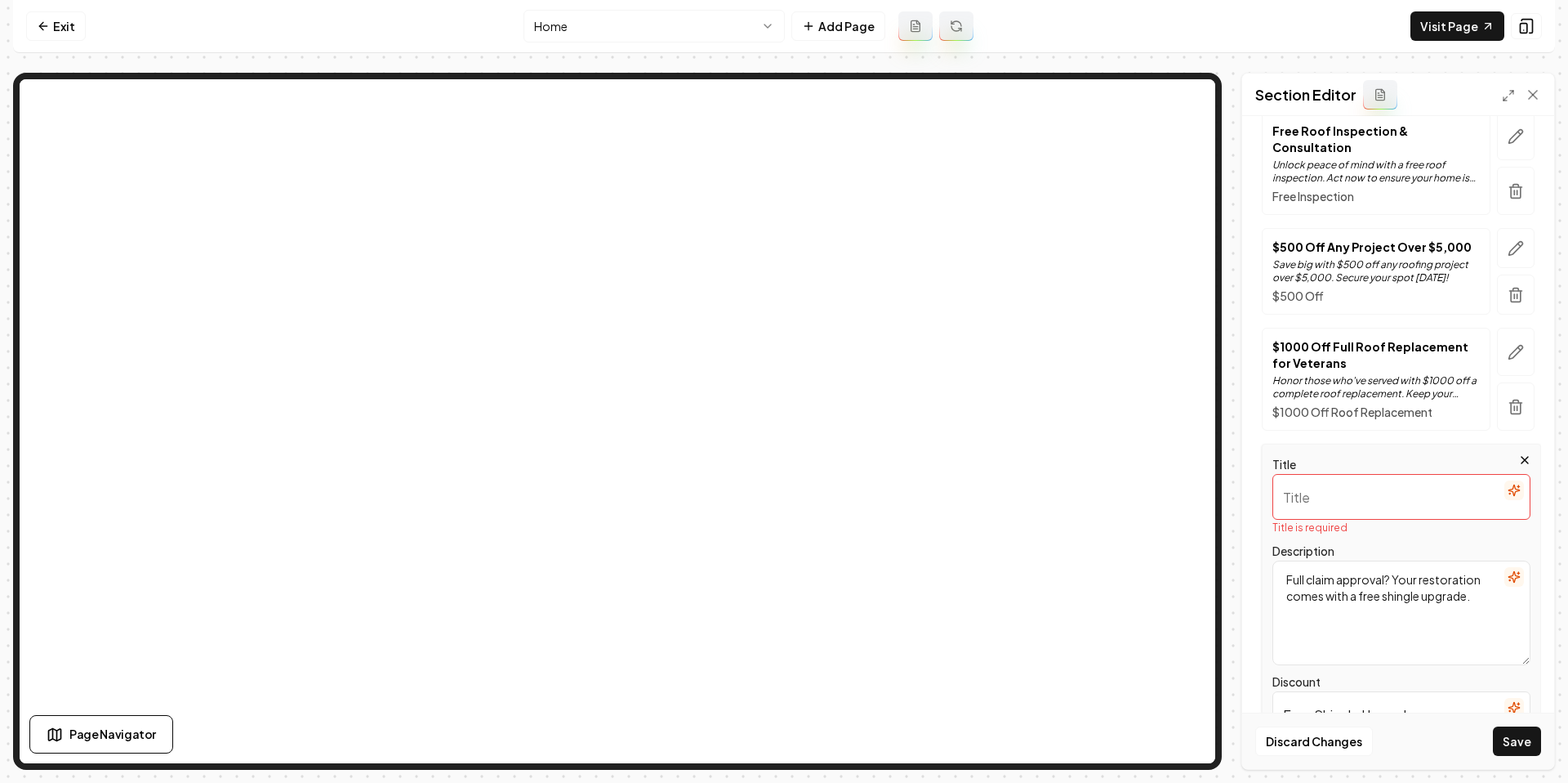
click at [1342, 474] on input "Title" at bounding box center [1401, 497] width 258 height 46
paste input "Free Shingle Upgrade"
click at [1383, 477] on input "Free Shingle Upgrade" at bounding box center [1401, 497] width 258 height 46
click at [1433, 478] on input "Free Shingle with full claim" at bounding box center [1401, 497] width 258 height 46
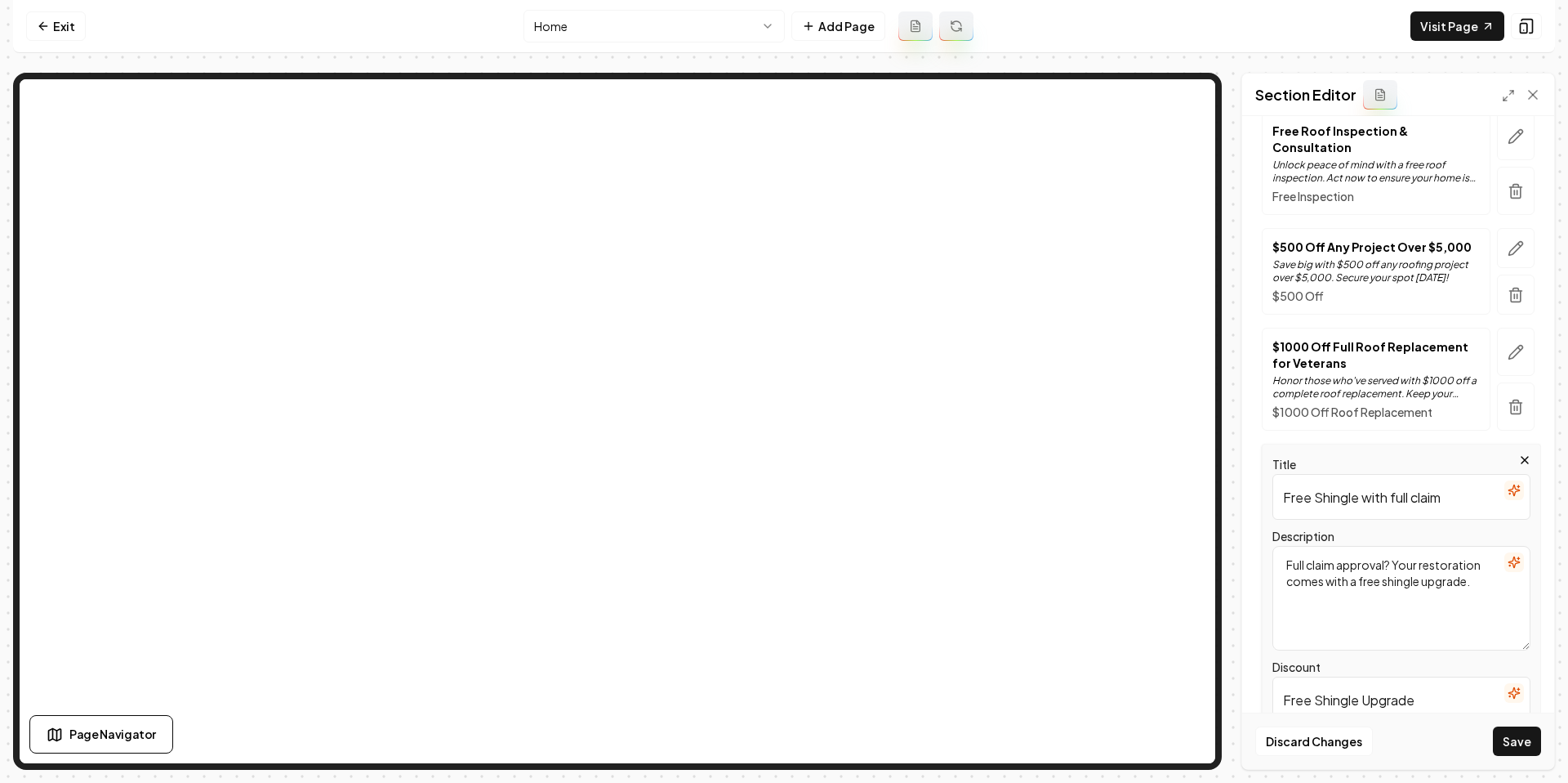
click at [1433, 478] on input "Free Shingle with full claim" at bounding box center [1401, 497] width 258 height 46
type input "Free Shingle with full claim"
click at [1517, 737] on button "Save" at bounding box center [1516, 741] width 48 height 30
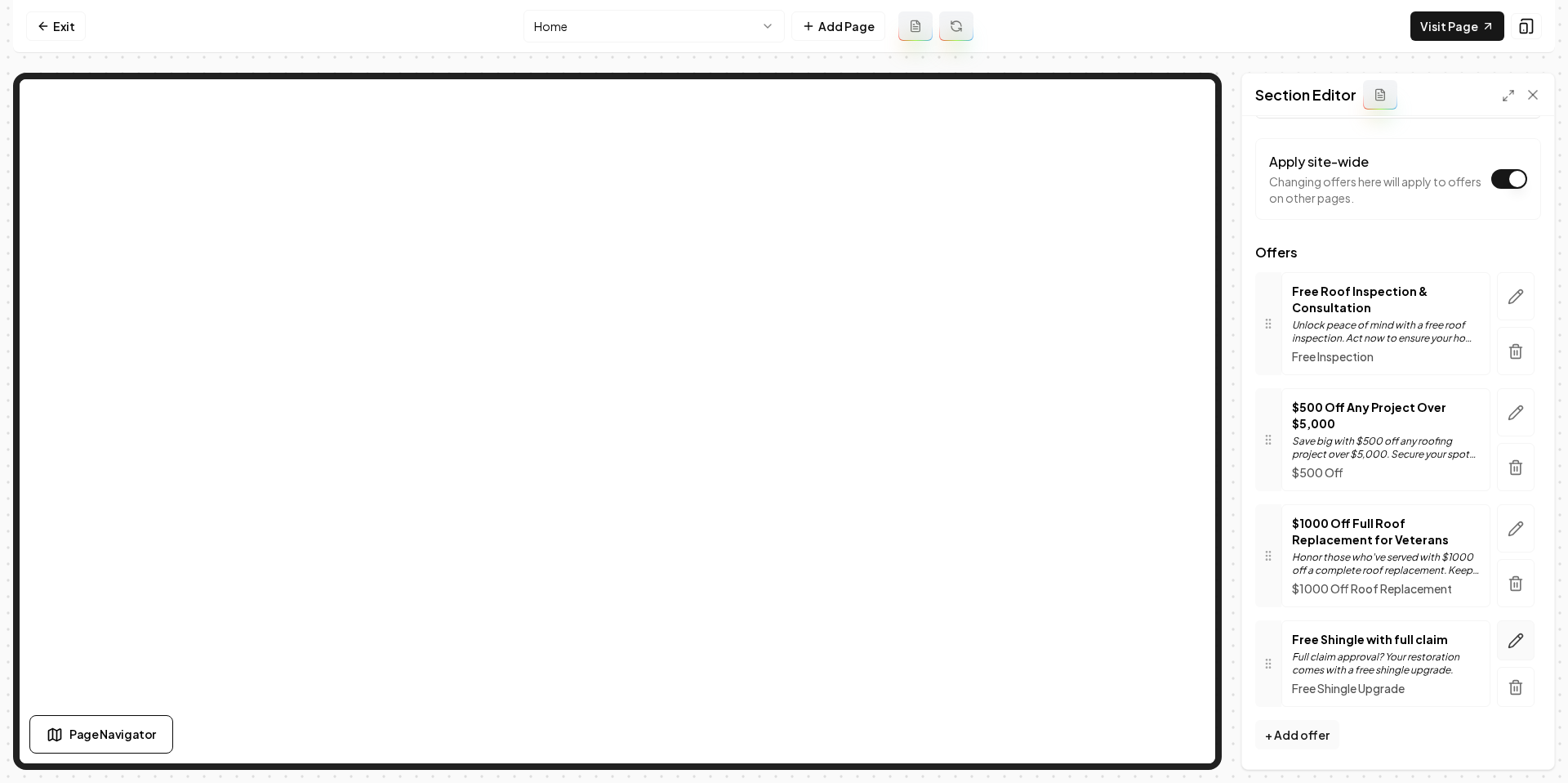
click at [1520, 638] on icon "button" at bounding box center [1519, 636] width 3 height 3
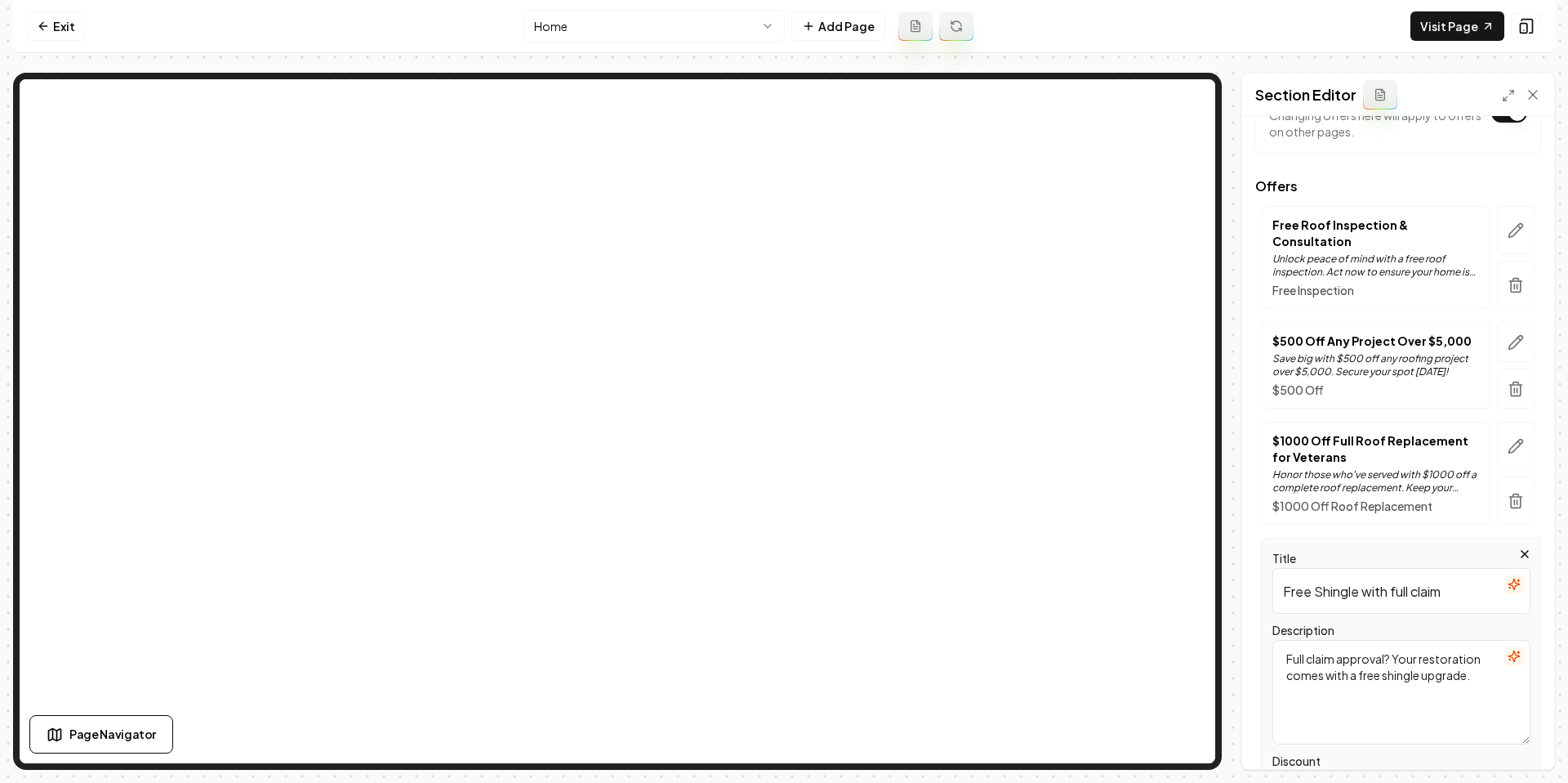
scroll to position [245, 0]
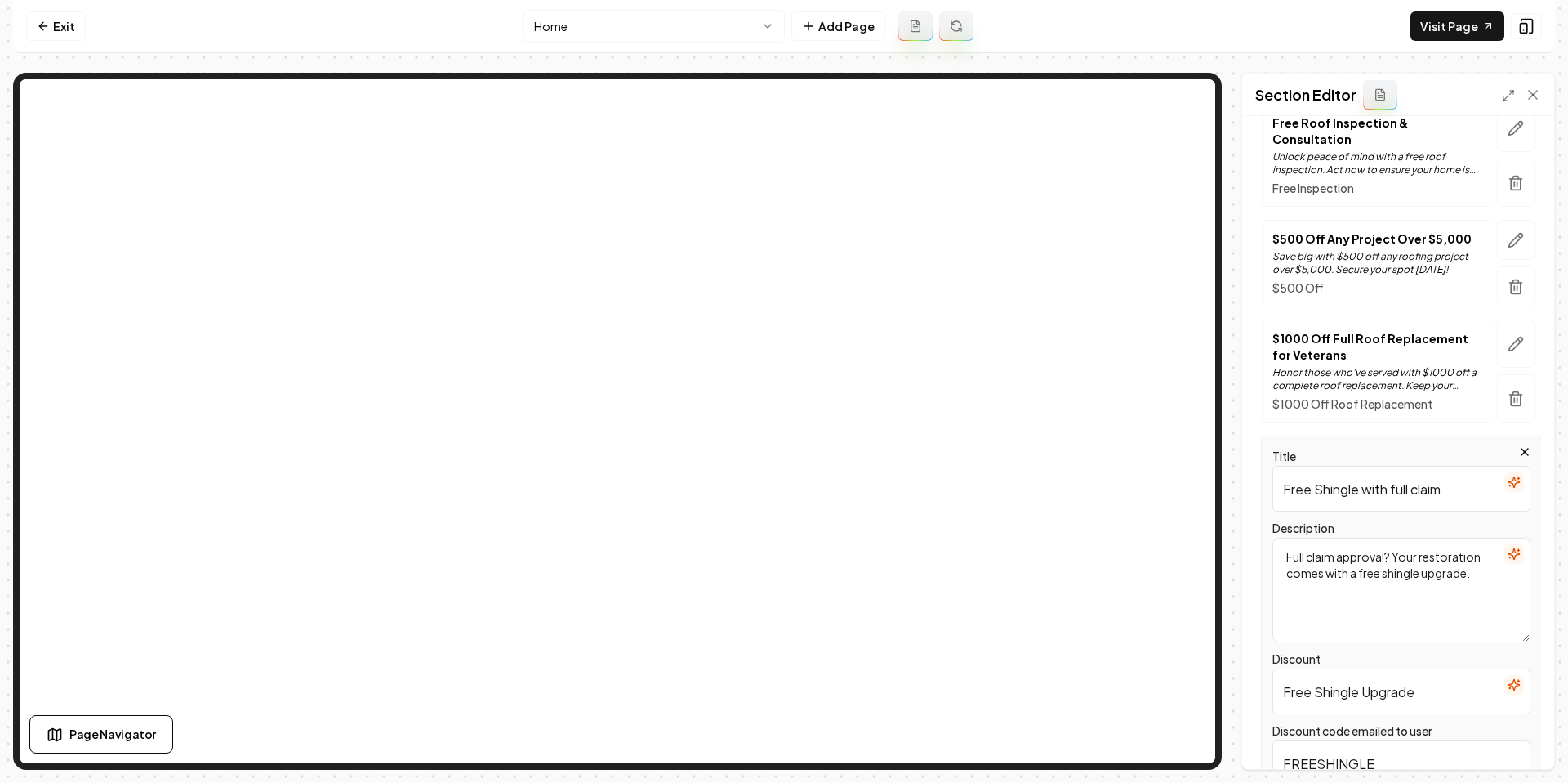
click at [1455, 478] on input "Free Shingle with full claim" at bounding box center [1401, 488] width 258 height 46
drag, startPoint x: 1387, startPoint y: 475, endPoint x: 1464, endPoint y: 473, distance: 77.0
click at [1464, 473] on input "Free Shingle with full claim" at bounding box center [1401, 488] width 258 height 46
click at [1431, 474] on input "Free Shingle with full claim" at bounding box center [1401, 488] width 258 height 46
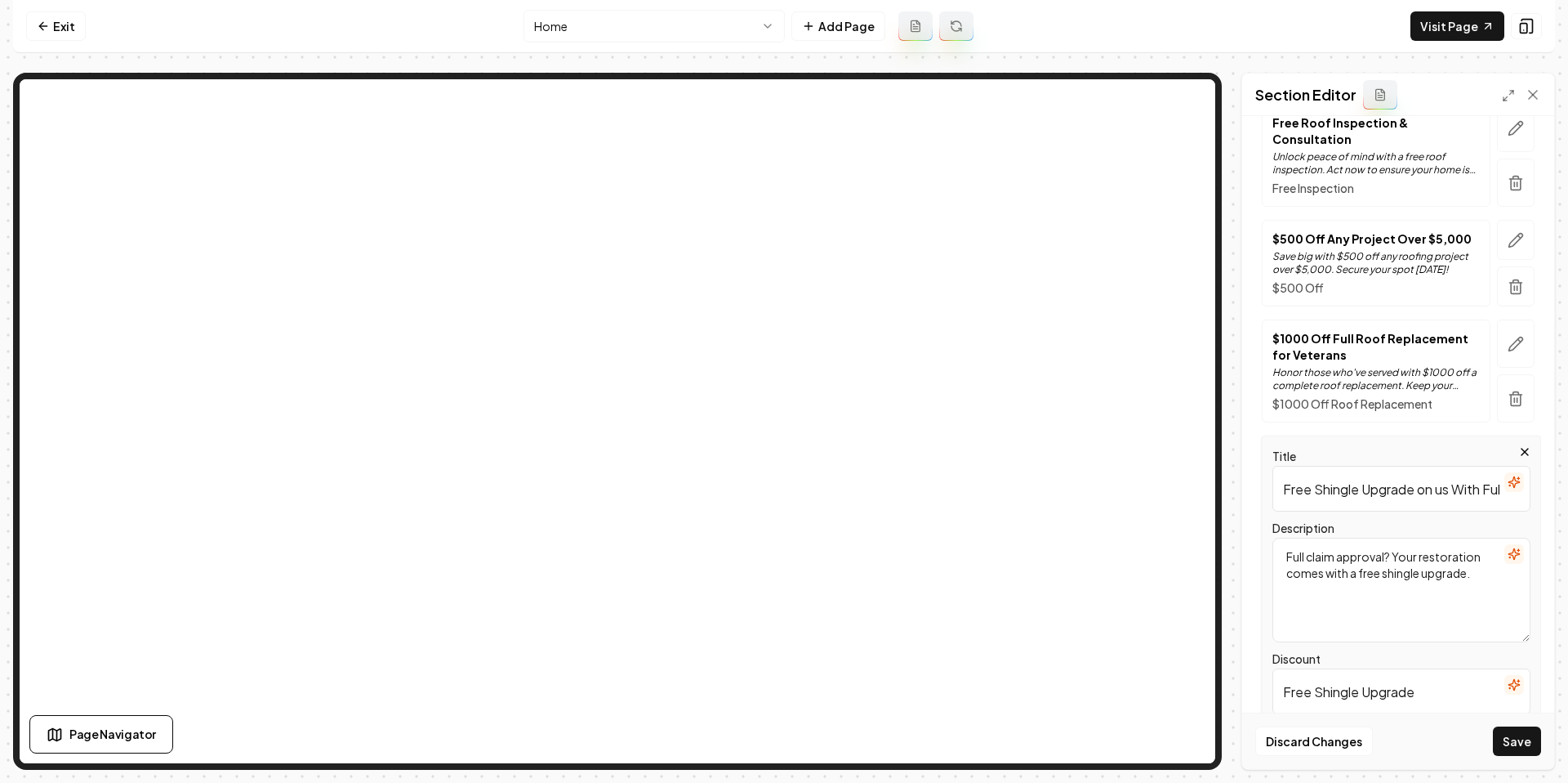
scroll to position [0, 2]
type input "Free Shingle Upgrade on us With Full Claim"
click at [1520, 742] on button "Save" at bounding box center [1516, 741] width 48 height 30
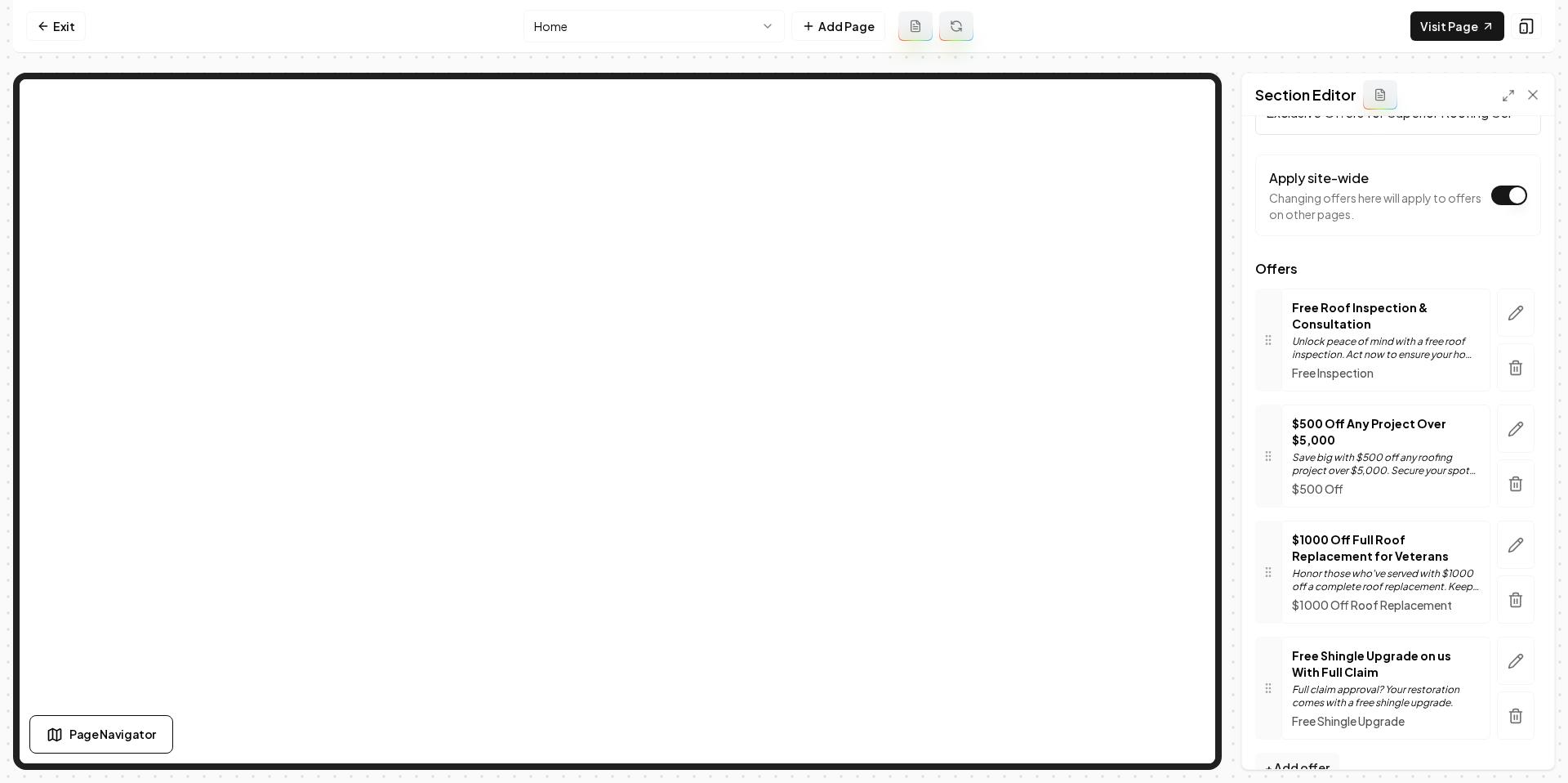
scroll to position [92, 0]
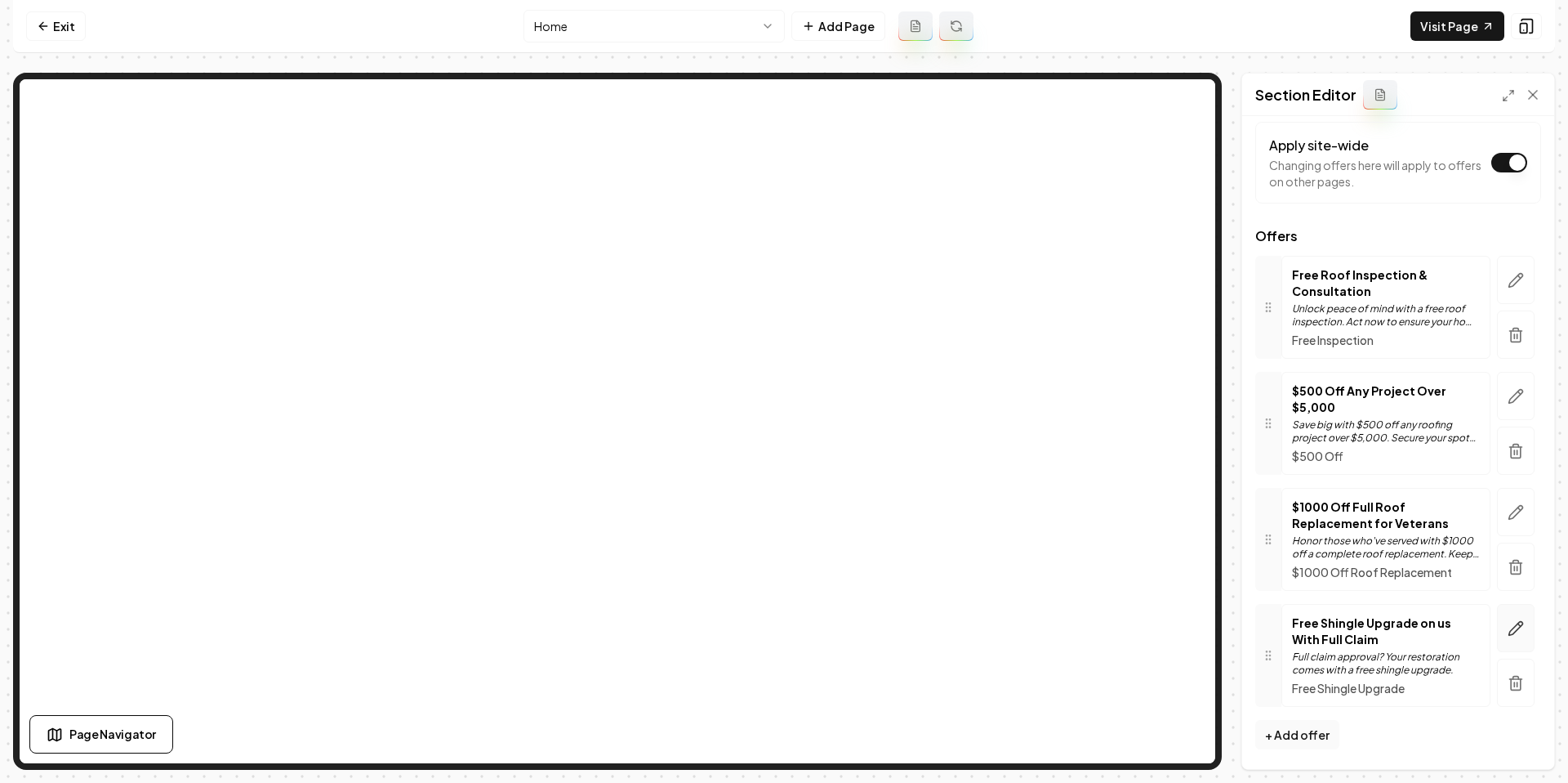
click at [1510, 619] on button "button" at bounding box center [1515, 628] width 38 height 48
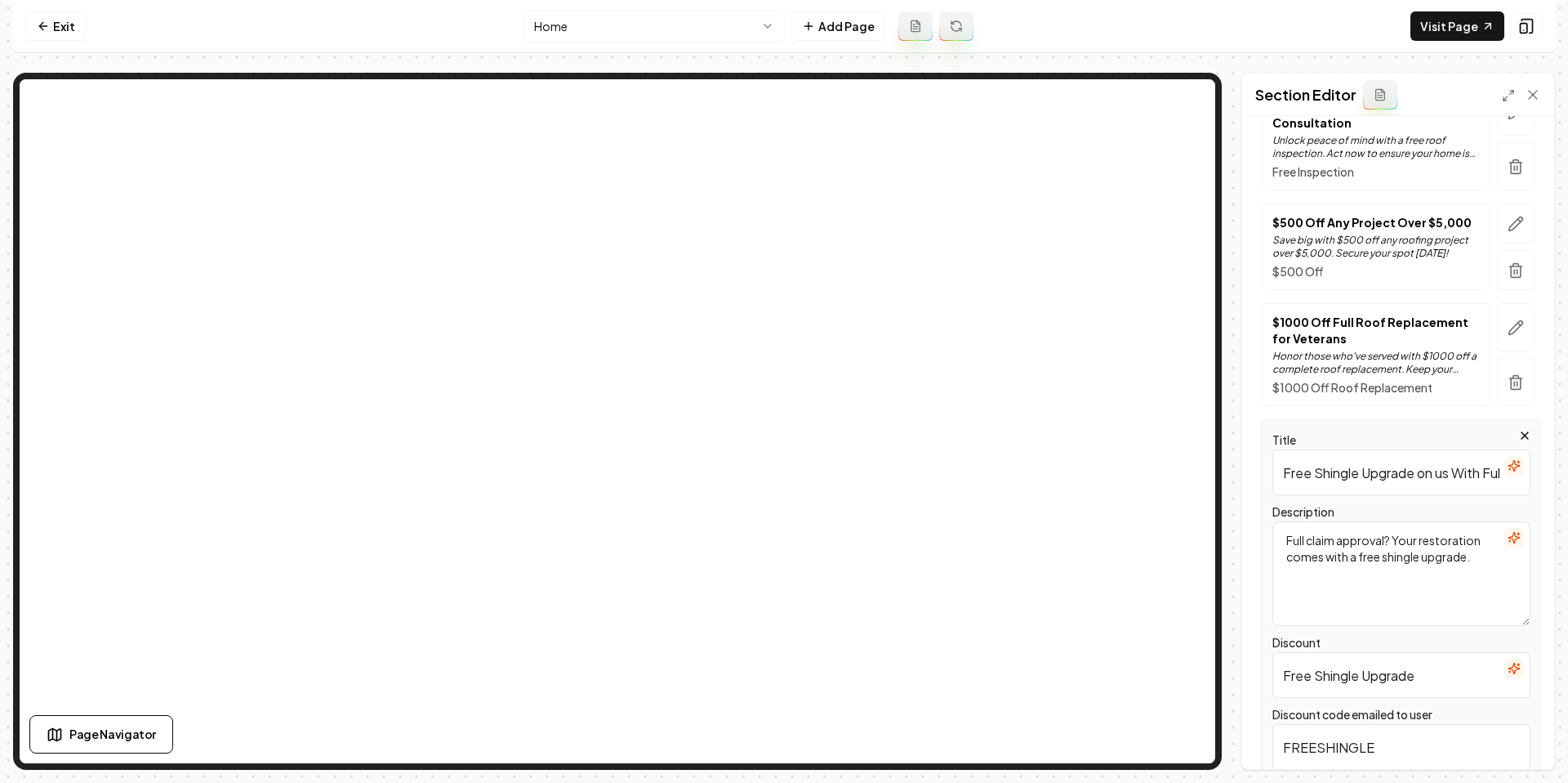
scroll to position [379, 0]
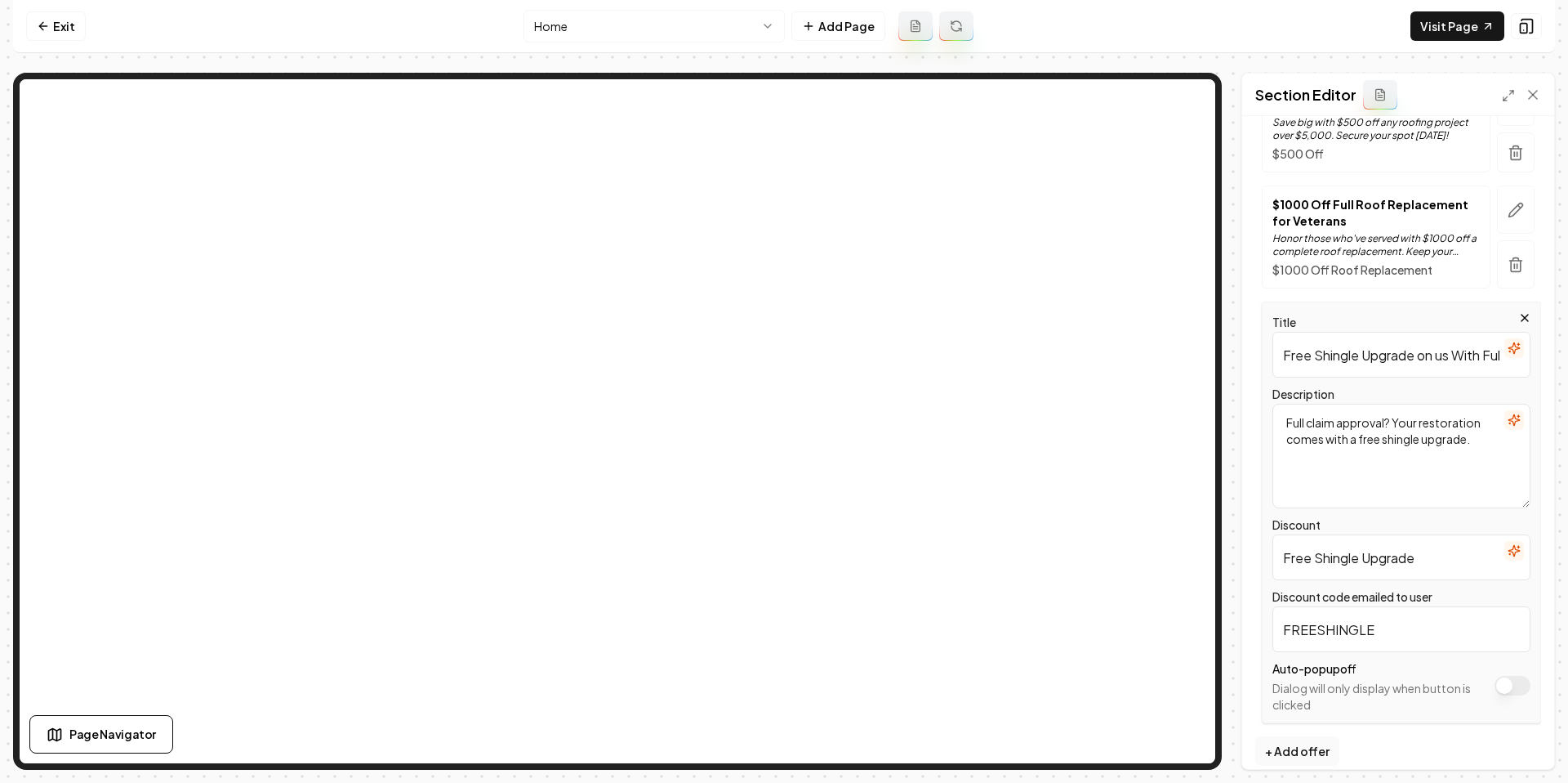
click at [1504, 676] on button "Apply site-wide" at bounding box center [1512, 685] width 36 height 19
click at [1514, 751] on button "Save" at bounding box center [1516, 741] width 48 height 30
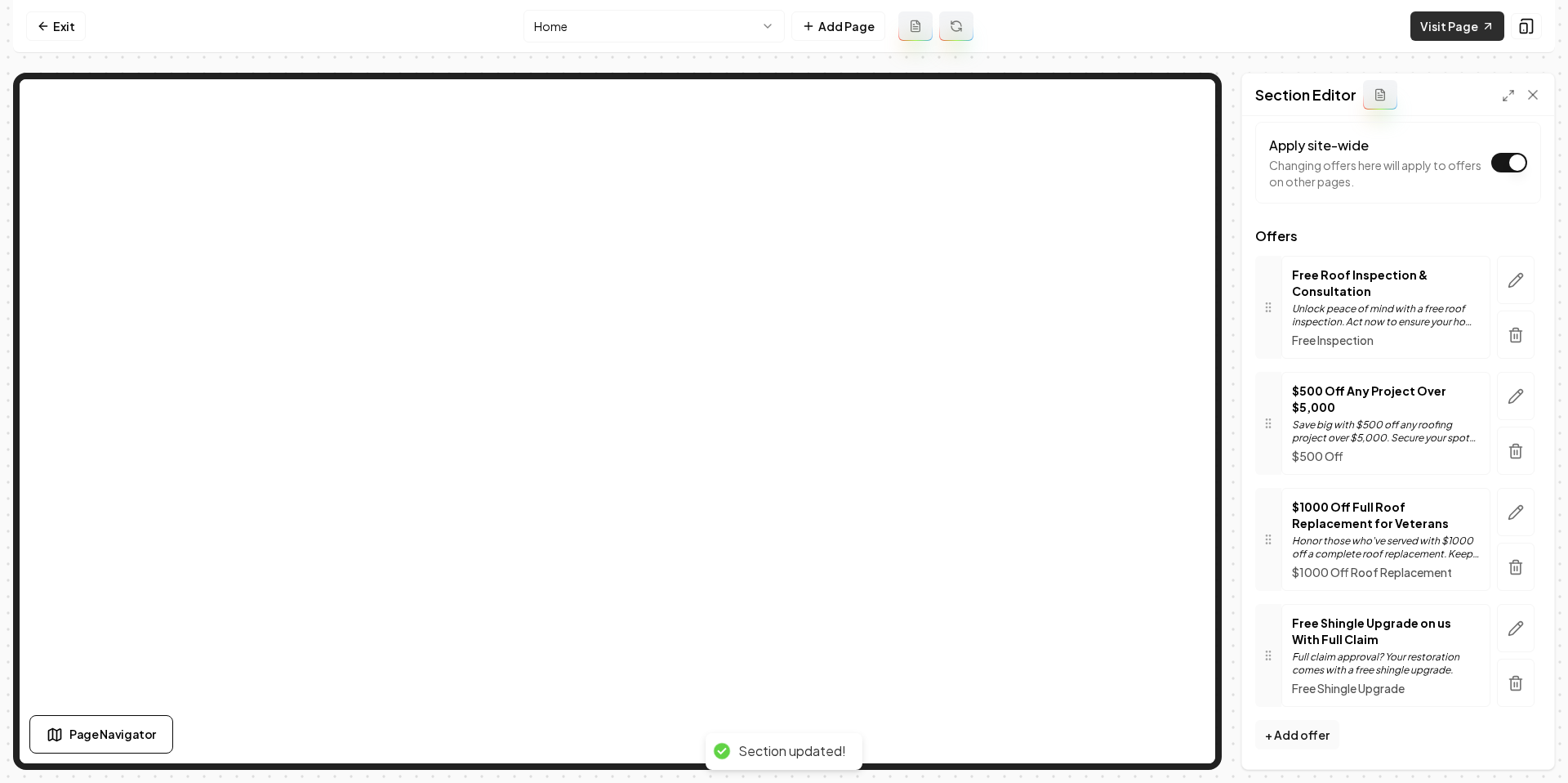
click at [1462, 18] on link "Visit Page" at bounding box center [1457, 26] width 94 height 30
click at [1452, 30] on link "Visit Page" at bounding box center [1457, 26] width 94 height 30
click at [54, 26] on link "Exit" at bounding box center [55, 26] width 60 height 30
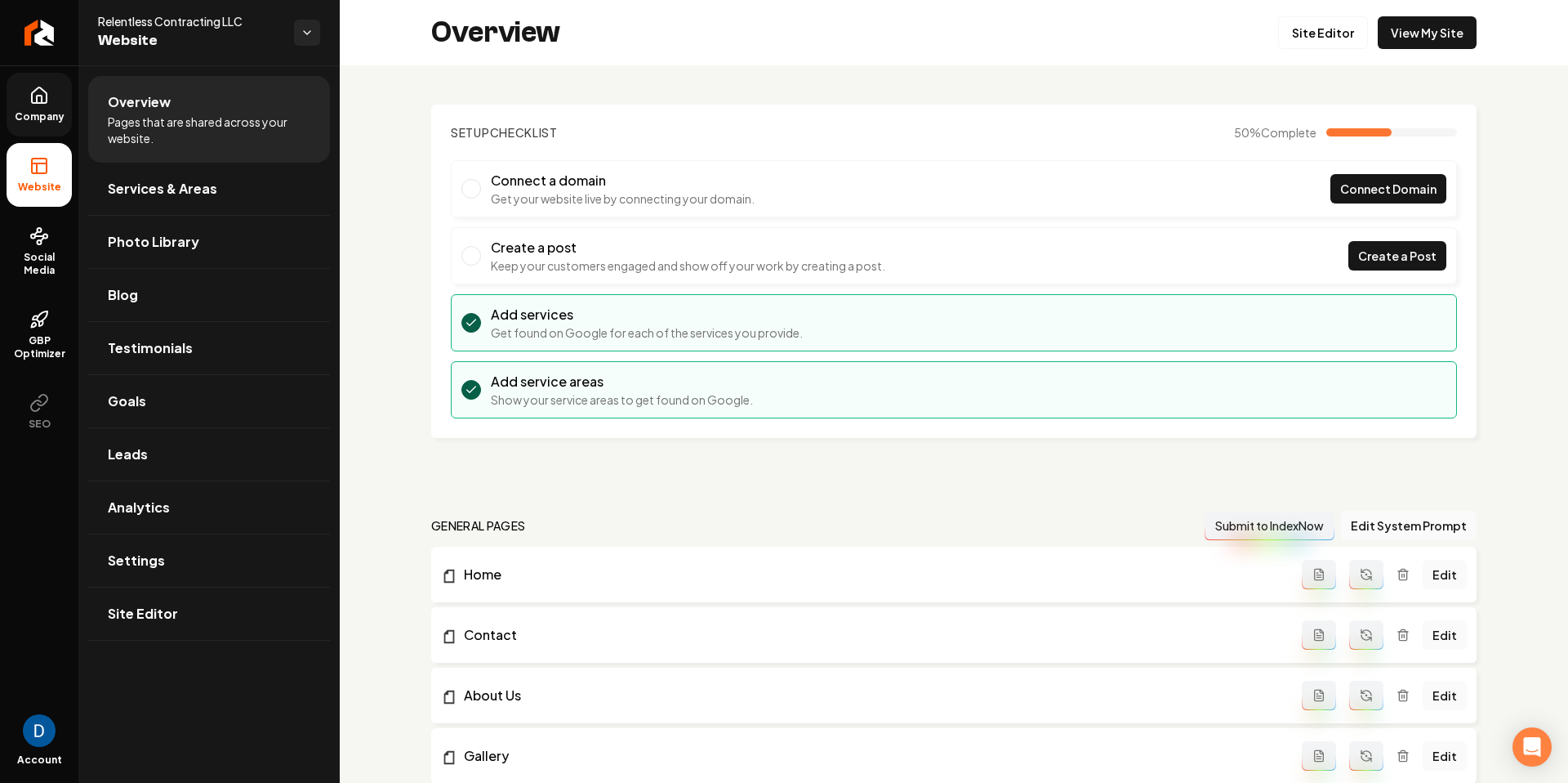
click at [48, 107] on link "Company" at bounding box center [39, 104] width 66 height 64
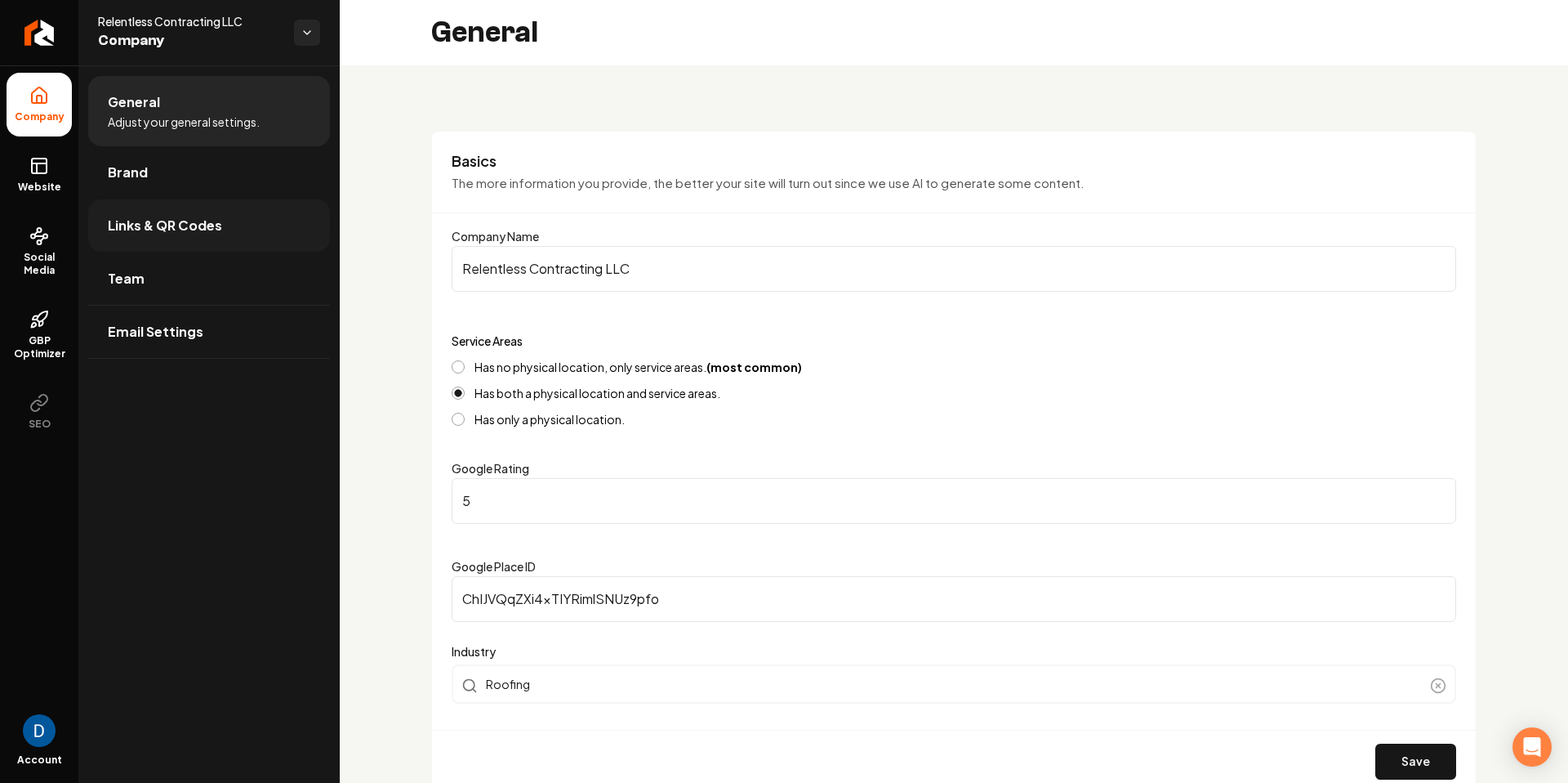
click at [197, 228] on span "Links & QR Codes" at bounding box center [165, 225] width 114 height 19
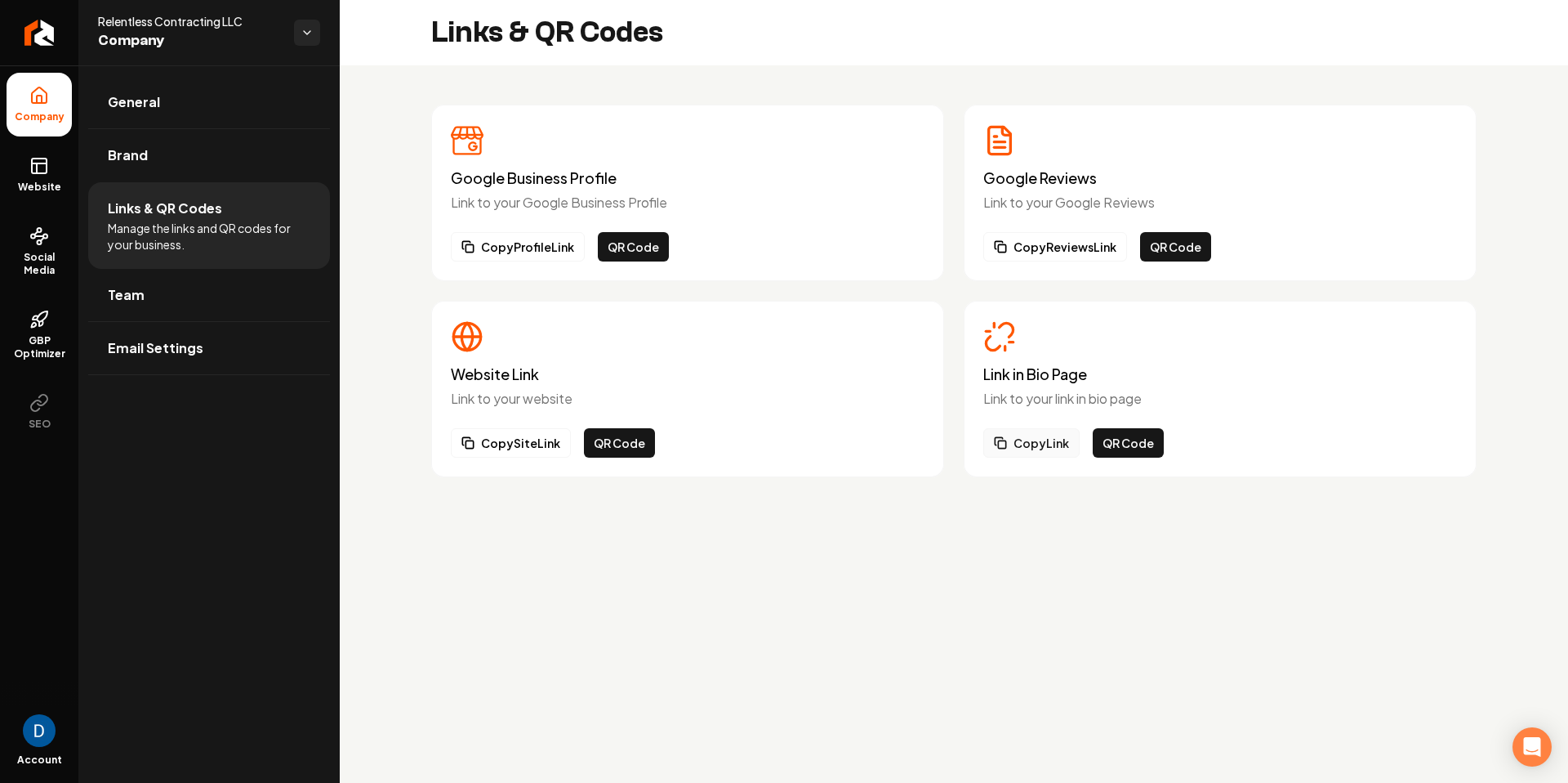
click at [1059, 448] on button "Copy Link" at bounding box center [1031, 443] width 96 height 30
click at [1043, 440] on button "Copy Link" at bounding box center [1031, 443] width 96 height 30
click at [42, 262] on span "Social Media" at bounding box center [39, 264] width 66 height 26
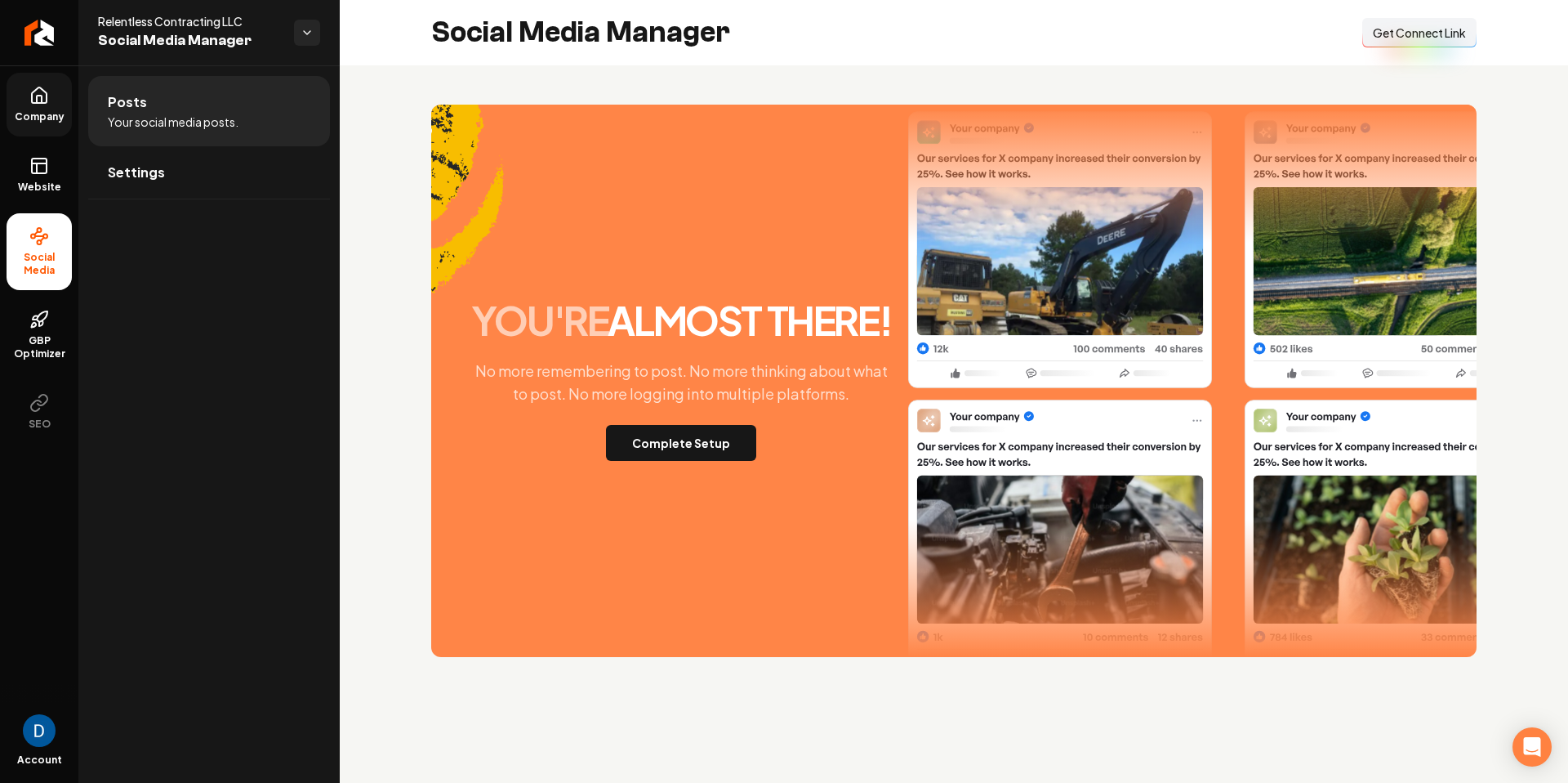
click at [1433, 31] on span "Get Connect Link" at bounding box center [1418, 33] width 93 height 17
click at [1459, 45] on button "Connect Link Get Connect Link" at bounding box center [1419, 32] width 114 height 30
click at [1442, 32] on div "Connect Link Get Connect Link" at bounding box center [1419, 32] width 114 height 30
click at [720, 438] on button "Complete Setup" at bounding box center [680, 442] width 150 height 36
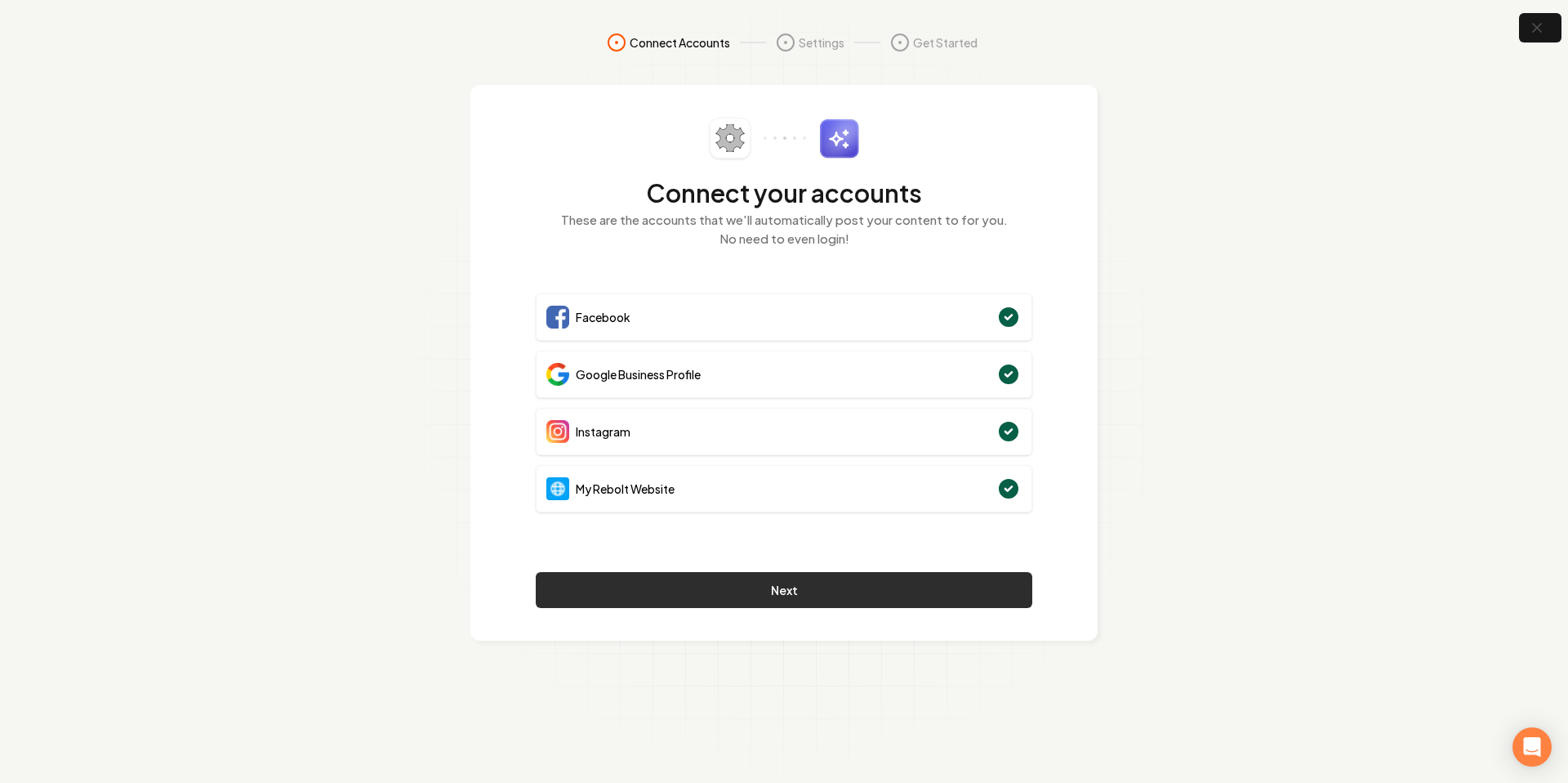
click at [868, 589] on button "Next" at bounding box center [784, 589] width 497 height 36
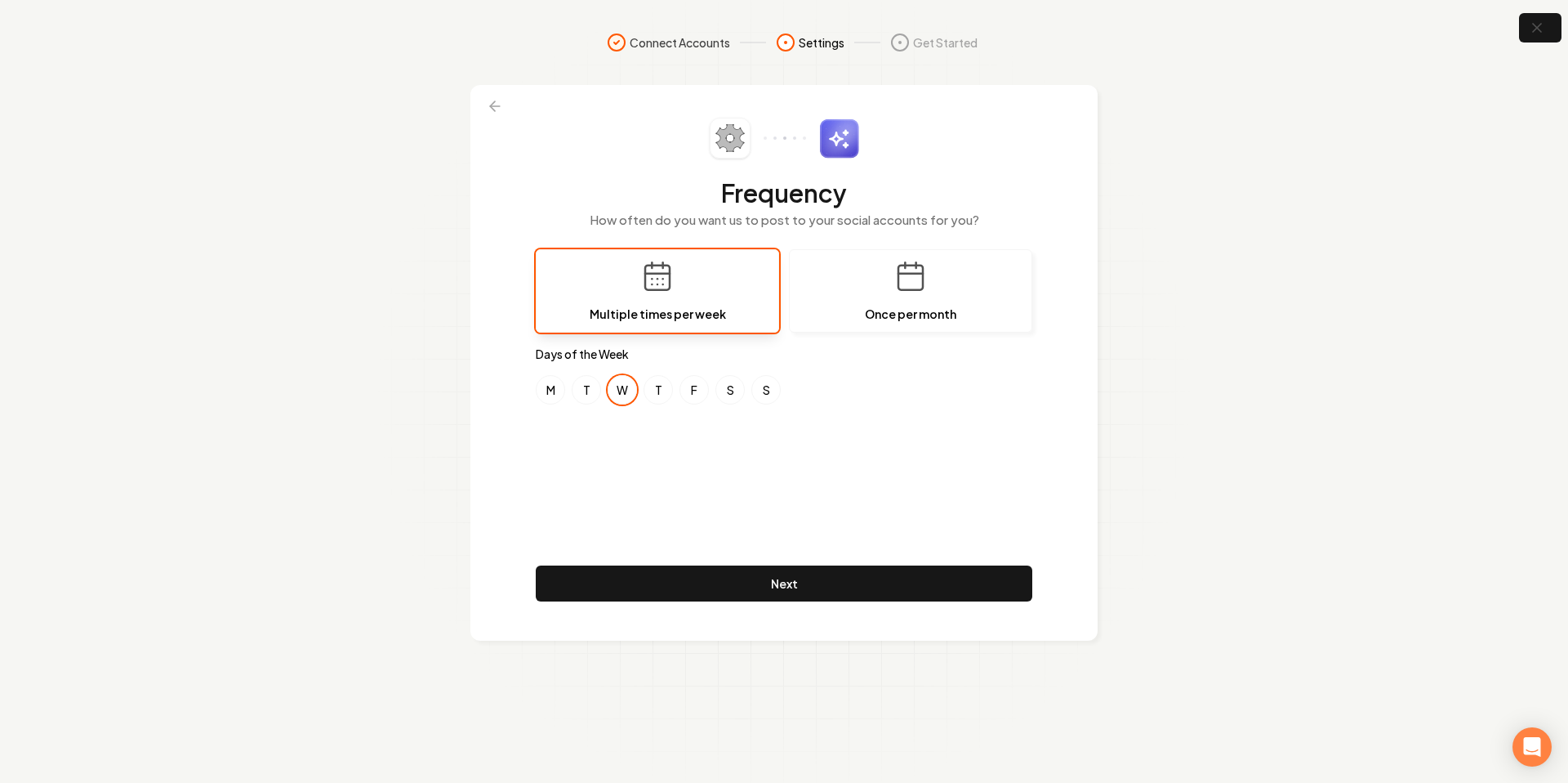
click at [491, 98] on icon at bounding box center [495, 106] width 17 height 17
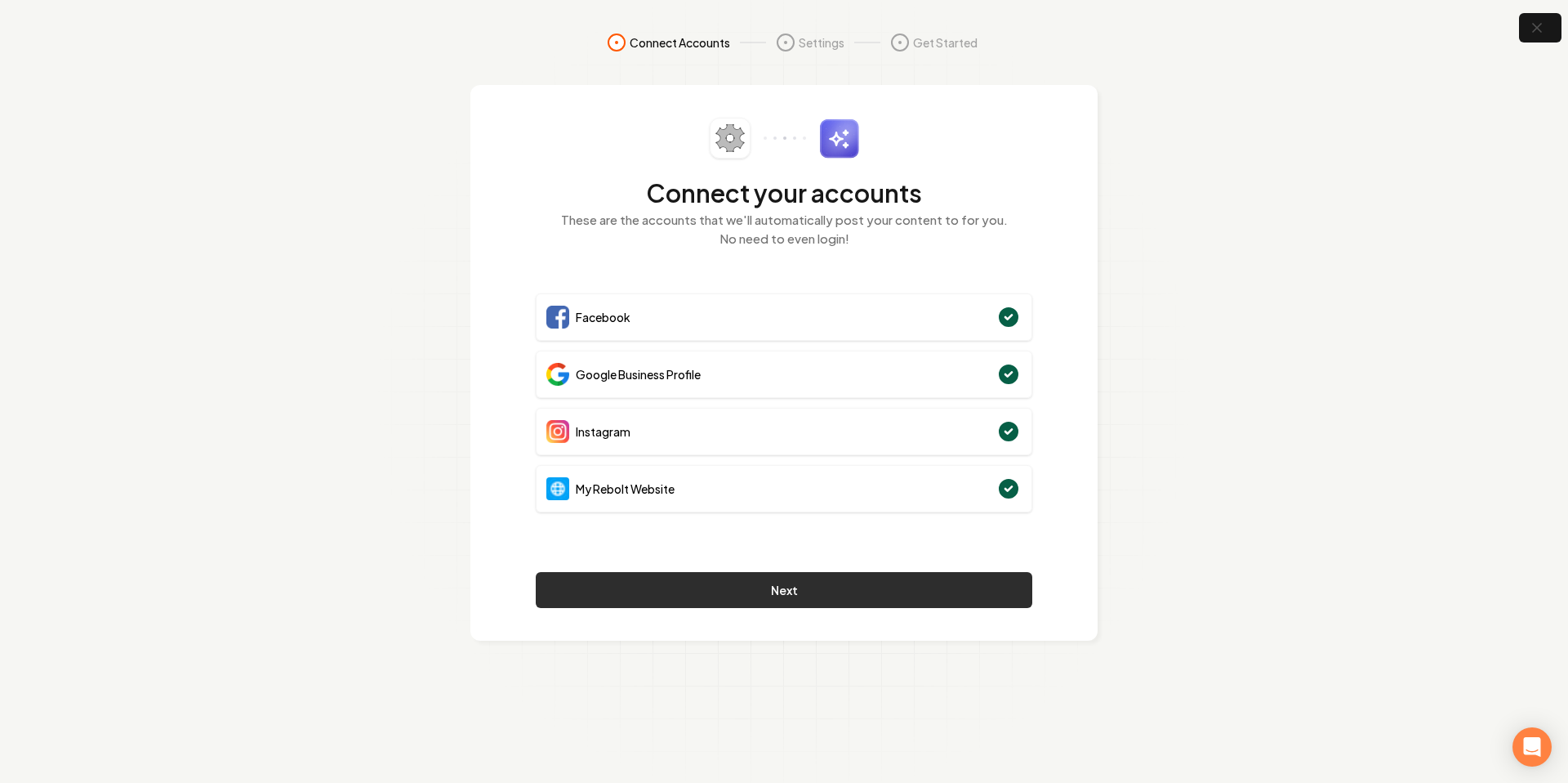
click at [682, 592] on button "Next" at bounding box center [784, 589] width 497 height 36
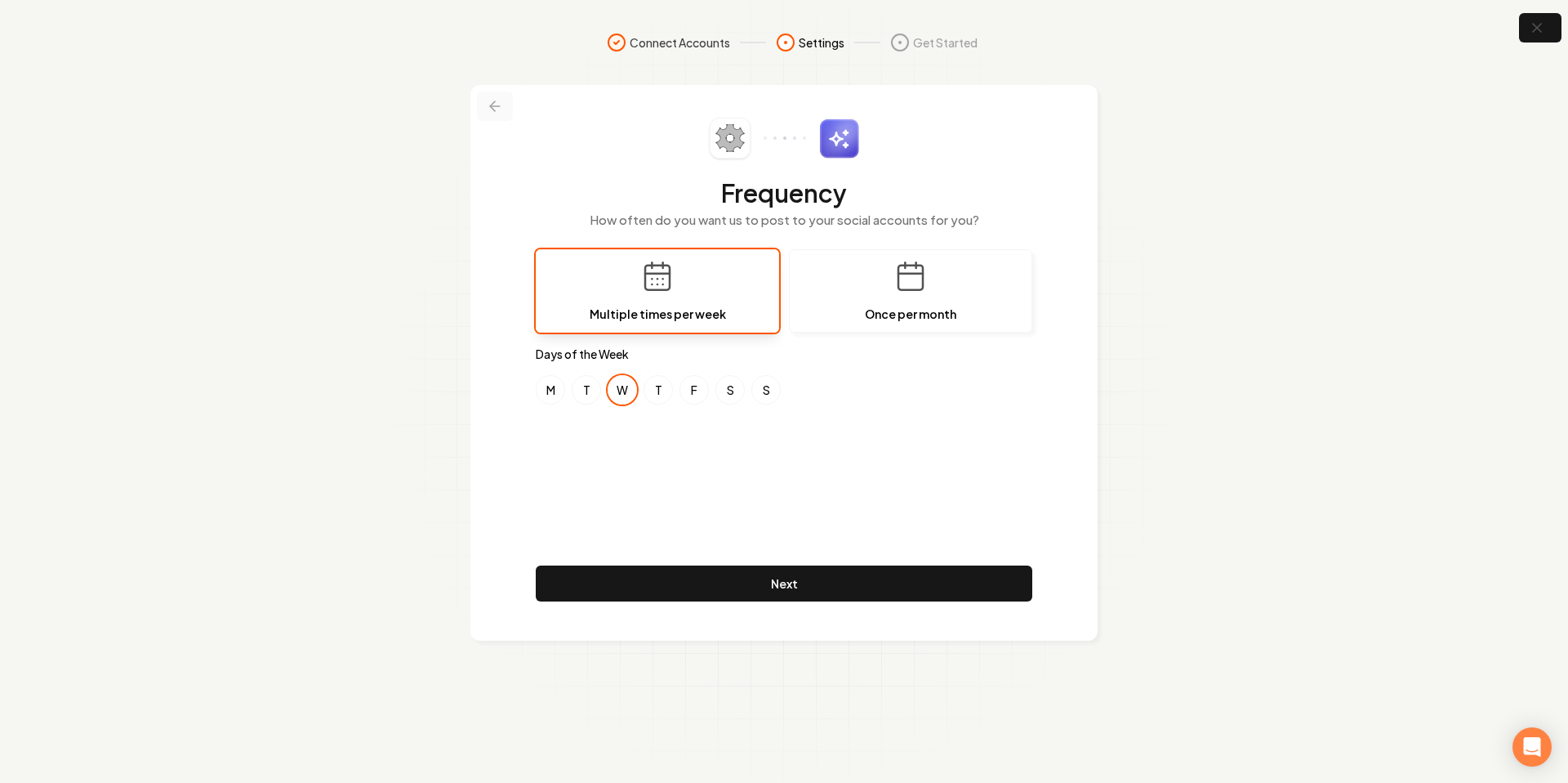
click at [489, 102] on icon at bounding box center [495, 106] width 17 height 17
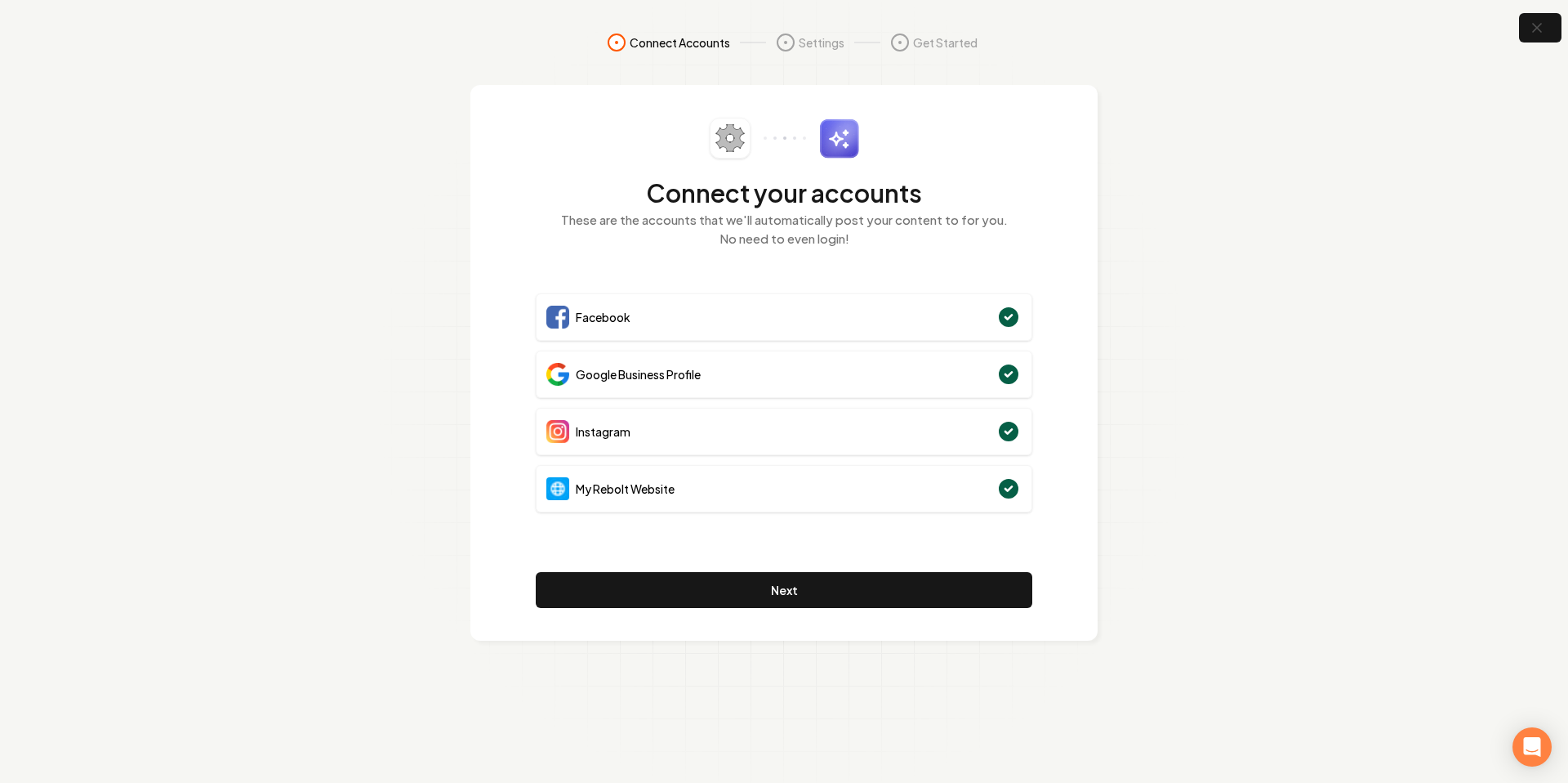
click at [557, 374] on img at bounding box center [557, 374] width 23 height 23
click at [619, 429] on span "Instagram" at bounding box center [603, 431] width 54 height 17
click at [603, 470] on div "My Rebolt Website" at bounding box center [784, 488] width 497 height 47
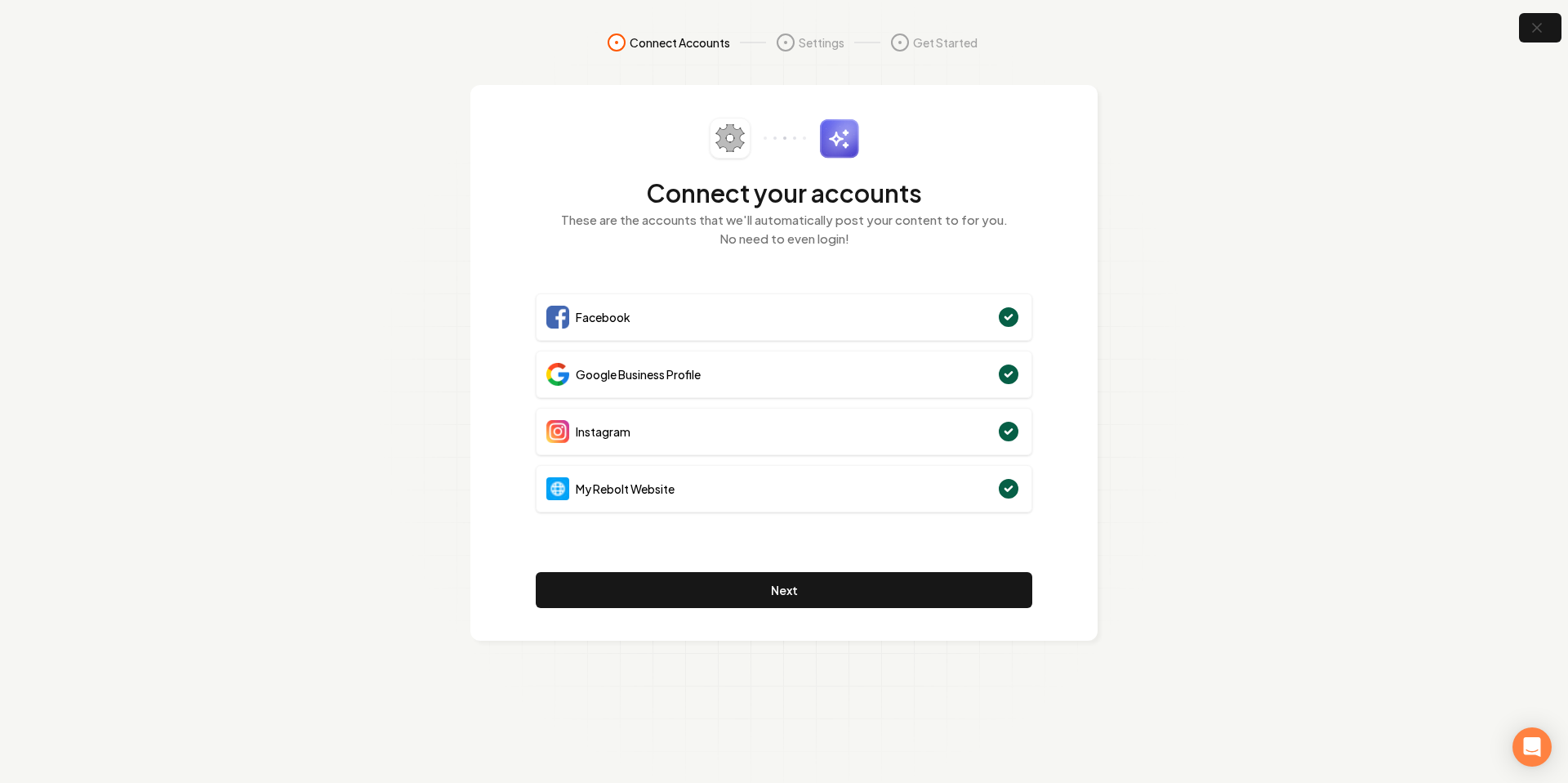
click at [602, 480] on span "My Rebolt Website" at bounding box center [625, 488] width 99 height 17
click at [601, 481] on span "My Rebolt Website" at bounding box center [625, 488] width 99 height 17
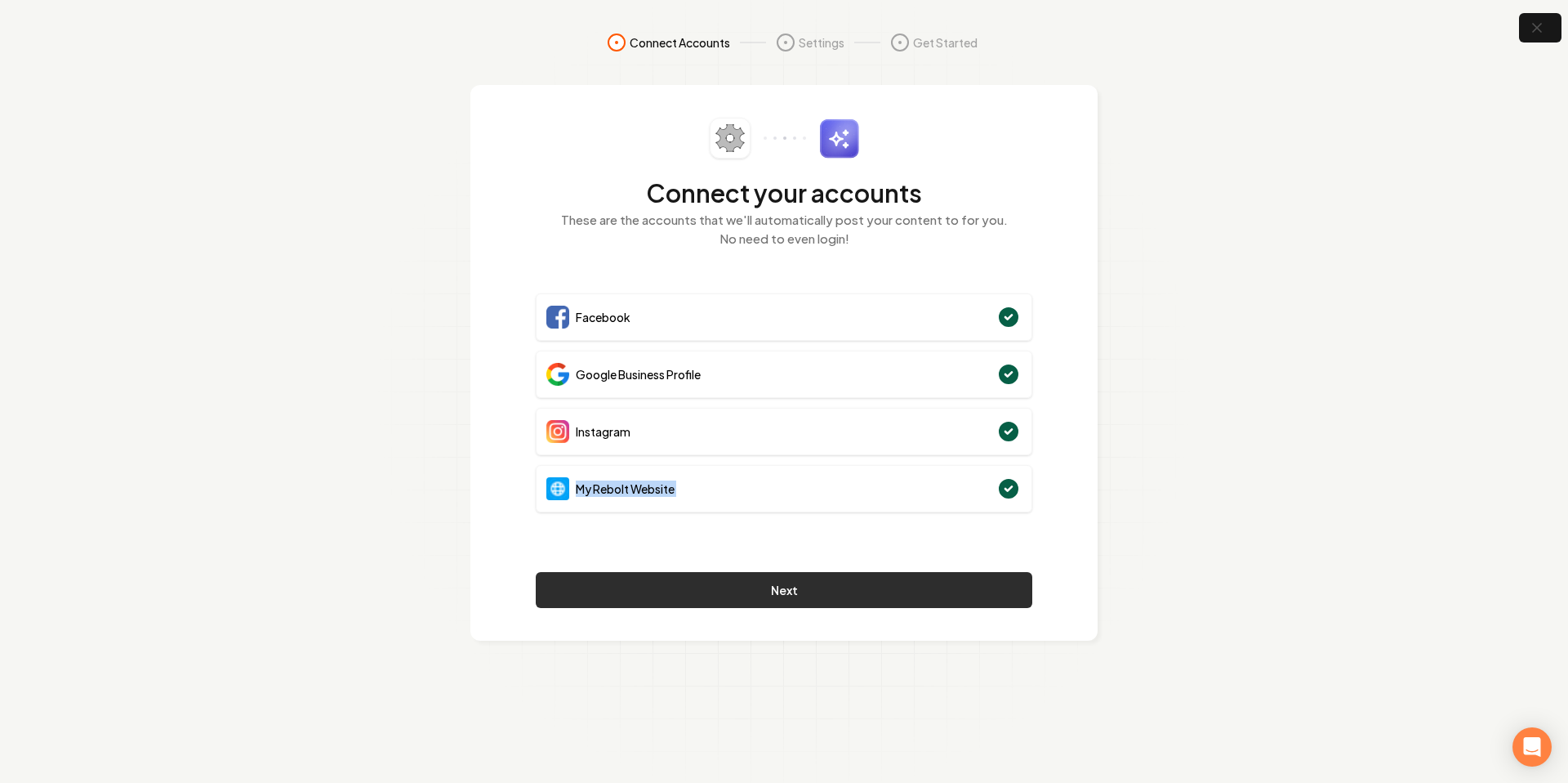
click at [655, 584] on button "Next" at bounding box center [784, 589] width 497 height 36
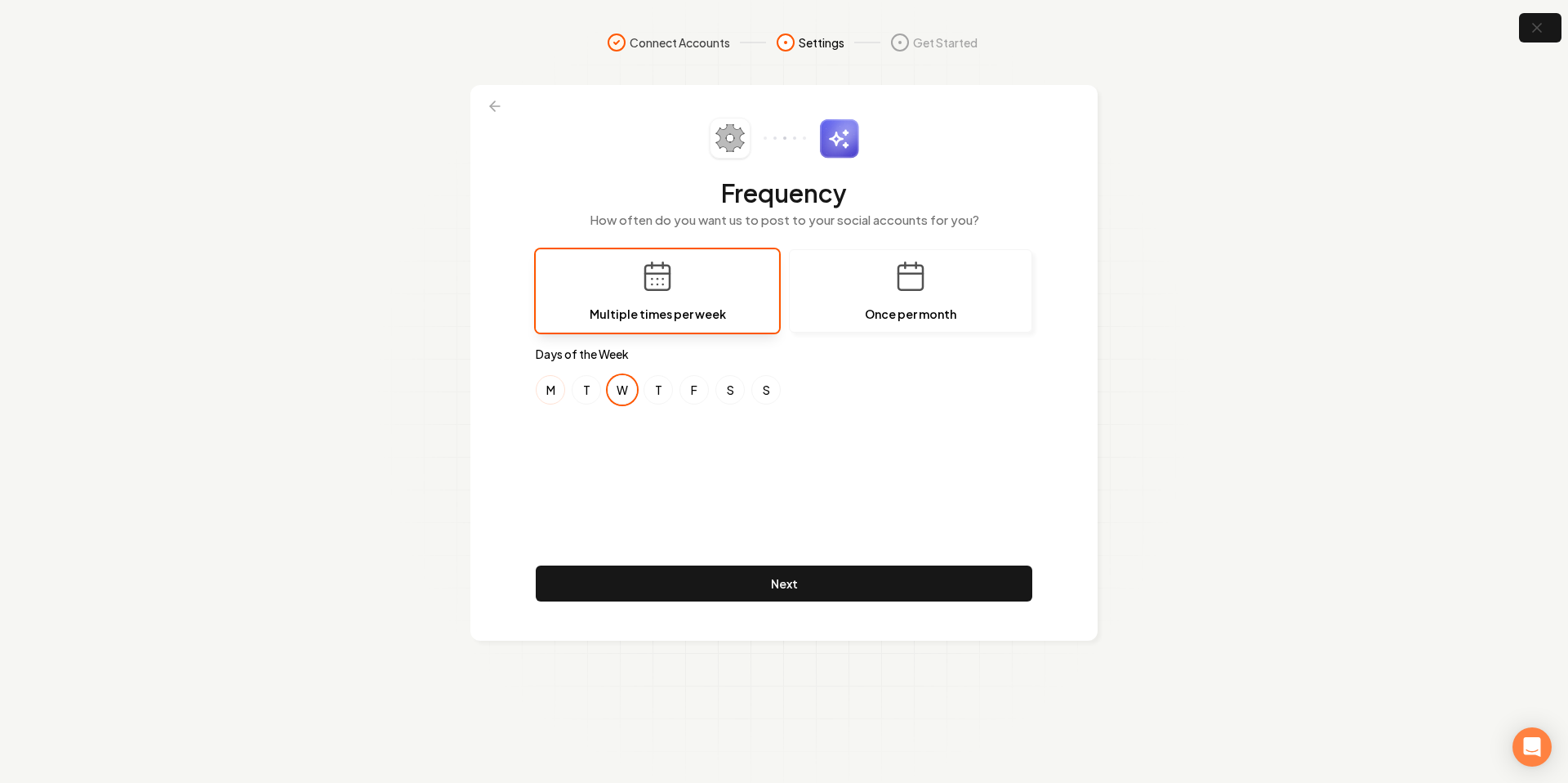
click at [552, 391] on button "M" at bounding box center [550, 390] width 30 height 30
click at [690, 386] on button "F" at bounding box center [694, 390] width 30 height 30
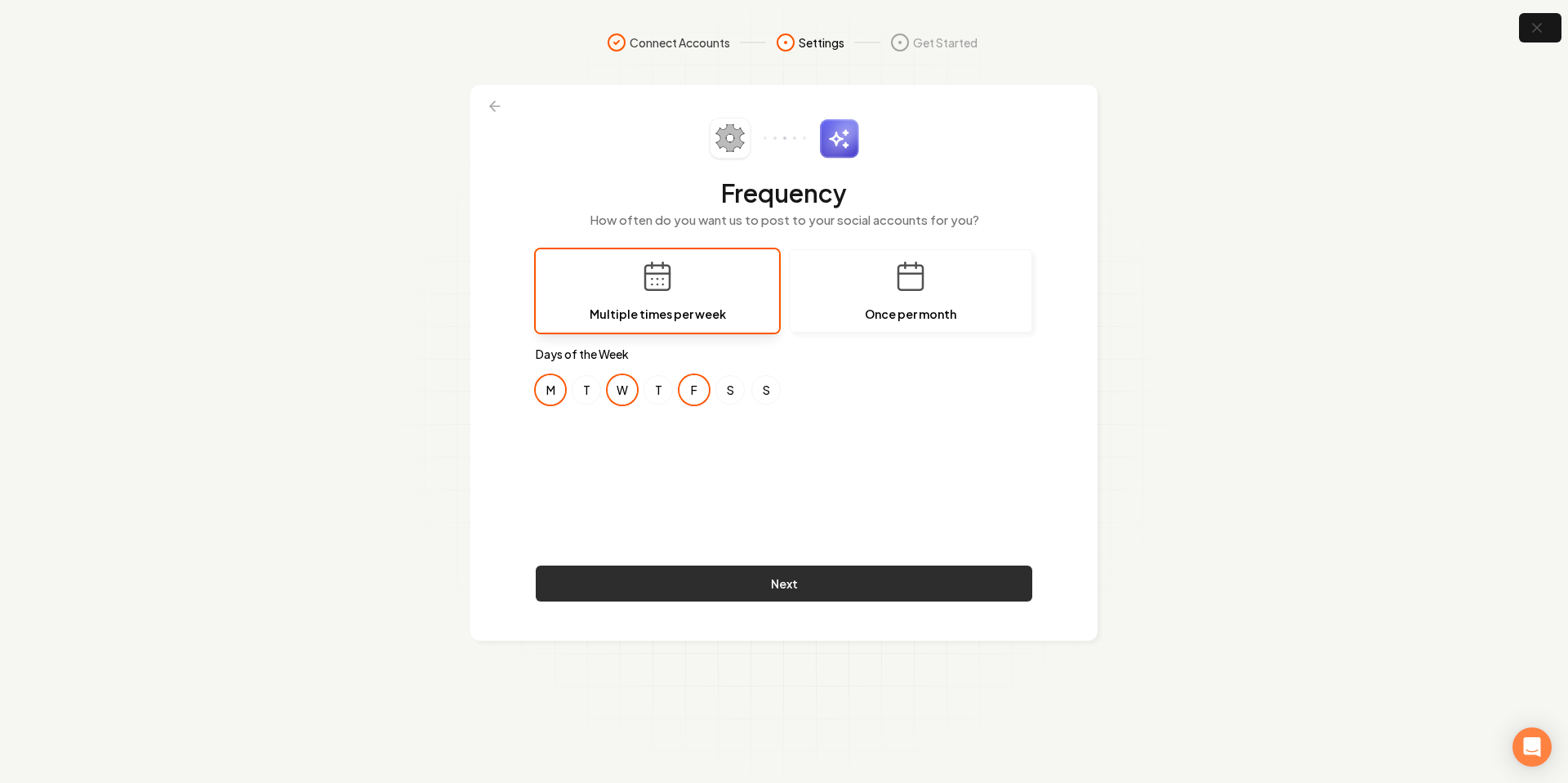
click at [740, 566] on button "Next" at bounding box center [784, 583] width 497 height 36
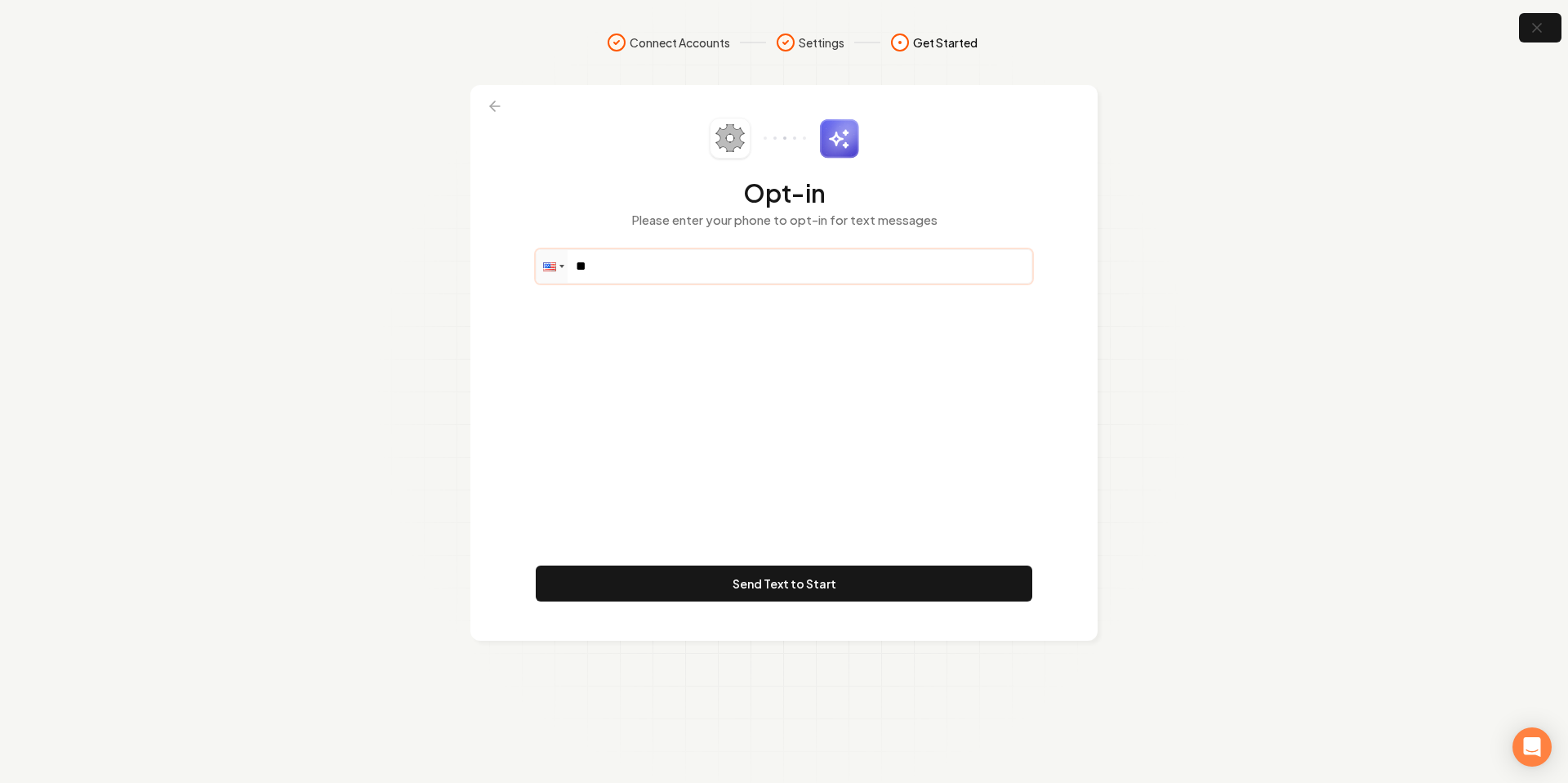
drag, startPoint x: 682, startPoint y: 272, endPoint x: 846, endPoint y: 251, distance: 165.3
click at [683, 271] on input "**" at bounding box center [784, 266] width 495 height 32
paste input "**********"
click at [626, 268] on input "**********" at bounding box center [784, 266] width 495 height 32
click at [626, 269] on input "**********" at bounding box center [784, 266] width 495 height 32
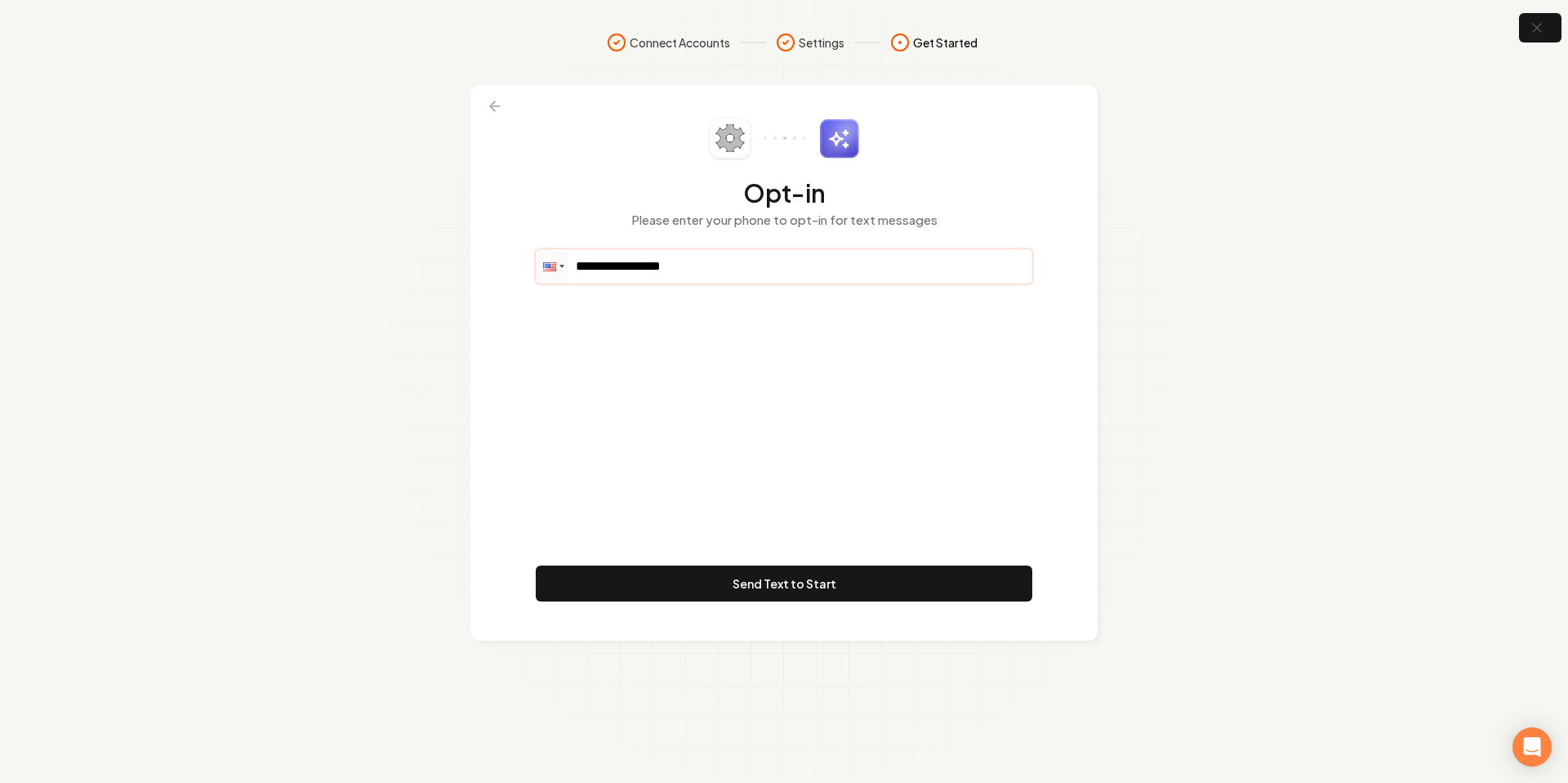
click at [626, 269] on input "**********" at bounding box center [784, 266] width 495 height 32
type input "**********"
click at [791, 577] on button "Send Text to Start" at bounding box center [784, 583] width 497 height 36
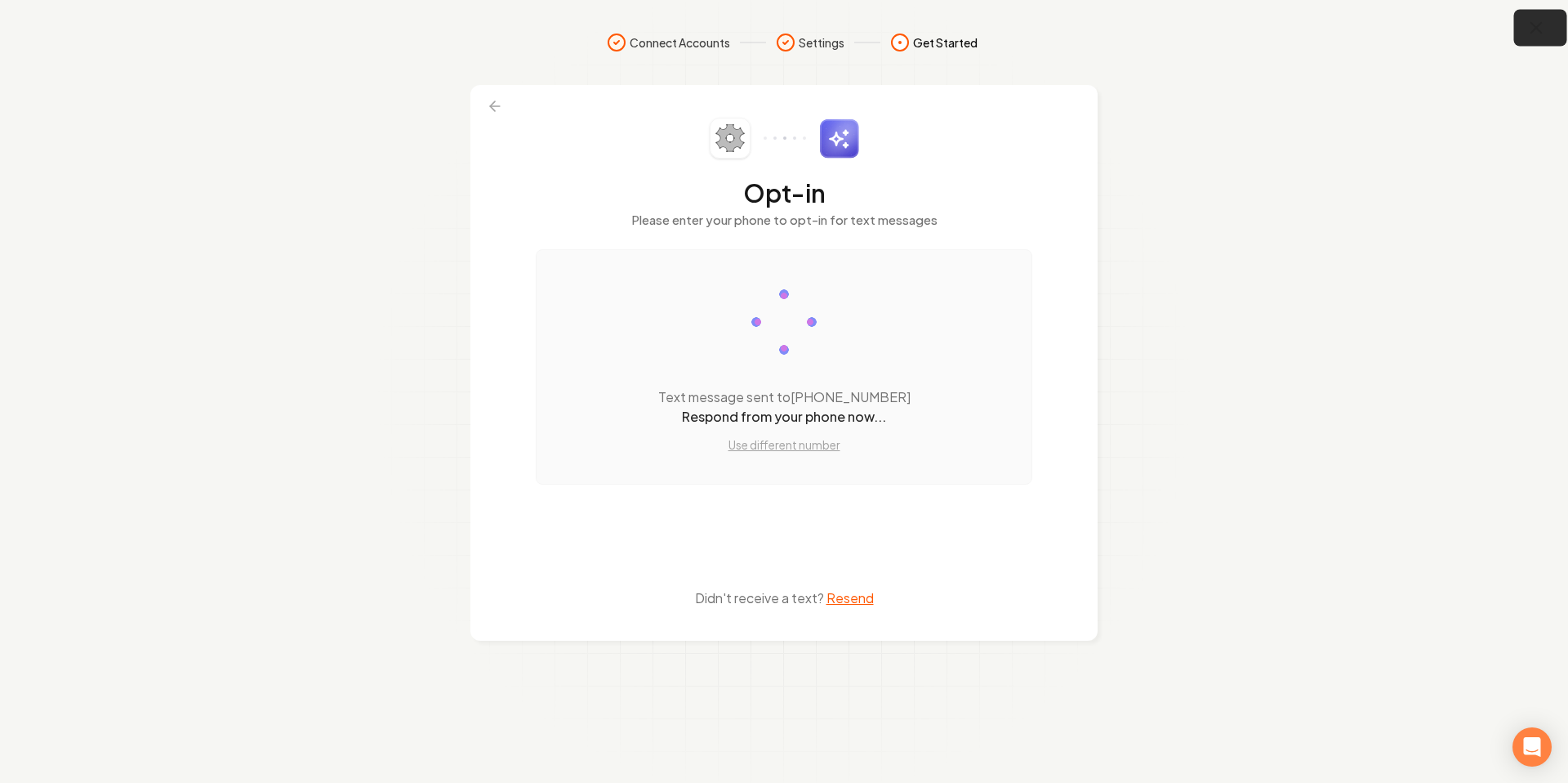
click at [1550, 25] on button "button" at bounding box center [1540, 29] width 54 height 37
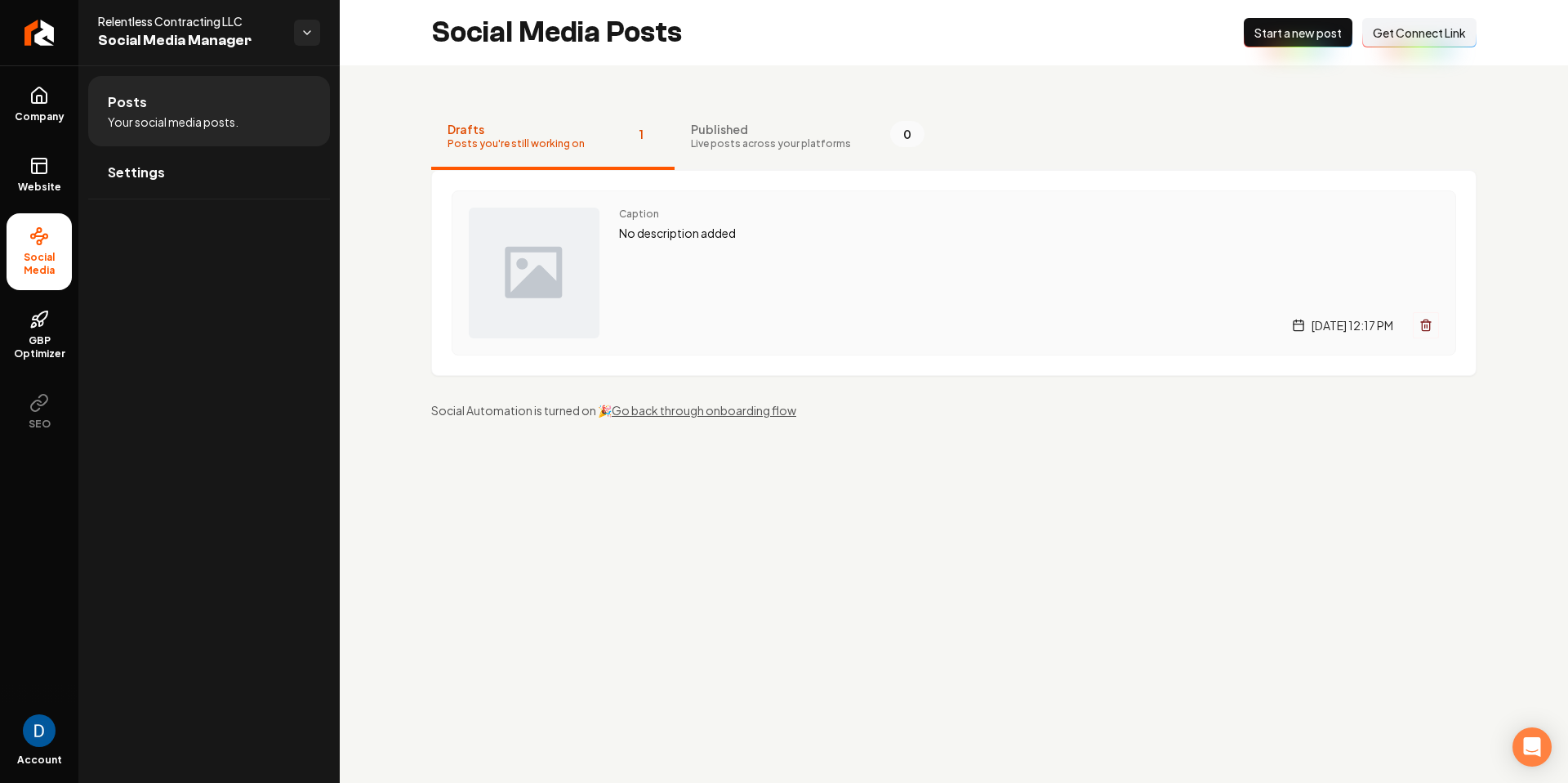
click at [688, 235] on p "No description added" at bounding box center [1029, 233] width 820 height 18
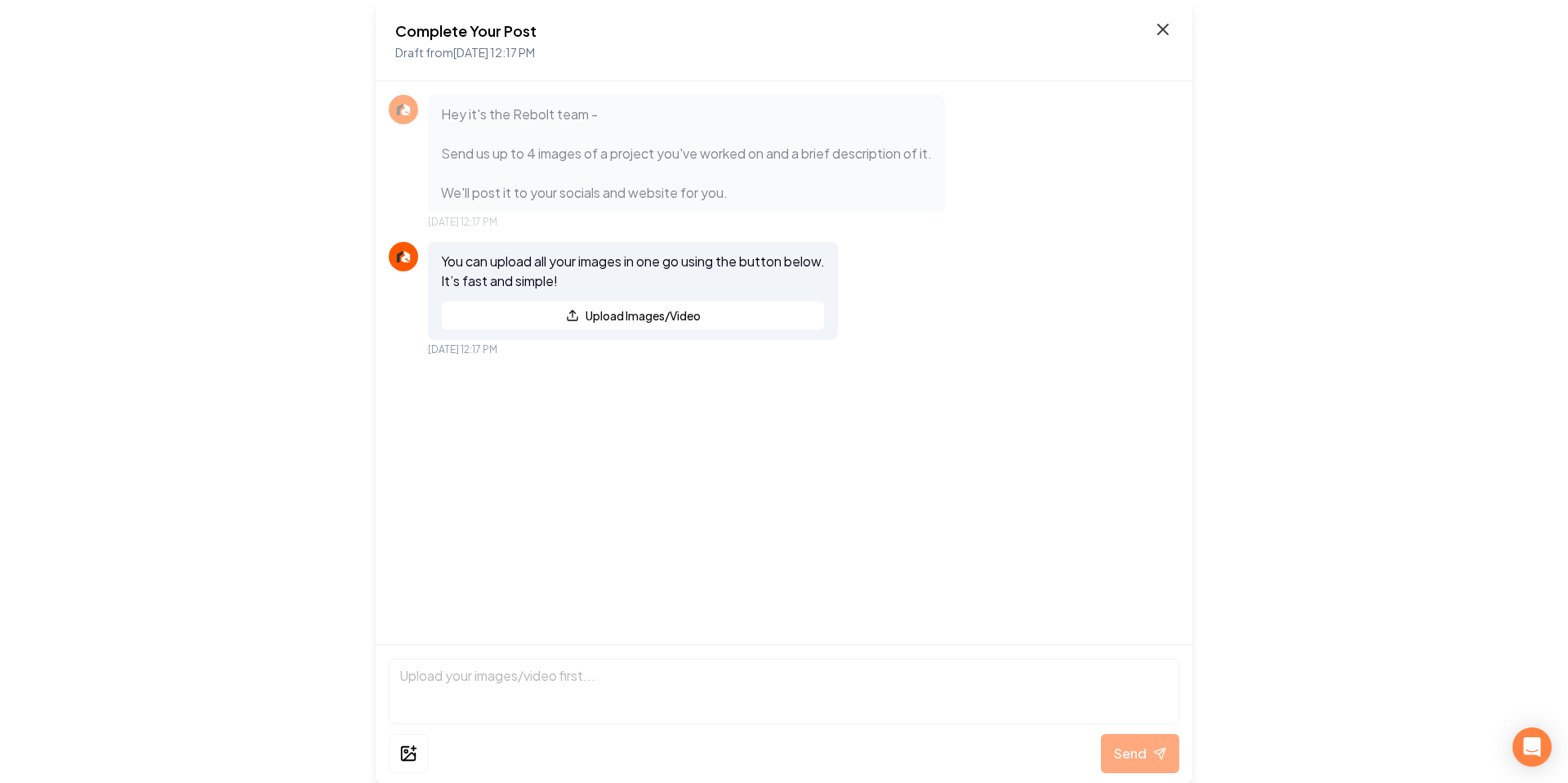
click at [1165, 30] on icon at bounding box center [1162, 29] width 19 height 19
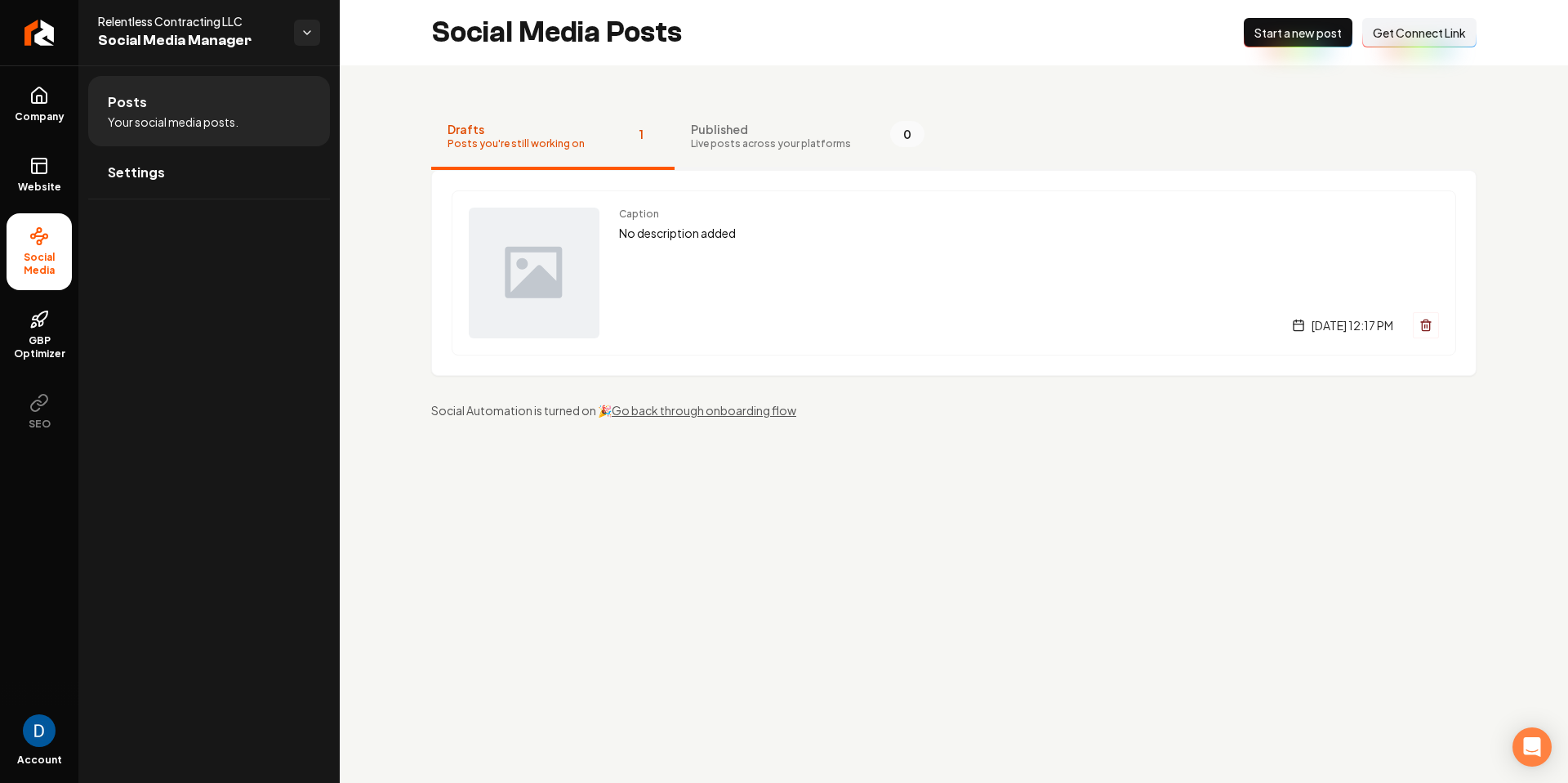
click at [844, 139] on button "Published Live posts across your platforms 0" at bounding box center [808, 137] width 266 height 66
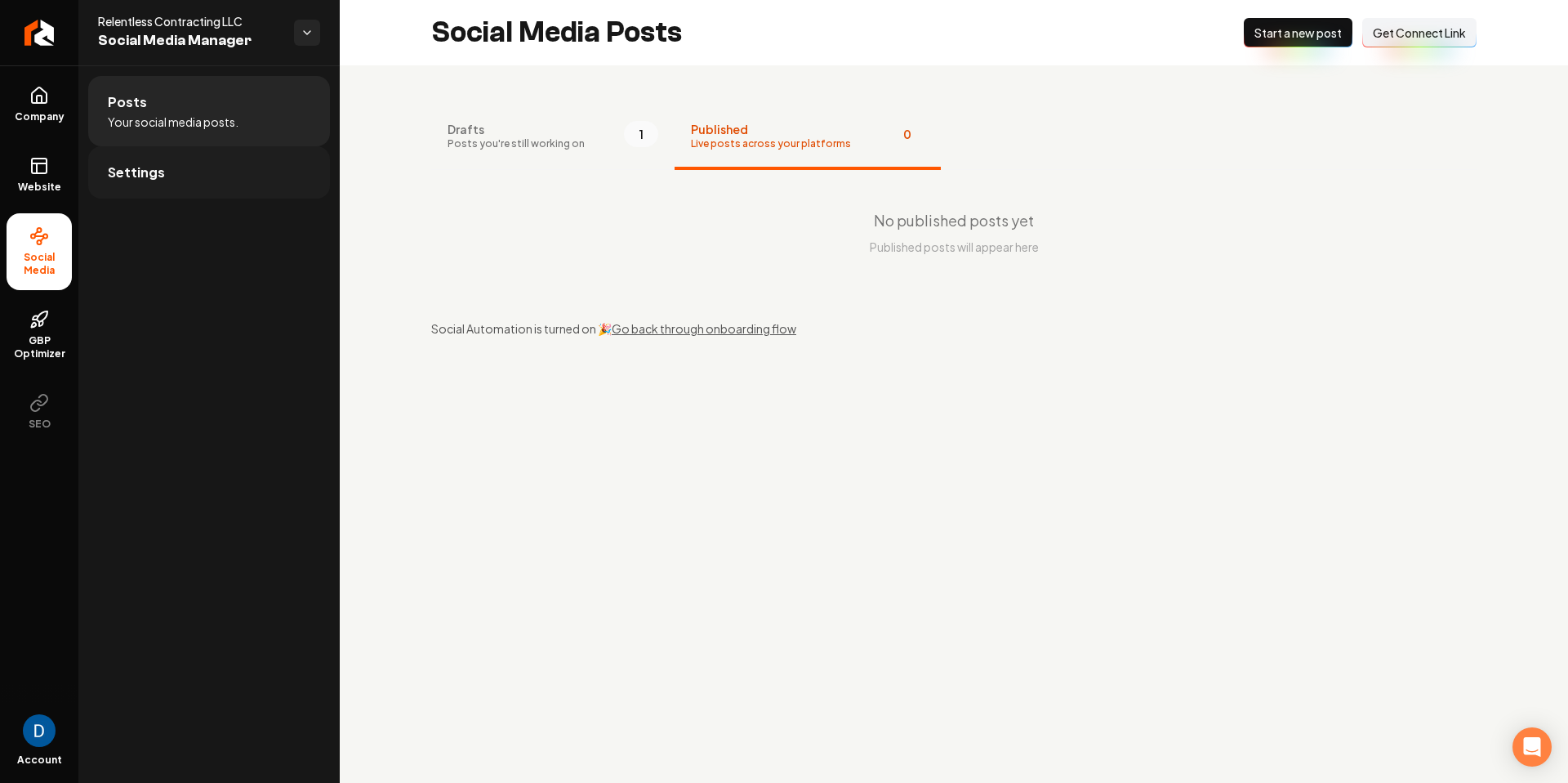
click at [181, 165] on link "Settings" at bounding box center [209, 172] width 242 height 53
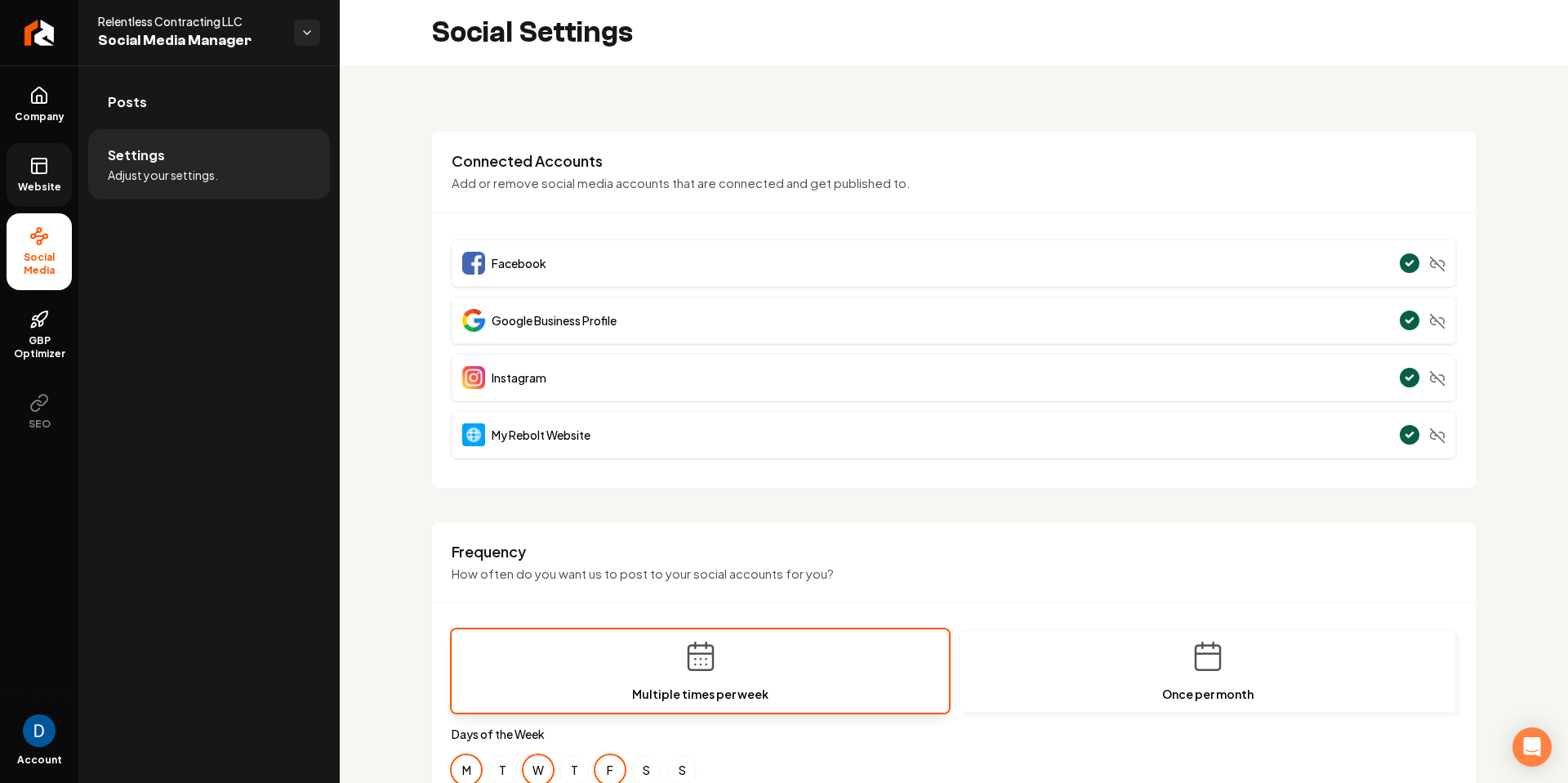
click at [45, 181] on span "Website" at bounding box center [39, 187] width 56 height 13
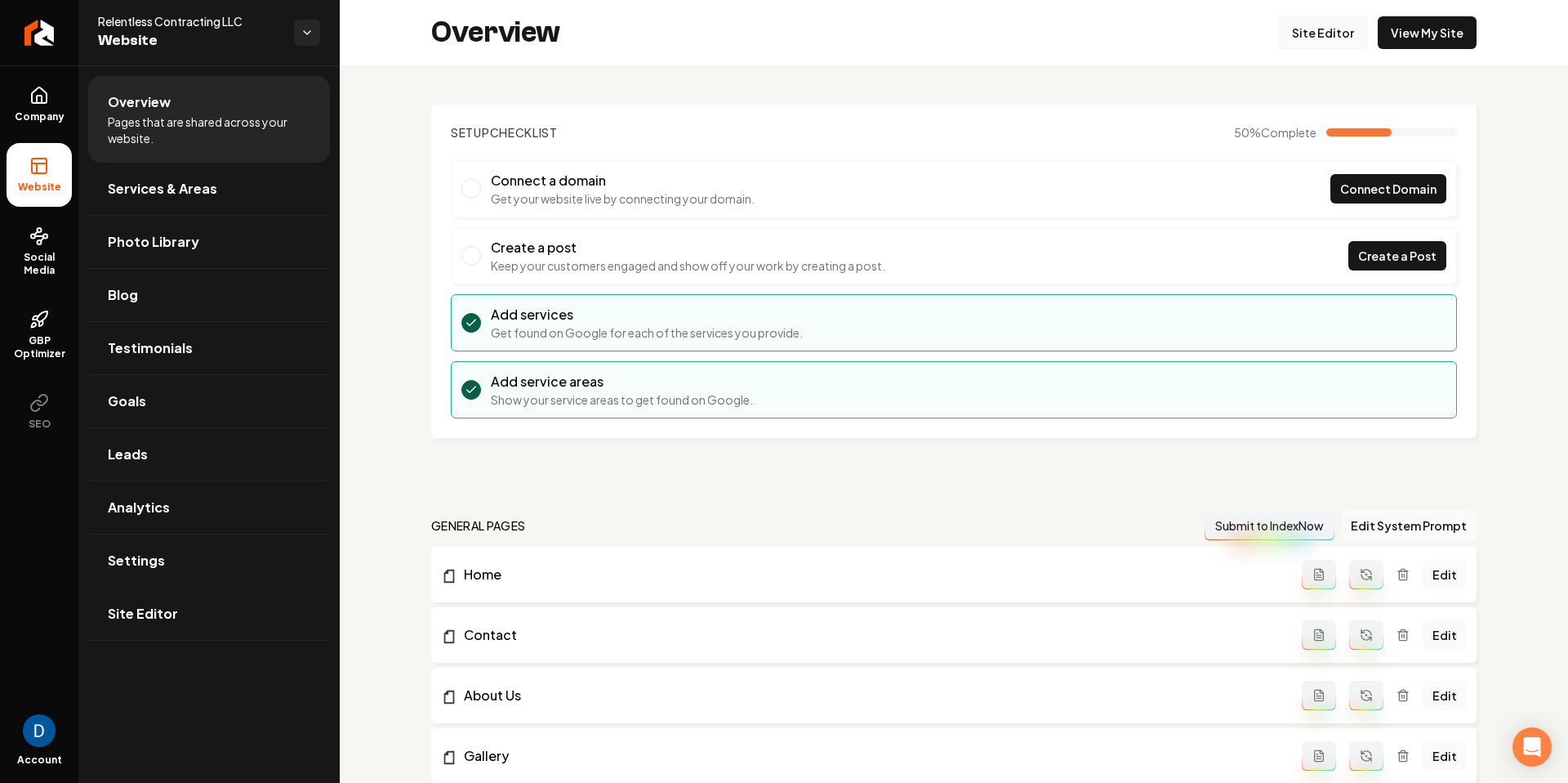
click at [1322, 32] on link "Site Editor" at bounding box center [1323, 32] width 90 height 32
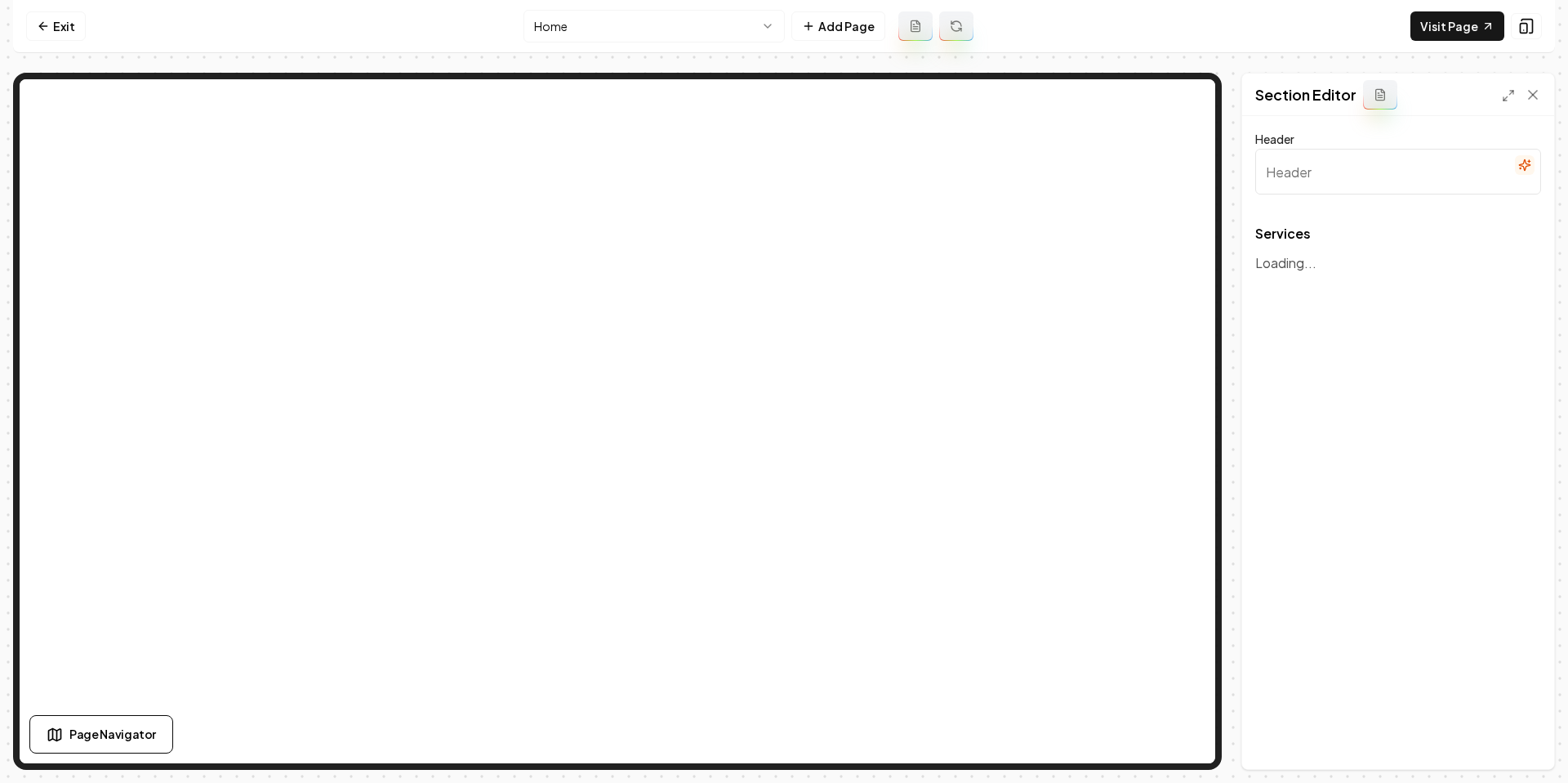
type input "Expert Roofing & Home Restoration Services"
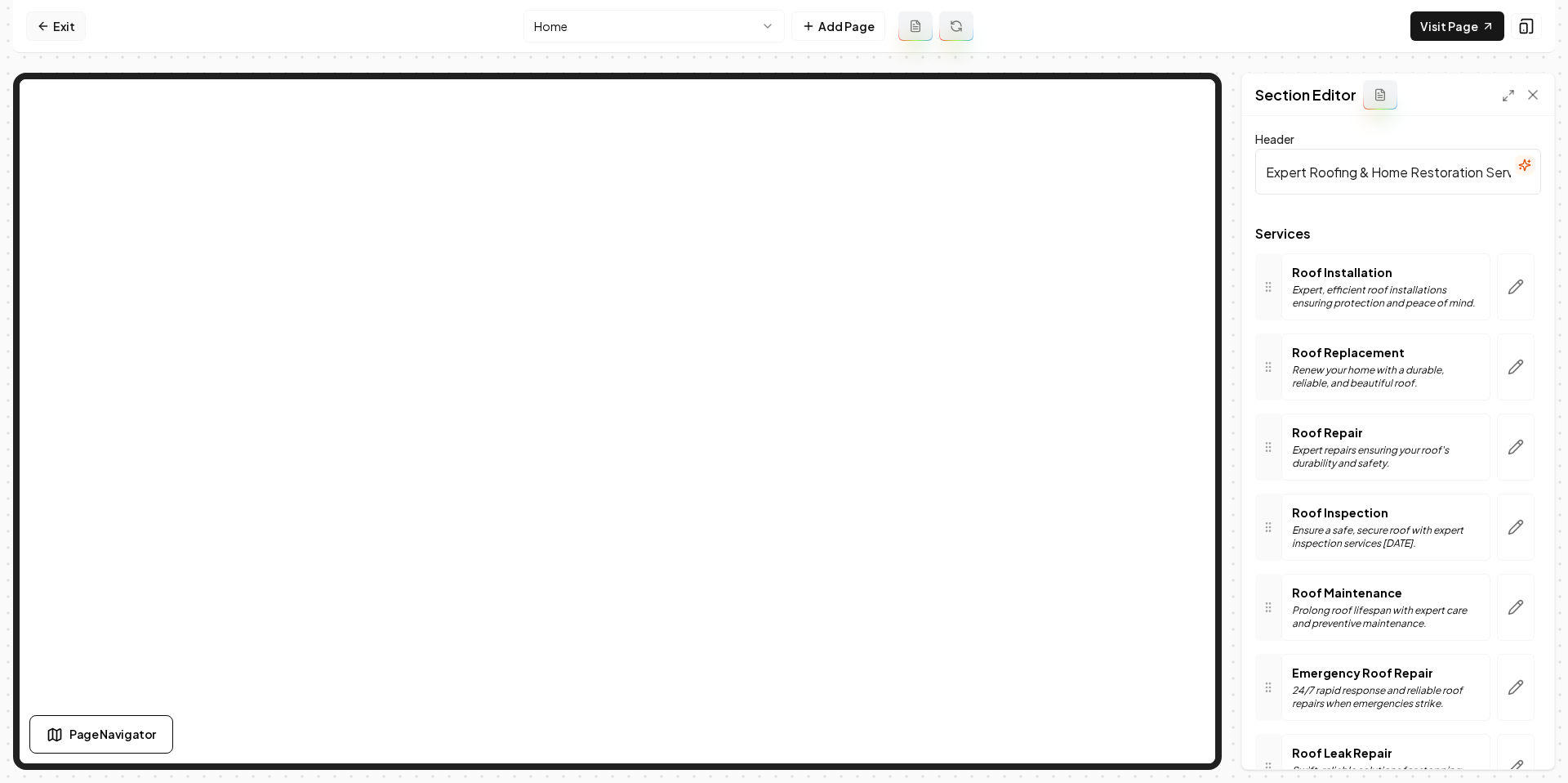
click at [41, 14] on link "Exit" at bounding box center [55, 26] width 60 height 30
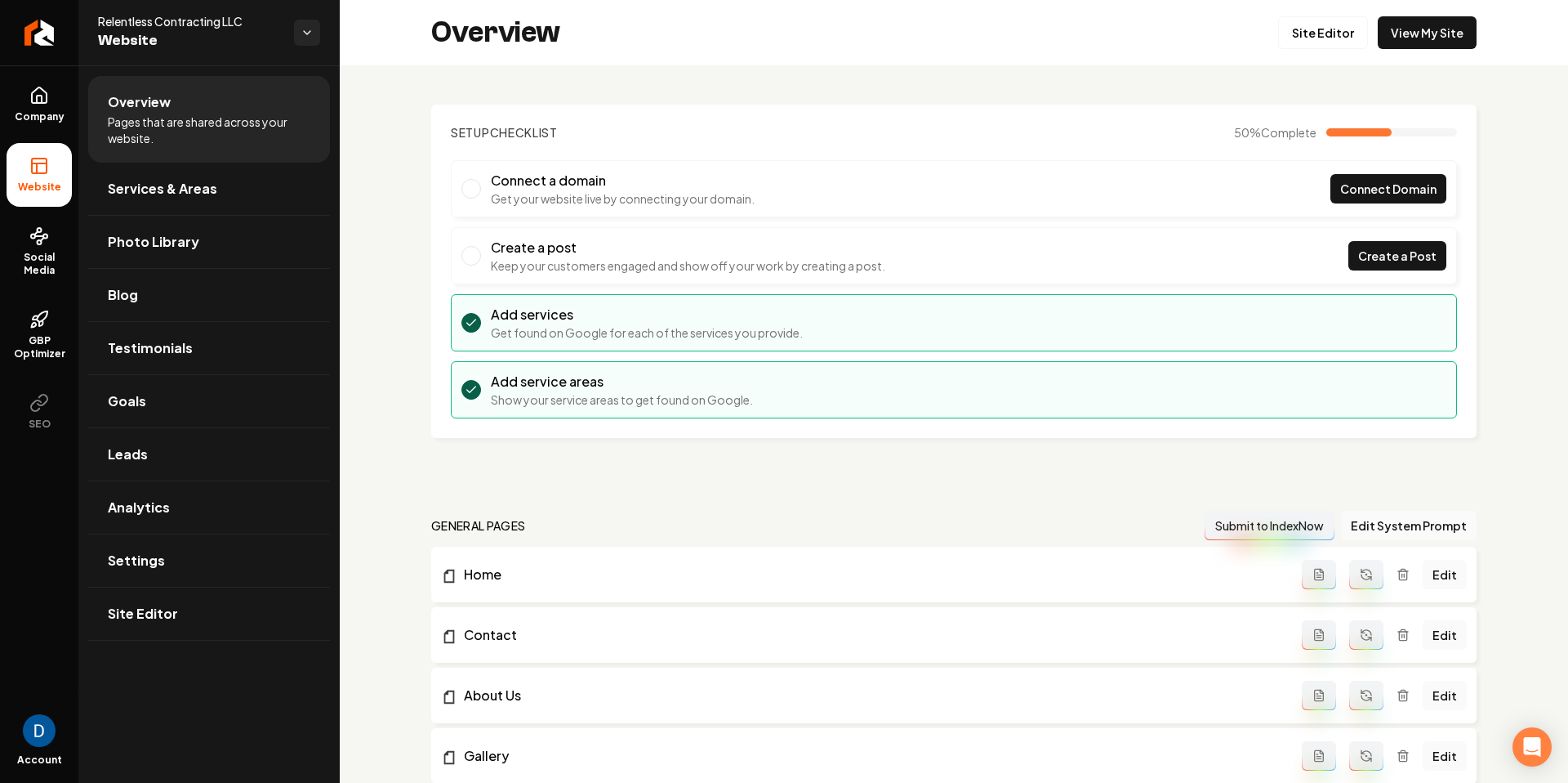
click at [445, 156] on section "Setup Checklist 50 % Complete Connect a domain Get your website live by connect…" at bounding box center [953, 271] width 1045 height 333
click at [48, 91] on icon at bounding box center [39, 95] width 19 height 19
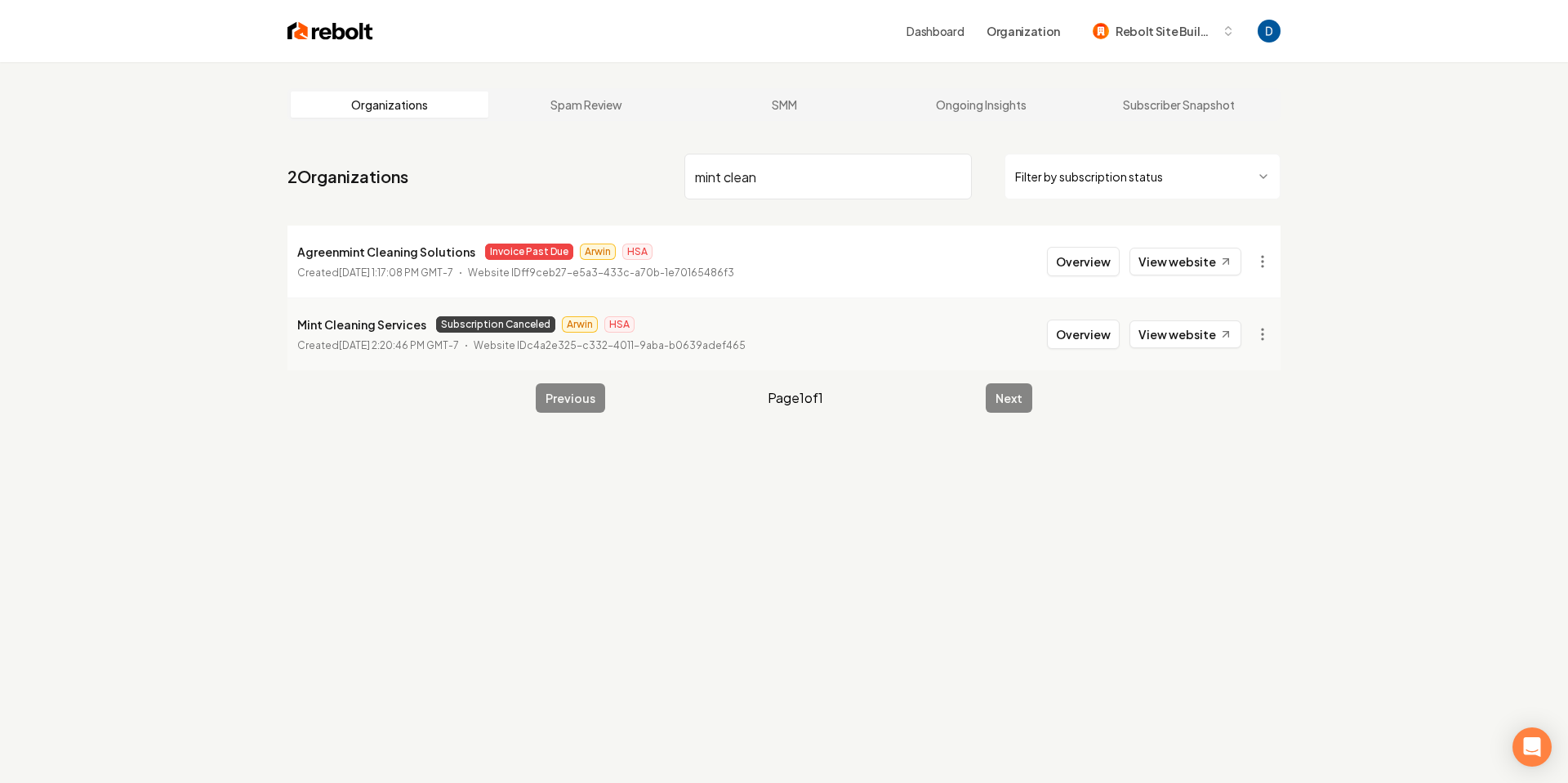
click at [816, 174] on input "mint clean" at bounding box center [827, 176] width 287 height 46
paste input "Timp Roofing"
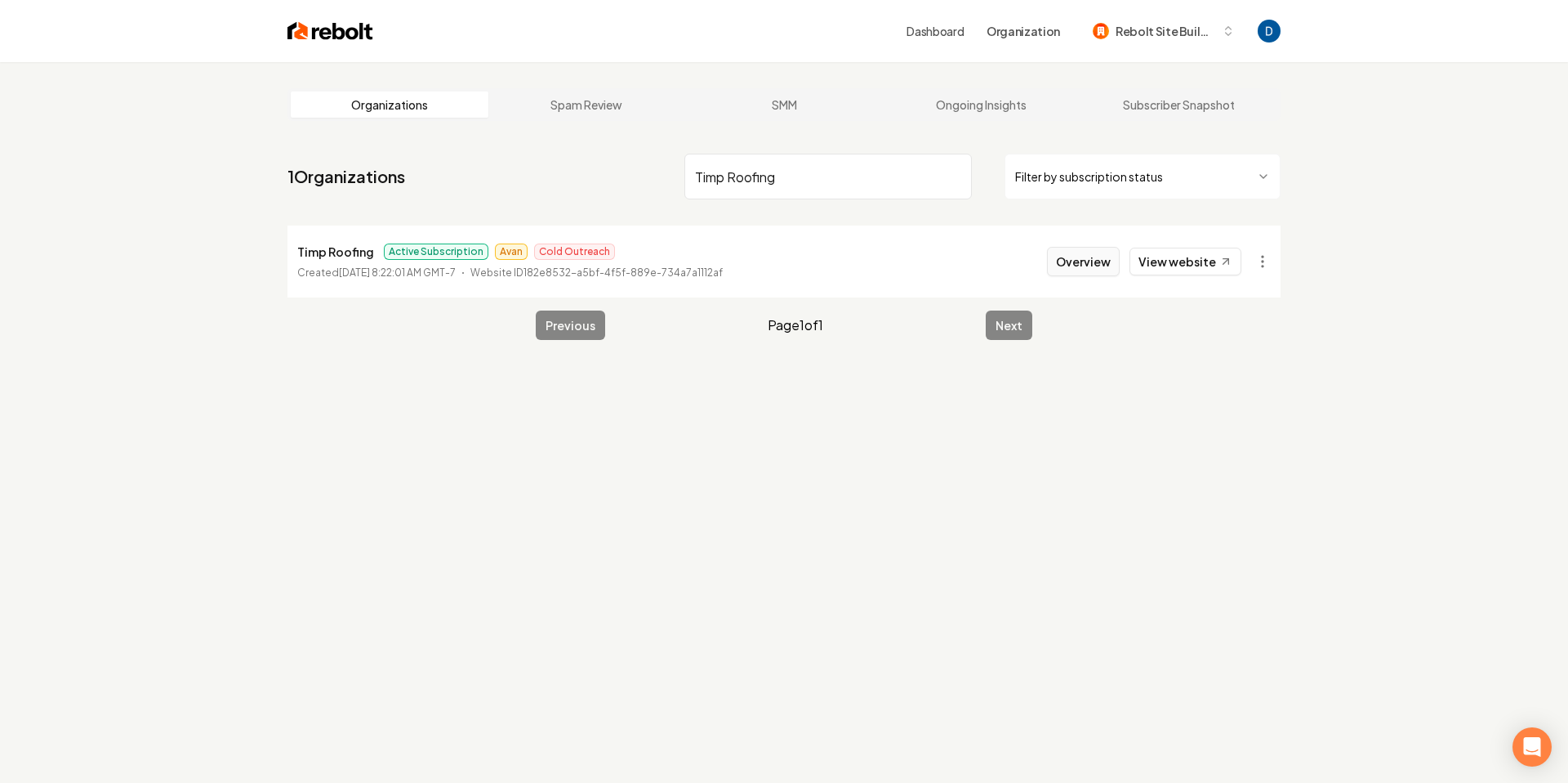
type input "Timp Roofing"
click at [1099, 259] on button "Overview" at bounding box center [1083, 261] width 73 height 30
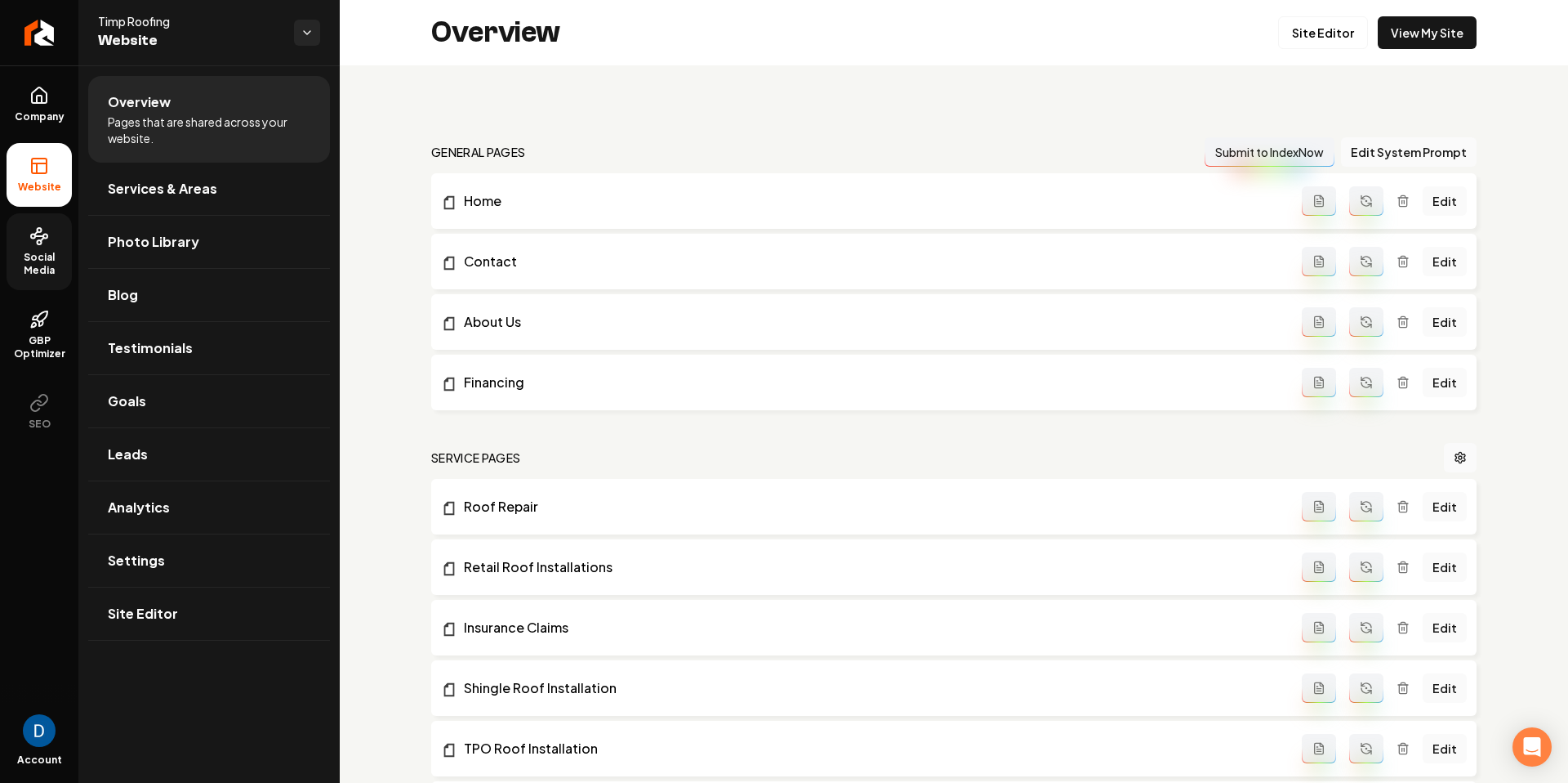
click at [57, 271] on span "Social Media" at bounding box center [39, 264] width 66 height 26
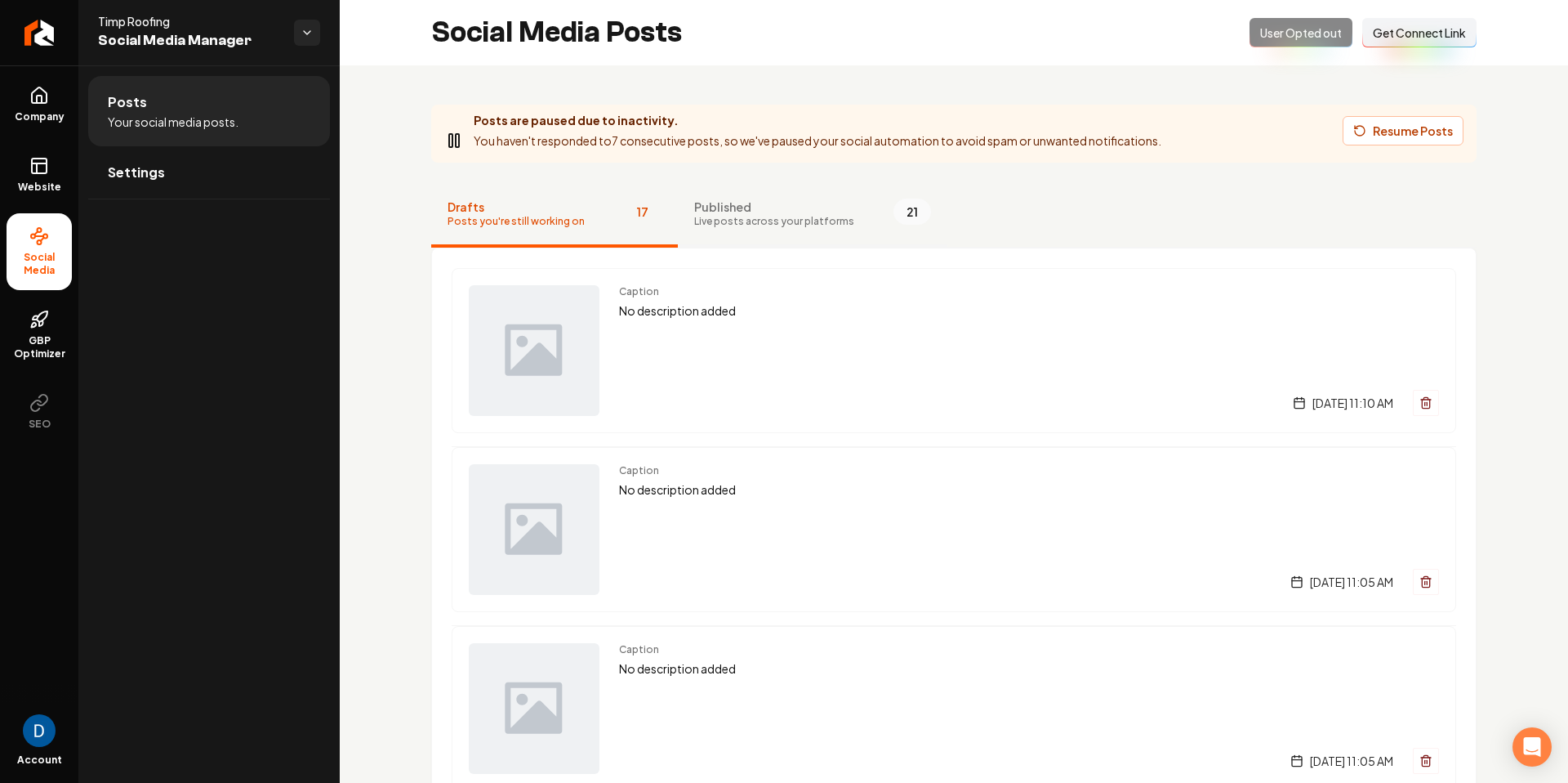
click at [802, 216] on span "Live posts across your platforms" at bounding box center [773, 222] width 160 height 13
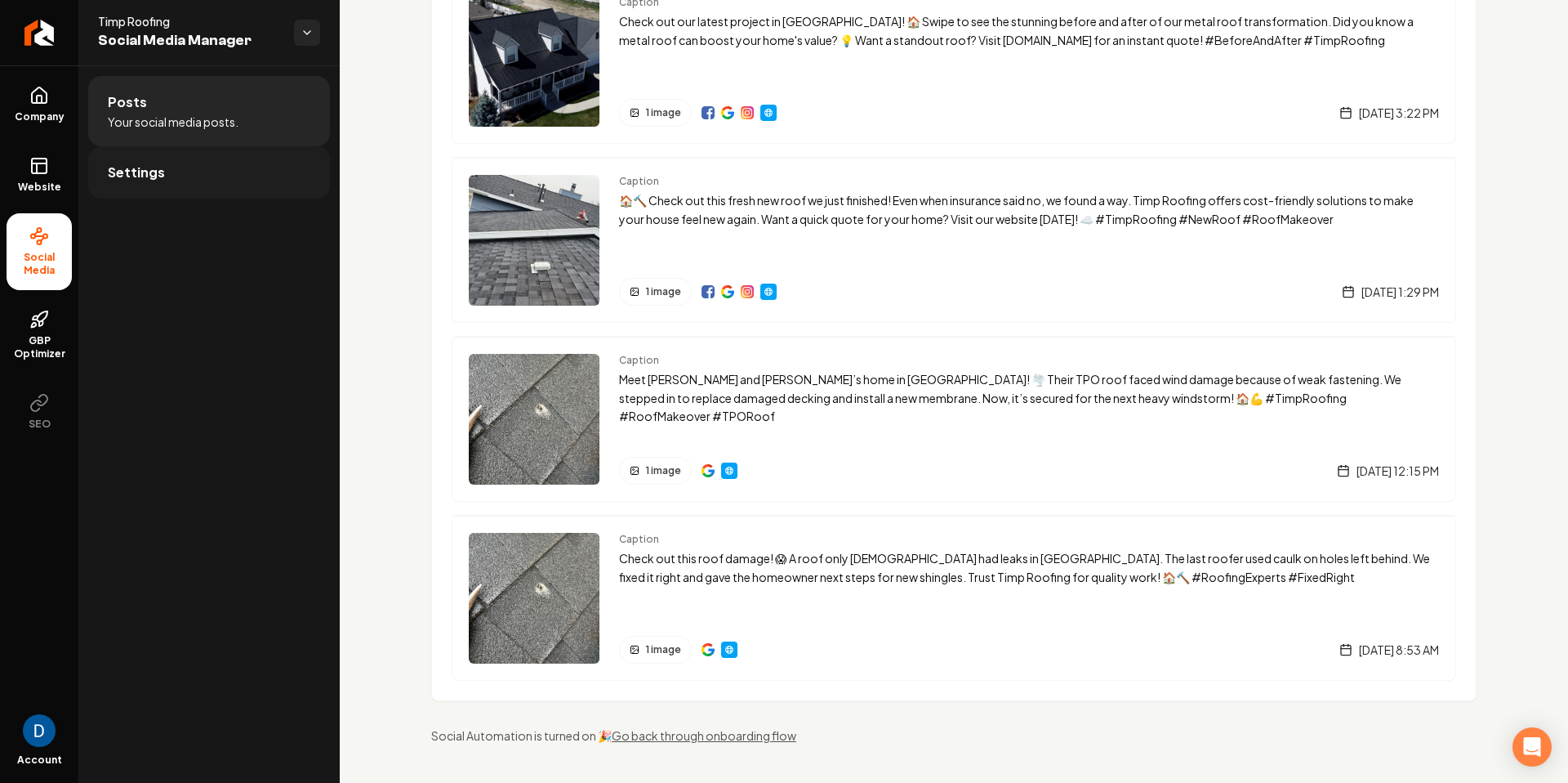
click at [190, 162] on link "Settings" at bounding box center [209, 172] width 242 height 53
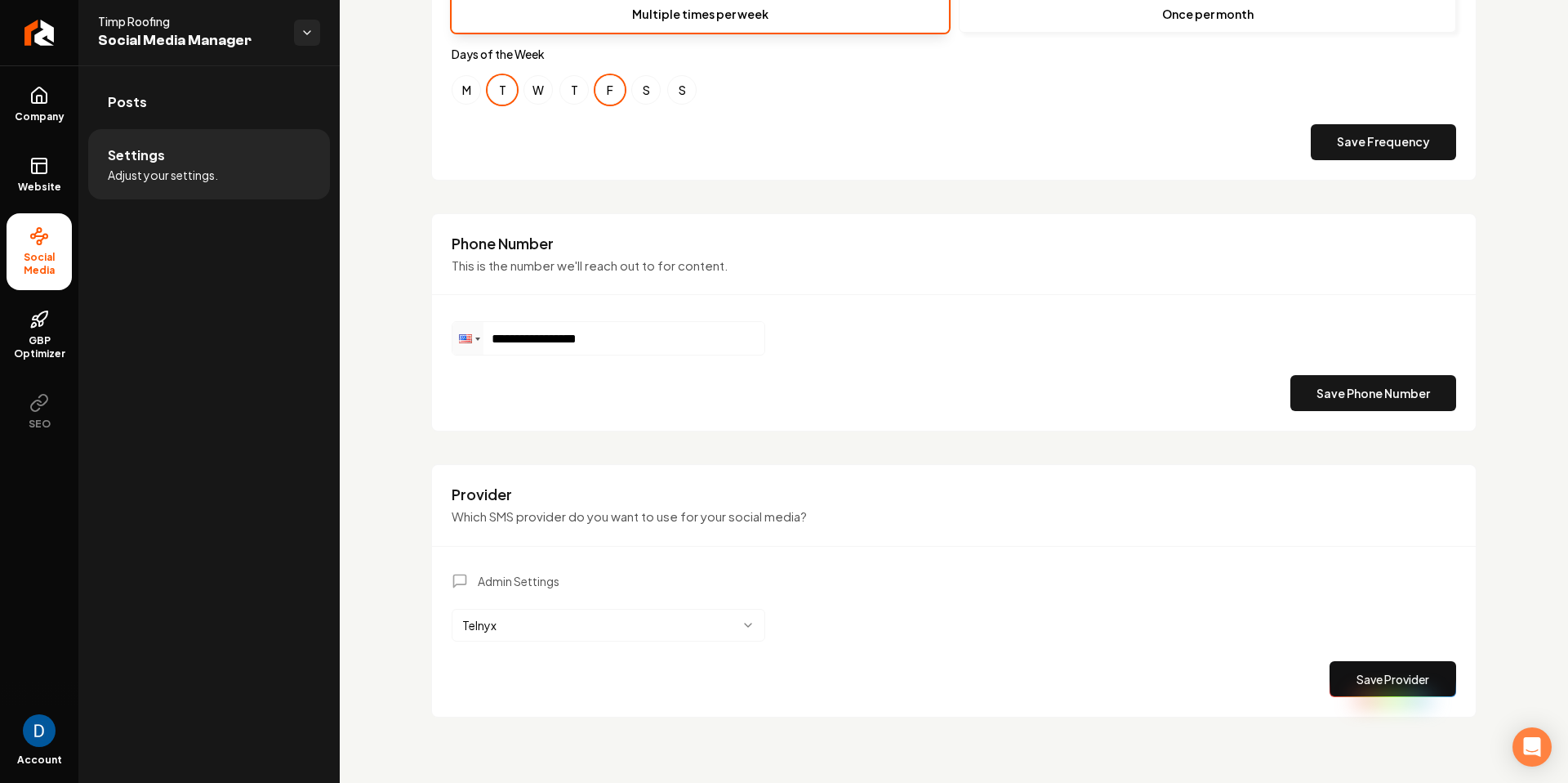
scroll to position [738, 0]
click at [669, 627] on html "**********" at bounding box center [784, 392] width 1568 height 783
click at [1402, 677] on button "Save Provider" at bounding box center [1392, 679] width 126 height 36
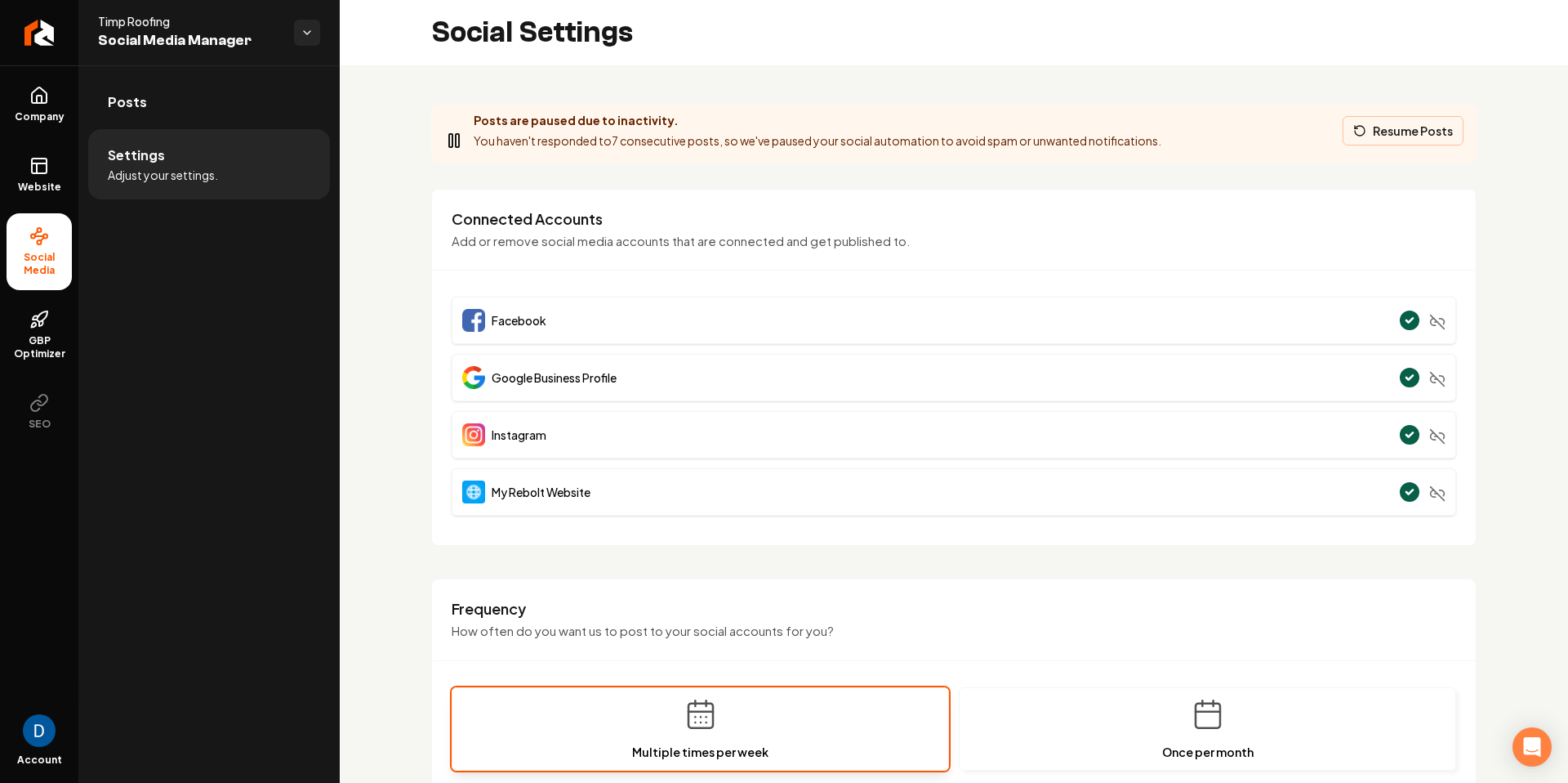
click at [1436, 130] on button "Resume Posts" at bounding box center [1402, 131] width 121 height 30
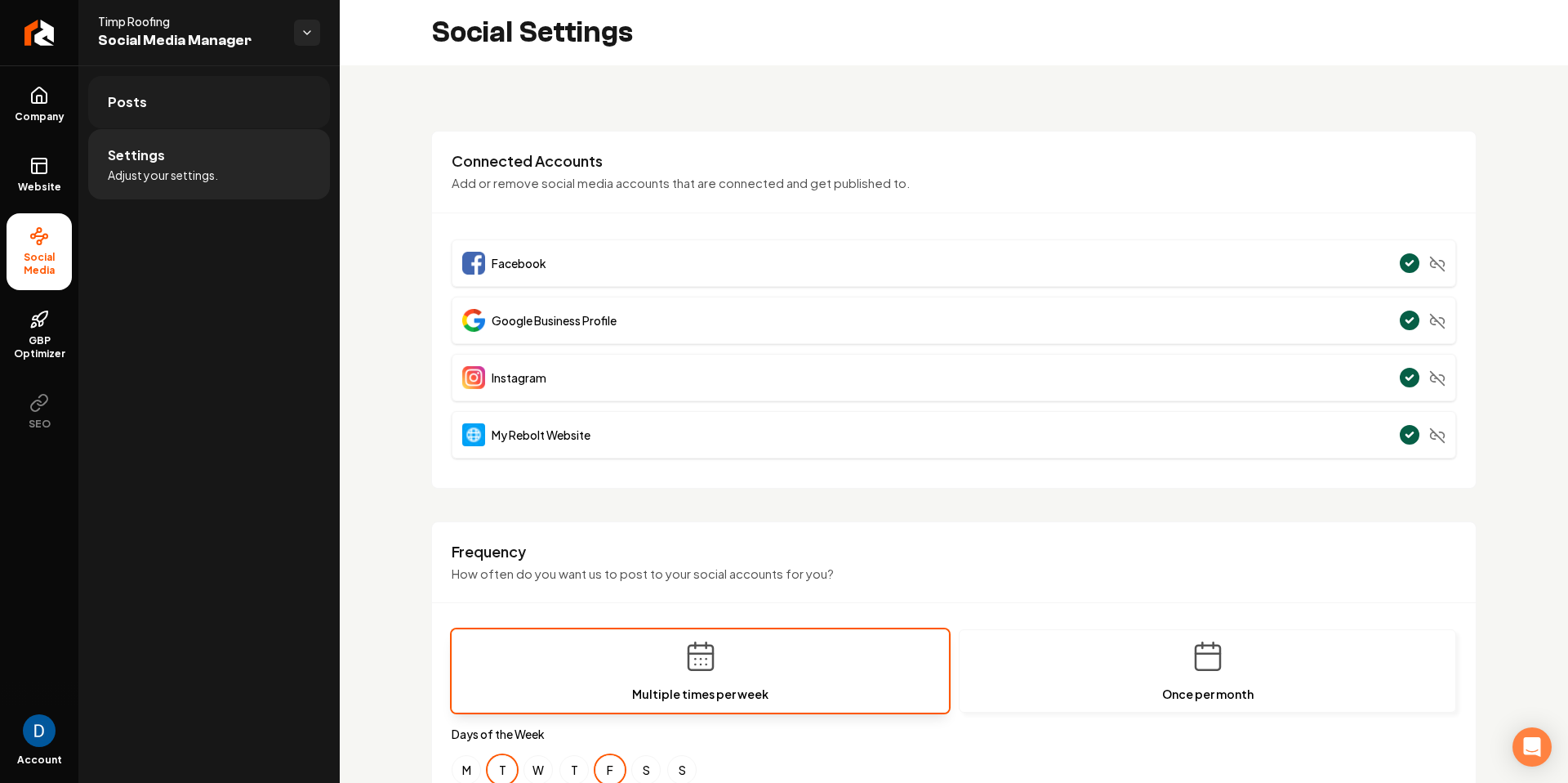
click at [177, 122] on link "Posts" at bounding box center [209, 102] width 242 height 53
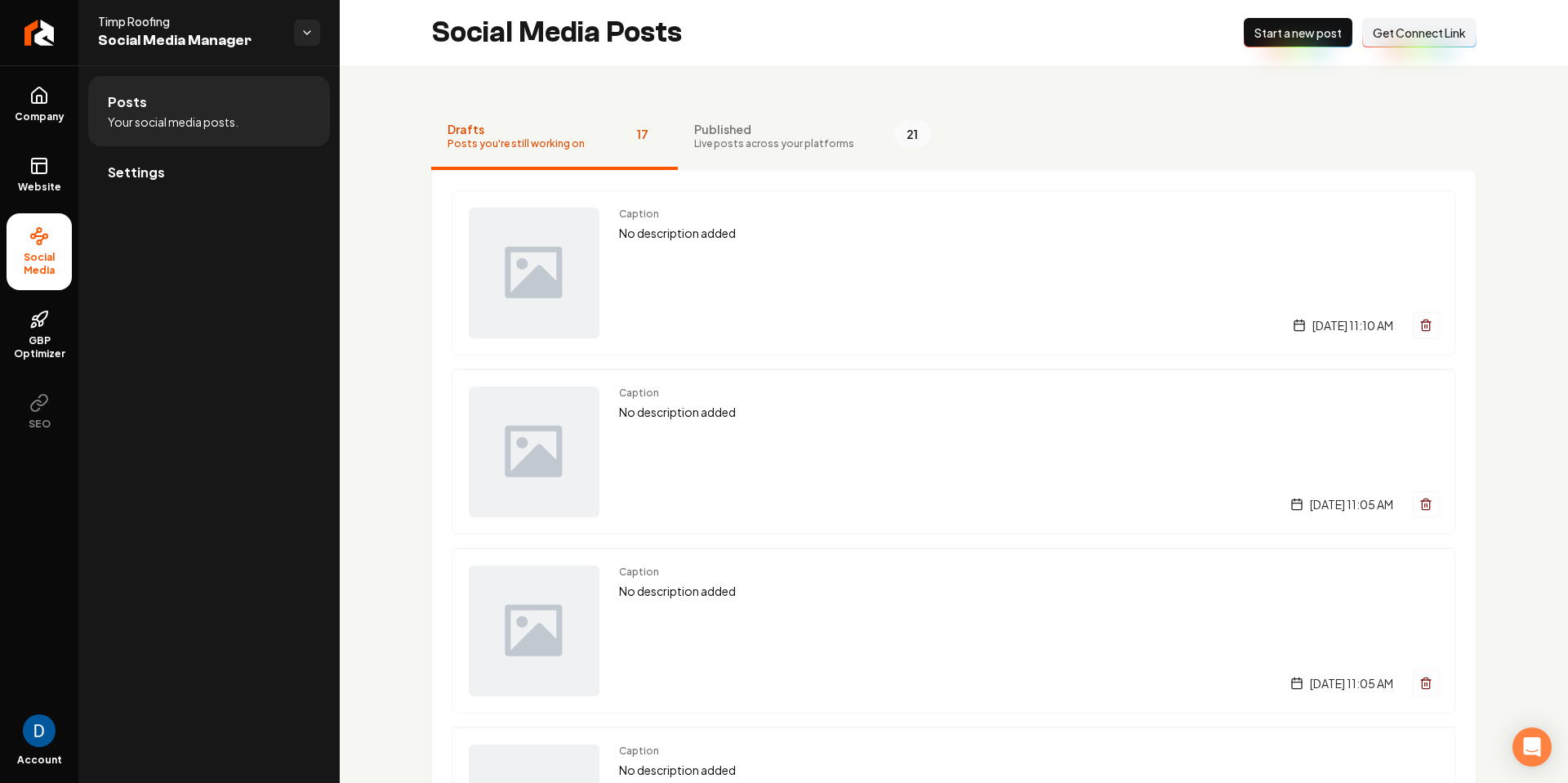
click at [1281, 35] on span "Start a new post" at bounding box center [1298, 33] width 88 height 17
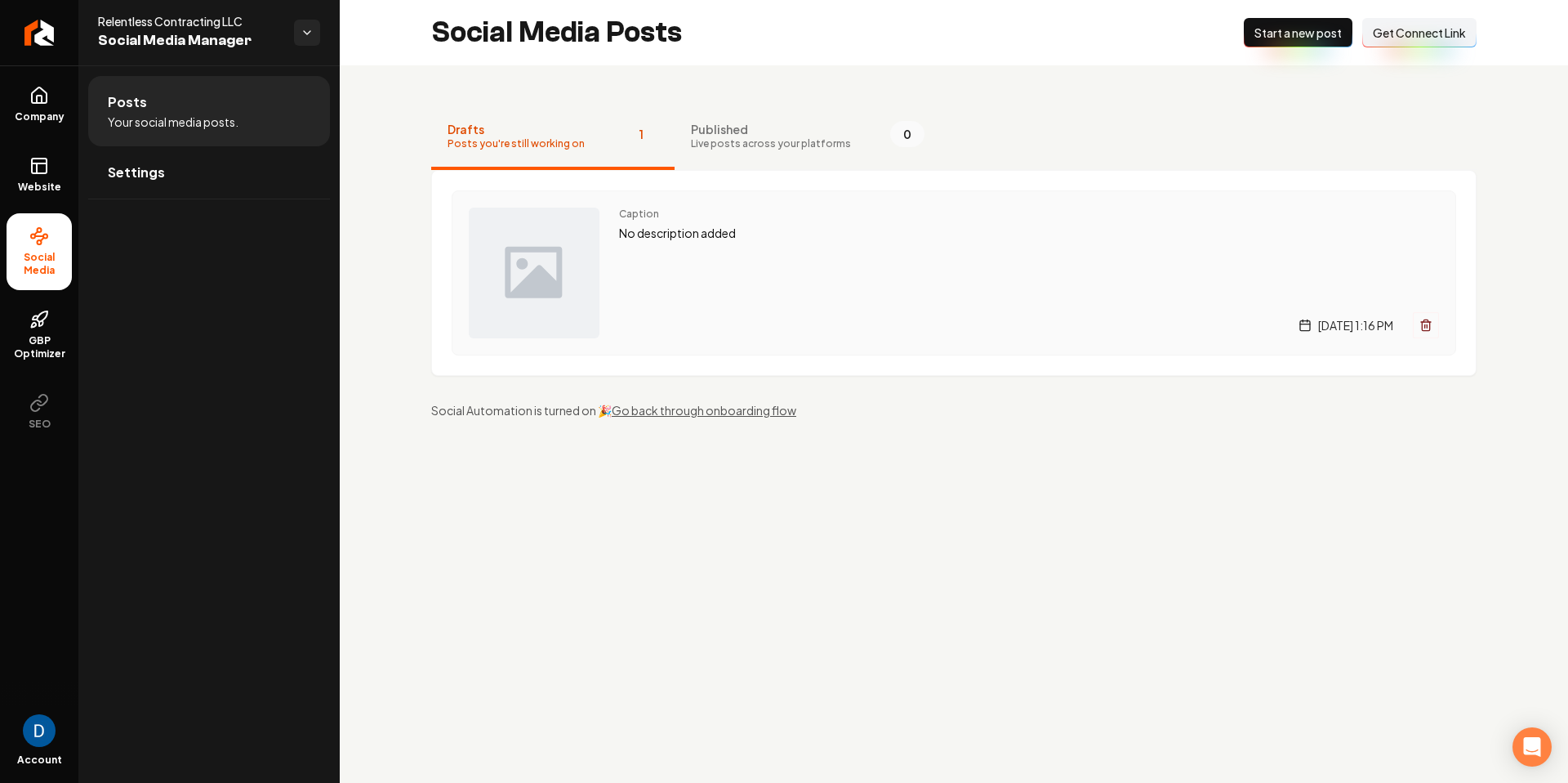
click at [690, 251] on div "Caption No description added [DATE] 1:16 PM" at bounding box center [1029, 273] width 820 height 131
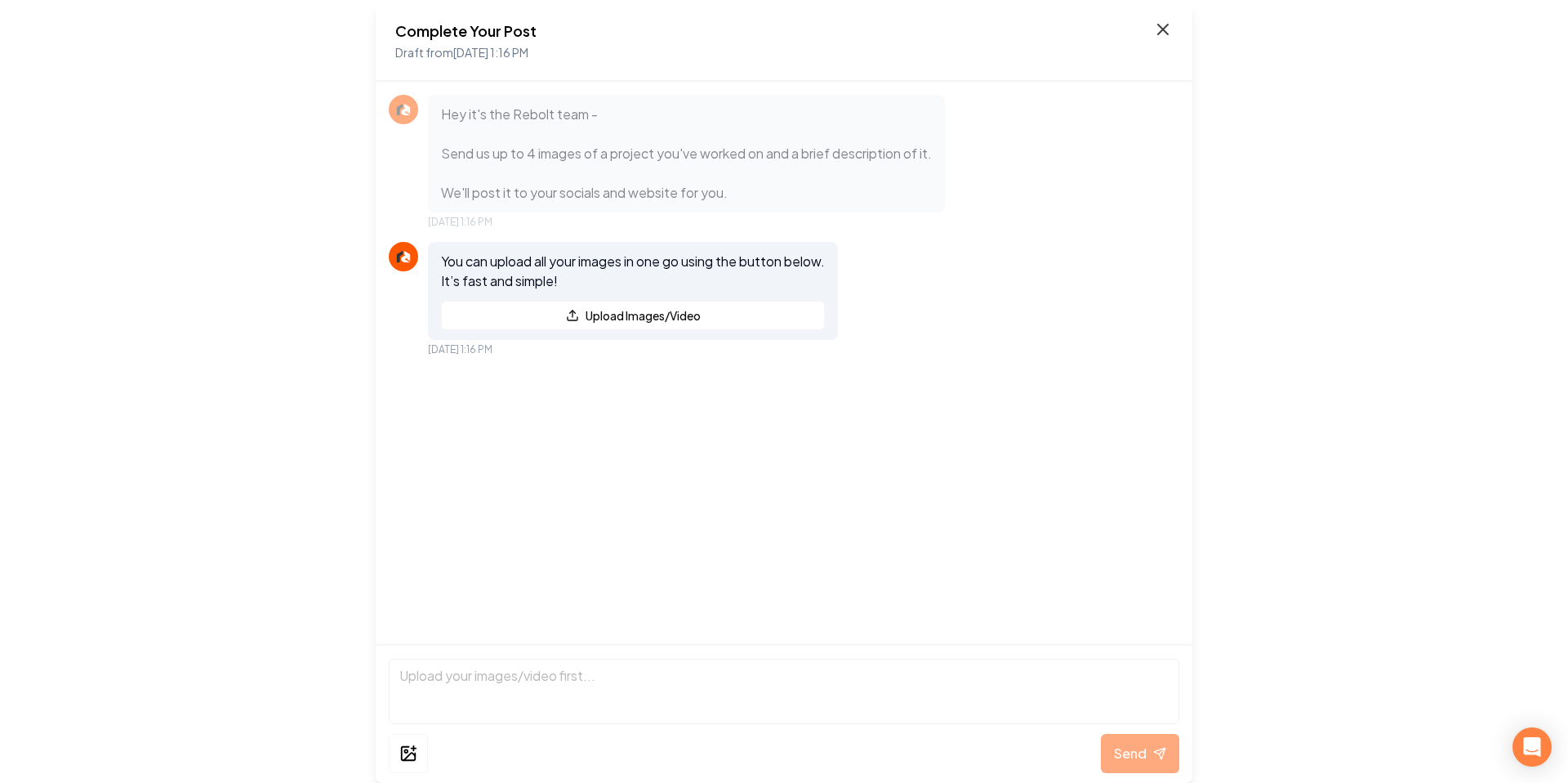
click at [1157, 25] on icon at bounding box center [1162, 30] width 10 height 10
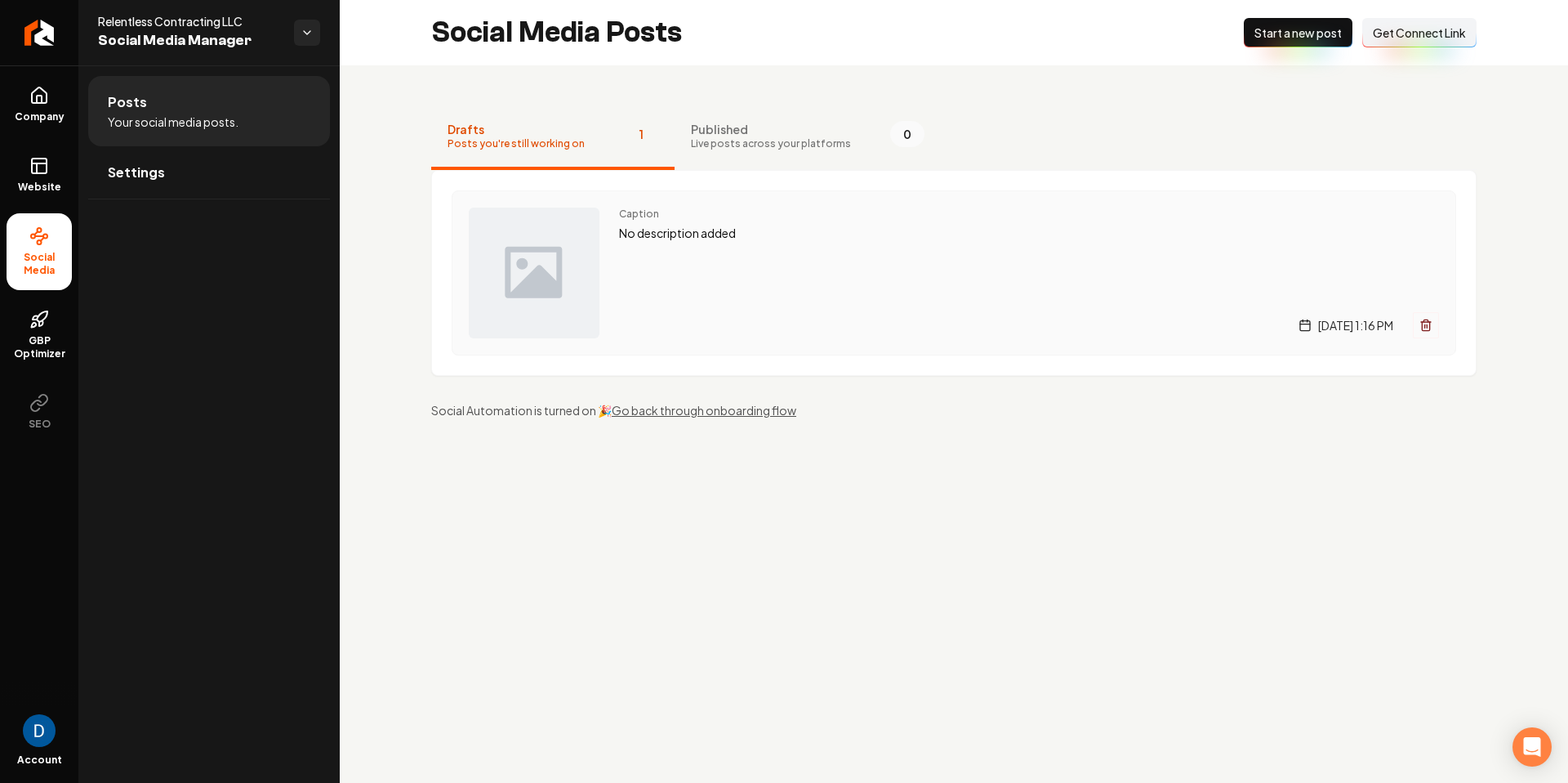
click at [953, 243] on div "Caption No description added [DATE] 1:16 PM" at bounding box center [1029, 273] width 820 height 131
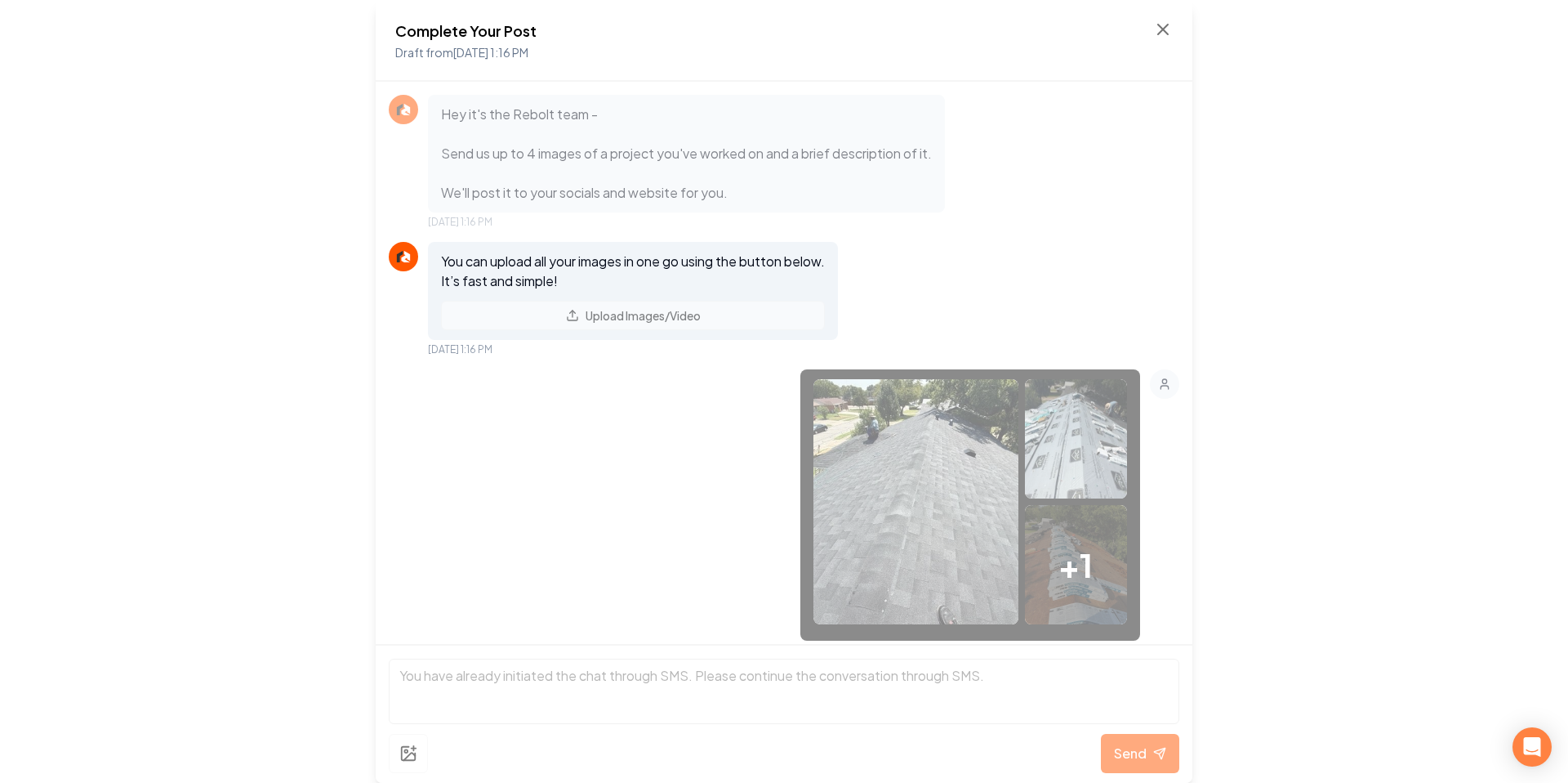
scroll to position [95, 0]
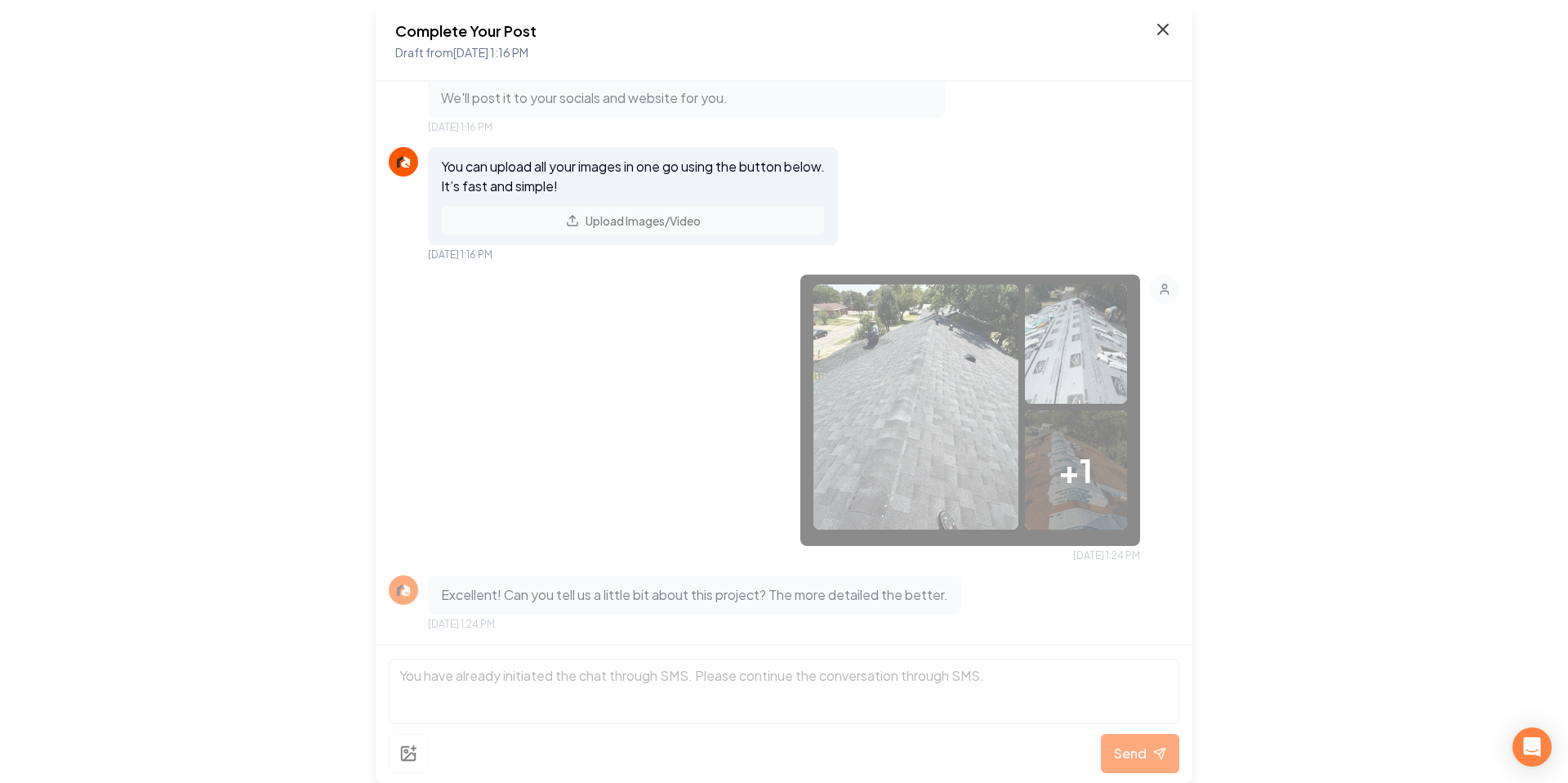
click at [1149, 23] on div "Complete Your Post Draft from [DATE] 1:16 PM" at bounding box center [784, 41] width 777 height 42
click at [1164, 28] on icon at bounding box center [1162, 30] width 10 height 10
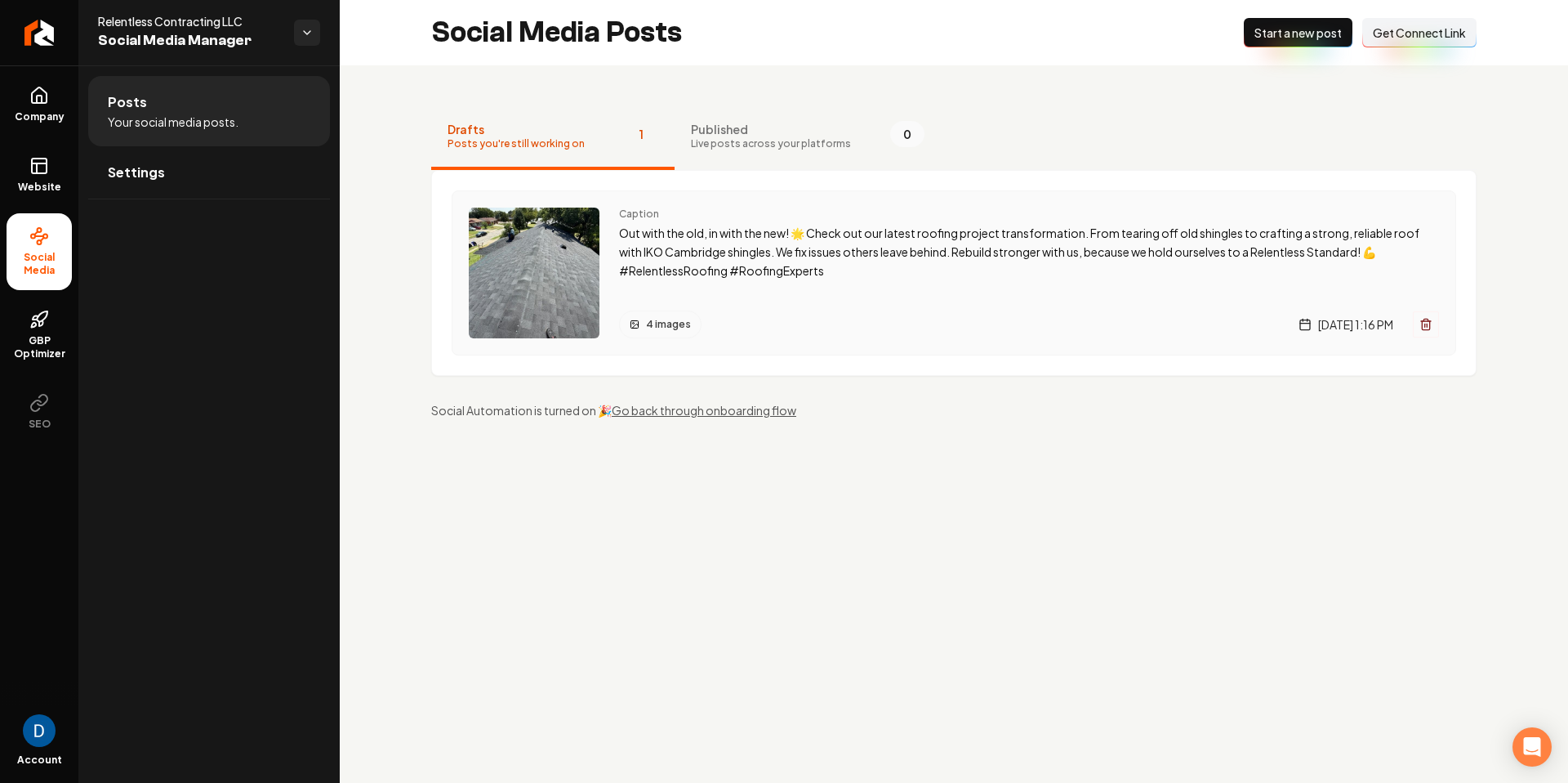
click at [911, 268] on p "Out with the old, in with the new! 🌟 Check out our latest roofing project trans…" at bounding box center [1029, 251] width 820 height 55
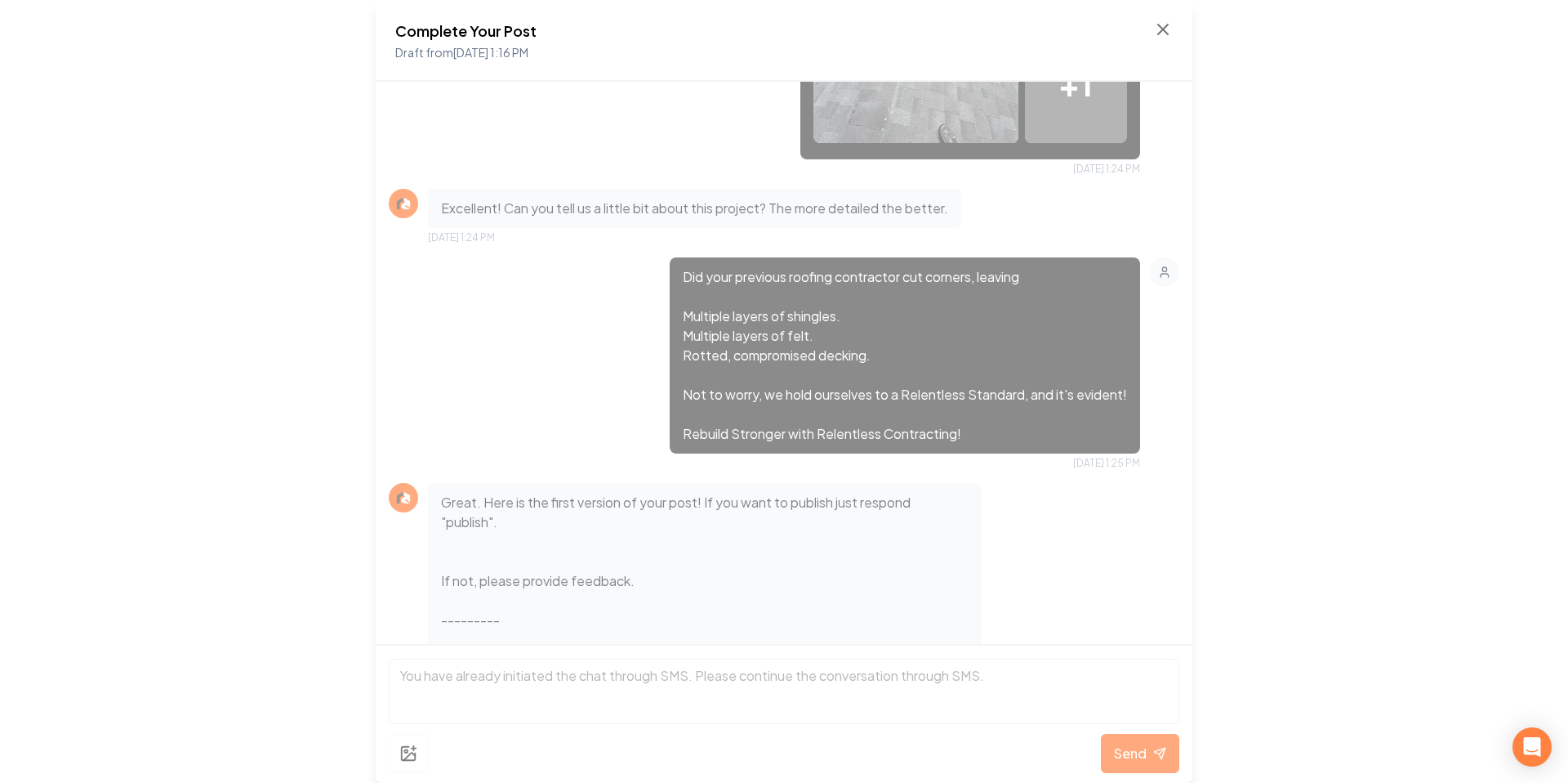
scroll to position [624, 0]
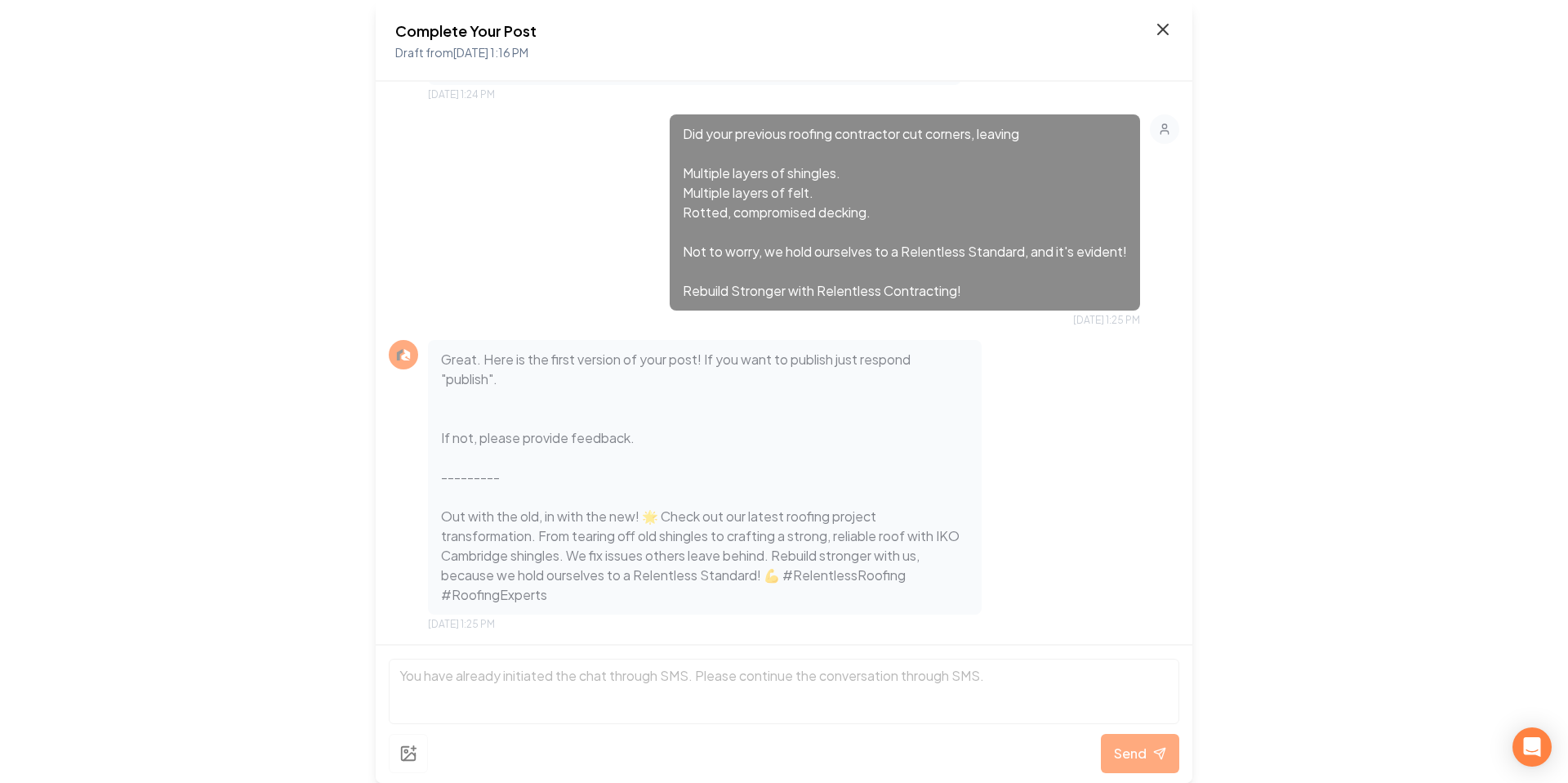
click at [1165, 20] on icon at bounding box center [1162, 29] width 19 height 19
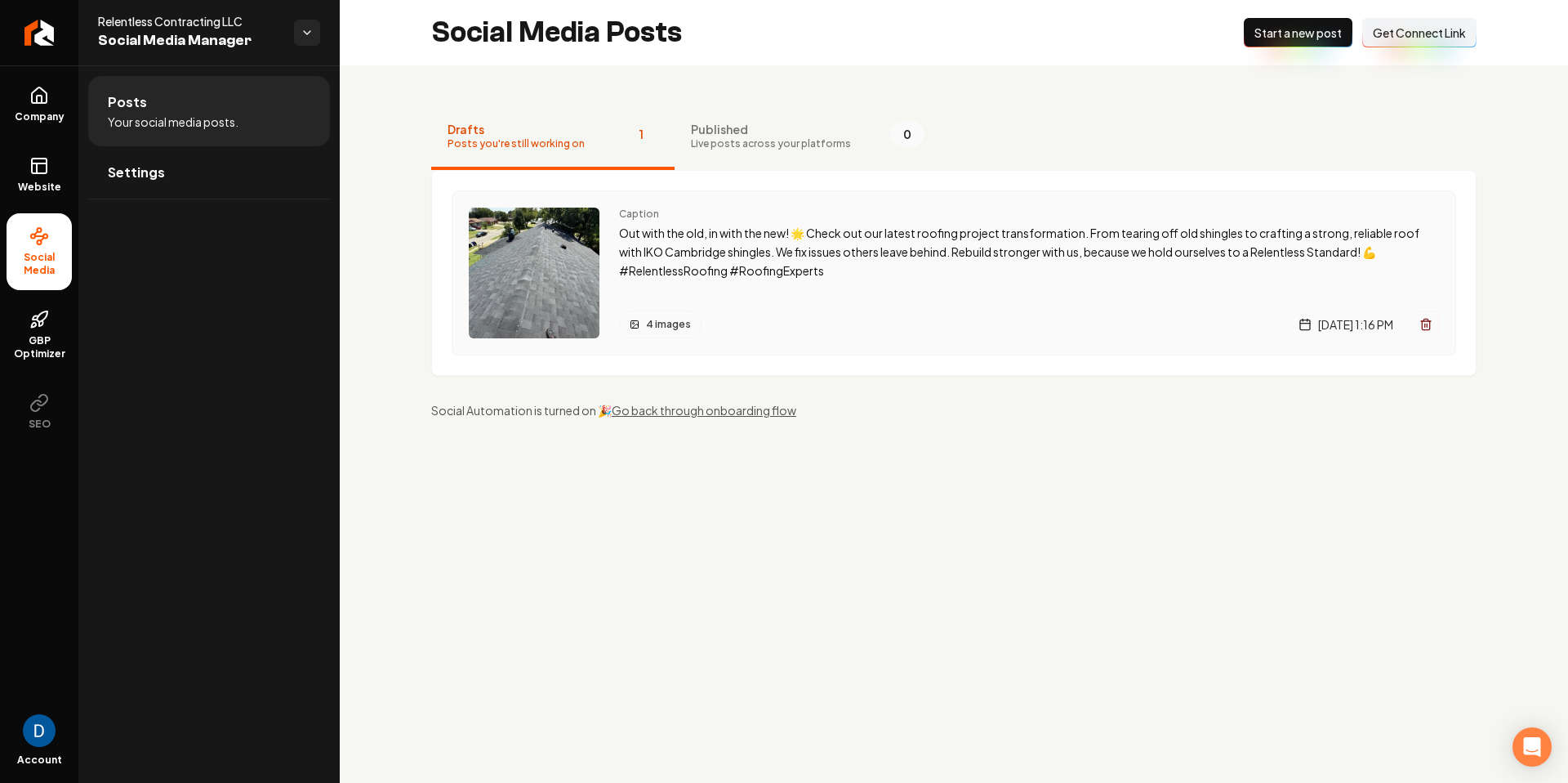
click at [773, 250] on p "Out with the old, in with the new! 🌟 Check out our latest roofing project trans…" at bounding box center [1029, 251] width 820 height 55
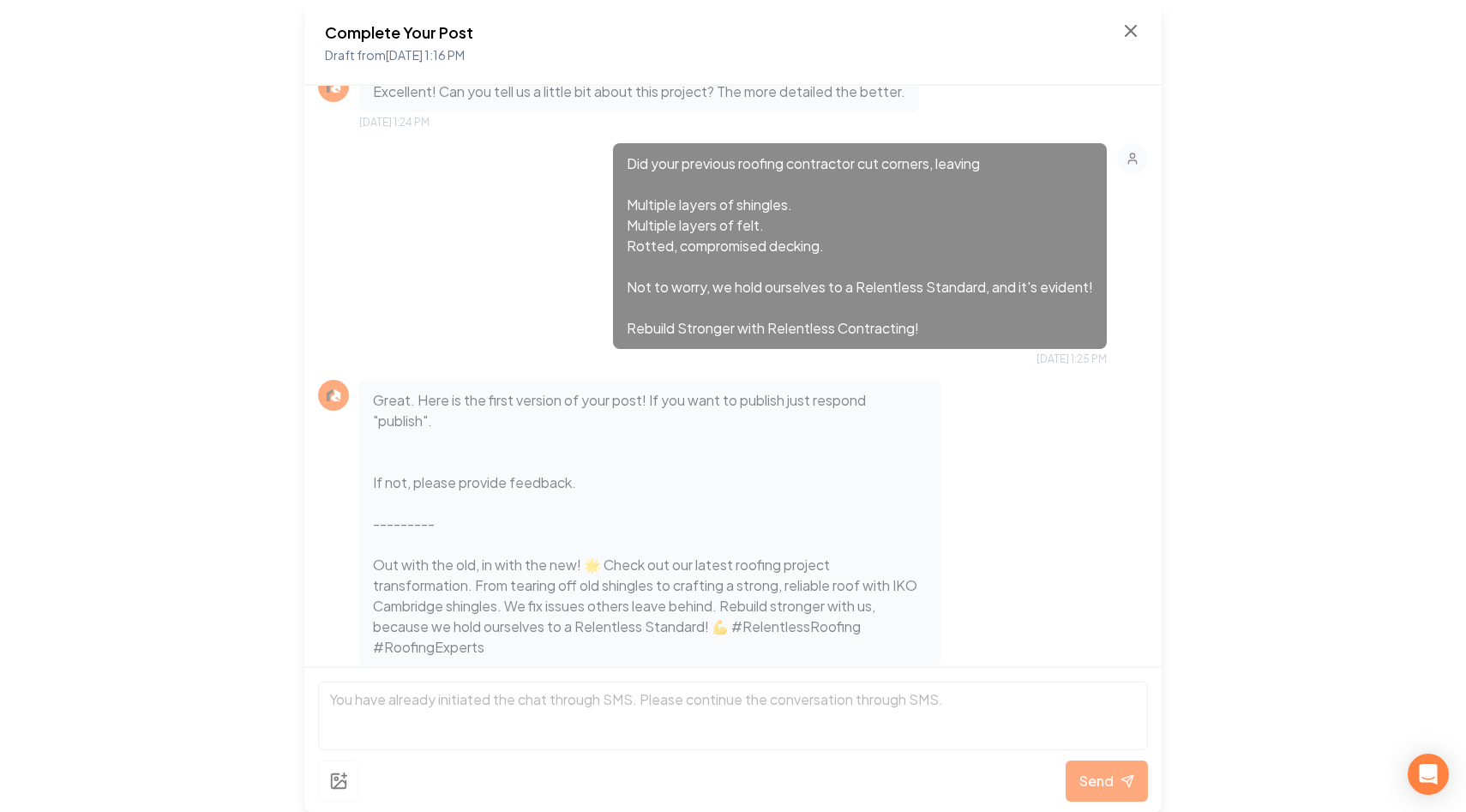
scroll to position [655, 0]
